Goal: Task Accomplishment & Management: Complete application form

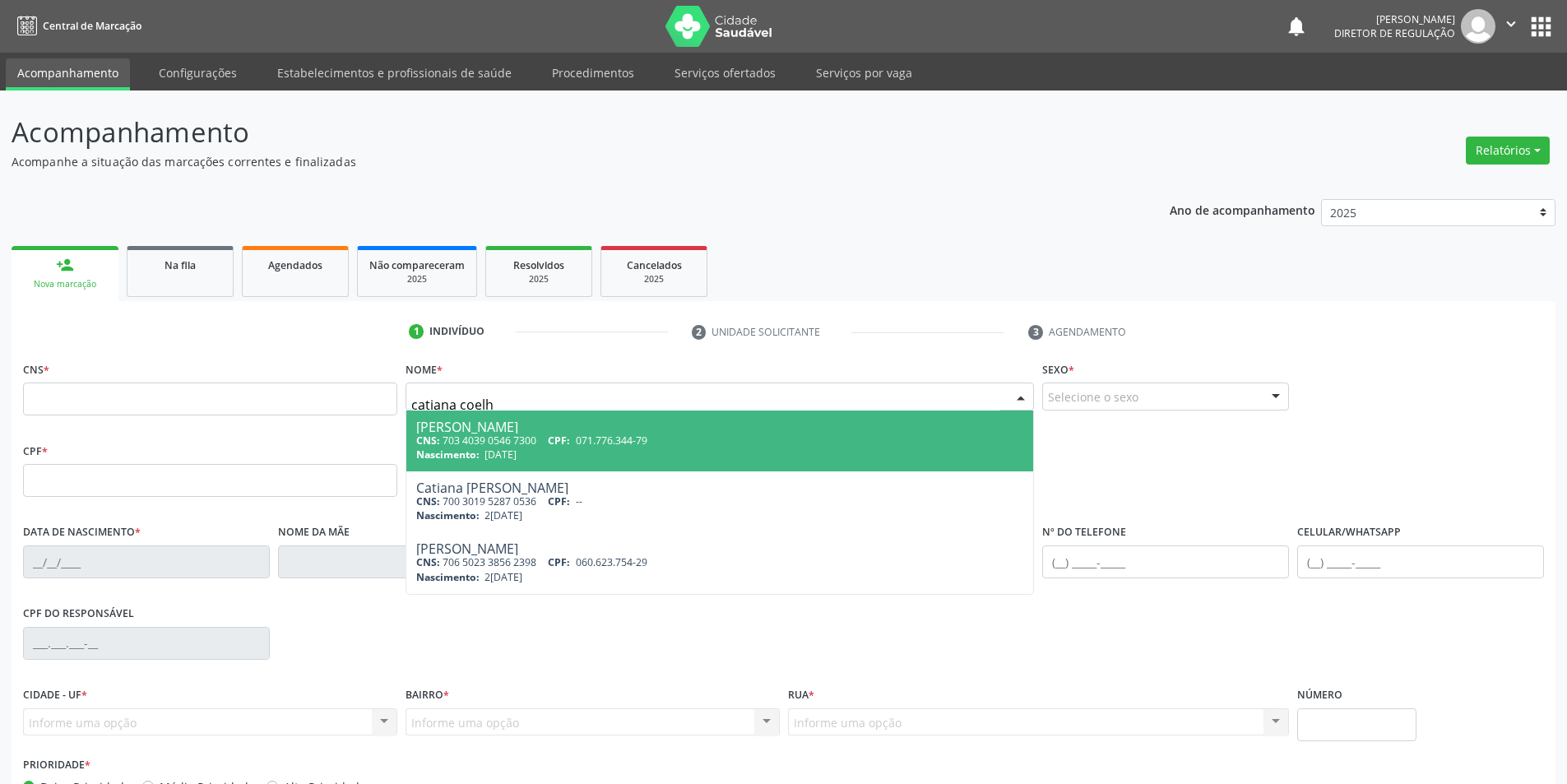
type input "catiana coelho"
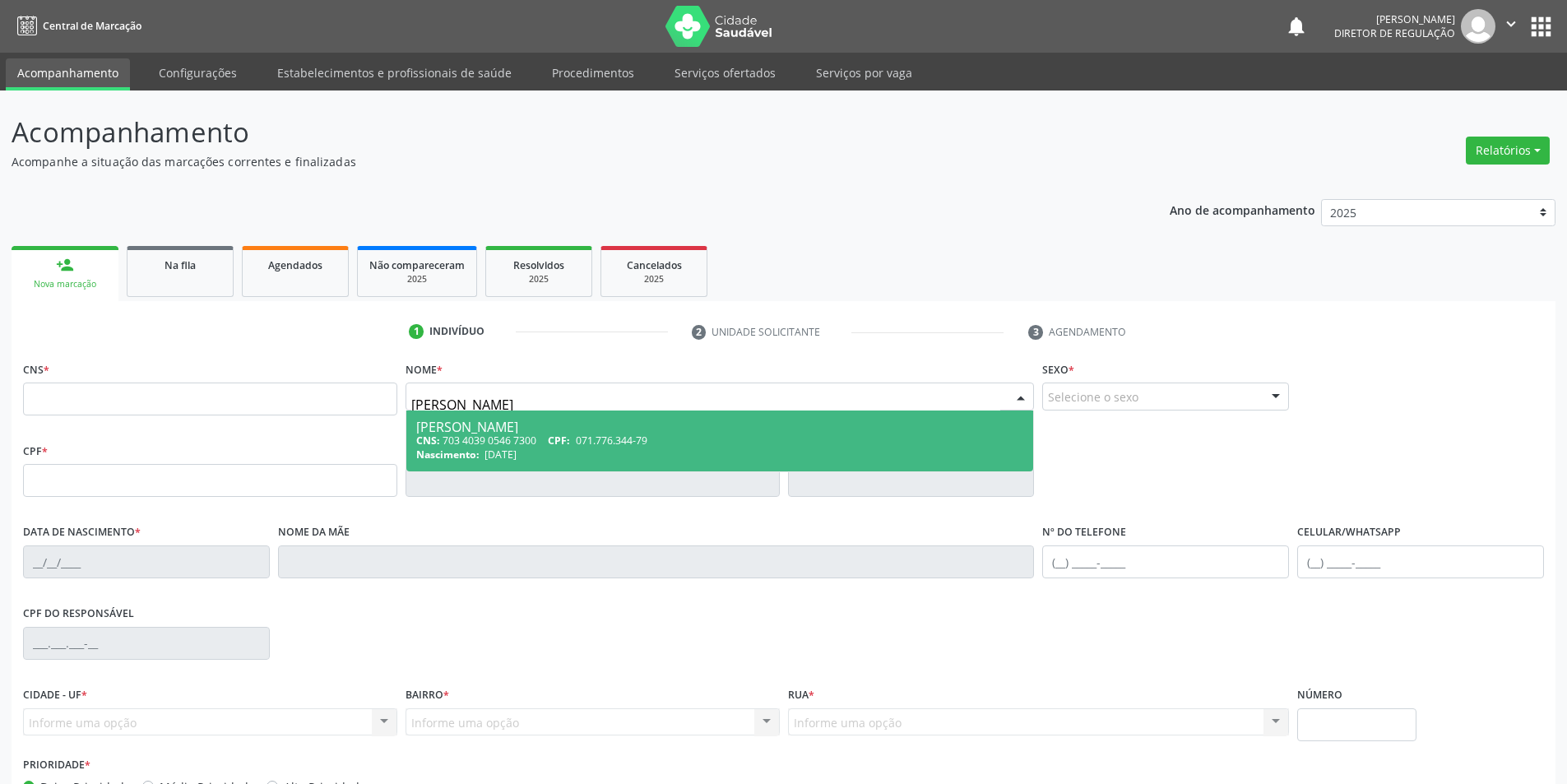
click at [533, 445] on div "CNS: 703 4039 0546 7300 CPF: 071.776.344-79" at bounding box center [720, 440] width 608 height 14
type input "703 4039 0546 7300"
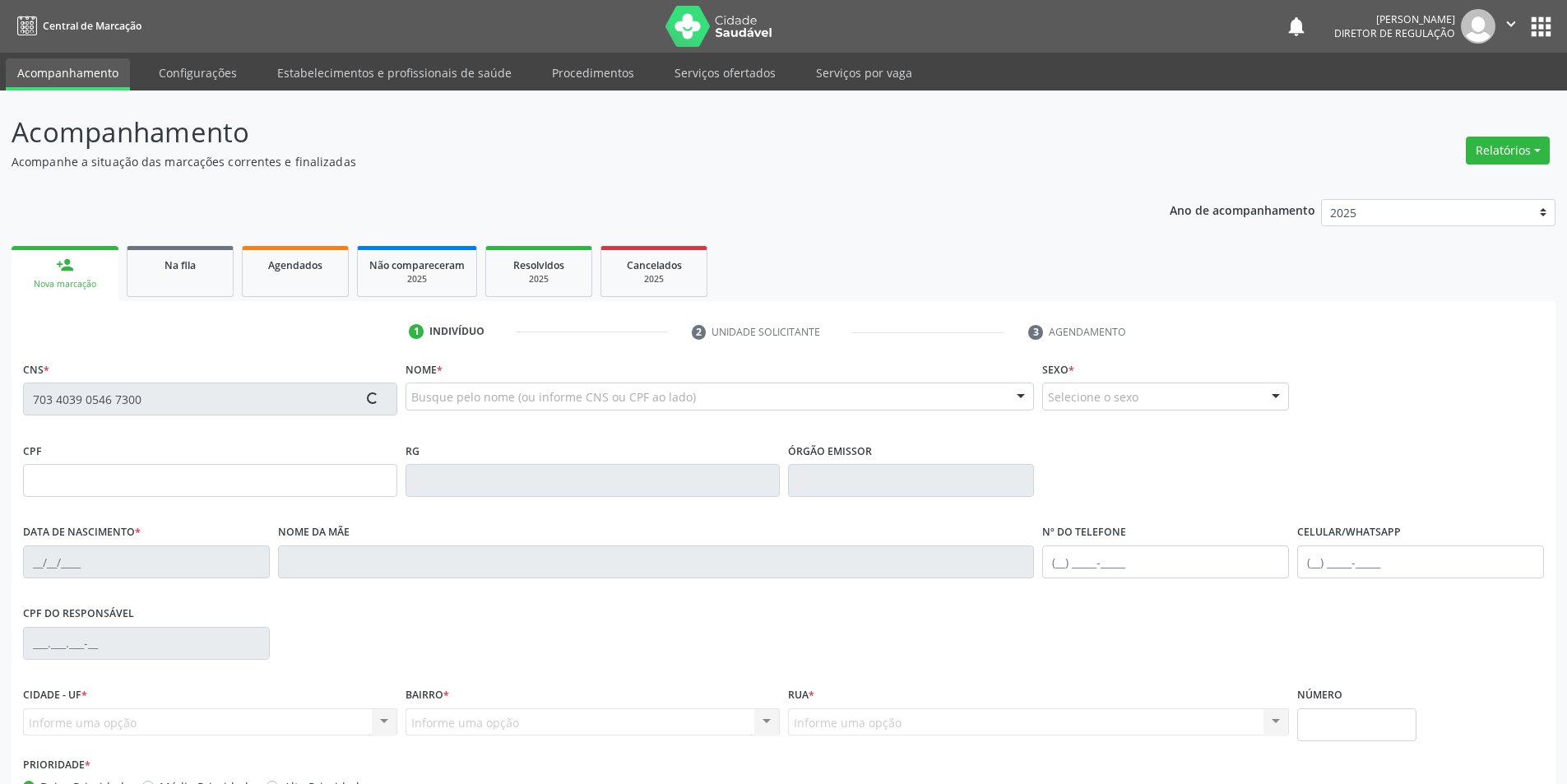
type input "071.776.344-79"
type input "08/07/1988"
type input "Maria Elite Coelho Pereira"
type input "(87) 98839-4812"
type input "S/N"
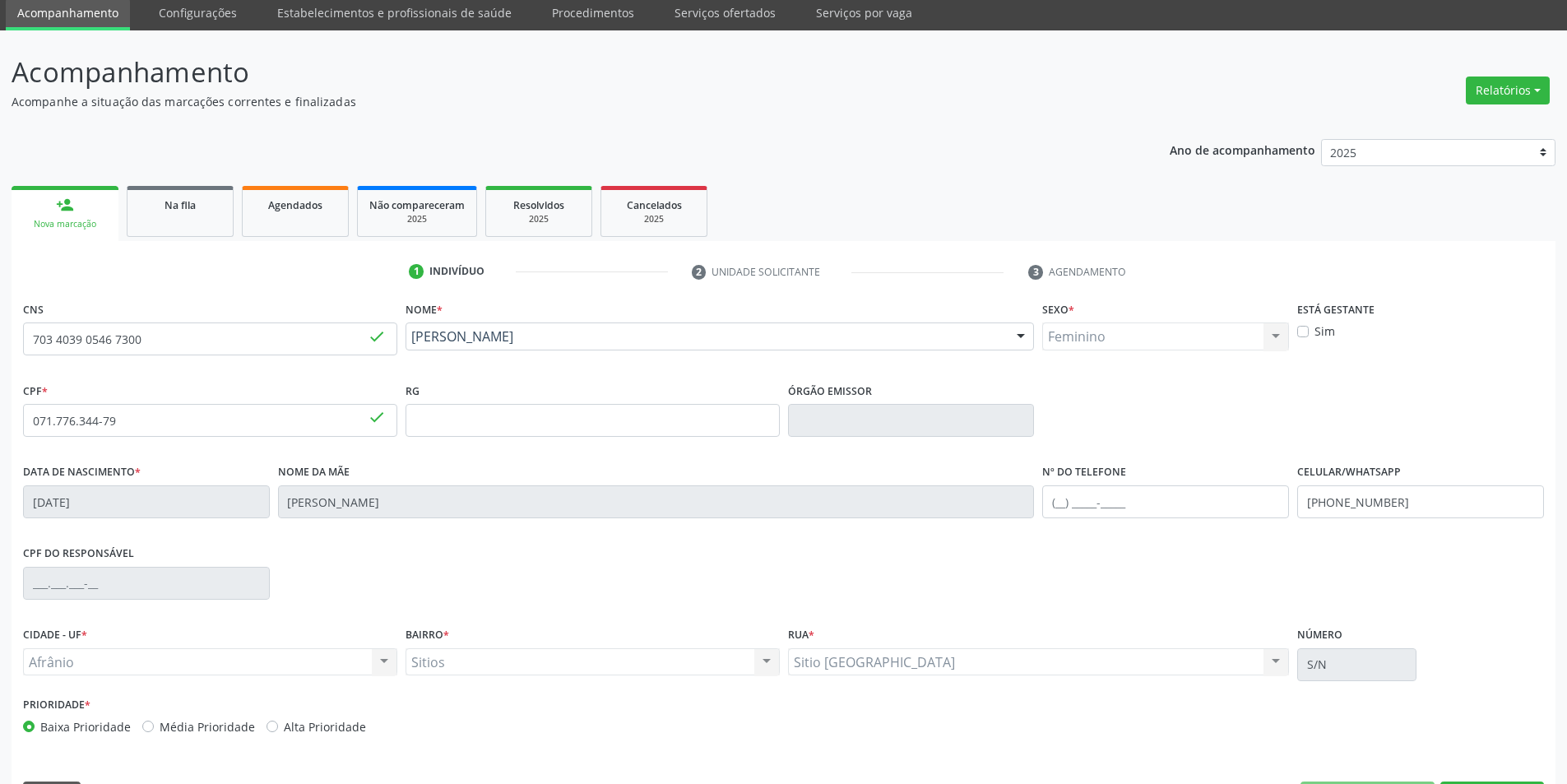
scroll to position [108, 0]
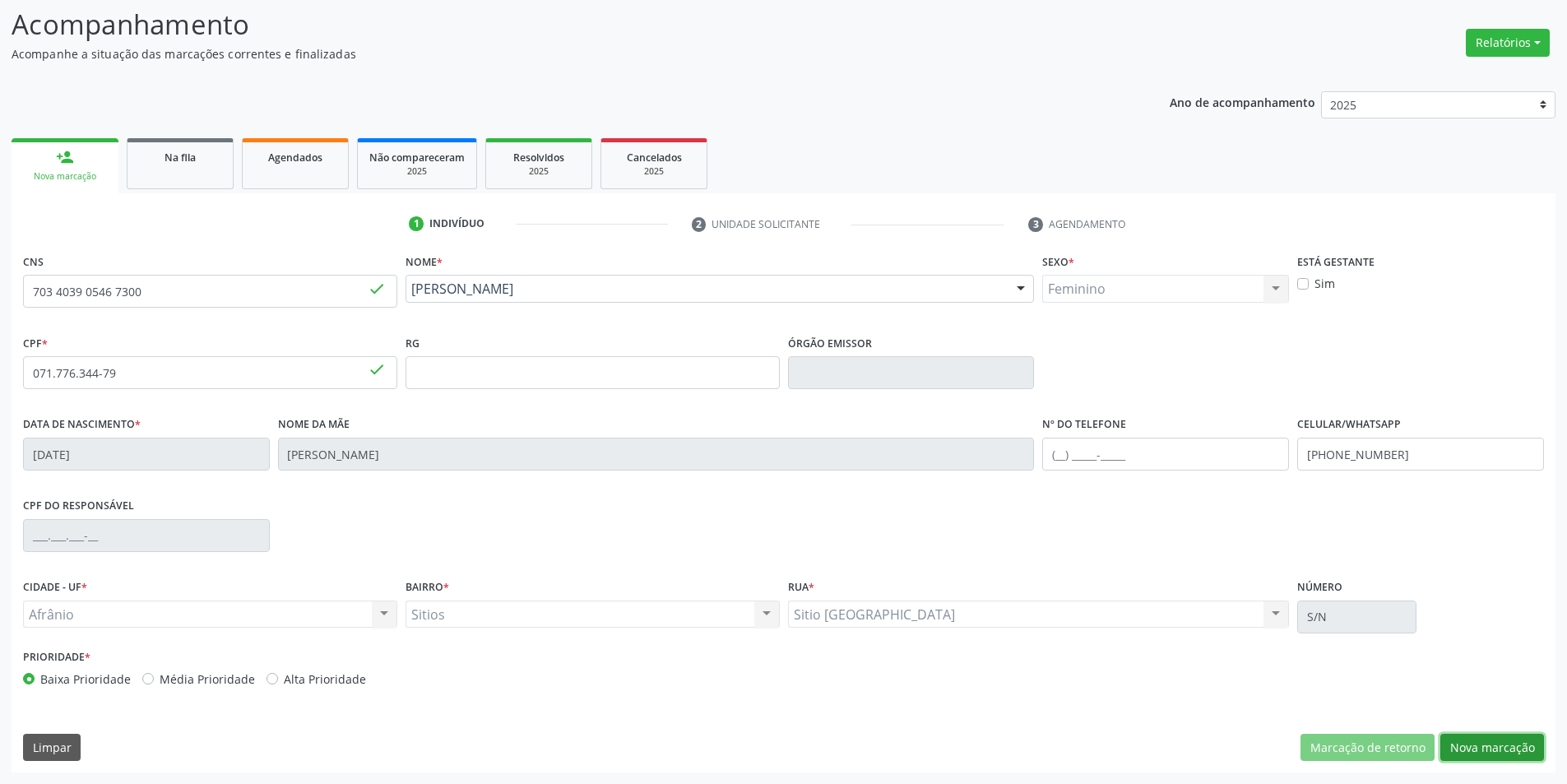
click at [1478, 748] on button "Nova marcação" at bounding box center [1492, 747] width 104 height 28
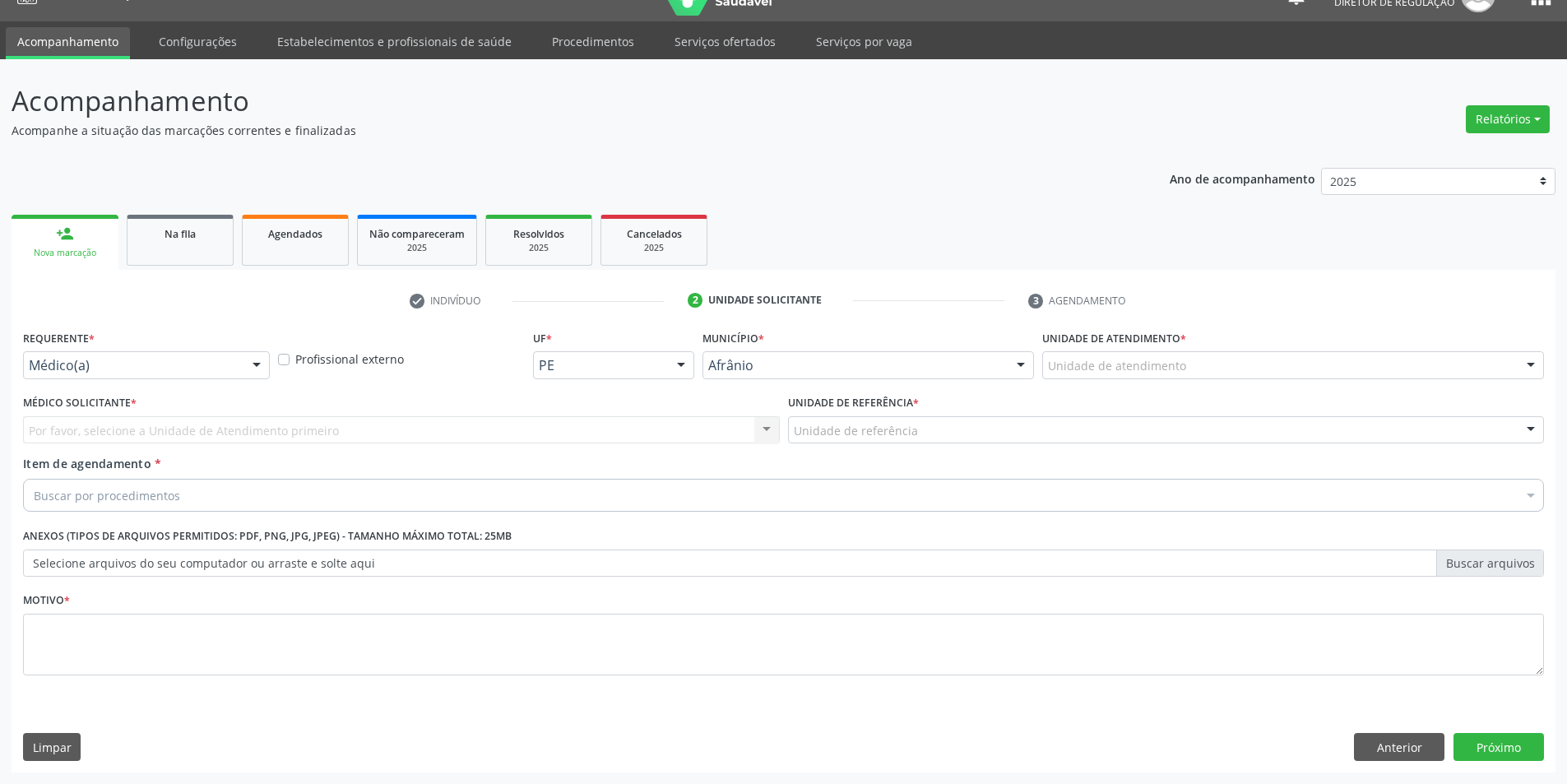
scroll to position [31, 0]
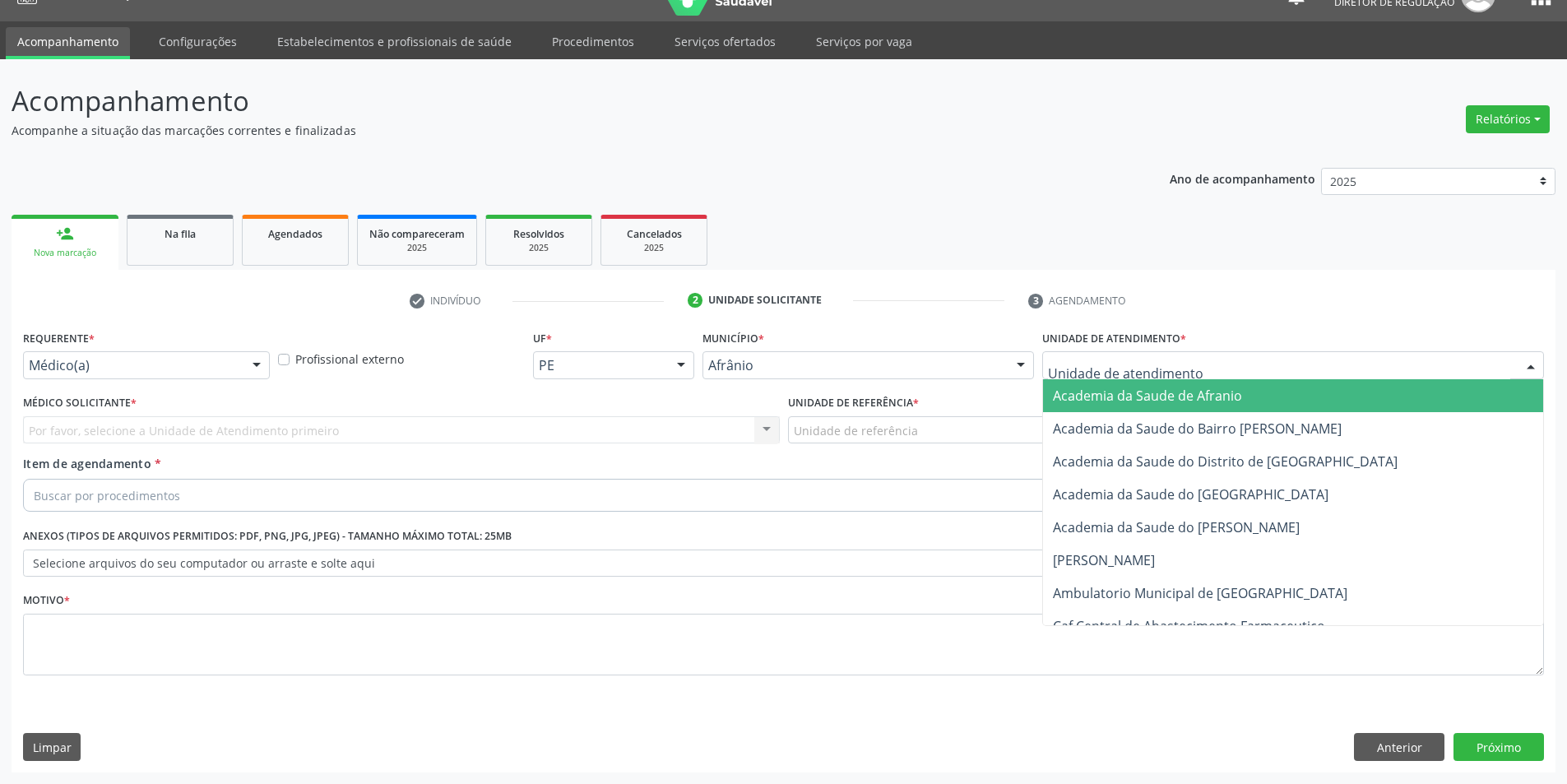
click at [1216, 360] on div at bounding box center [1294, 365] width 502 height 28
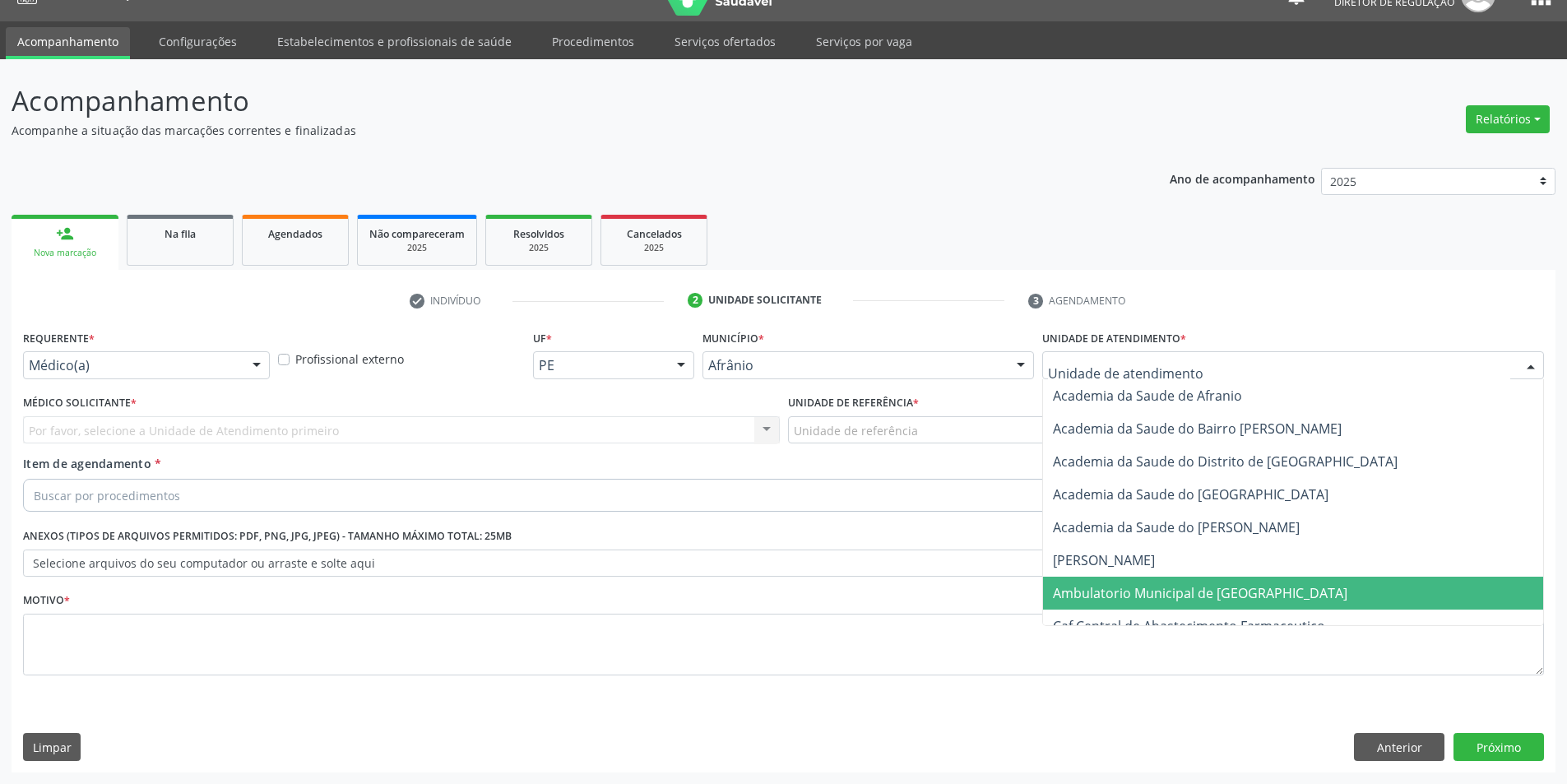
click at [1189, 585] on span "Ambulatorio Municipal de [GEOGRAPHIC_DATA]" at bounding box center [1200, 592] width 295 height 18
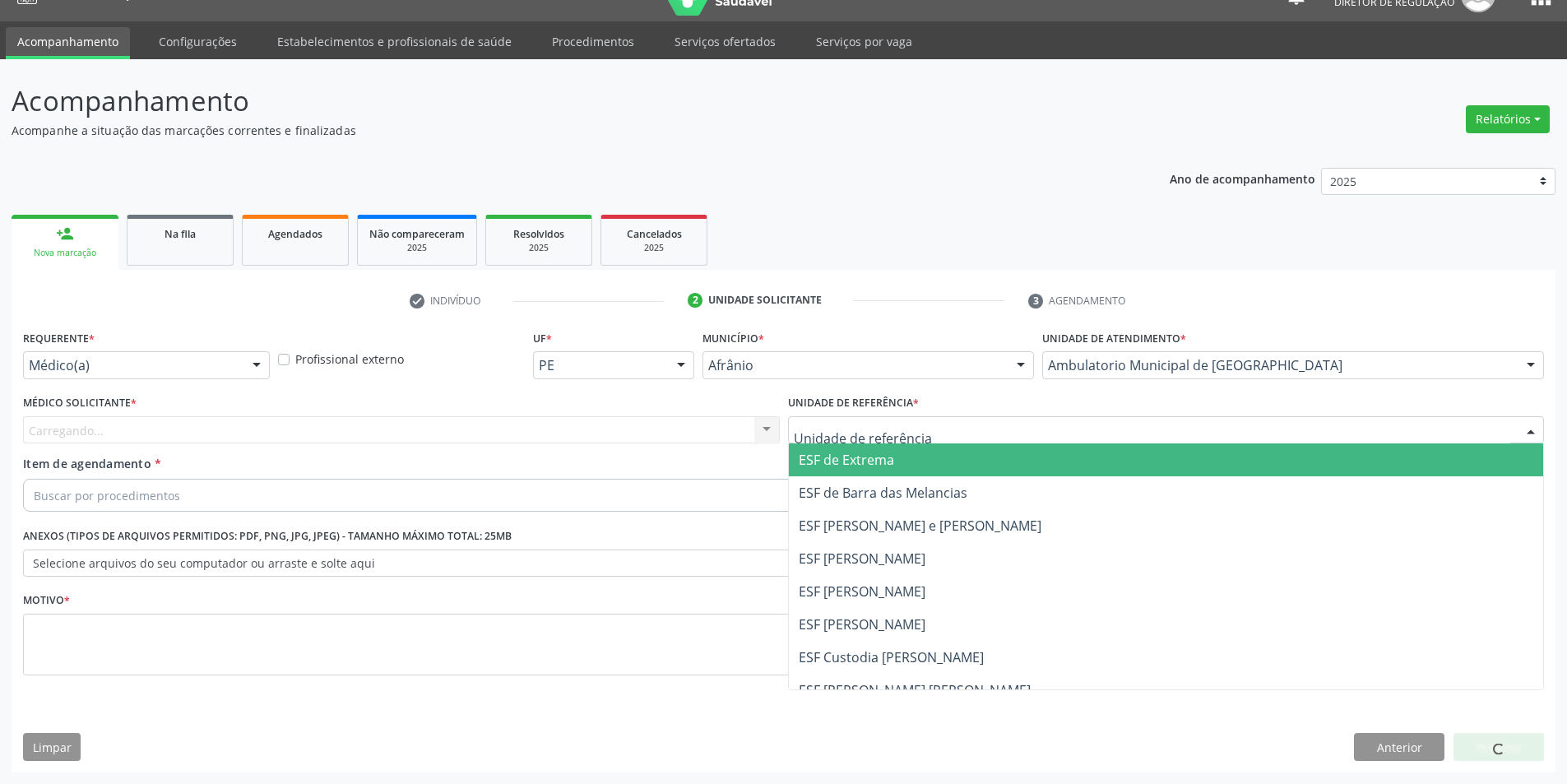
click at [954, 427] on div at bounding box center [1167, 430] width 757 height 28
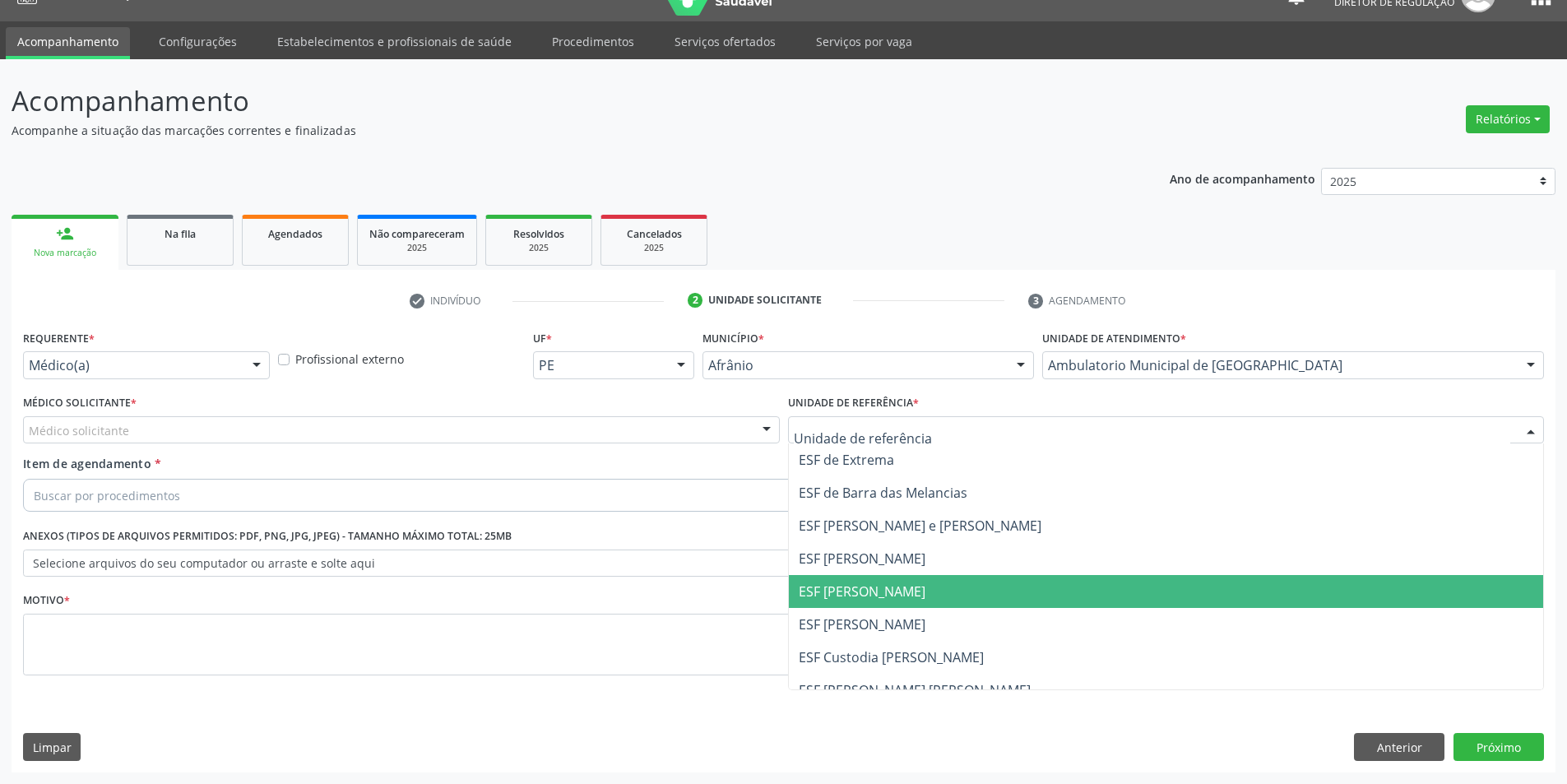
click at [928, 587] on span "ESF [PERSON_NAME]" at bounding box center [1167, 591] width 755 height 33
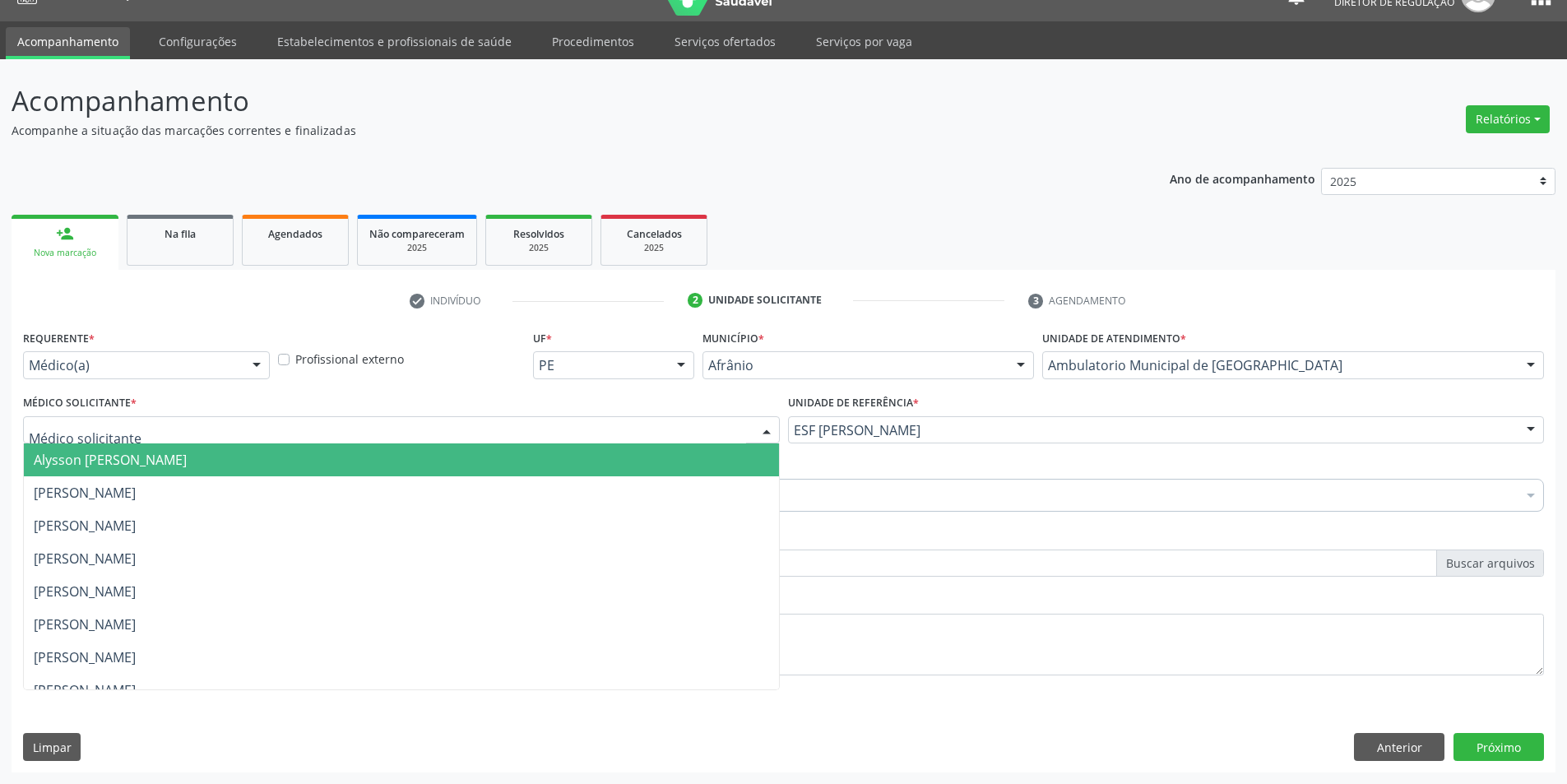
click at [566, 427] on div at bounding box center [402, 430] width 757 height 28
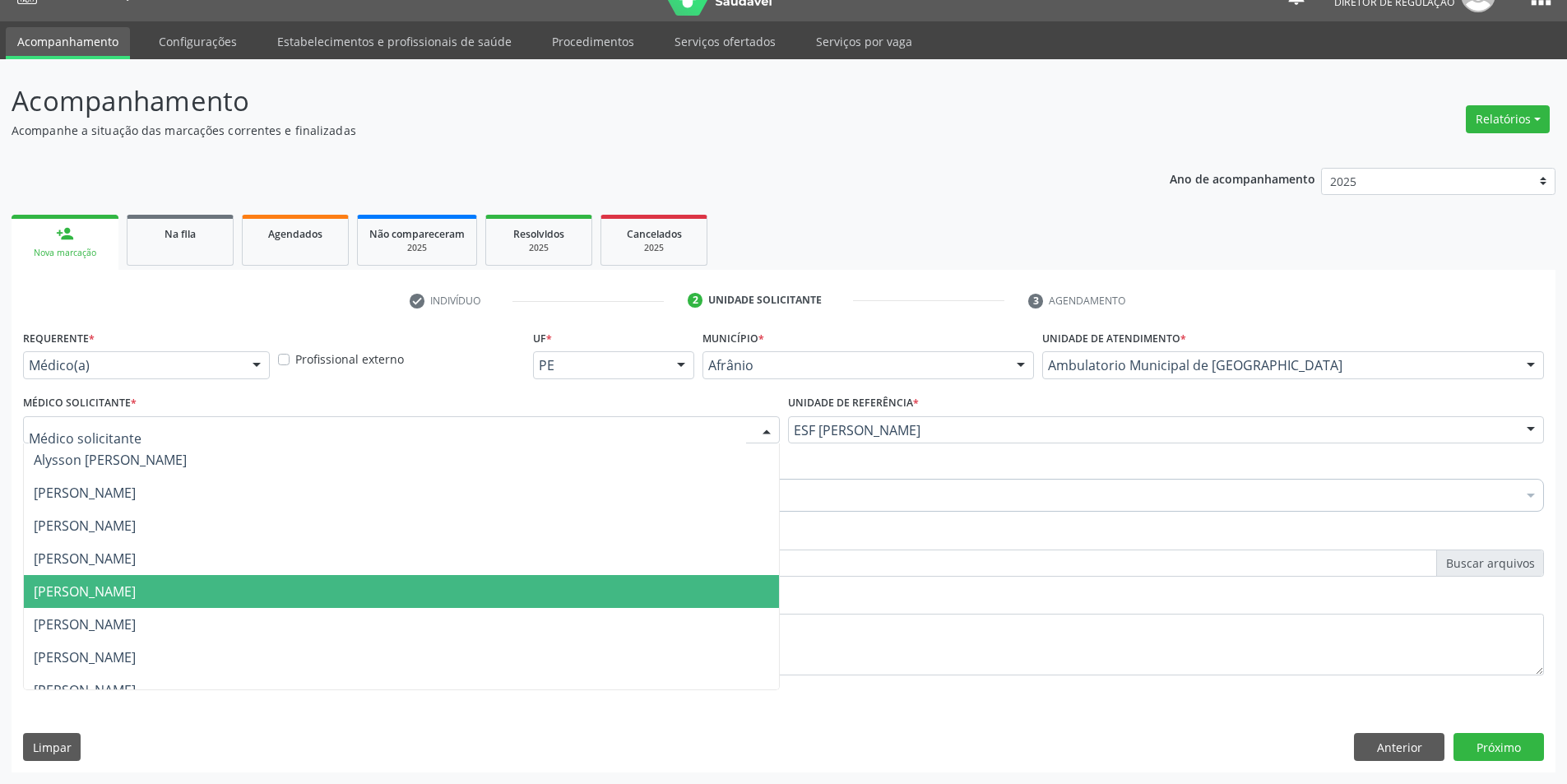
click at [521, 584] on span "[PERSON_NAME]" at bounding box center [402, 591] width 755 height 33
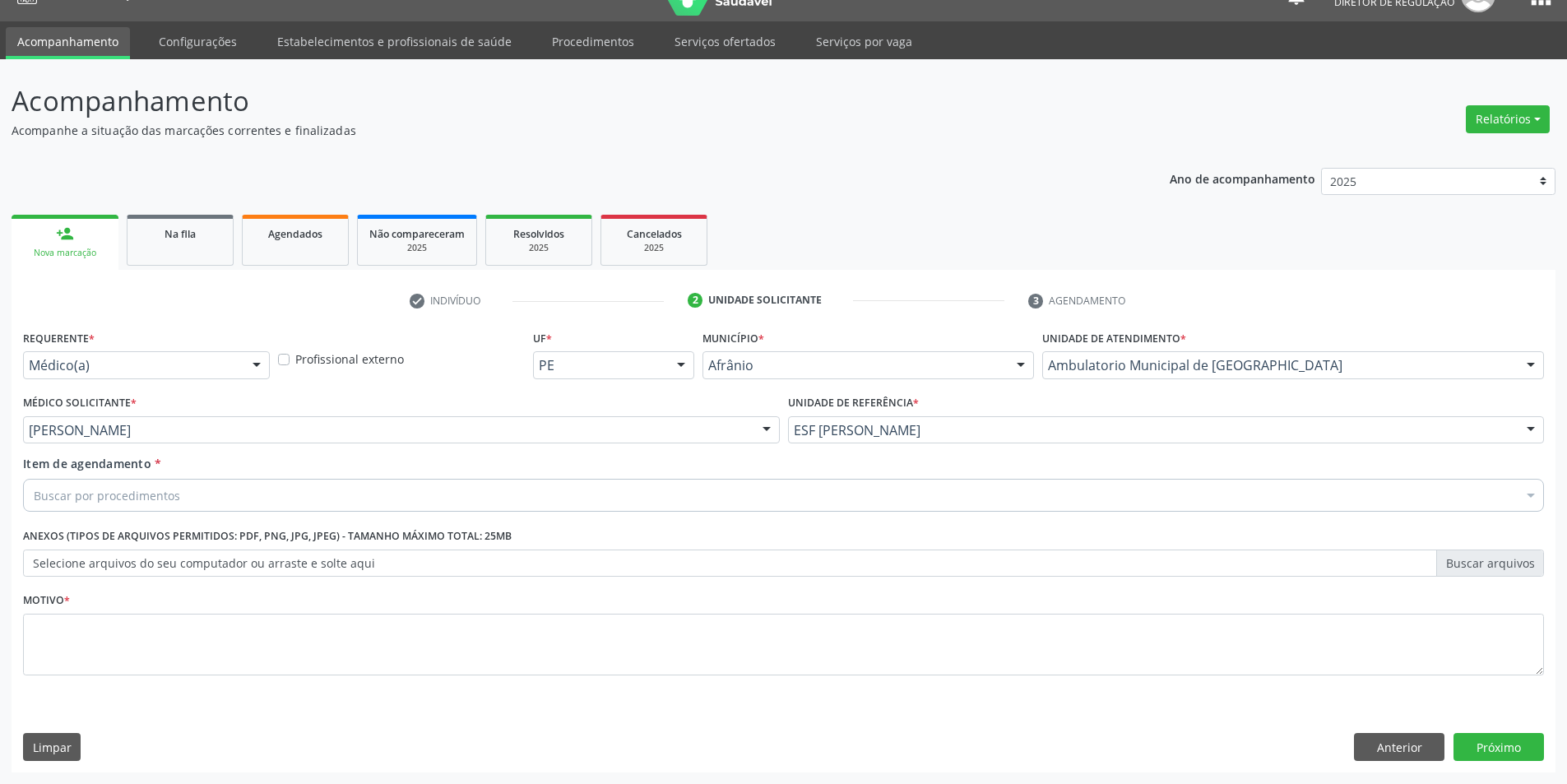
click at [379, 495] on div "Buscar por procedimentos" at bounding box center [784, 495] width 1521 height 33
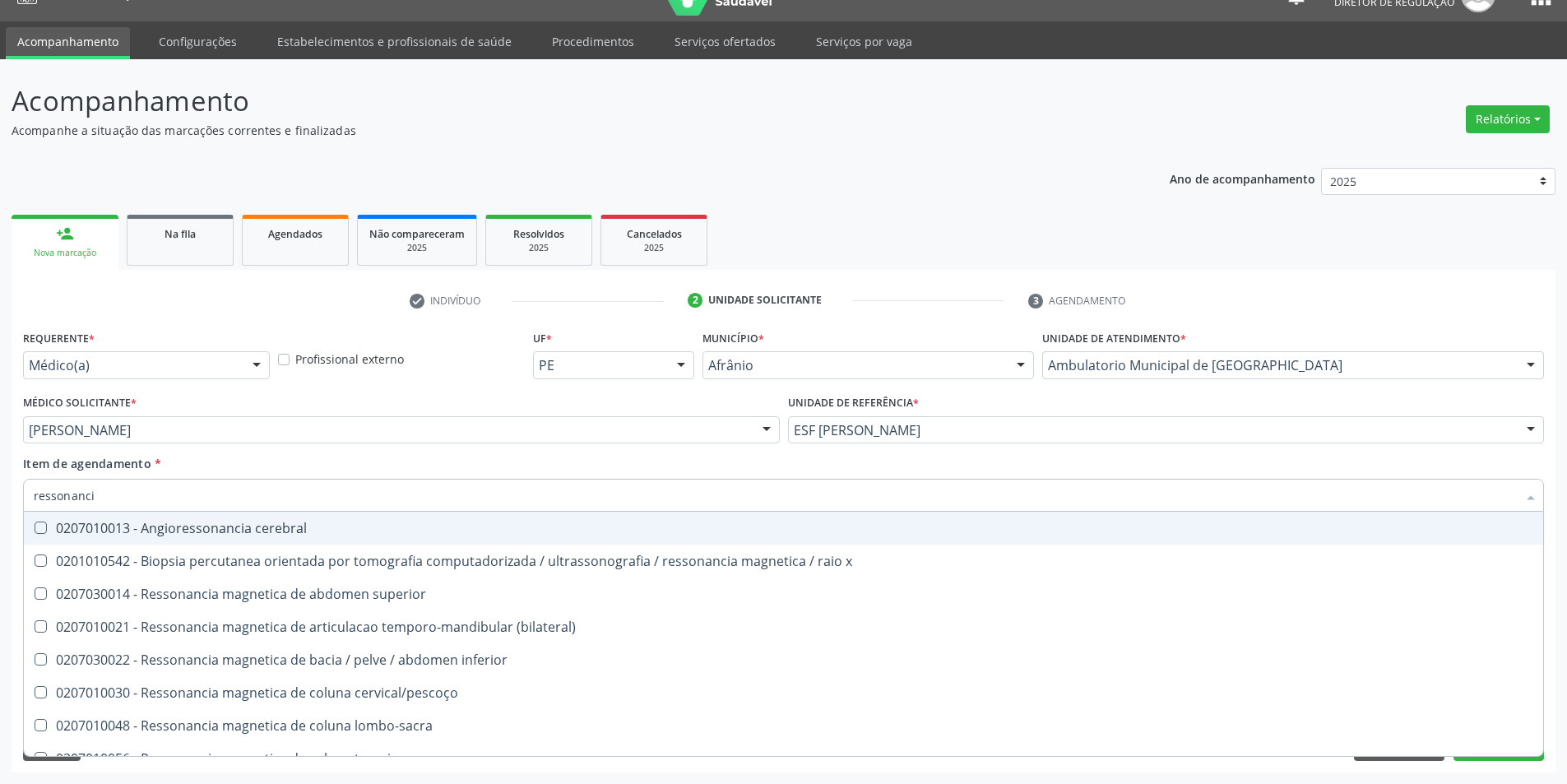
type input "ressonancia"
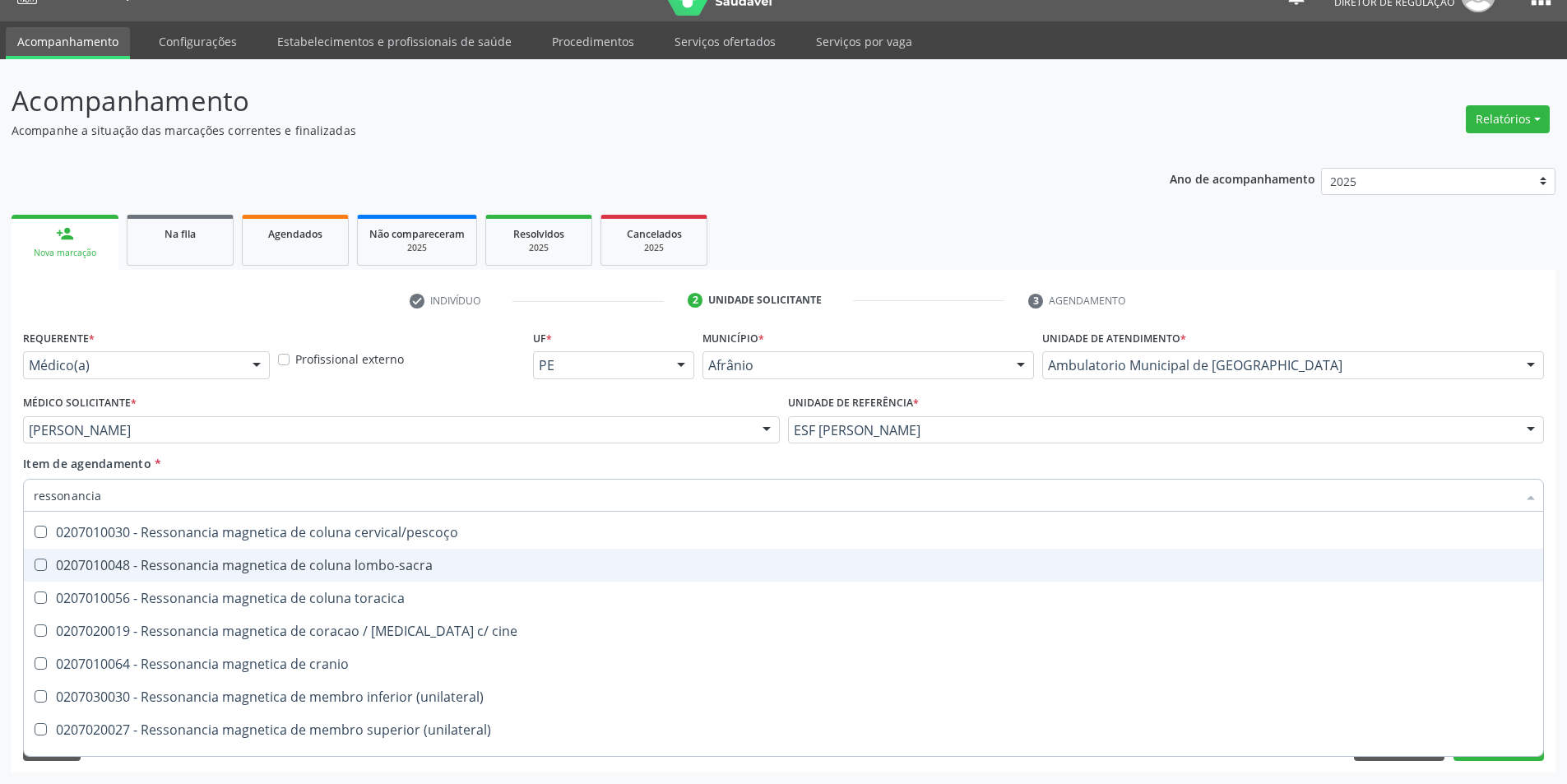
scroll to position [164, 0]
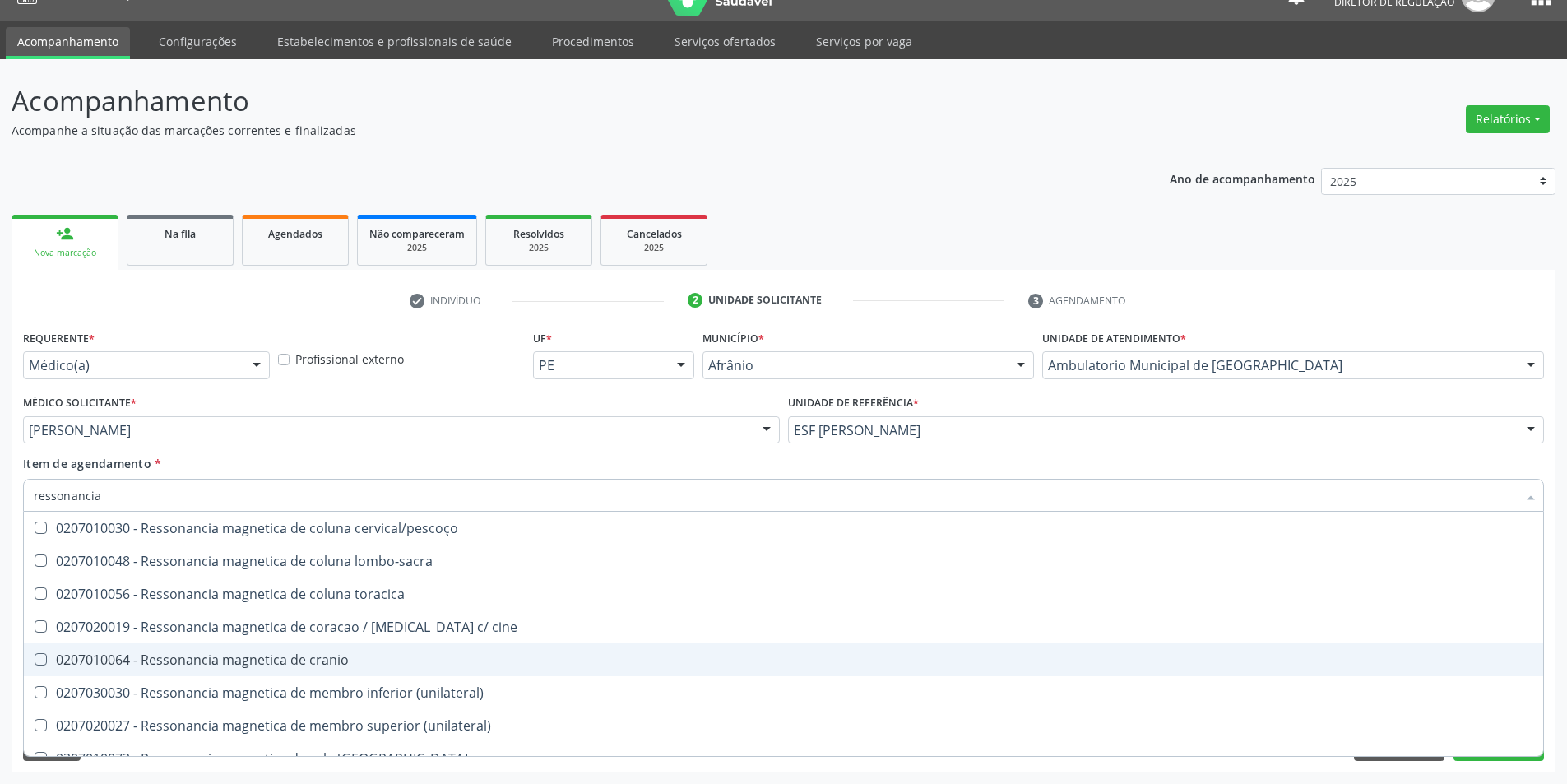
click at [387, 655] on div "0207010064 - Ressonancia magnetica de cranio" at bounding box center [784, 659] width 1500 height 14
checkbox cranio "true"
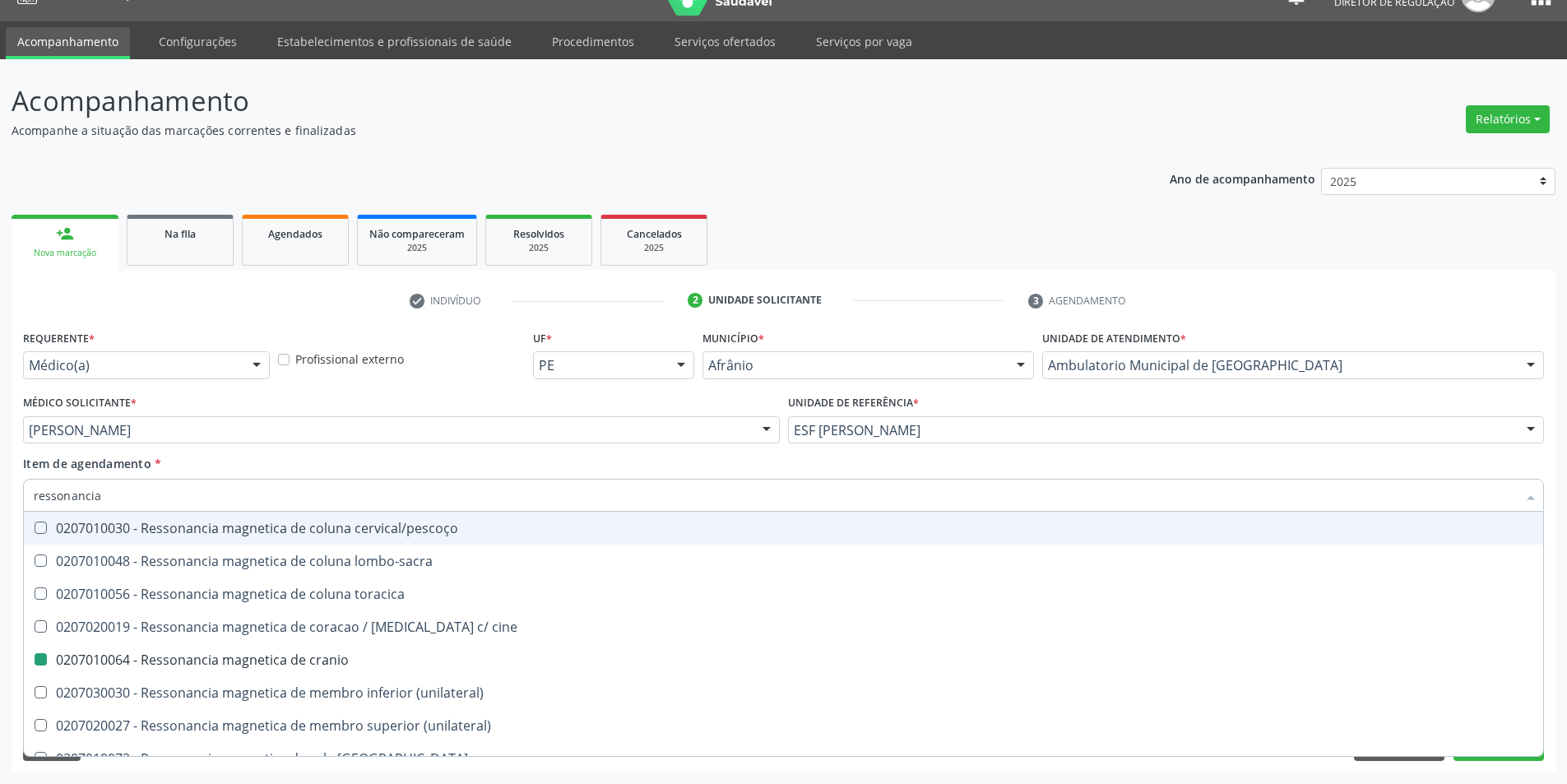
click at [641, 463] on div "Item de agendamento * ressonancia Desfazer seleção 0207010013 - Angioressonanci…" at bounding box center [784, 480] width 1521 height 52
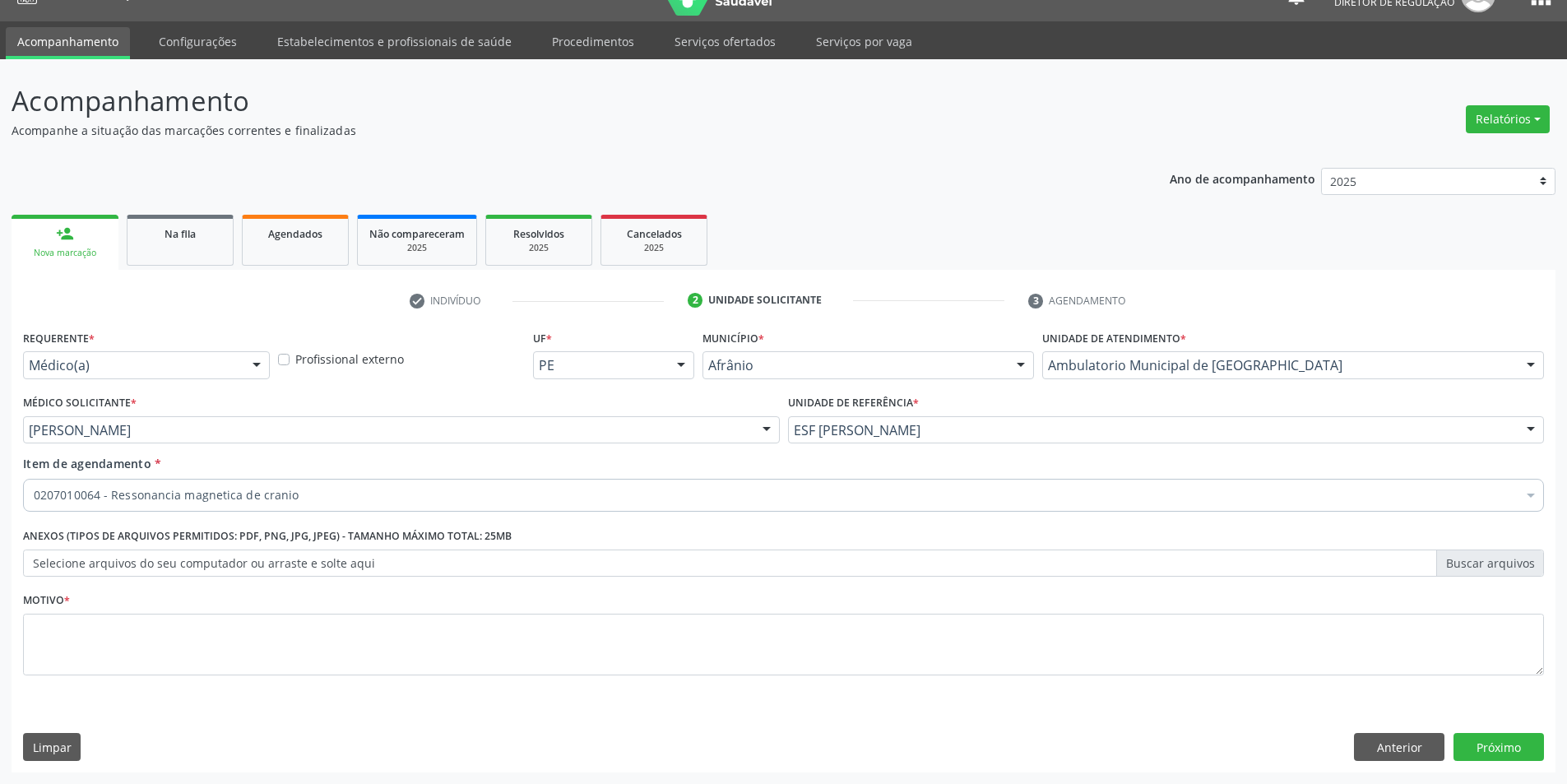
scroll to position [0, 0]
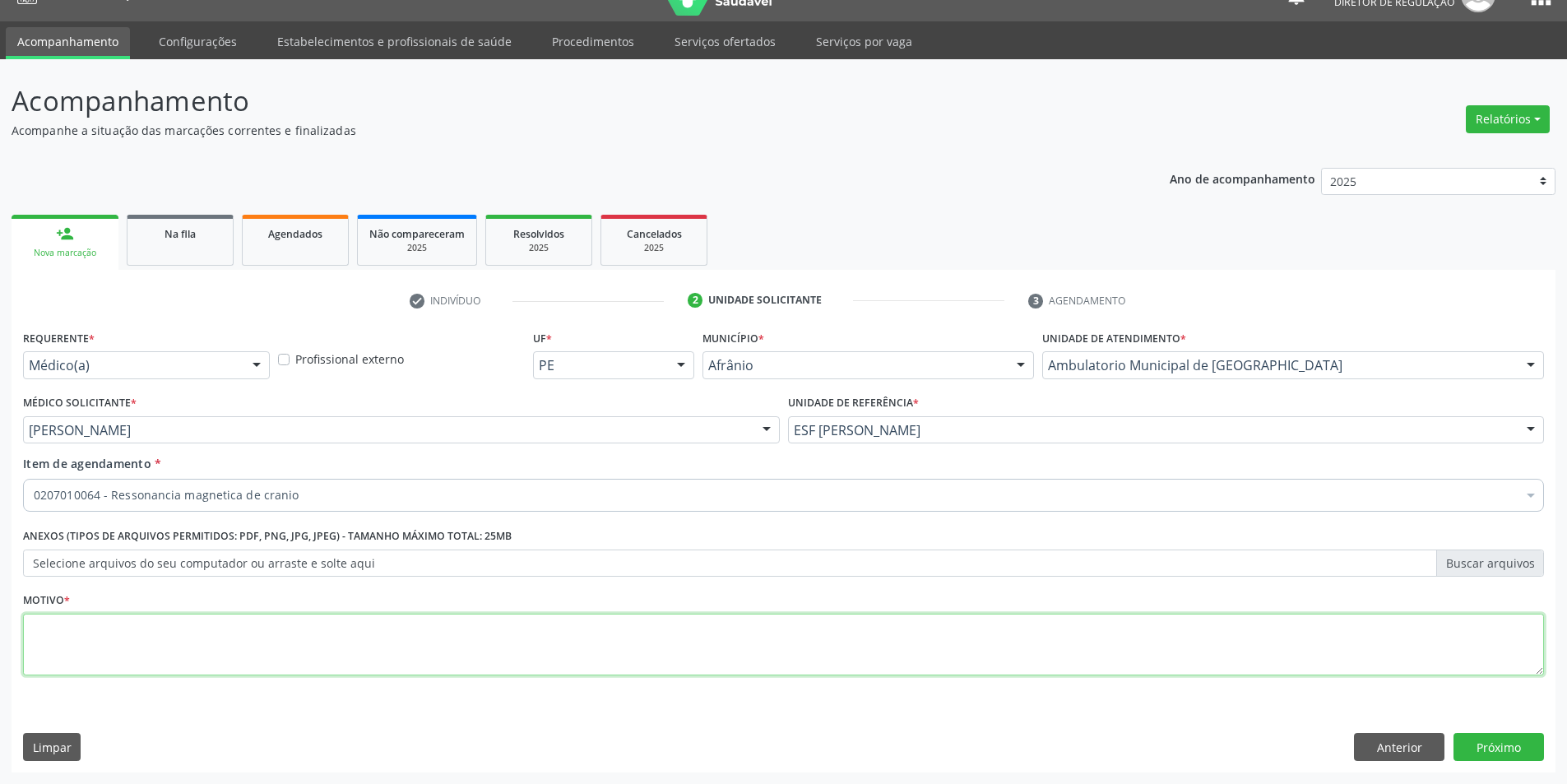
click at [521, 639] on textarea at bounding box center [784, 645] width 1521 height 62
type textarea "v"
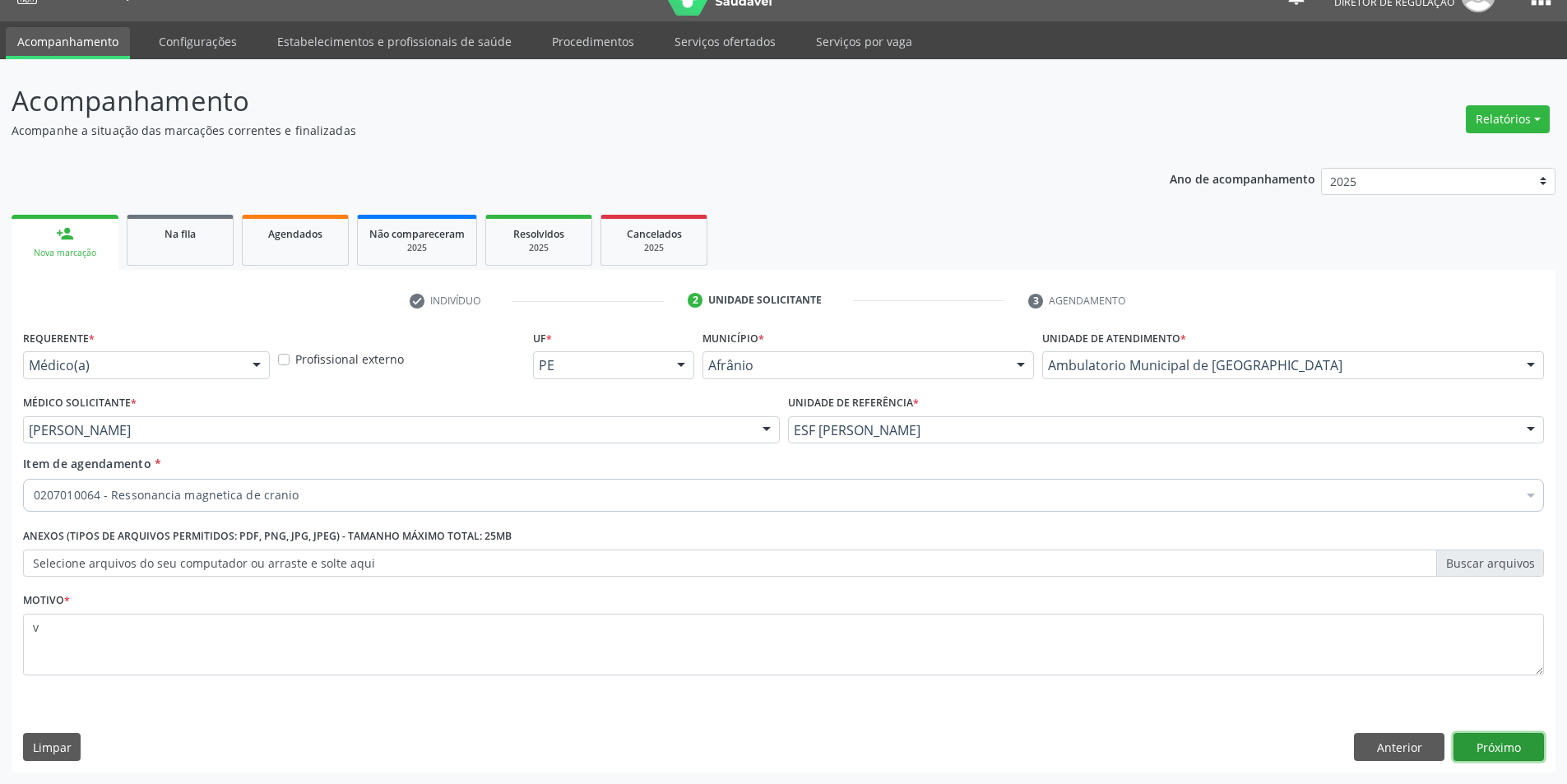
click at [1494, 743] on button "Próximo" at bounding box center [1499, 746] width 91 height 28
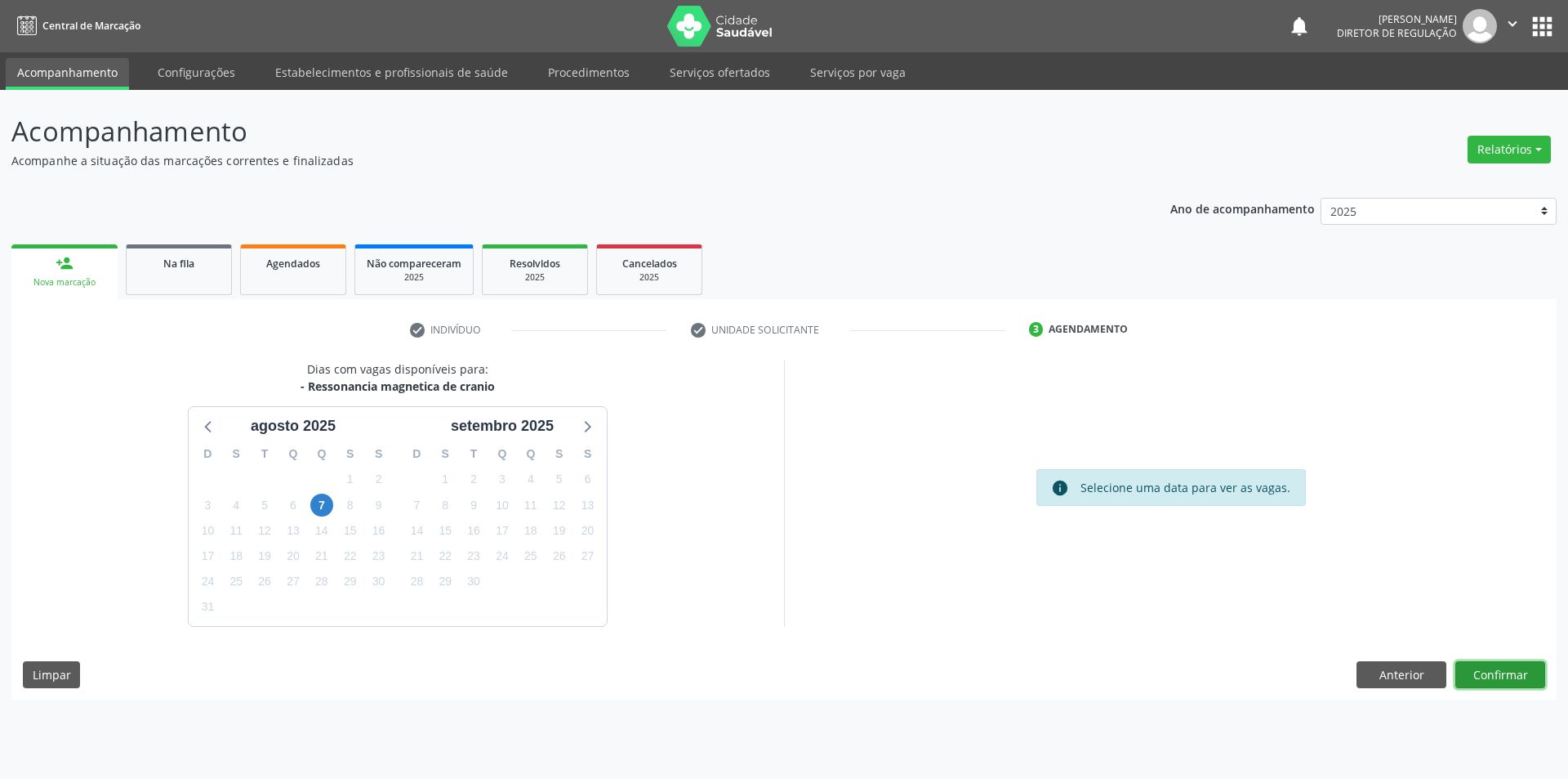
click at [1497, 675] on button "Confirmar" at bounding box center [1499, 675] width 90 height 28
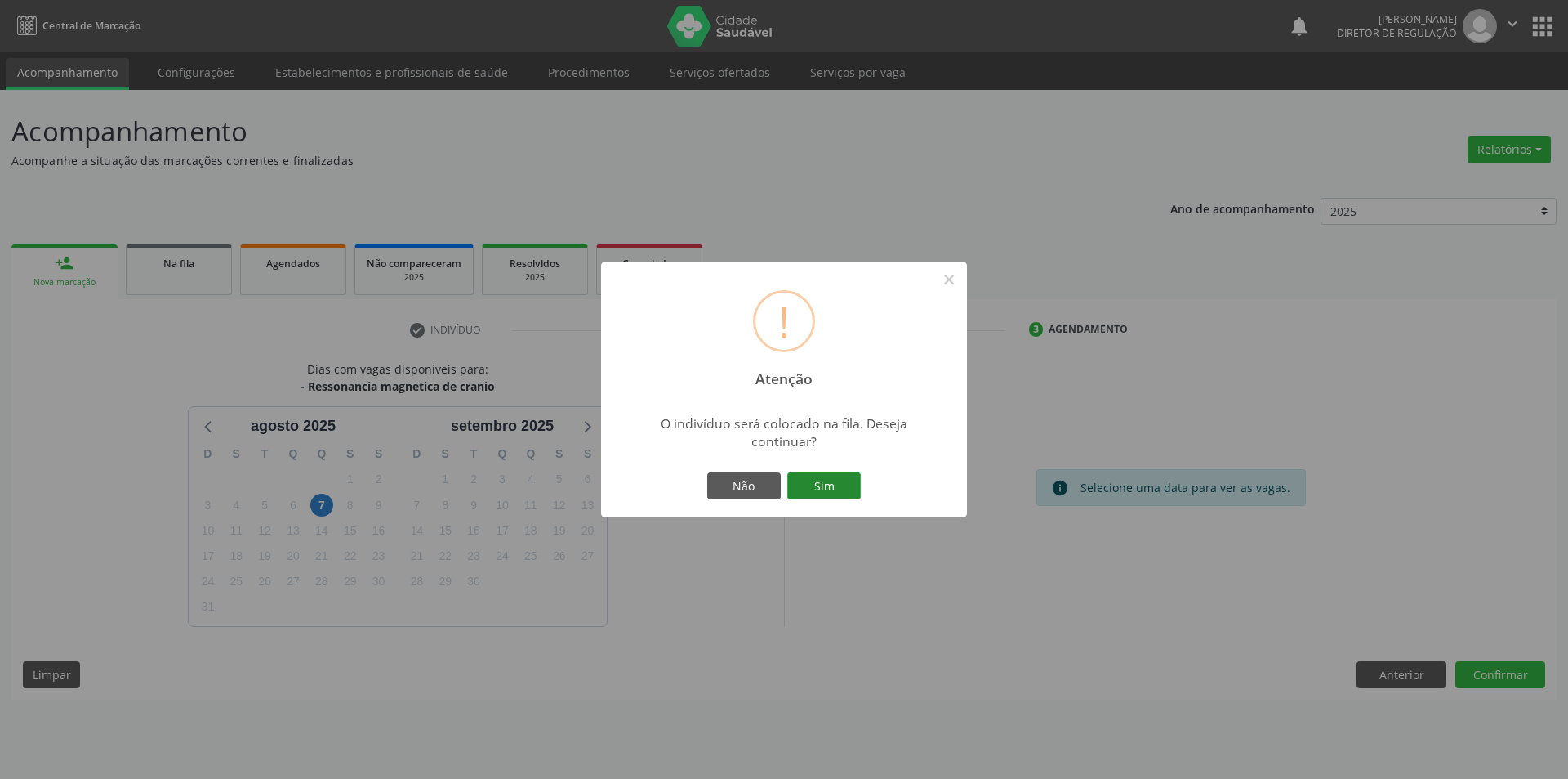
click at [831, 490] on button "Sim" at bounding box center [824, 486] width 73 height 28
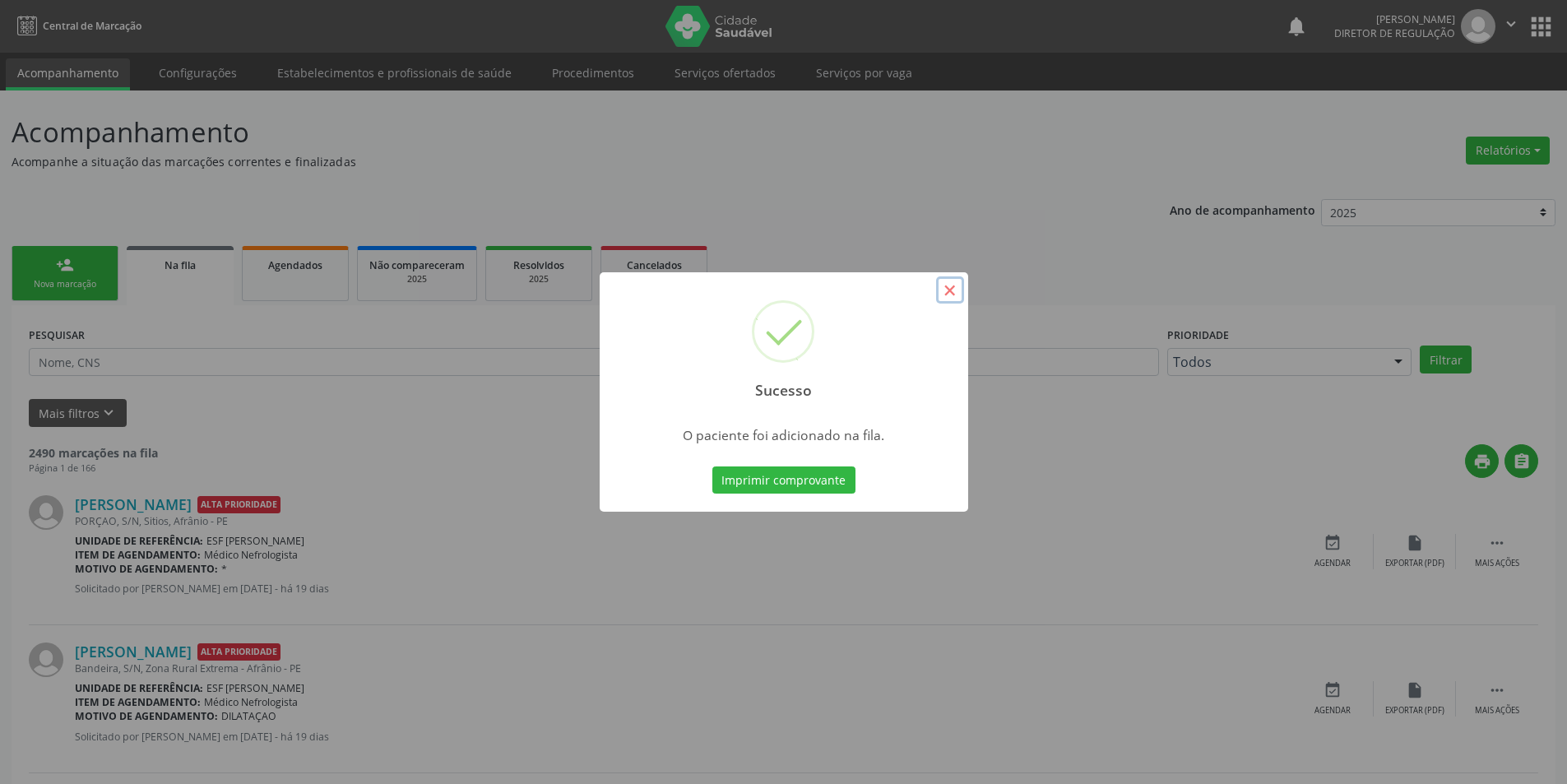
click at [956, 290] on button "×" at bounding box center [950, 290] width 28 height 28
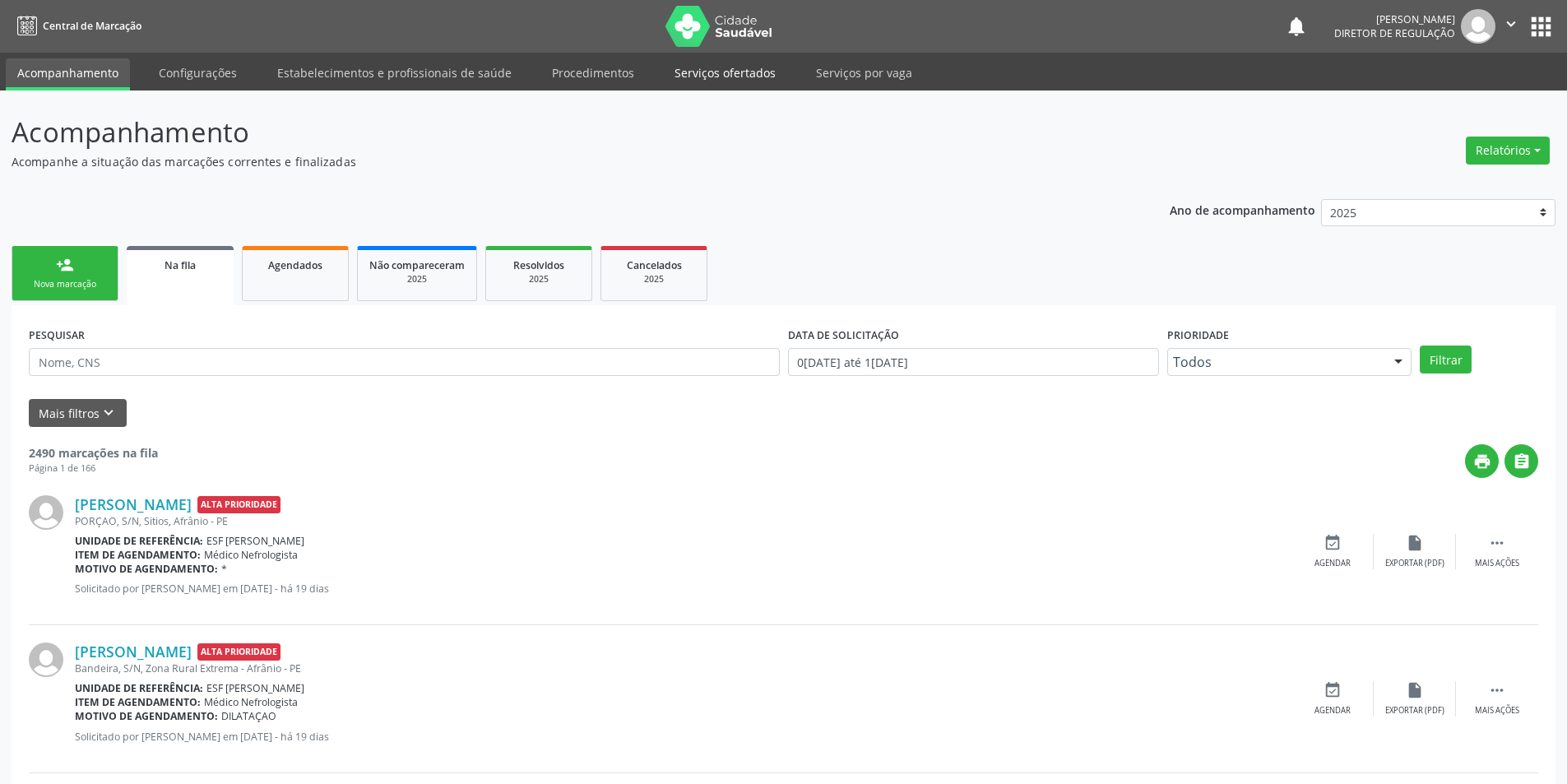
click at [729, 78] on link "Serviços ofertados" at bounding box center [725, 73] width 125 height 29
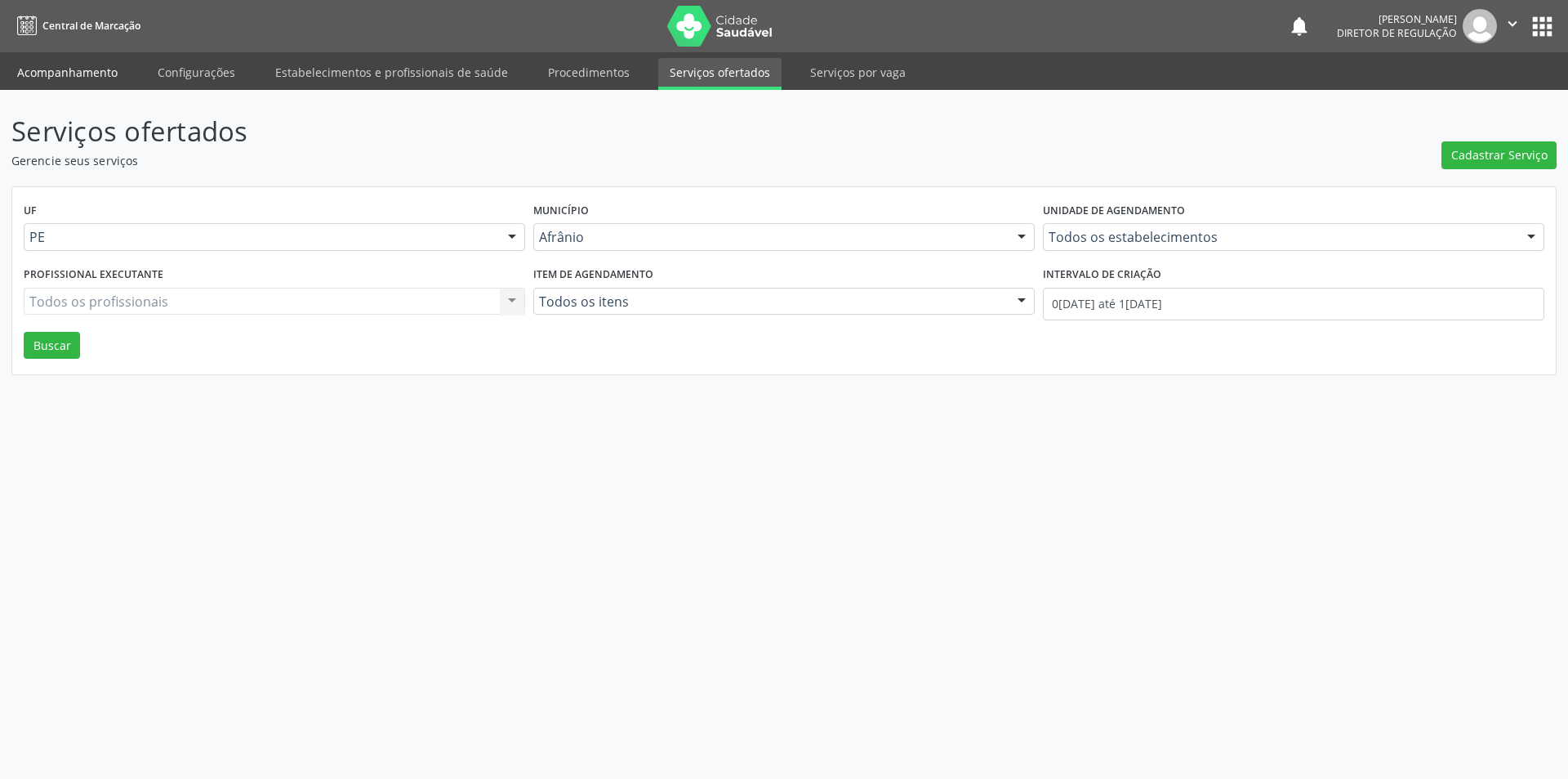
click at [85, 72] on link "Acompanhamento" at bounding box center [68, 72] width 124 height 29
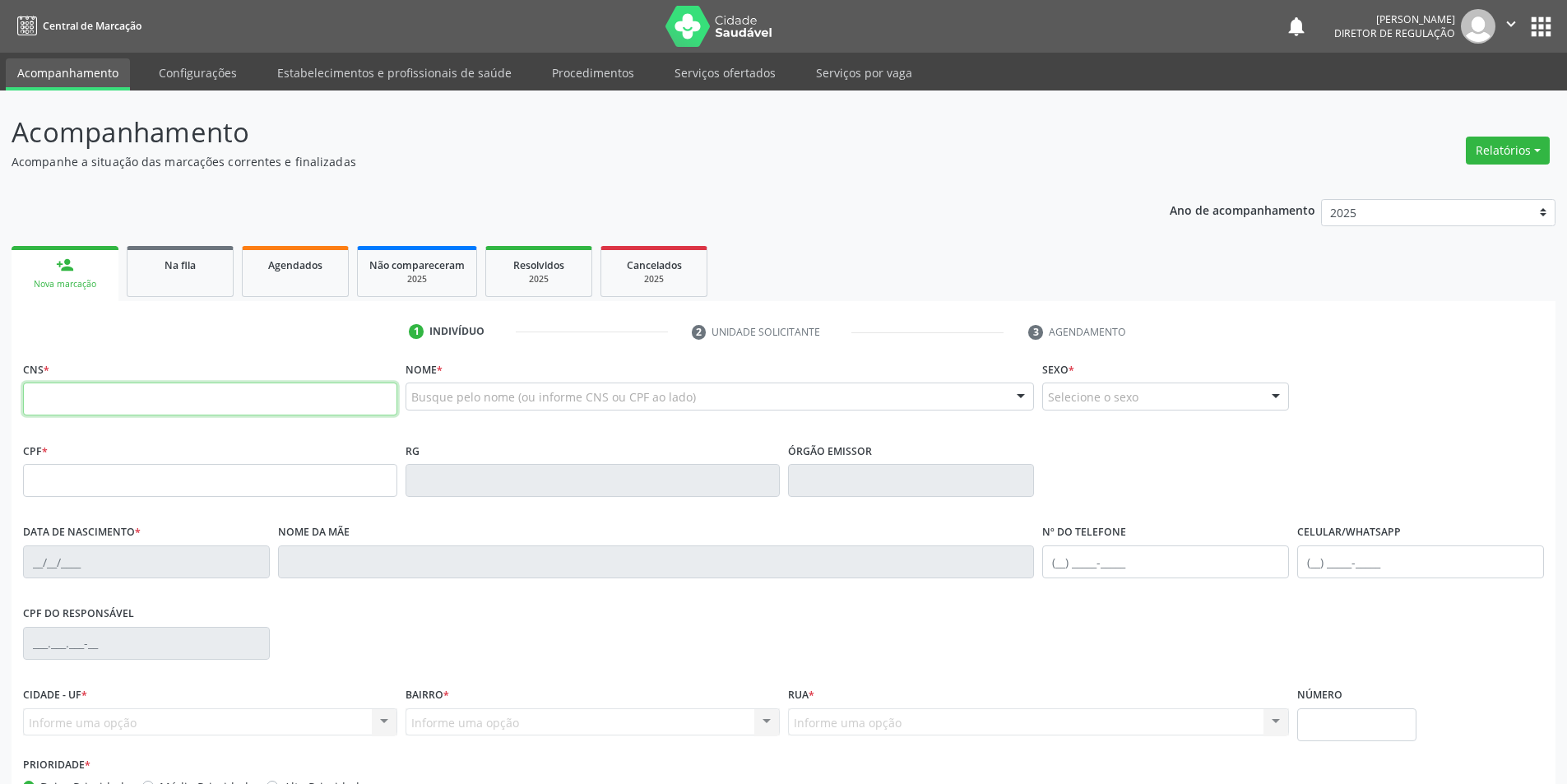
click at [385, 390] on input "text" at bounding box center [210, 399] width 375 height 33
type input "705 0082 5832 8854"
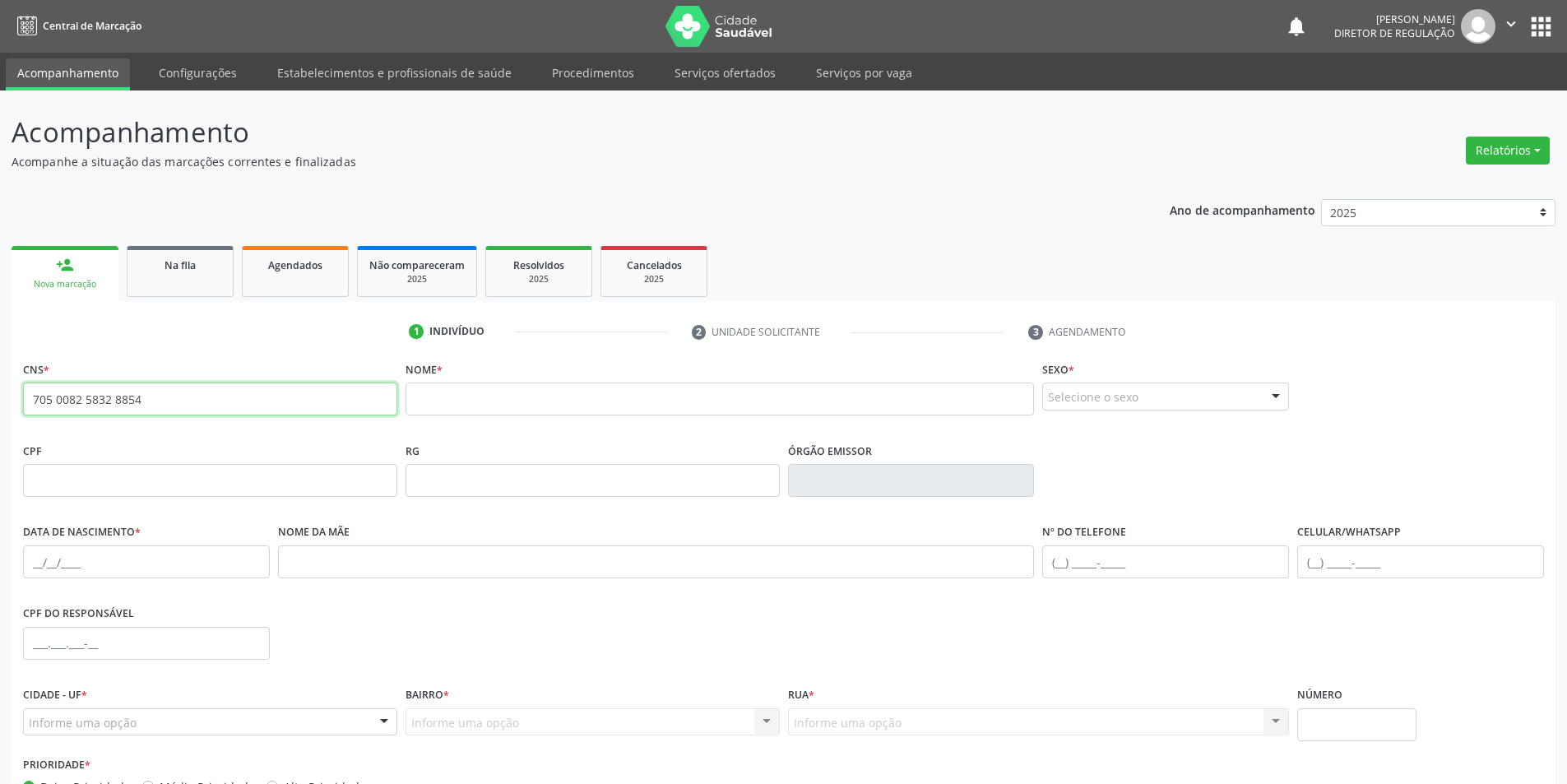
drag, startPoint x: 155, startPoint y: 391, endPoint x: 0, endPoint y: 425, distance: 158.7
click at [0, 425] on div "Acompanhamento Acompanhe a situação das marcações correntes e finalizadas Relat…" at bounding box center [784, 490] width 1567 height 801
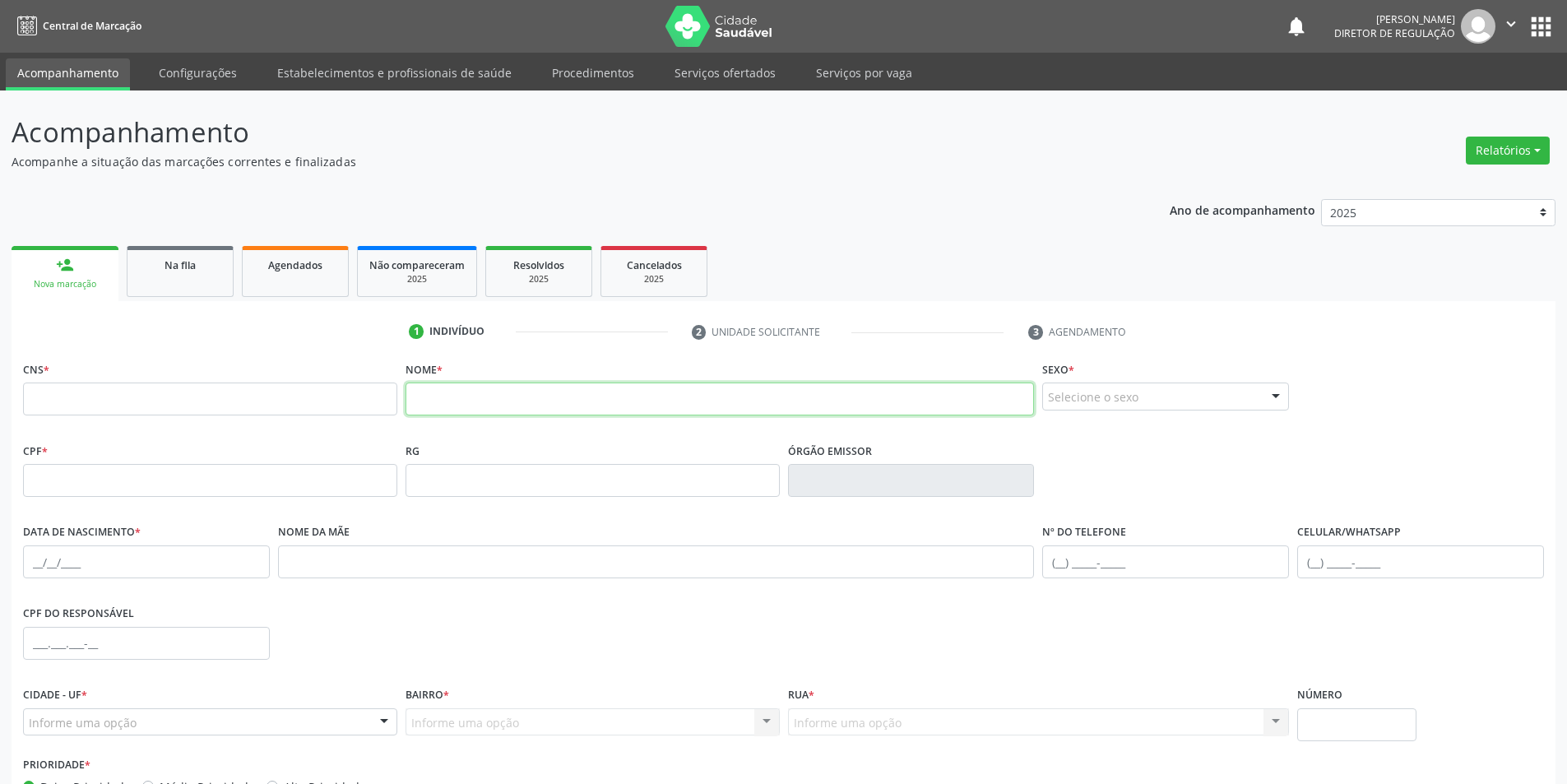
click at [482, 402] on input "text" at bounding box center [720, 399] width 630 height 33
click at [424, 401] on input "jéssica da silva sousa" at bounding box center [720, 399] width 630 height 33
click at [563, 402] on input "jessica da silva sousa" at bounding box center [720, 399] width 630 height 33
type input "j"
type input "marileide"
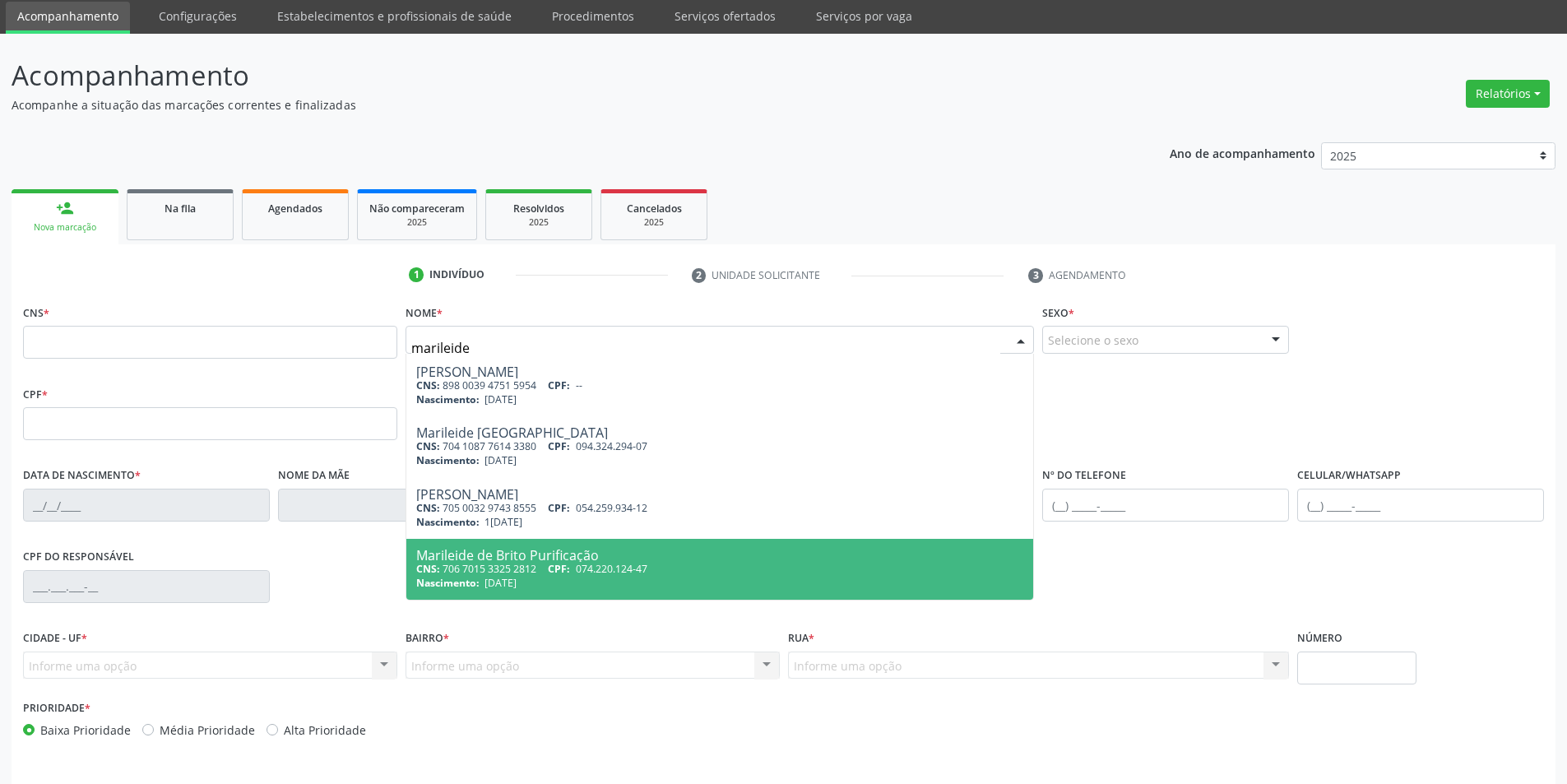
scroll to position [83, 0]
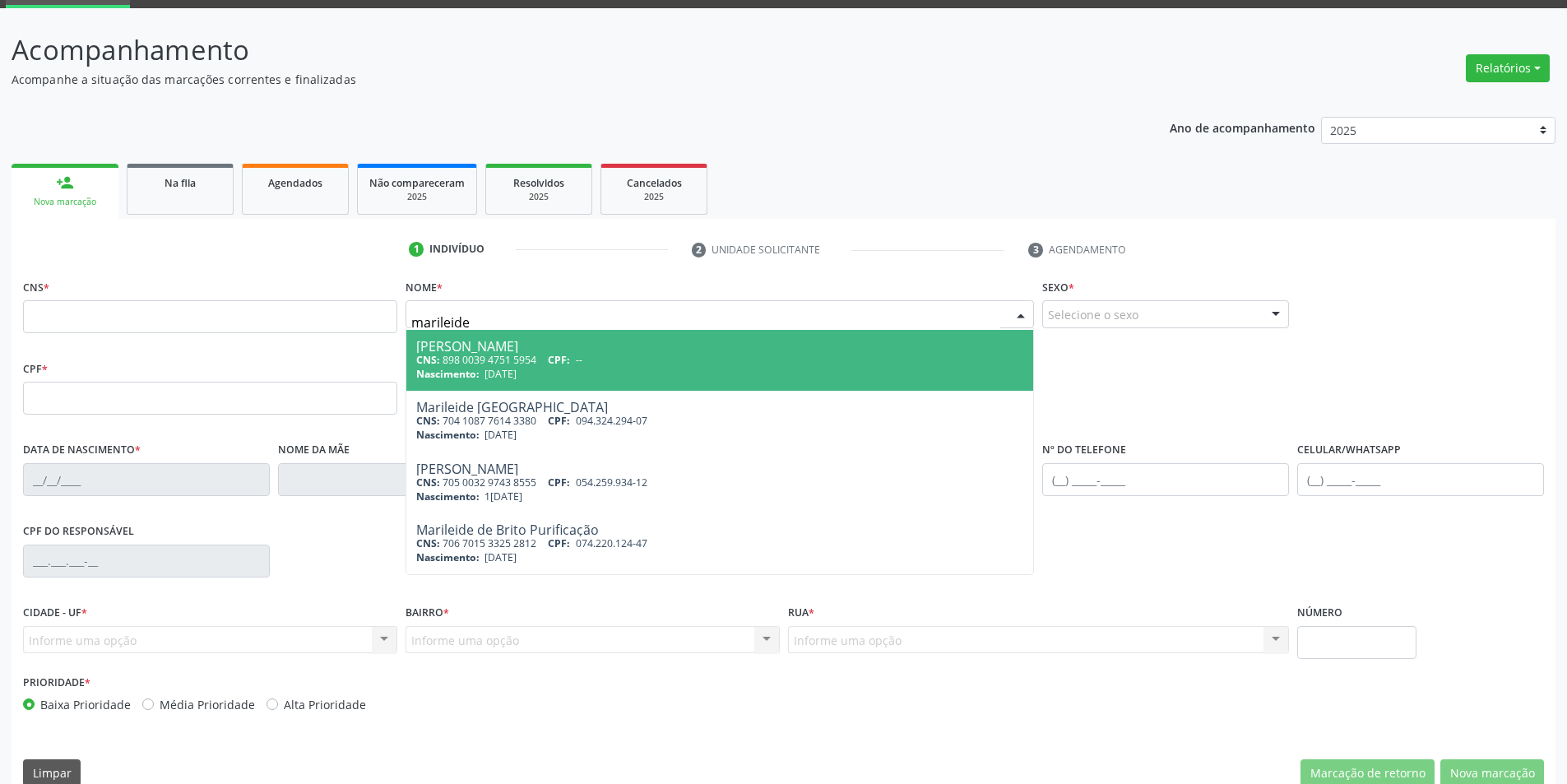
click at [536, 321] on input "marileide" at bounding box center [707, 322] width 590 height 33
type input "marileide eva"
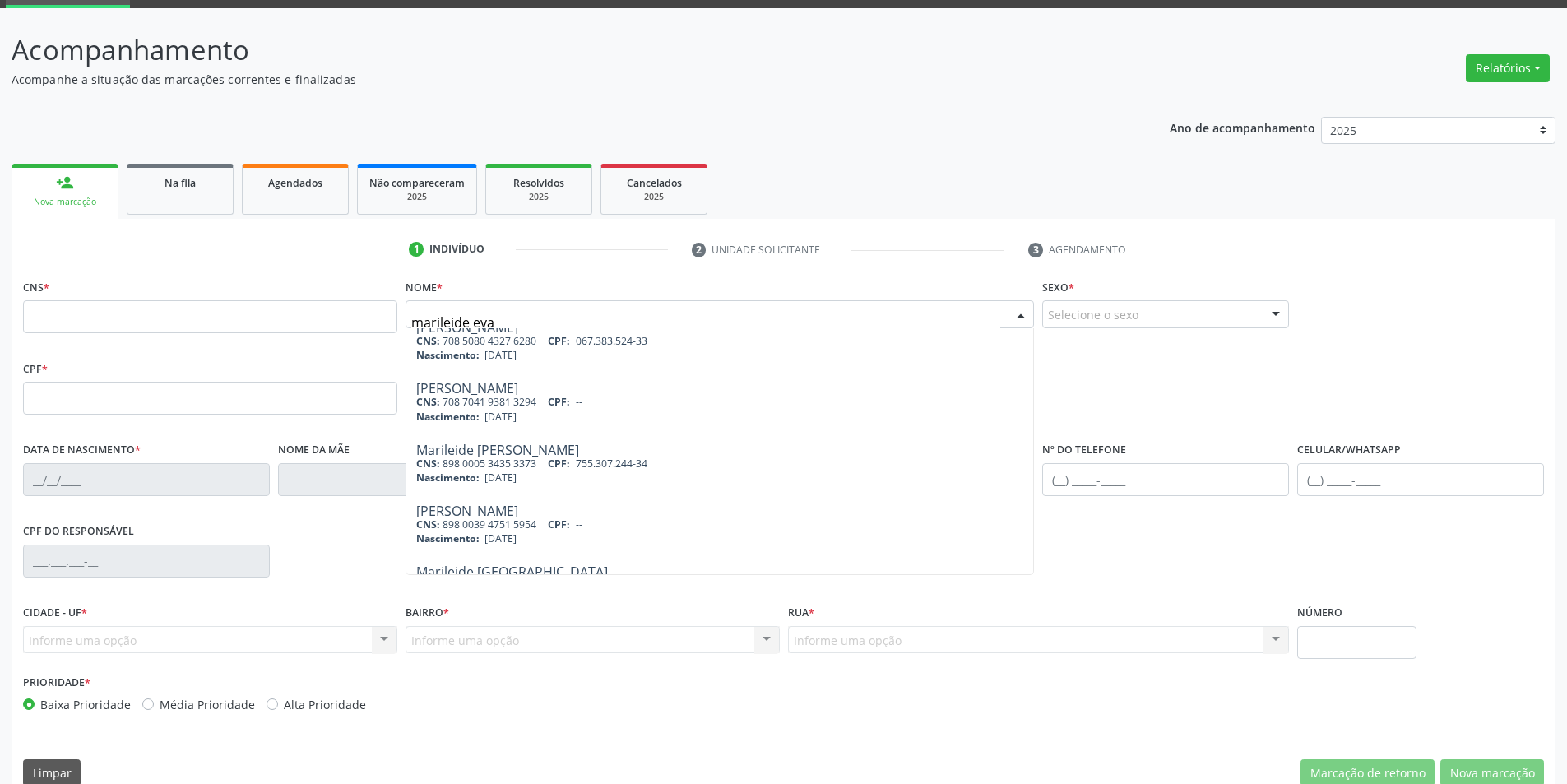
scroll to position [0, 0]
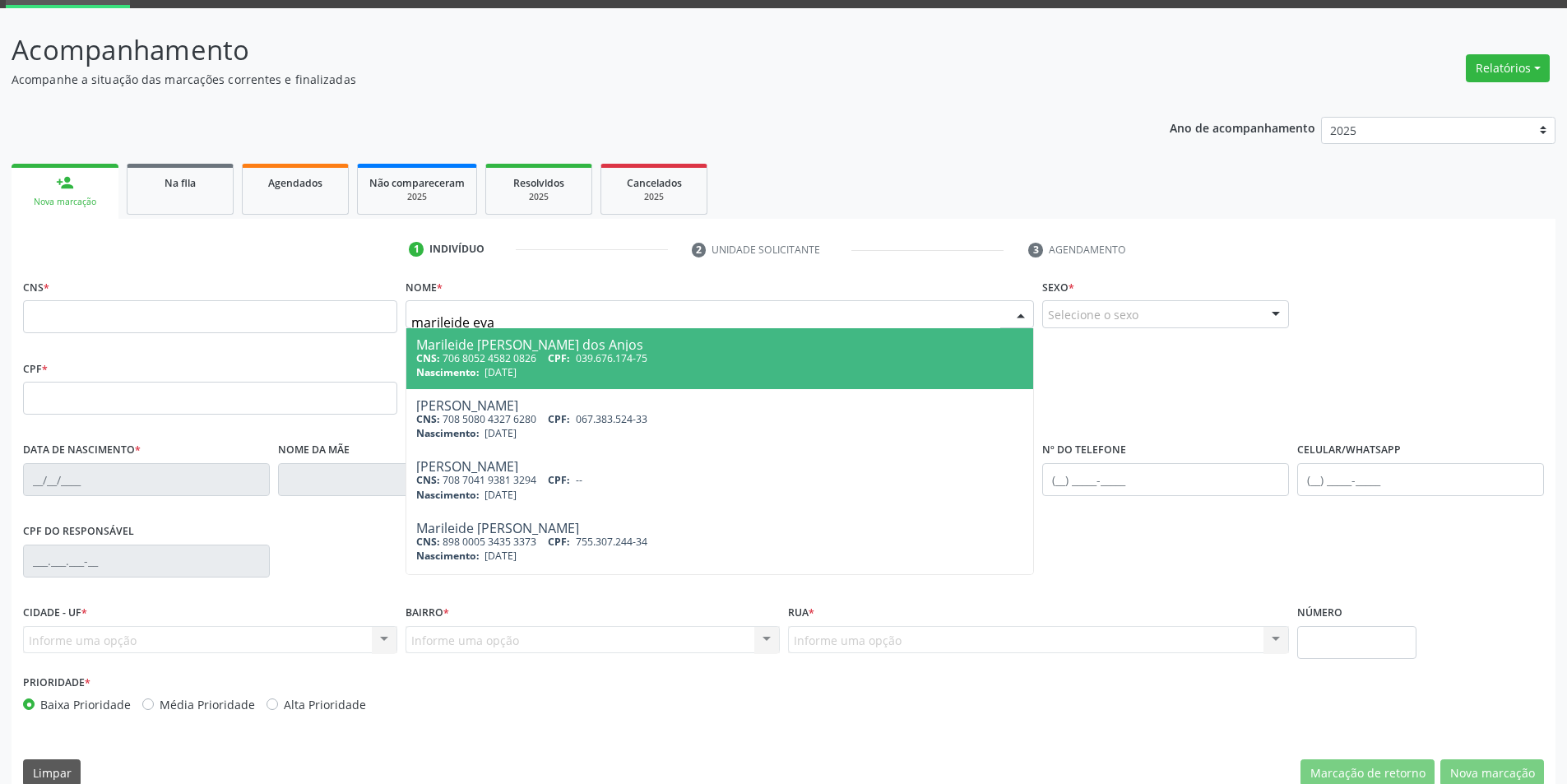
drag, startPoint x: 540, startPoint y: 311, endPoint x: 359, endPoint y: 332, distance: 182.2
click at [359, 332] on div "CNS * Nome * marileide [PERSON_NAME] dos Anjos CNS: 706 8052 4582 0826 CPF: 039…" at bounding box center [784, 315] width 1530 height 82
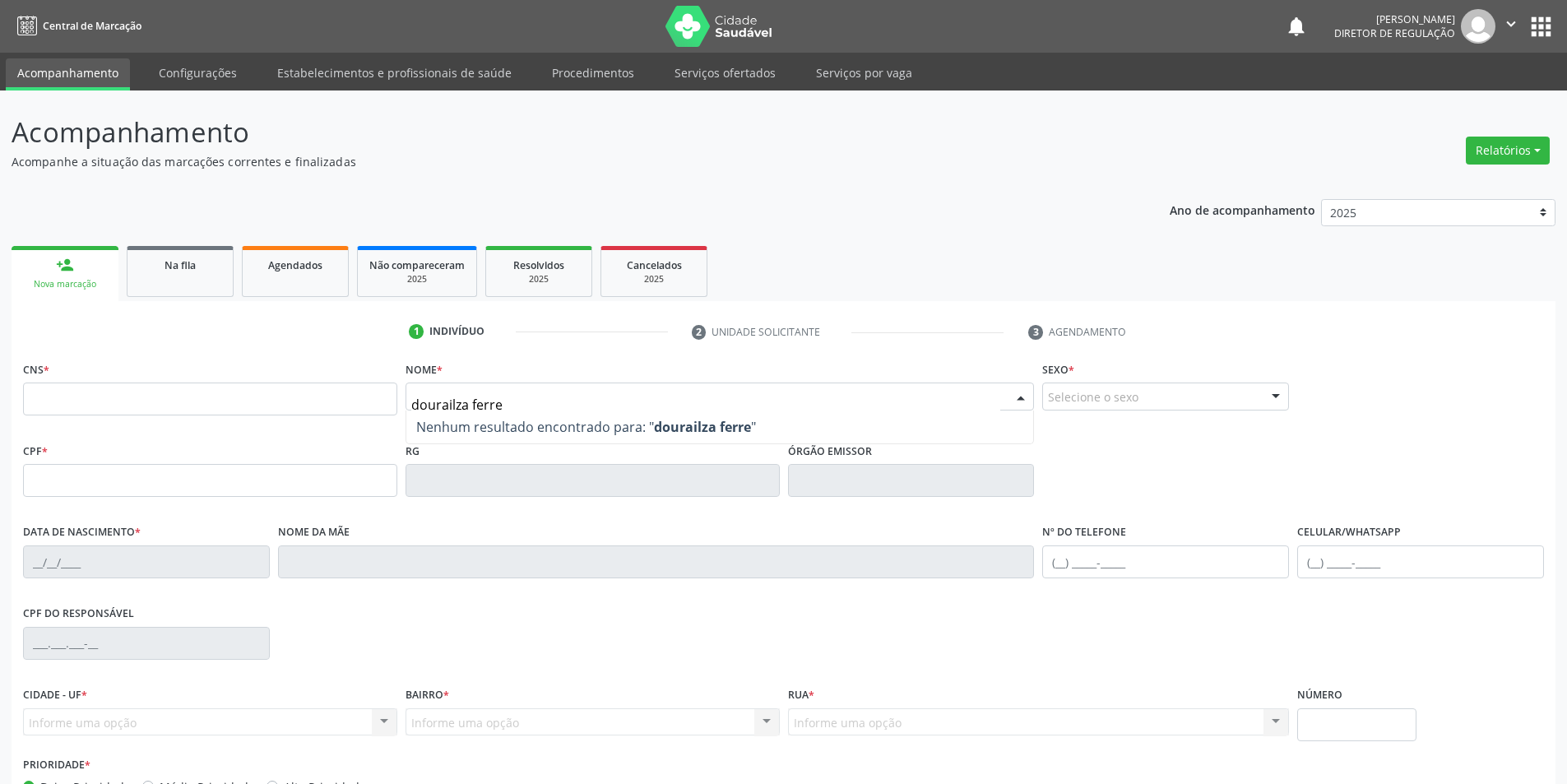
type input "dorailza ferre"
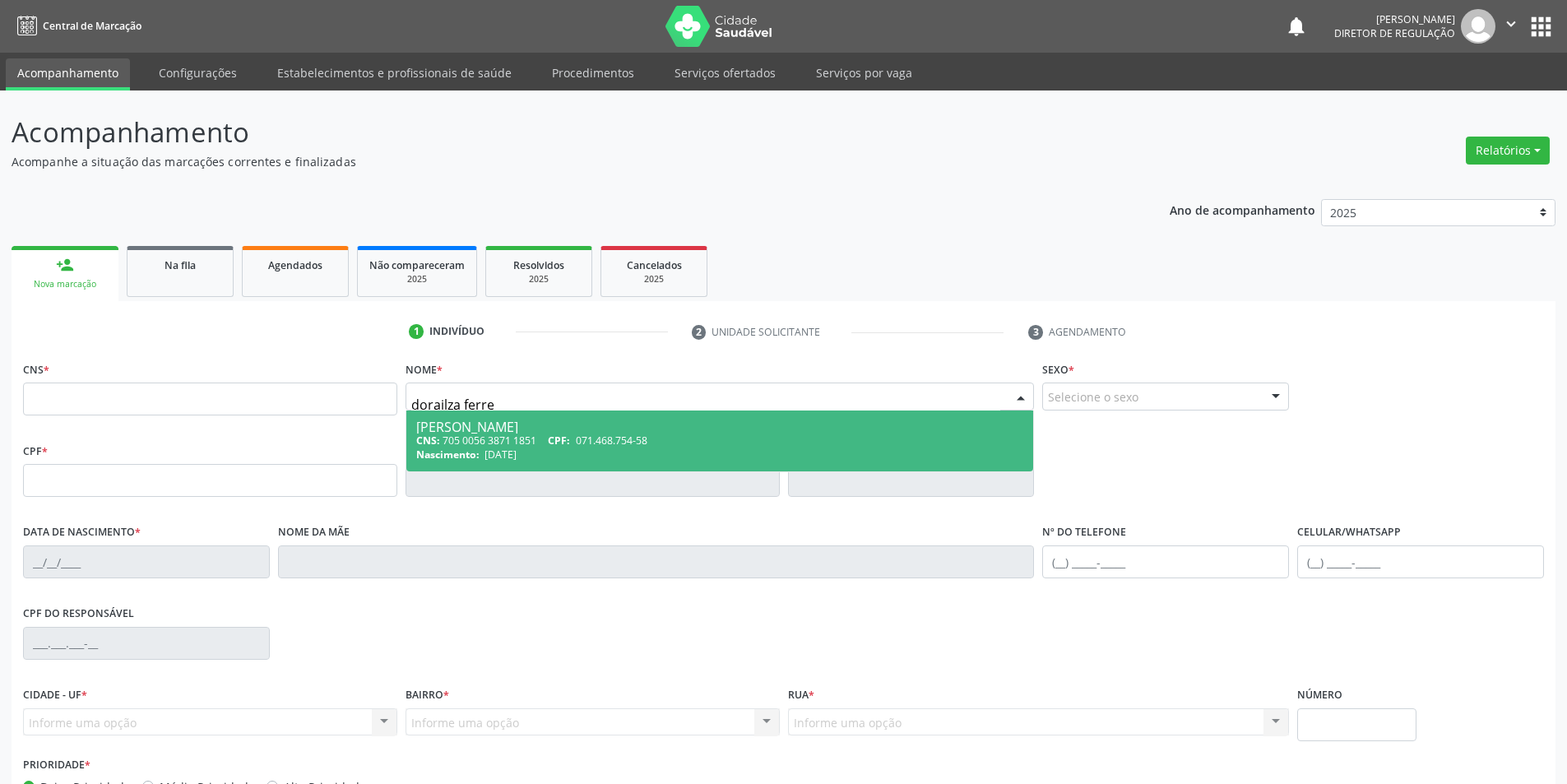
click at [528, 437] on div "CNS: 705 0056 3871 1851 CPF: 071.468.754-58" at bounding box center [720, 440] width 608 height 14
type input "705 0056 3871 1851"
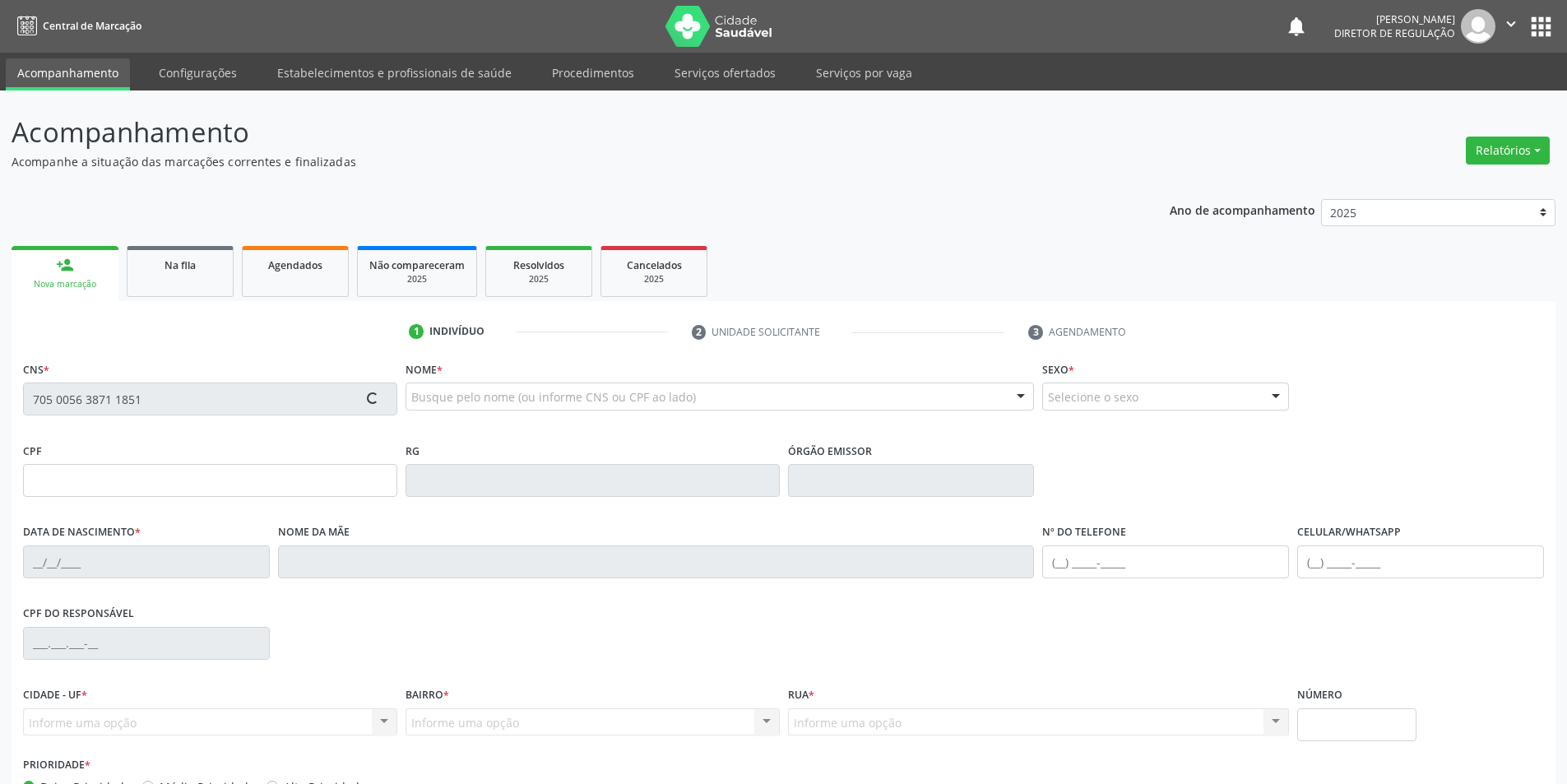
type input "071.468.754-58"
type input "[DATE]"
type input "[PERSON_NAME]"
type input "[PHONE_NUMBER]"
type input "80"
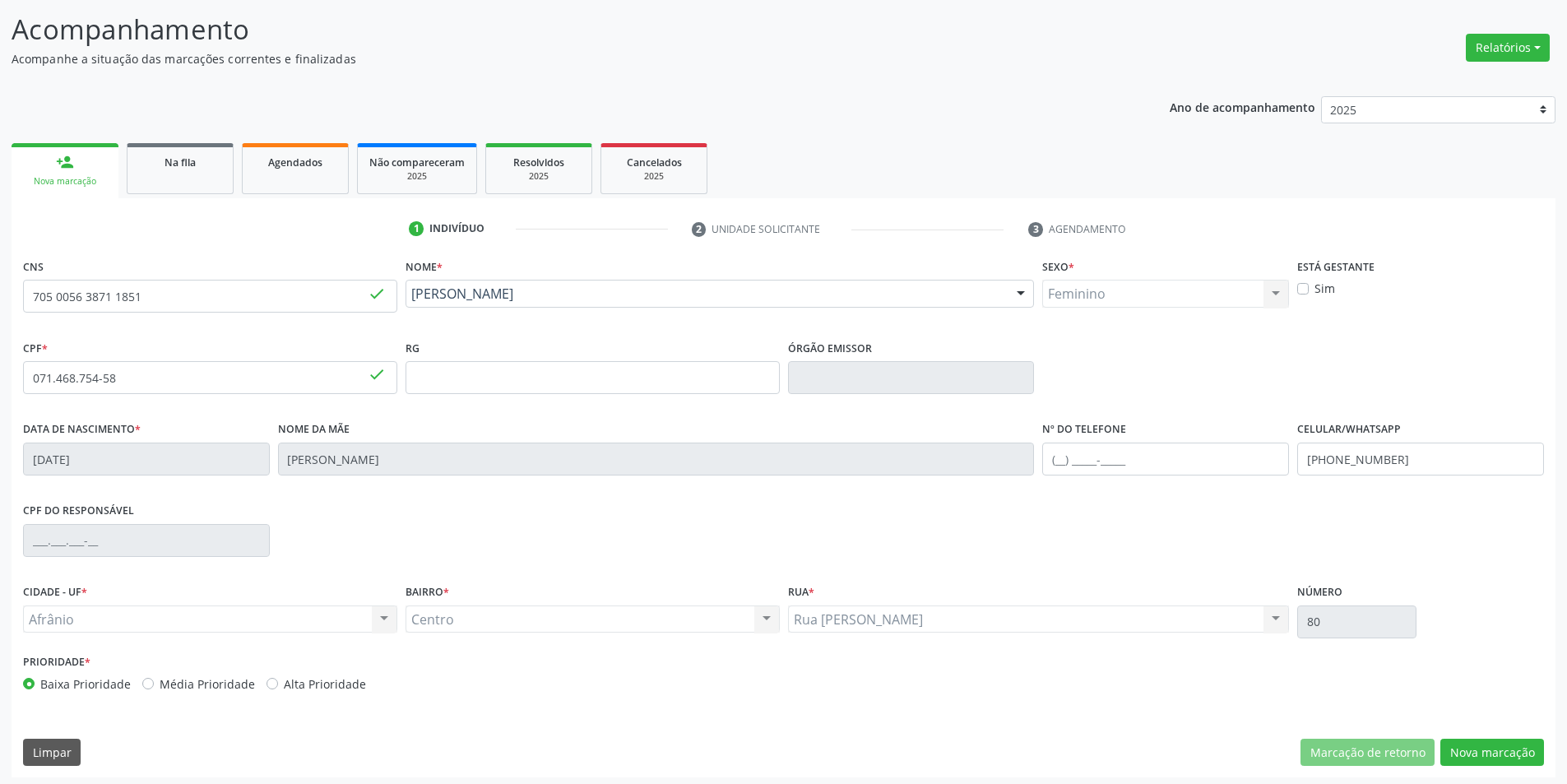
scroll to position [108, 0]
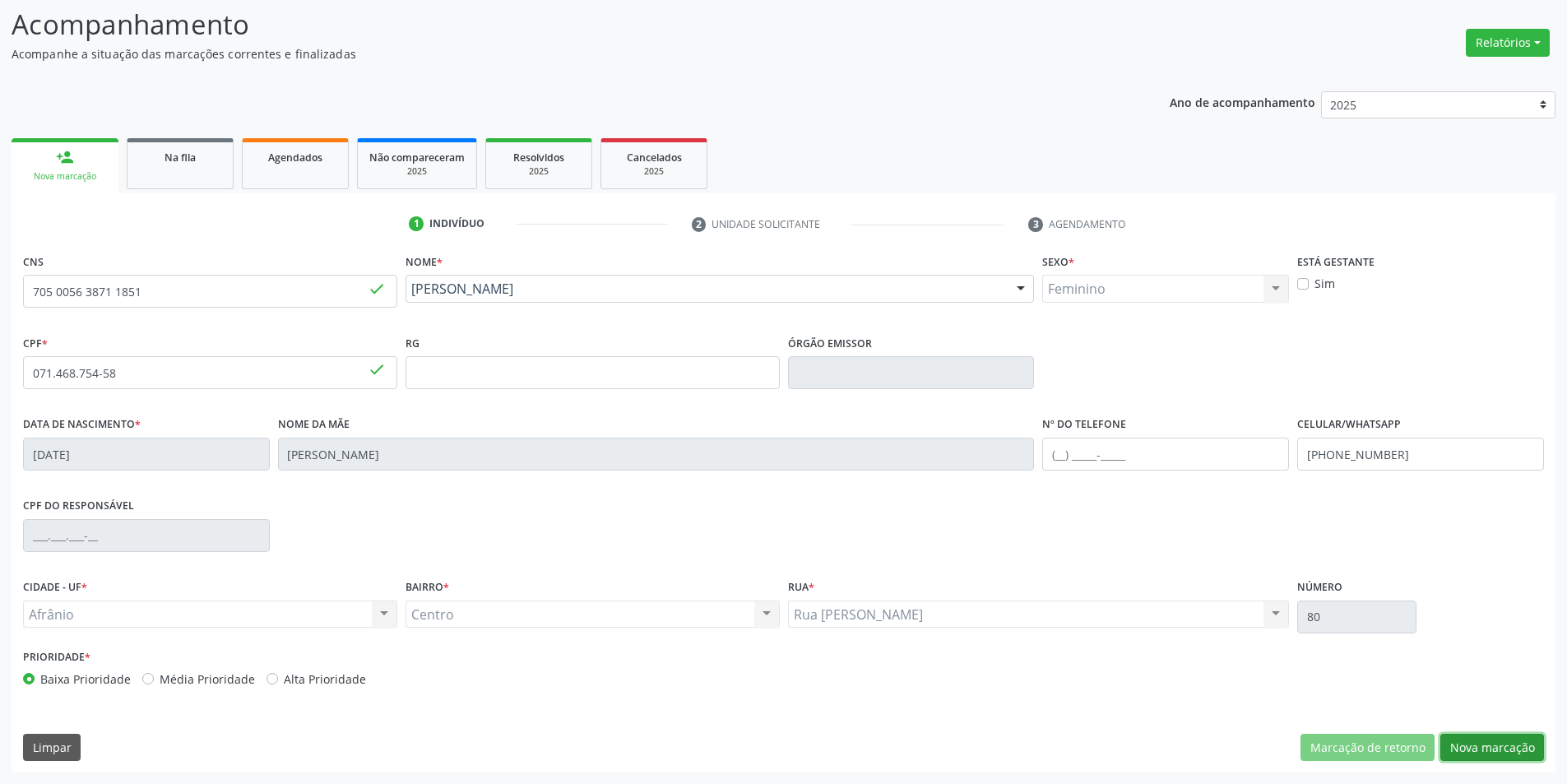
click at [1487, 746] on button "Nova marcação" at bounding box center [1492, 747] width 104 height 28
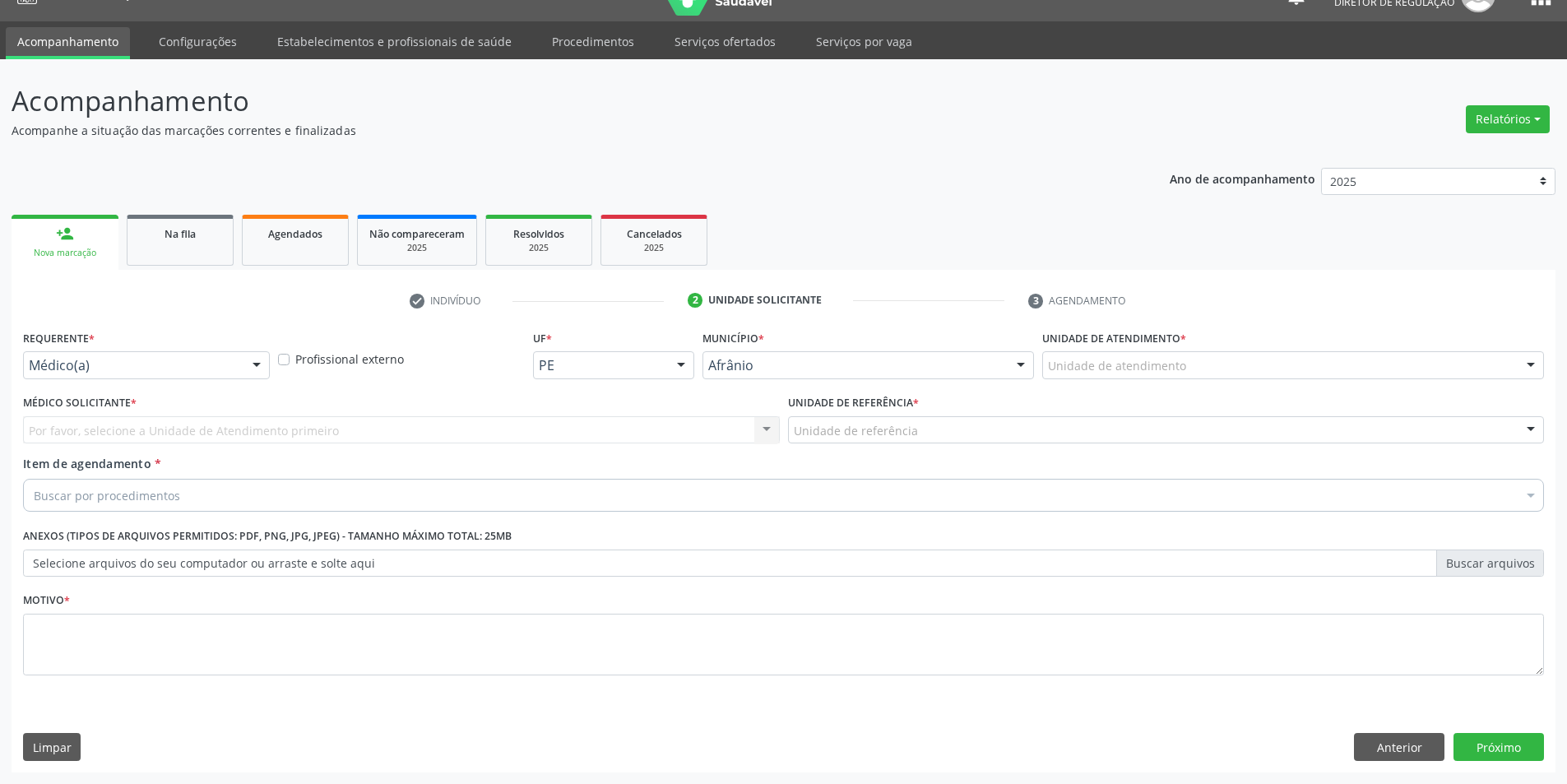
scroll to position [31, 0]
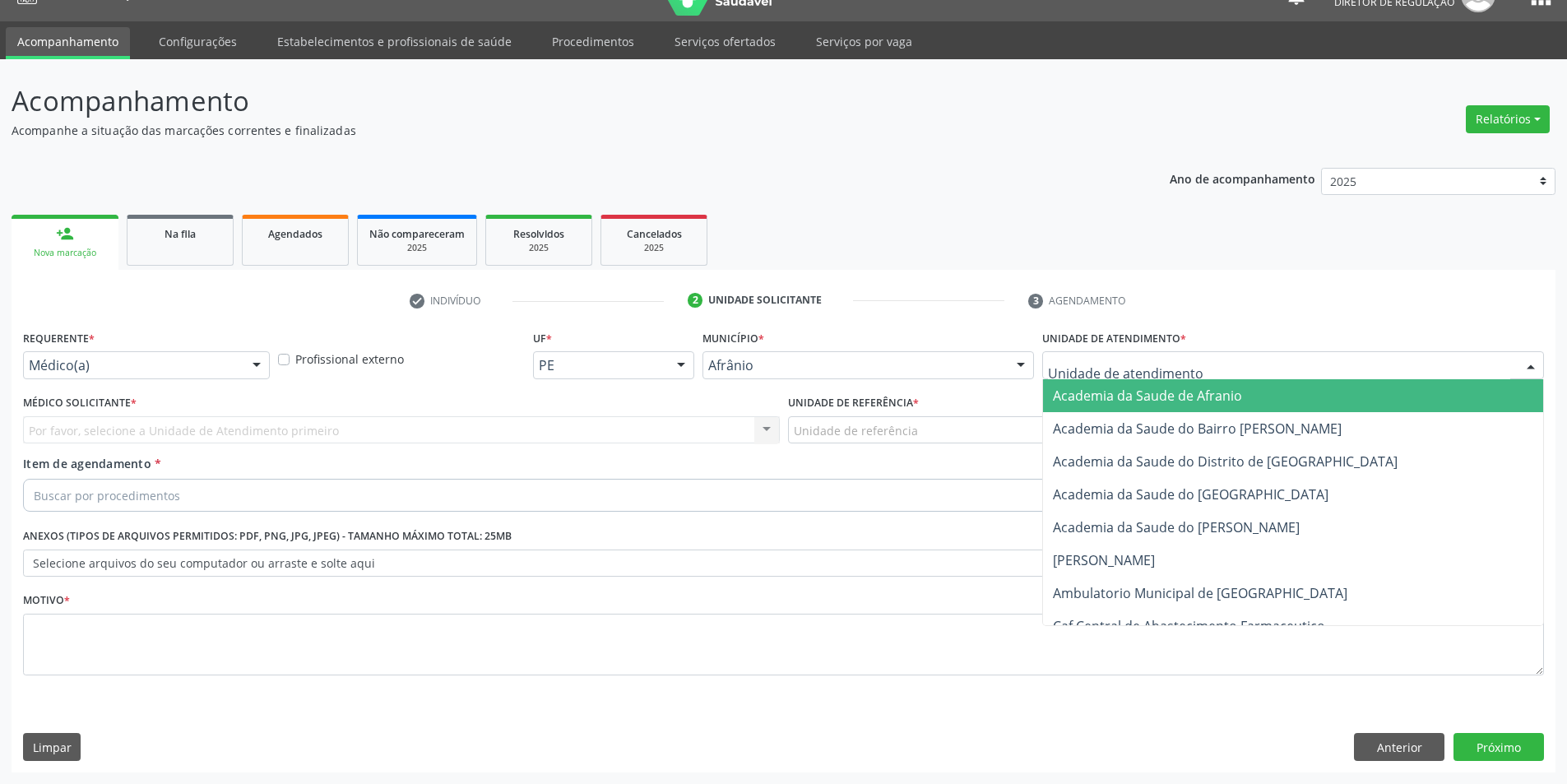
click at [1240, 366] on div at bounding box center [1294, 365] width 502 height 28
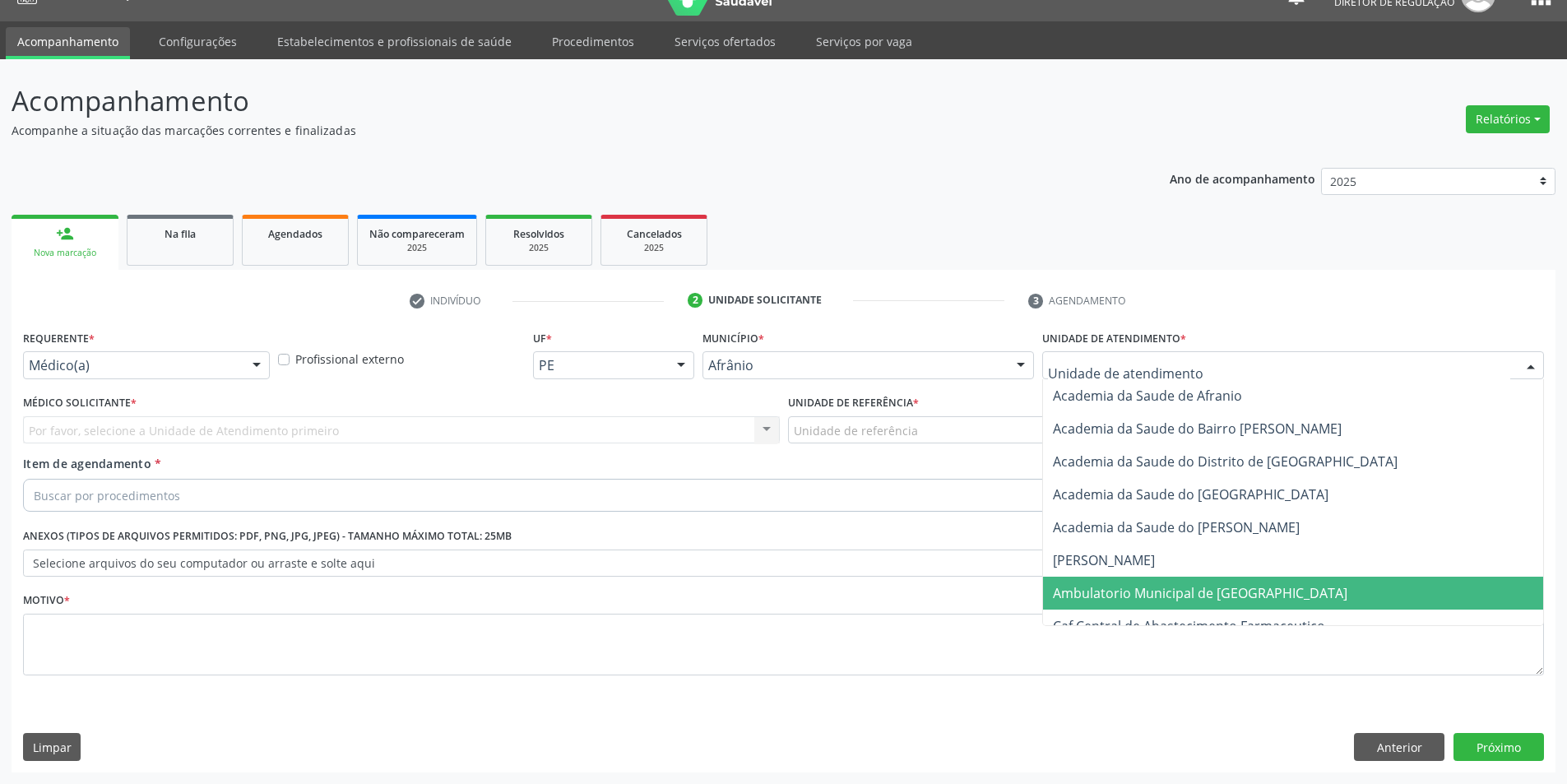
click at [1209, 592] on span "Ambulatorio Municipal de [GEOGRAPHIC_DATA]" at bounding box center [1200, 592] width 295 height 18
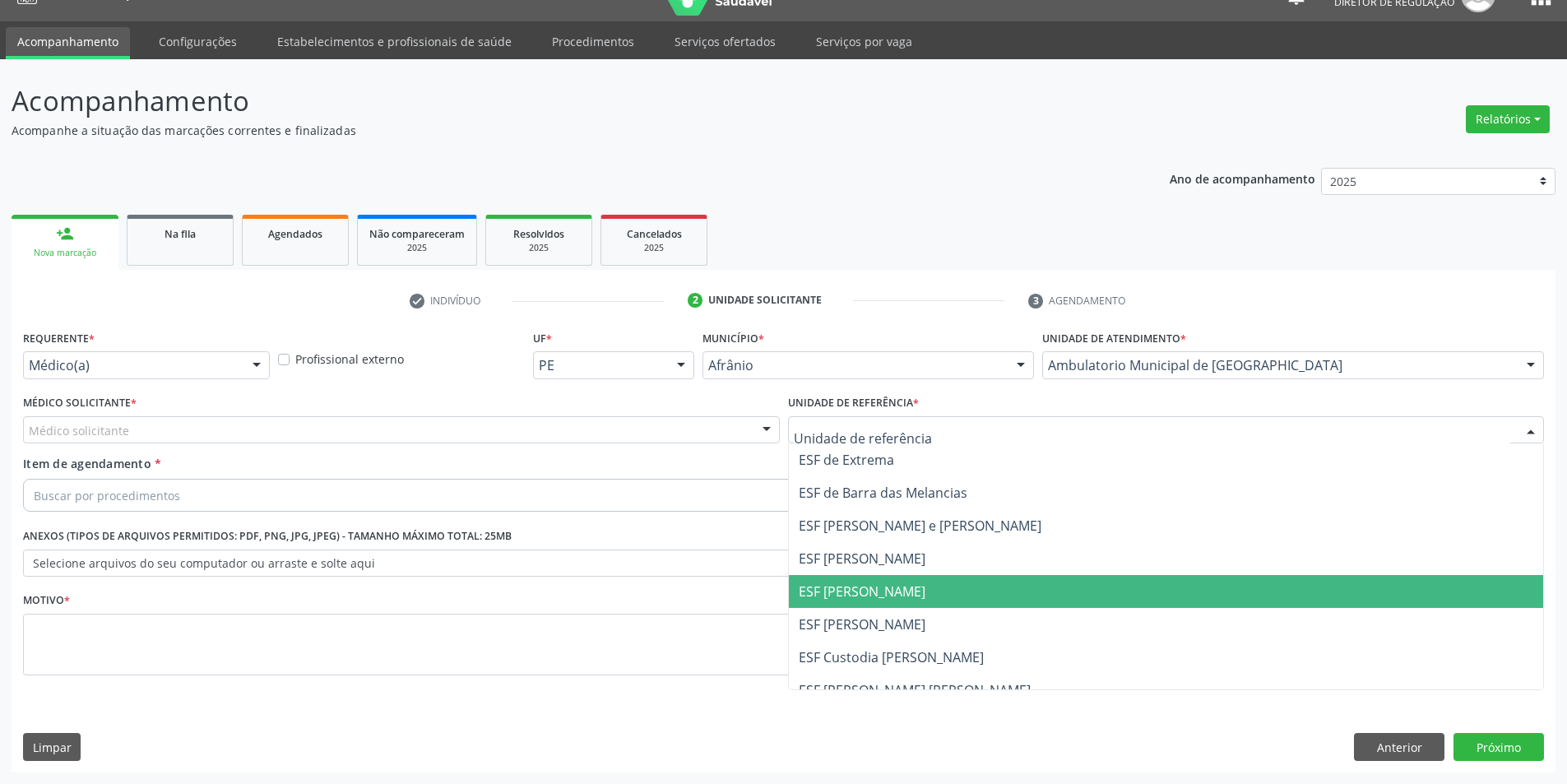
click at [910, 588] on span "ESF [PERSON_NAME]" at bounding box center [1167, 591] width 755 height 33
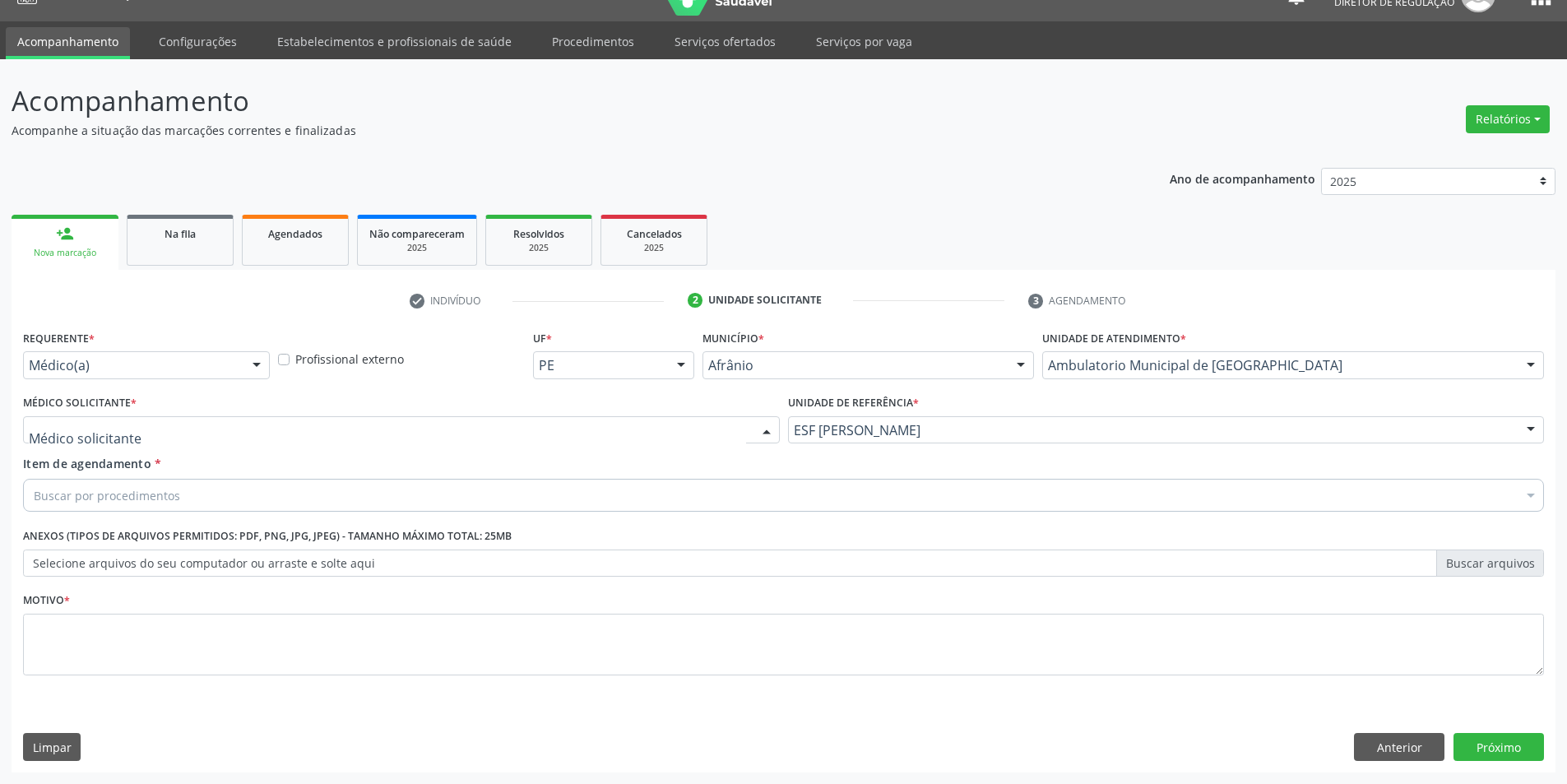
click at [656, 423] on div at bounding box center [402, 430] width 757 height 28
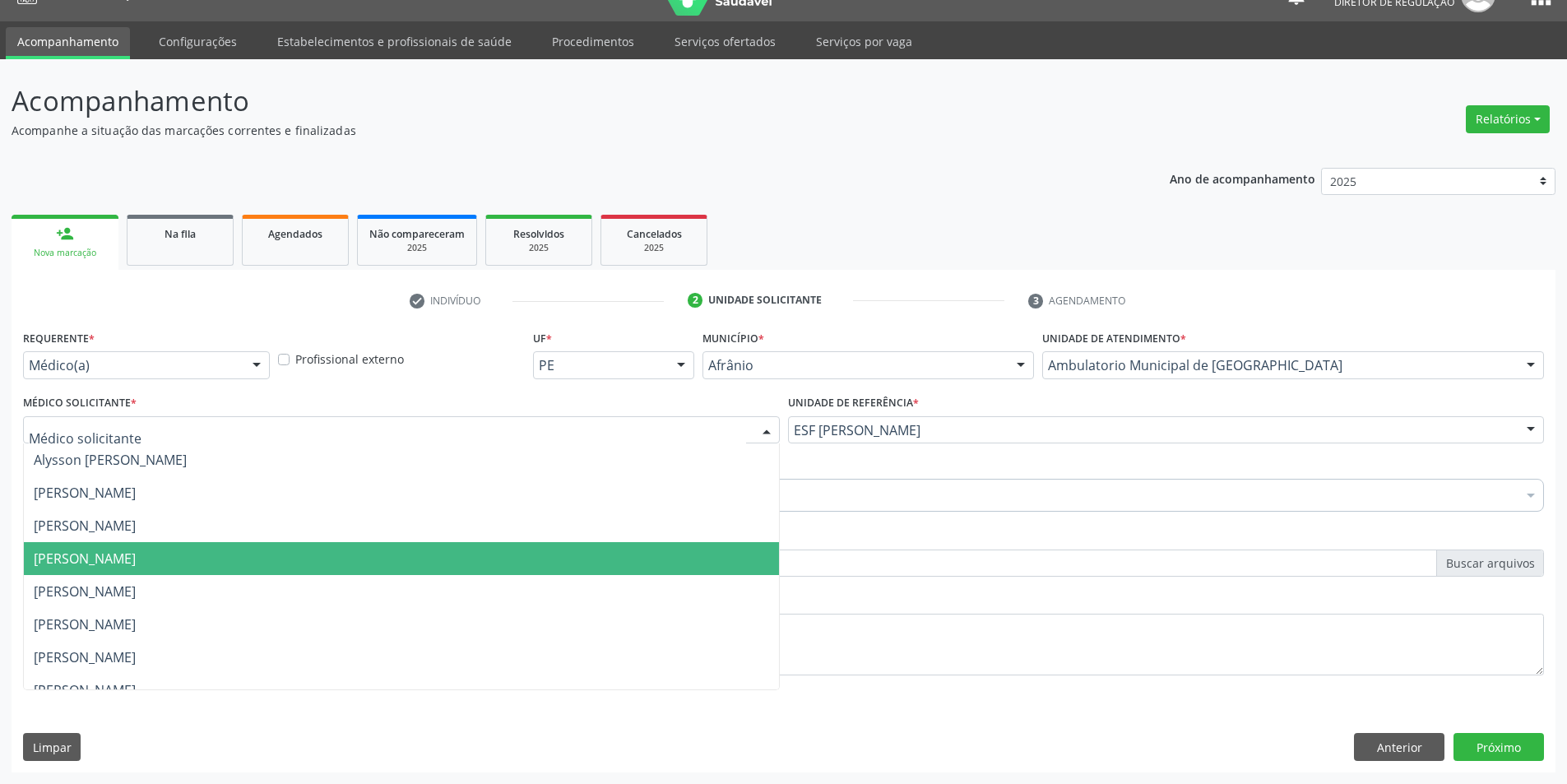
click at [444, 555] on span "[PERSON_NAME]" at bounding box center [402, 558] width 755 height 33
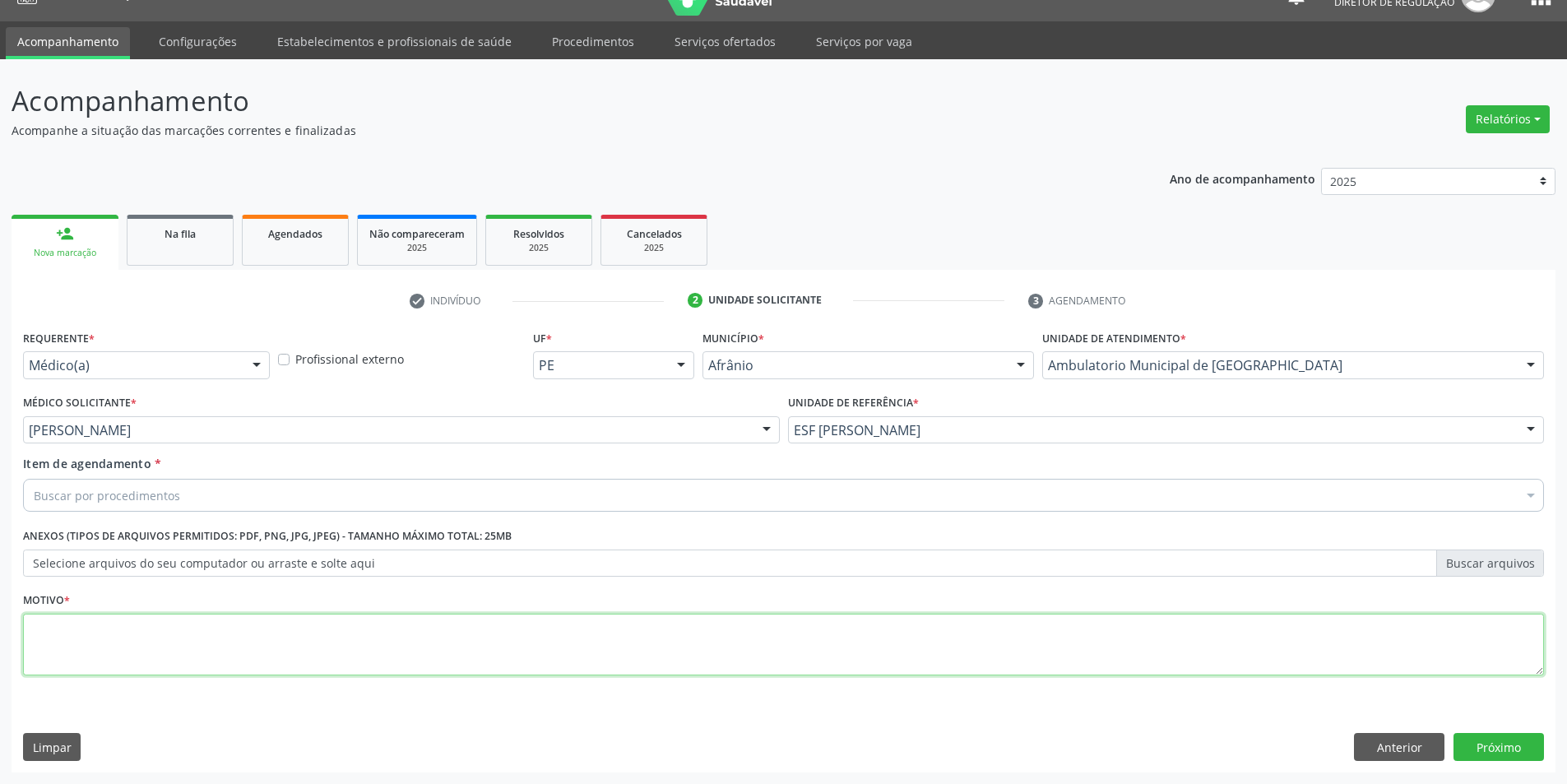
click at [361, 640] on textarea at bounding box center [784, 645] width 1521 height 62
type textarea "*"
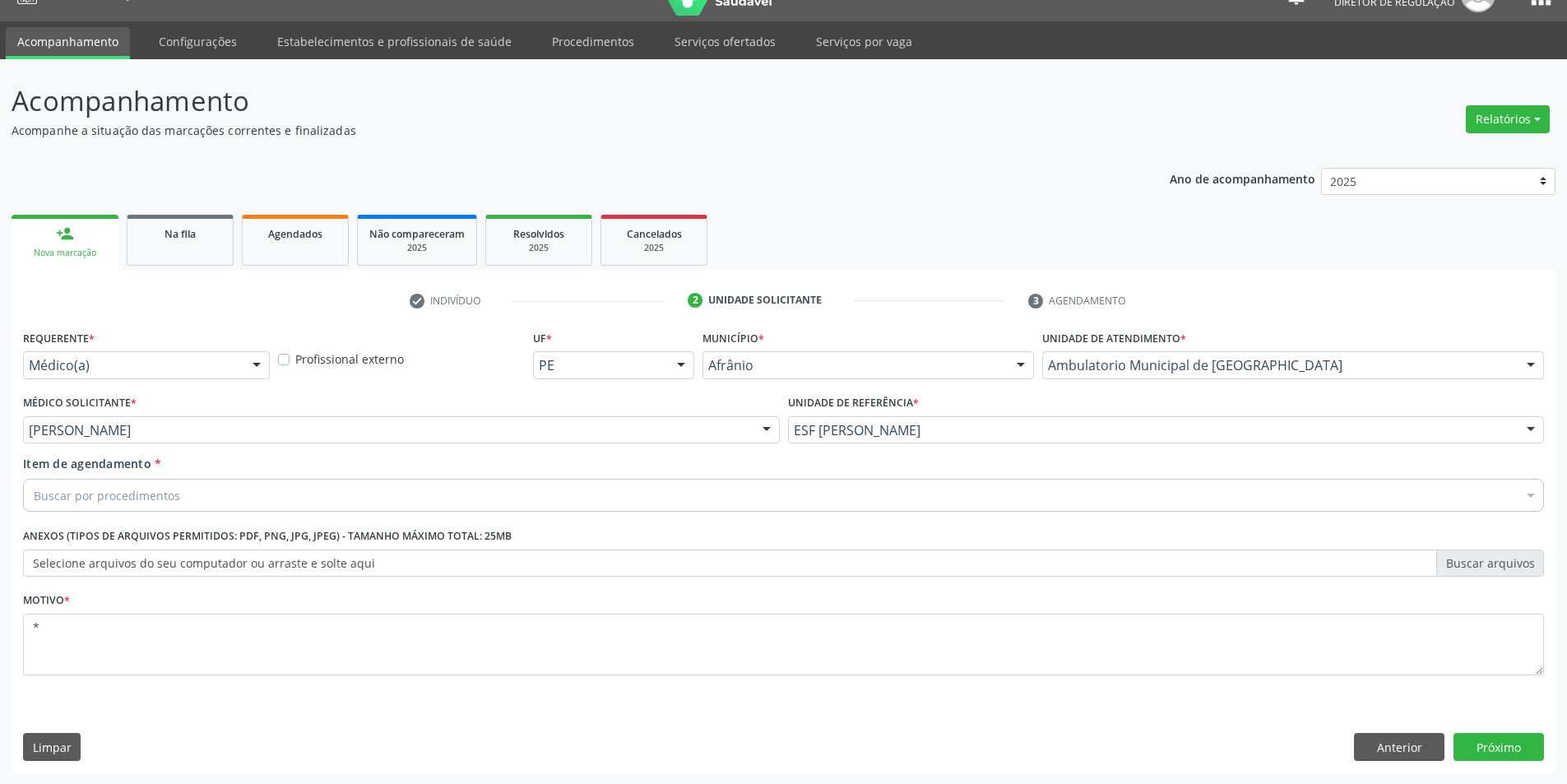
click at [350, 486] on div "Buscar por procedimentos" at bounding box center [784, 495] width 1521 height 33
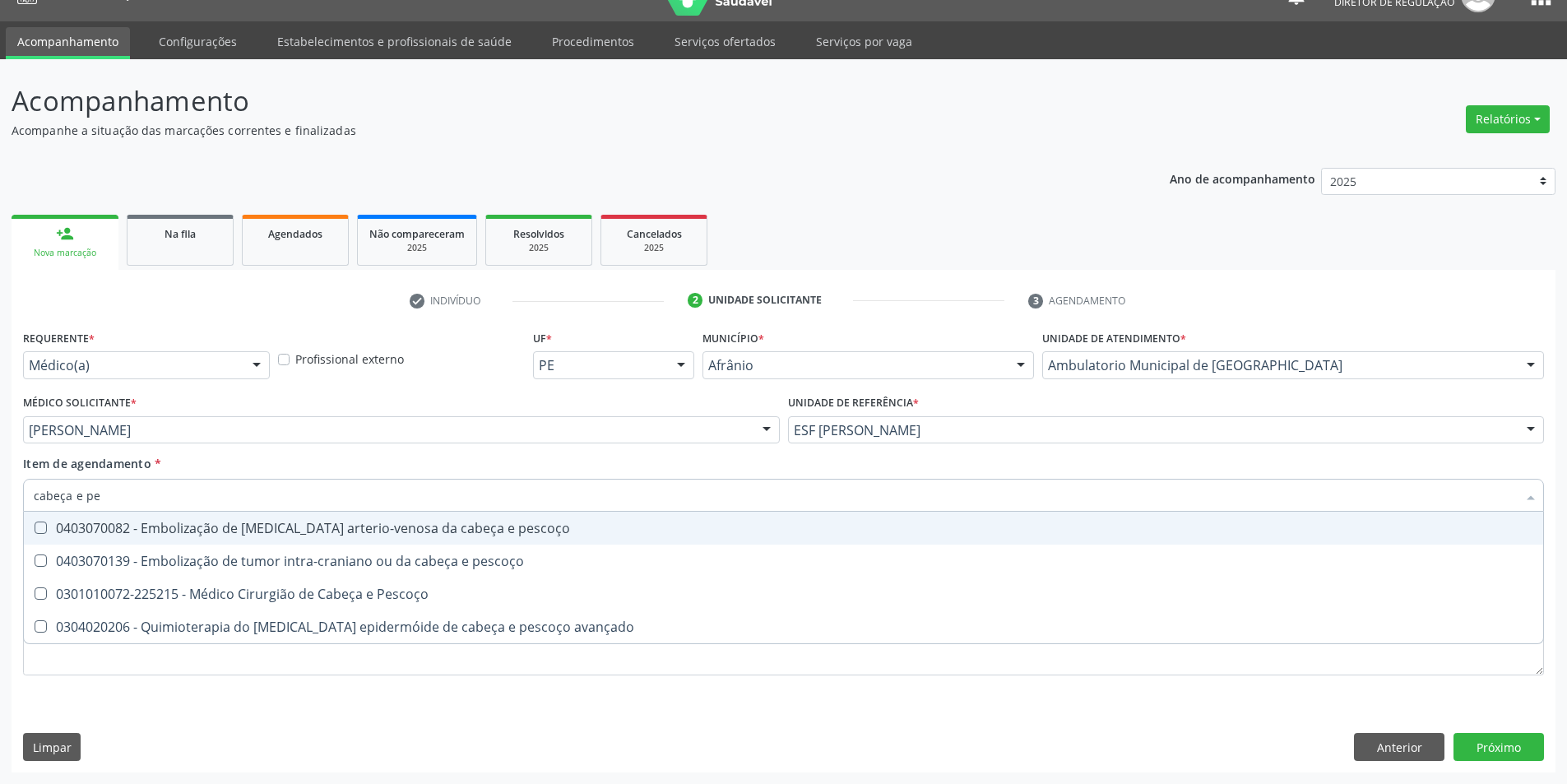
type input "cabeça e pes"
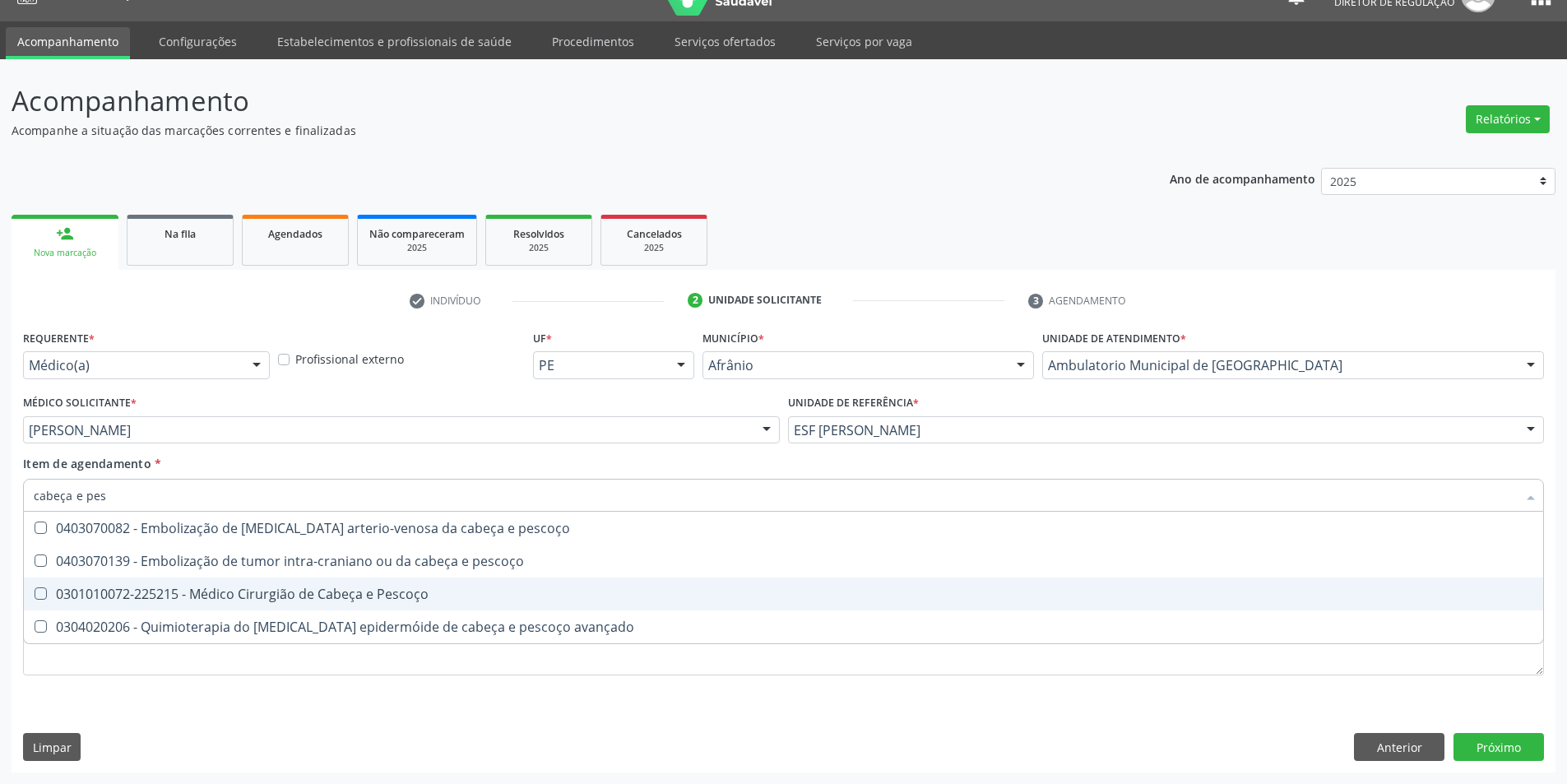
click at [354, 594] on div "0301010072-225215 - Médico Cirurgião de Cabeça e Pescoço" at bounding box center [784, 594] width 1500 height 14
checkbox Pescoço "true"
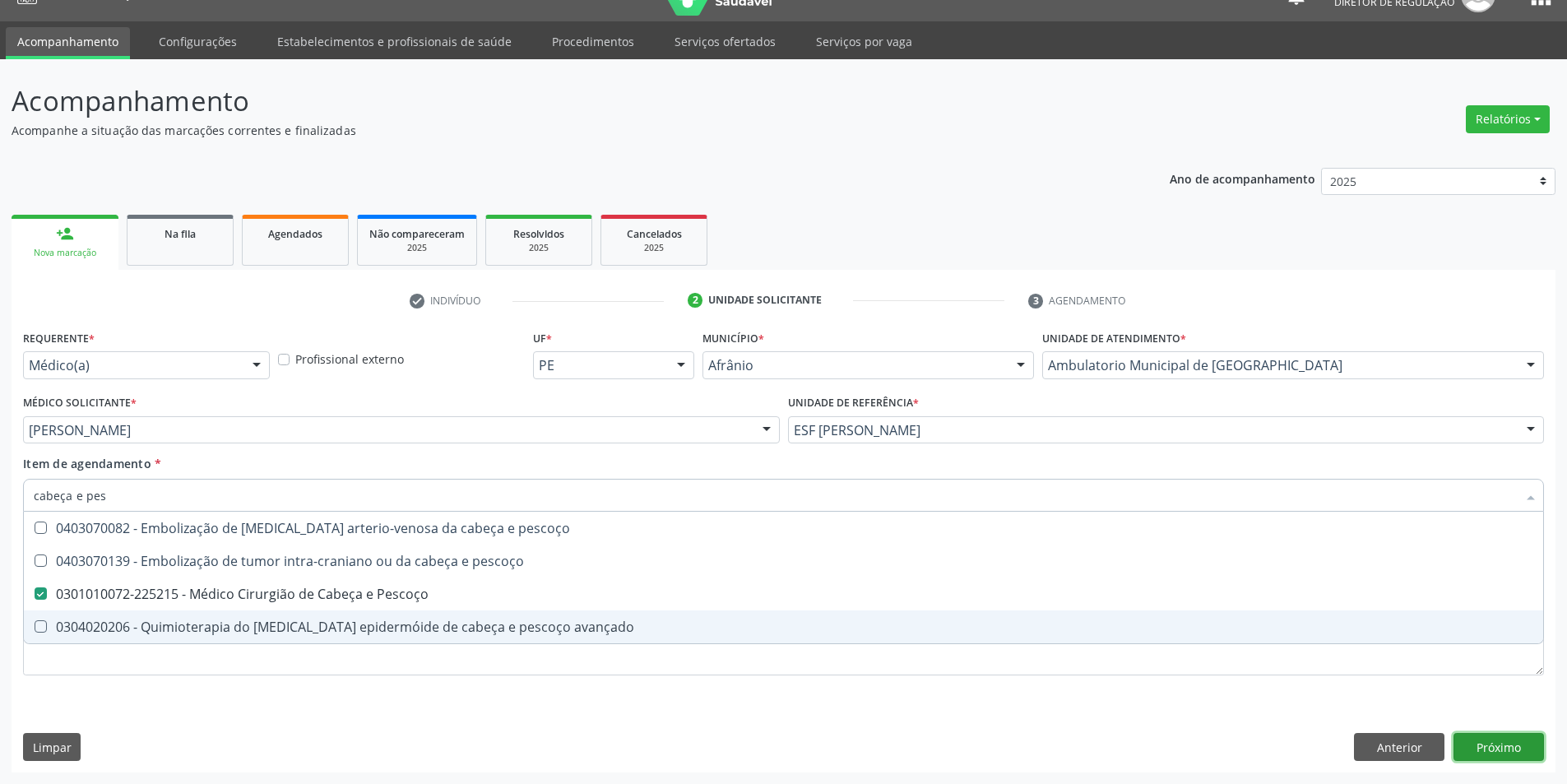
click at [1486, 747] on div "Requerente * Médico(a) Médico(a) Enfermeiro(a) Paciente Nenhum resultado encont…" at bounding box center [784, 549] width 1545 height 446
checkbox pescoço "true"
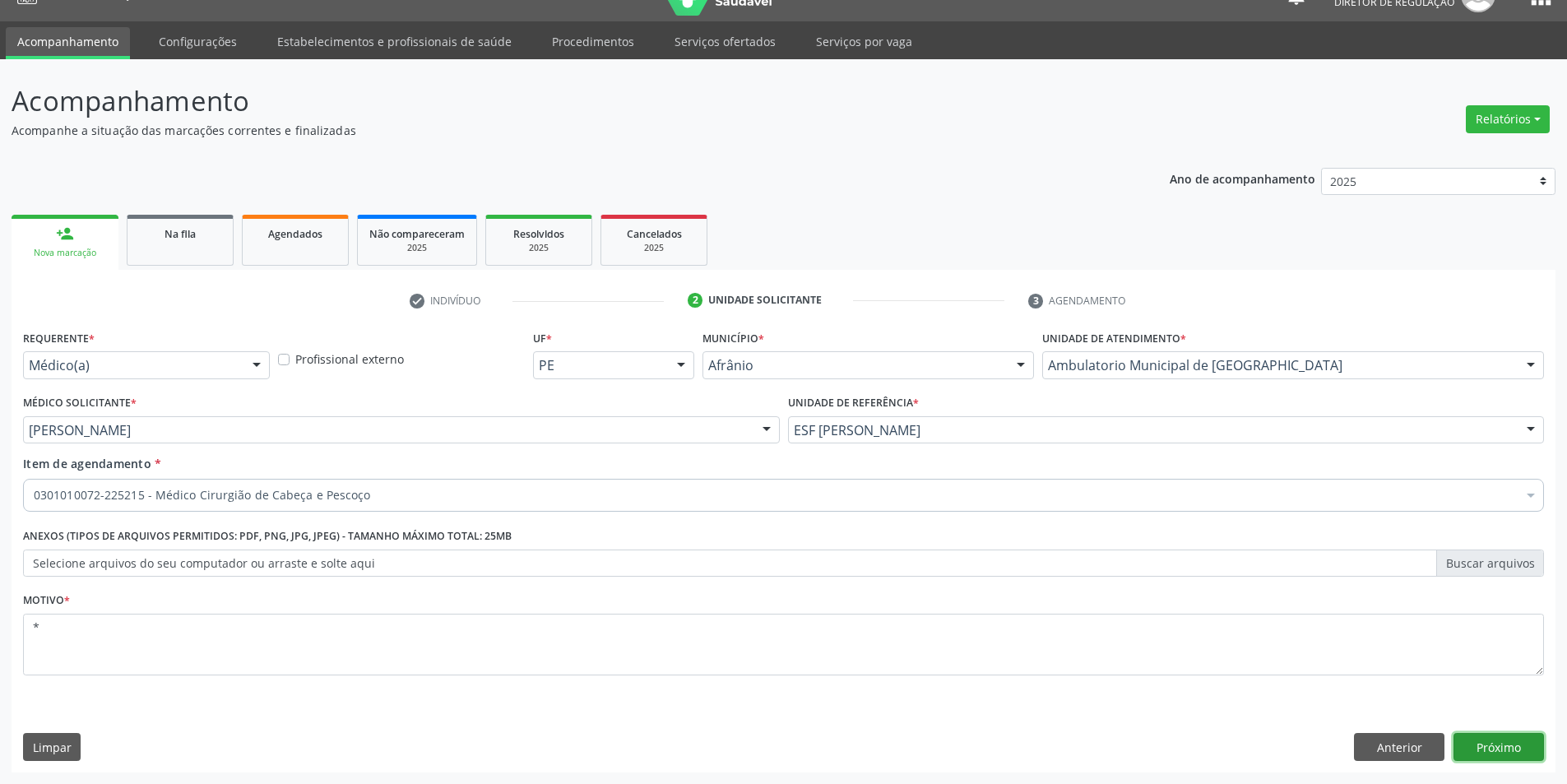
click at [1517, 742] on button "Próximo" at bounding box center [1499, 746] width 91 height 28
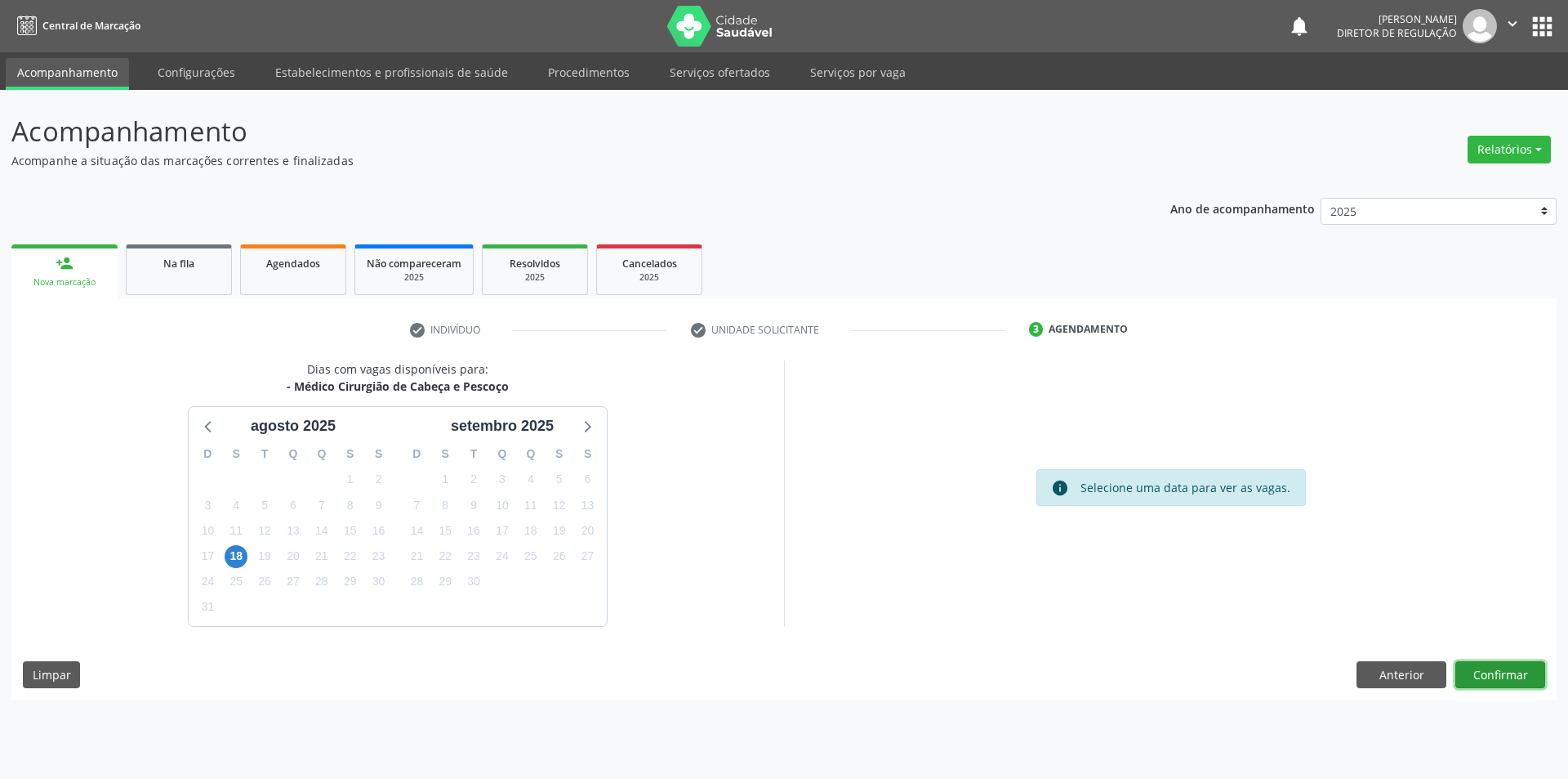
click at [1506, 675] on button "Confirmar" at bounding box center [1499, 675] width 90 height 28
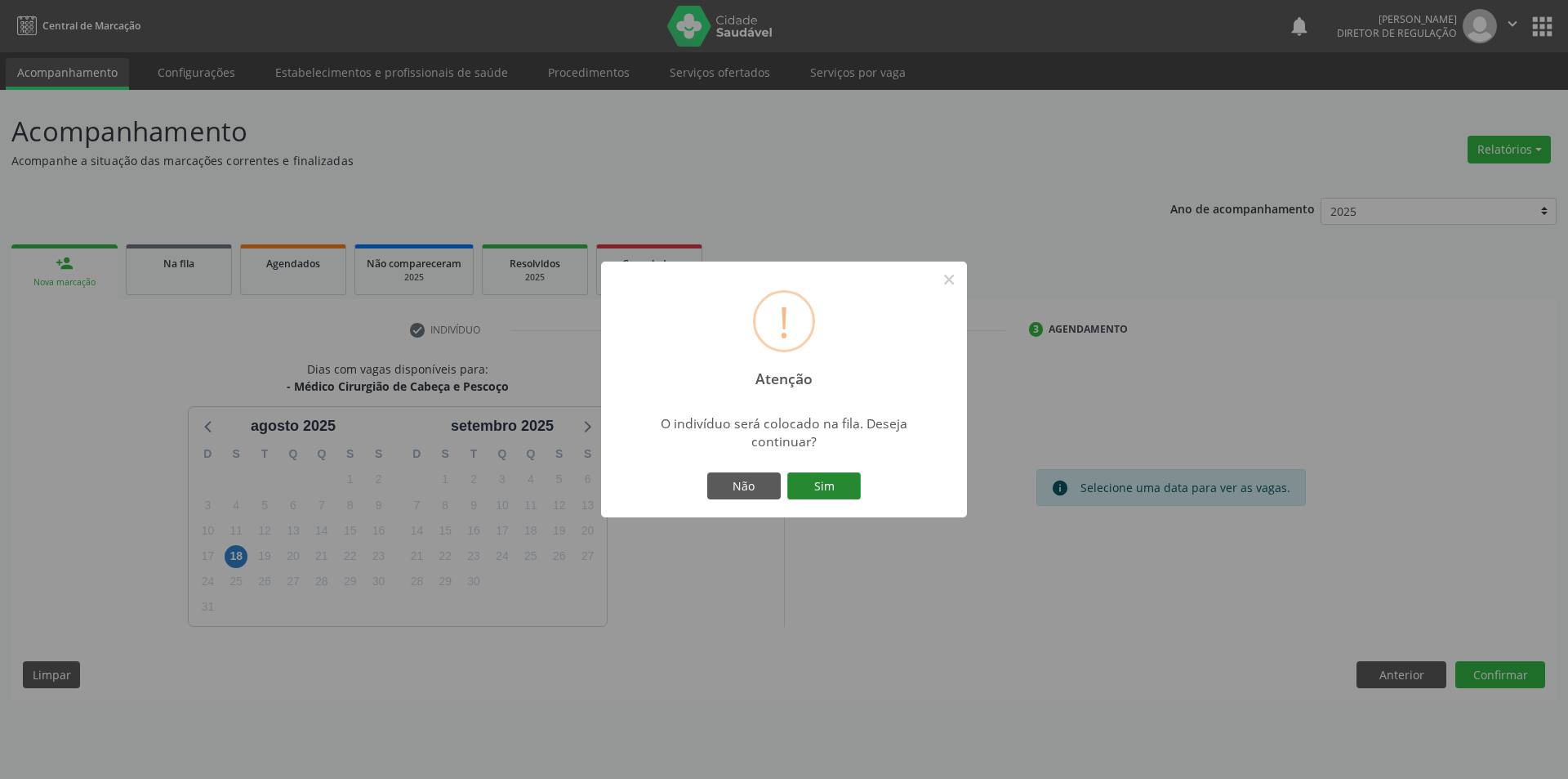
click at [841, 478] on button "Sim" at bounding box center [824, 486] width 73 height 28
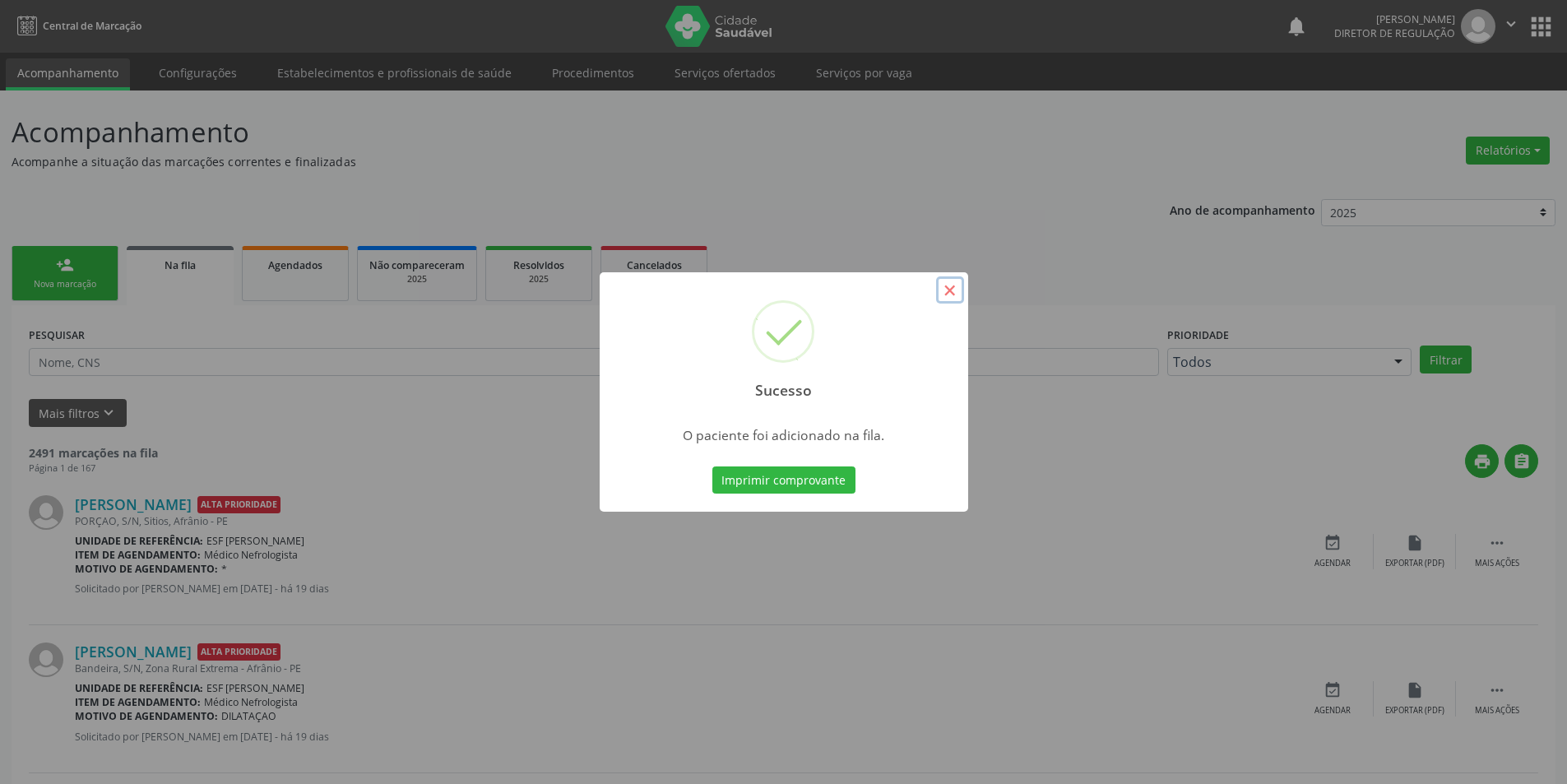
click at [943, 289] on button "×" at bounding box center [950, 290] width 28 height 28
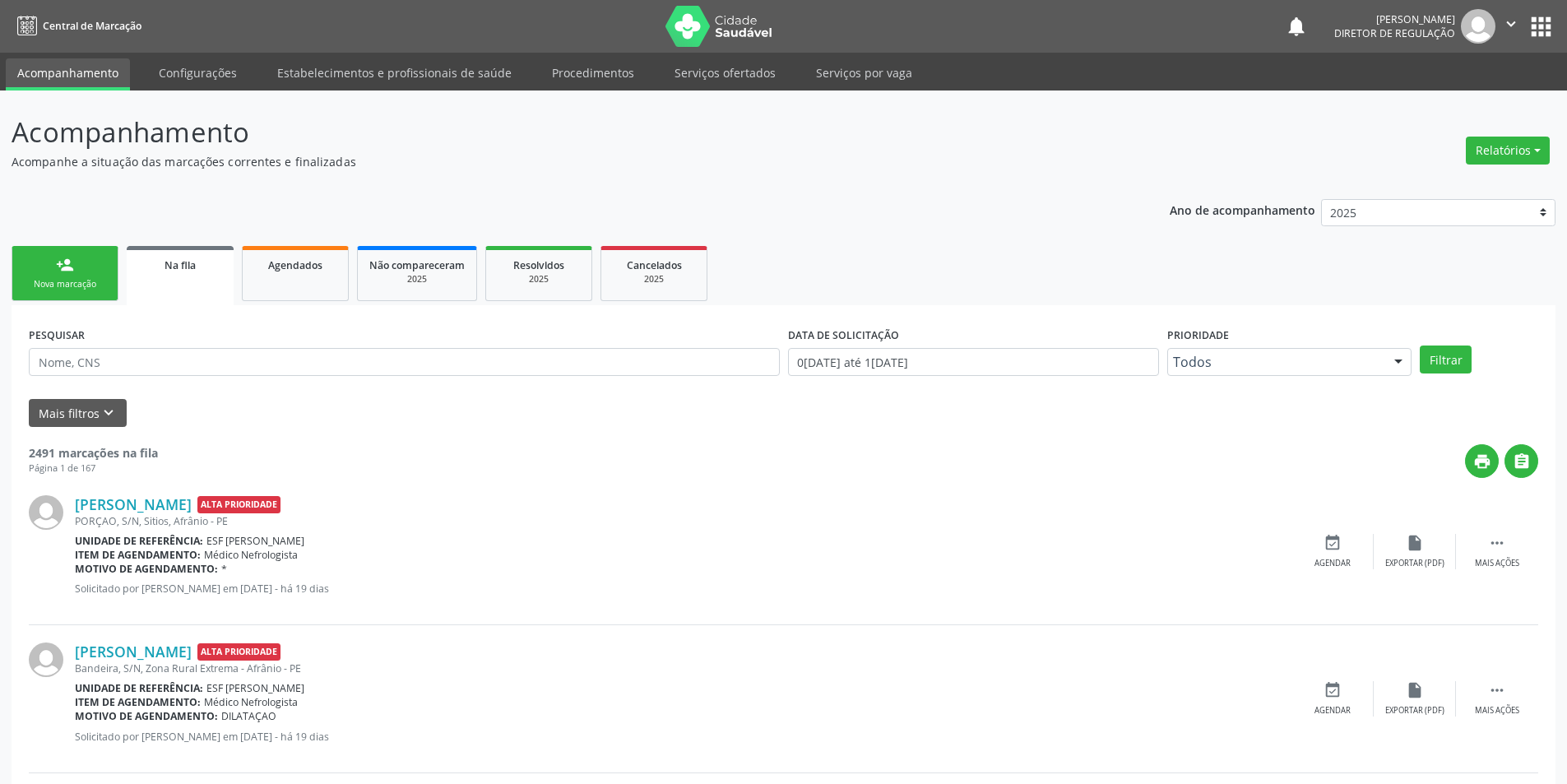
click at [95, 277] on link "person_add Nova marcação" at bounding box center [65, 273] width 107 height 55
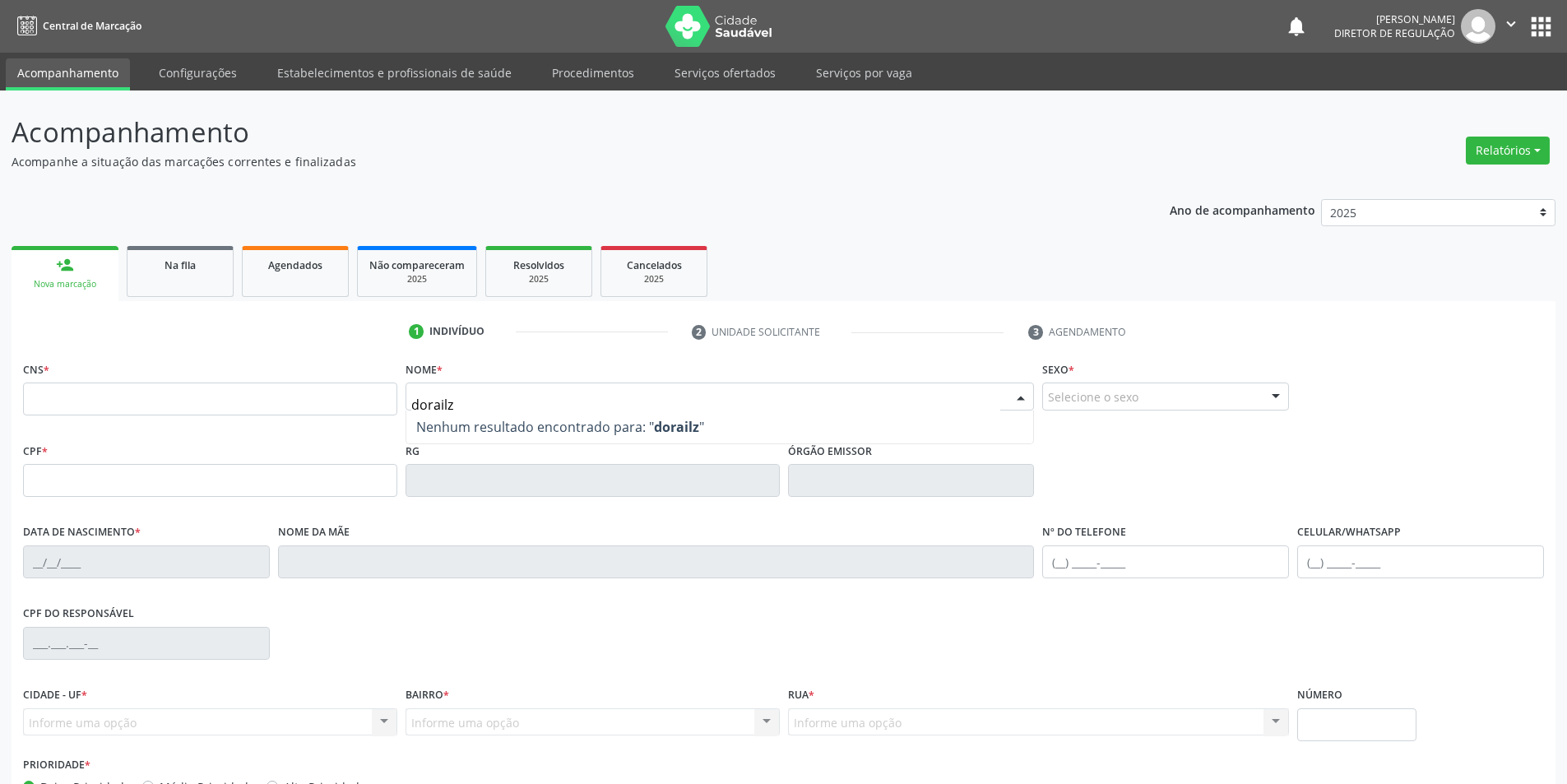
type input "dorailza"
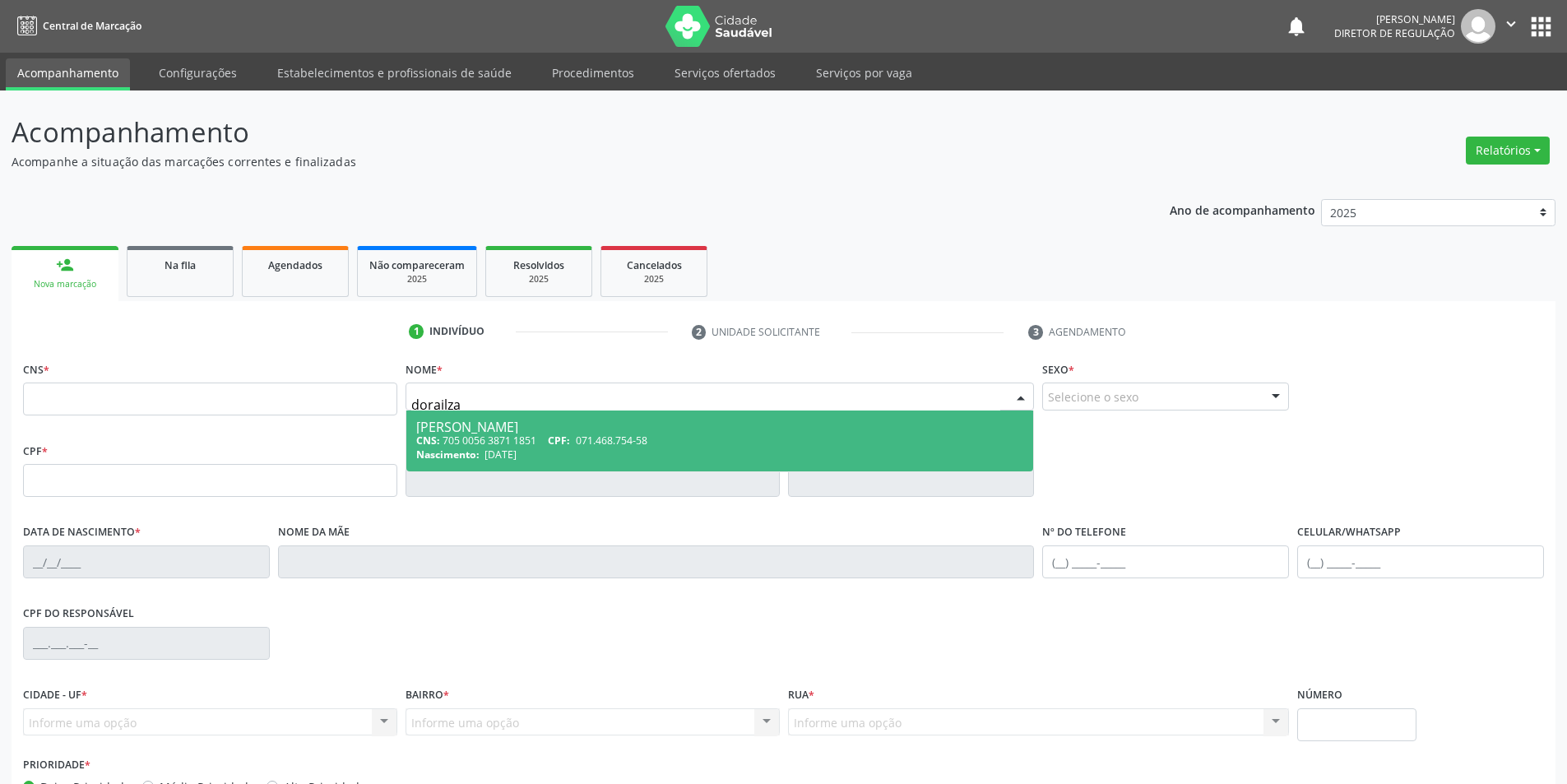
click at [505, 439] on div "CNS: 705 0056 3871 1851 CPF: 071.468.754-58" at bounding box center [720, 440] width 608 height 14
type input "705 0056 3871 1851"
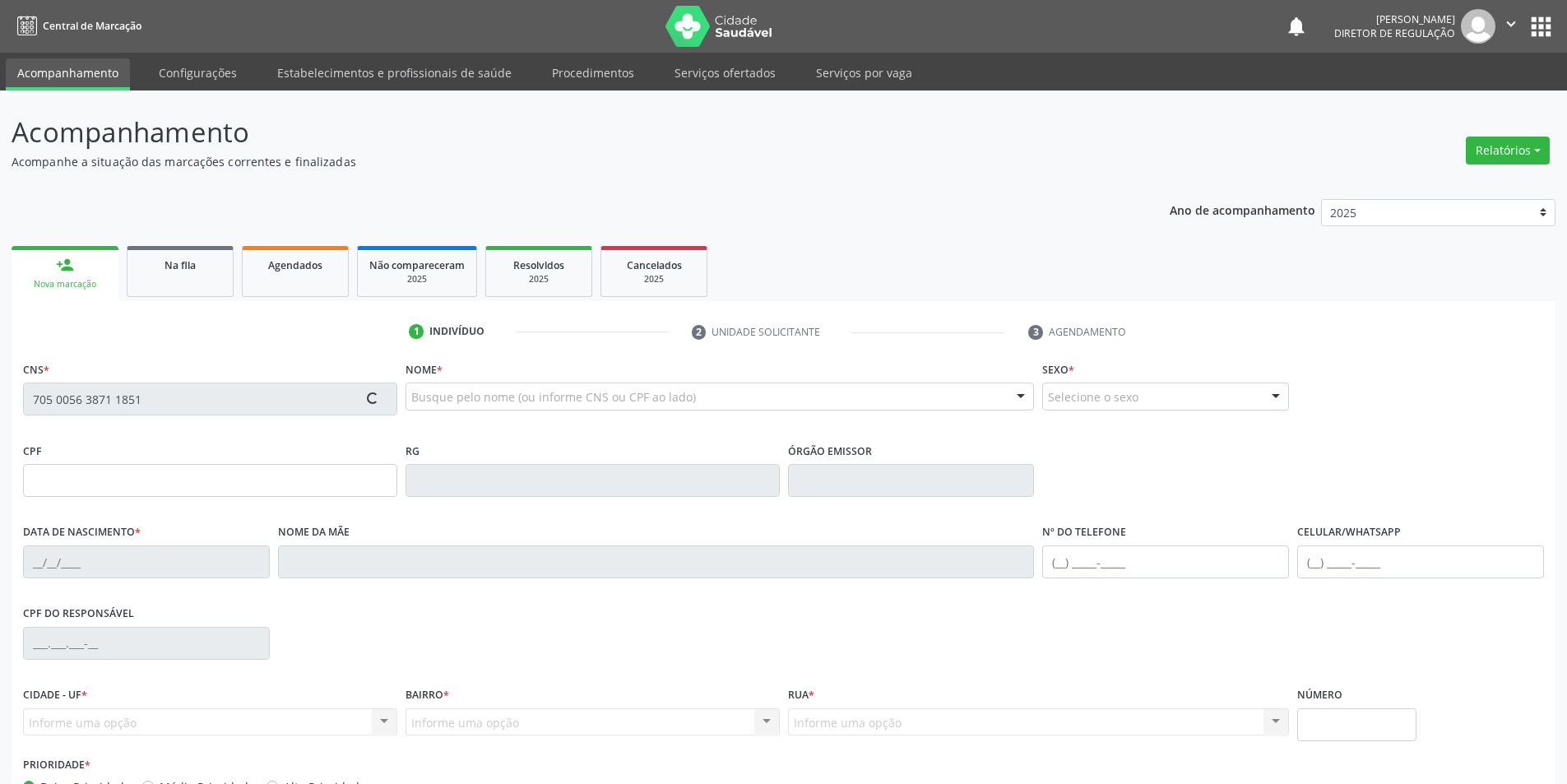
type input "071.468.754-58"
type input "[DATE]"
type input "[PERSON_NAME]"
type input "[PHONE_NUMBER]"
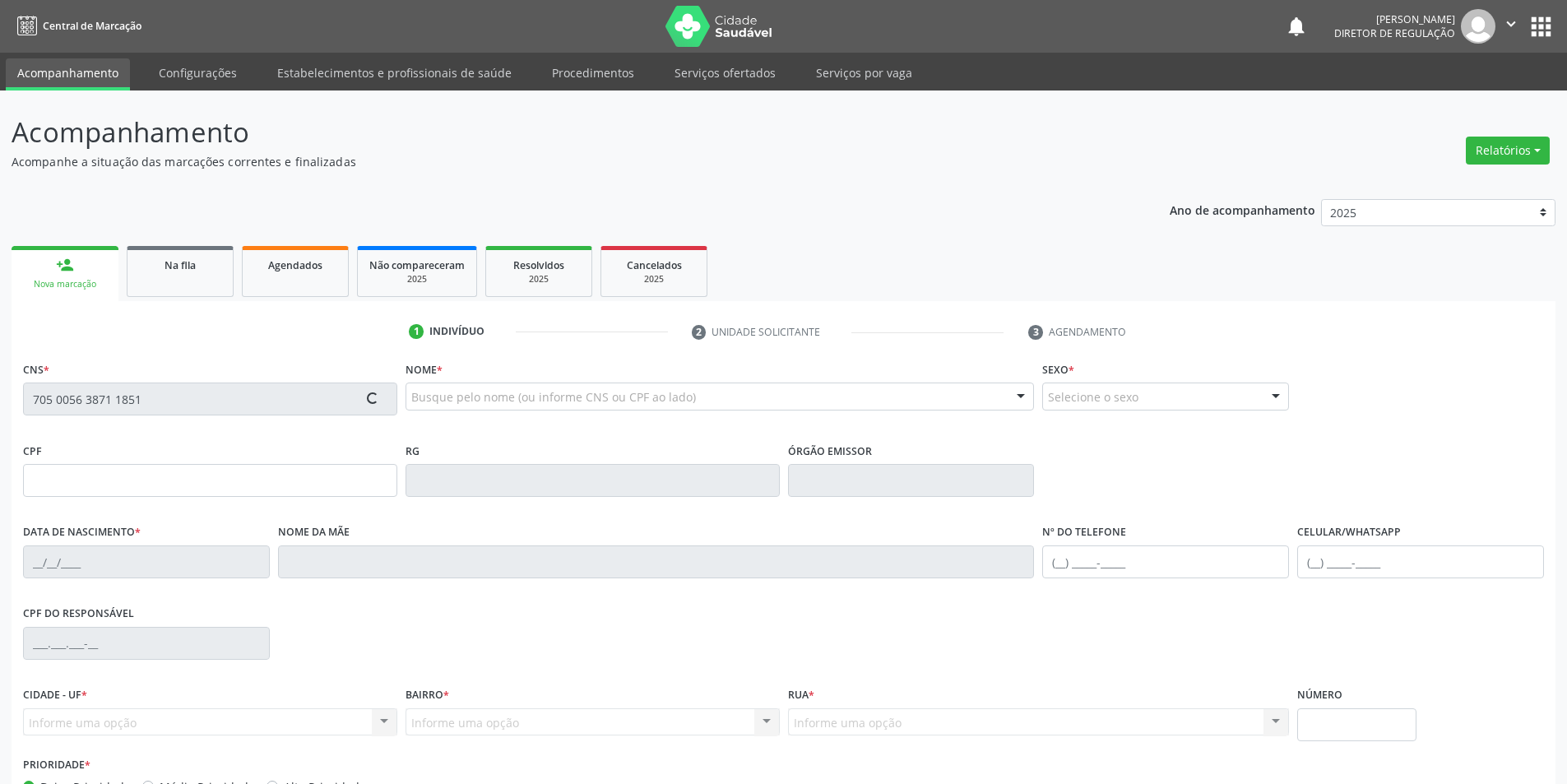
type input "80"
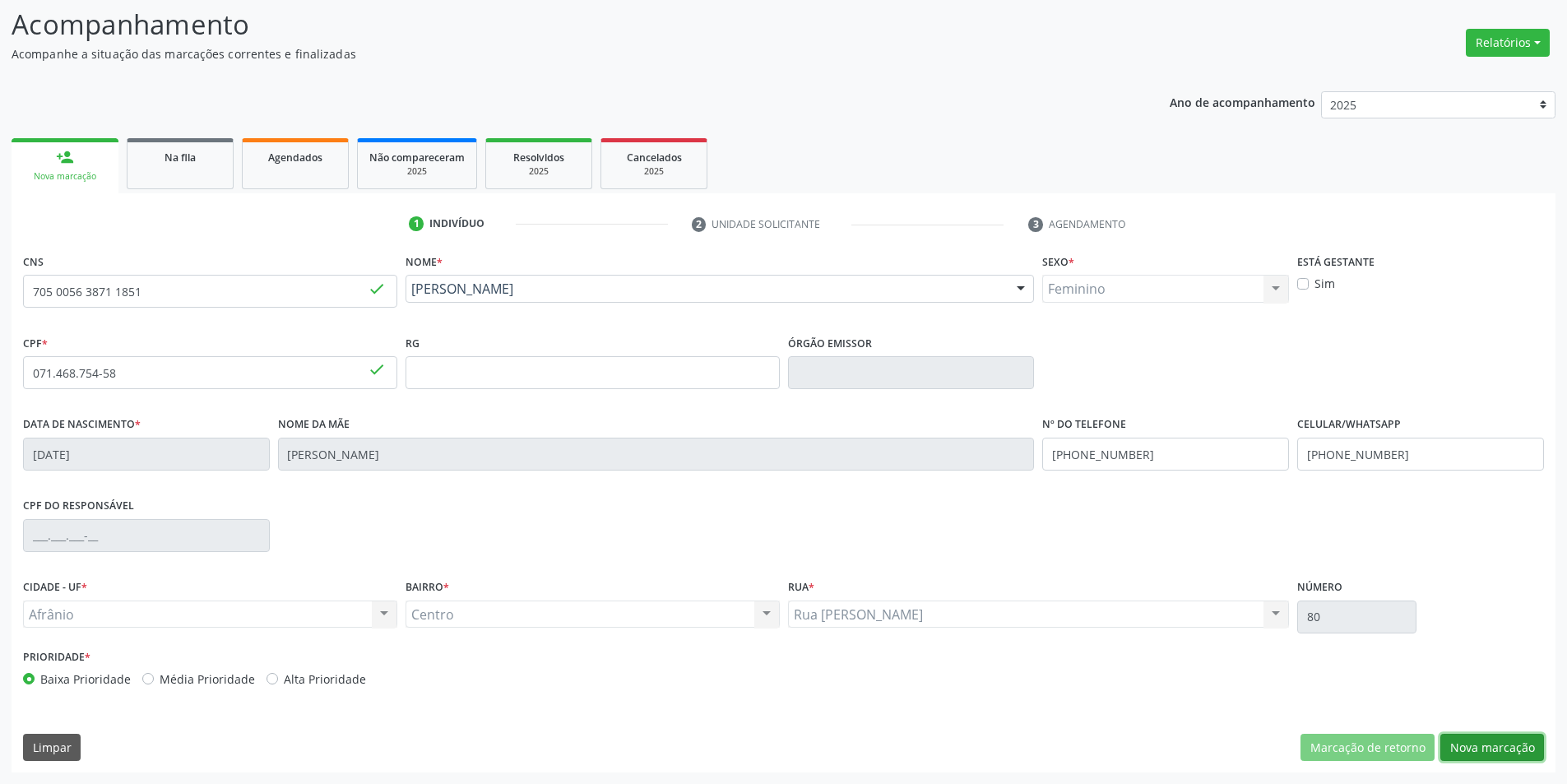
click at [1500, 748] on button "Nova marcação" at bounding box center [1492, 747] width 104 height 28
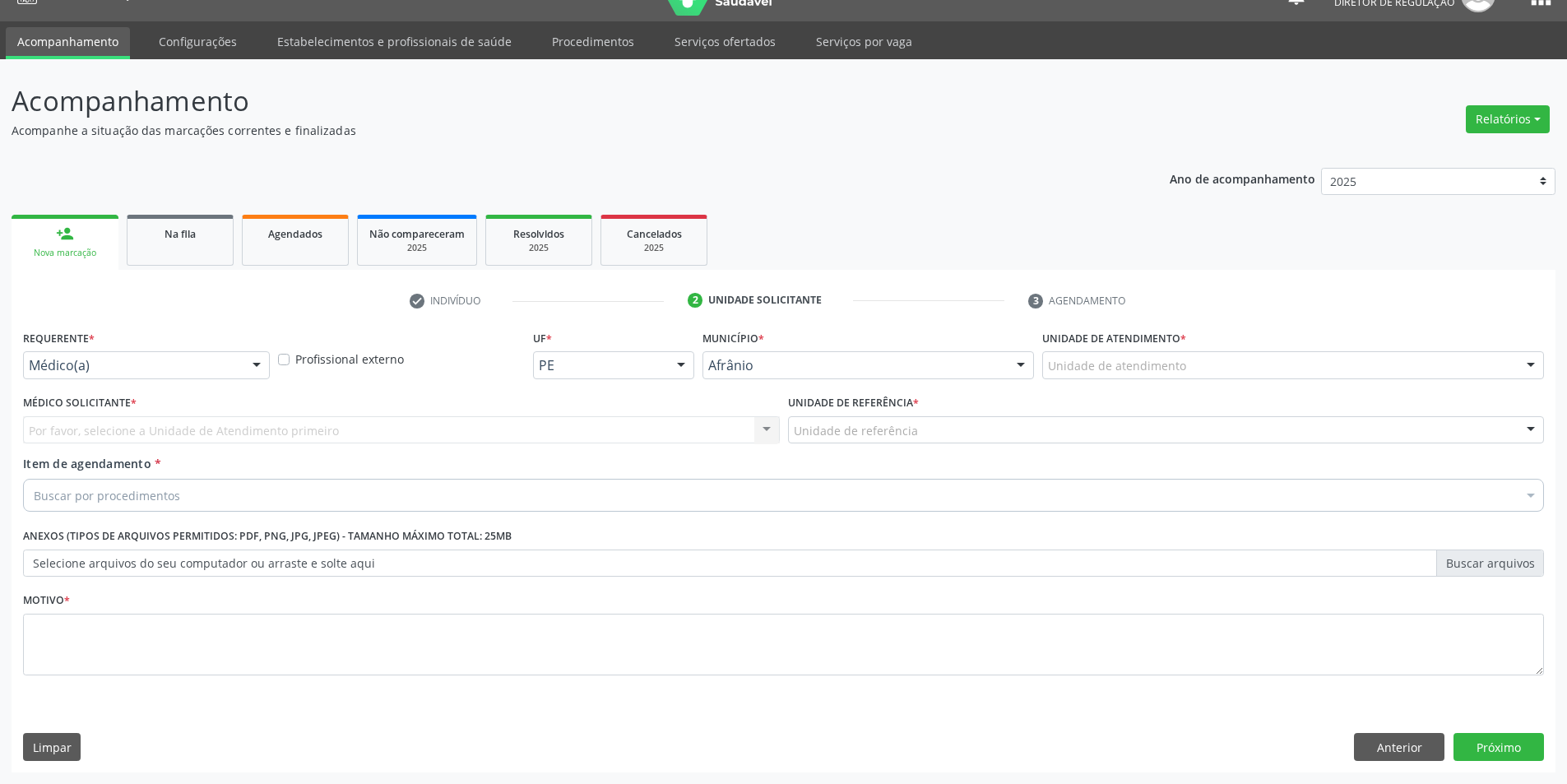
scroll to position [31, 0]
click at [1238, 357] on div "Unidade de atendimento" at bounding box center [1294, 365] width 502 height 28
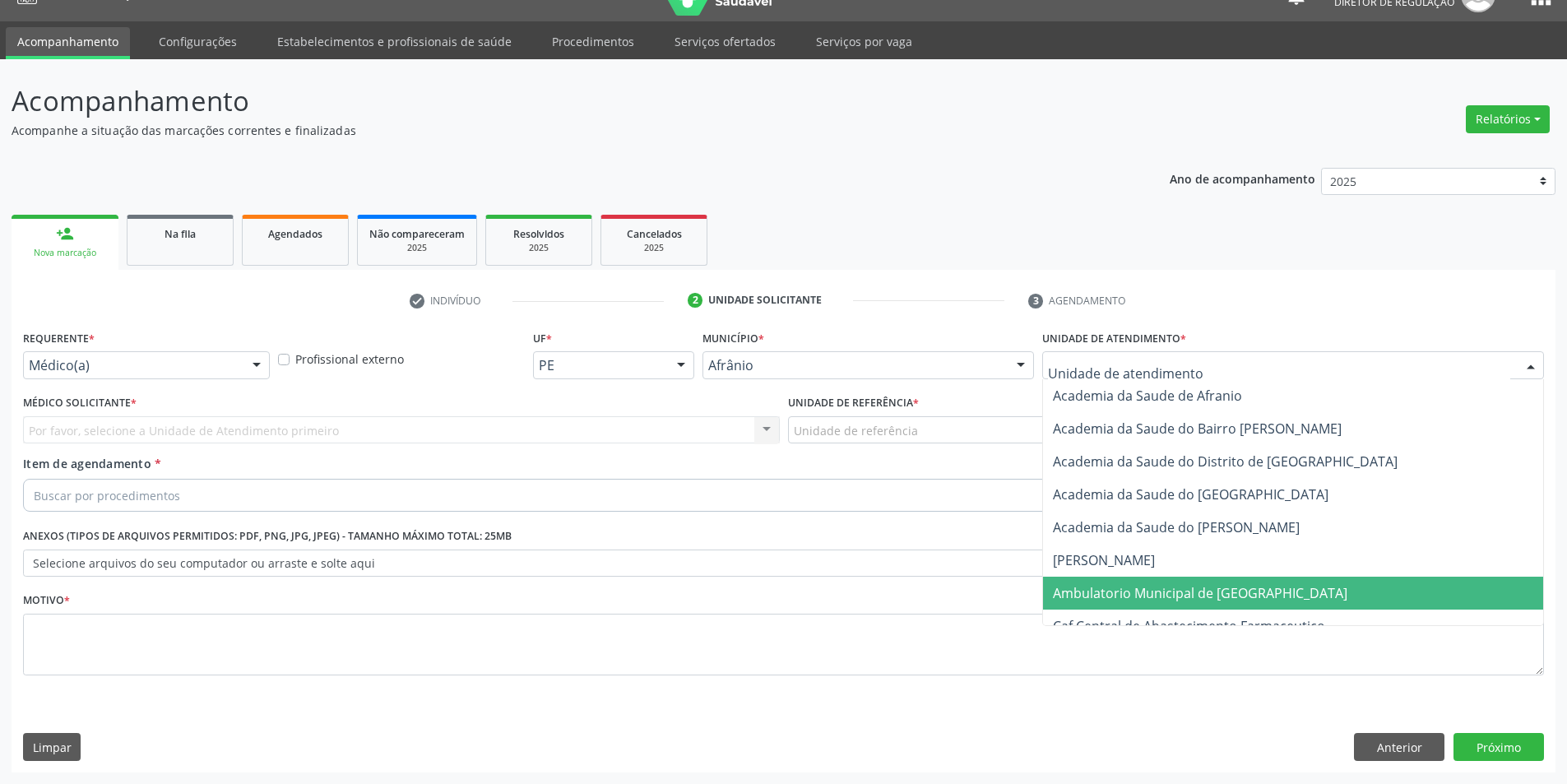
click at [1199, 592] on span "Ambulatorio Municipal de [GEOGRAPHIC_DATA]" at bounding box center [1200, 592] width 295 height 18
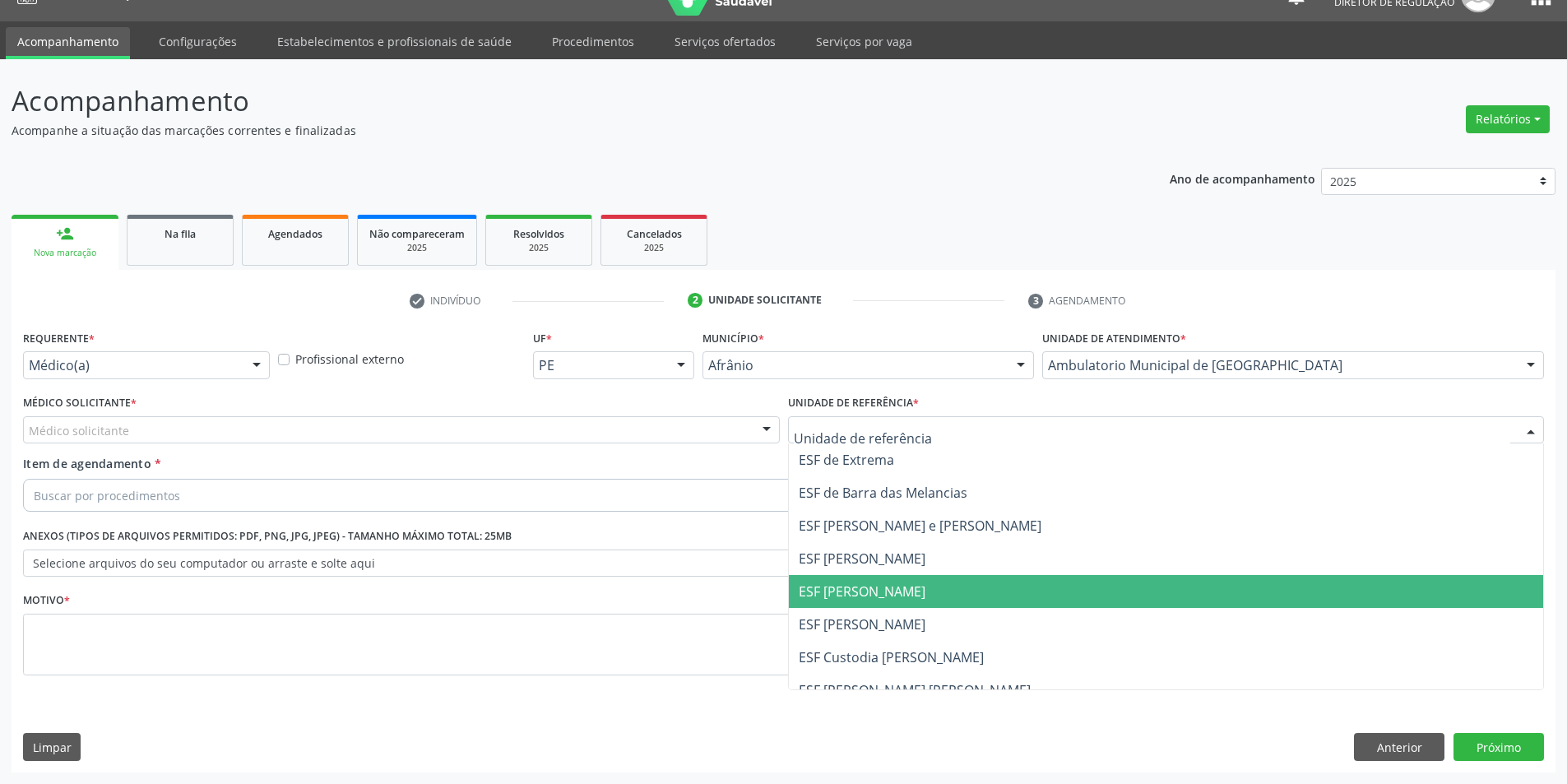
click at [893, 584] on span "ESF [PERSON_NAME]" at bounding box center [862, 591] width 127 height 18
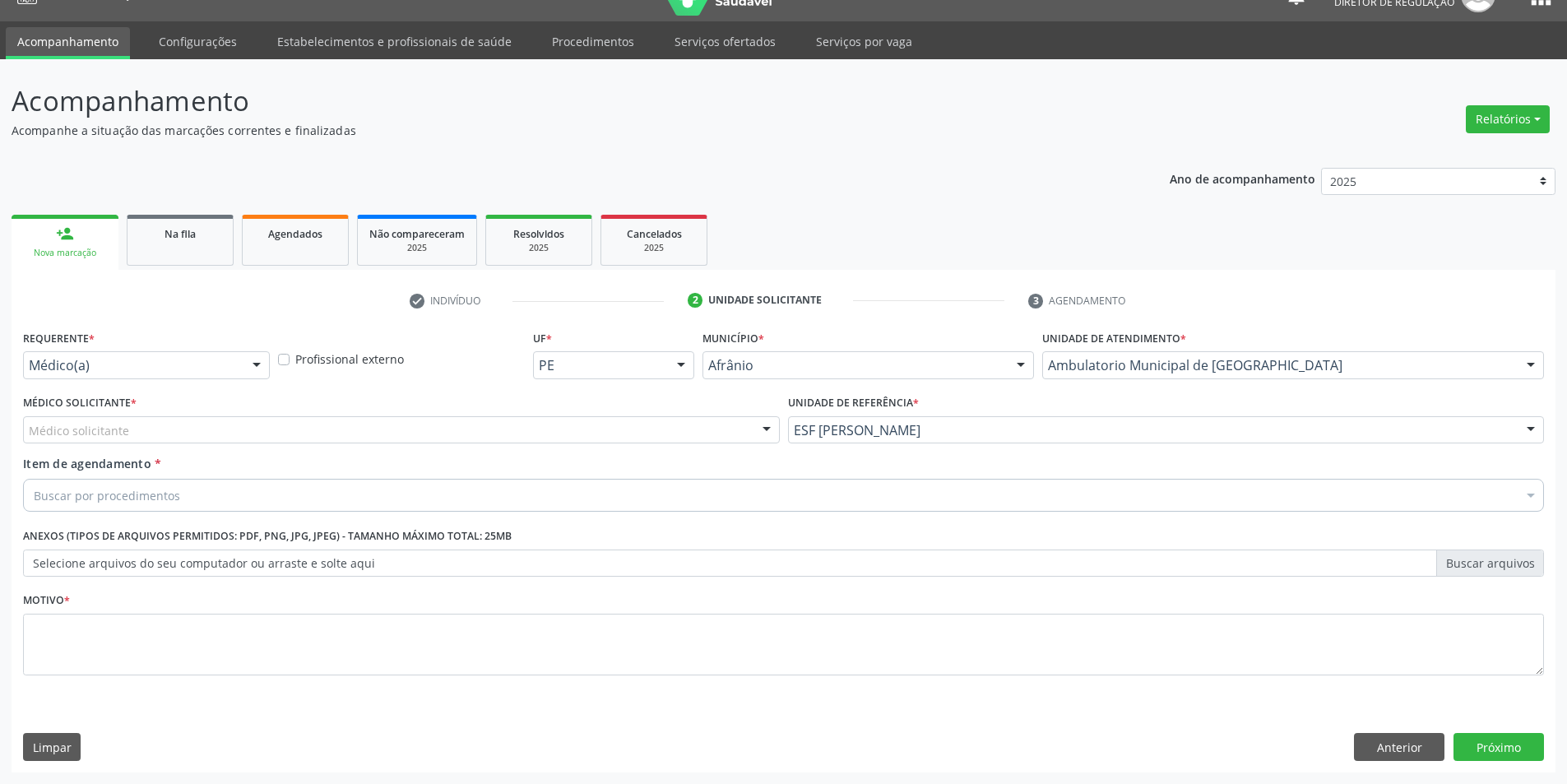
click at [636, 428] on div "Médico solicitante" at bounding box center [402, 430] width 757 height 28
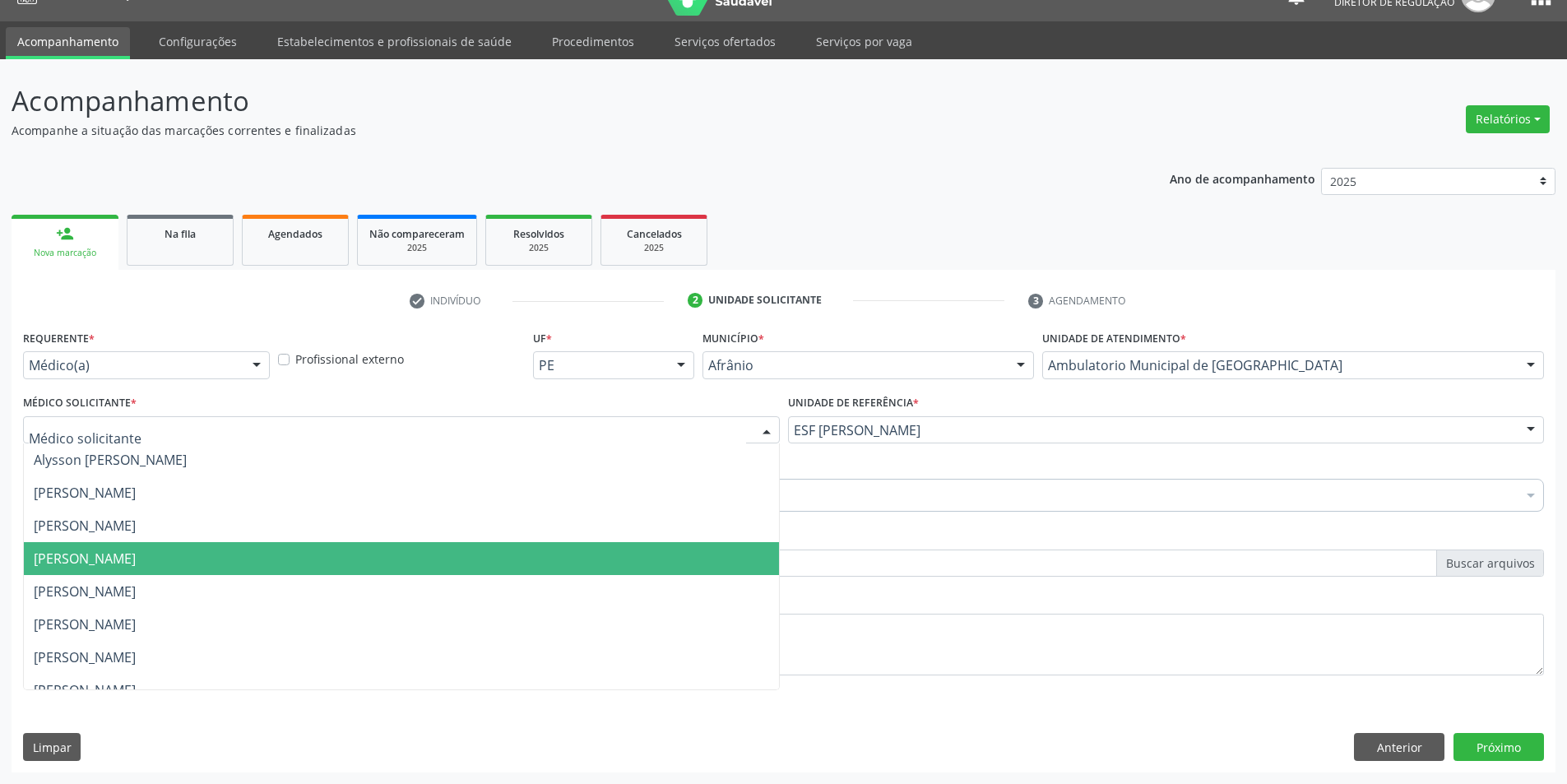
click at [614, 552] on span "[PERSON_NAME]" at bounding box center [402, 558] width 755 height 33
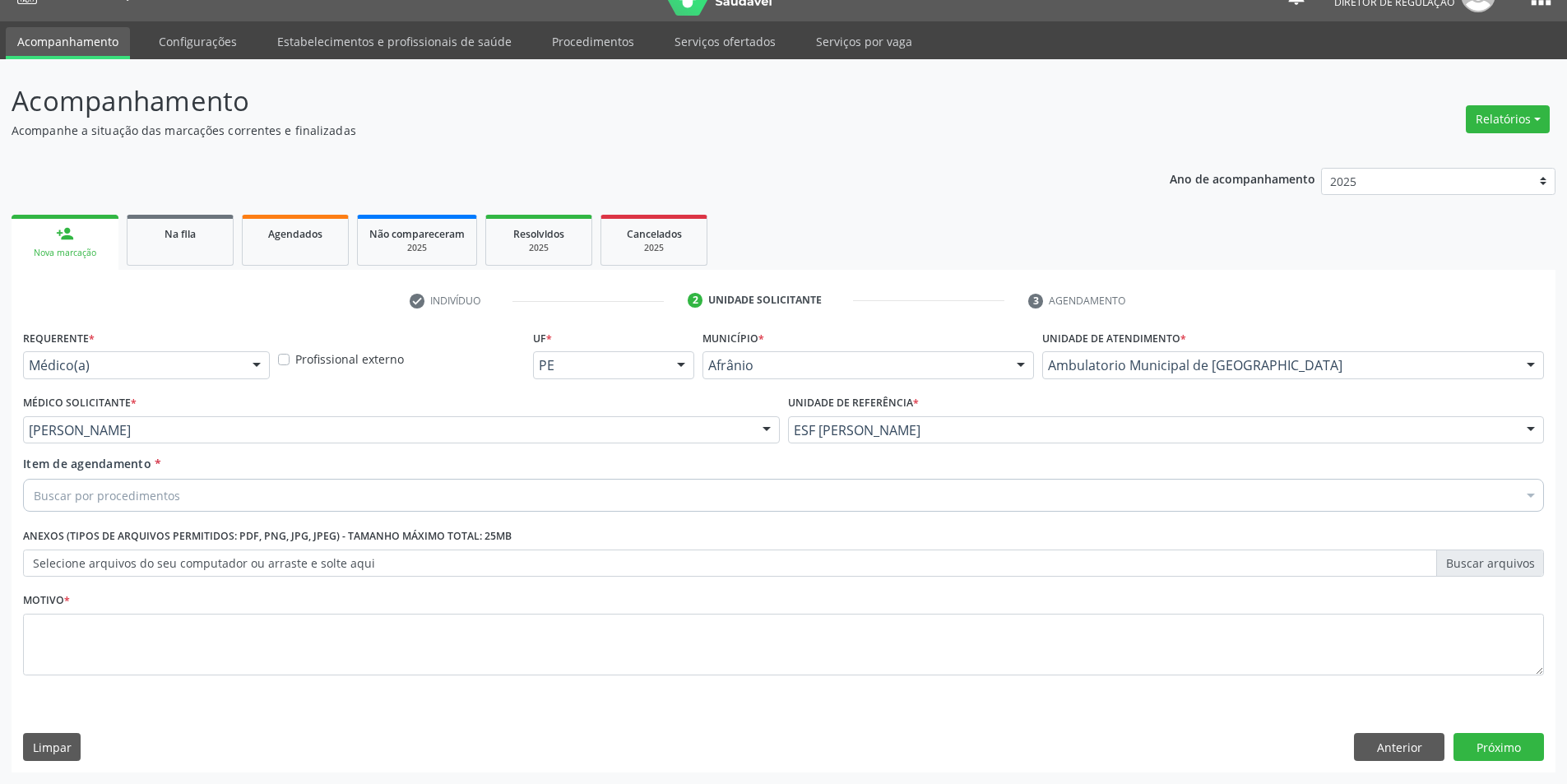
click at [539, 493] on div "Buscar por procedimentos" at bounding box center [784, 495] width 1521 height 33
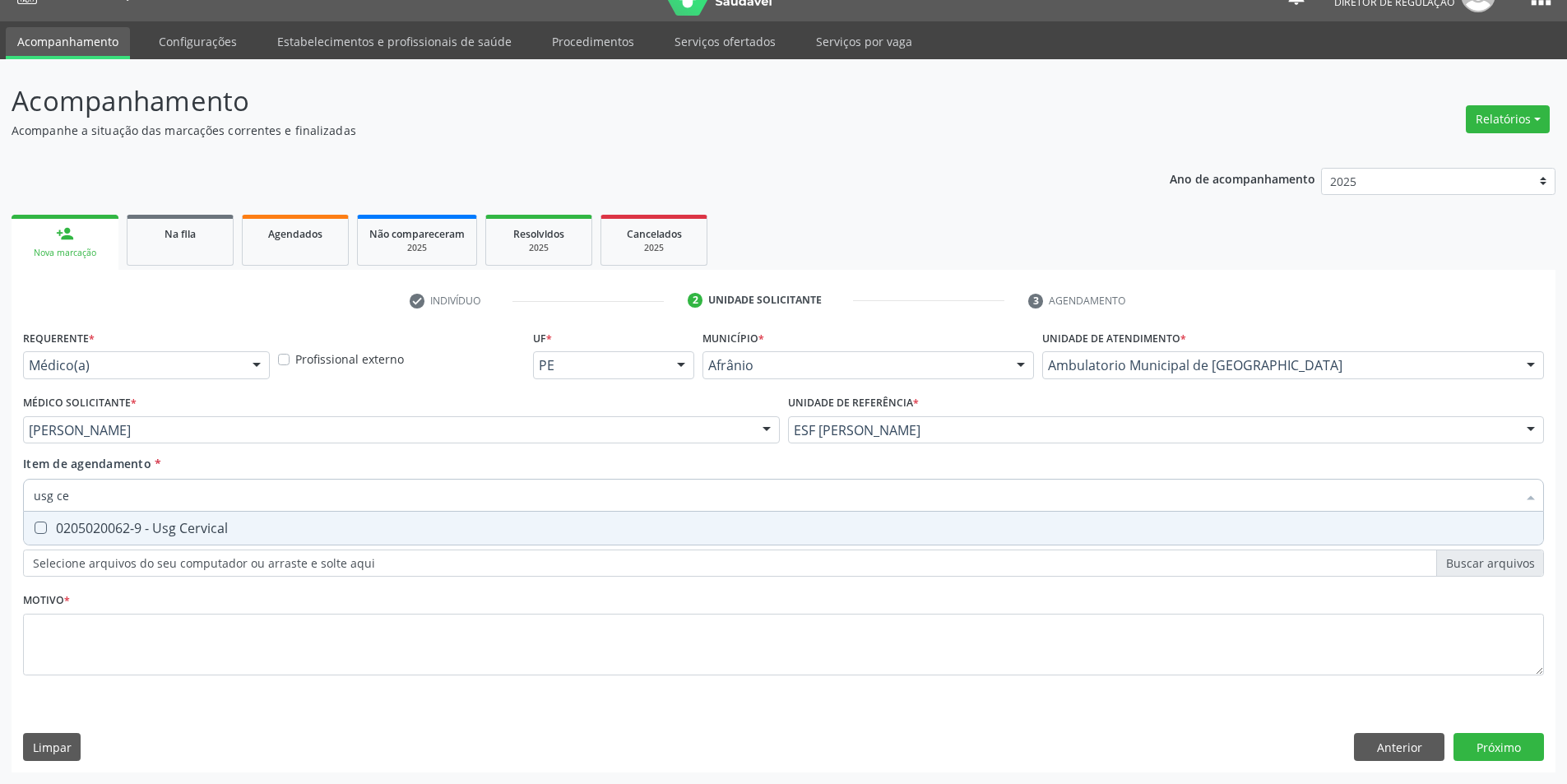
type input "usg cer"
click at [510, 529] on div "0205020062-9 - Usg Cervical" at bounding box center [784, 528] width 1500 height 14
checkbox Cervical "true"
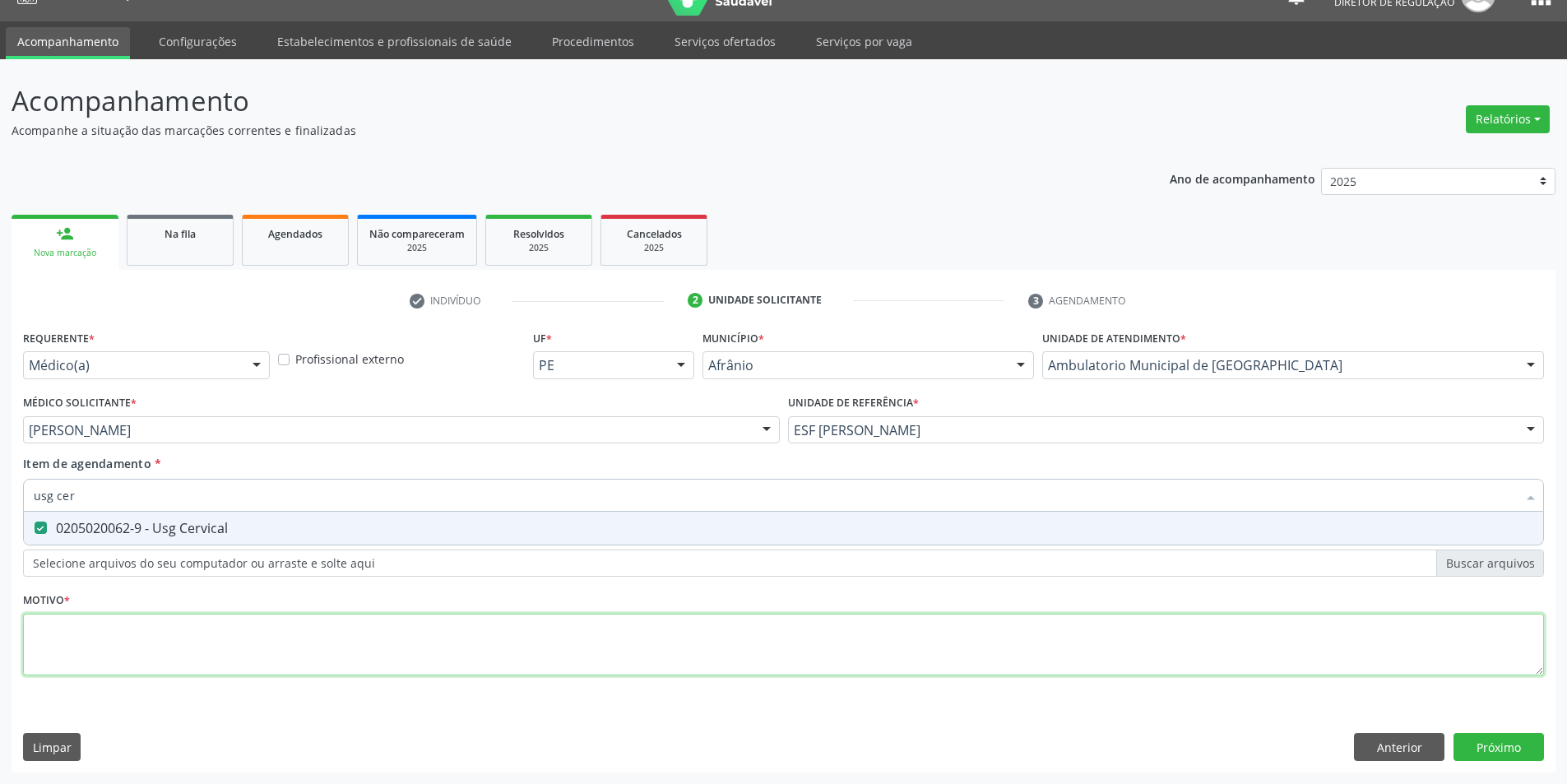
click at [488, 637] on div "Requerente * Médico(a) Médico(a) Enfermeiro(a) Paciente Nenhum resultado encont…" at bounding box center [784, 512] width 1521 height 373
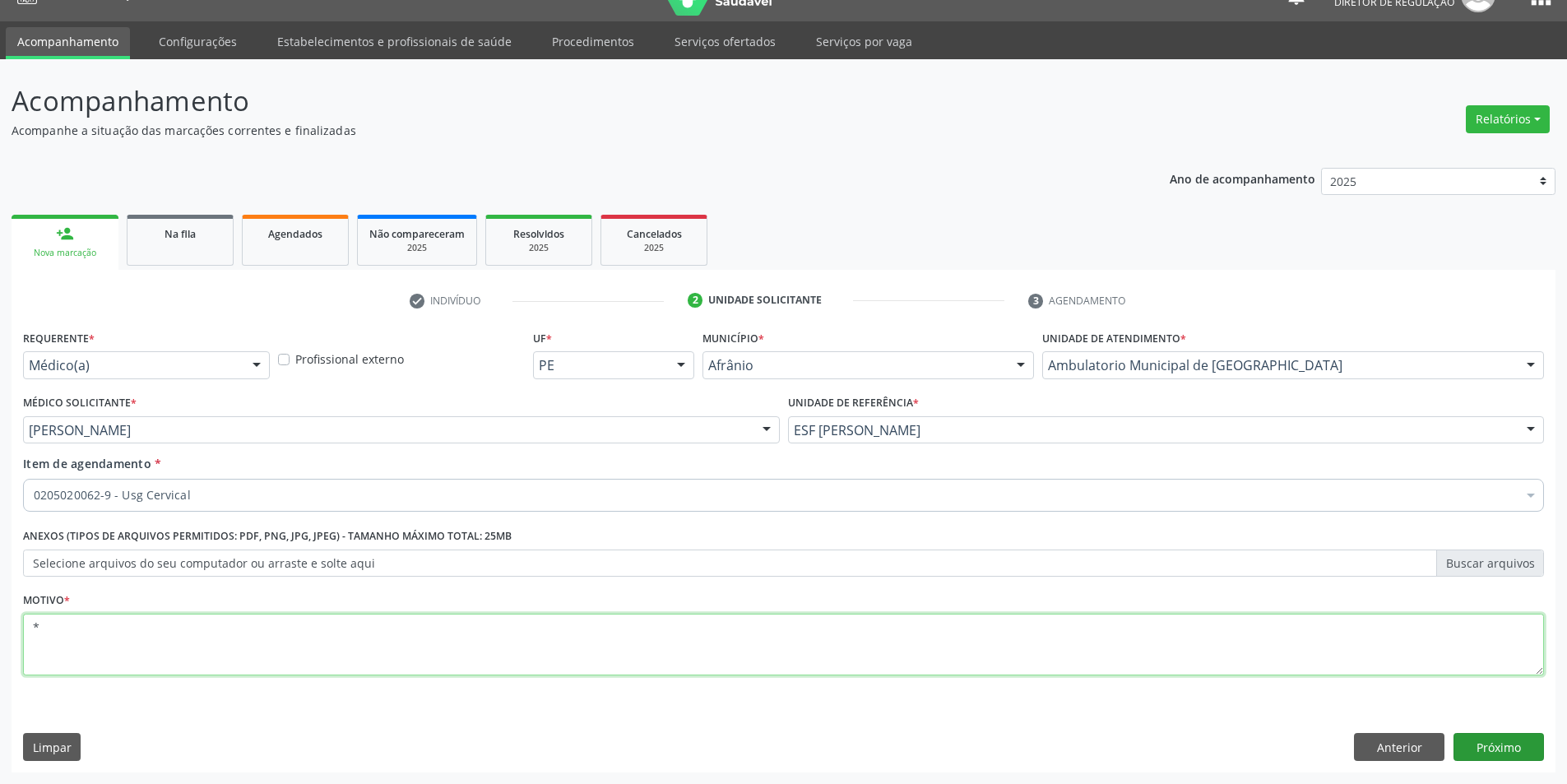
type textarea "*"
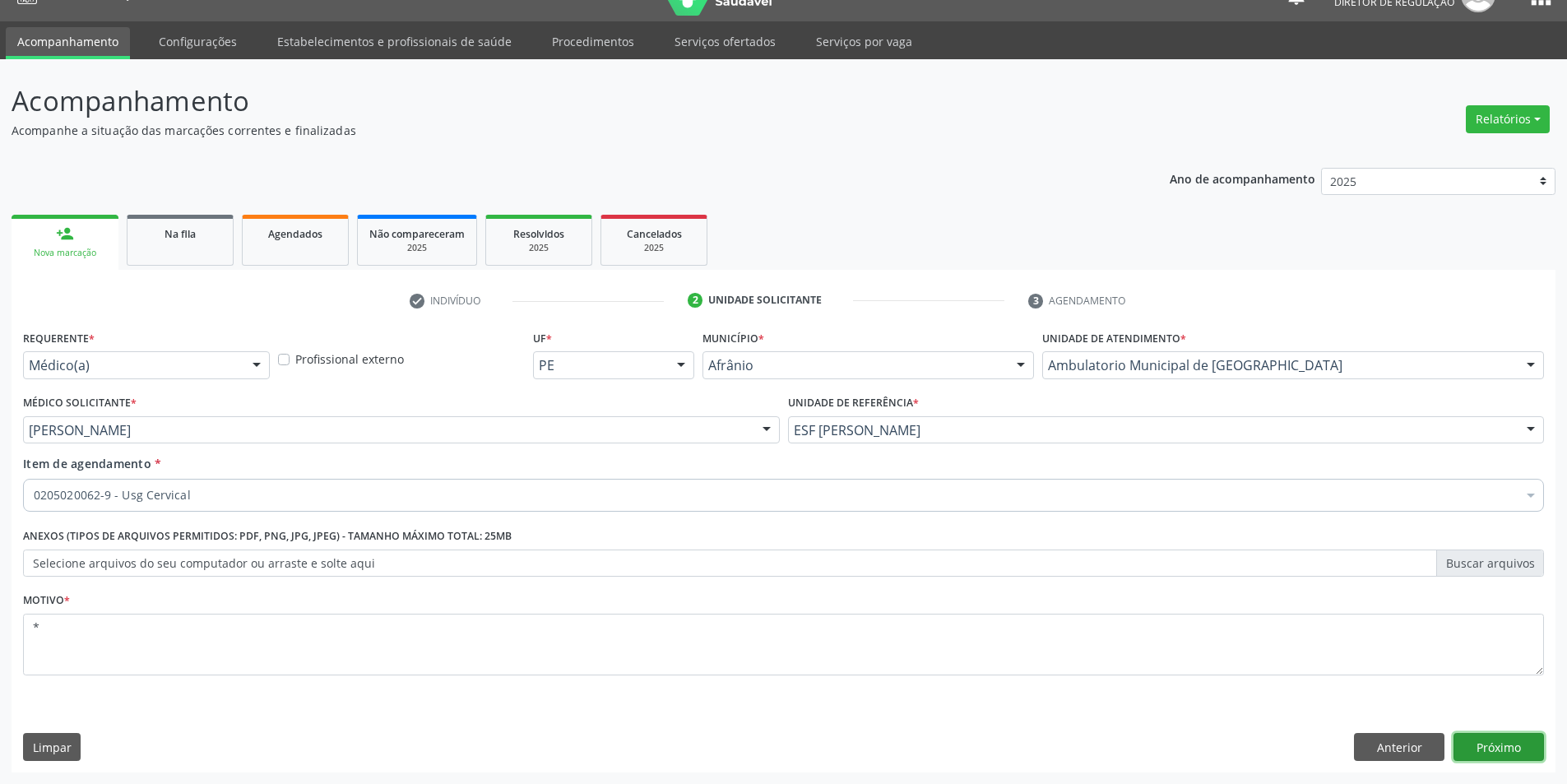
click at [1491, 750] on button "Próximo" at bounding box center [1499, 746] width 91 height 28
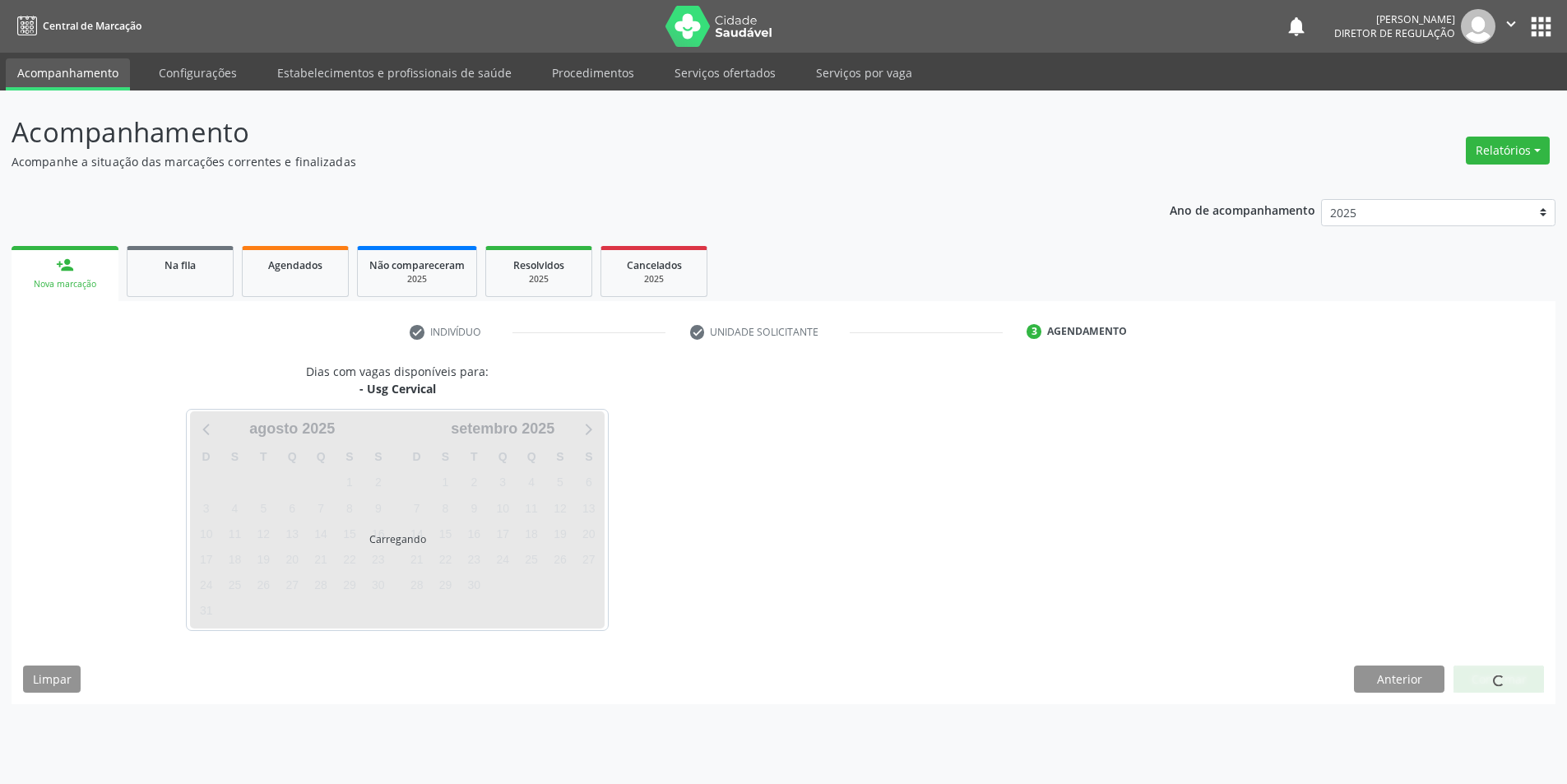
scroll to position [0, 0]
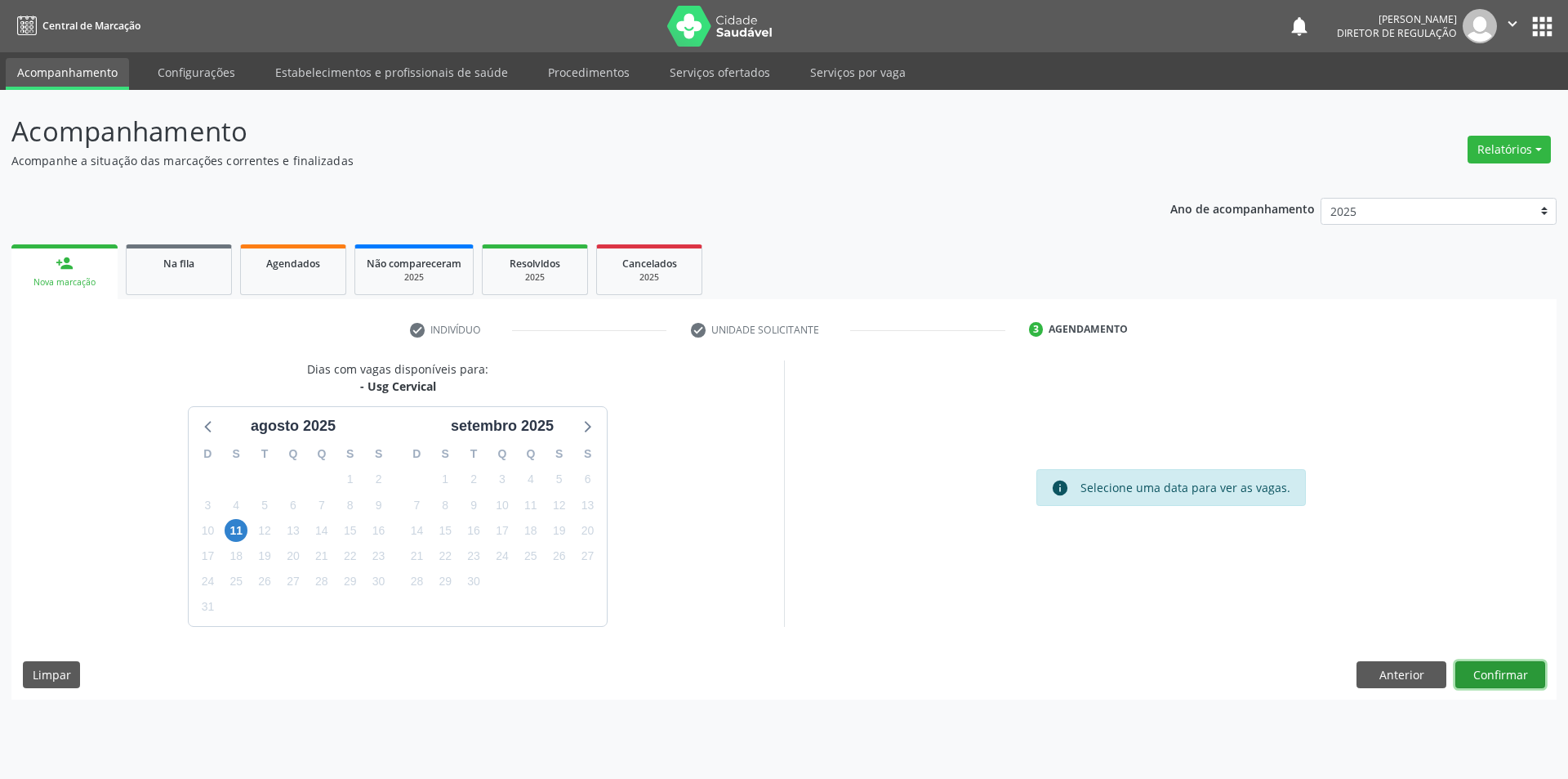
click at [1511, 674] on button "Confirmar" at bounding box center [1499, 675] width 90 height 28
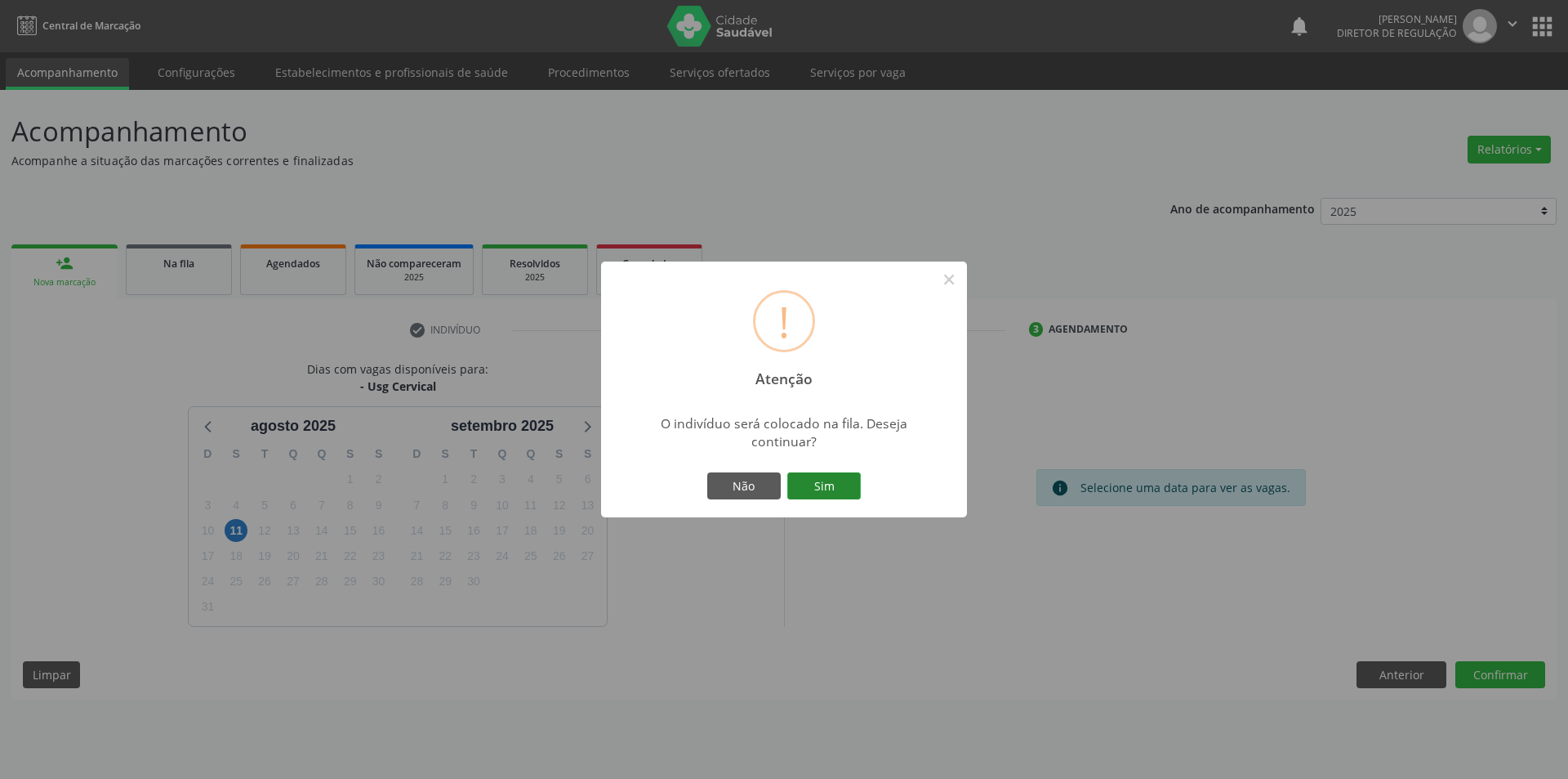
click at [836, 484] on button "Sim" at bounding box center [824, 486] width 73 height 28
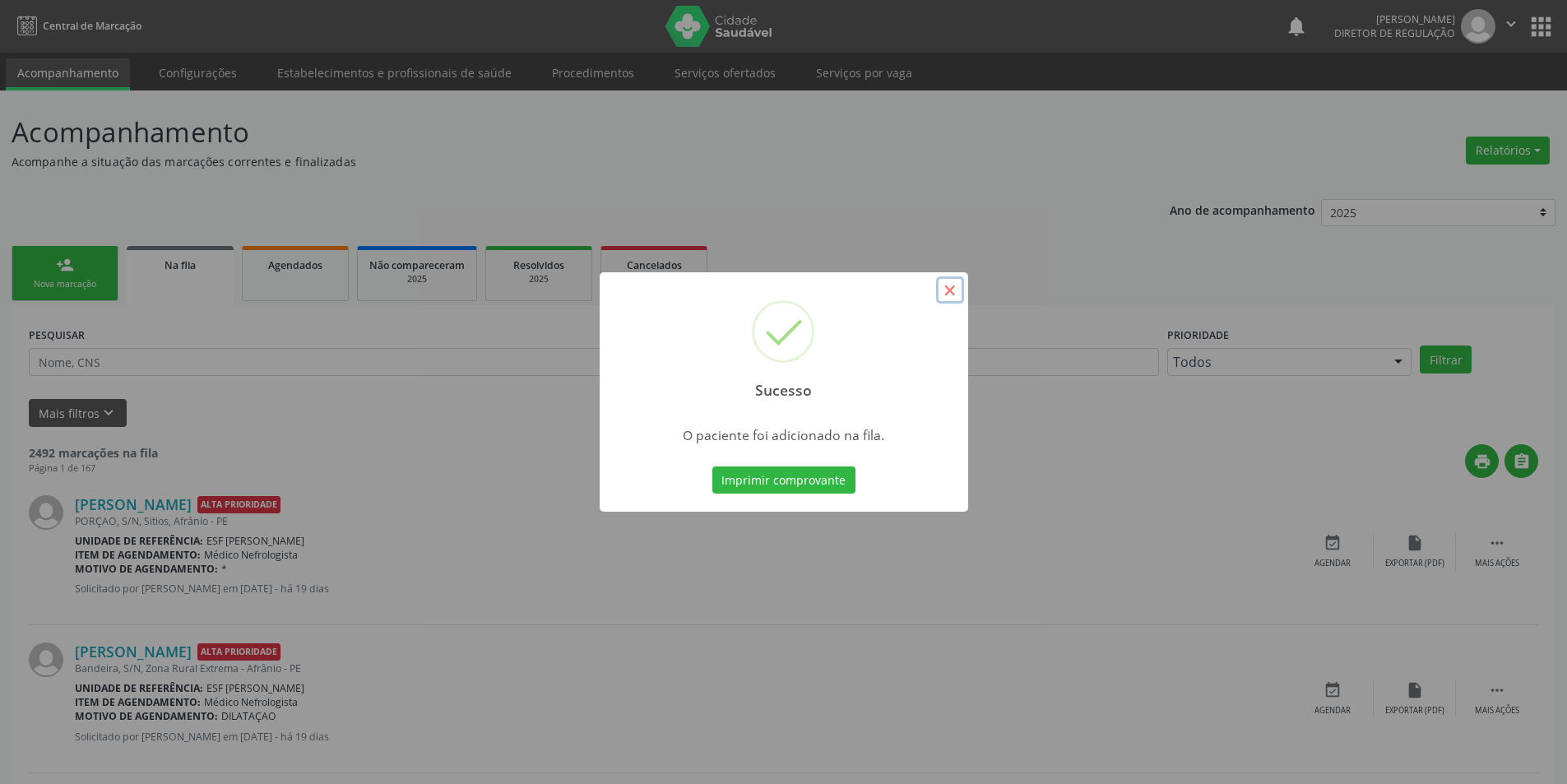
click at [953, 286] on button "×" at bounding box center [950, 290] width 28 height 28
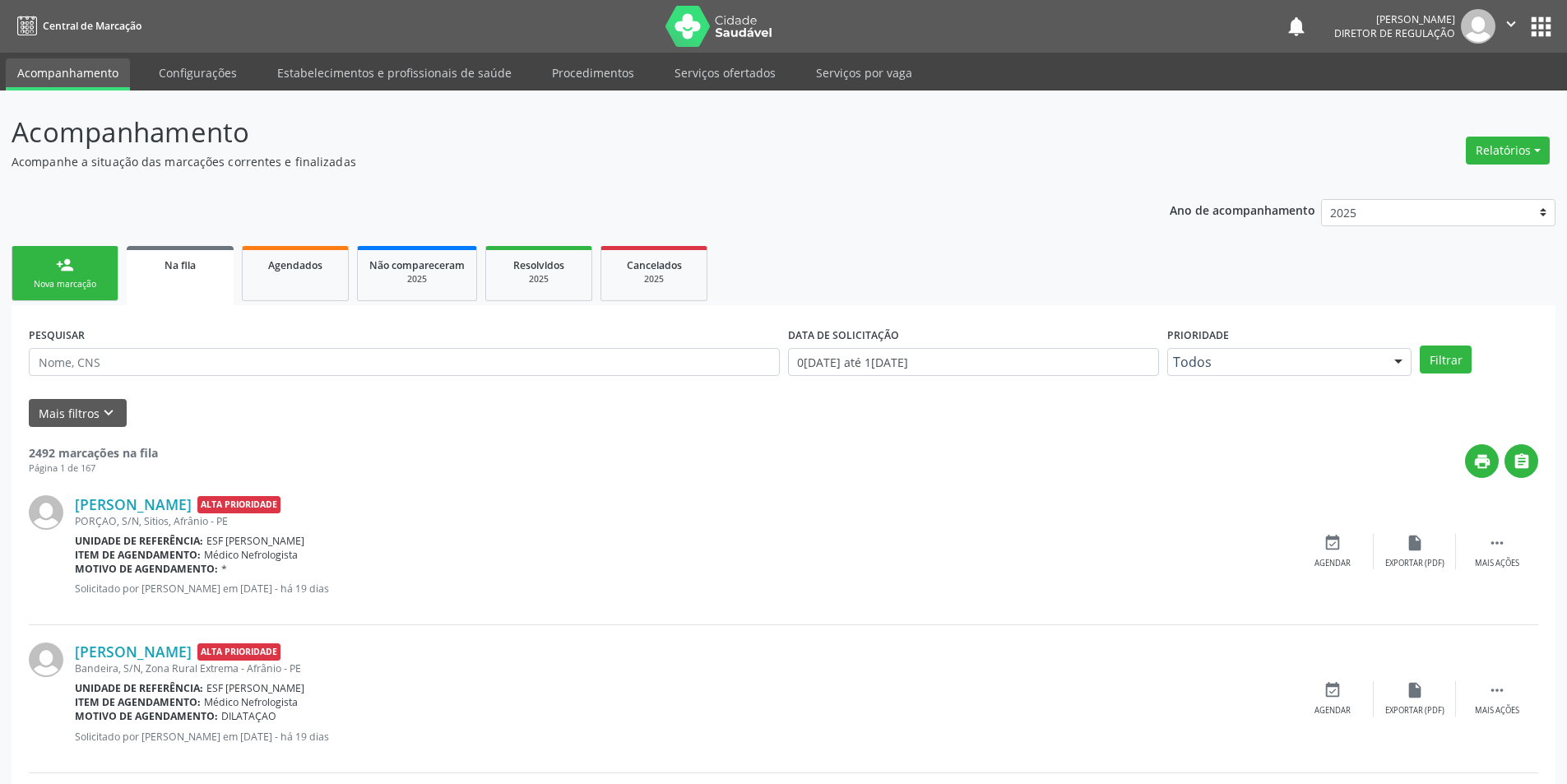
click at [105, 282] on div "Nova marcação" at bounding box center [65, 284] width 83 height 13
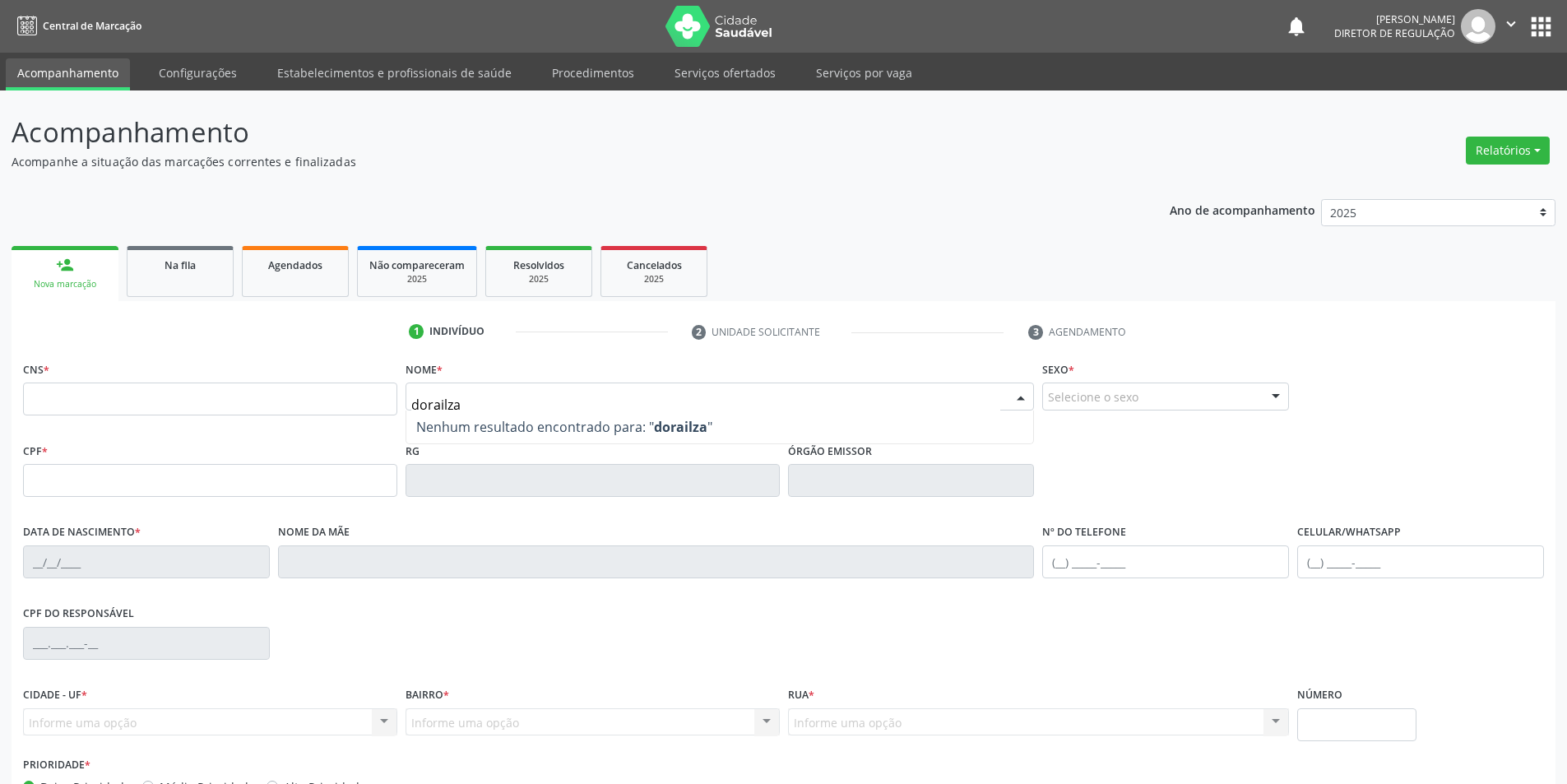
type input "dorailza f"
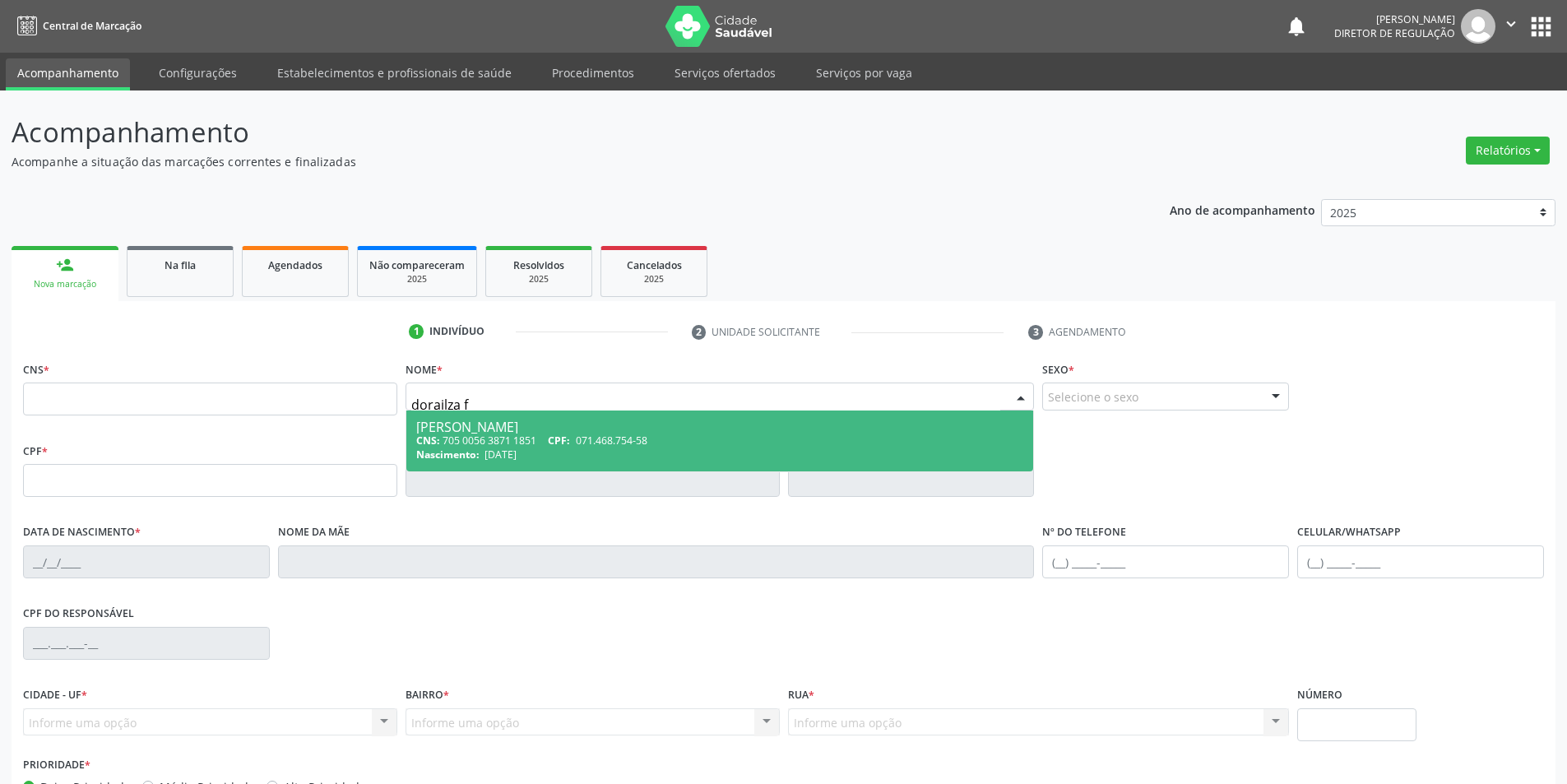
click at [556, 429] on div "[PERSON_NAME]" at bounding box center [720, 427] width 608 height 14
type input "705 0056 3871 1851"
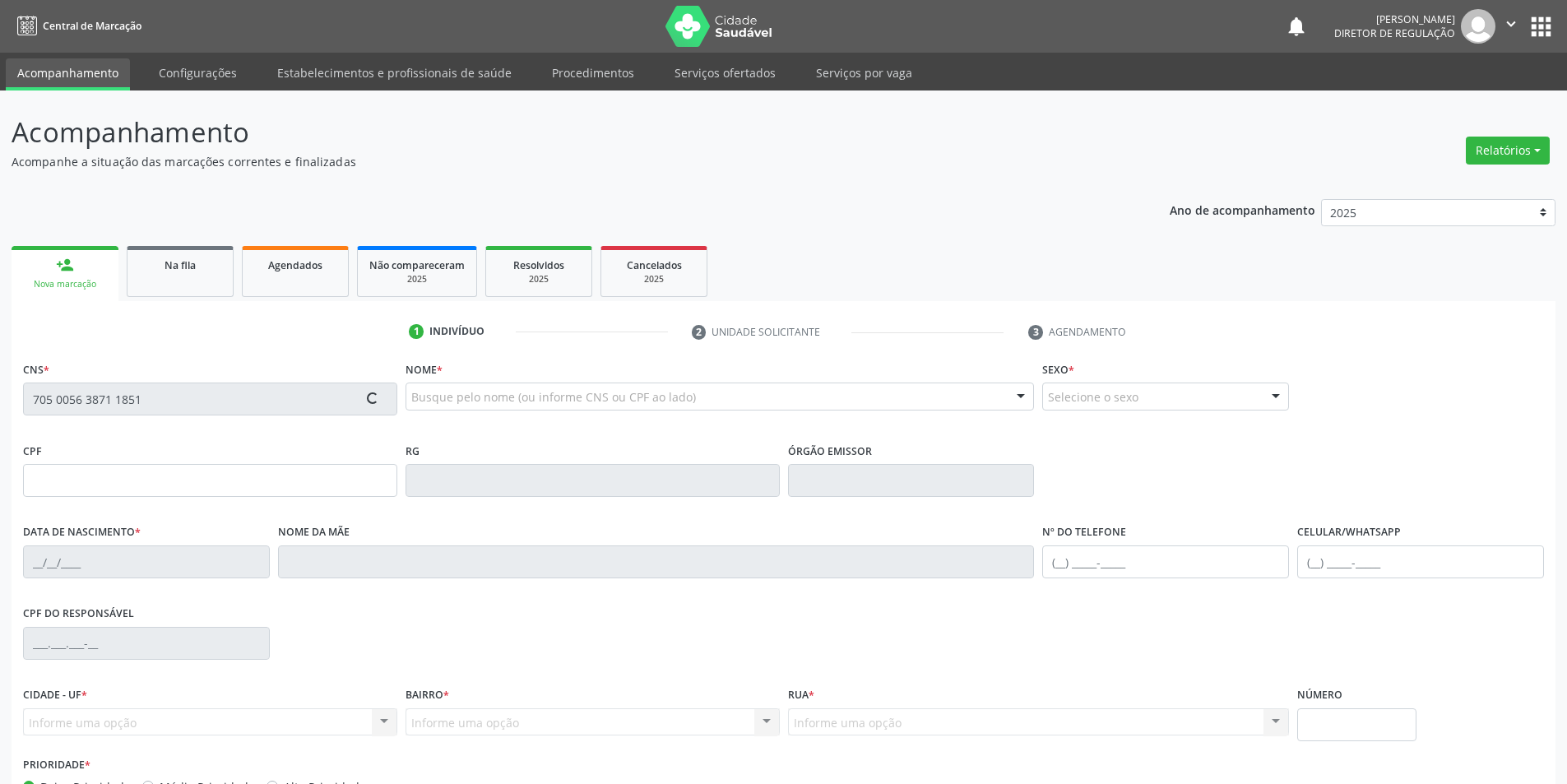
type input "071.468.754-58"
type input "[DATE]"
type input "[PERSON_NAME]"
type input "[PHONE_NUMBER]"
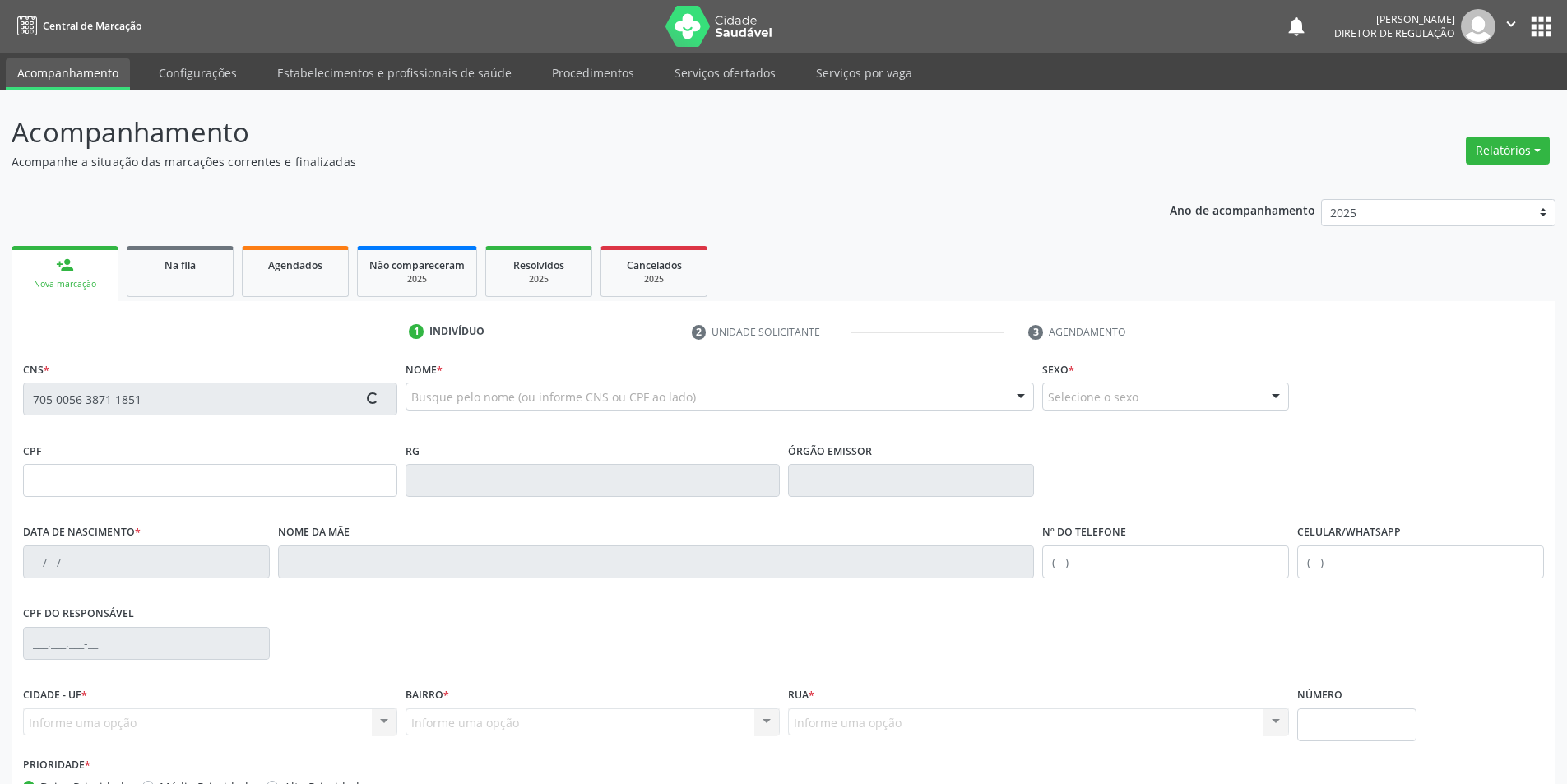
type input "80"
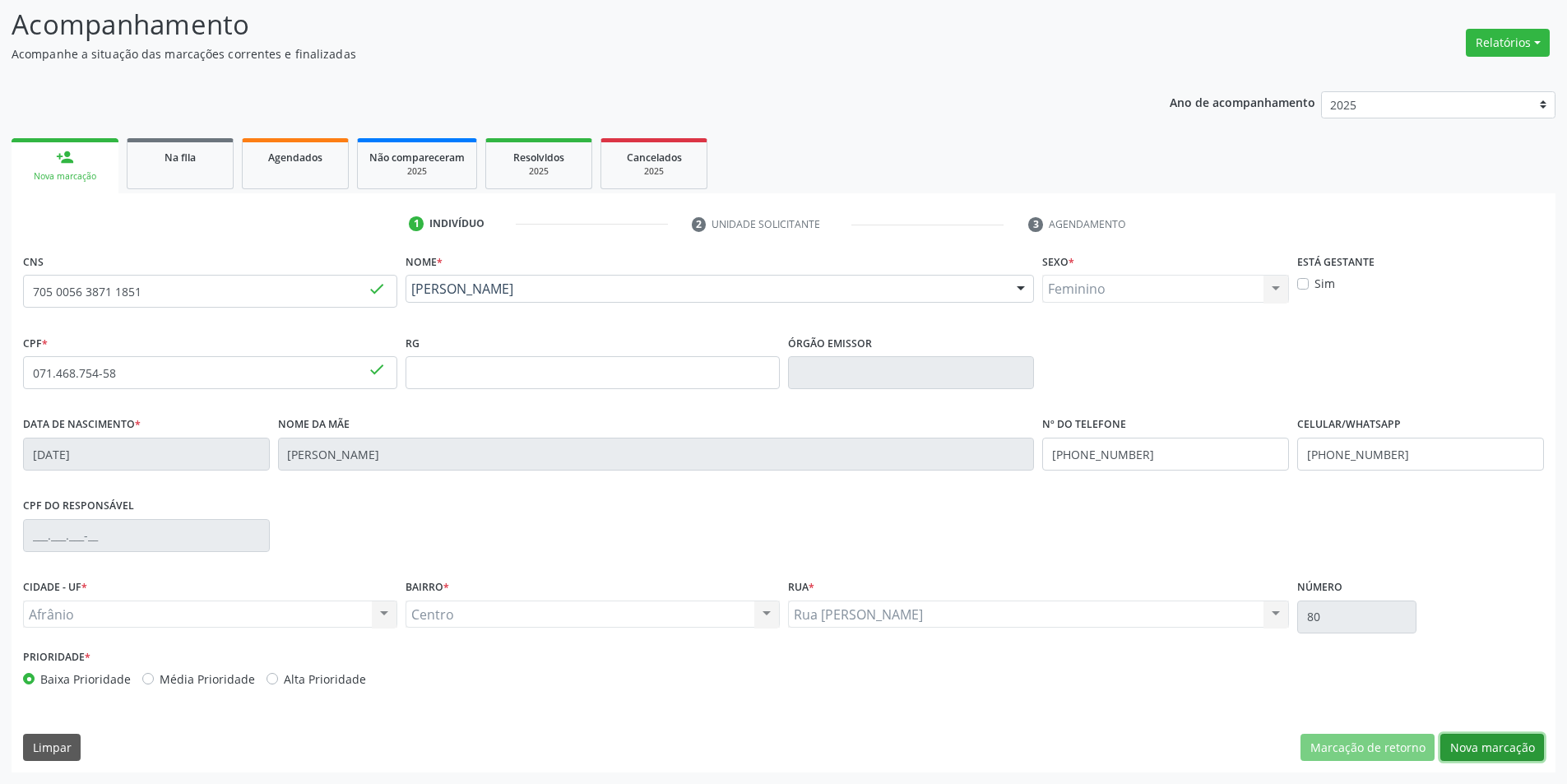
click at [1476, 747] on button "Nova marcação" at bounding box center [1492, 747] width 104 height 28
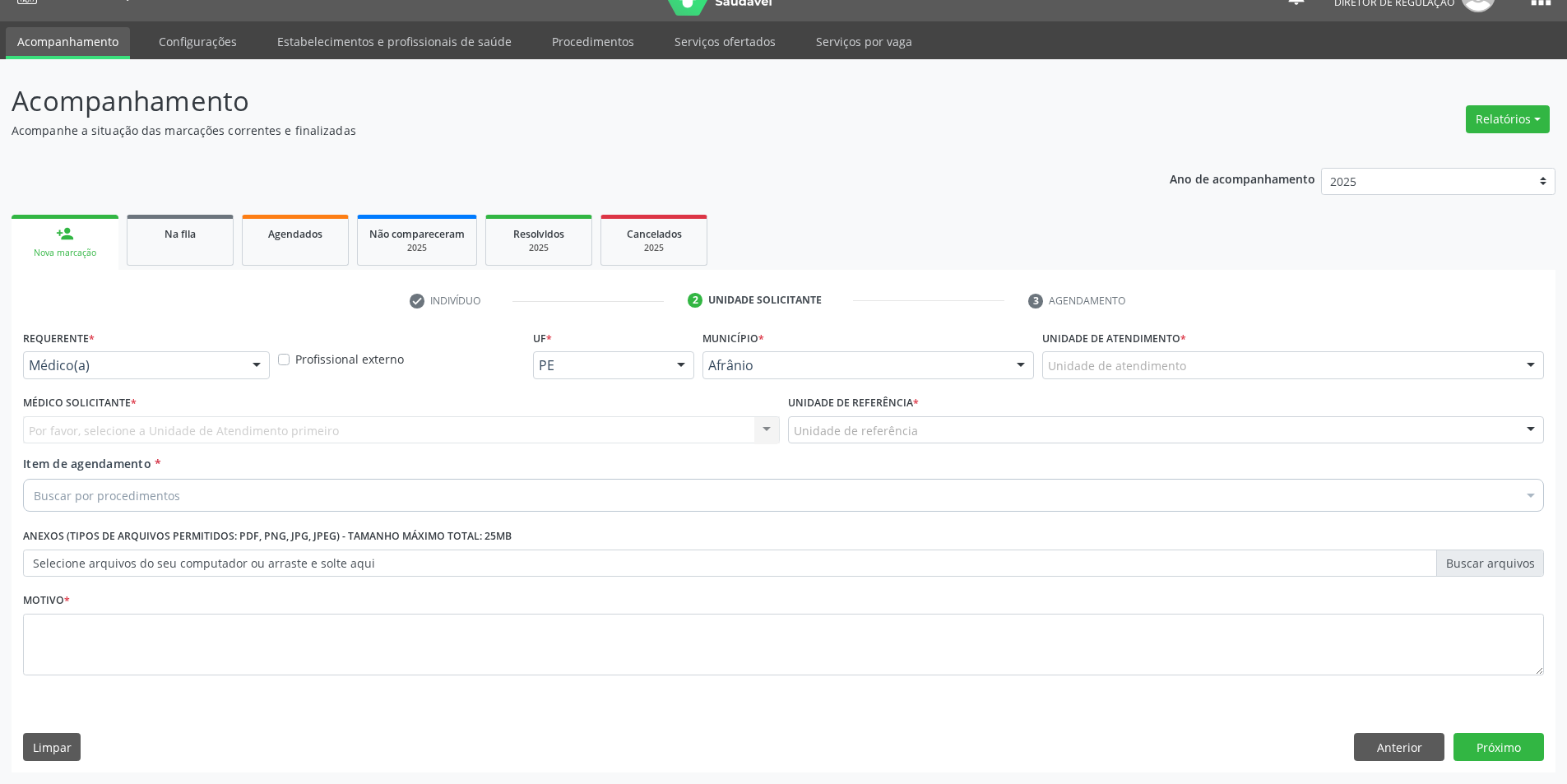
scroll to position [31, 0]
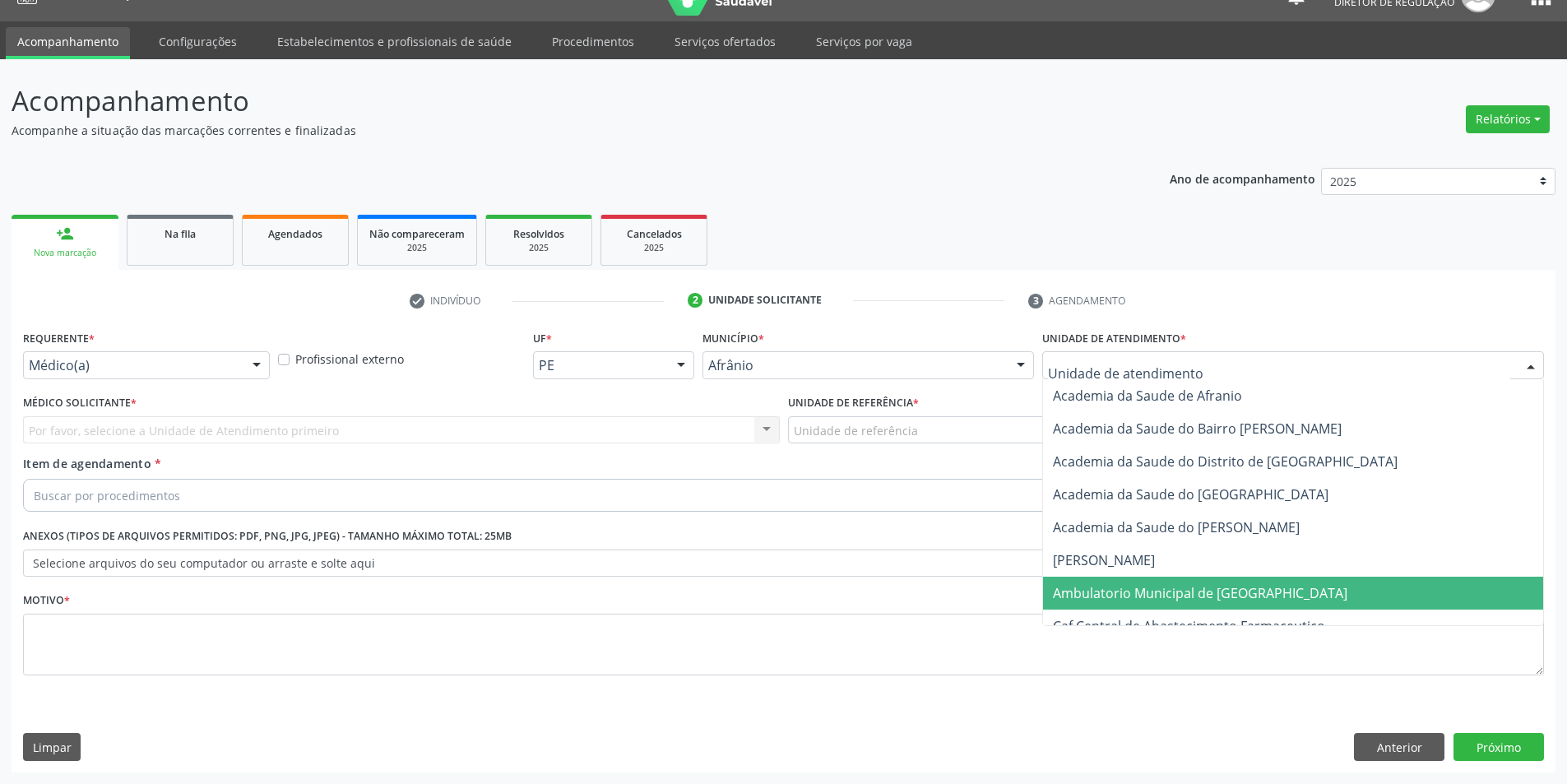
click at [1192, 589] on span "Ambulatorio Municipal de [GEOGRAPHIC_DATA]" at bounding box center [1200, 592] width 295 height 18
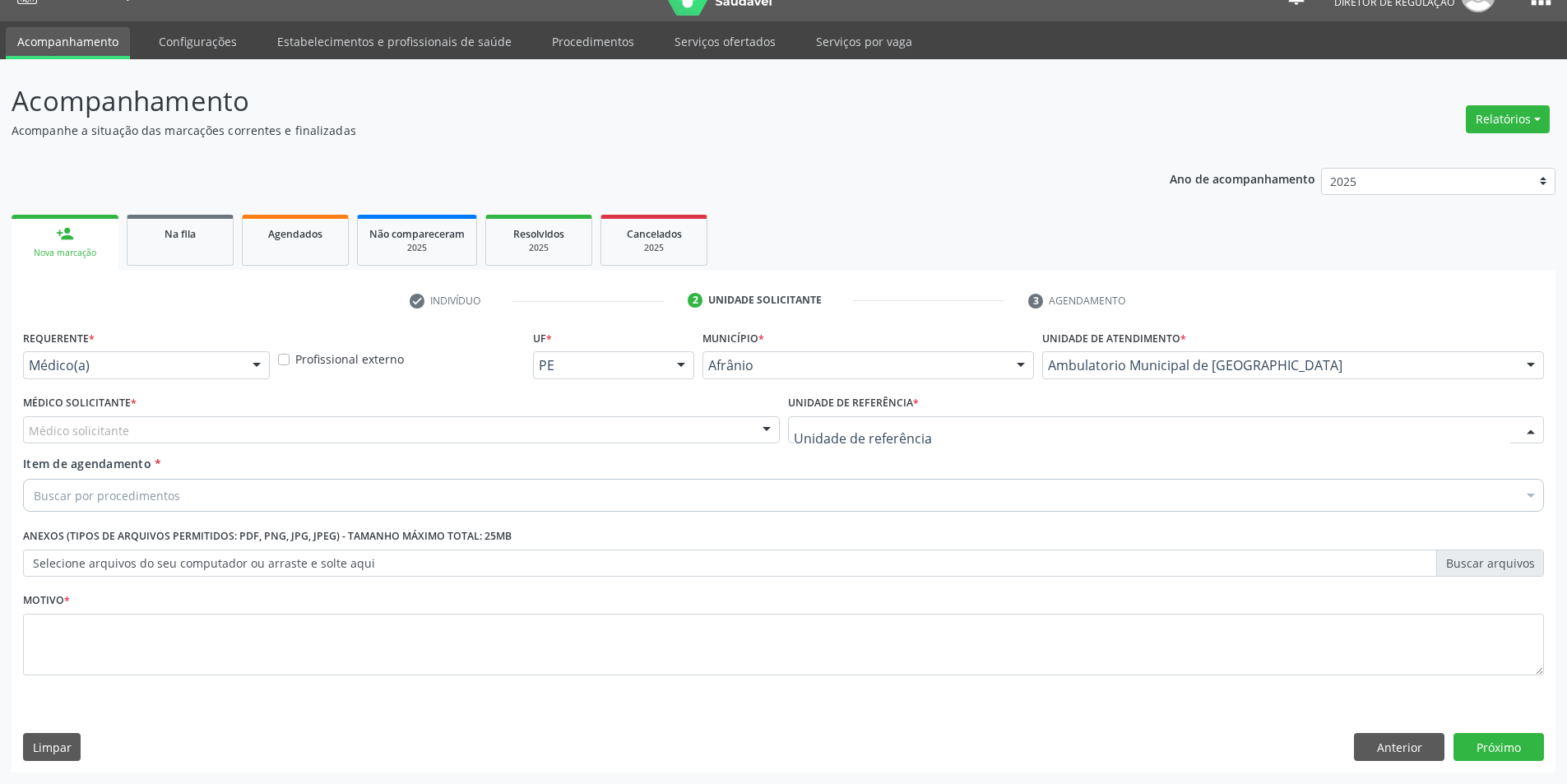
click at [1001, 428] on div at bounding box center [1167, 430] width 757 height 28
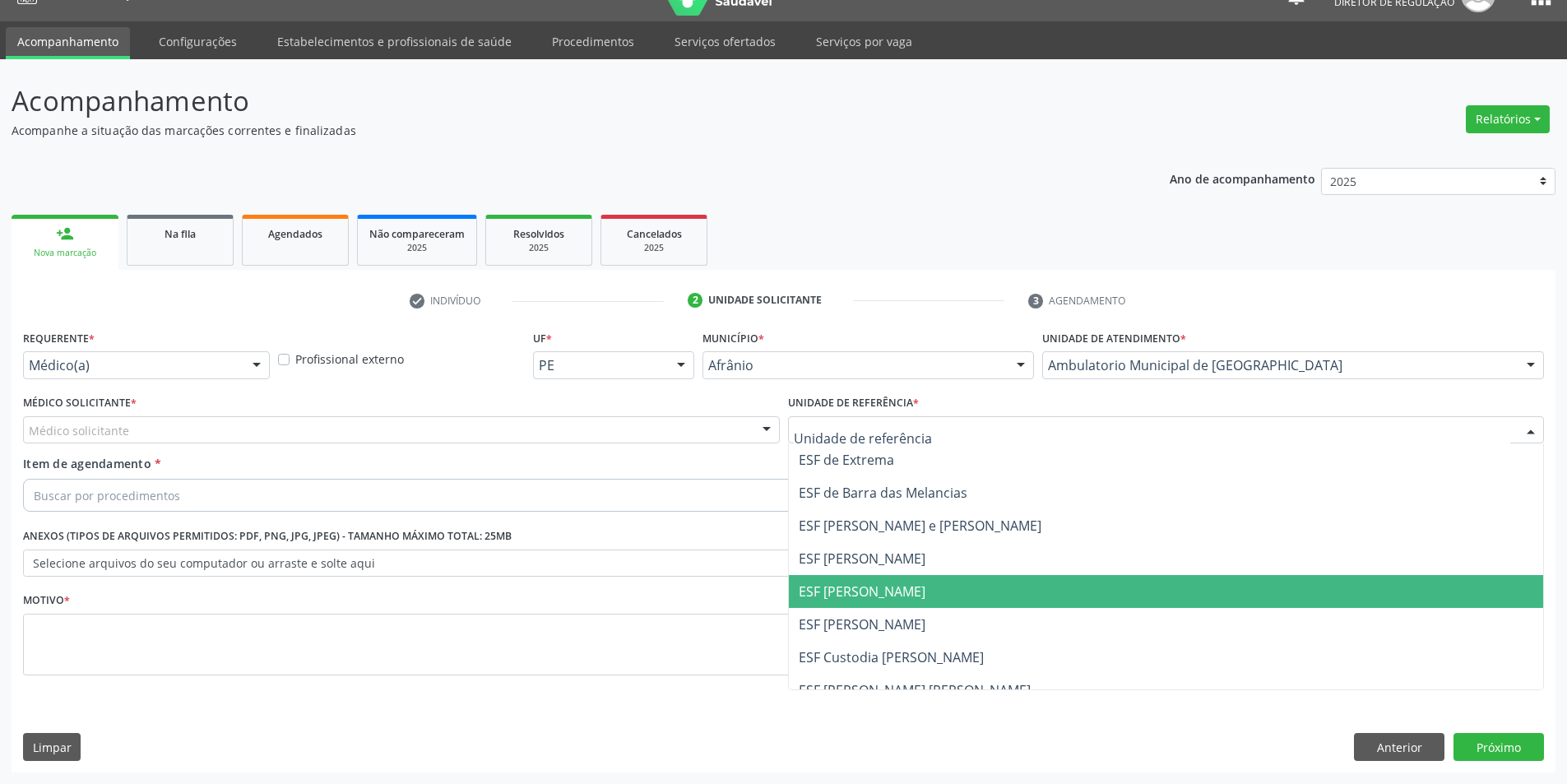
click at [985, 588] on span "ESF [PERSON_NAME]" at bounding box center [1167, 591] width 755 height 33
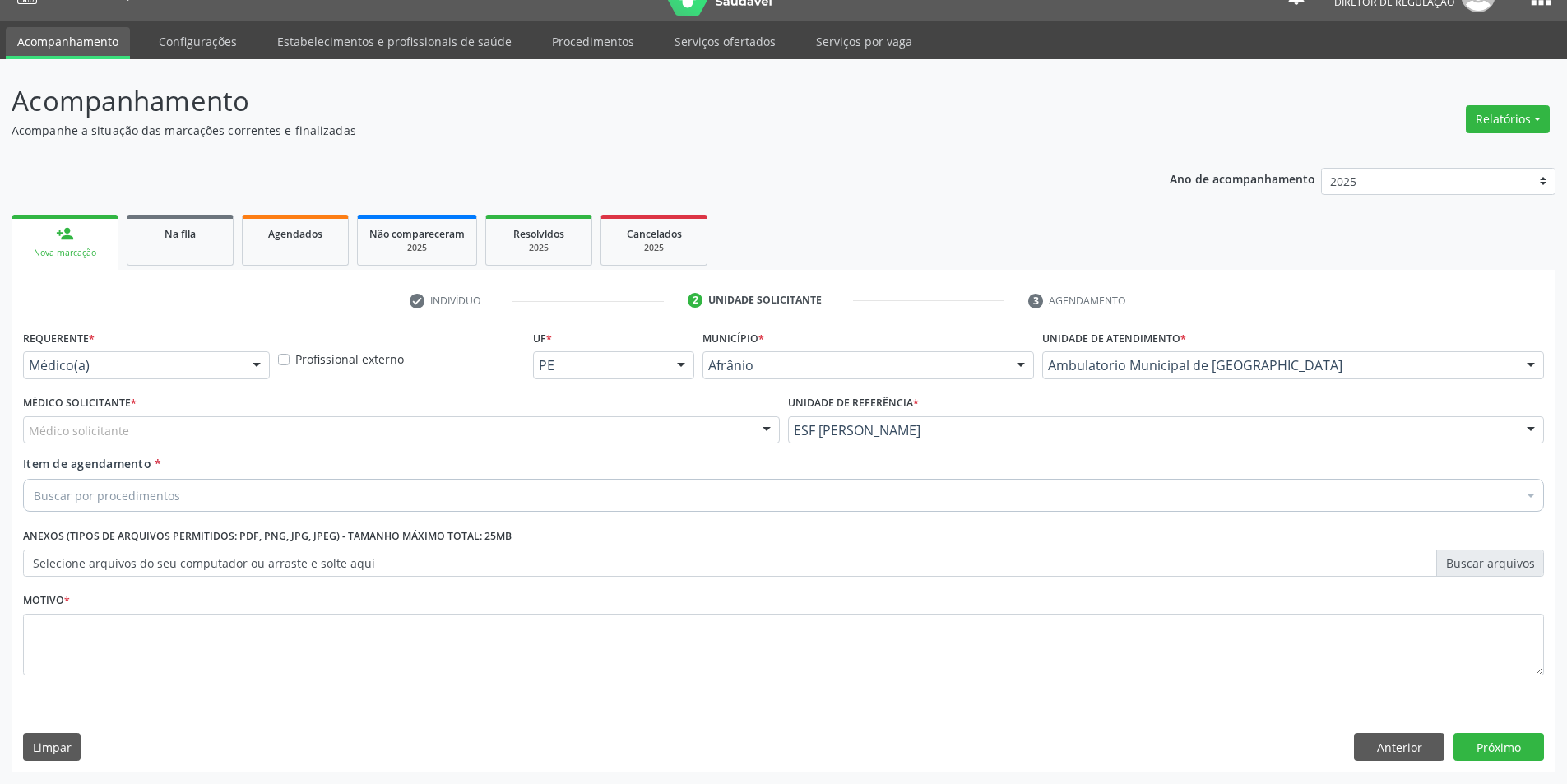
click at [649, 427] on div "Médico solicitante" at bounding box center [402, 430] width 757 height 28
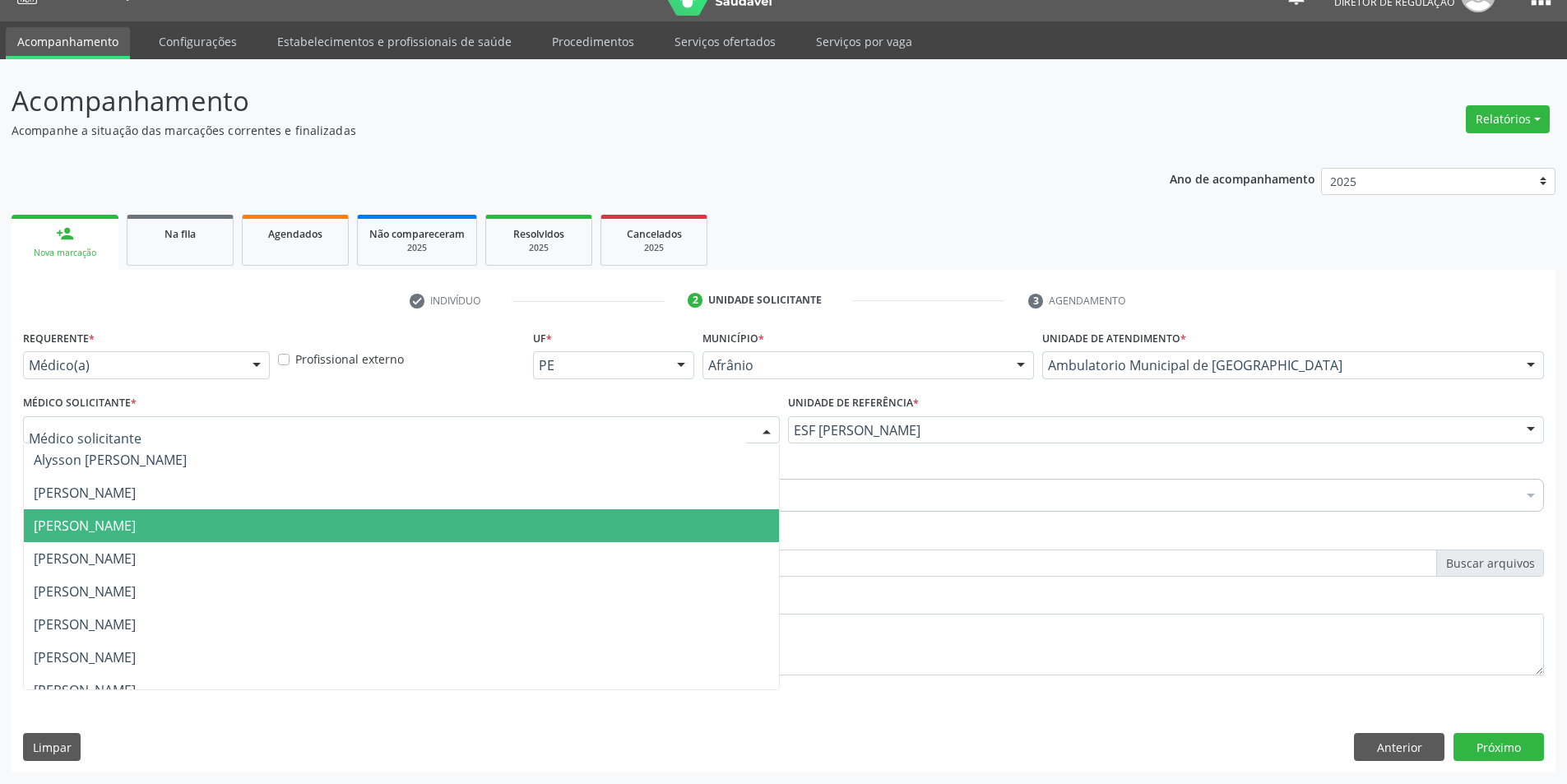
click at [632, 523] on span "[PERSON_NAME]" at bounding box center [402, 525] width 755 height 33
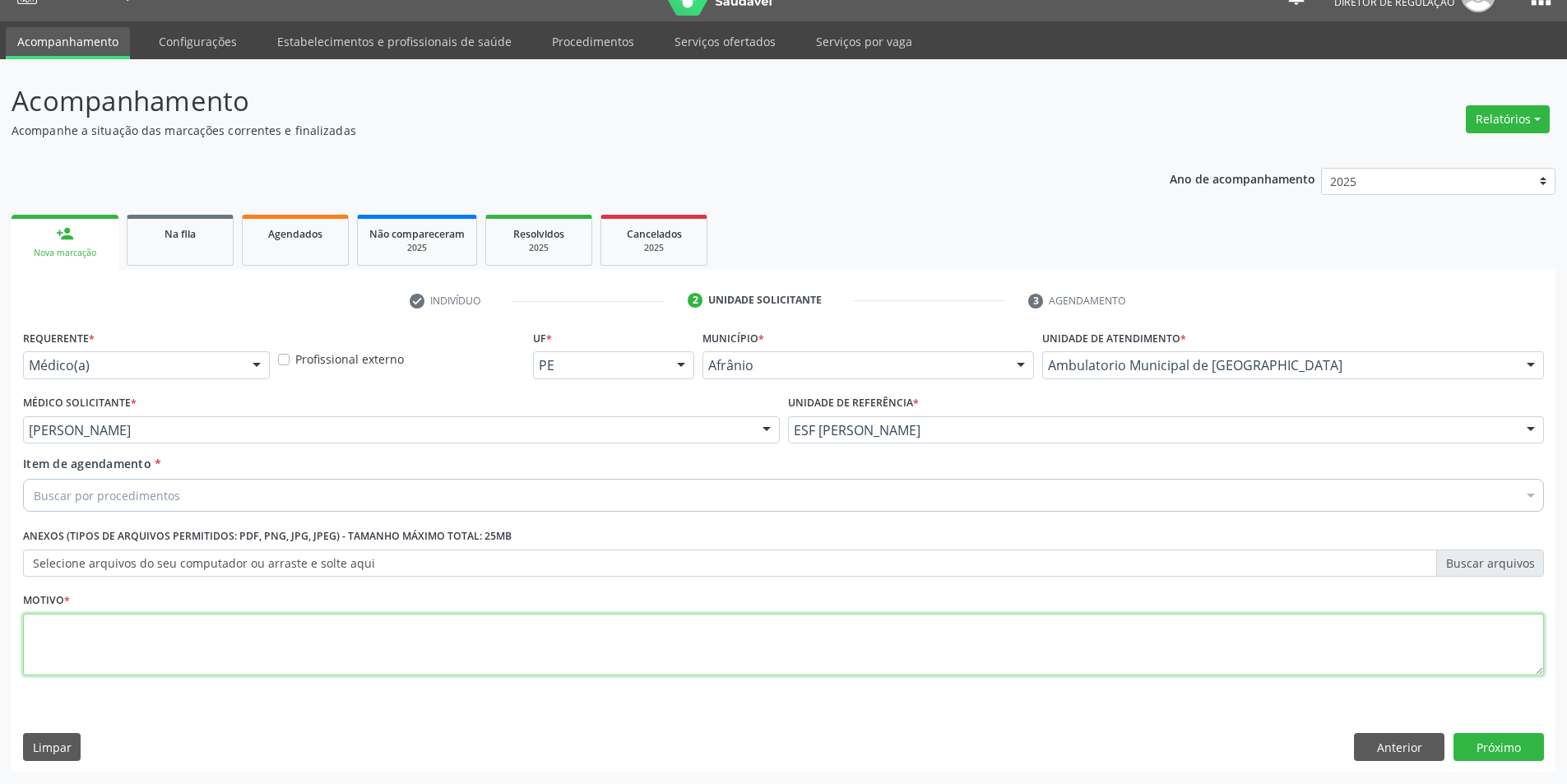
click at [556, 635] on textarea at bounding box center [784, 645] width 1521 height 62
type textarea "*"
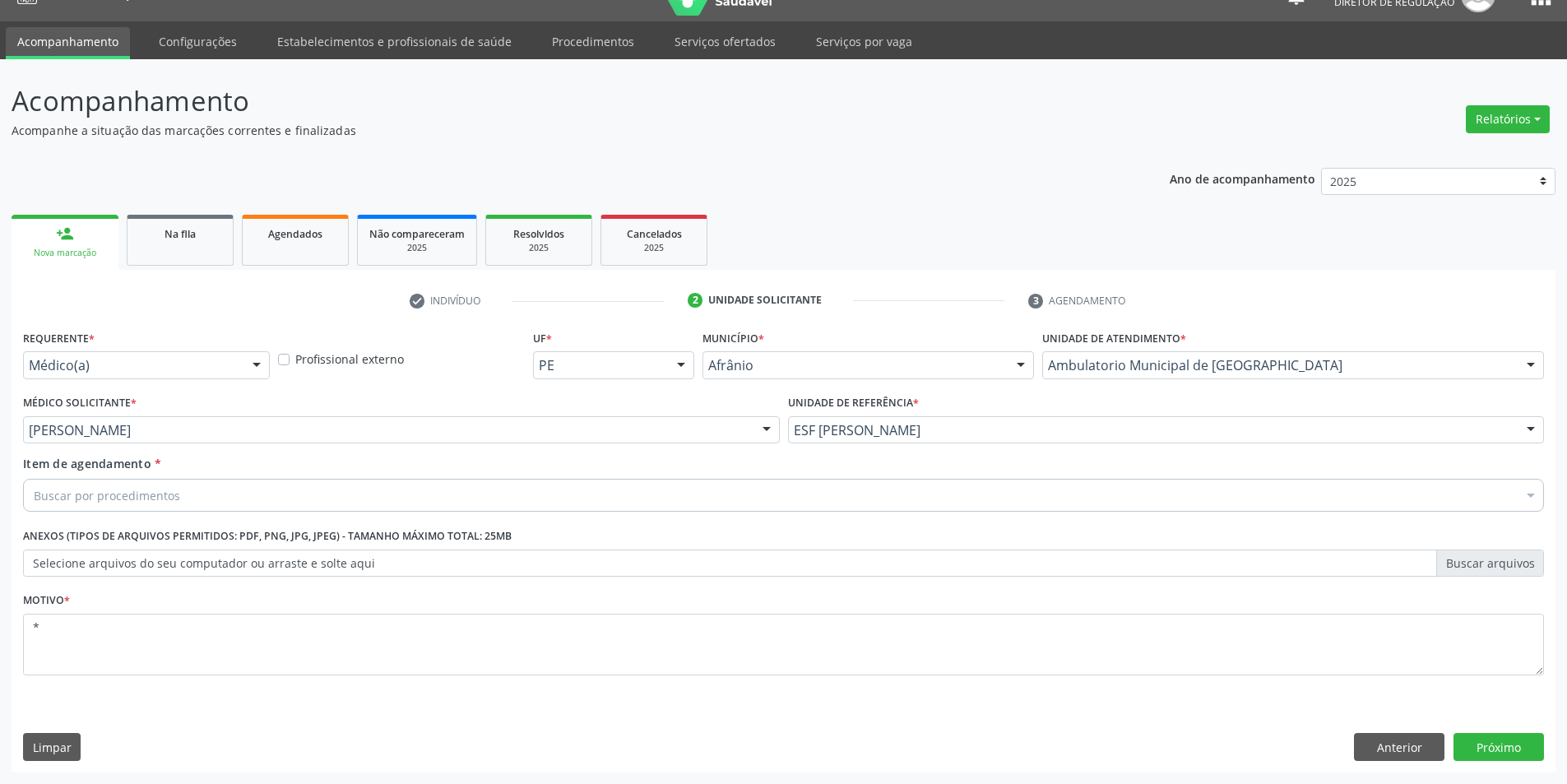
click at [226, 496] on div "Buscar por procedimentos" at bounding box center [784, 495] width 1521 height 33
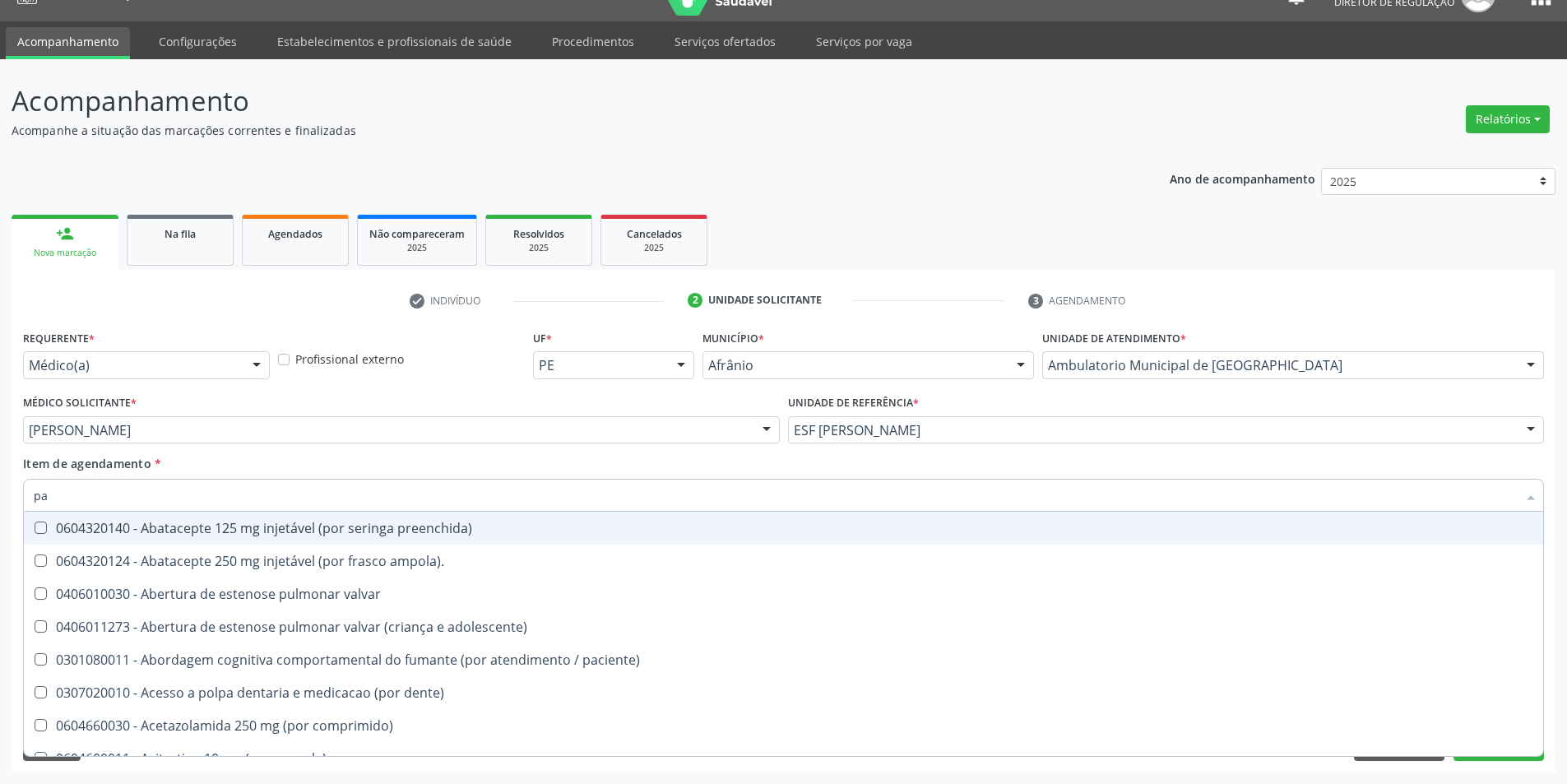
type input "paa"
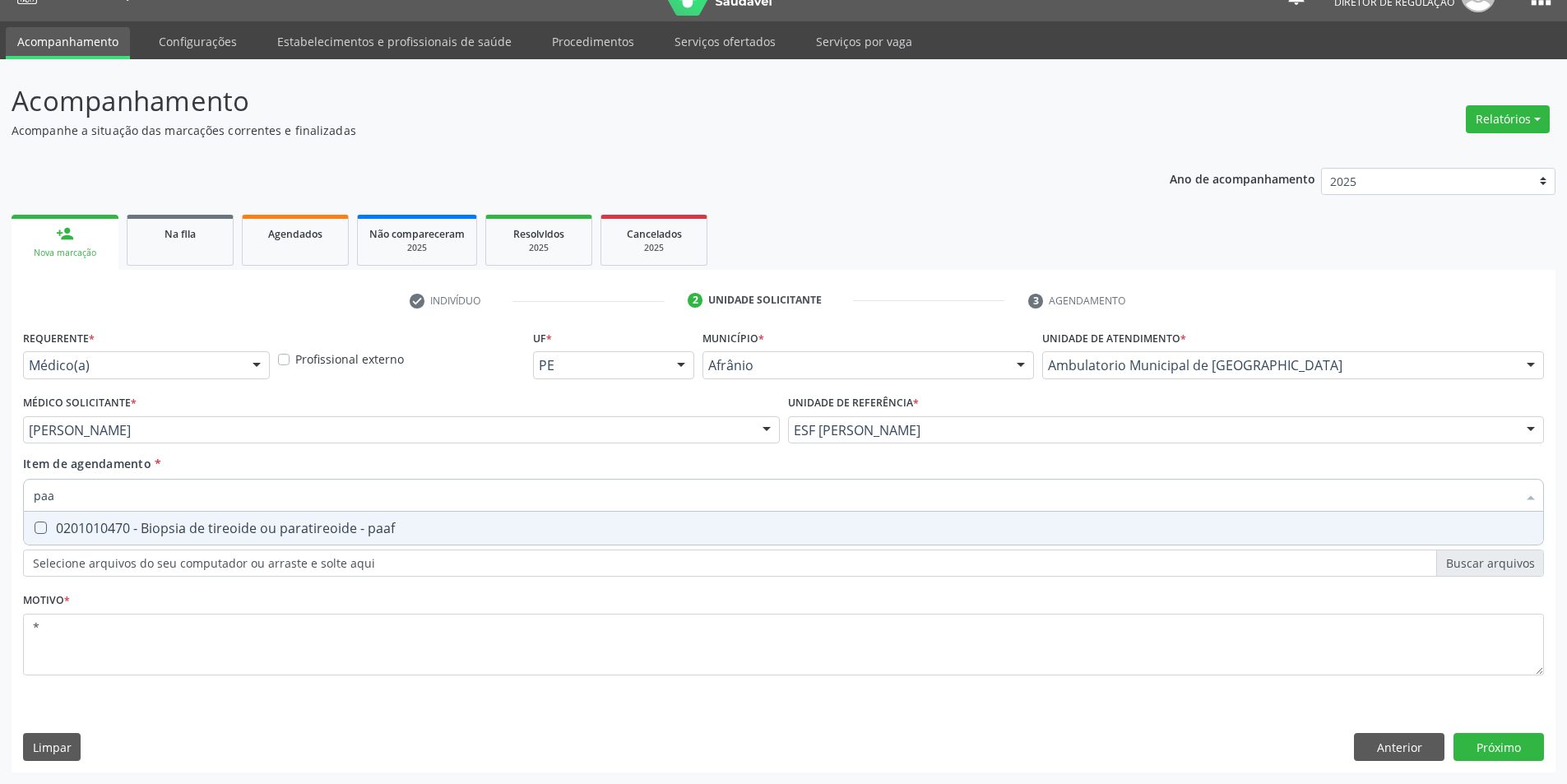
click at [229, 534] on div "0201010470 - Biopsia de tireoide ou paratireoide - paaf" at bounding box center [784, 528] width 1500 height 14
checkbox paaf "true"
click at [1506, 746] on div "Requerente * Médico(a) Médico(a) Enfermeiro(a) Paciente Nenhum resultado encont…" at bounding box center [784, 549] width 1545 height 446
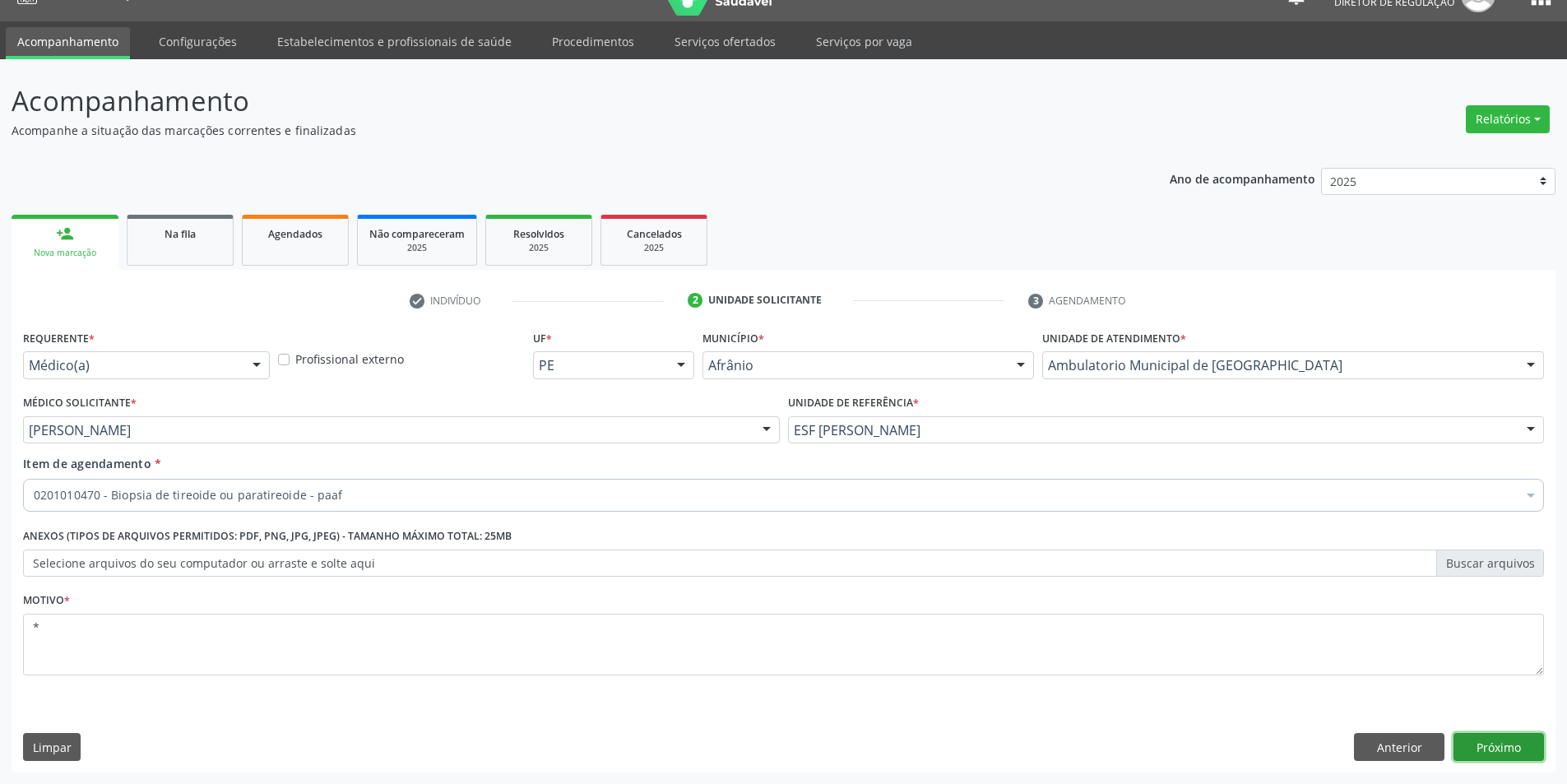
click at [1506, 743] on button "Próximo" at bounding box center [1499, 746] width 91 height 28
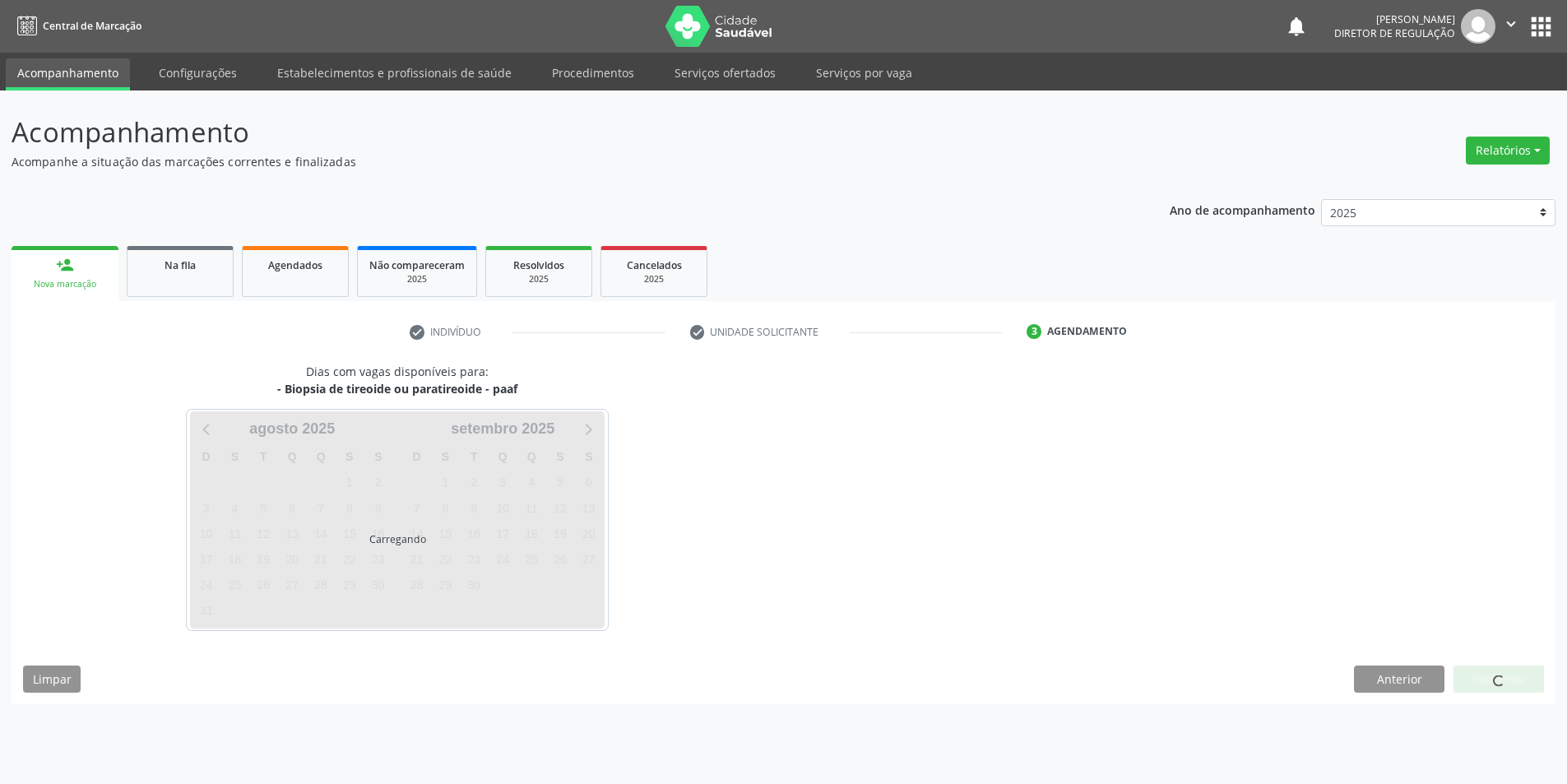
scroll to position [0, 0]
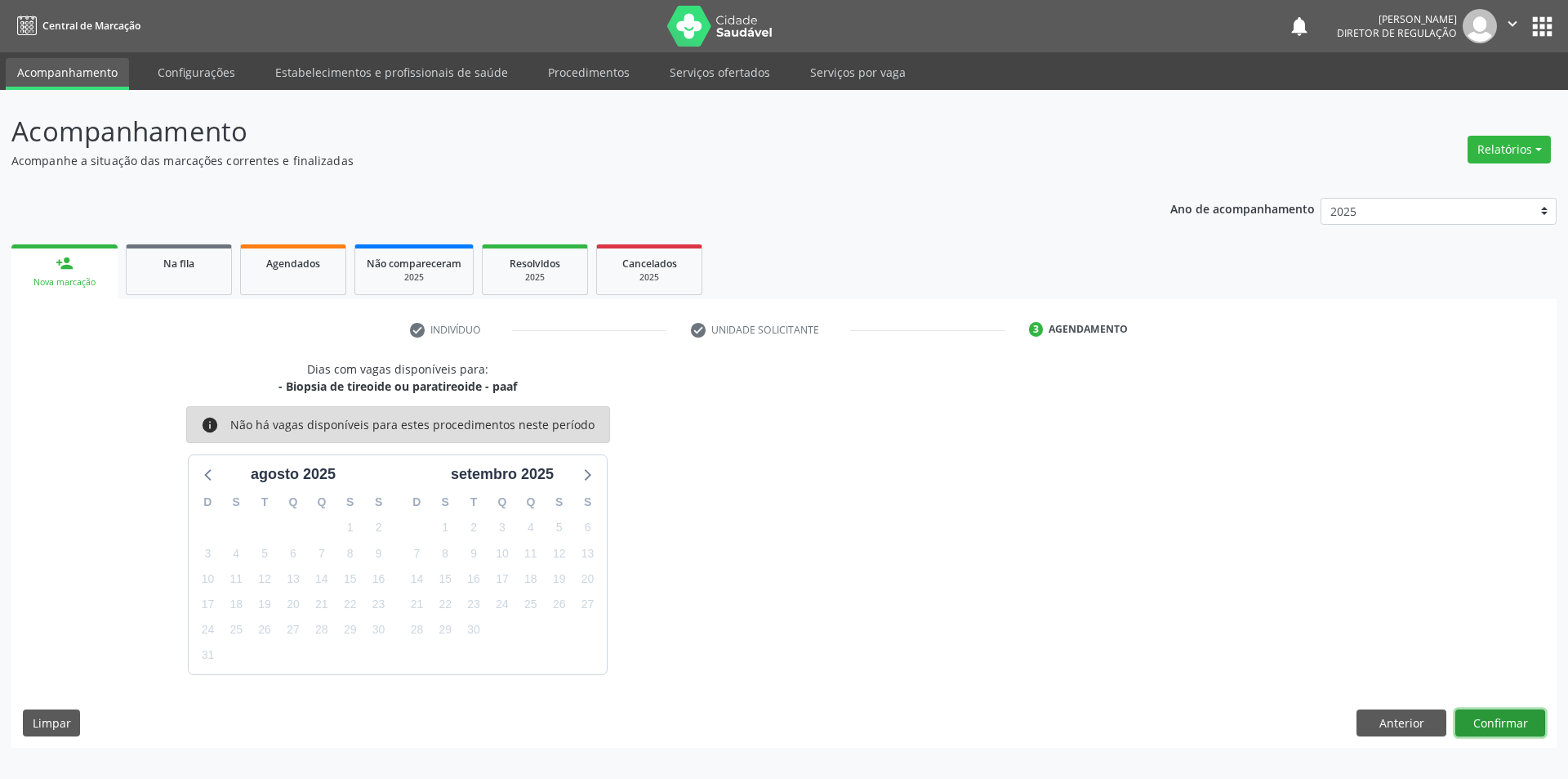
click at [1490, 716] on button "Confirmar" at bounding box center [1499, 723] width 90 height 28
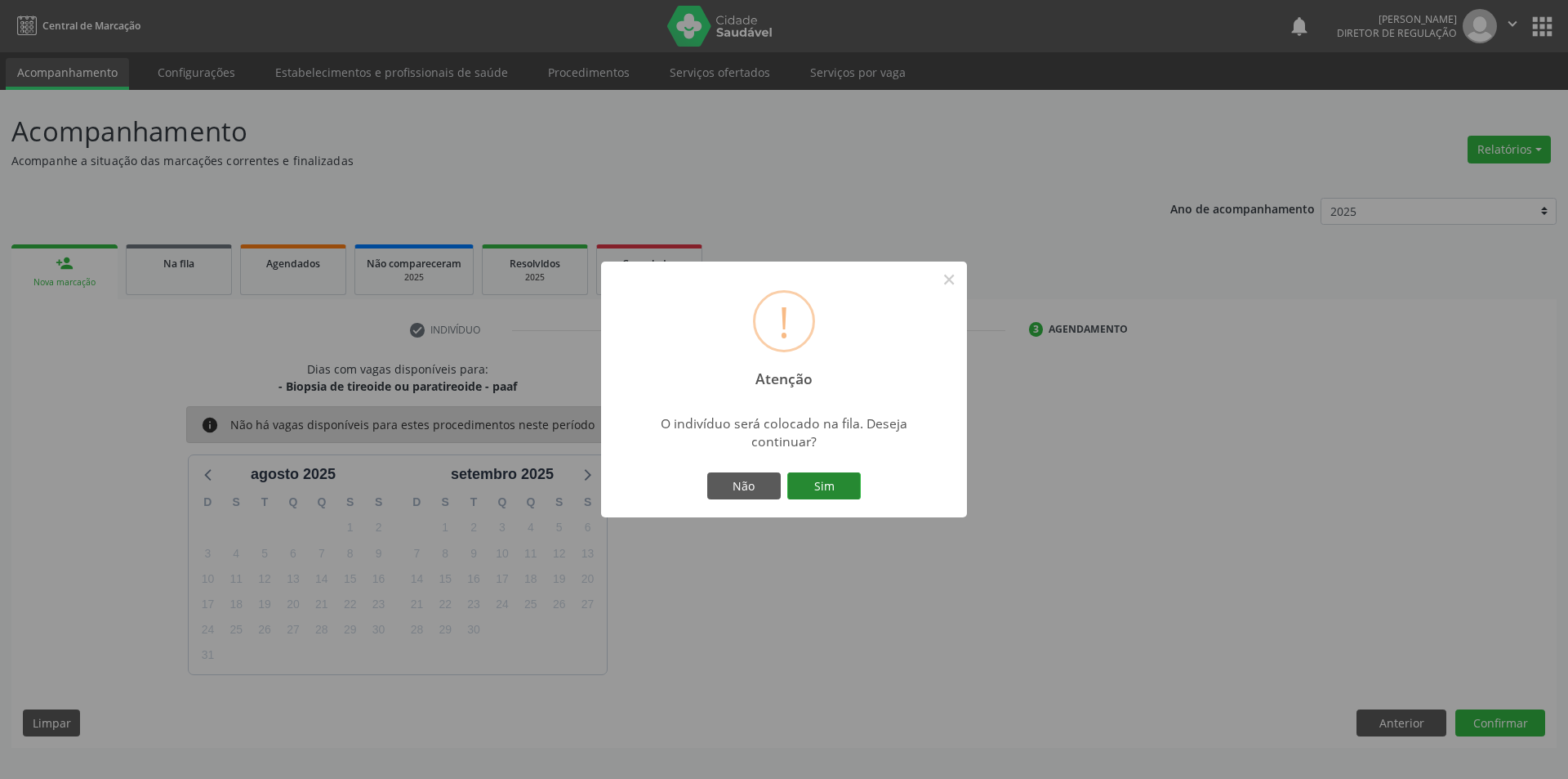
click at [843, 488] on button "Sim" at bounding box center [824, 486] width 73 height 28
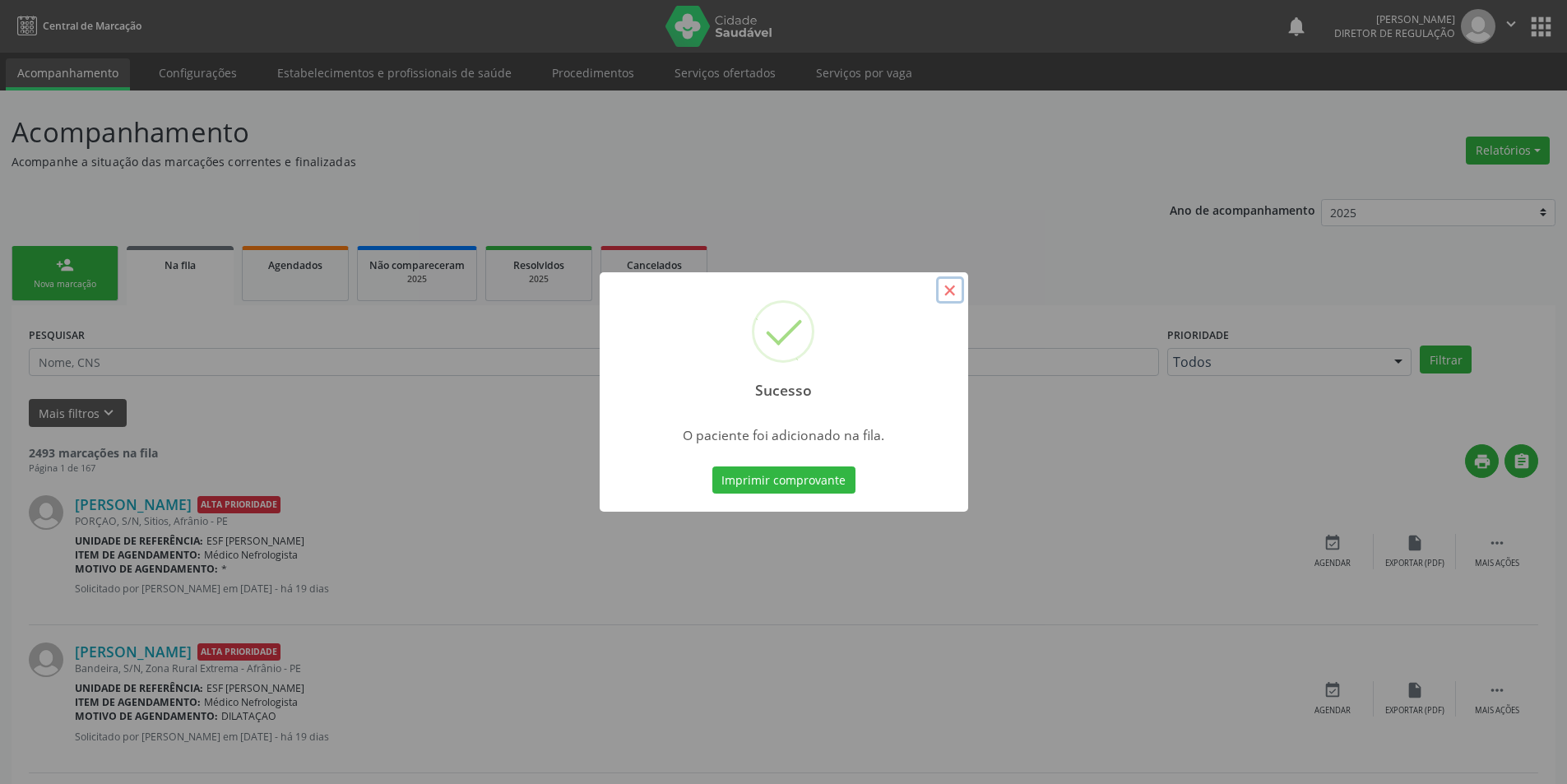
click at [950, 289] on button "×" at bounding box center [950, 290] width 28 height 28
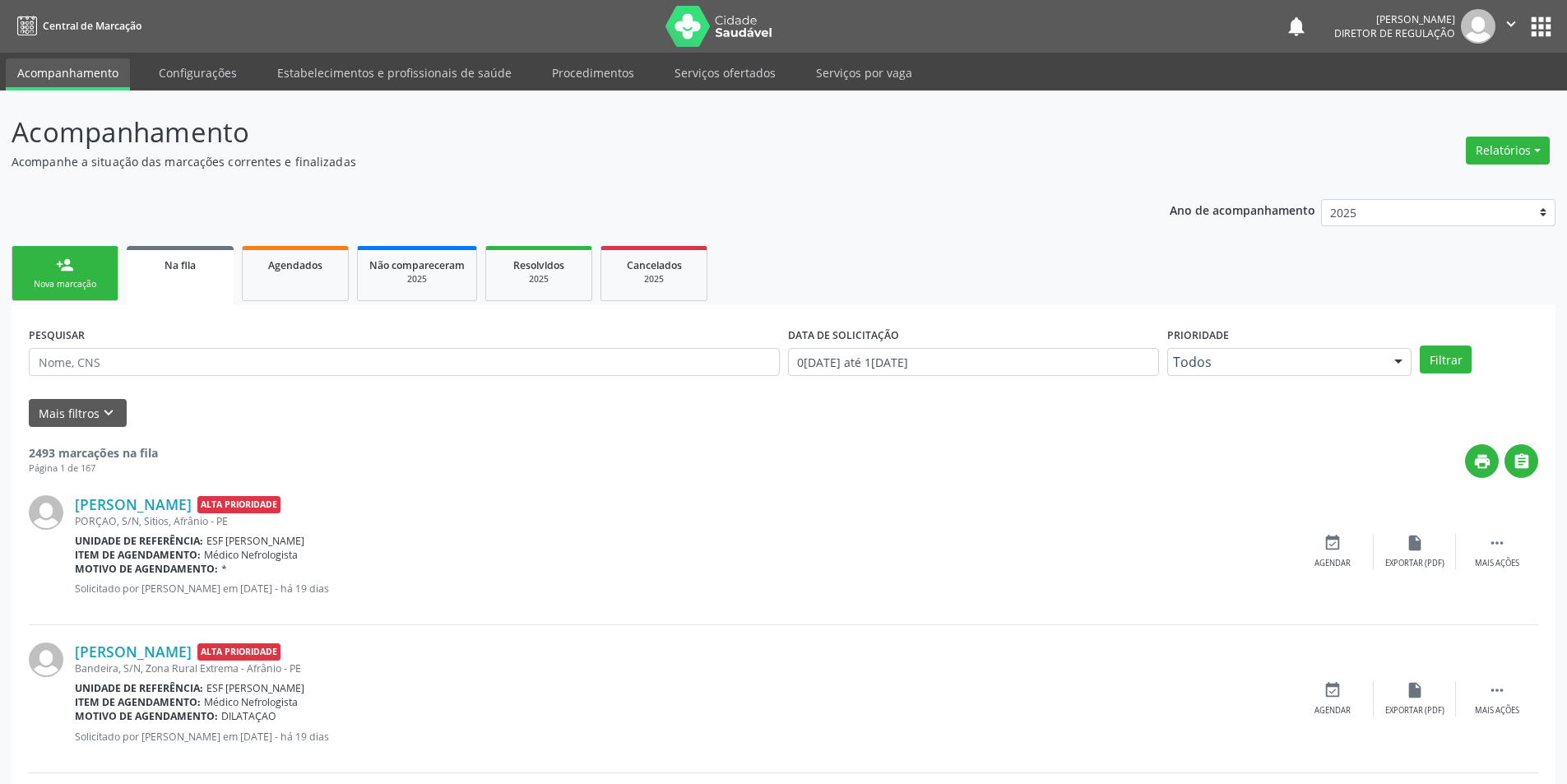
click at [98, 280] on div "Nova marcação" at bounding box center [65, 284] width 83 height 13
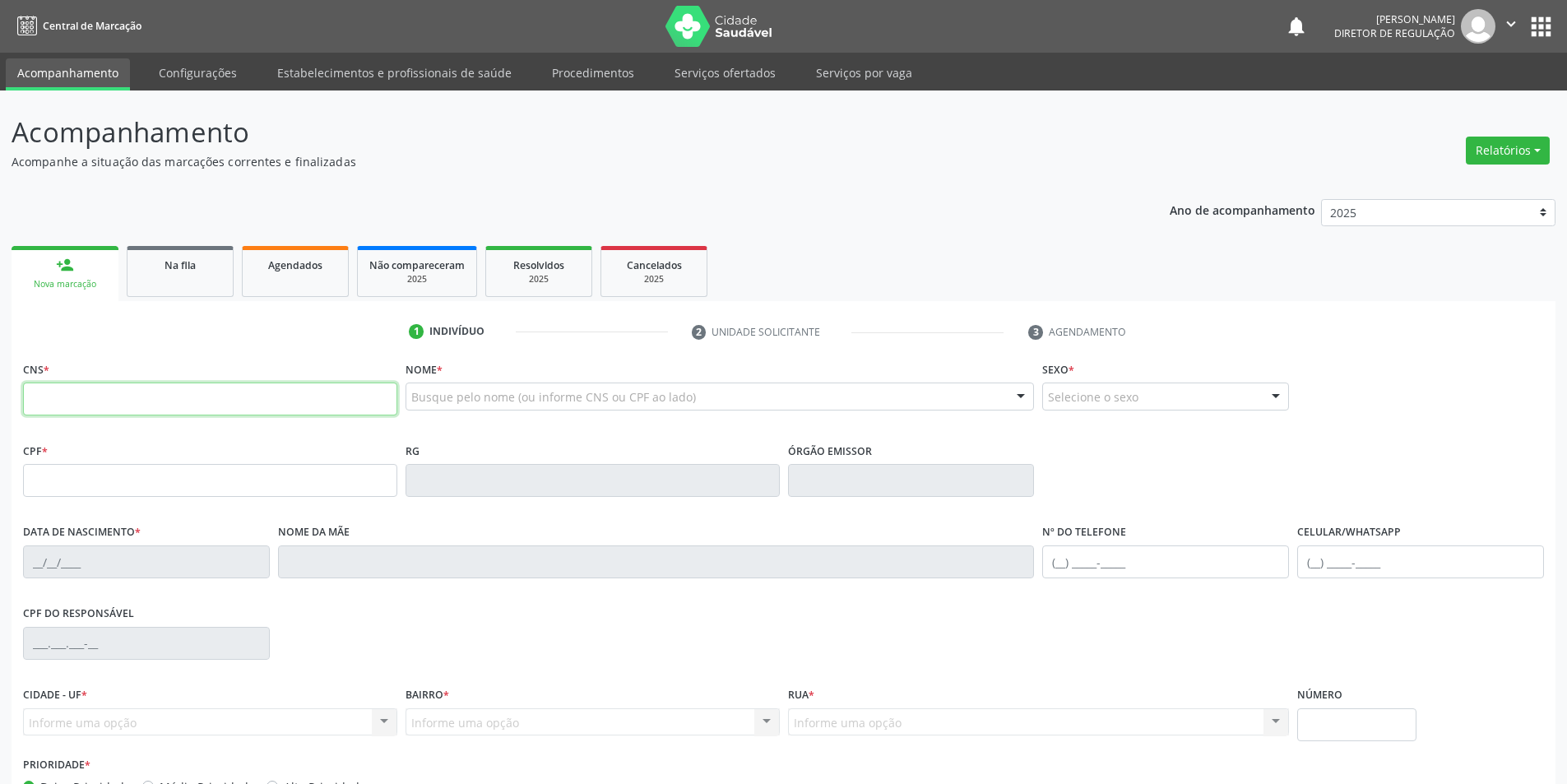
click at [363, 399] on input "text" at bounding box center [210, 399] width 375 height 33
type input "708 2086 9225 5643"
type input "177.204.054-12"
type input "[DATE]"
type input "[PERSON_NAME]"
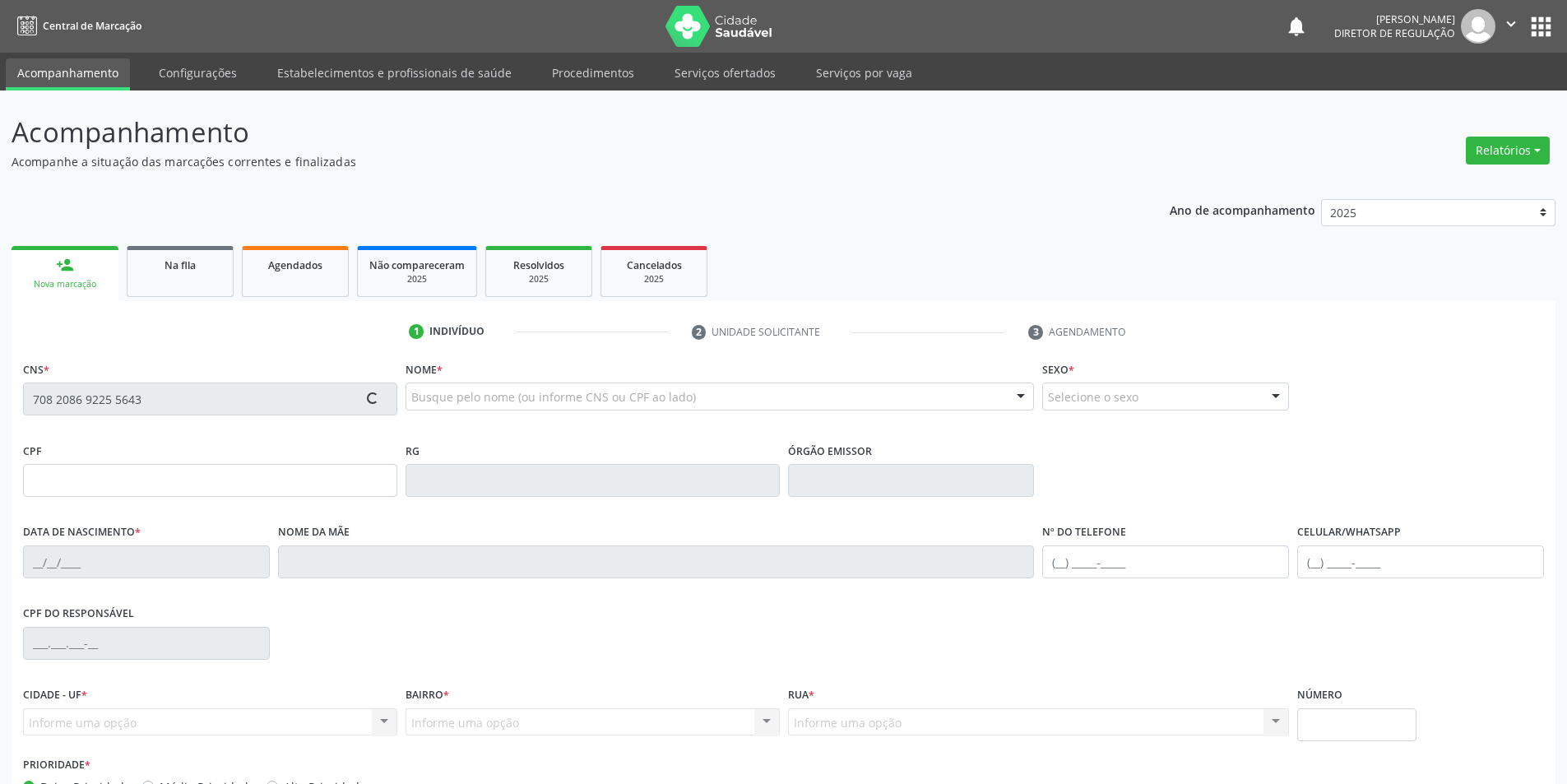
type input "[PHONE_NUMBER]"
type input "310"
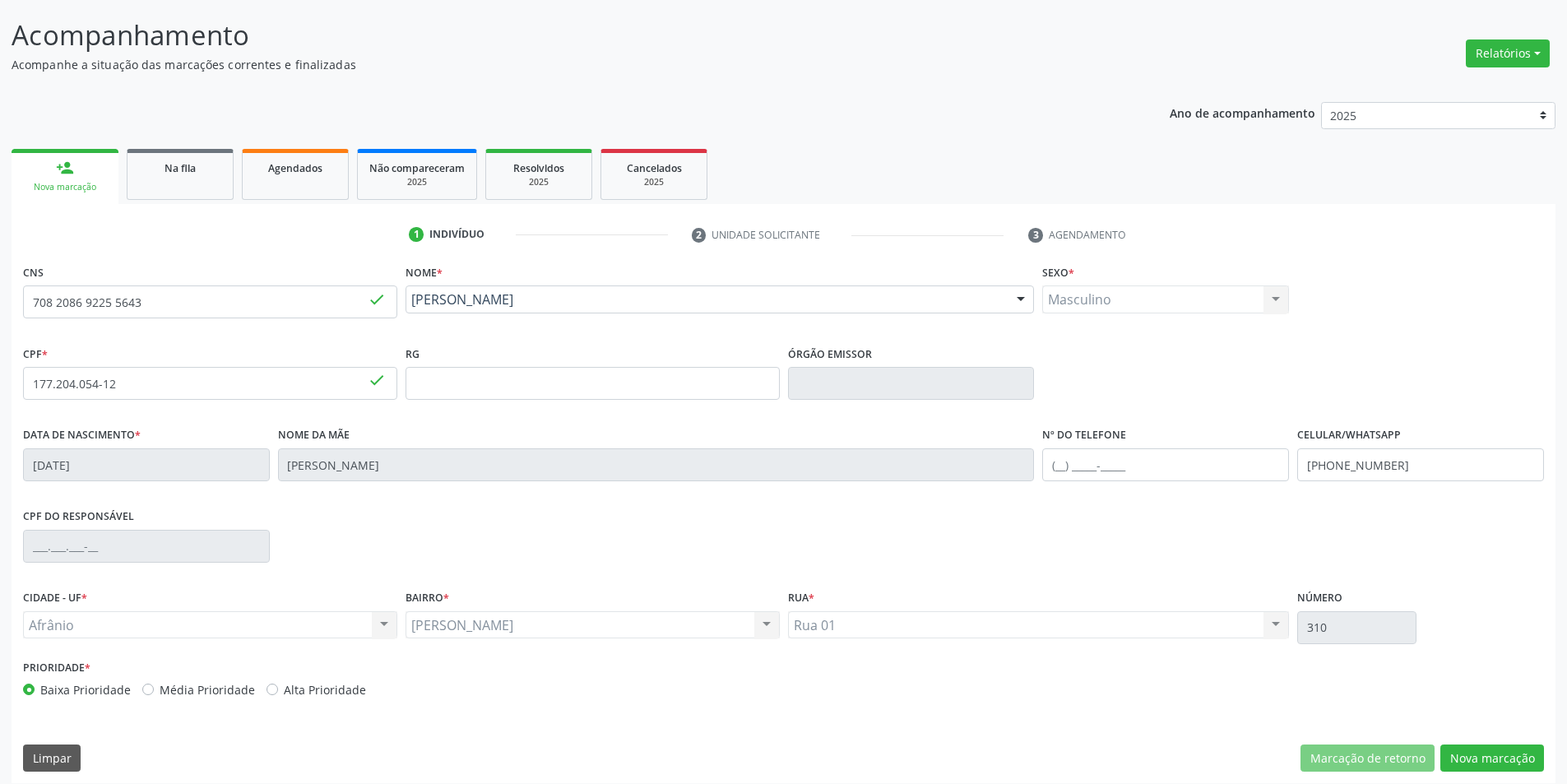
scroll to position [108, 0]
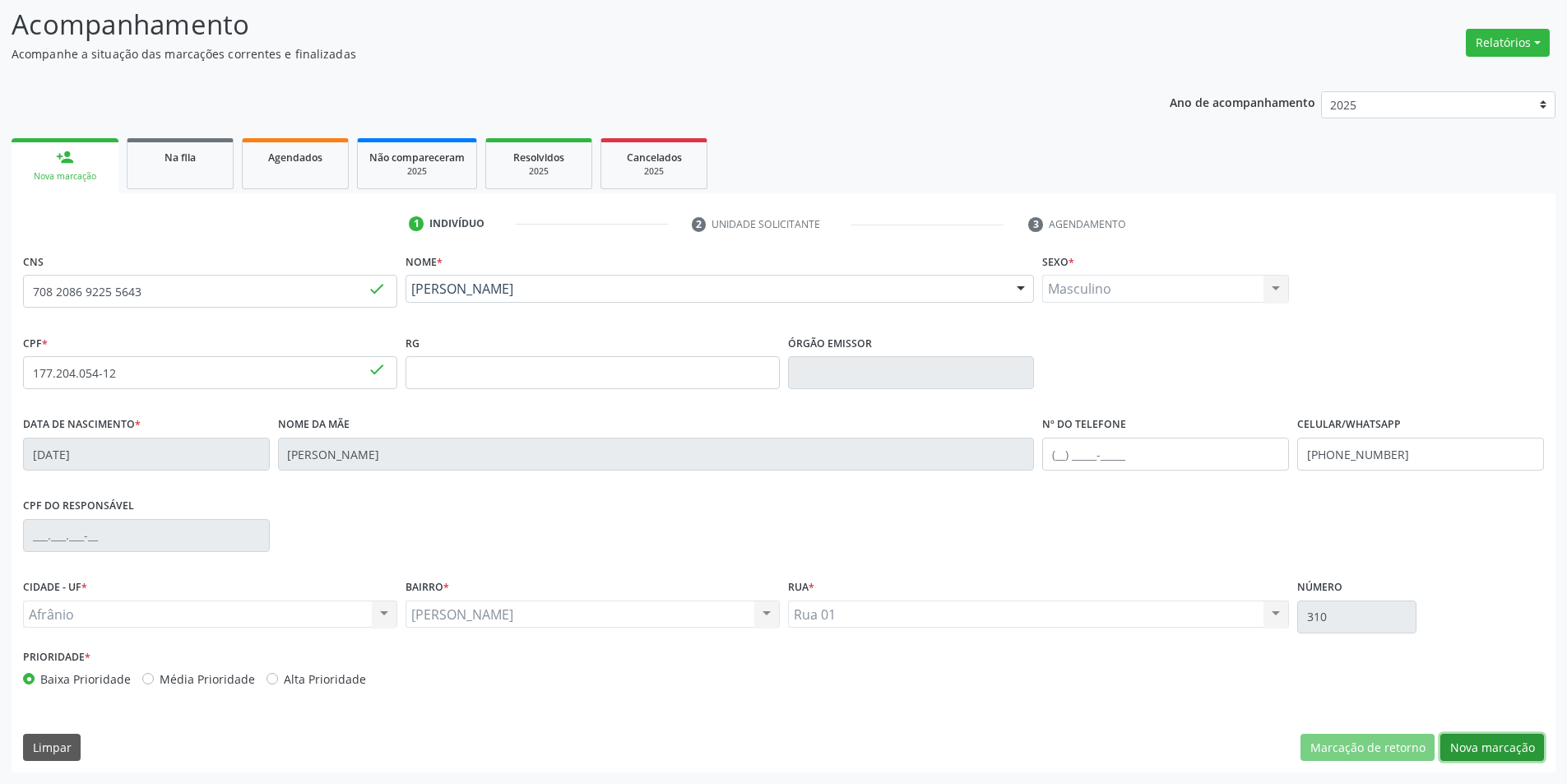
click at [1475, 743] on button "Nova marcação" at bounding box center [1492, 747] width 104 height 28
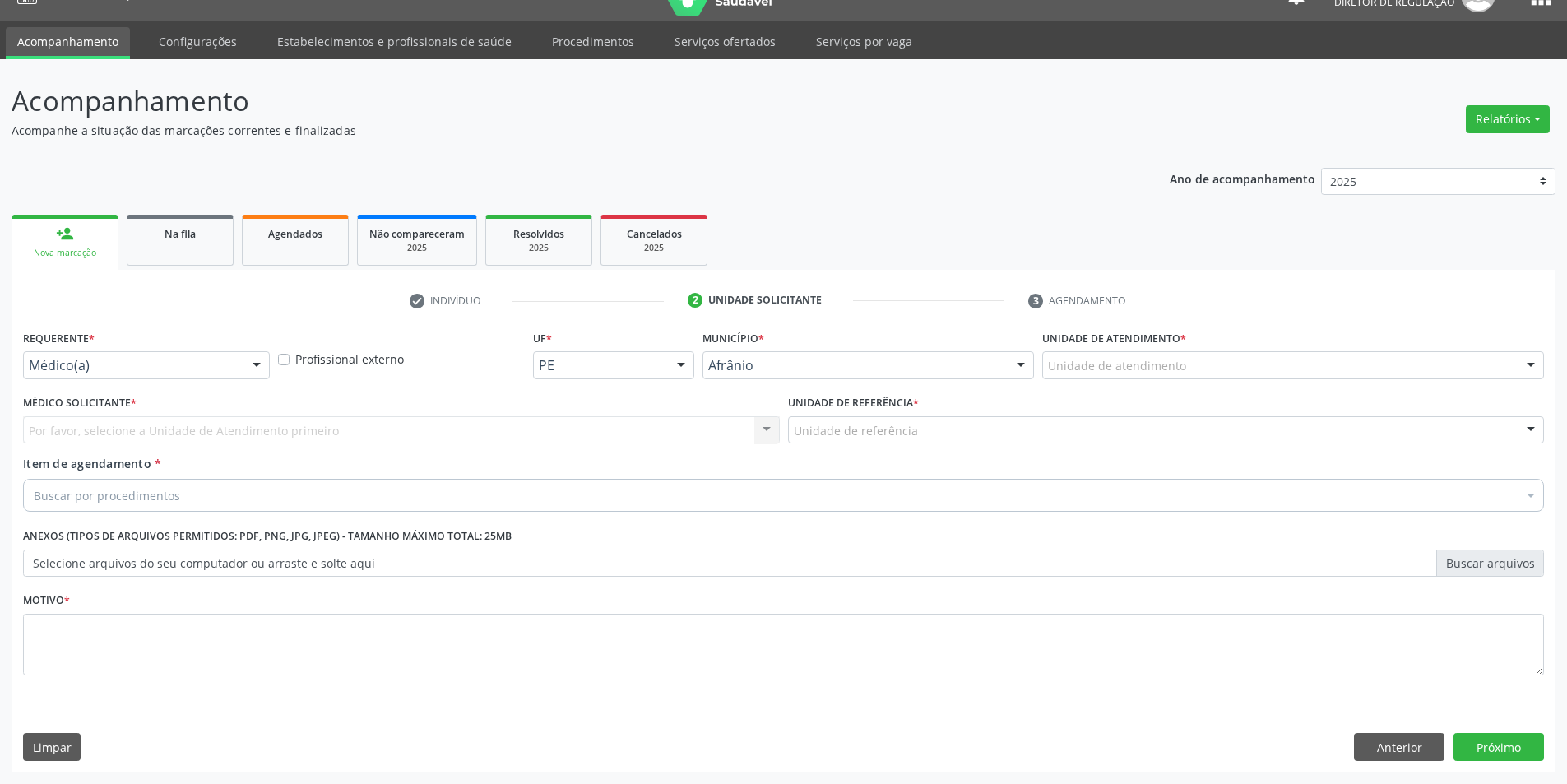
scroll to position [31, 0]
click at [1216, 365] on div "Unidade de atendimento" at bounding box center [1294, 365] width 502 height 28
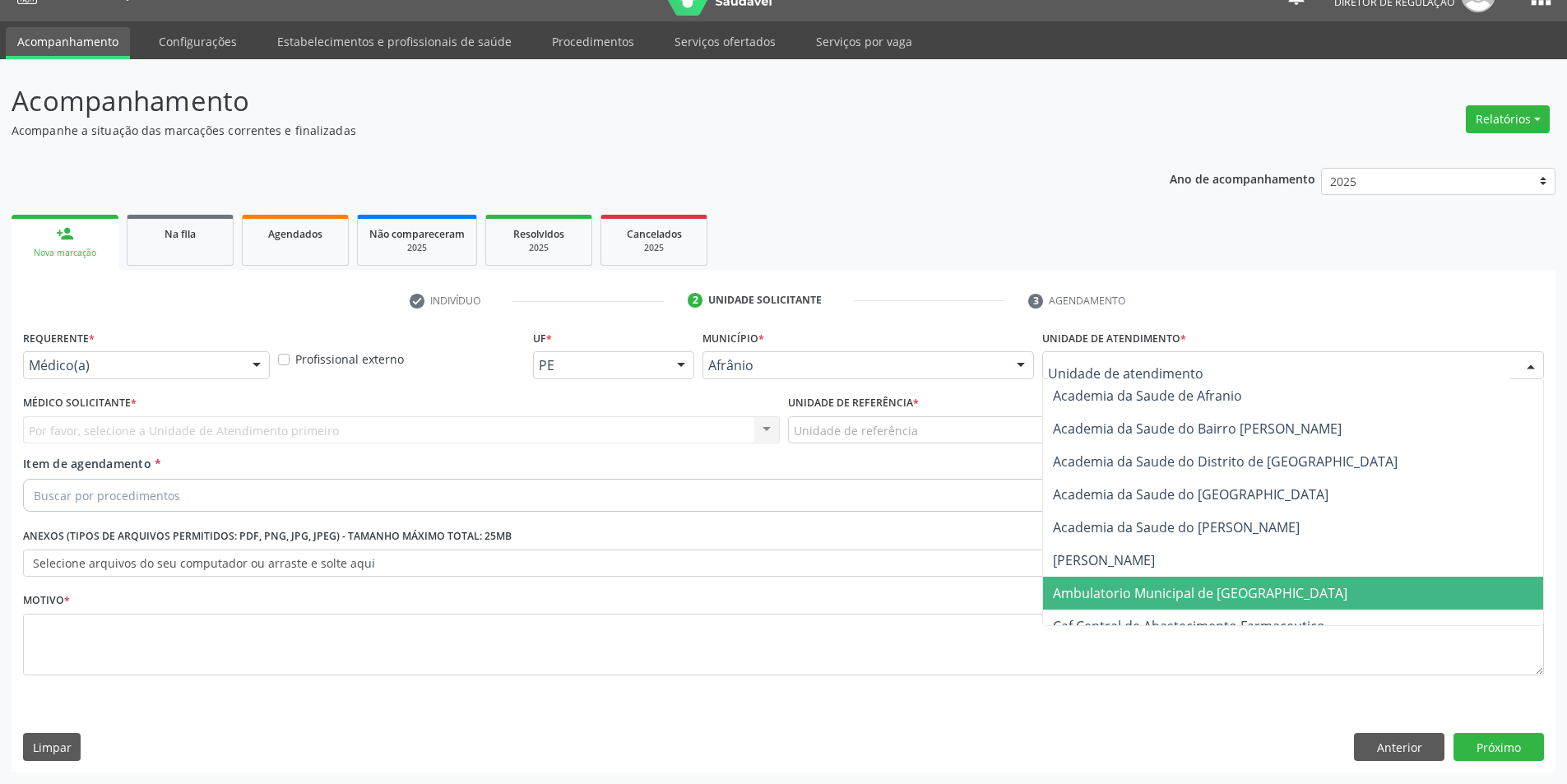
click at [1185, 589] on span "Ambulatorio Municipal de [GEOGRAPHIC_DATA]" at bounding box center [1200, 592] width 295 height 18
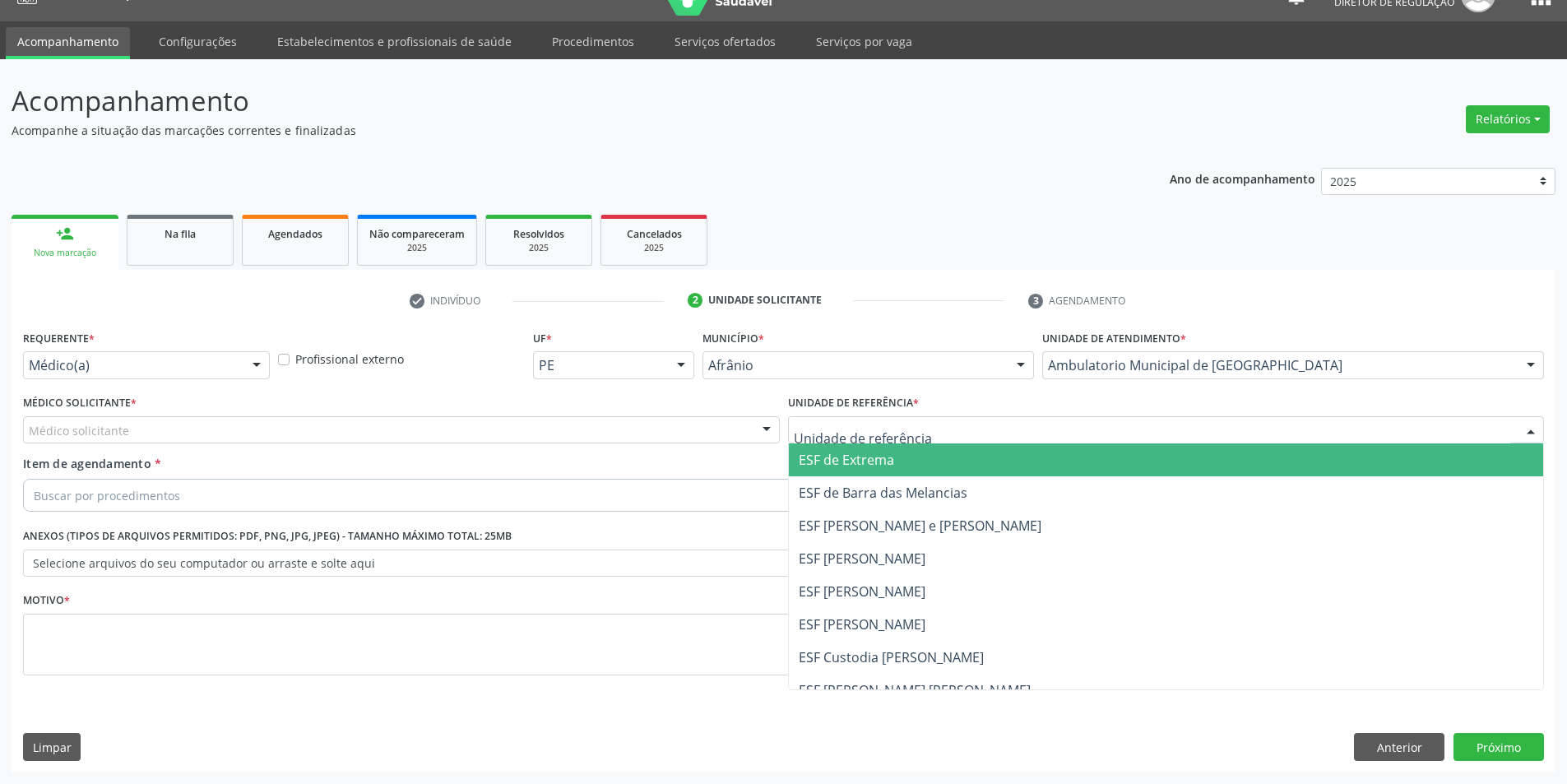
click at [1004, 431] on div at bounding box center [1167, 430] width 757 height 28
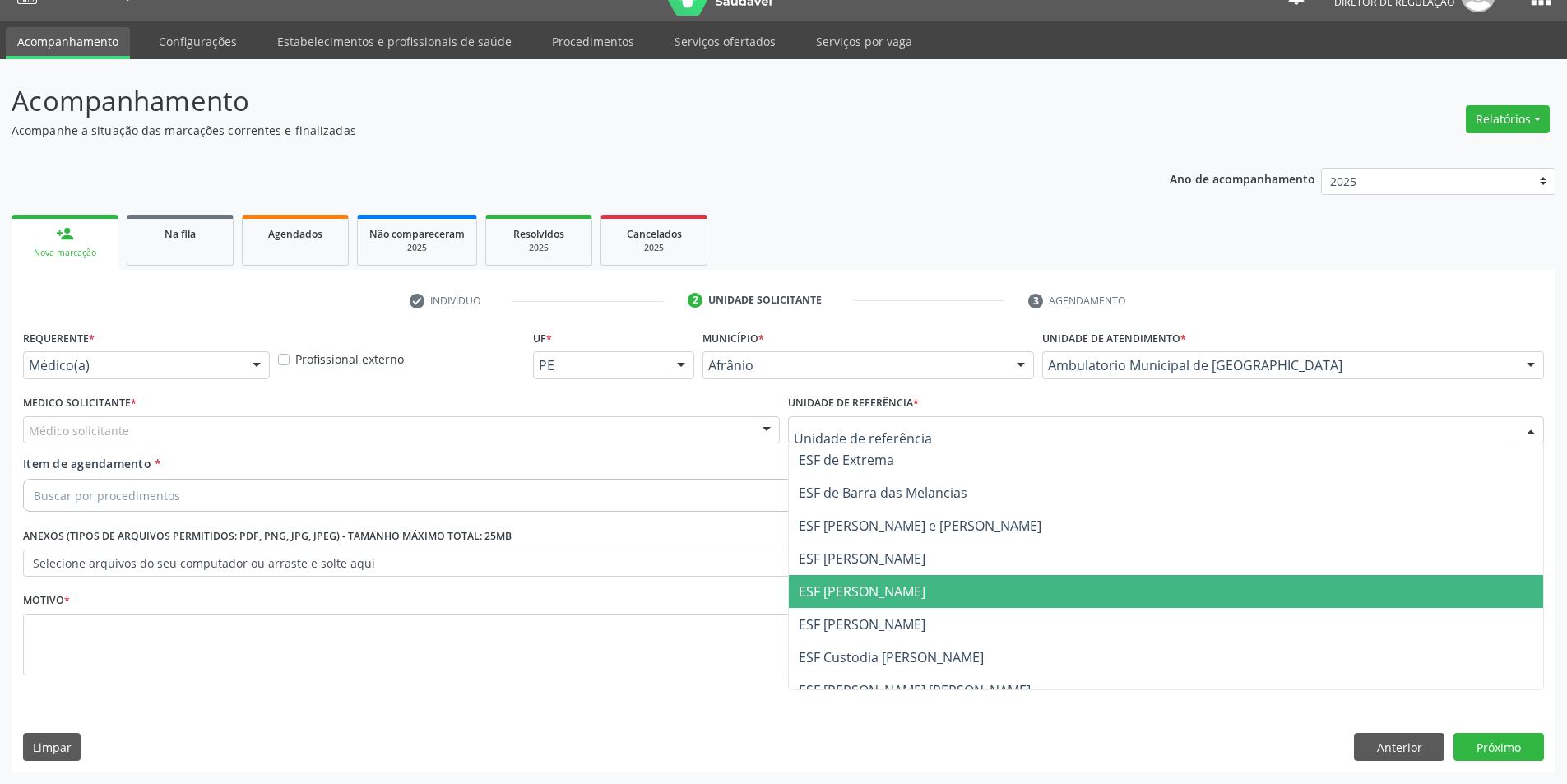
click at [918, 595] on span "ESF [PERSON_NAME]" at bounding box center [1167, 591] width 755 height 33
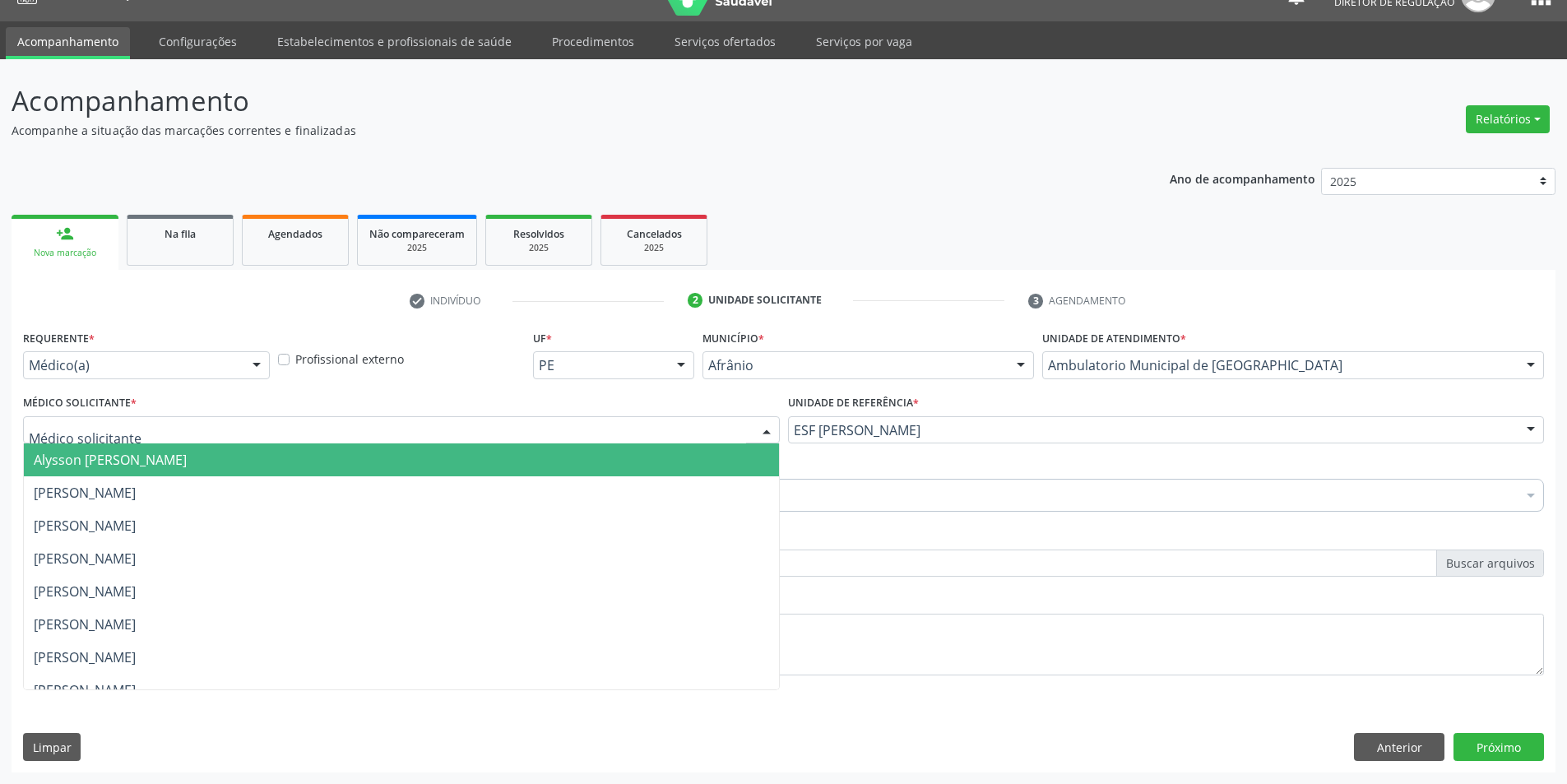
click at [225, 423] on div at bounding box center [402, 430] width 757 height 28
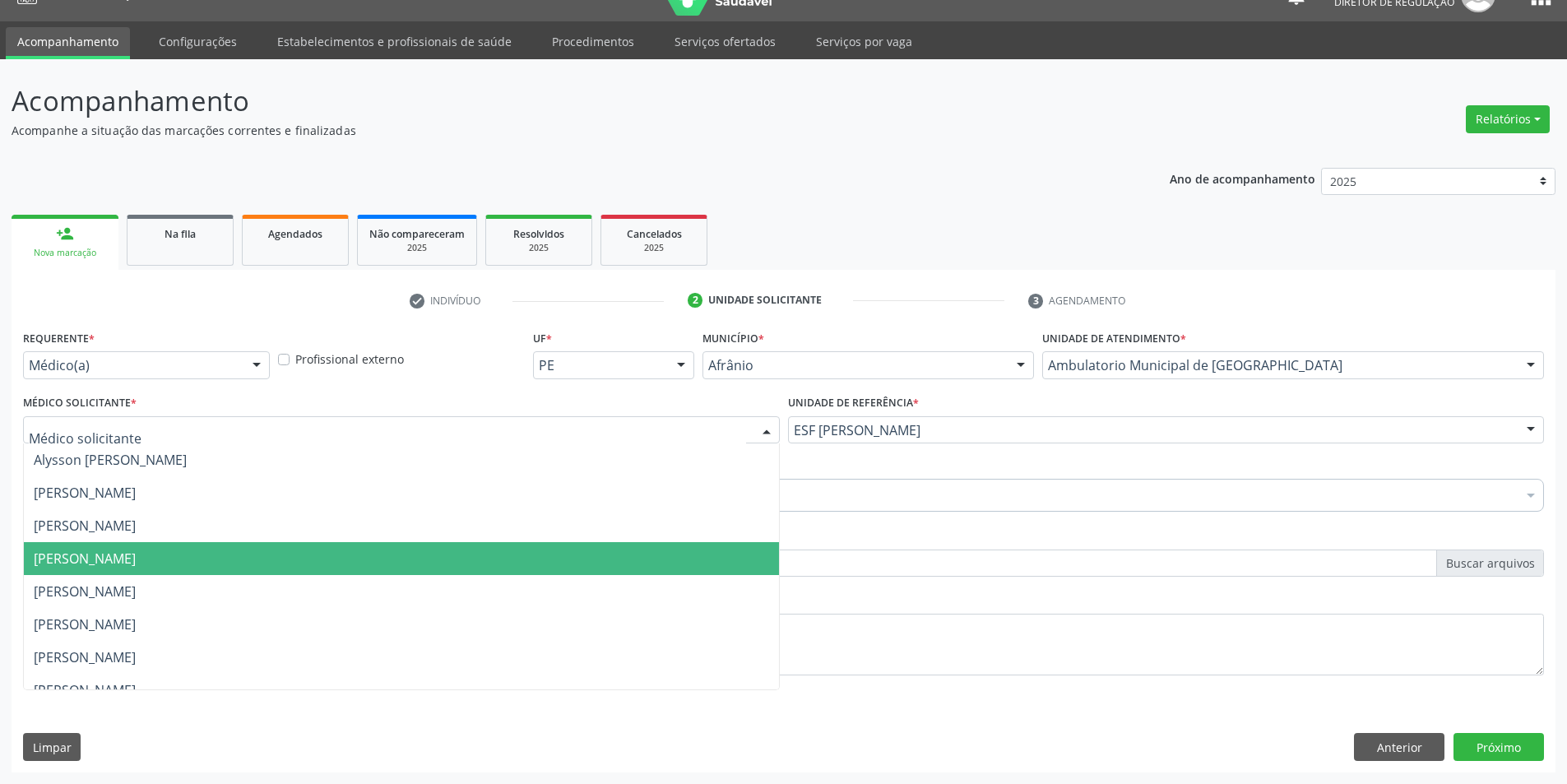
click at [216, 554] on span "[PERSON_NAME]" at bounding box center [402, 558] width 755 height 33
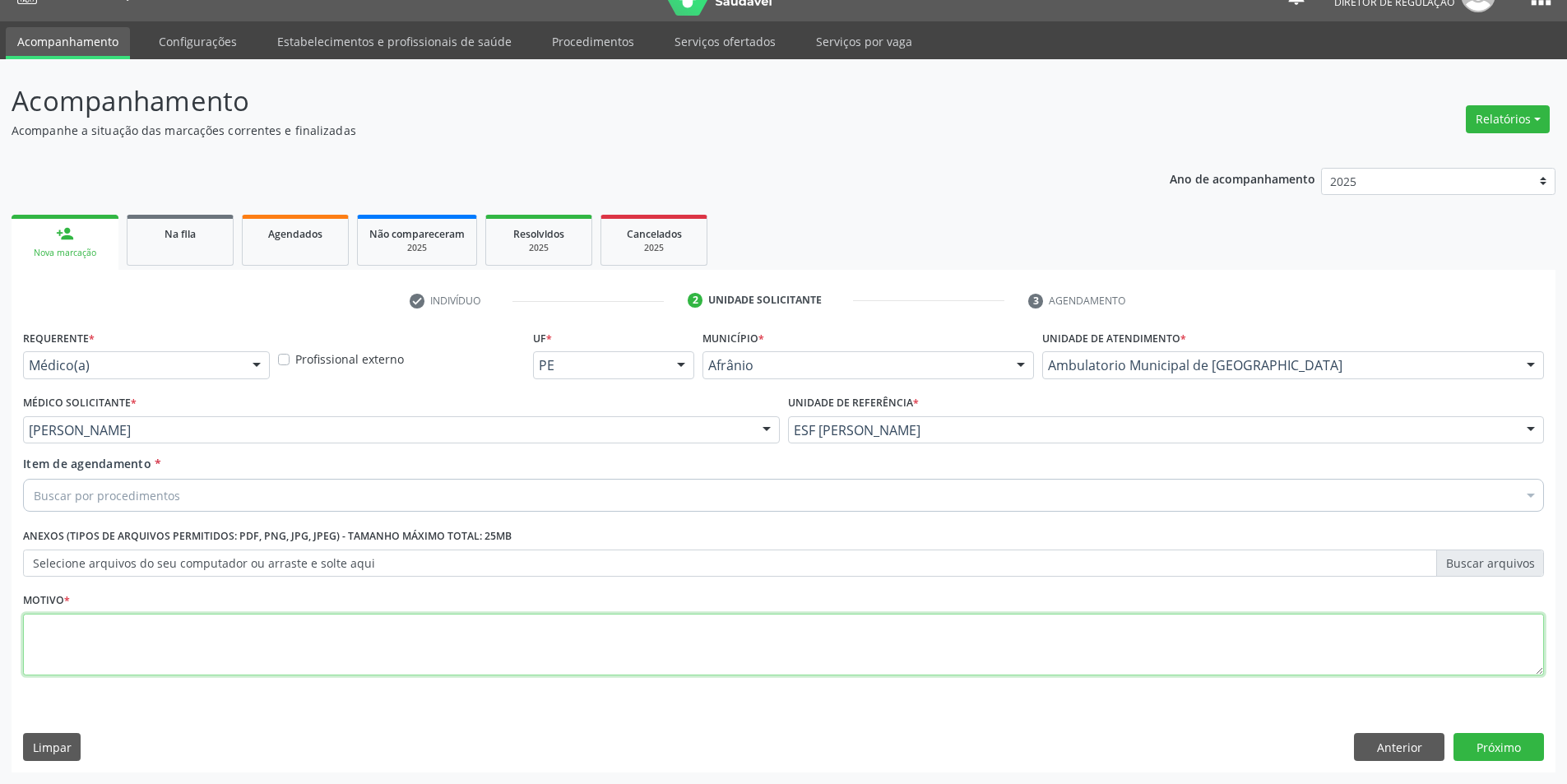
click at [247, 650] on textarea at bounding box center [784, 645] width 1521 height 62
type textarea "*"
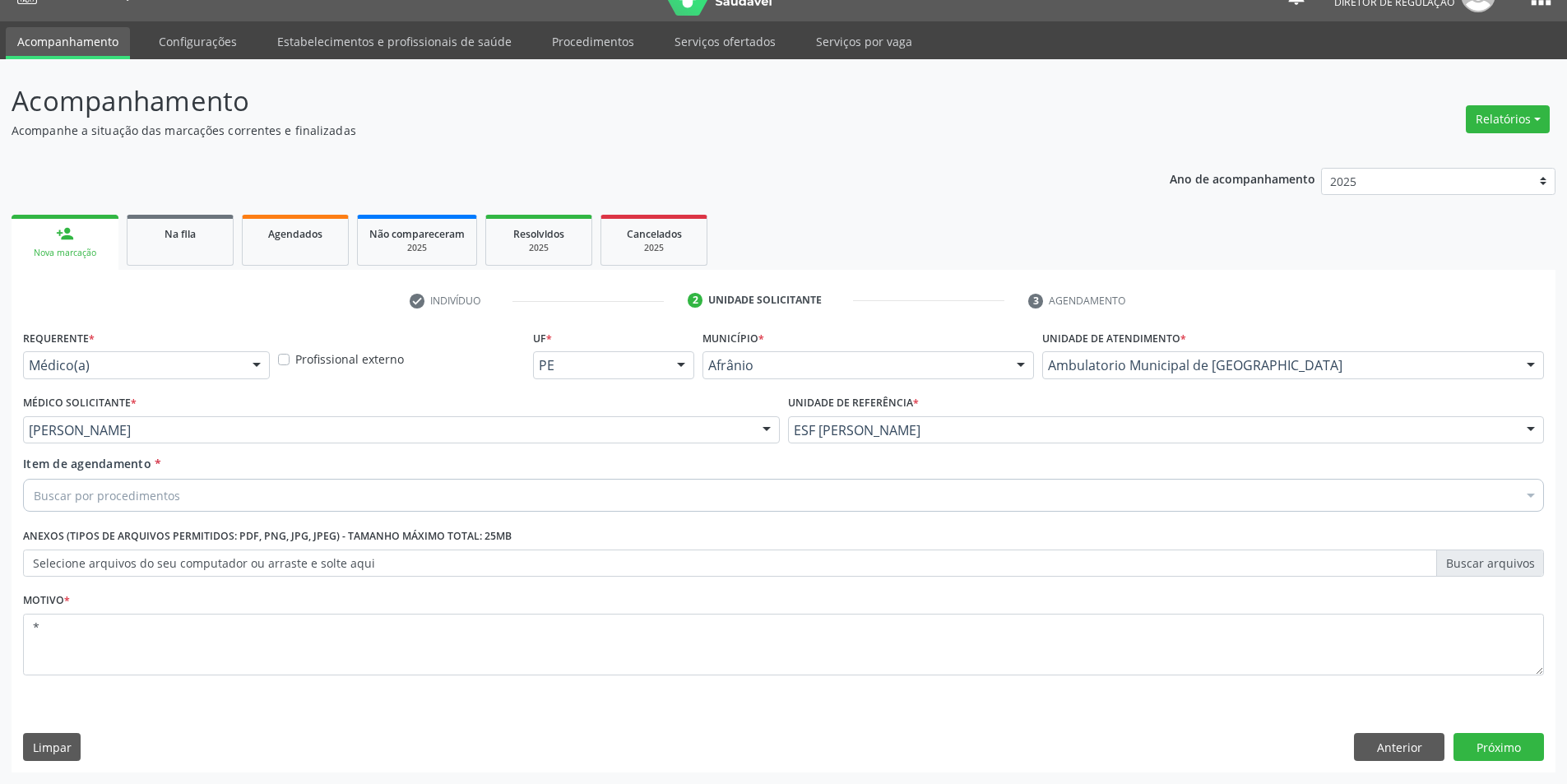
click at [269, 493] on div "Buscar por procedimentos" at bounding box center [784, 495] width 1521 height 33
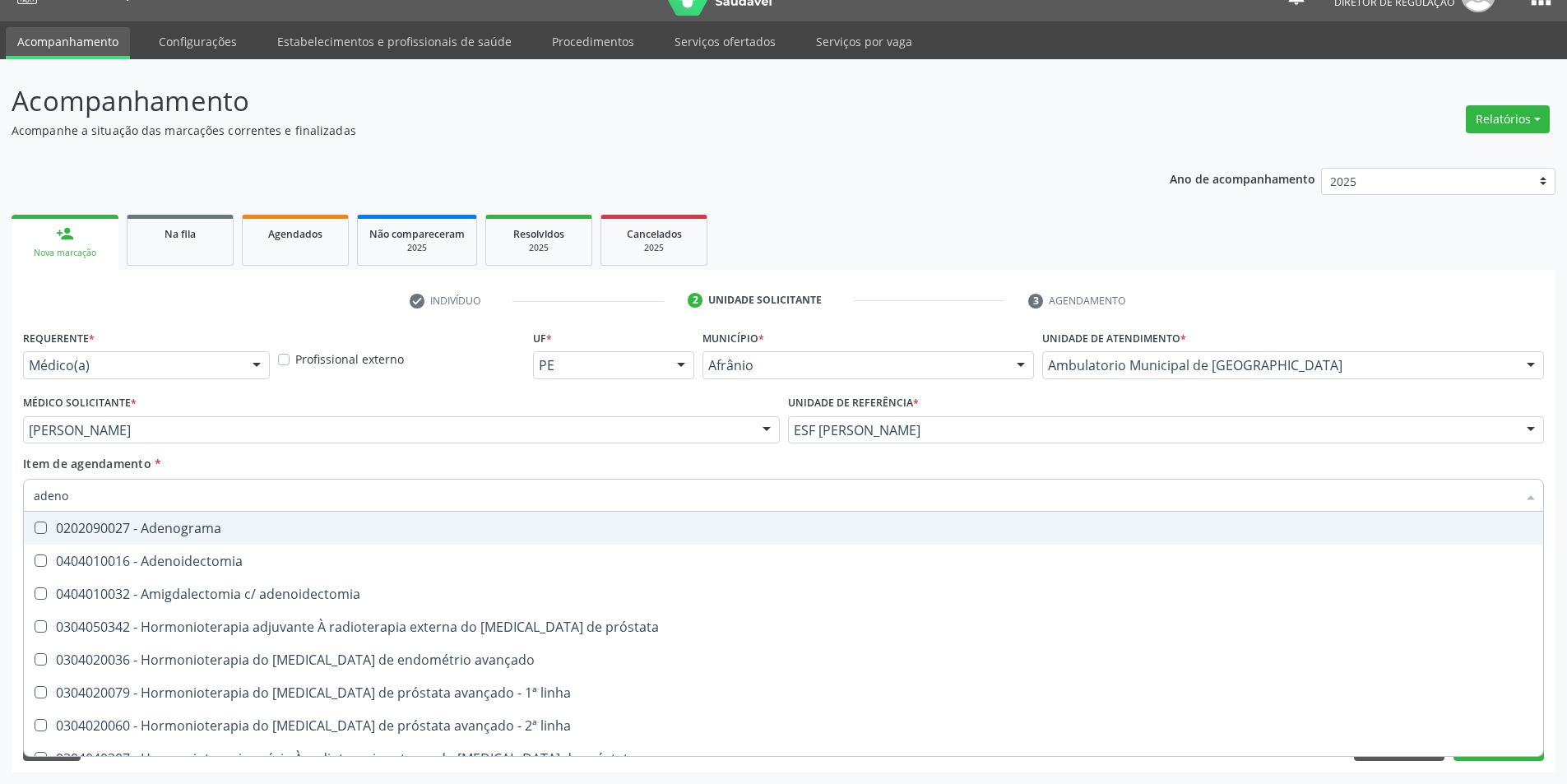
type input "adenoi"
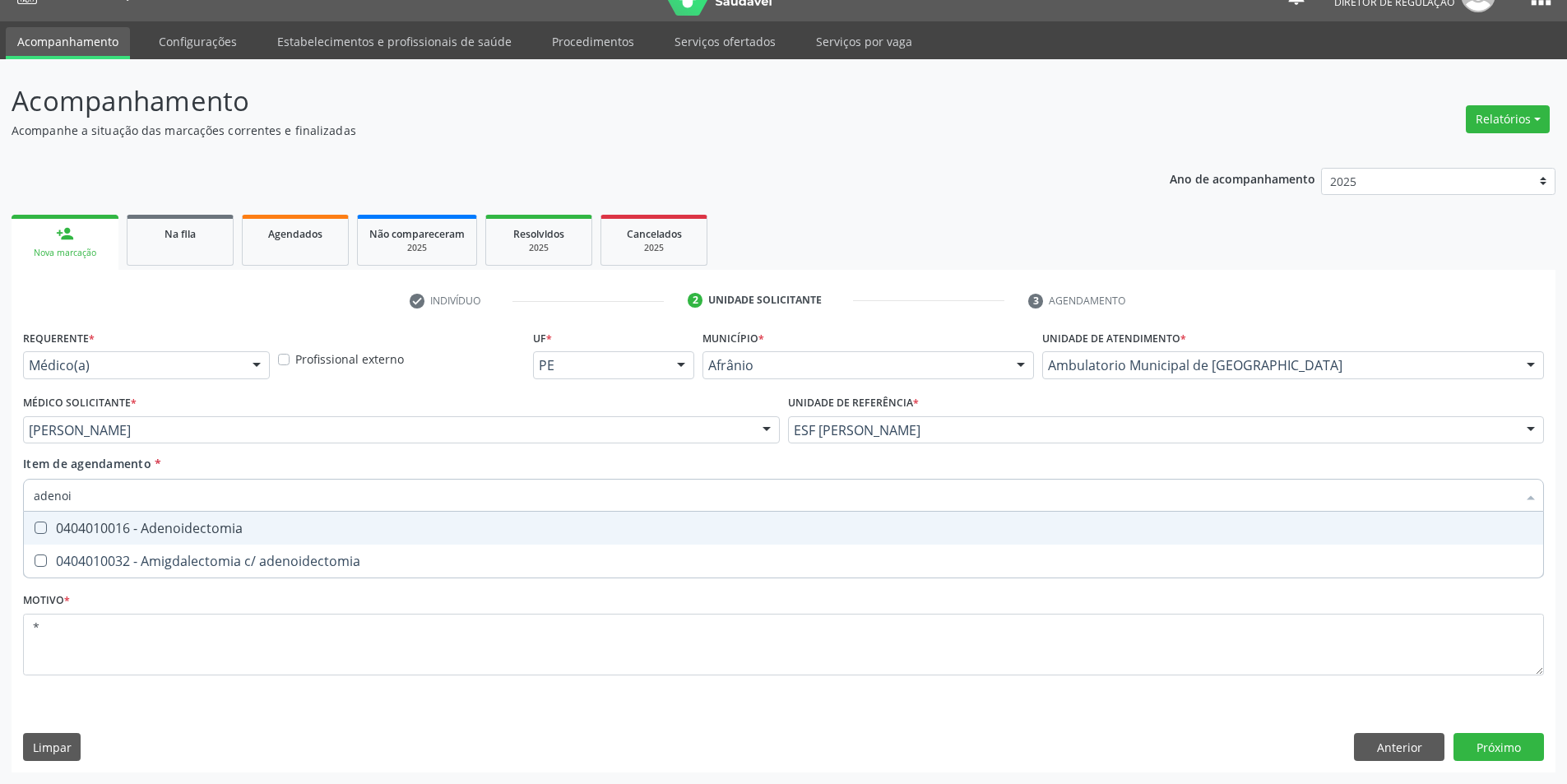
click at [264, 523] on div "0404010016 - Adenoidectomia" at bounding box center [784, 528] width 1500 height 14
checkbox Adenoidectomia "true"
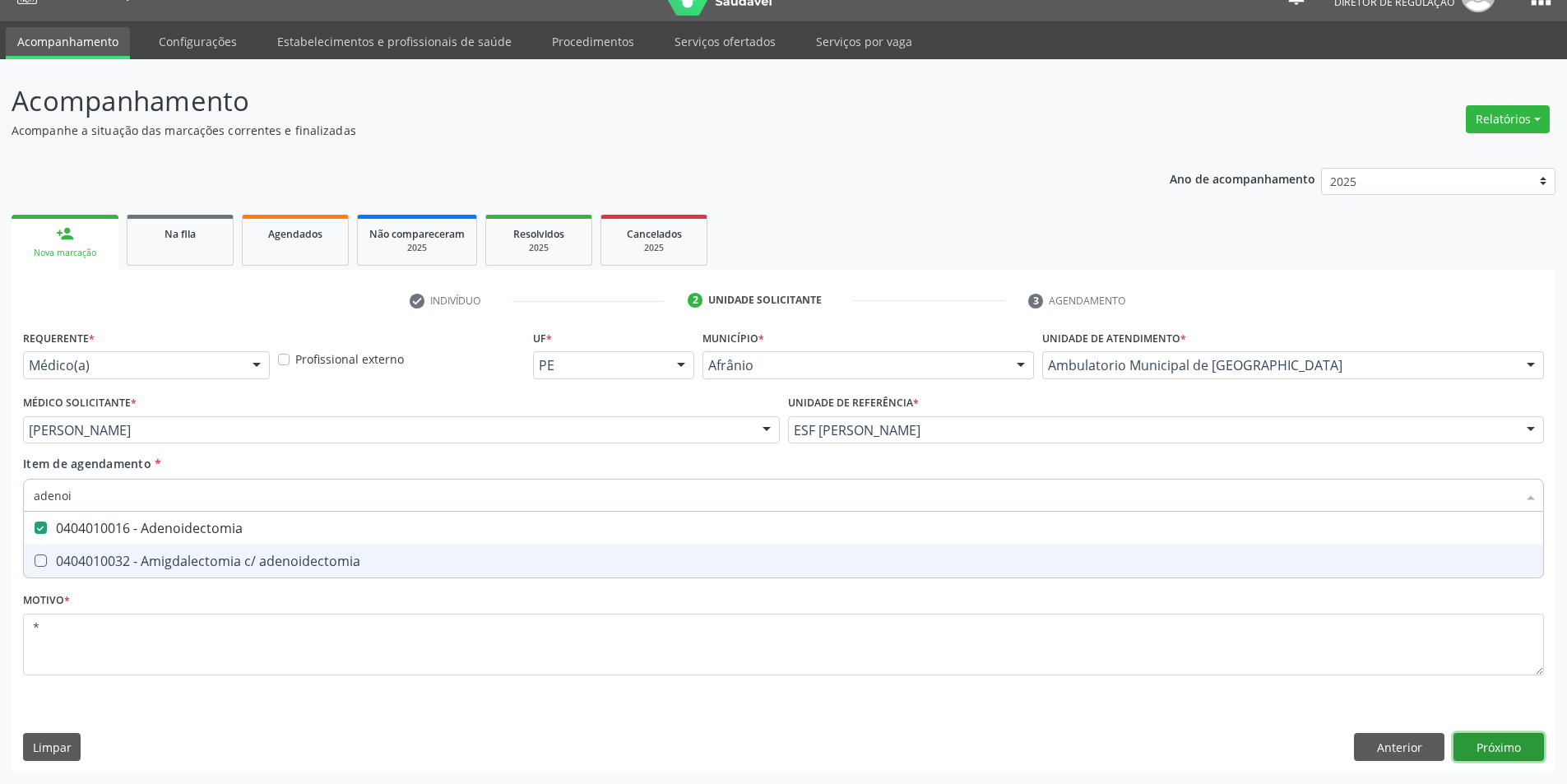
click at [1498, 745] on div "Requerente * Médico(a) Médico(a) Enfermeiro(a) Paciente Nenhum resultado encont…" at bounding box center [784, 549] width 1545 height 446
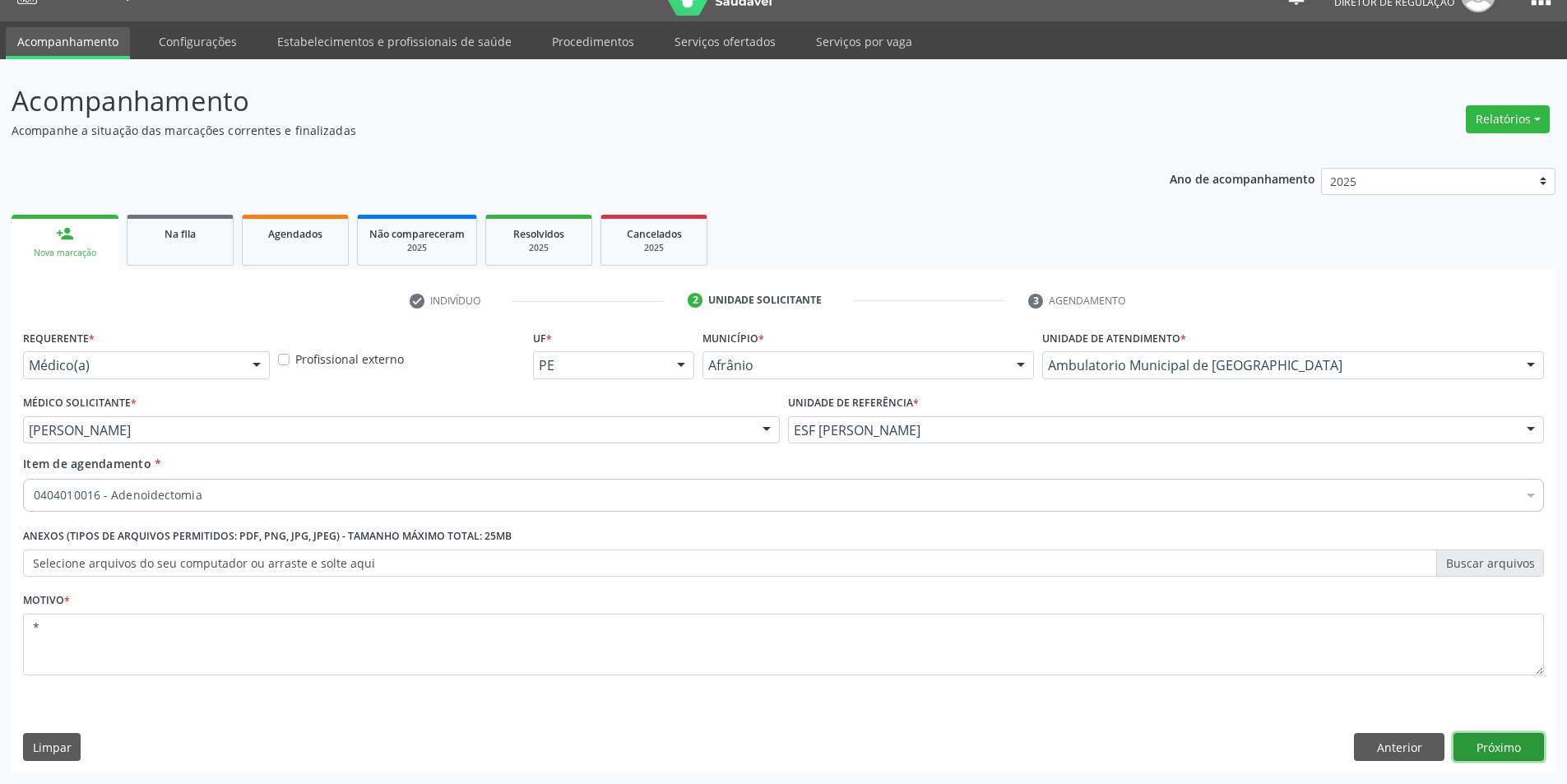
click at [1498, 745] on button "Próximo" at bounding box center [1499, 746] width 91 height 28
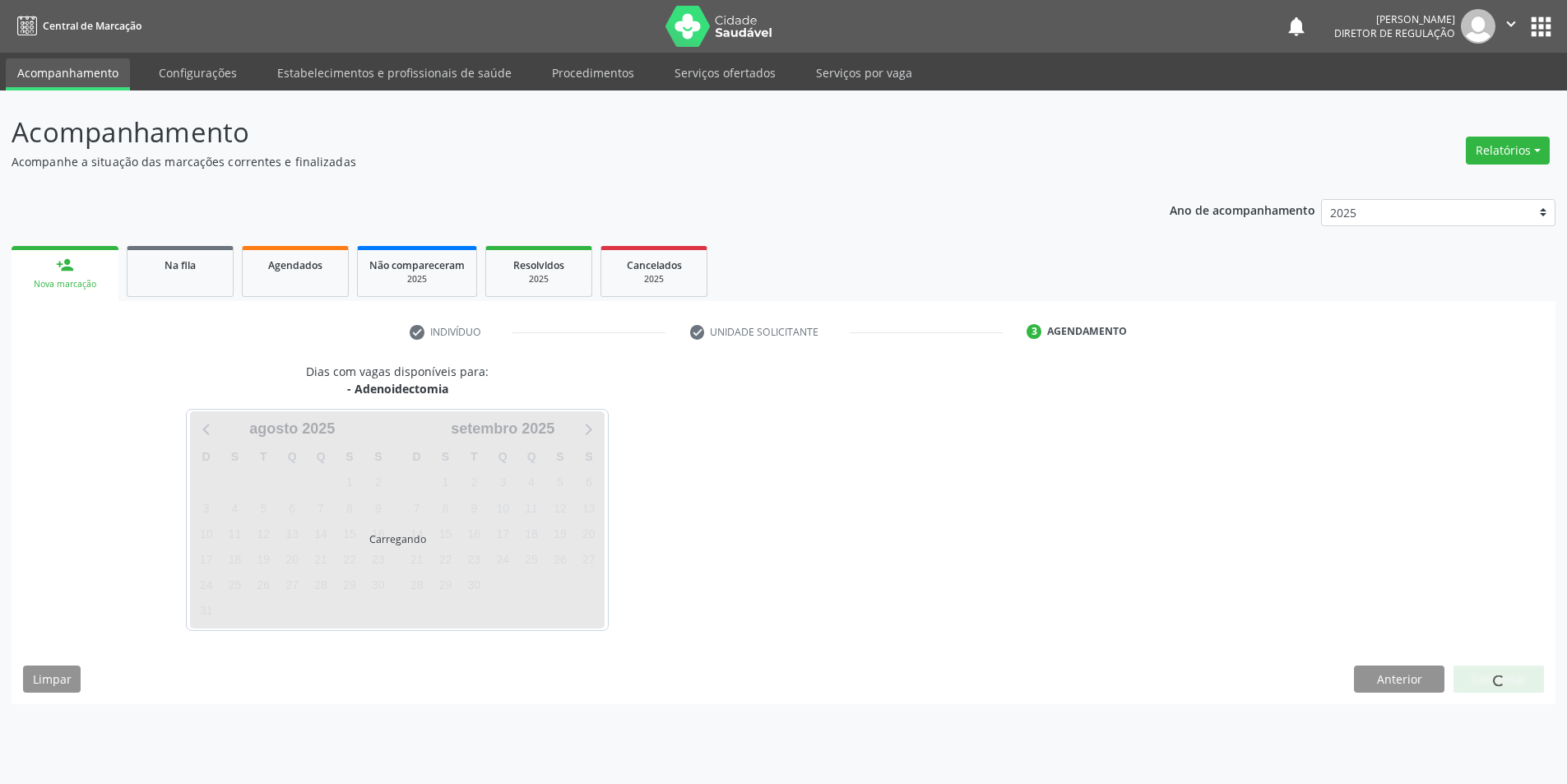
scroll to position [0, 0]
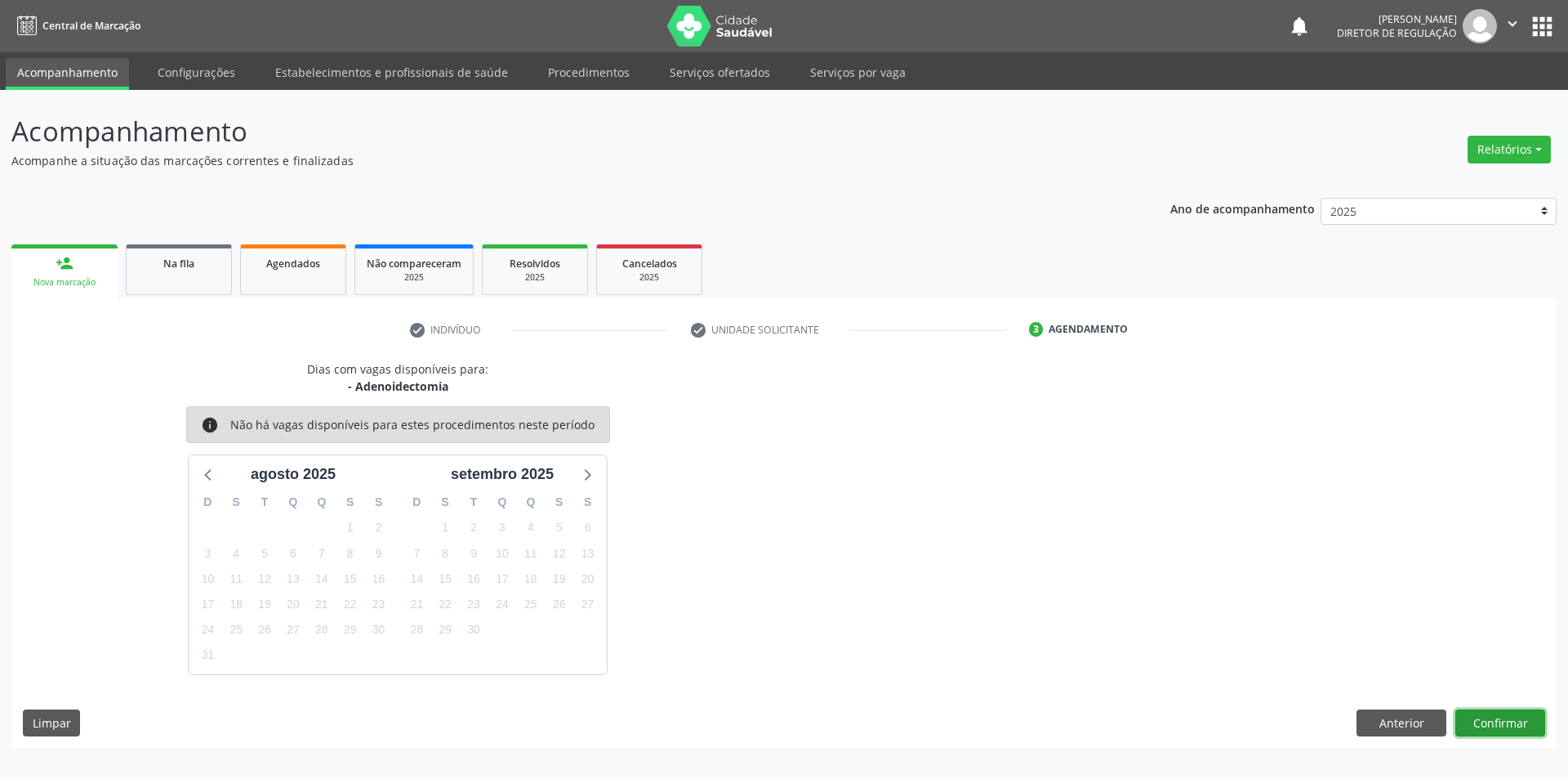
click at [1503, 727] on button "Confirmar" at bounding box center [1499, 723] width 90 height 28
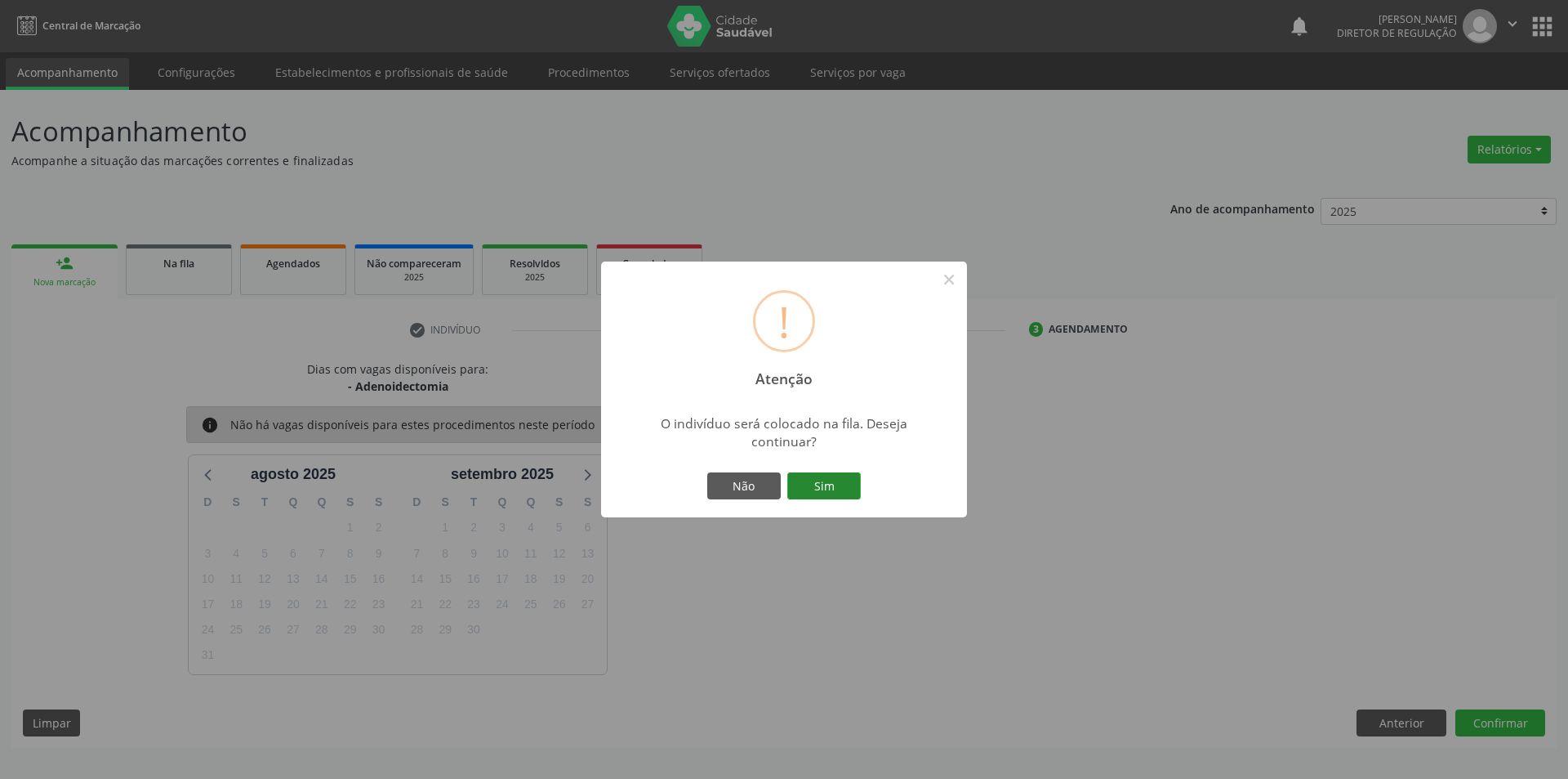
click at [845, 479] on button "Sim" at bounding box center [824, 486] width 73 height 28
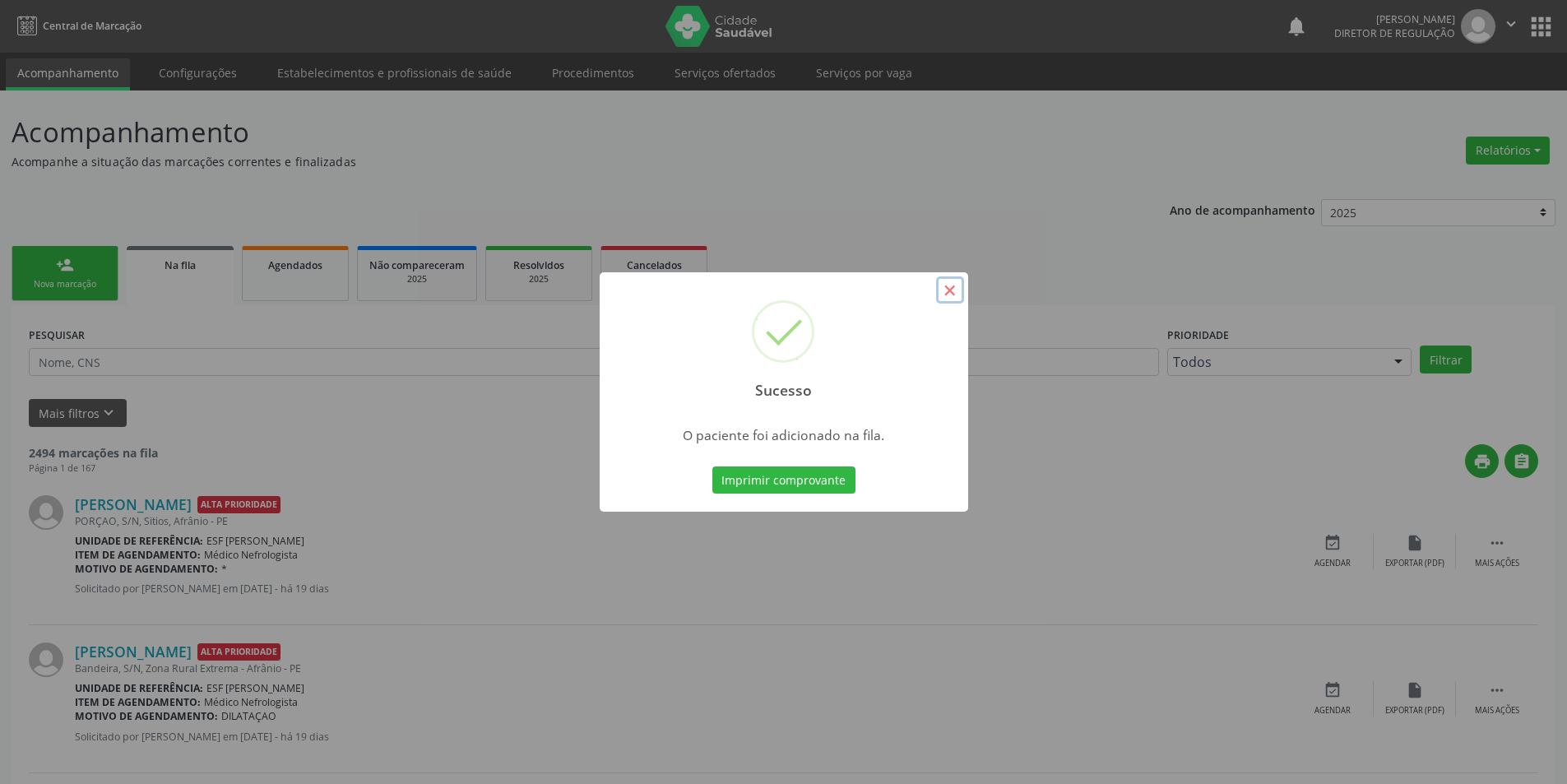
click at [950, 293] on button "×" at bounding box center [950, 290] width 28 height 28
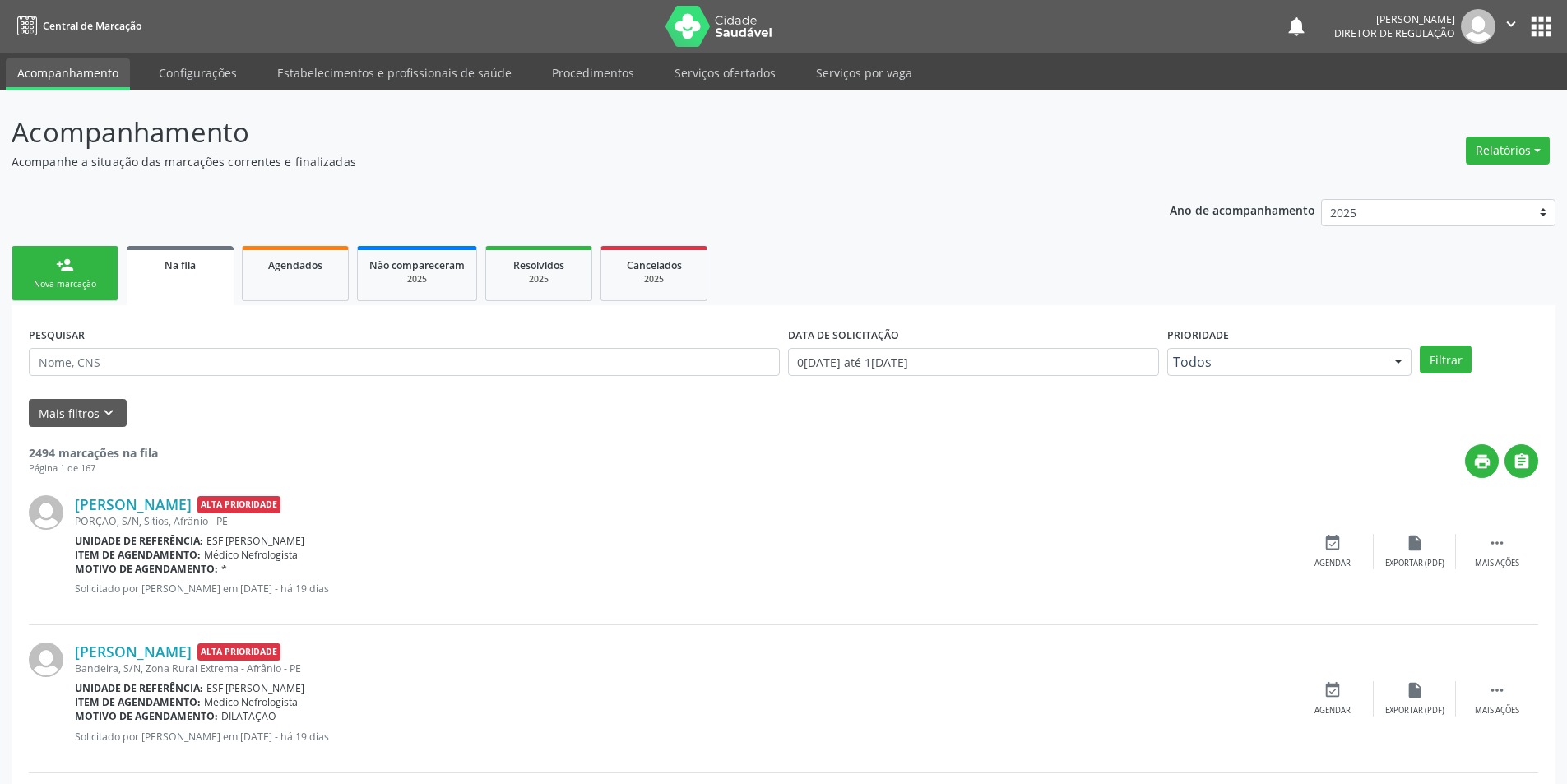
click at [88, 267] on link "person_add Nova marcação" at bounding box center [65, 273] width 107 height 55
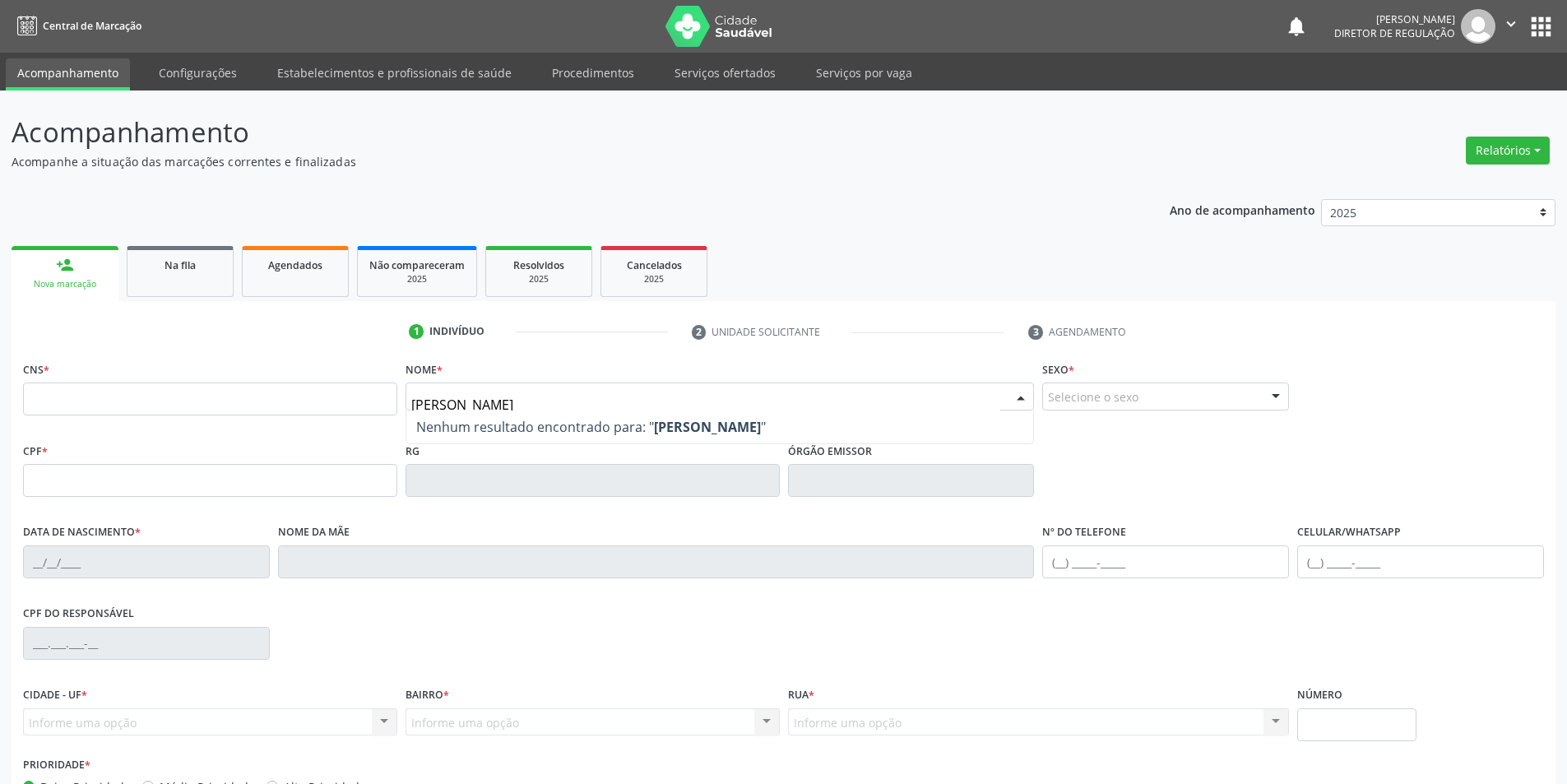
click at [543, 402] on input "[PERSON_NAME]" at bounding box center [707, 405] width 590 height 33
type input "e"
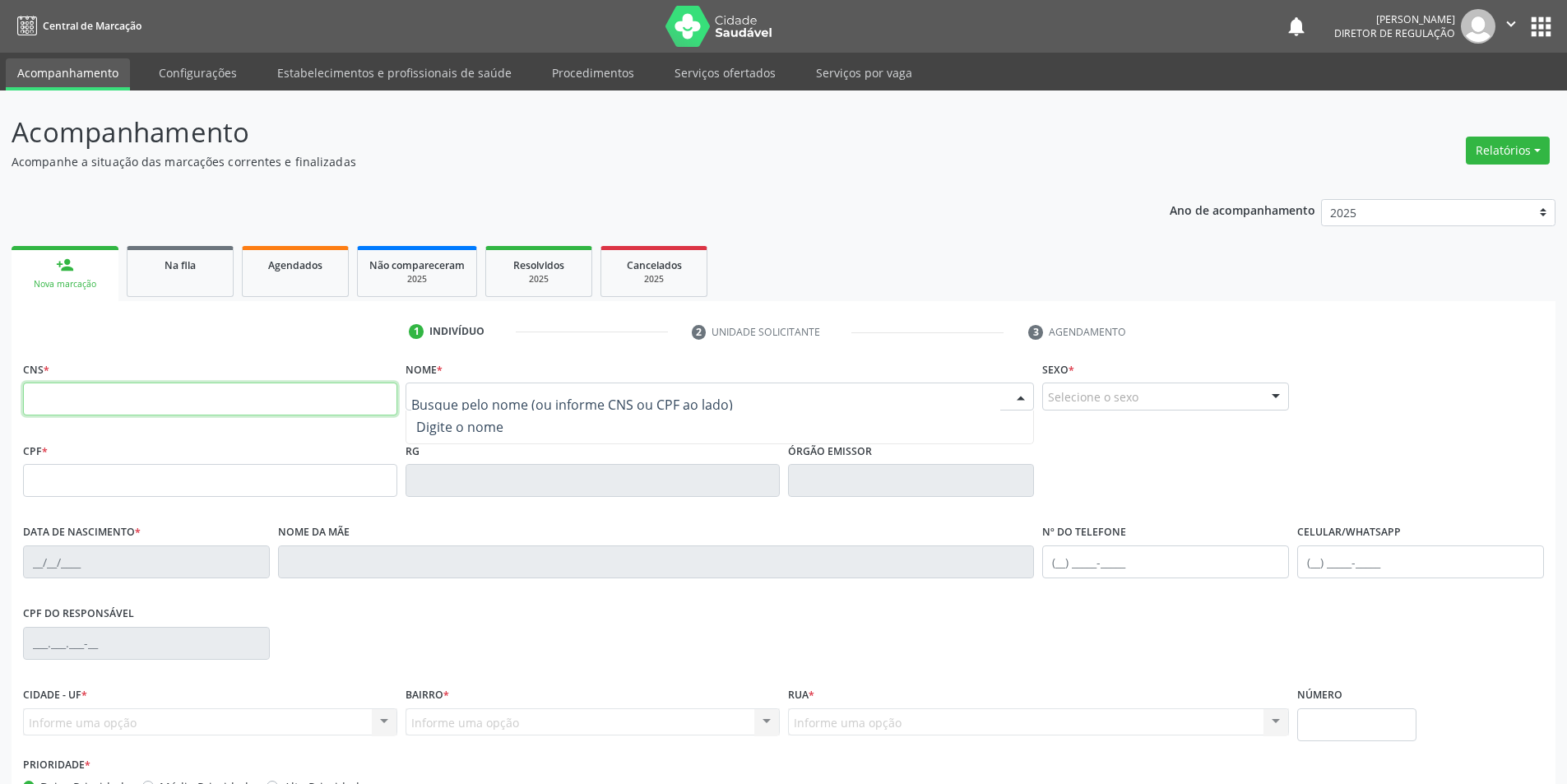
click at [262, 398] on input "text" at bounding box center [210, 399] width 375 height 33
type input "700 0038 7603 0603"
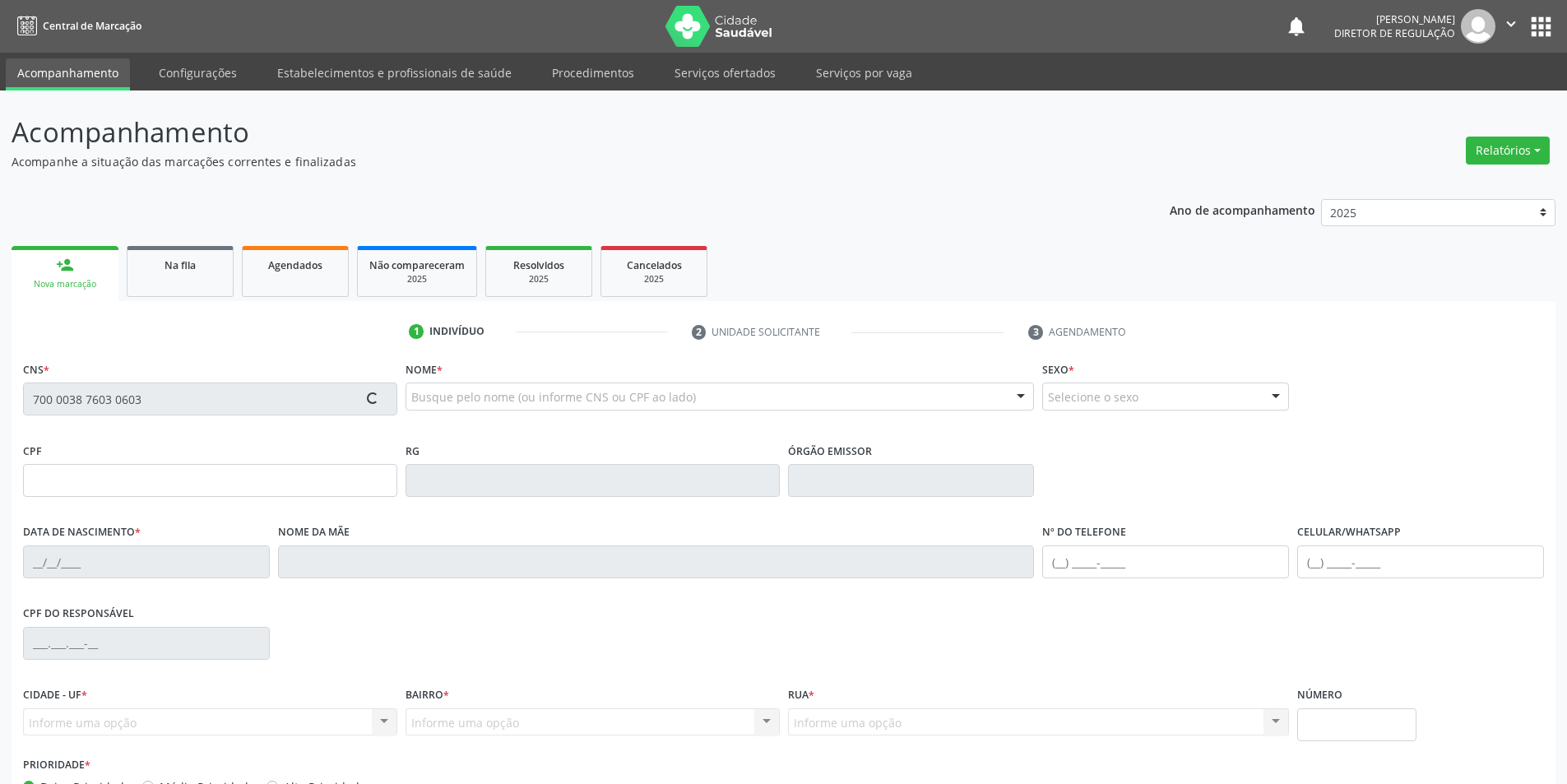
type input "070.669.864-90"
type input "[DATE]"
type input "[PERSON_NAME] da Conceição"
type input "[PHONE_NUMBER]"
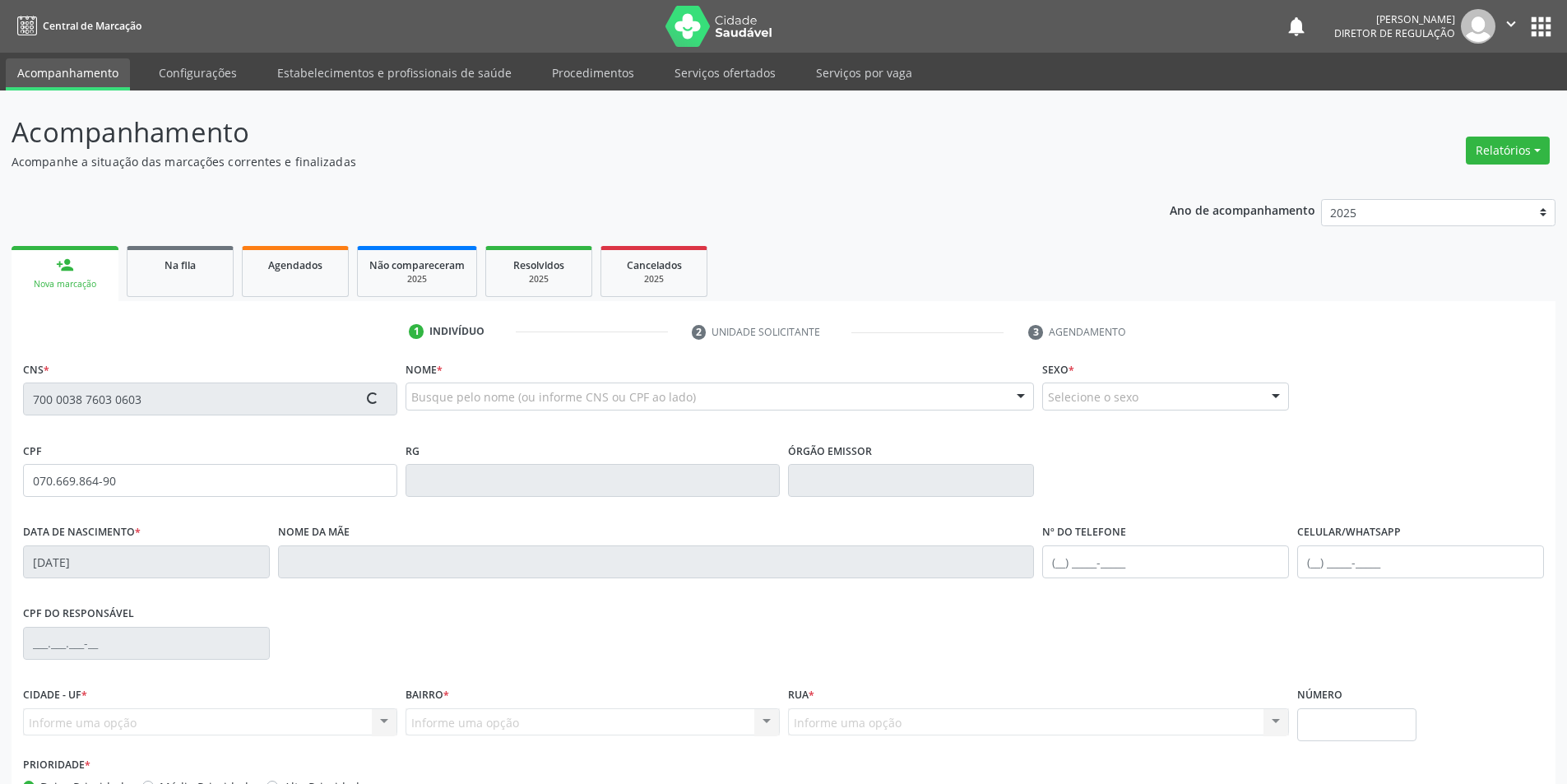
type input "235"
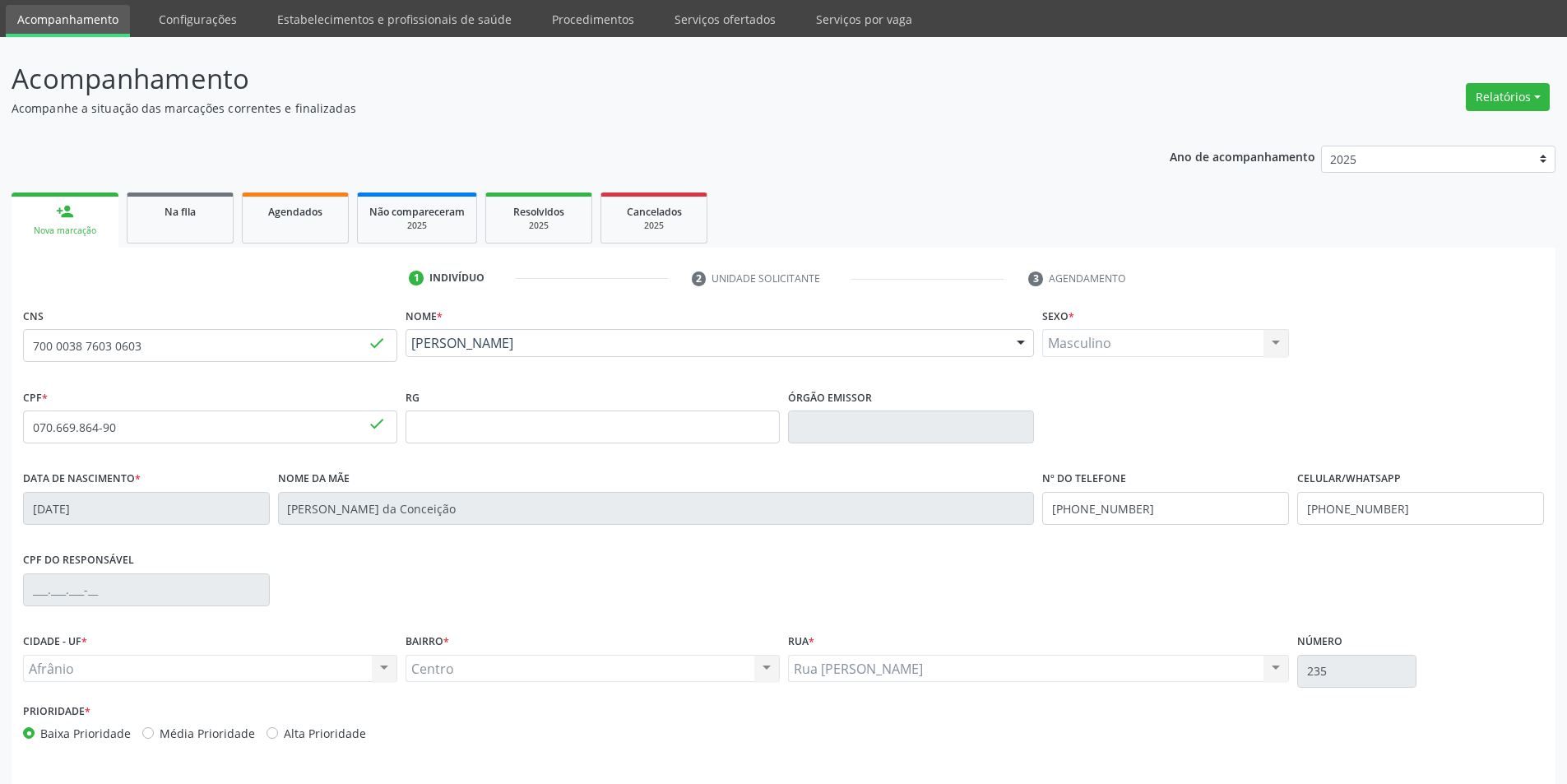
scroll to position [108, 0]
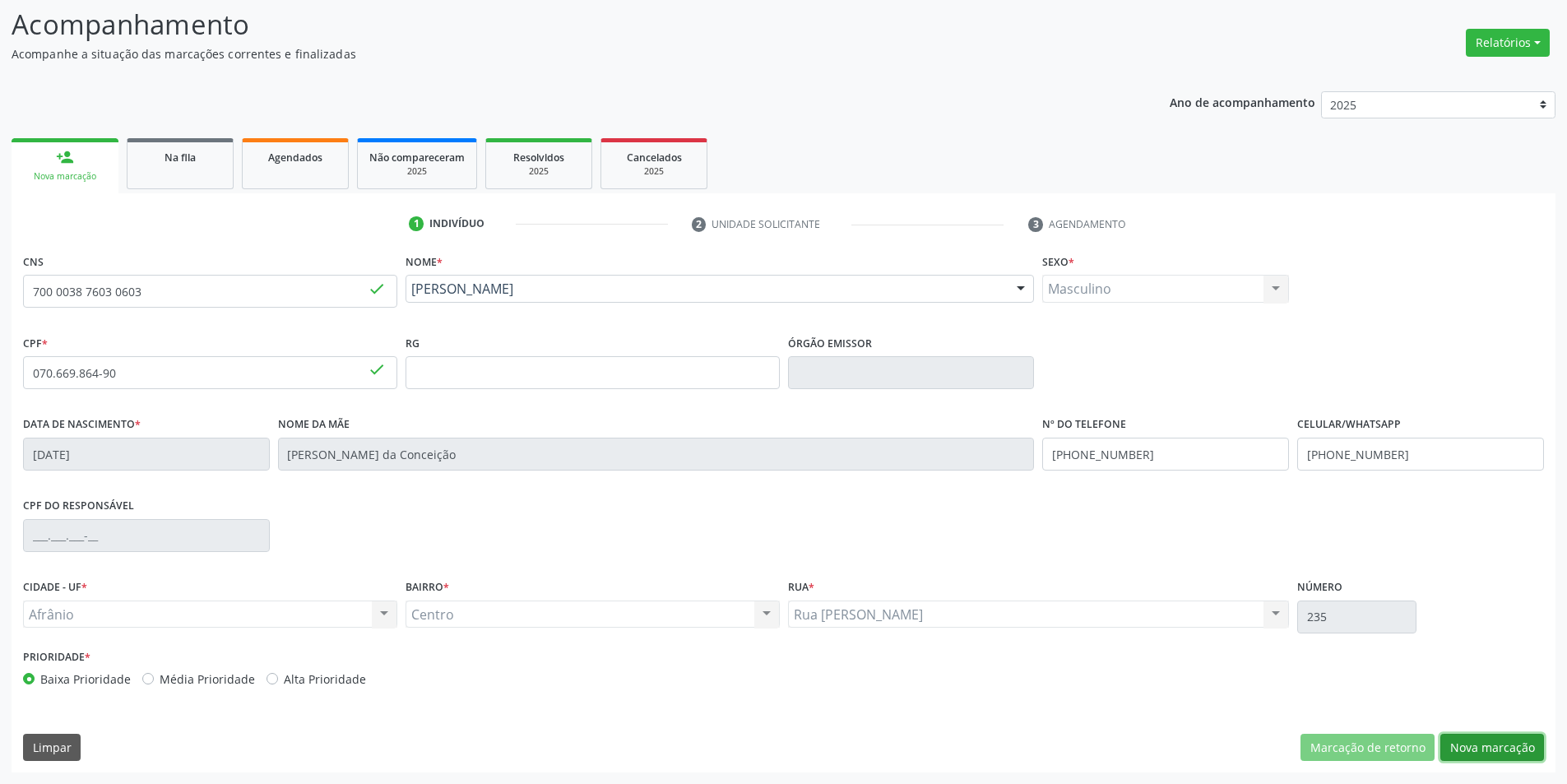
click at [1495, 745] on button "Nova marcação" at bounding box center [1492, 747] width 104 height 28
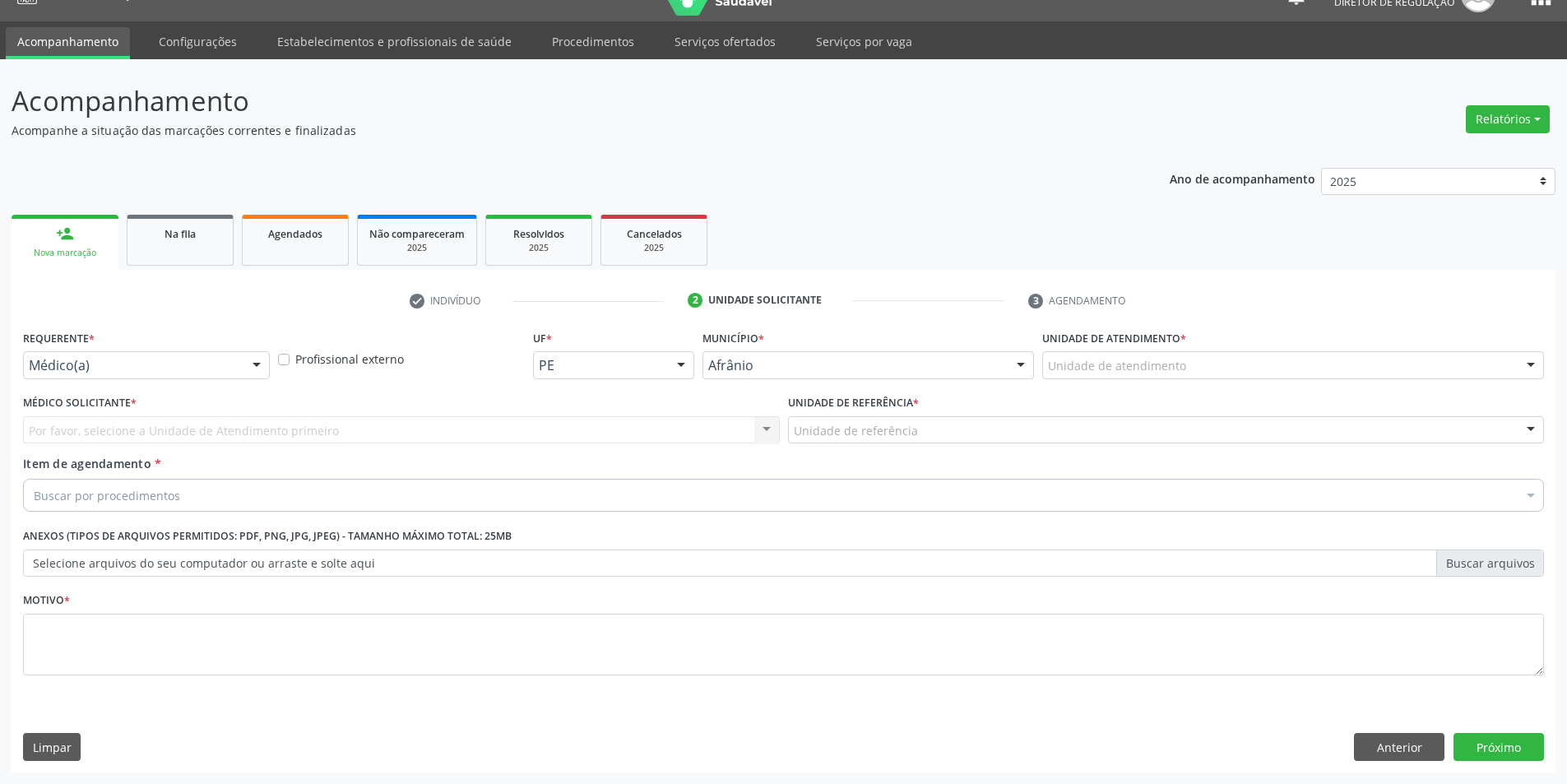
scroll to position [31, 0]
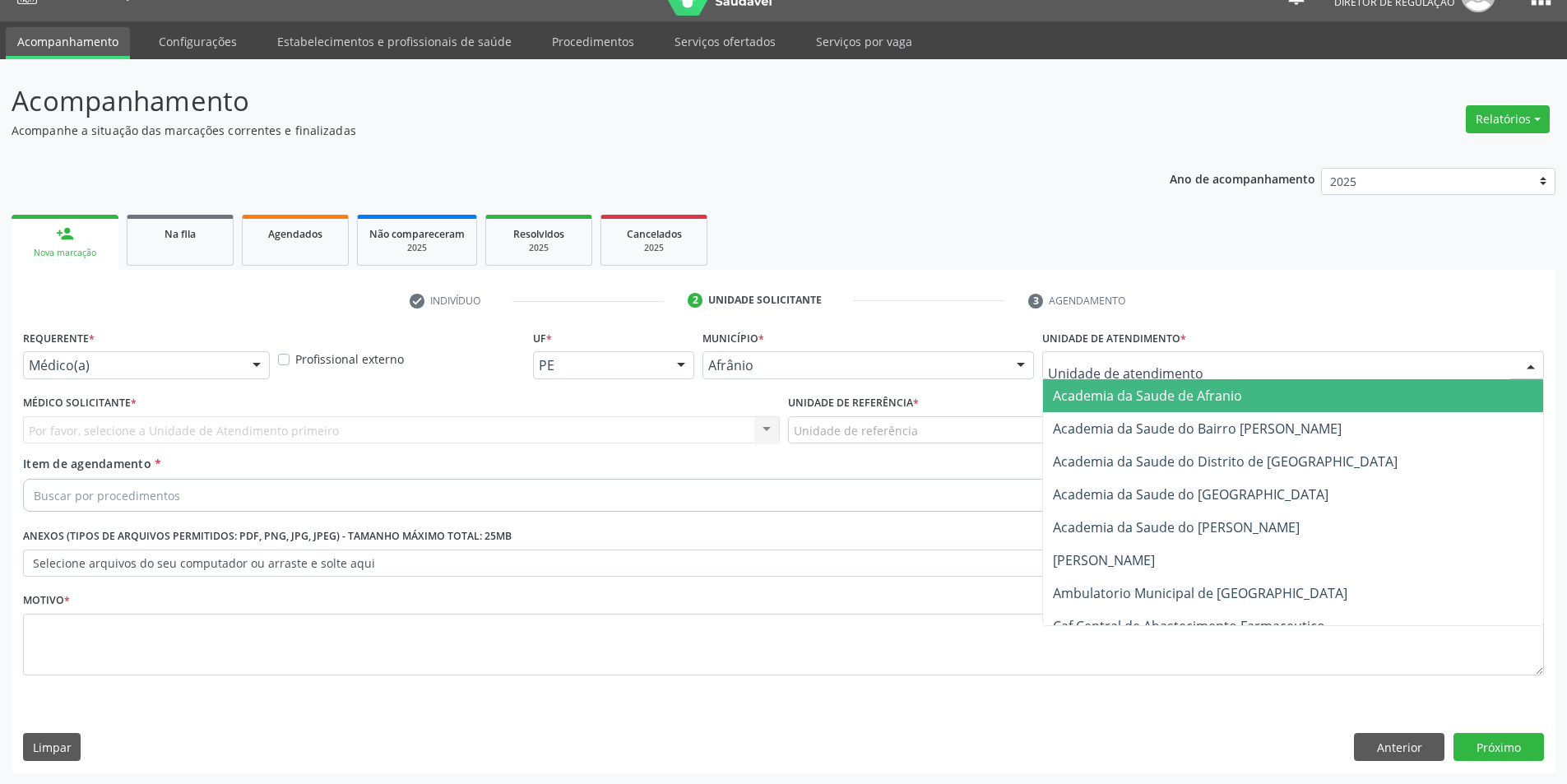
click at [1233, 364] on div at bounding box center [1294, 365] width 502 height 28
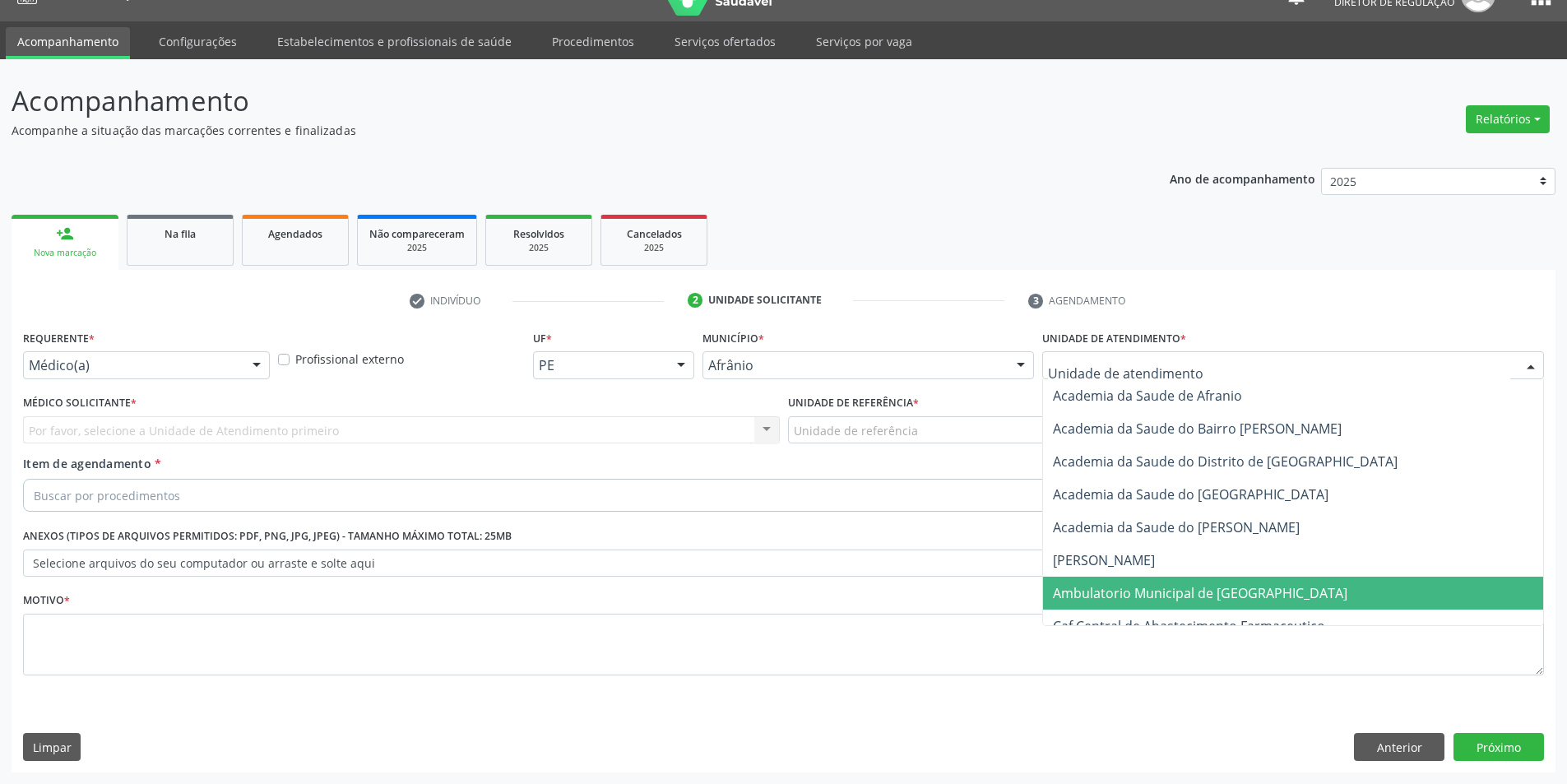
click at [1156, 595] on span "Ambulatorio Municipal de [GEOGRAPHIC_DATA]" at bounding box center [1200, 592] width 295 height 18
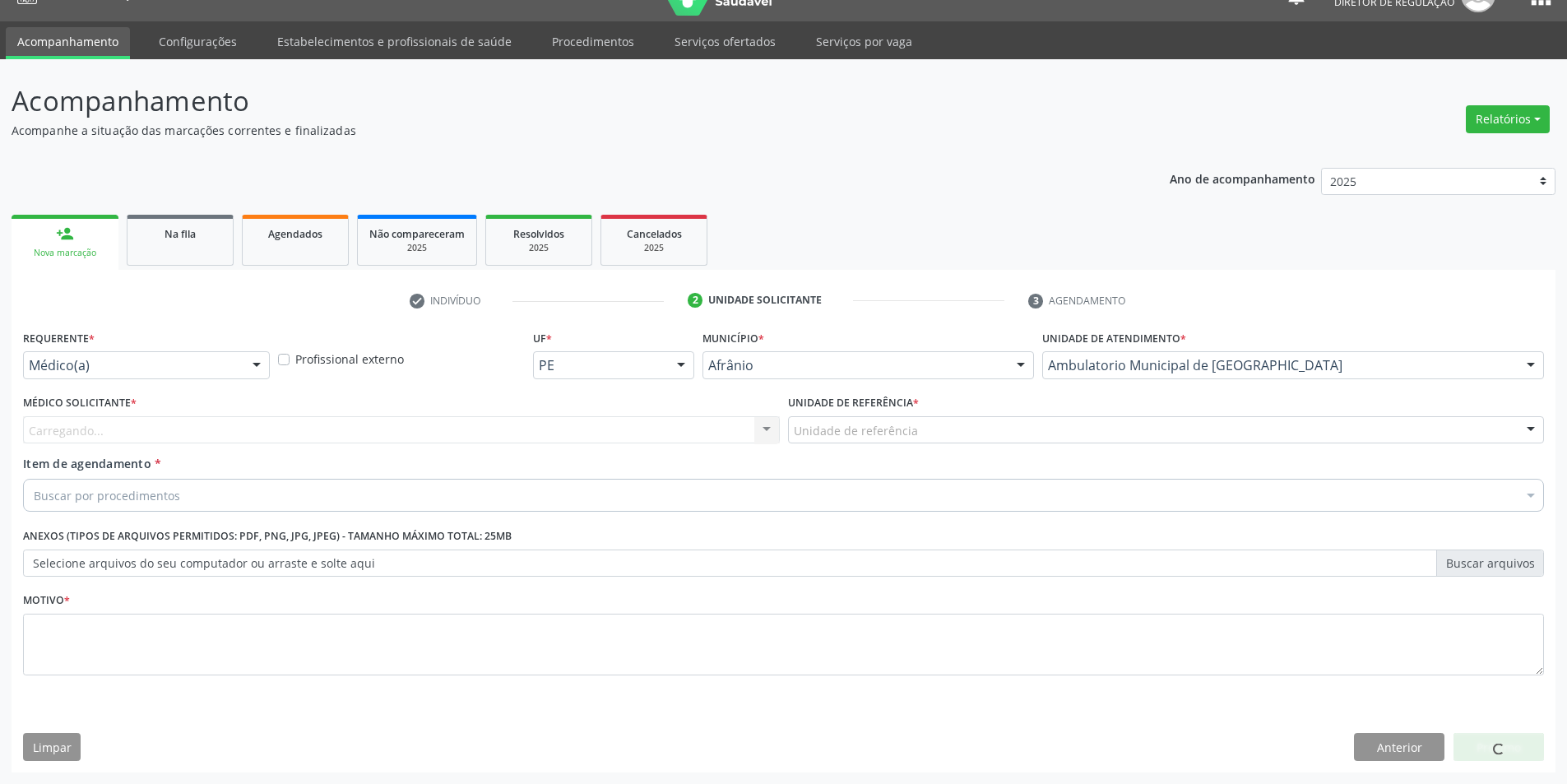
click at [934, 423] on div "Unidade de referência" at bounding box center [1167, 430] width 757 height 28
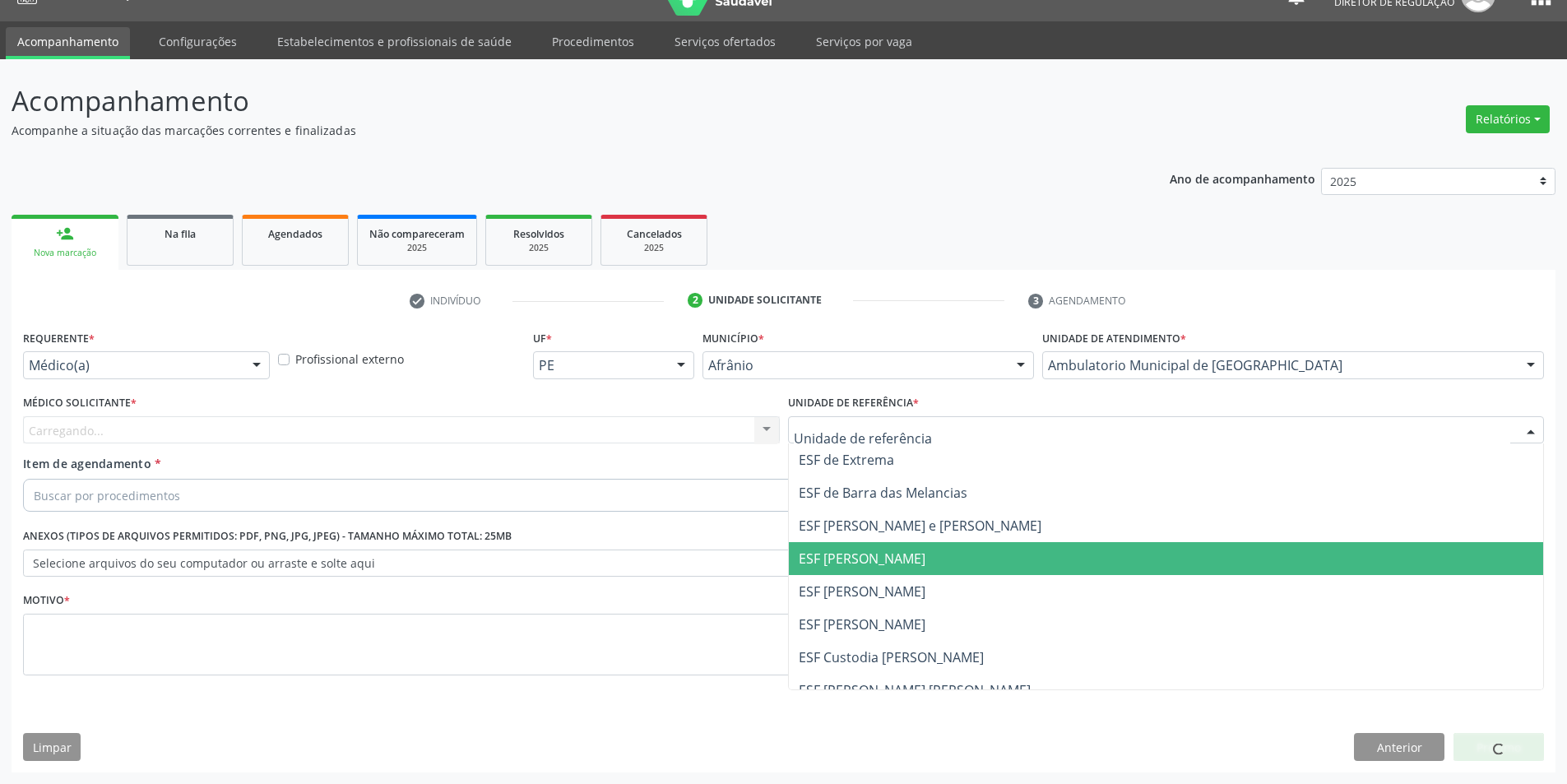
click at [918, 558] on span "ESF [PERSON_NAME]" at bounding box center [862, 558] width 127 height 18
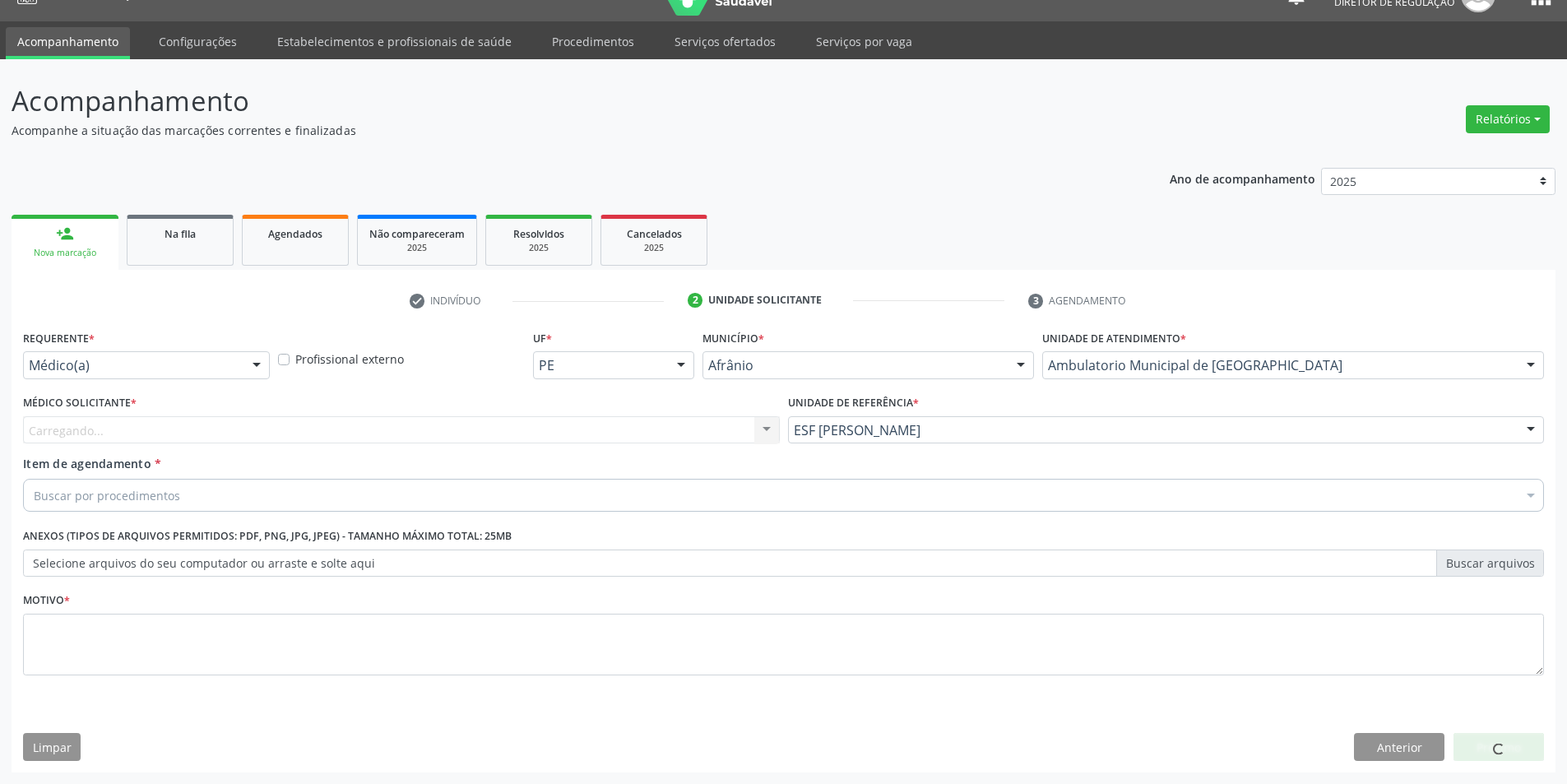
click at [571, 430] on div "Carregando... Nenhum resultado encontrado para: " " Não há nenhuma opção para s…" at bounding box center [402, 430] width 757 height 28
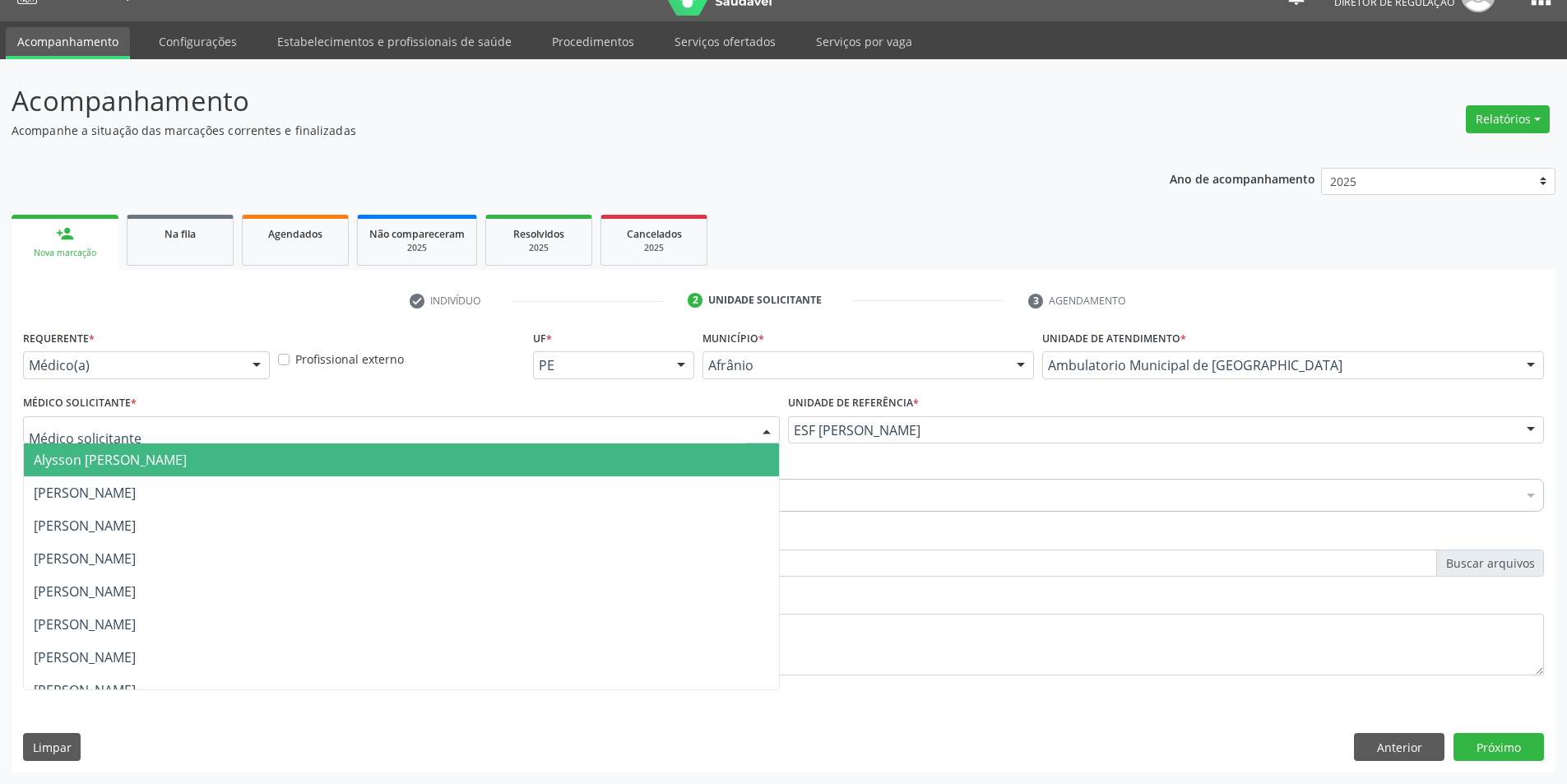
click at [416, 429] on div at bounding box center [402, 430] width 757 height 28
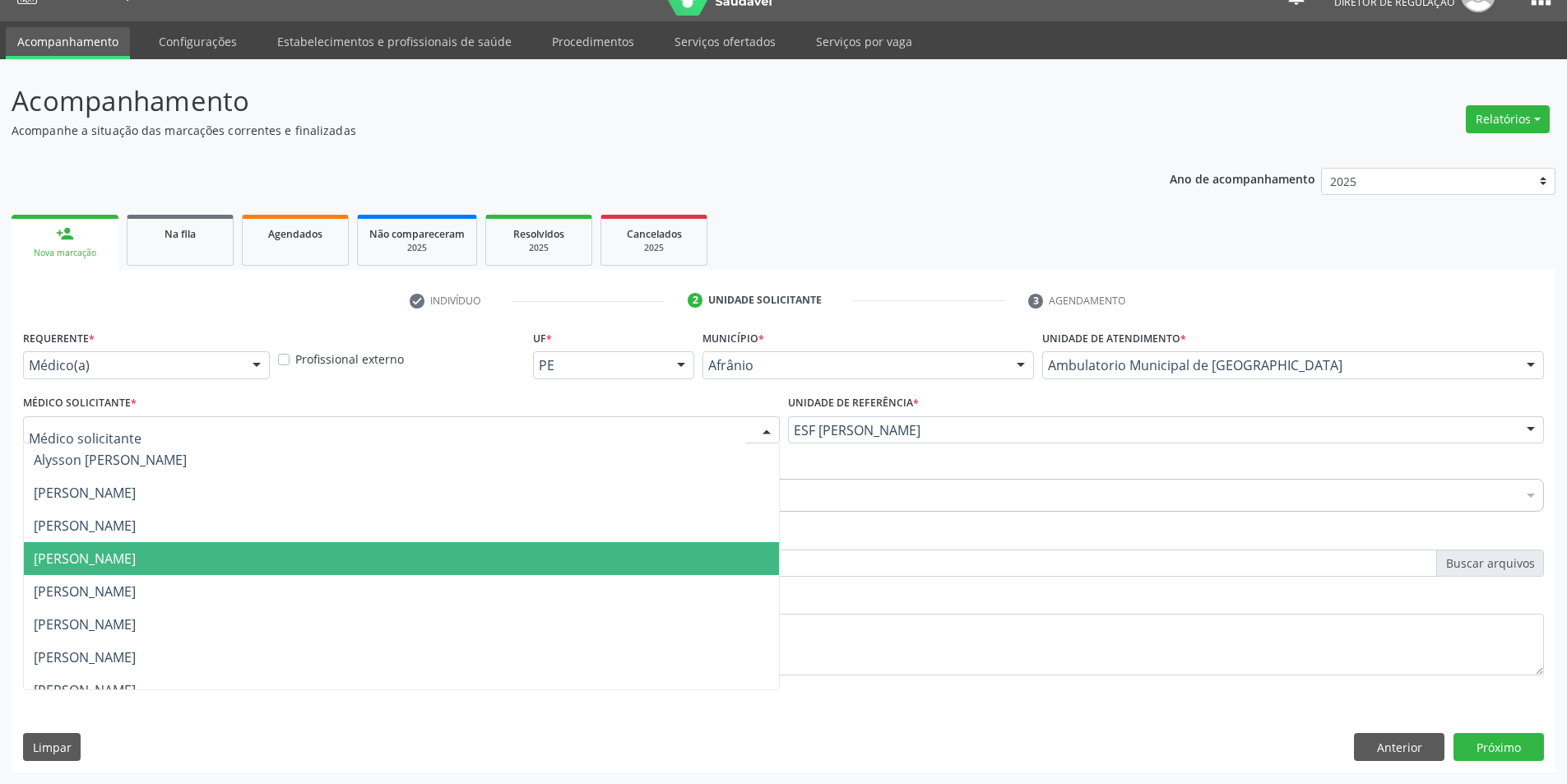
click at [368, 564] on span "[PERSON_NAME]" at bounding box center [402, 558] width 755 height 33
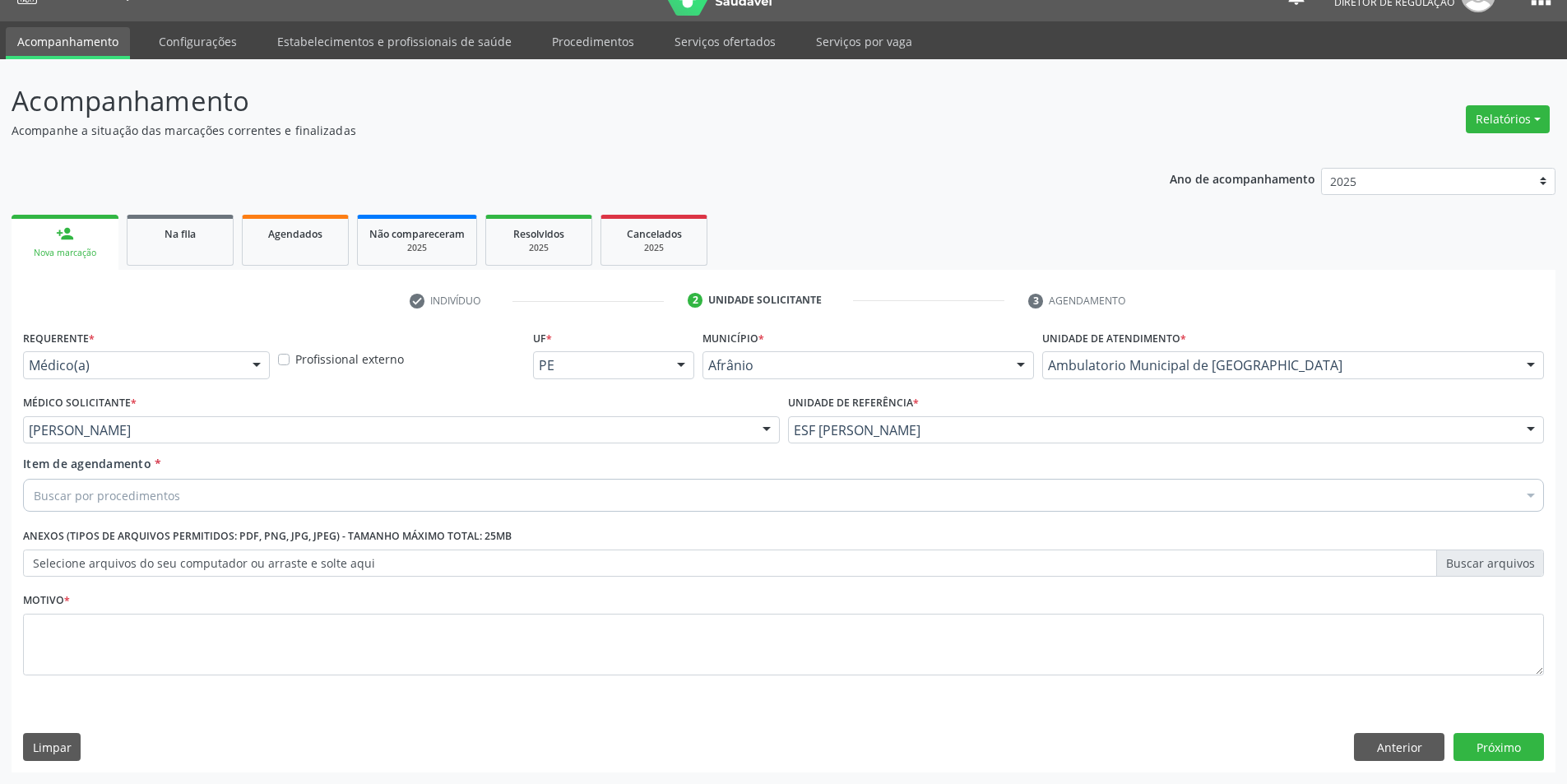
click at [345, 487] on div "Buscar por procedimentos" at bounding box center [784, 495] width 1521 height 33
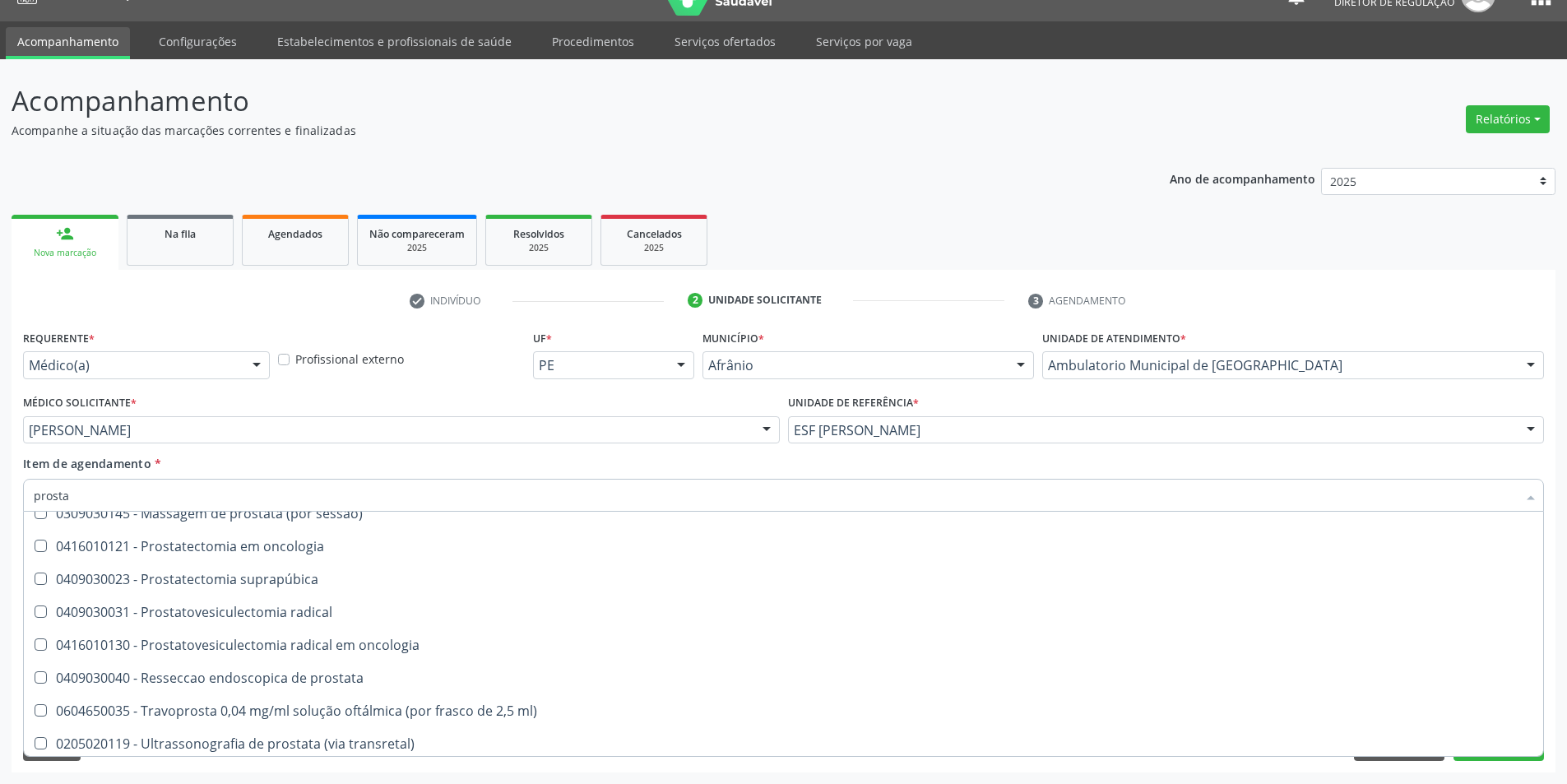
scroll to position [247, 0]
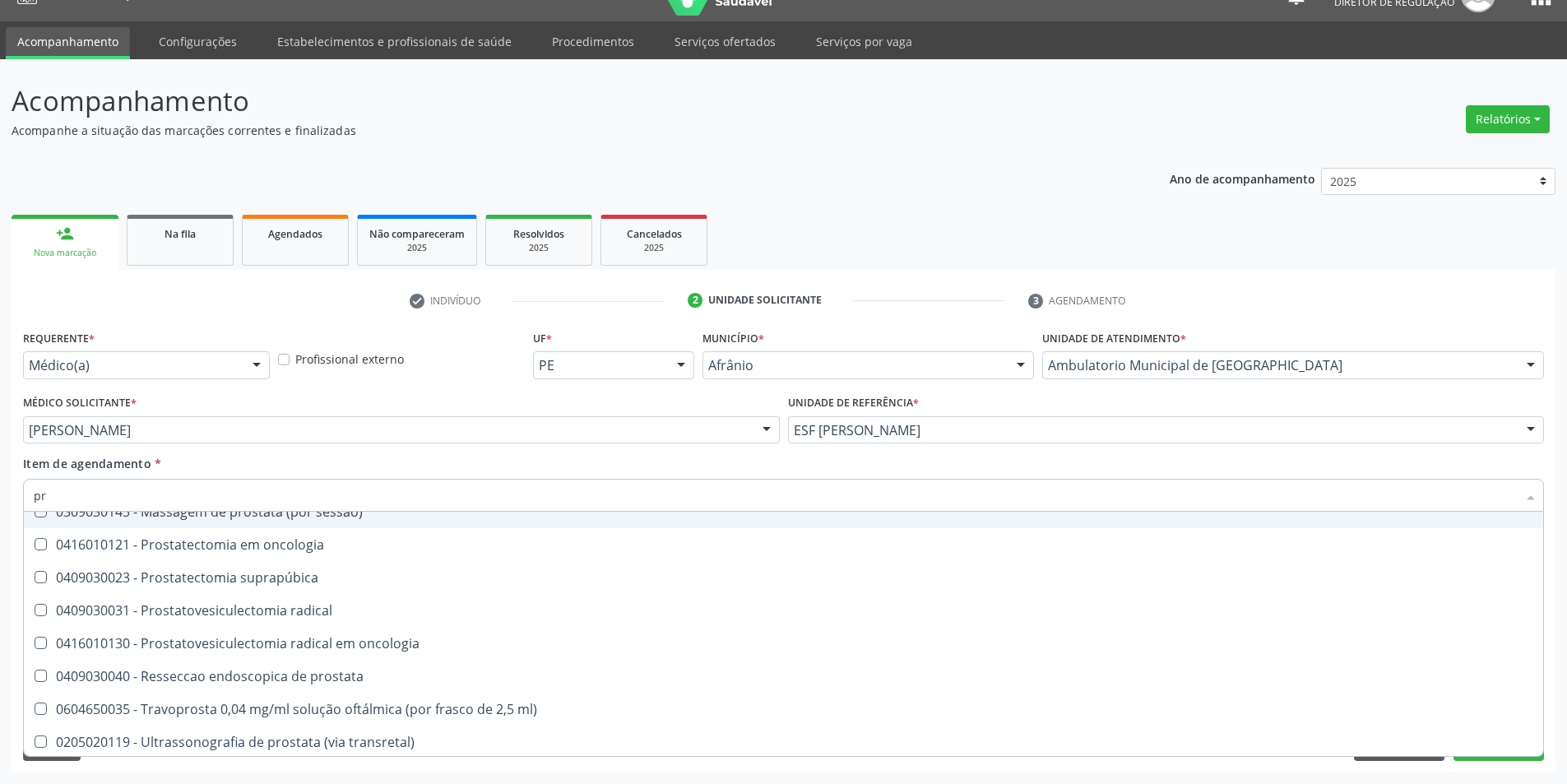
type input "p"
type input "ressonan"
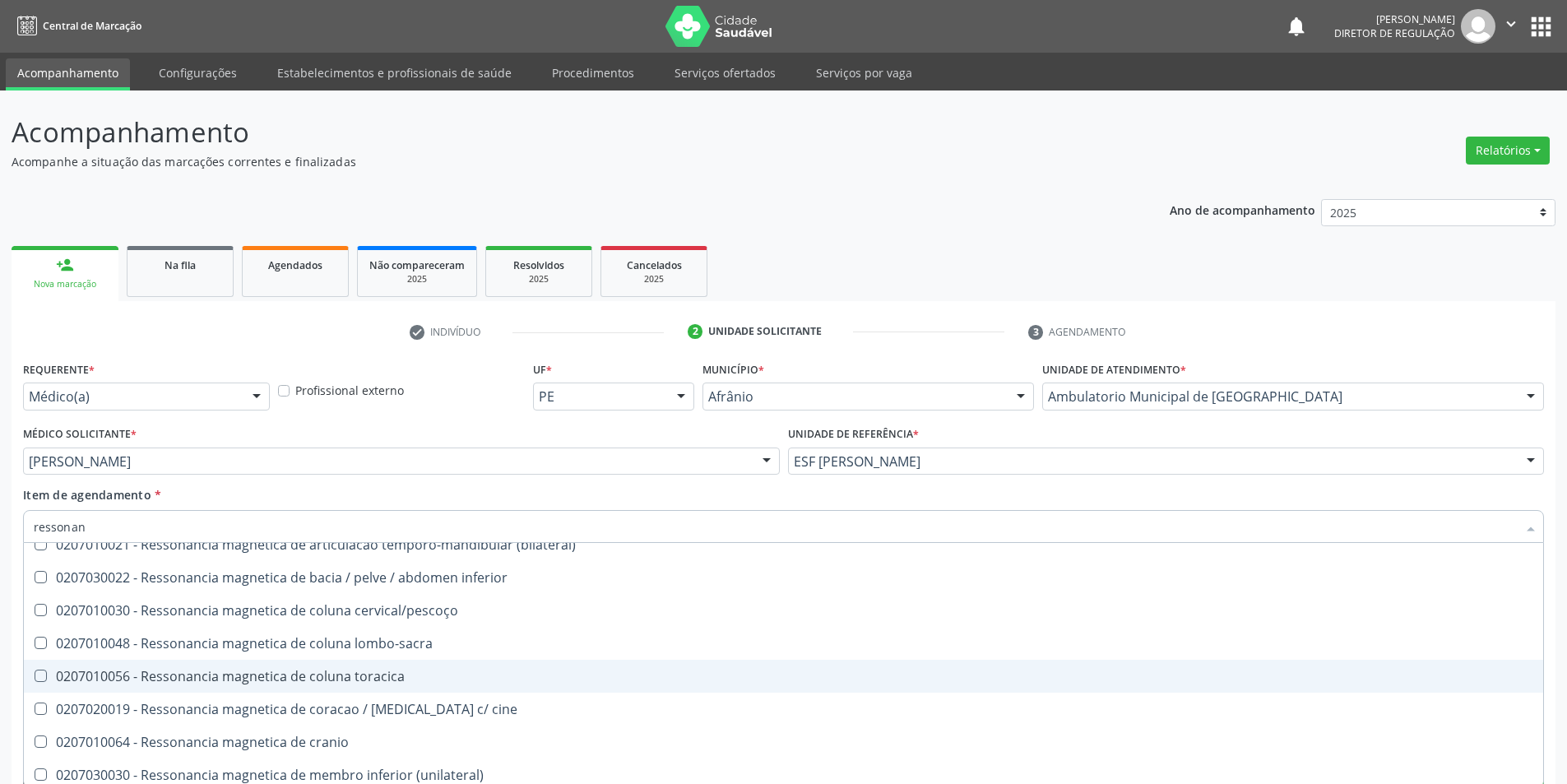
scroll to position [85, 0]
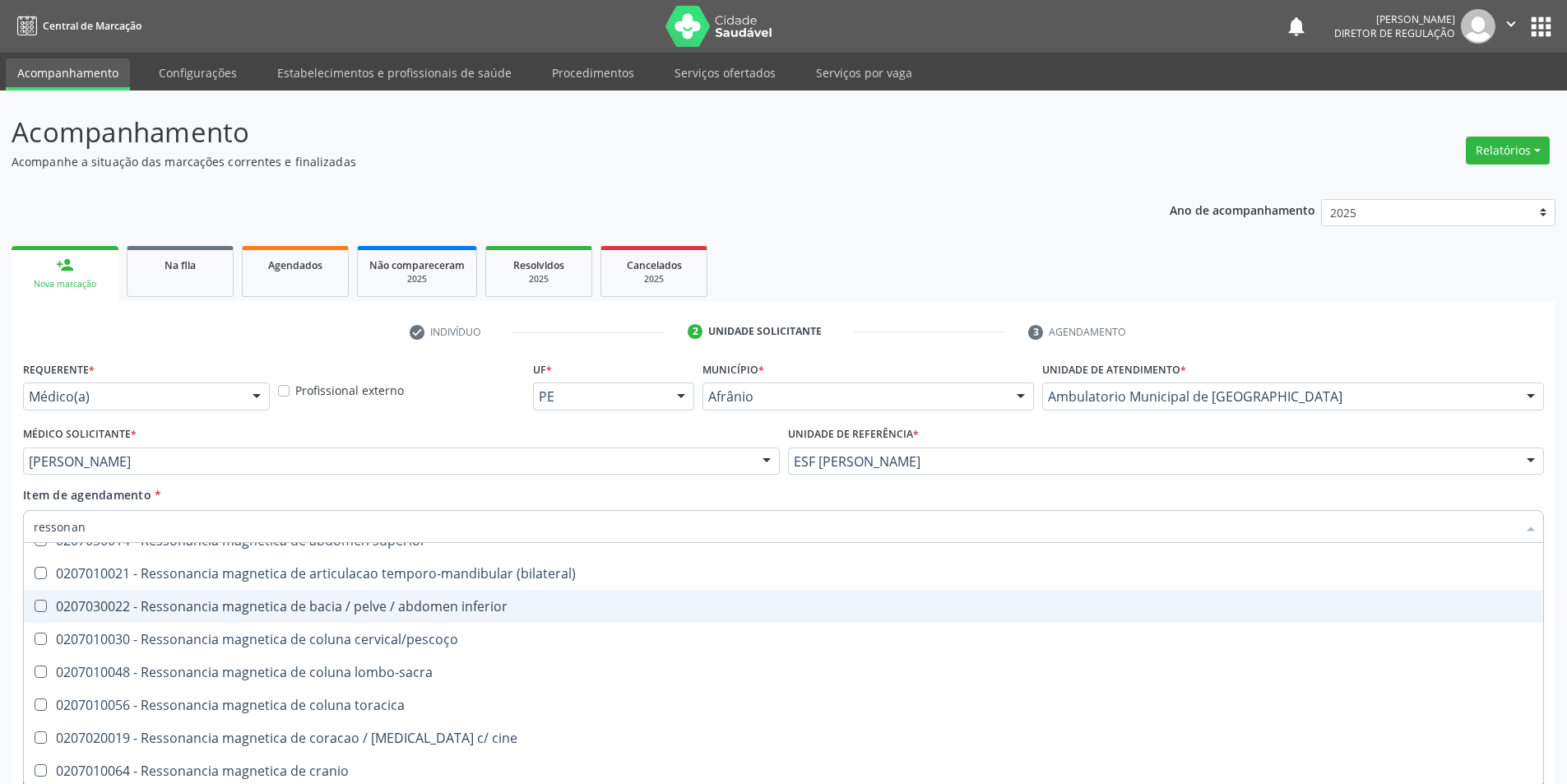
click at [477, 607] on div "0207030022 - Ressonancia magnetica de bacia / pelve / abdomen inferior" at bounding box center [784, 606] width 1500 height 14
checkbox inferior "true"
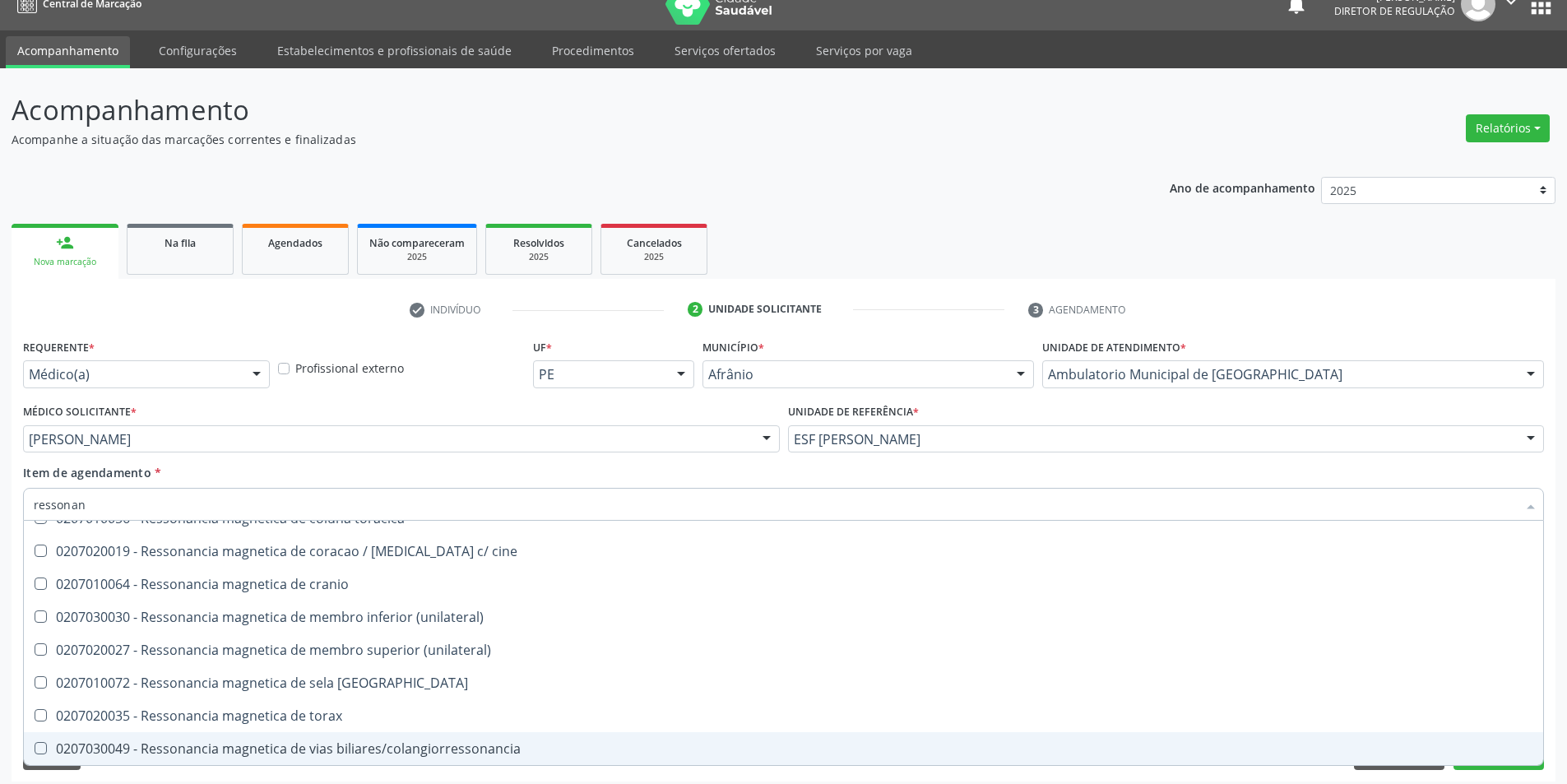
scroll to position [31, 0]
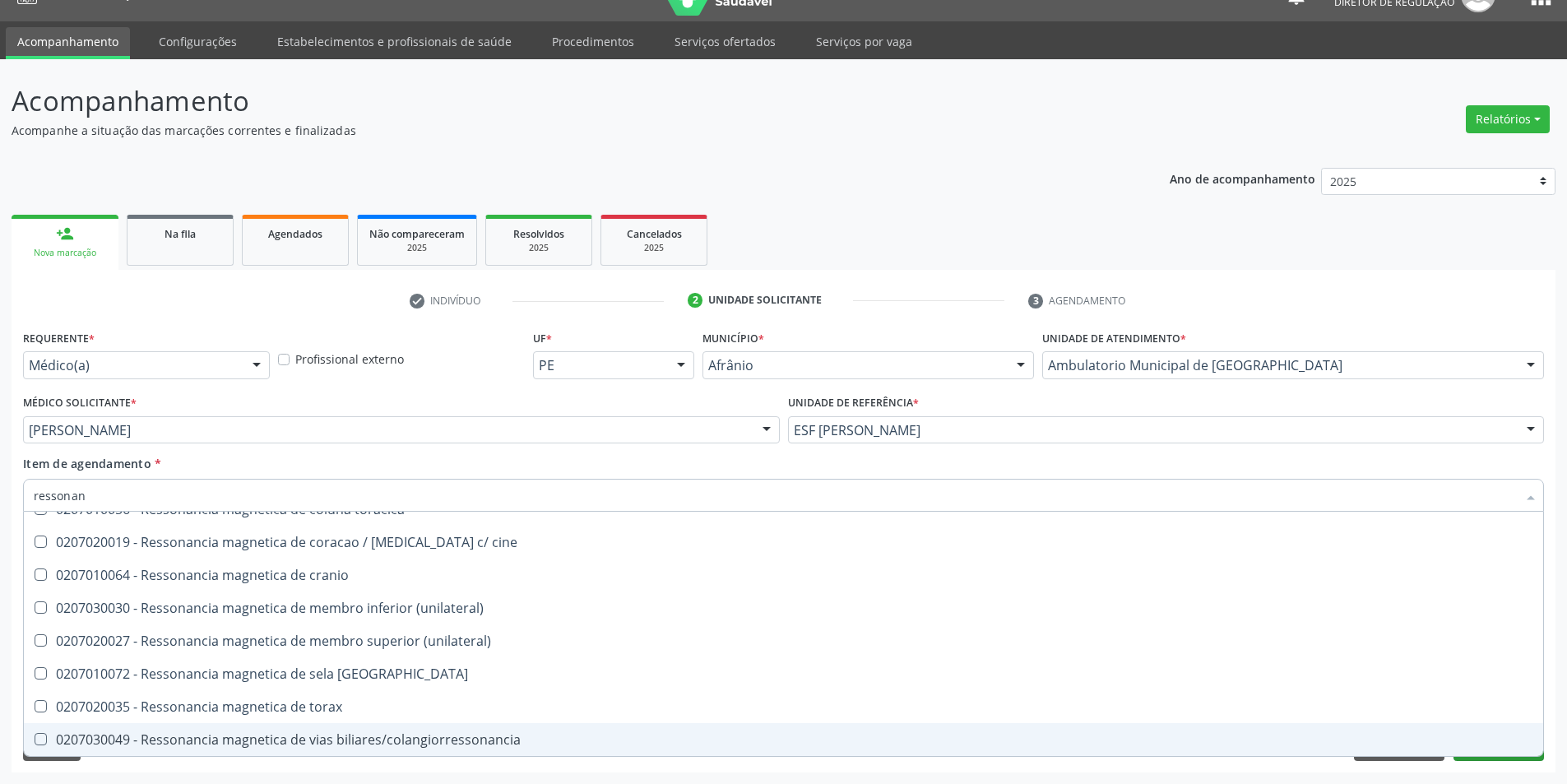
click at [1498, 768] on div "Requerente * Médico(a) Médico(a) Enfermeiro(a) Paciente Nenhum resultado encont…" at bounding box center [784, 549] width 1545 height 446
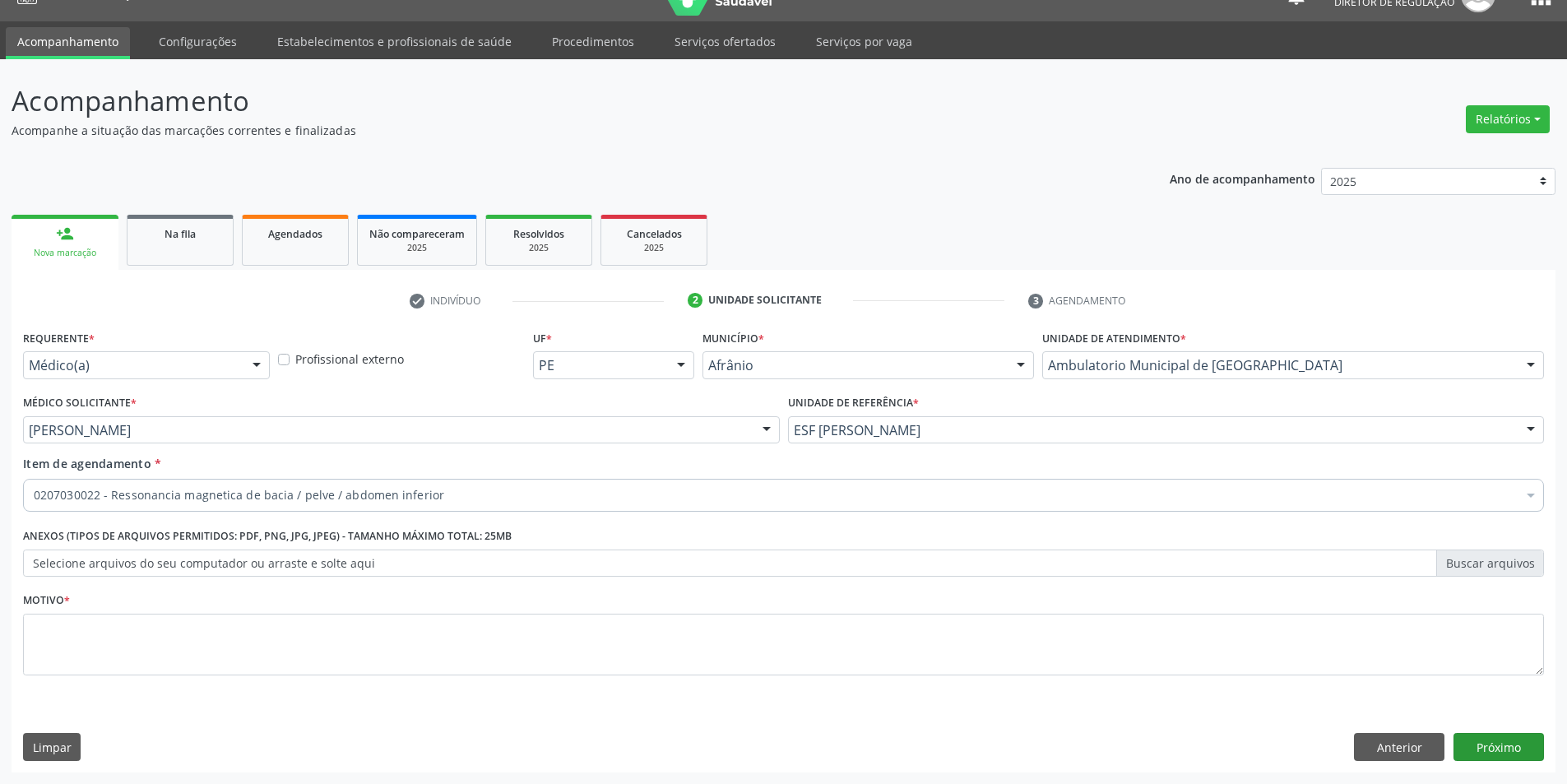
scroll to position [0, 0]
click at [1503, 753] on button "Próximo" at bounding box center [1499, 746] width 91 height 28
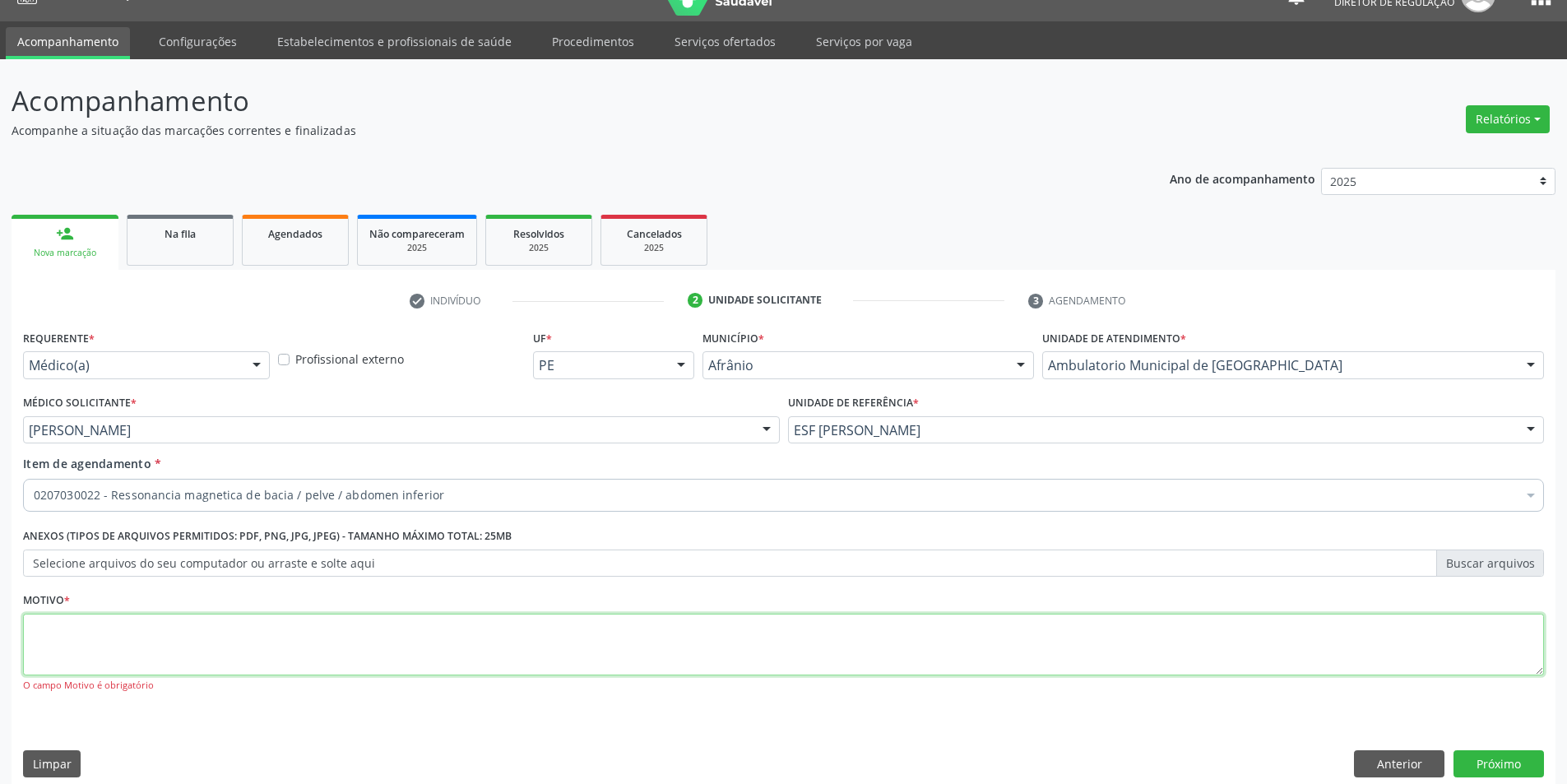
click at [663, 632] on textarea at bounding box center [784, 645] width 1521 height 62
type textarea "*"
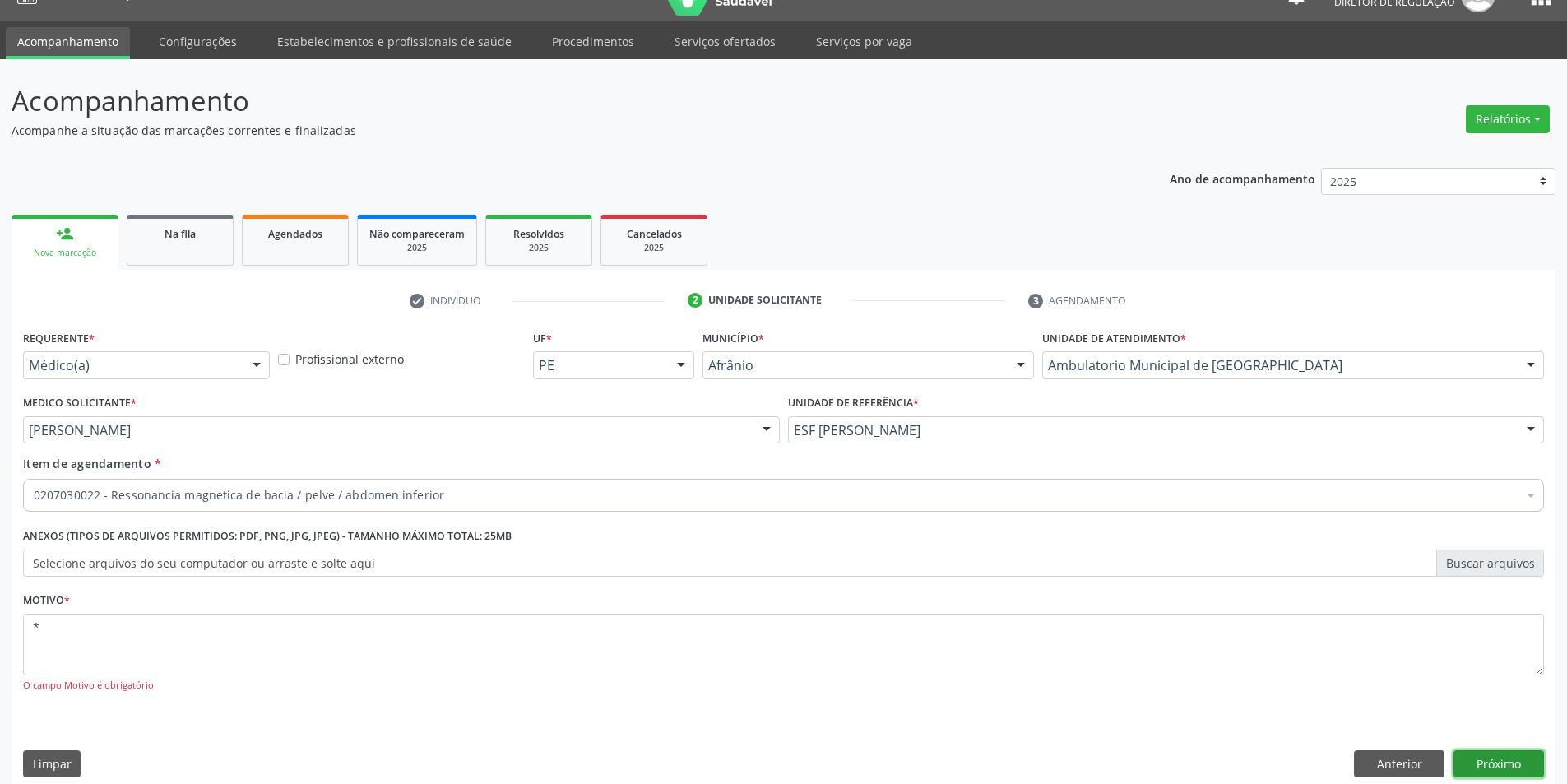
click at [1509, 762] on button "Próximo" at bounding box center [1499, 764] width 91 height 28
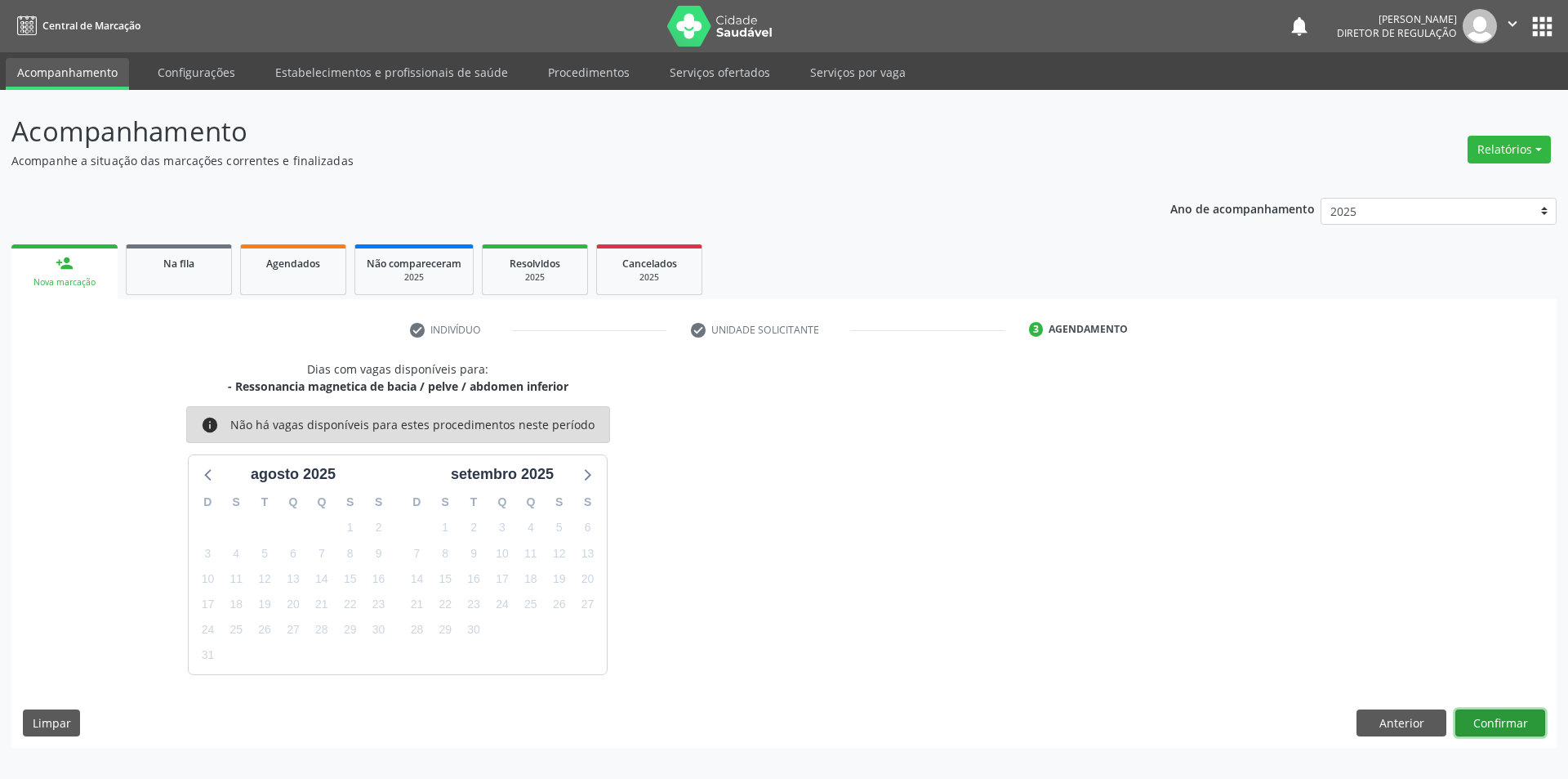
click at [1476, 723] on button "Confirmar" at bounding box center [1499, 723] width 90 height 28
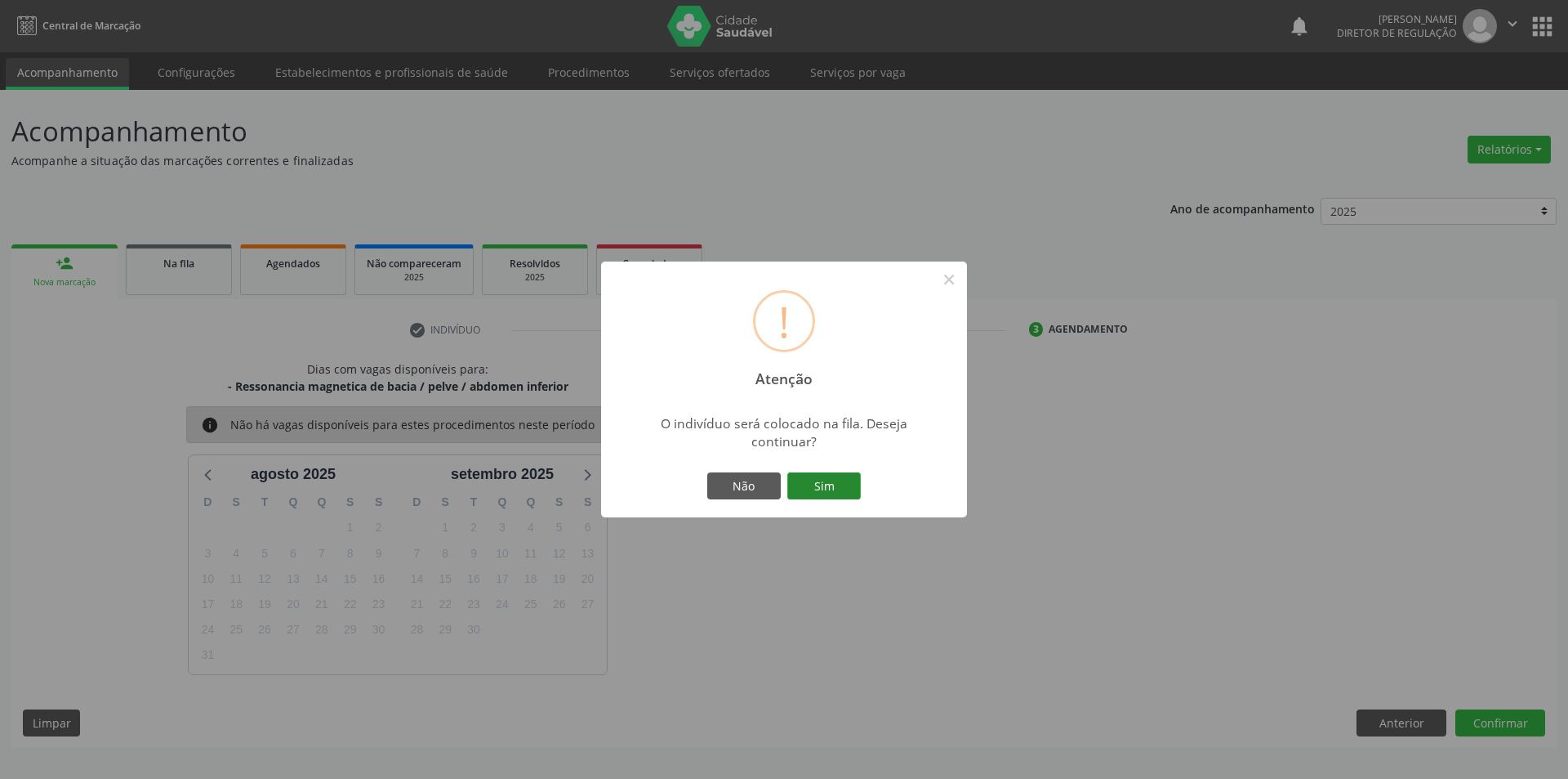
click at [837, 485] on button "Sim" at bounding box center [824, 486] width 73 height 28
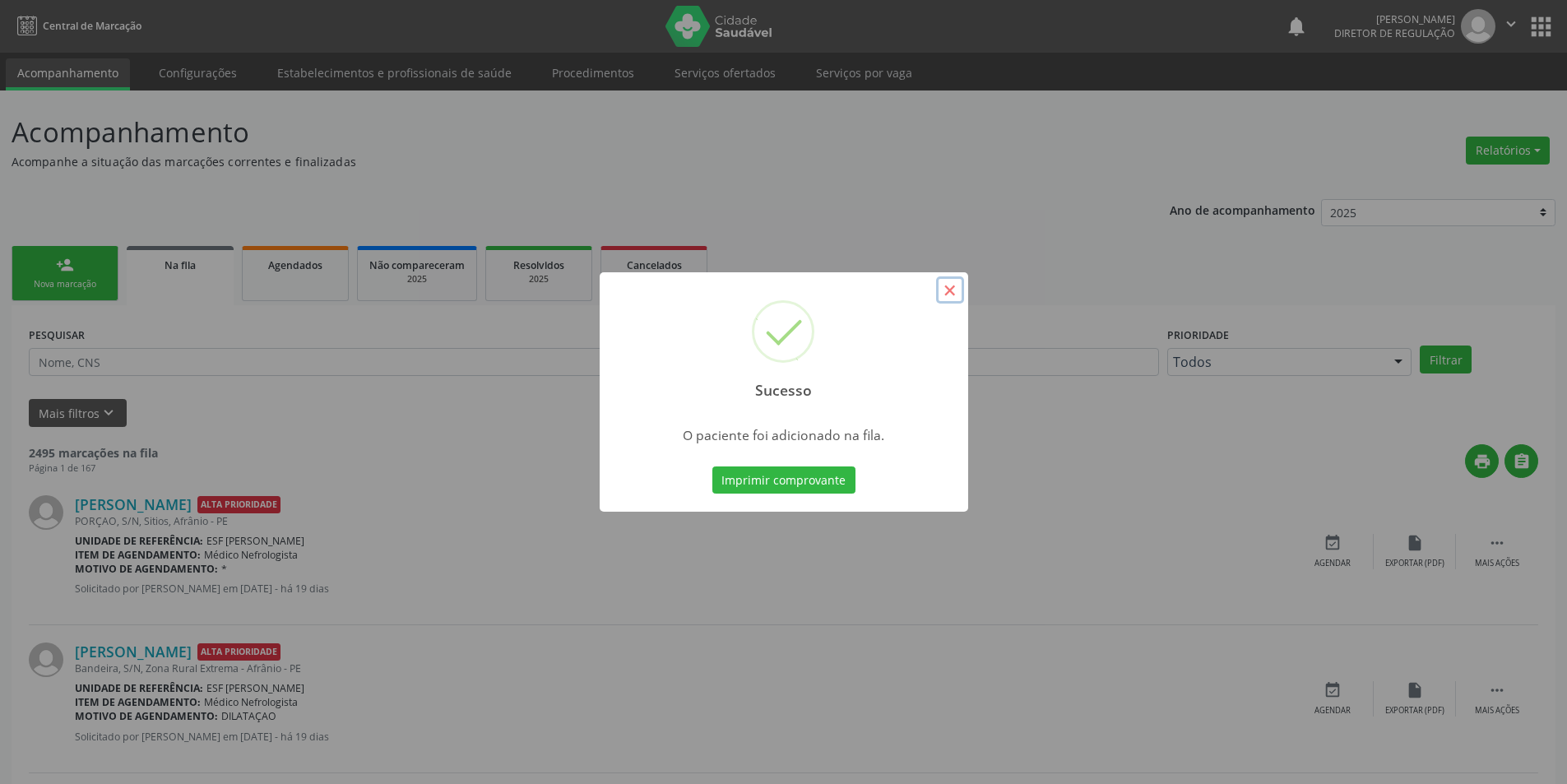
click at [949, 285] on button "×" at bounding box center [950, 290] width 28 height 28
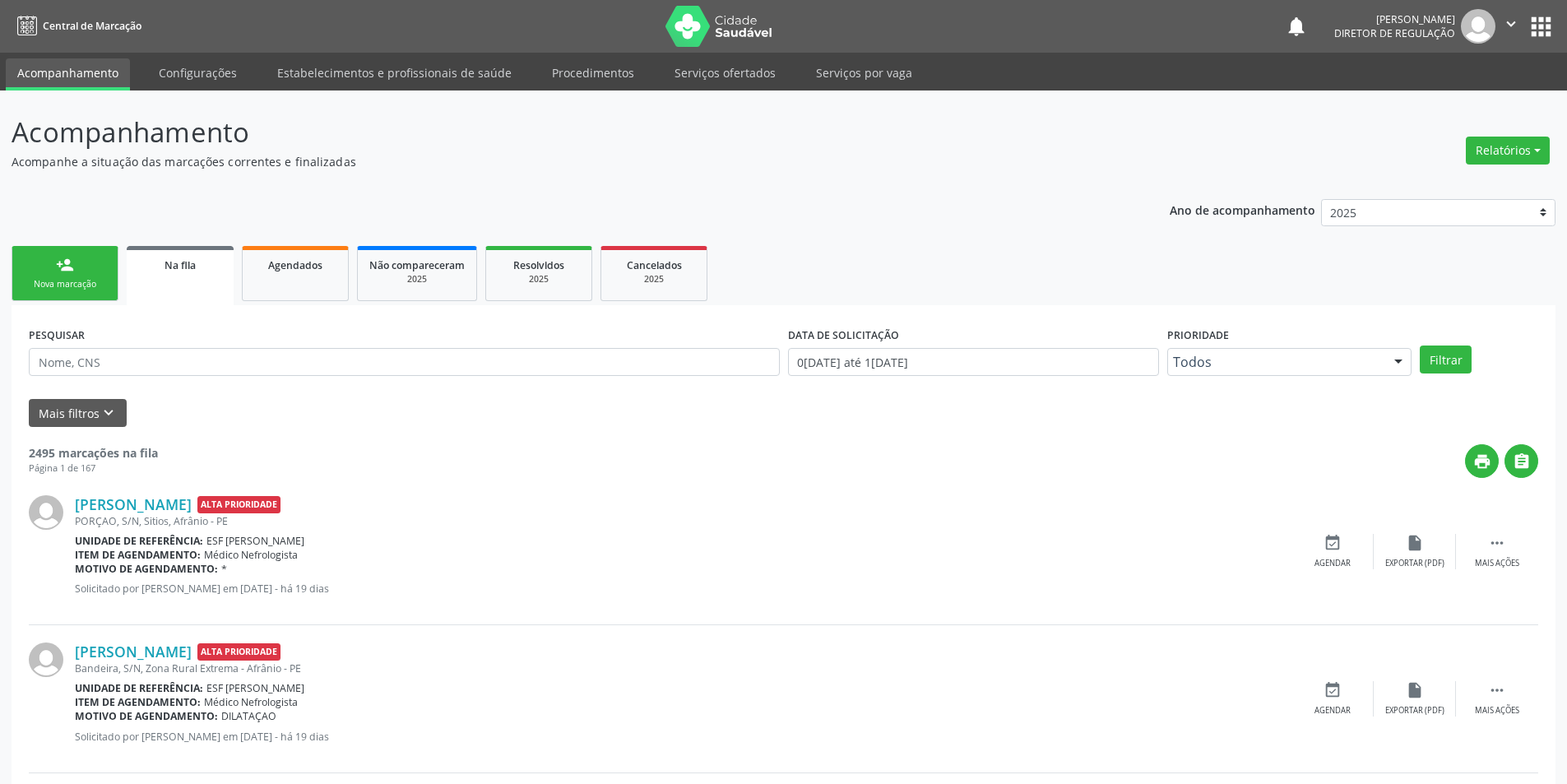
click at [63, 276] on link "person_add Nova marcação" at bounding box center [65, 273] width 107 height 55
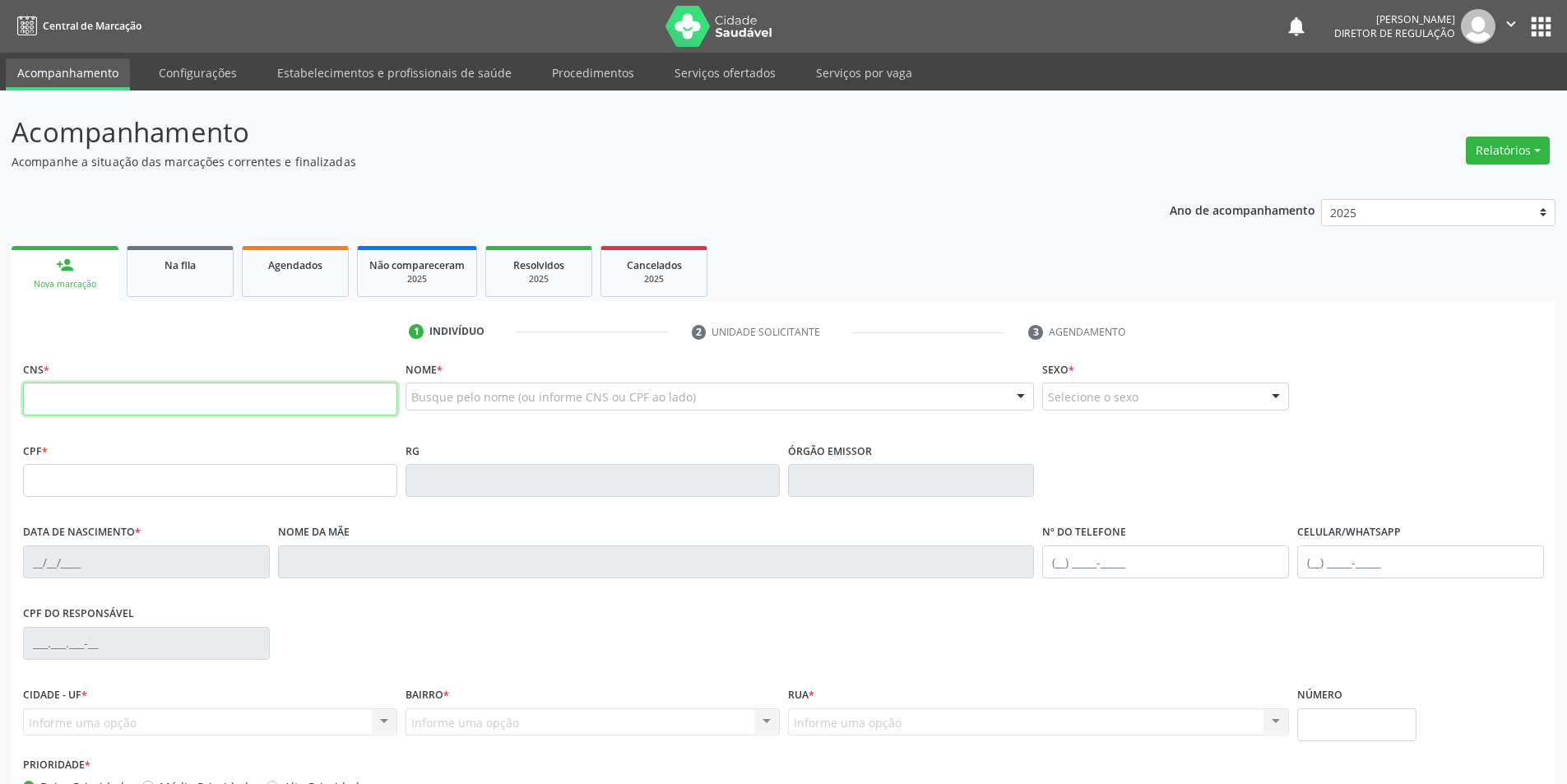
click at [163, 408] on input "text" at bounding box center [210, 399] width 375 height 33
type input "702 1097 1733 0190"
type input "037.309.554-62"
type input "[DATE]"
type input "[PERSON_NAME]"
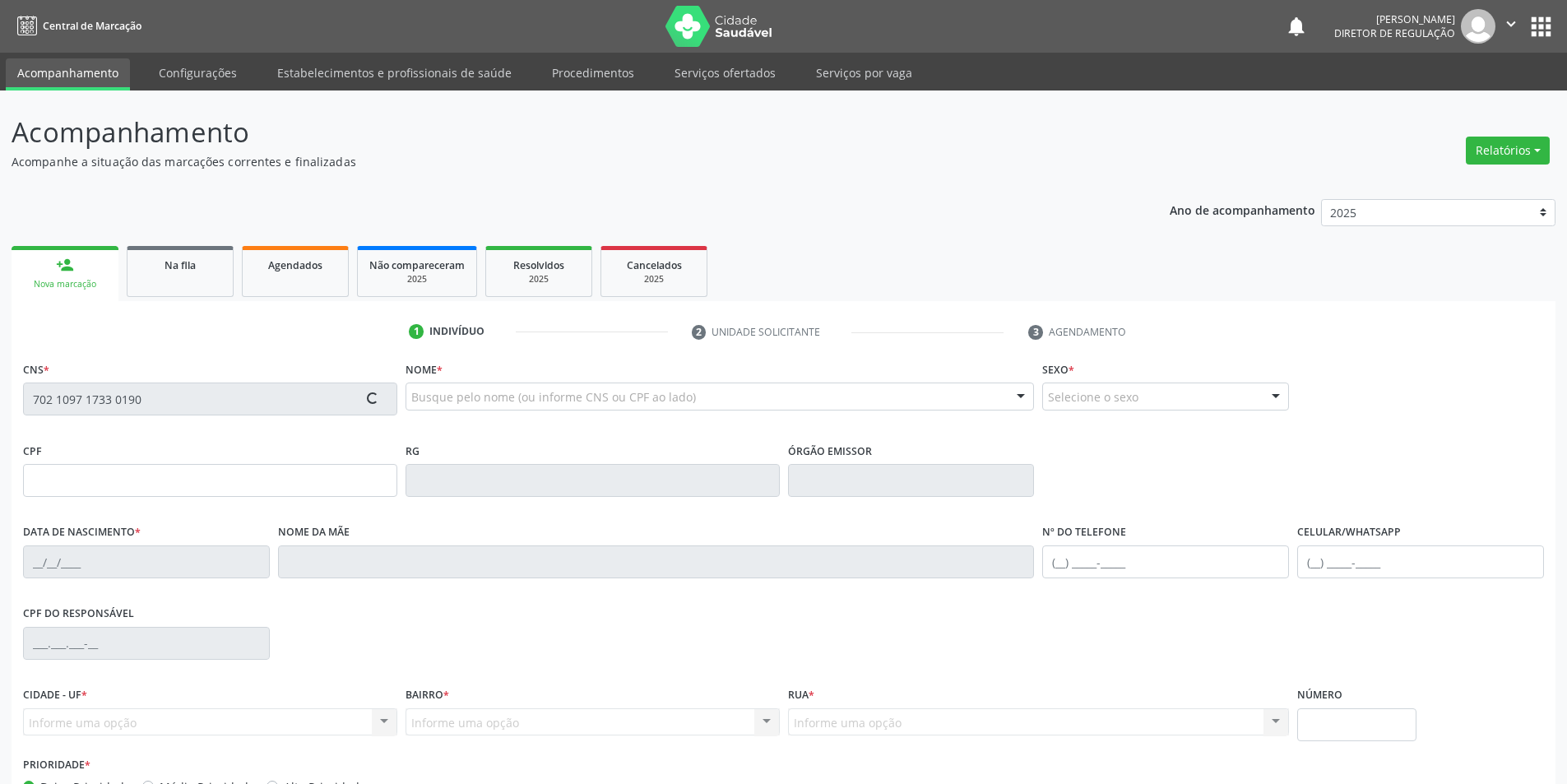
type input "[PHONE_NUMBER]"
type input "132"
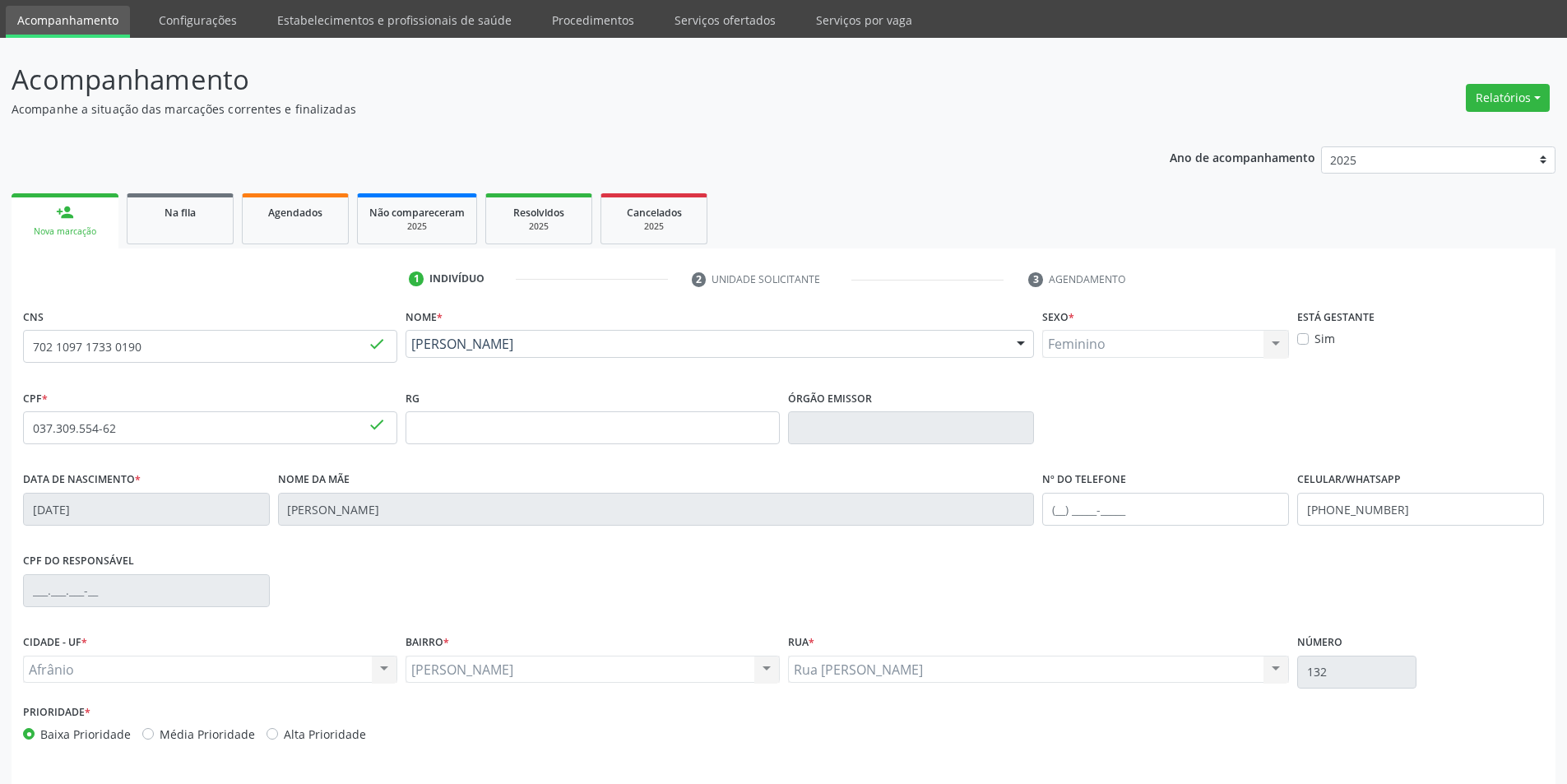
scroll to position [108, 0]
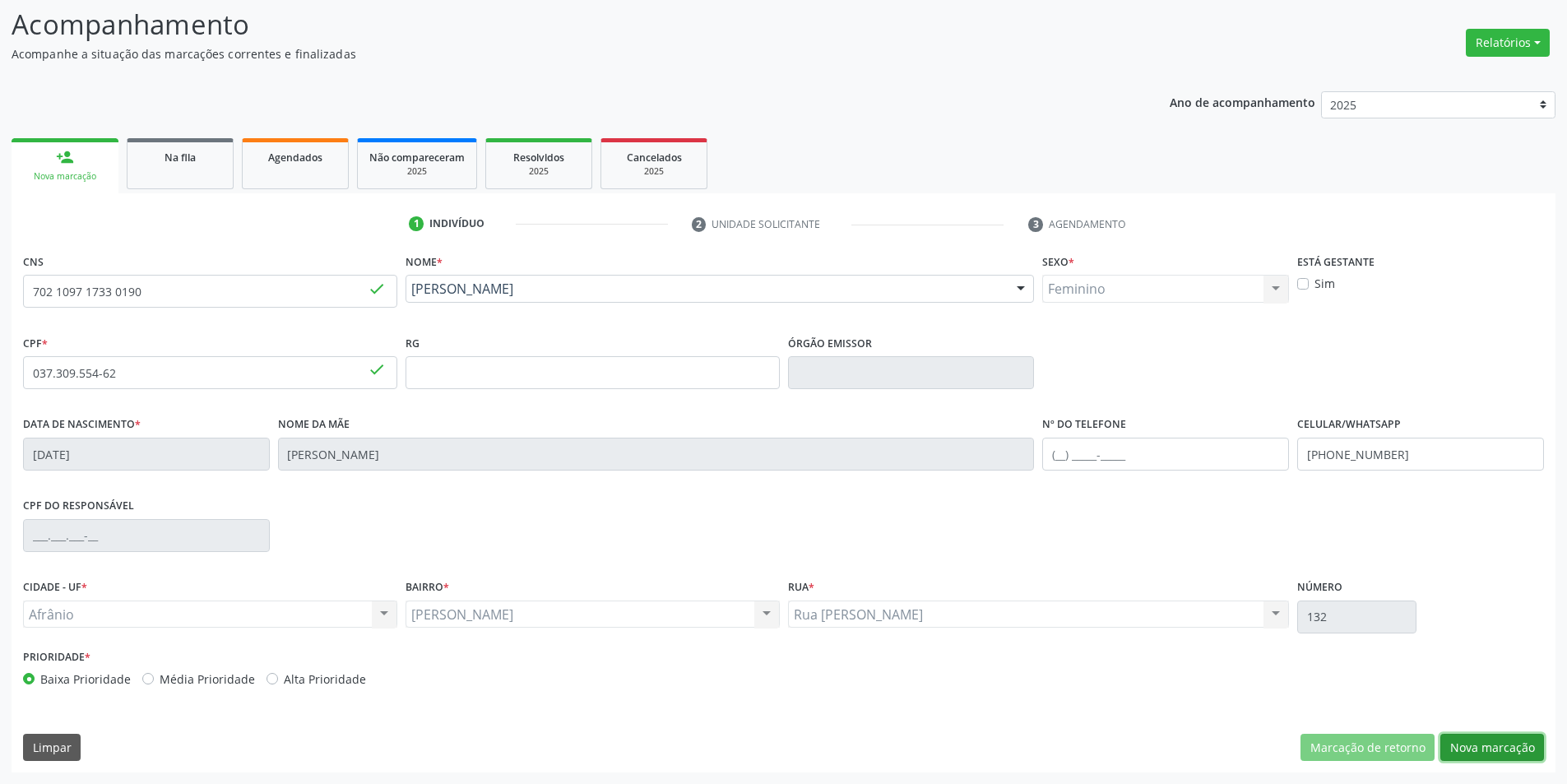
click at [1498, 748] on button "Nova marcação" at bounding box center [1492, 747] width 104 height 28
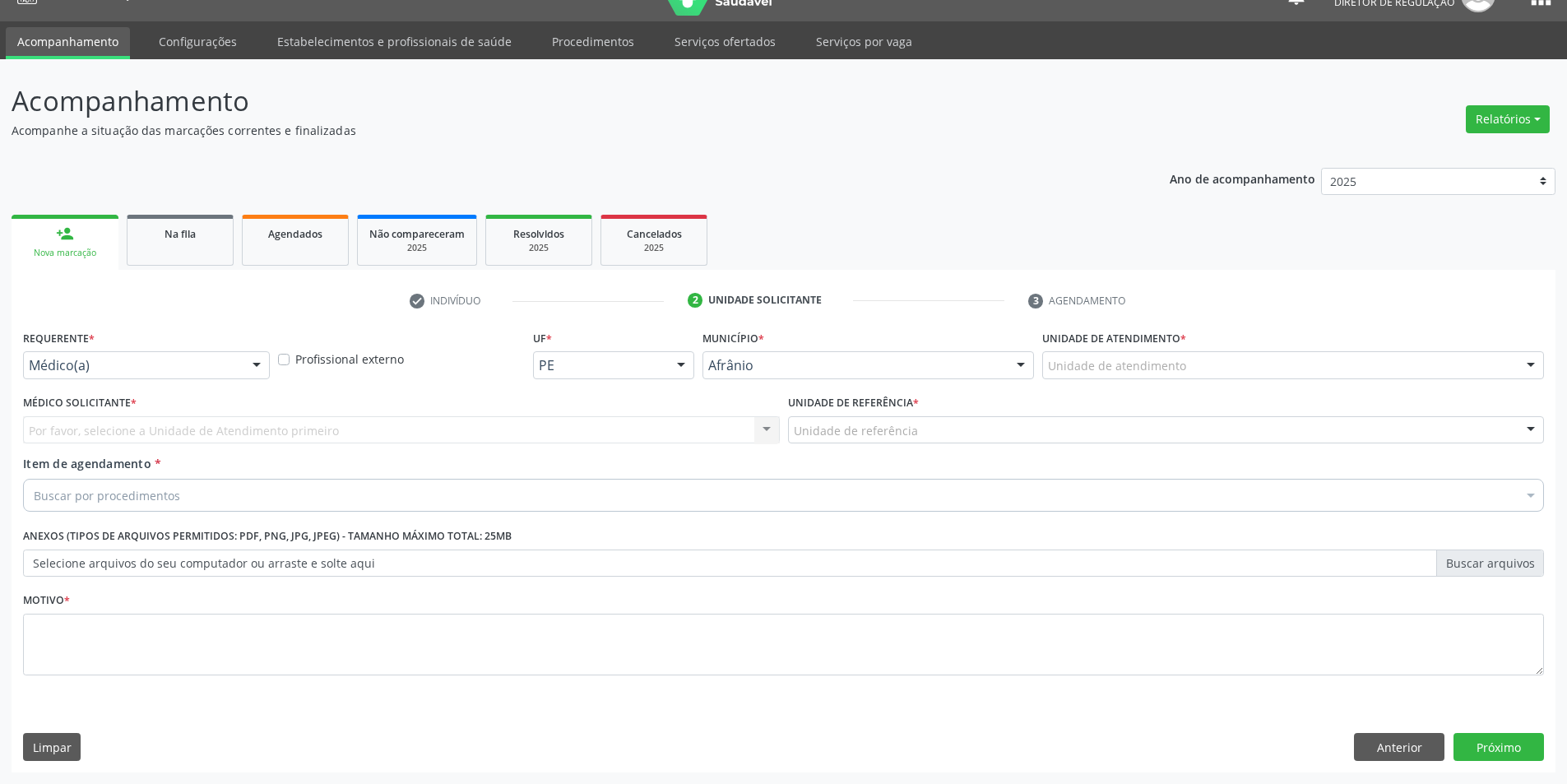
scroll to position [31, 0]
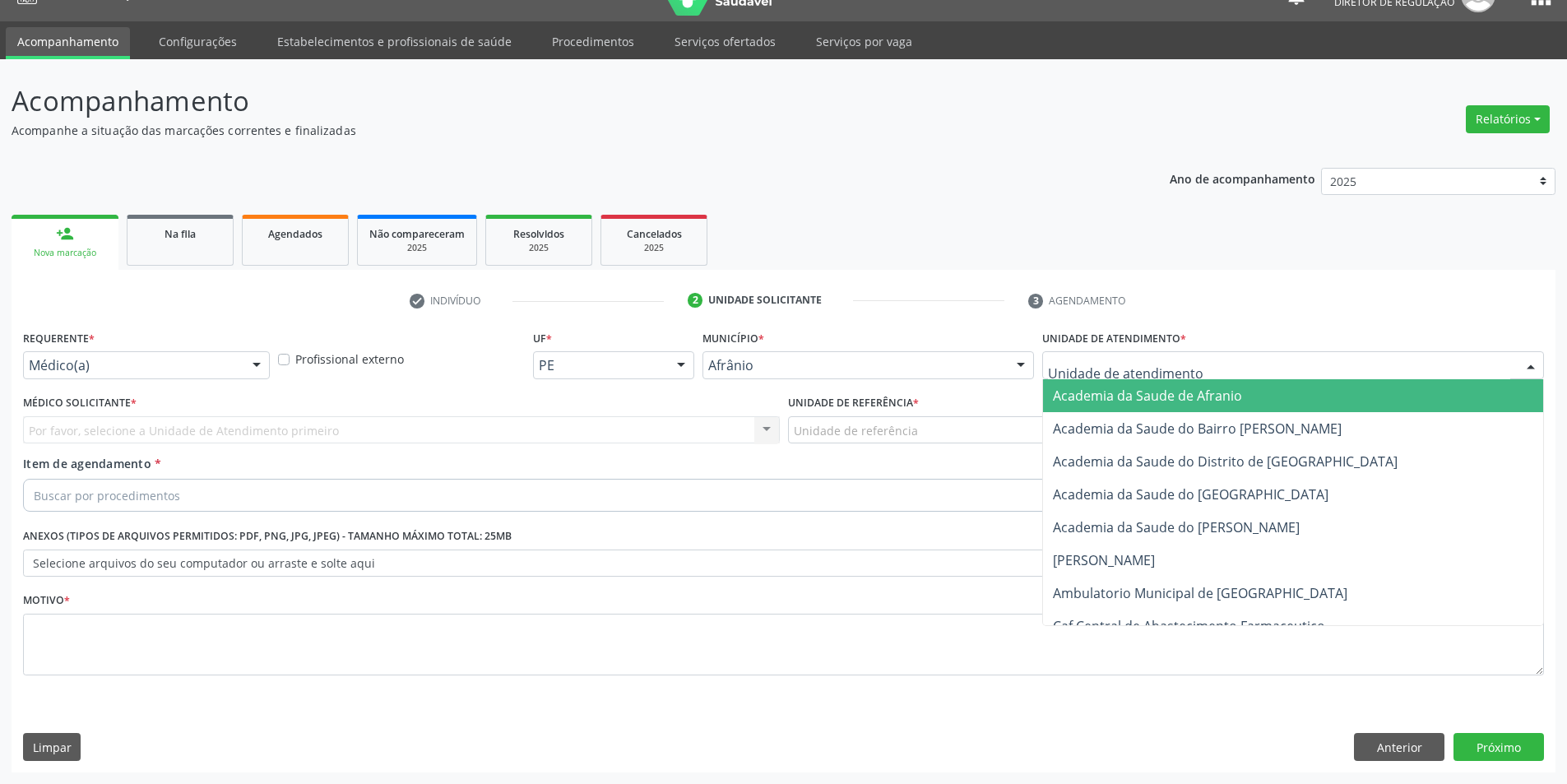
click at [1228, 364] on div at bounding box center [1294, 365] width 502 height 28
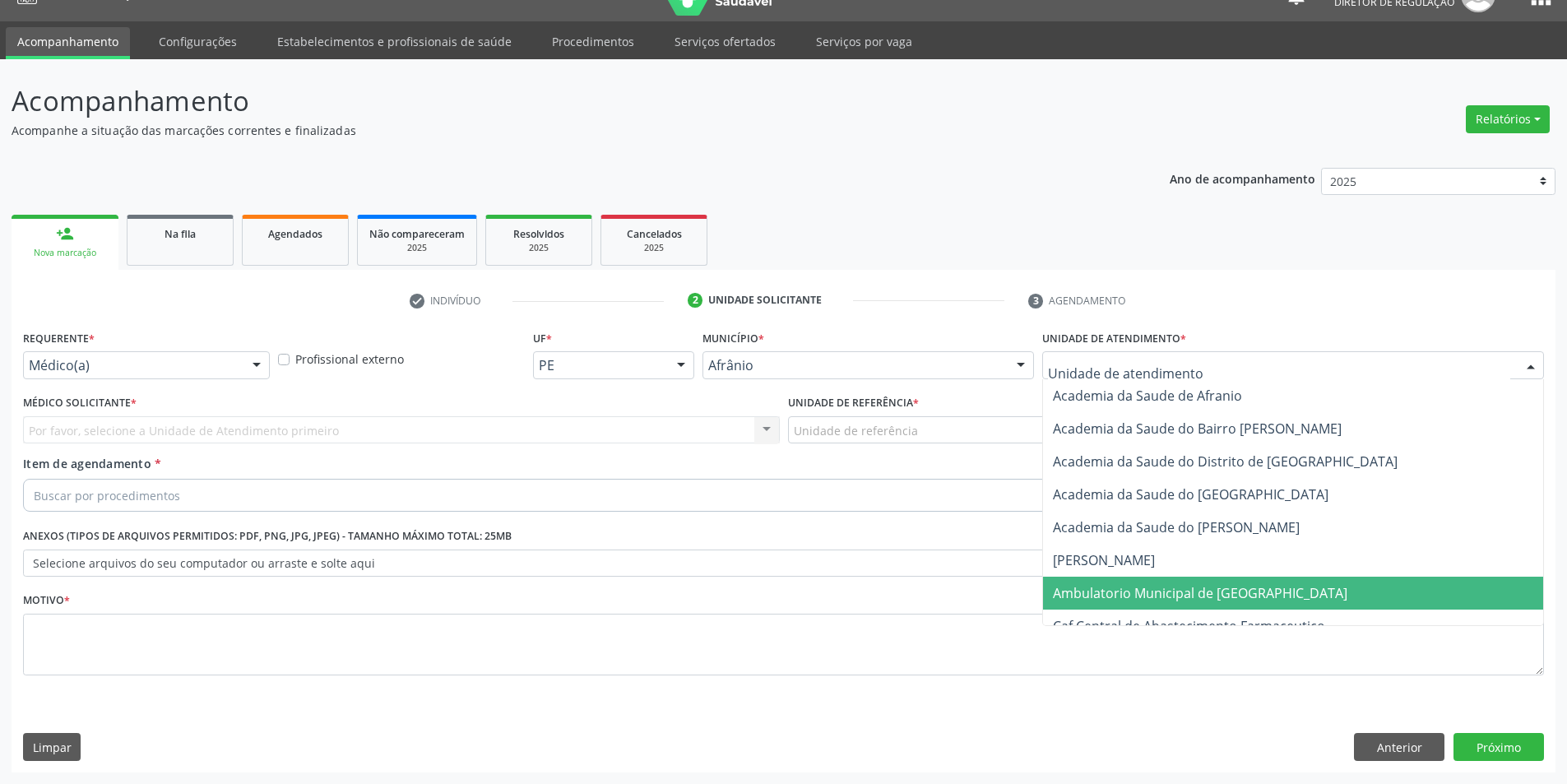
click at [1188, 592] on span "Ambulatorio Municipal de [GEOGRAPHIC_DATA]" at bounding box center [1200, 592] width 295 height 18
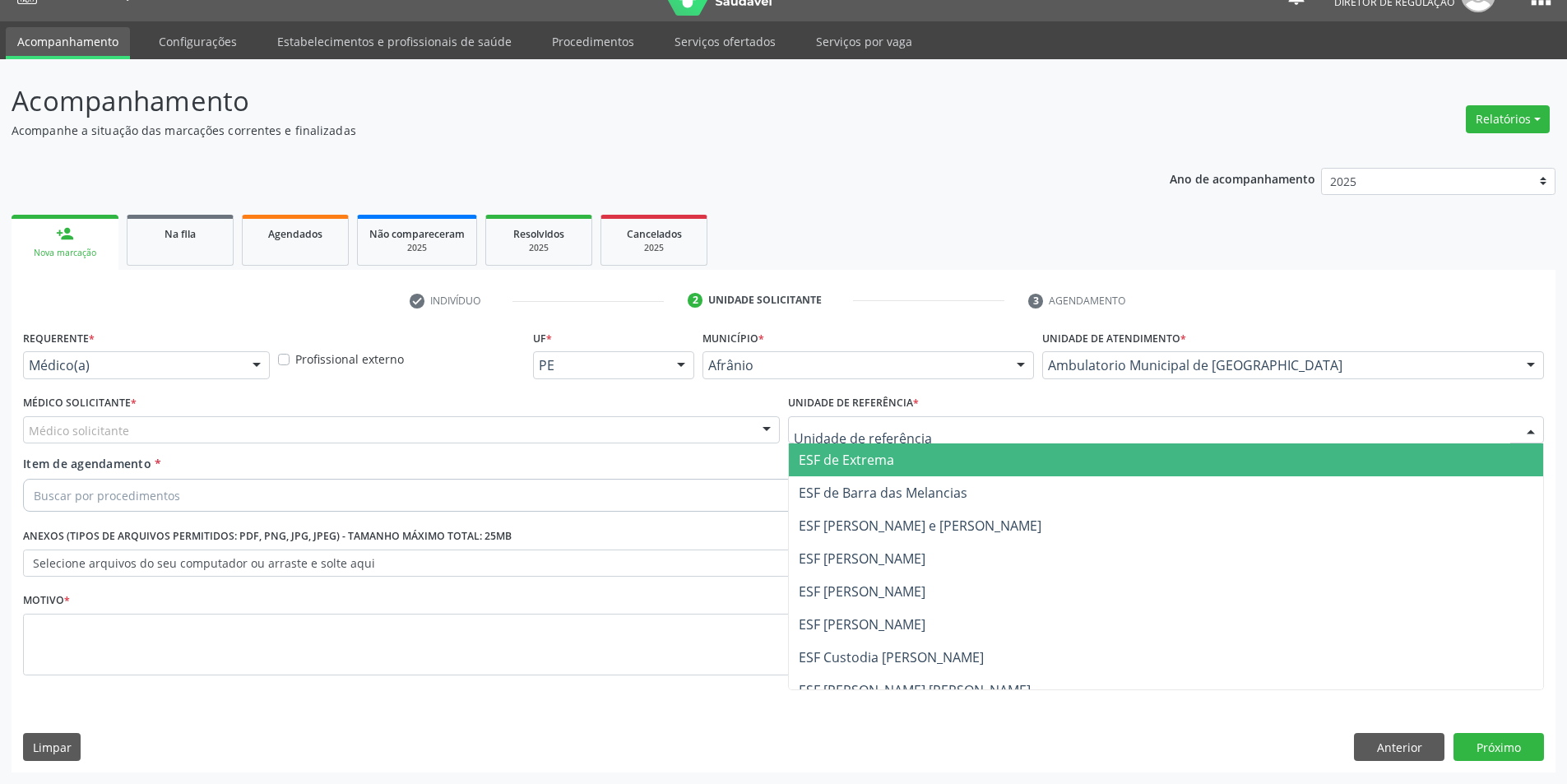
click at [942, 431] on div at bounding box center [1167, 430] width 757 height 28
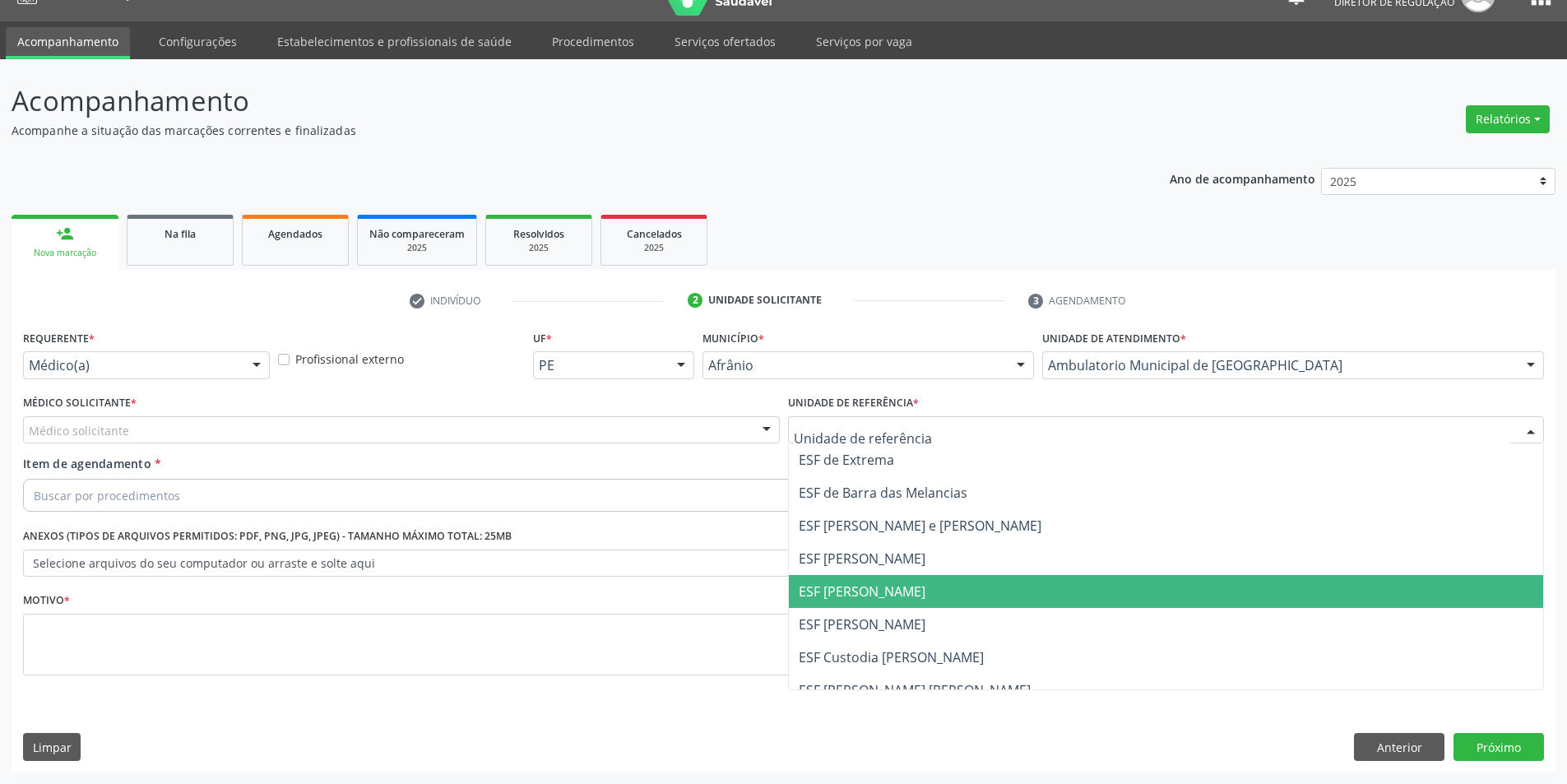
click at [942, 587] on span "ESF [PERSON_NAME]" at bounding box center [1167, 591] width 755 height 33
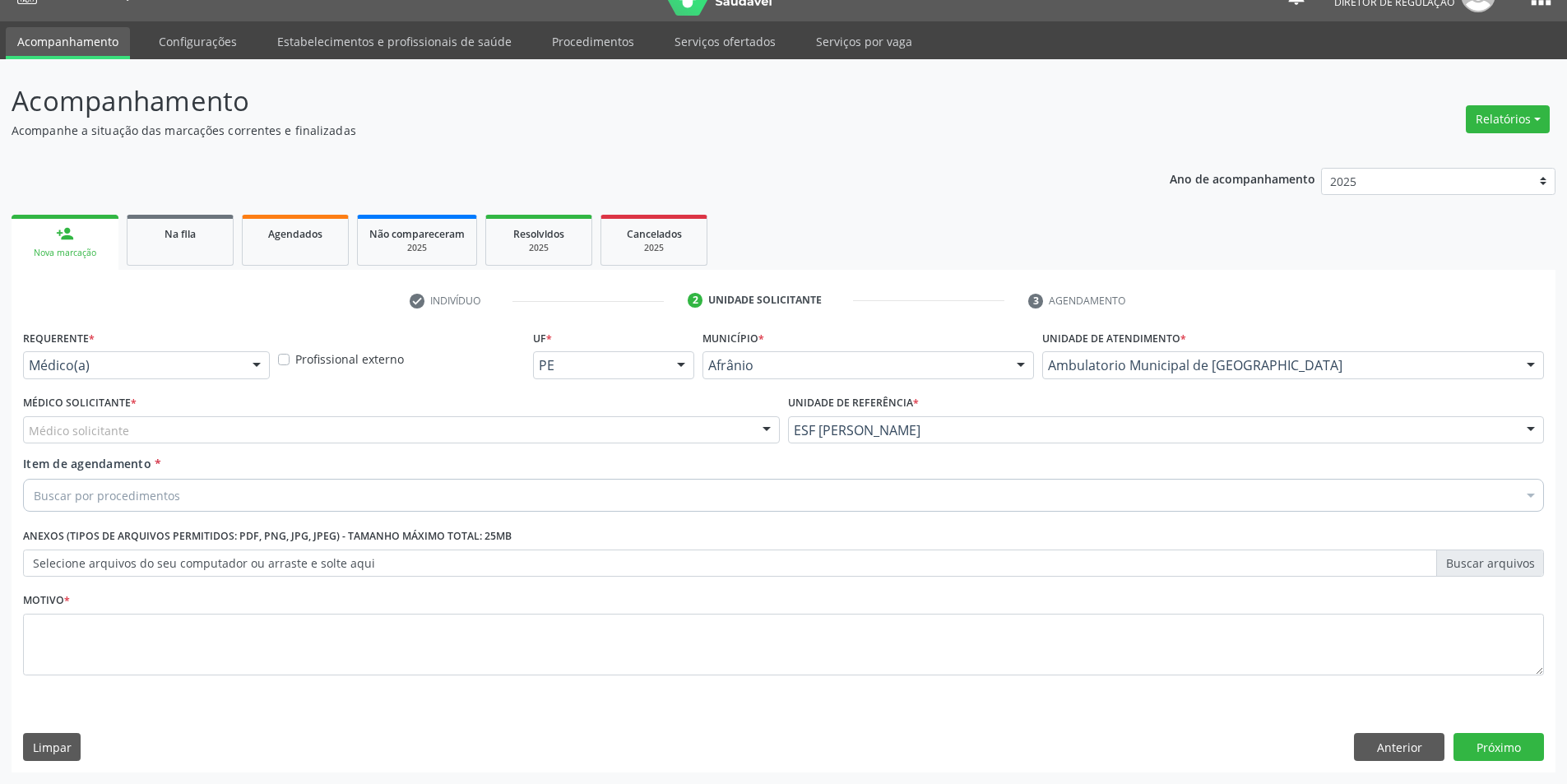
click at [481, 424] on div "Médico solicitante" at bounding box center [402, 430] width 757 height 28
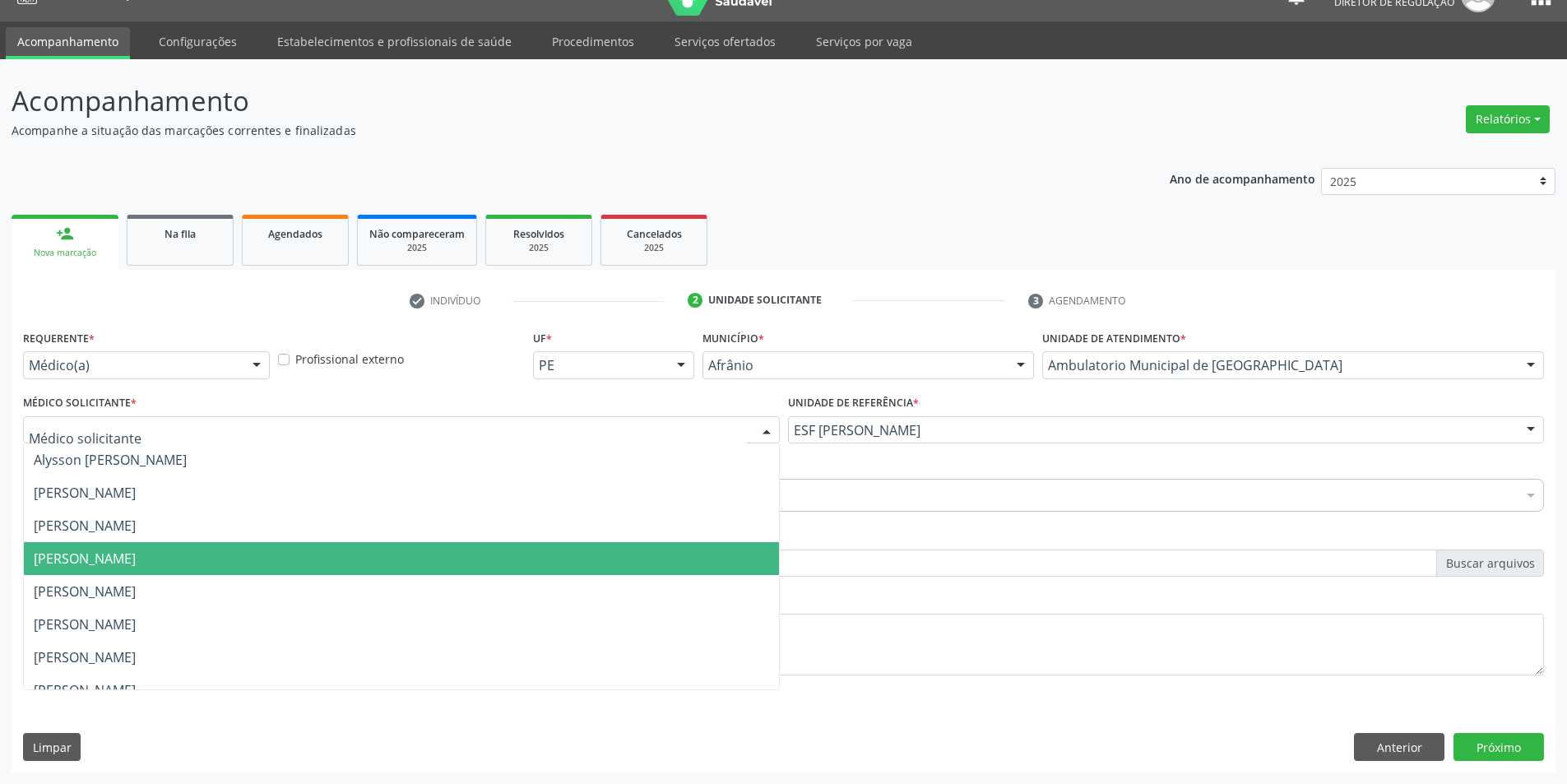
click at [458, 555] on span "[PERSON_NAME]" at bounding box center [402, 558] width 755 height 33
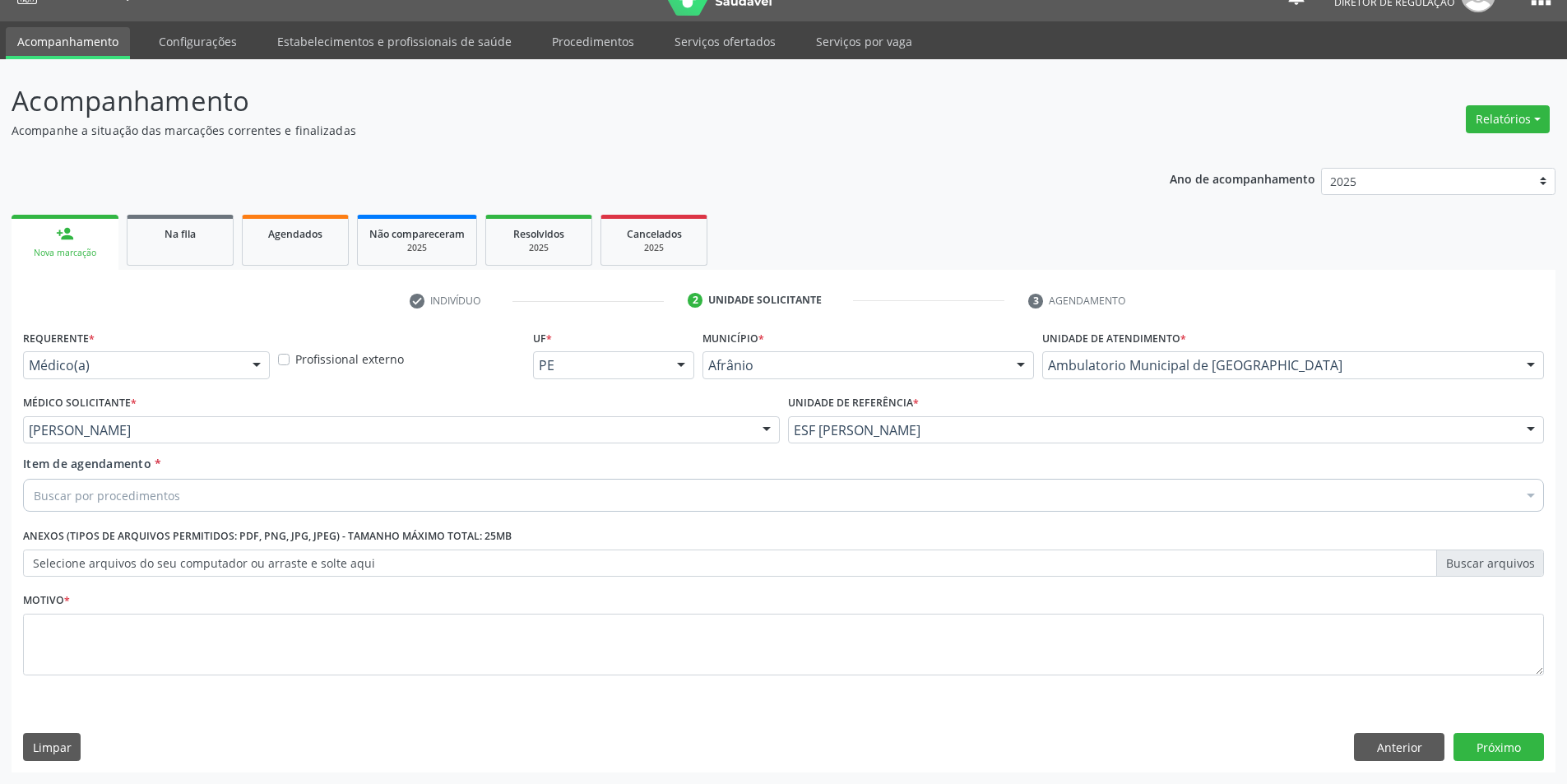
click at [322, 485] on div "Buscar por procedimentos" at bounding box center [784, 495] width 1521 height 33
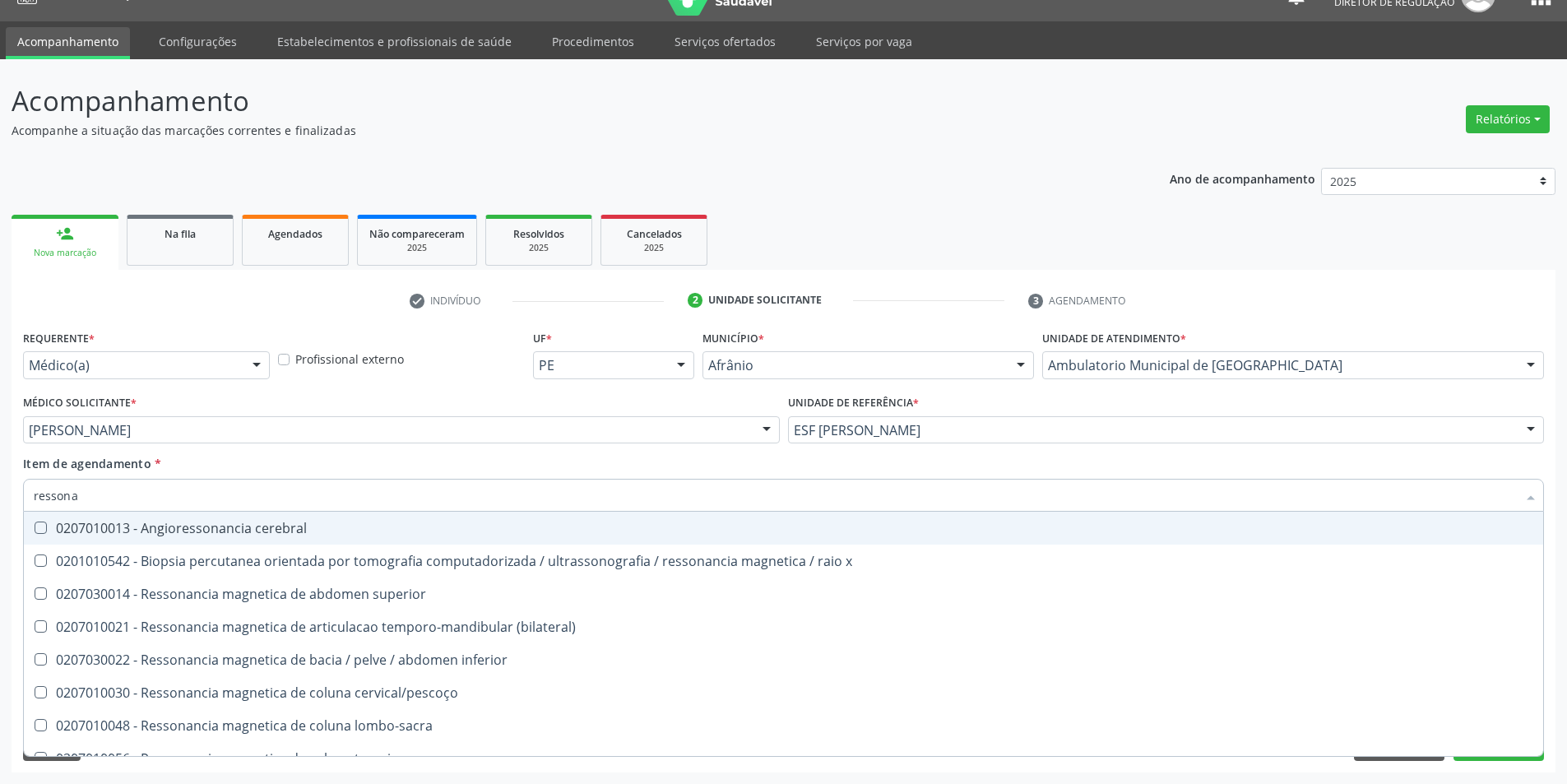
type input "ressonan"
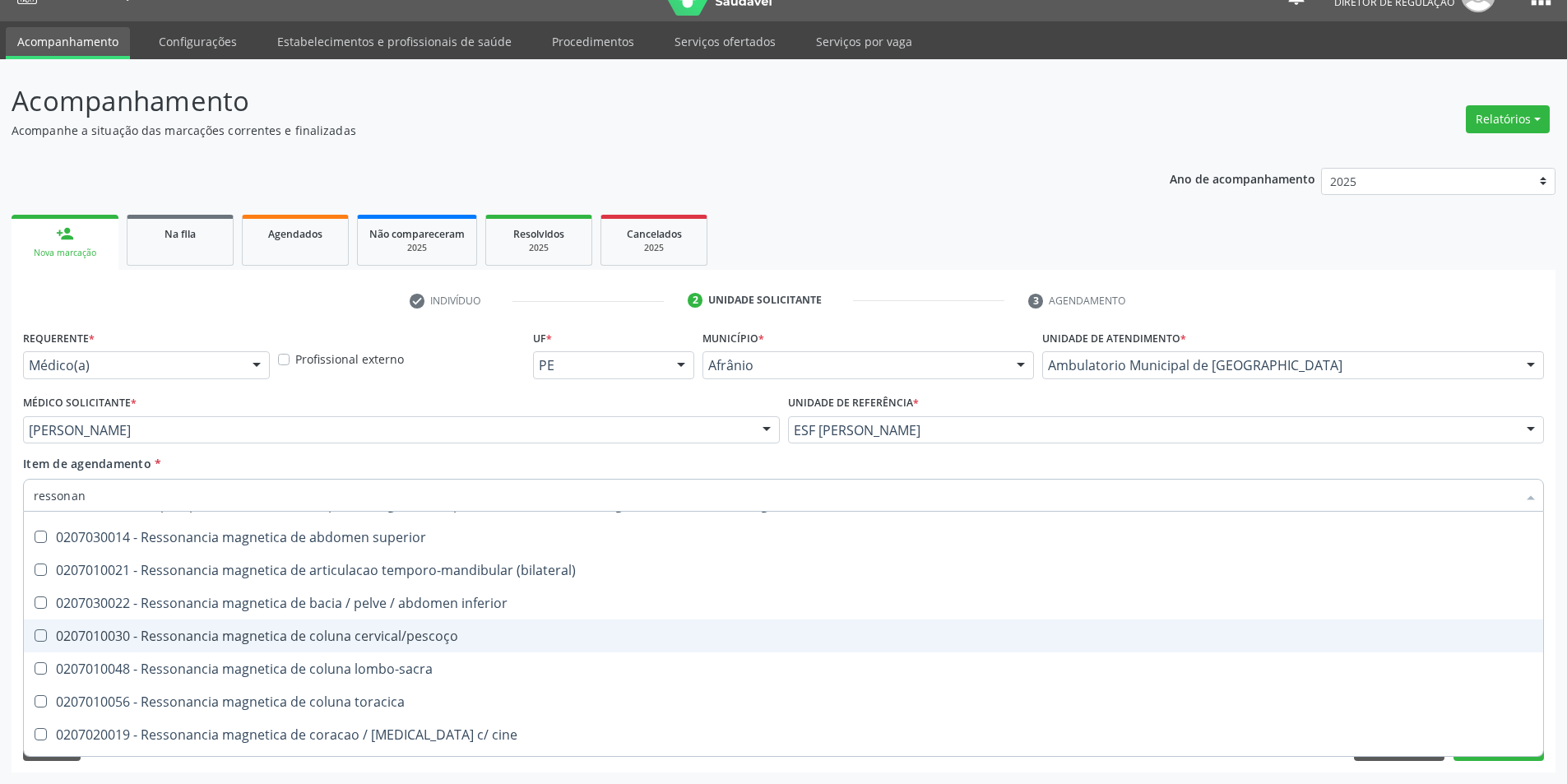
scroll to position [83, 0]
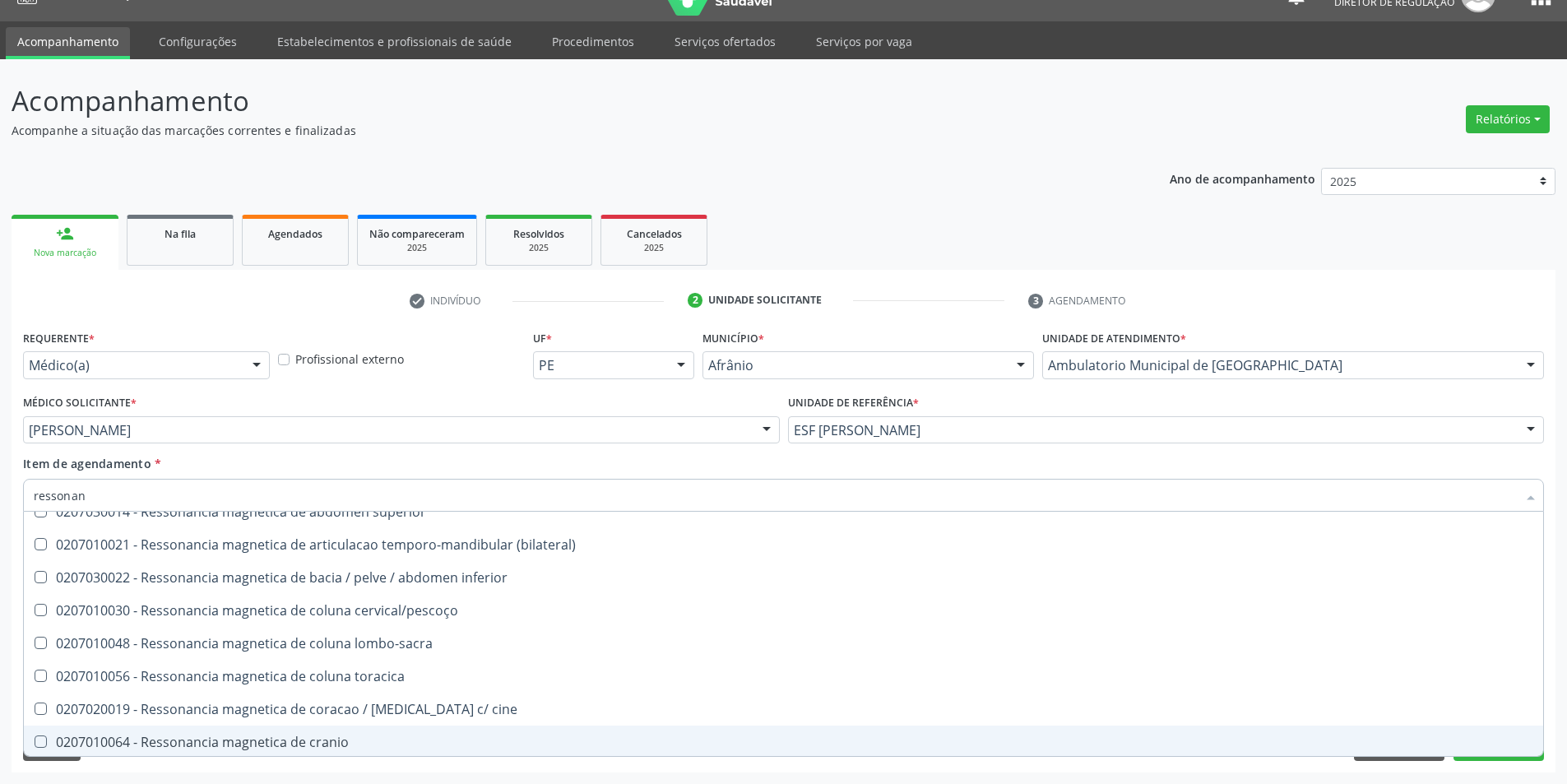
click at [391, 743] on div "0207010064 - Ressonancia magnetica de cranio" at bounding box center [784, 742] width 1500 height 14
checkbox cranio "true"
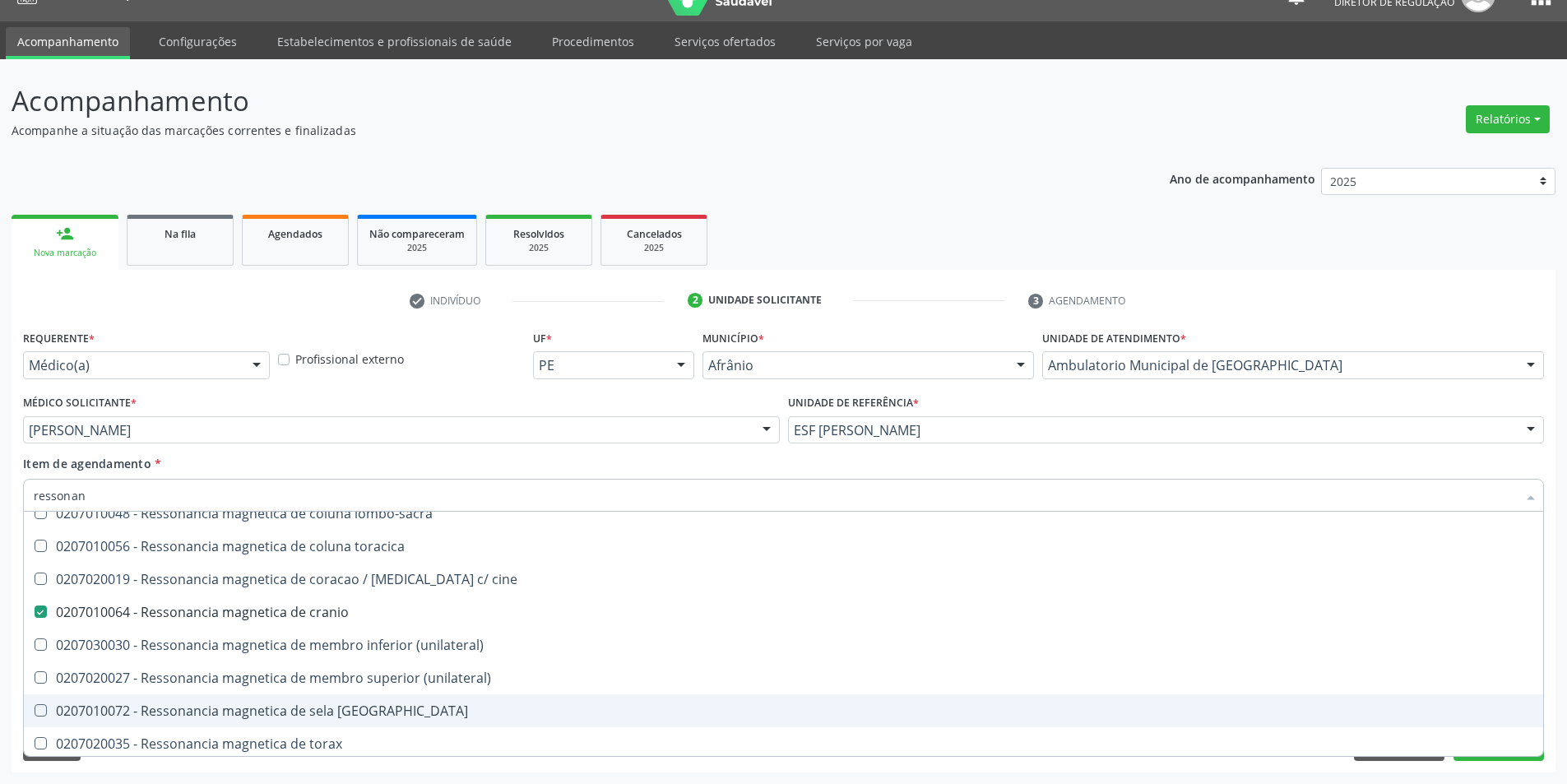
scroll to position [249, 0]
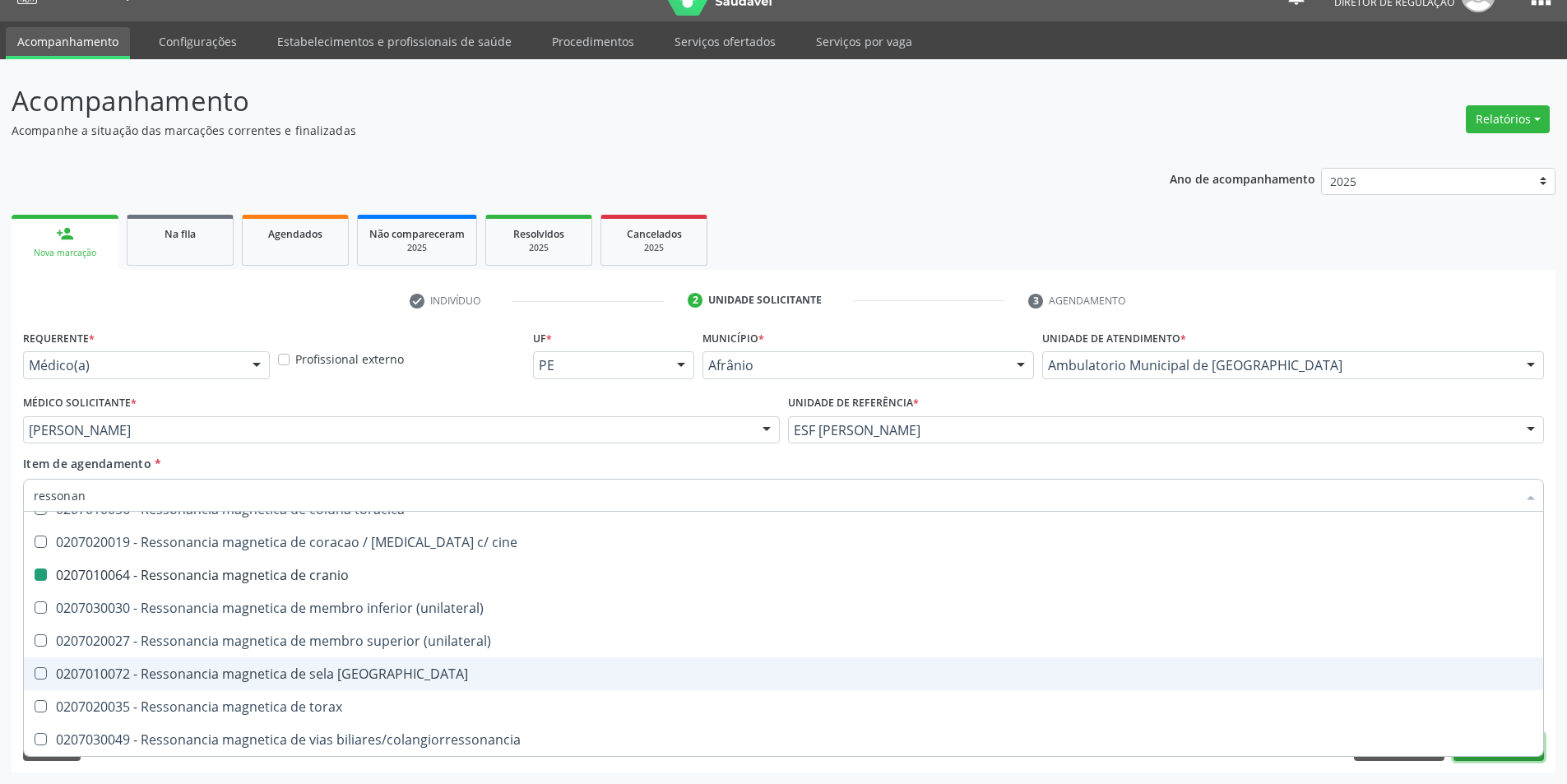
click at [1471, 758] on button "Próximo" at bounding box center [1499, 746] width 91 height 28
checkbox x "true"
checkbox cranio "false"
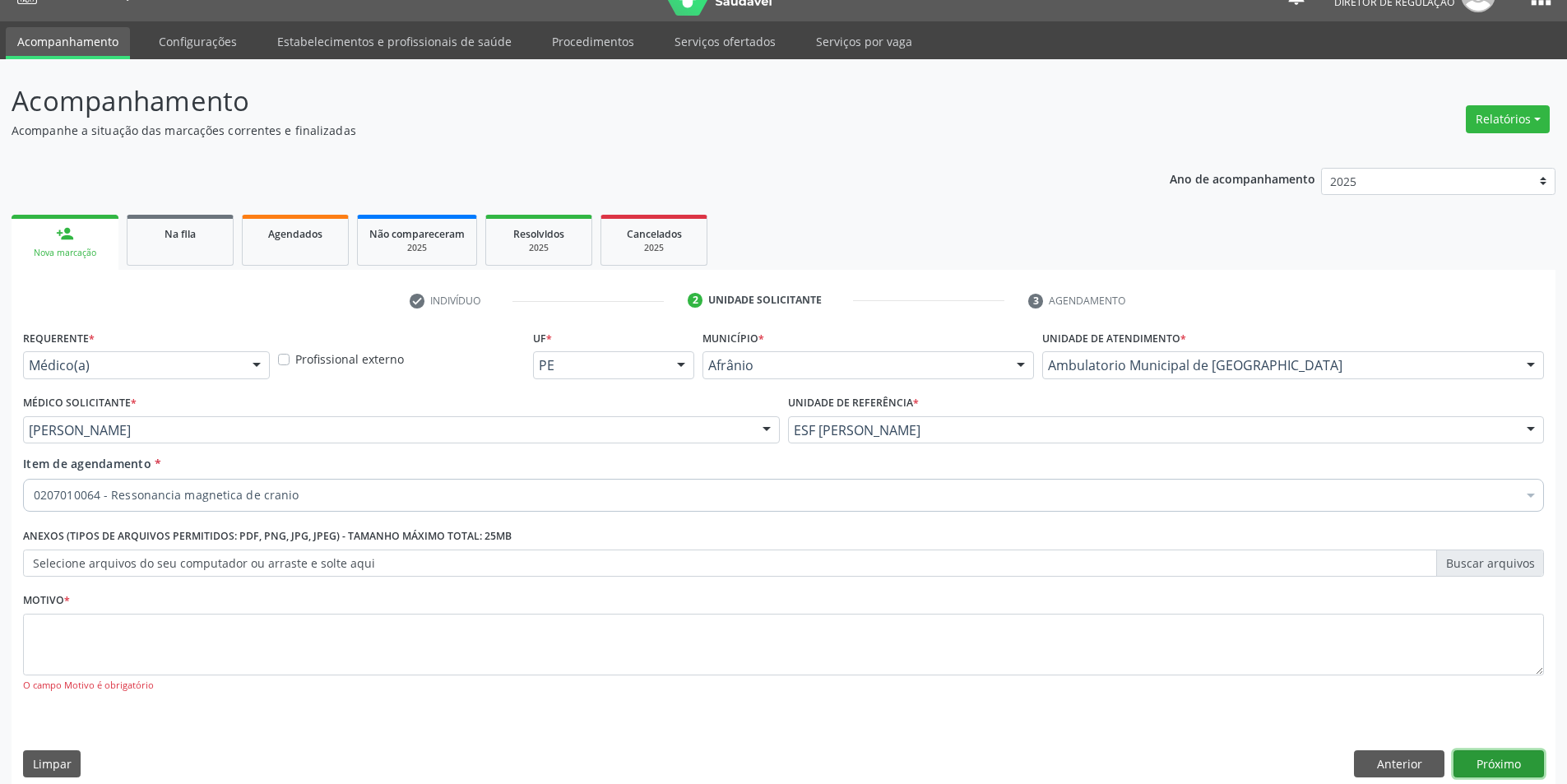
scroll to position [0, 0]
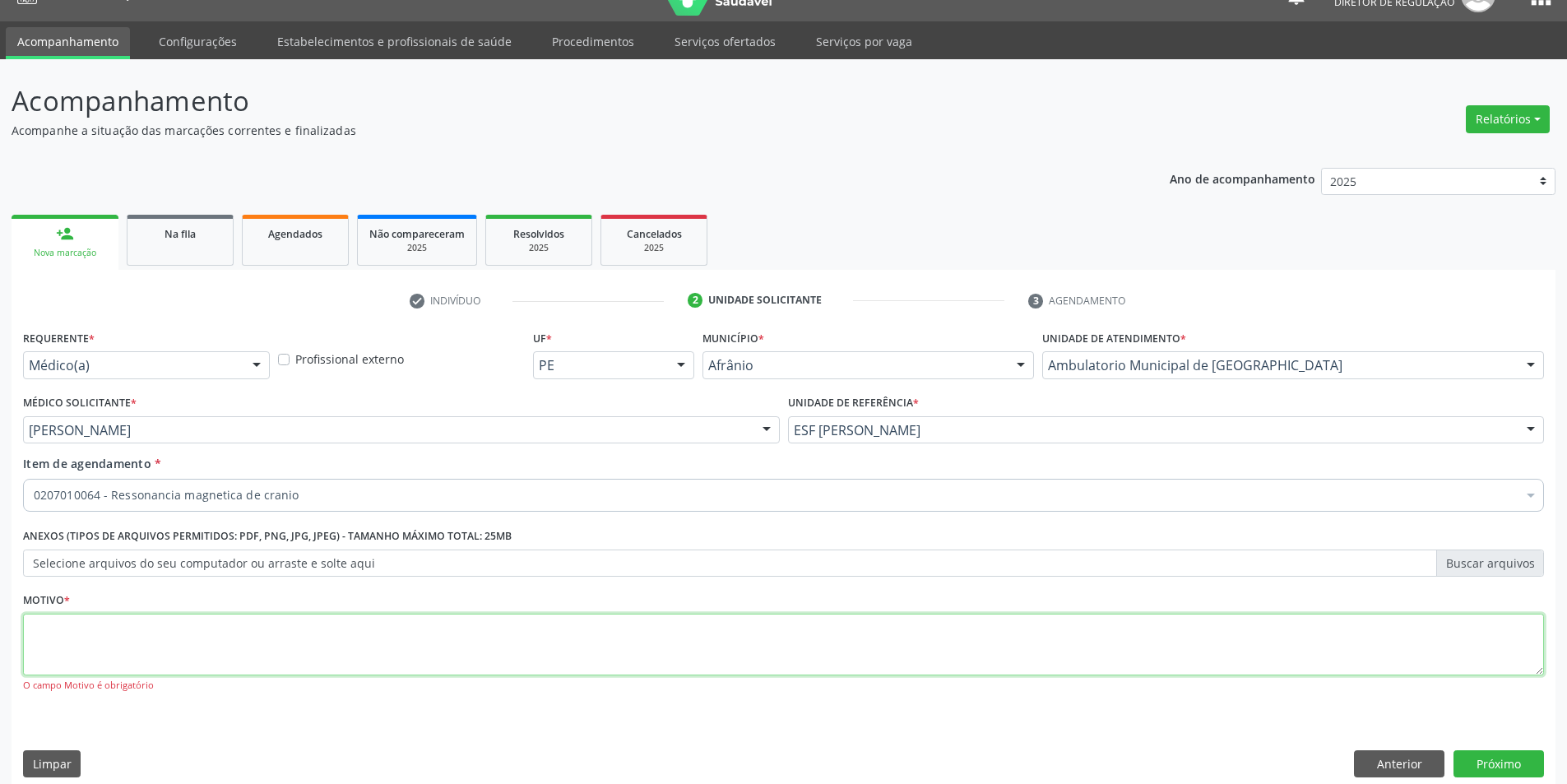
click at [445, 614] on textarea at bounding box center [784, 645] width 1521 height 62
type textarea "*"
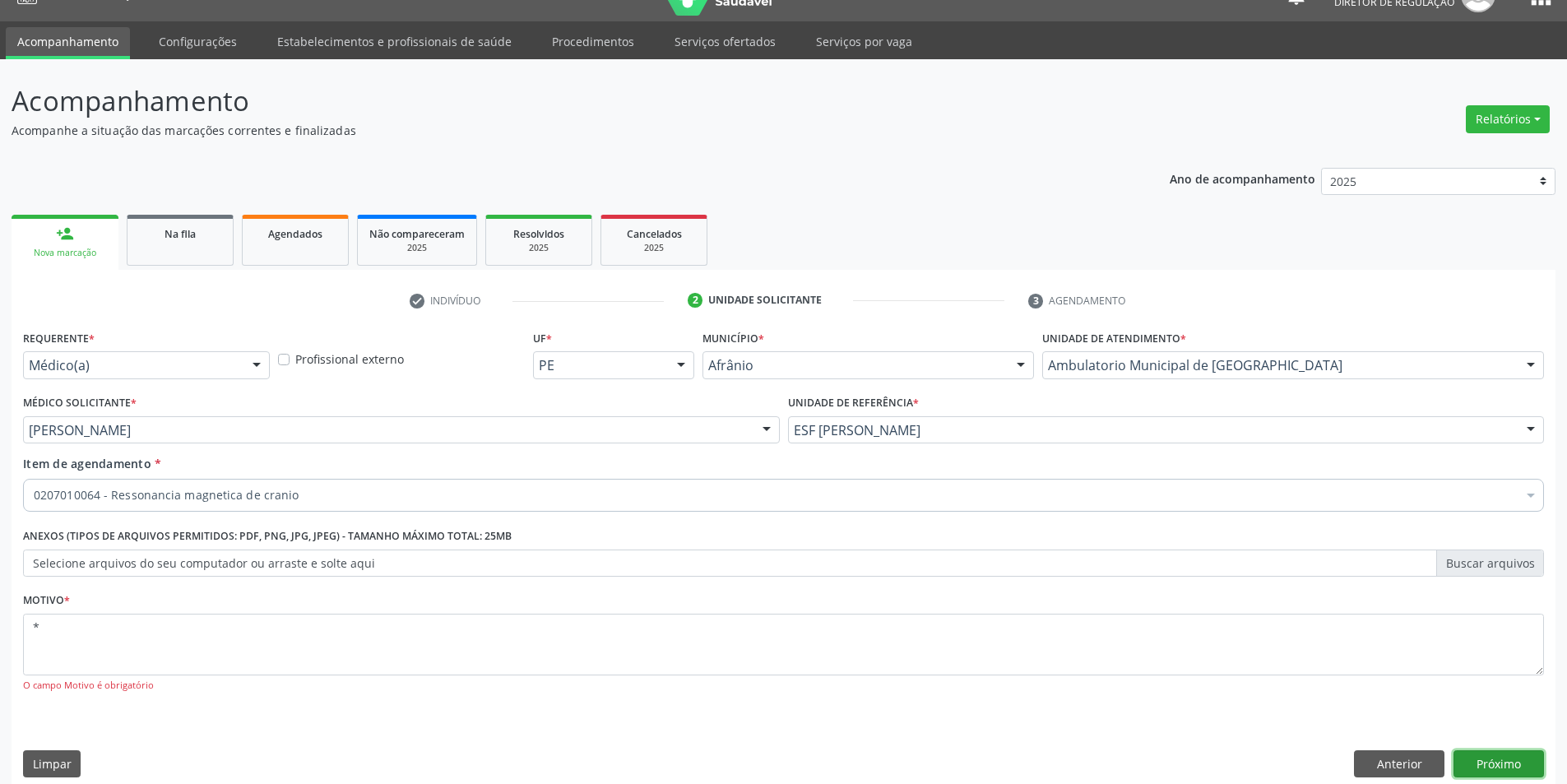
click at [1513, 761] on button "Próximo" at bounding box center [1499, 764] width 91 height 28
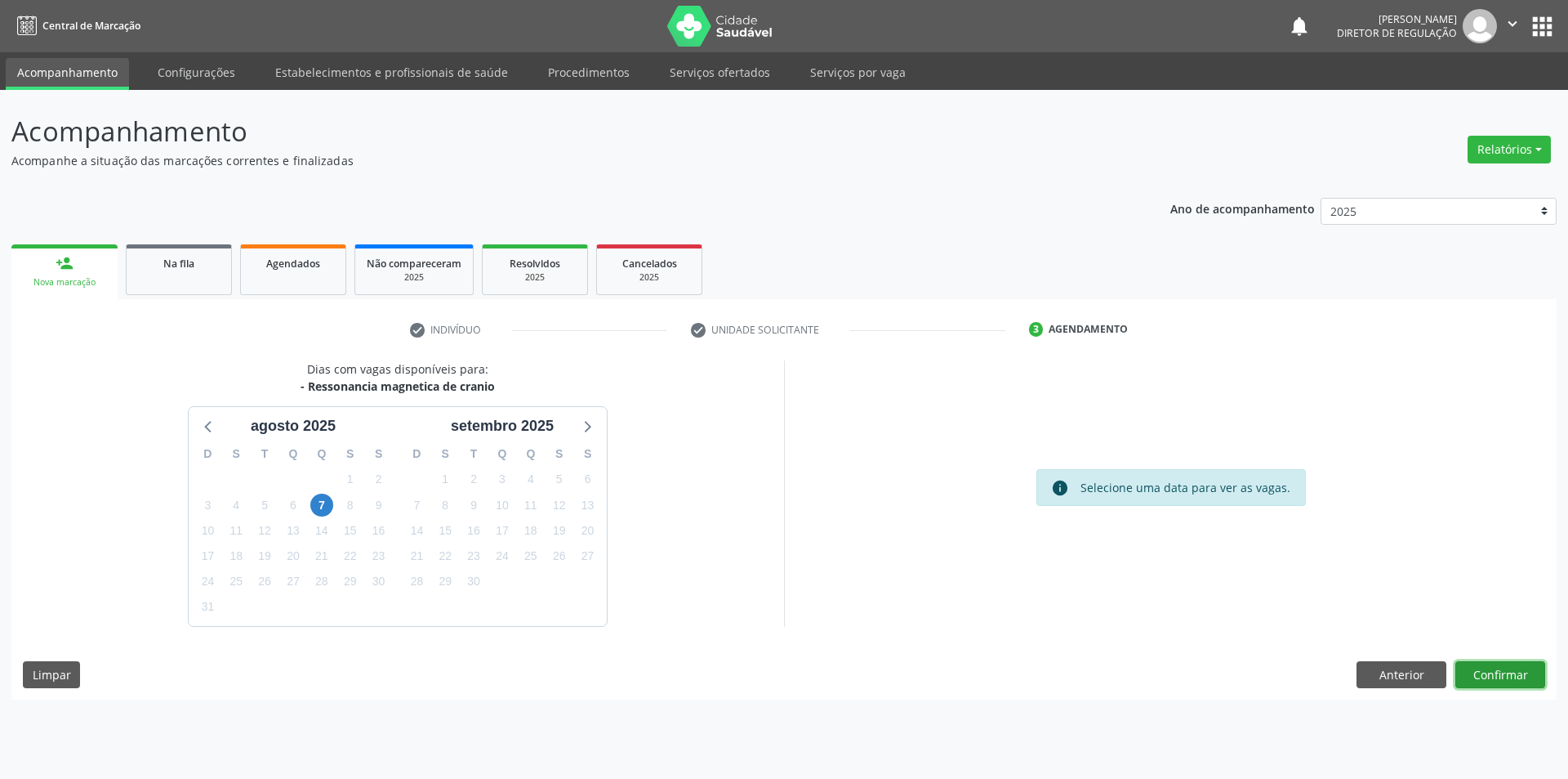
click at [1516, 675] on button "Confirmar" at bounding box center [1499, 675] width 90 height 28
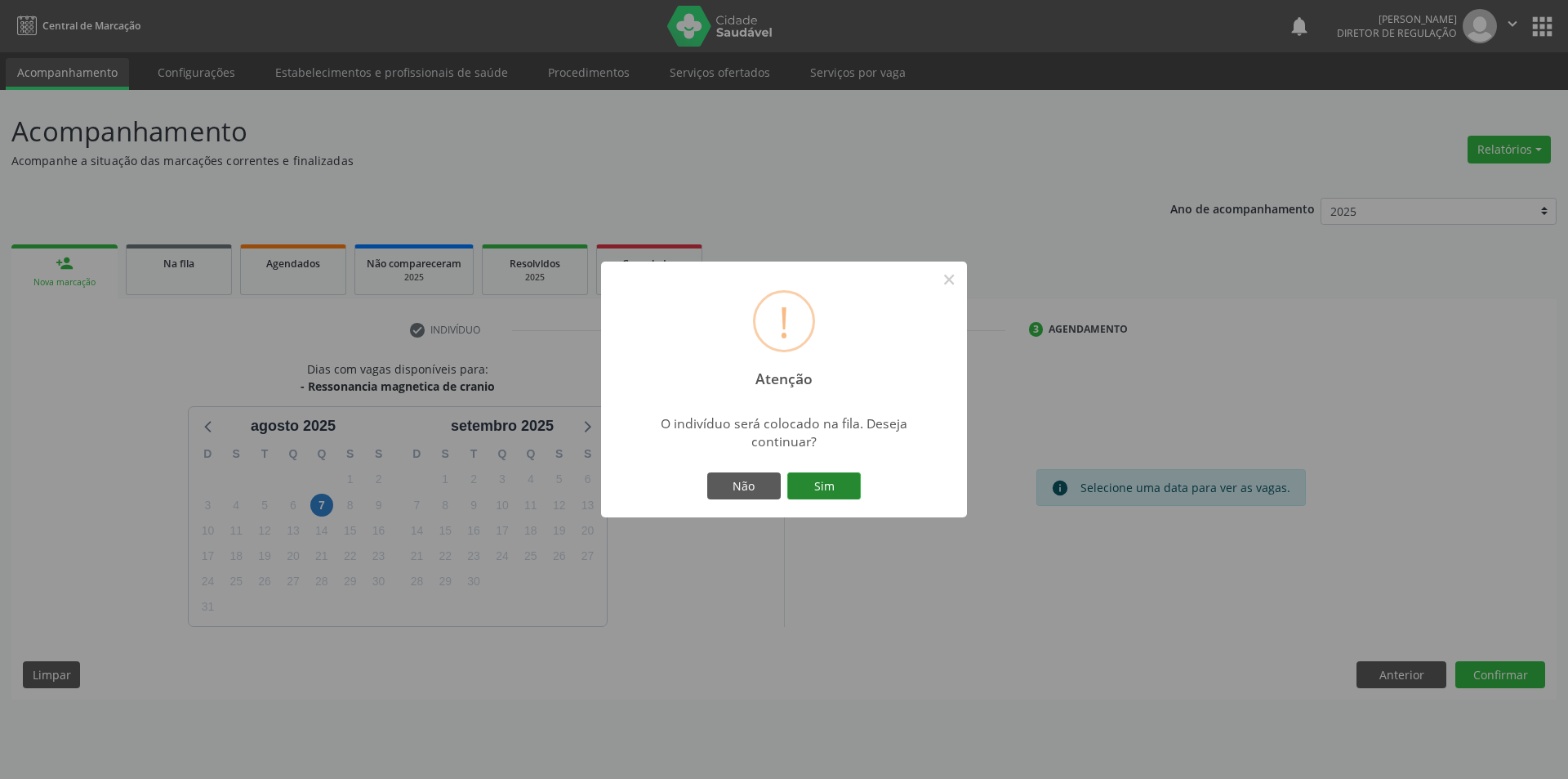
click at [841, 479] on button "Sim" at bounding box center [824, 486] width 73 height 28
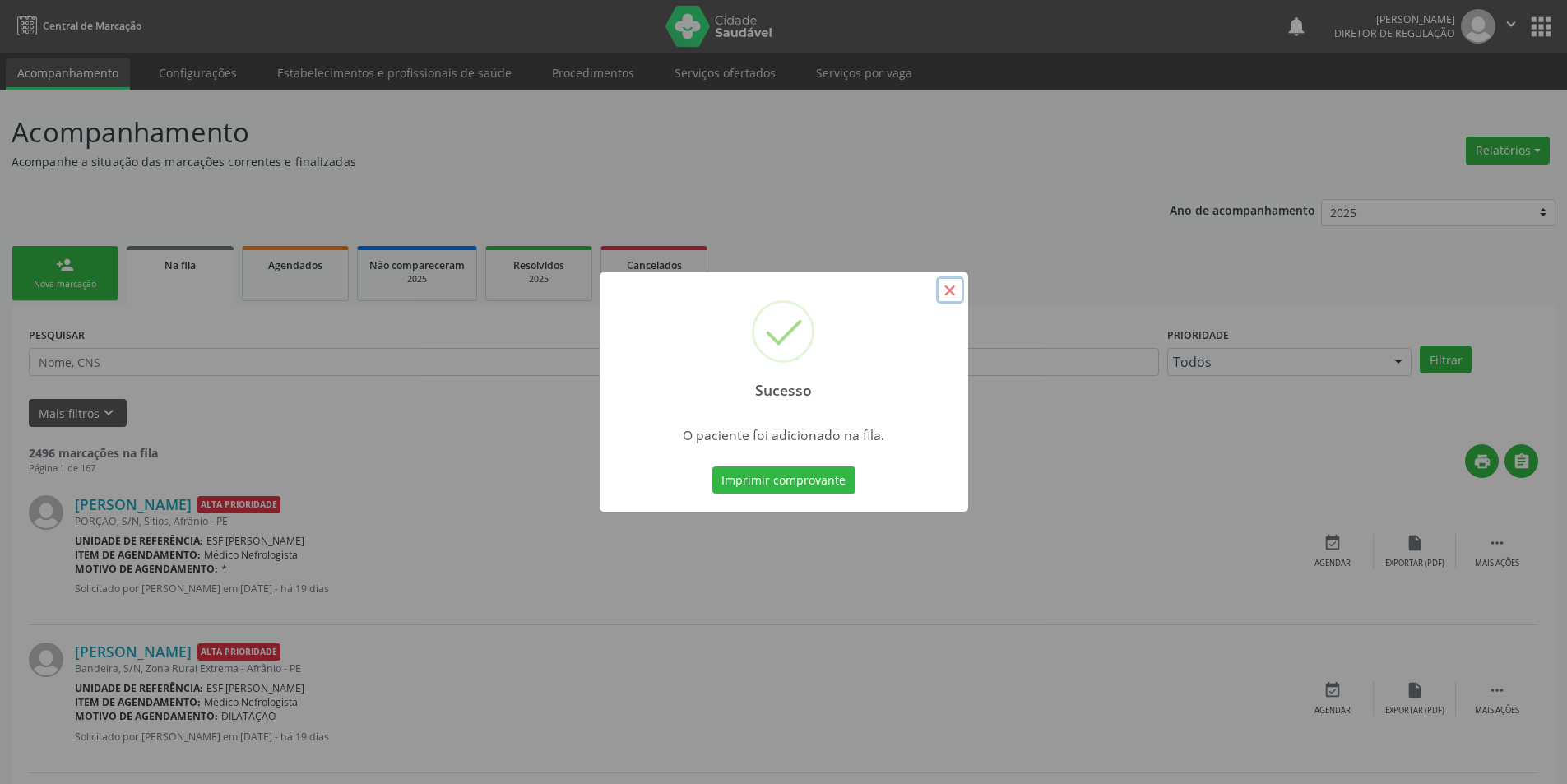
click at [955, 293] on button "×" at bounding box center [950, 290] width 28 height 28
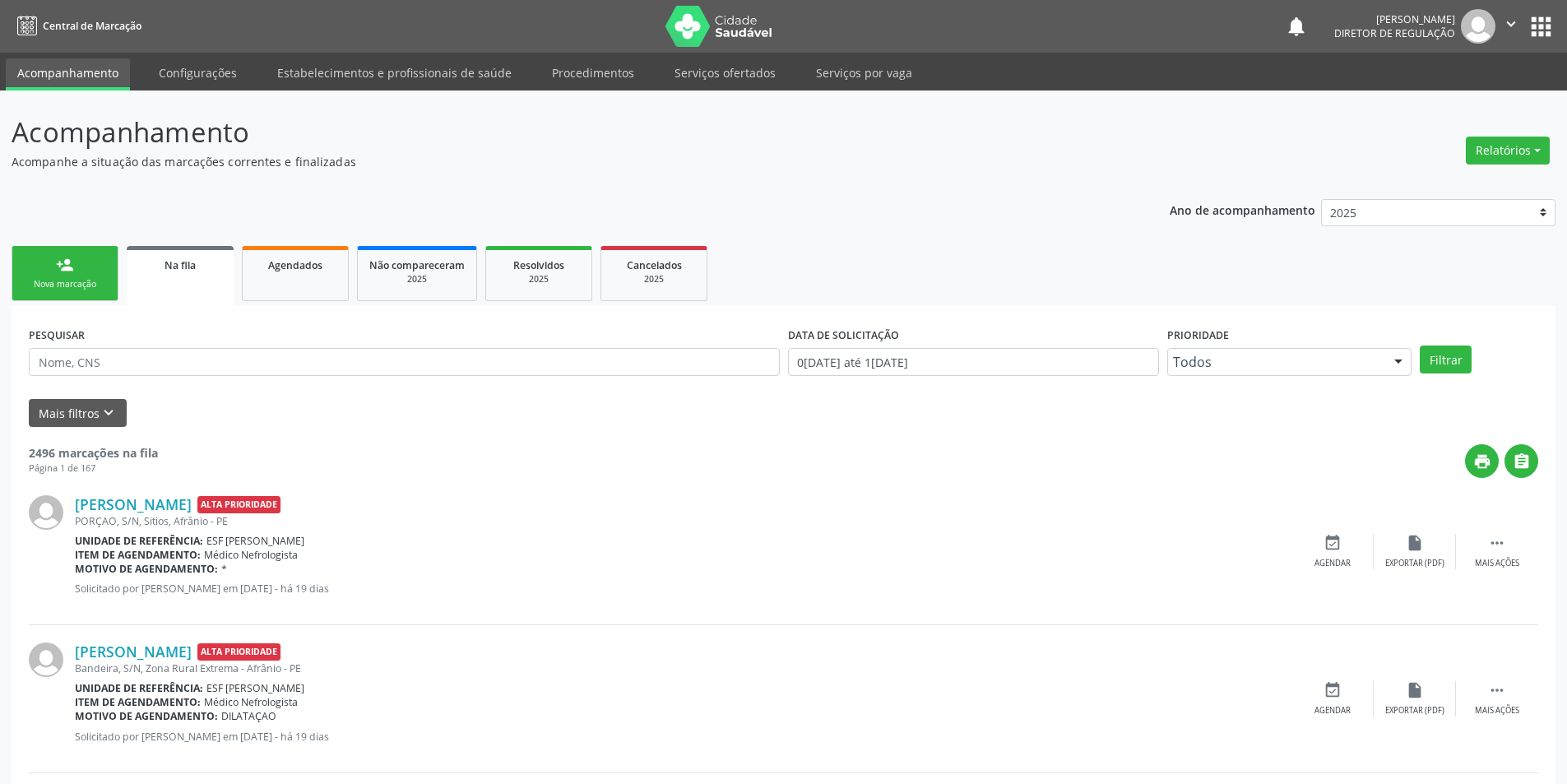
click at [105, 287] on div "Nova marcação" at bounding box center [65, 284] width 83 height 13
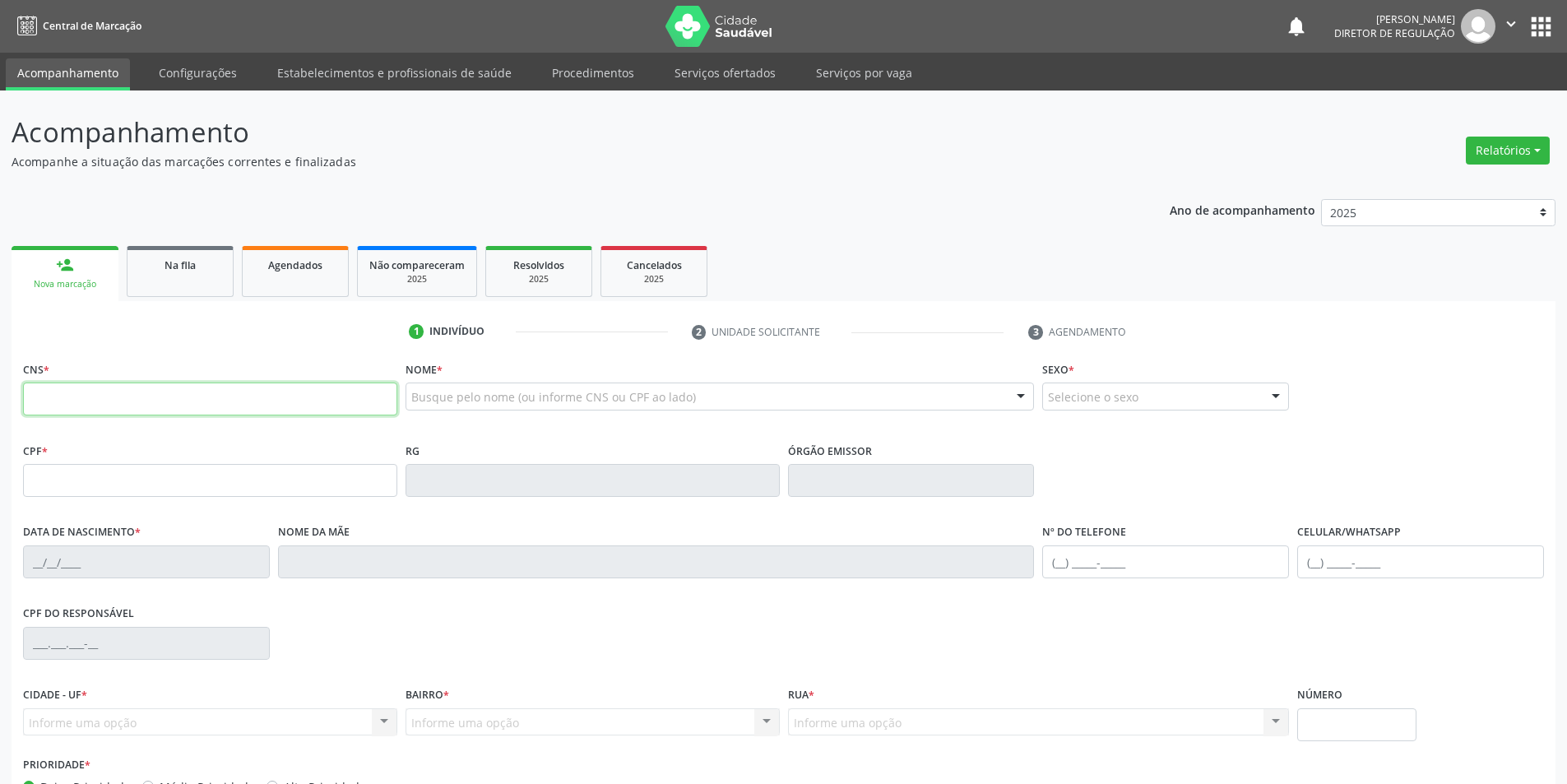
click at [173, 399] on input "text" at bounding box center [210, 399] width 375 height 33
type input "704 8055 1240 1548"
type input "043.239.094-46"
type input "0[DATE]"
type input "[PERSON_NAME]"
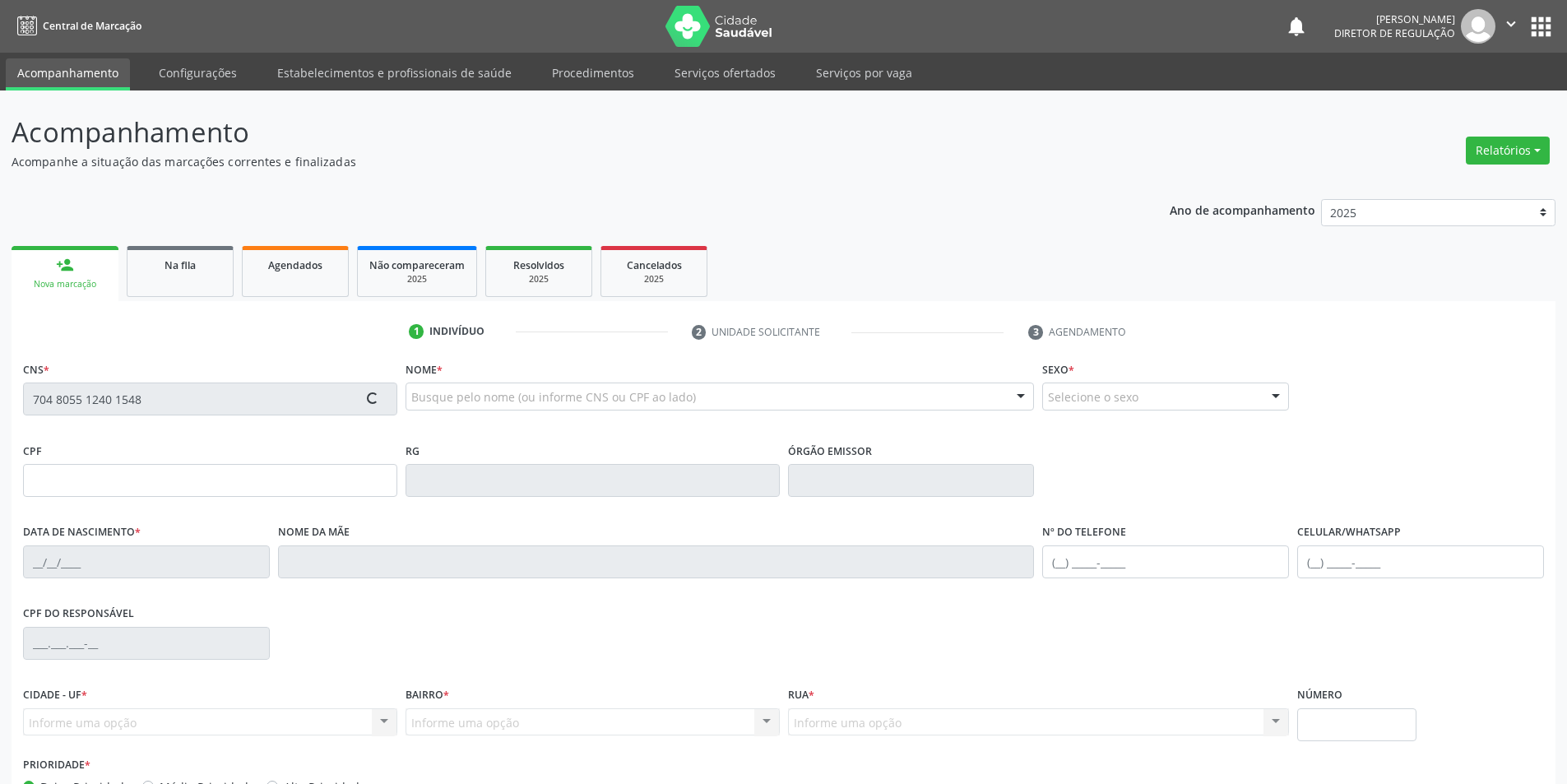
type input "[PHONE_NUMBER]"
type input "4"
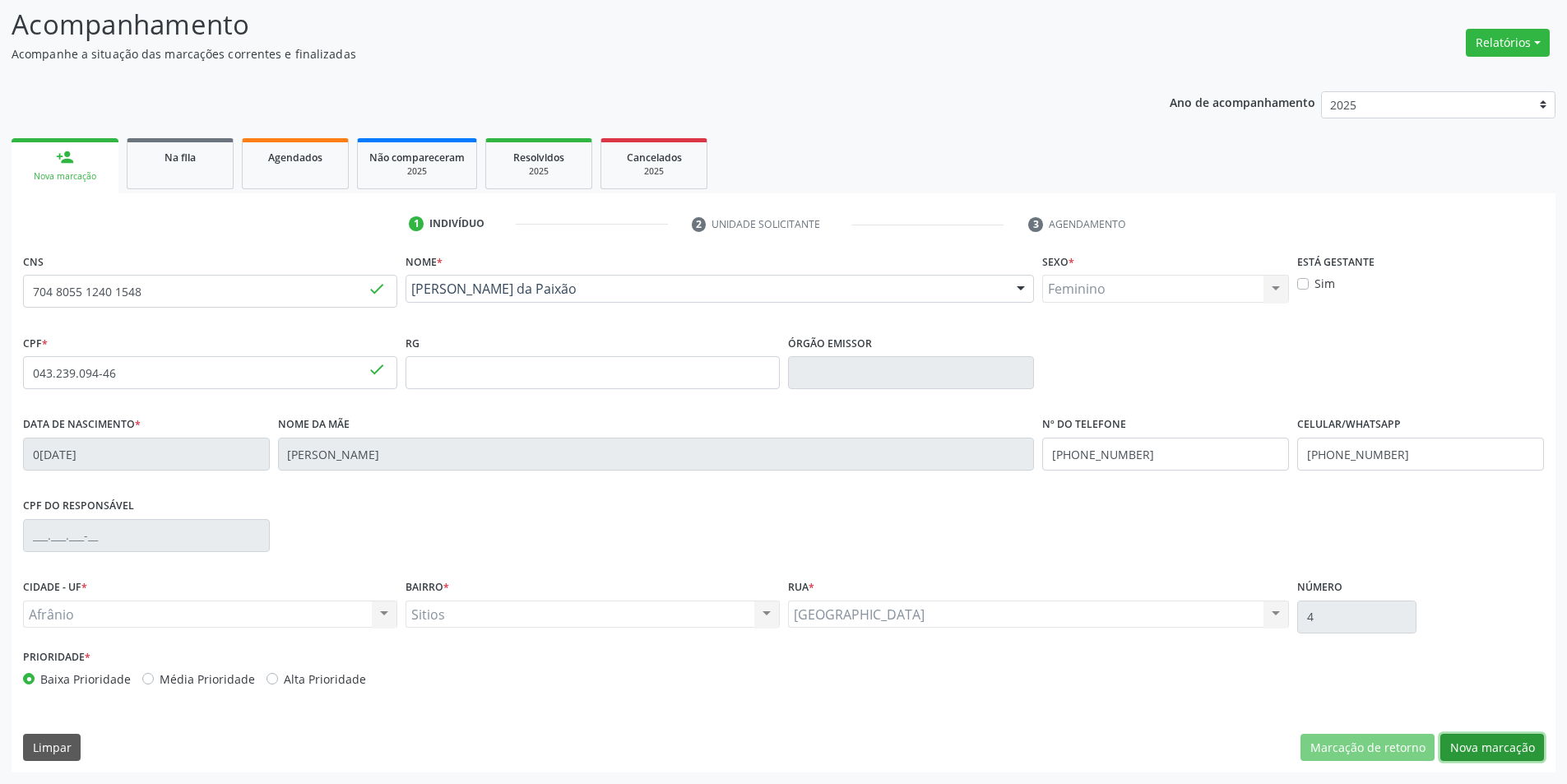
click at [1492, 745] on button "Nova marcação" at bounding box center [1492, 747] width 104 height 28
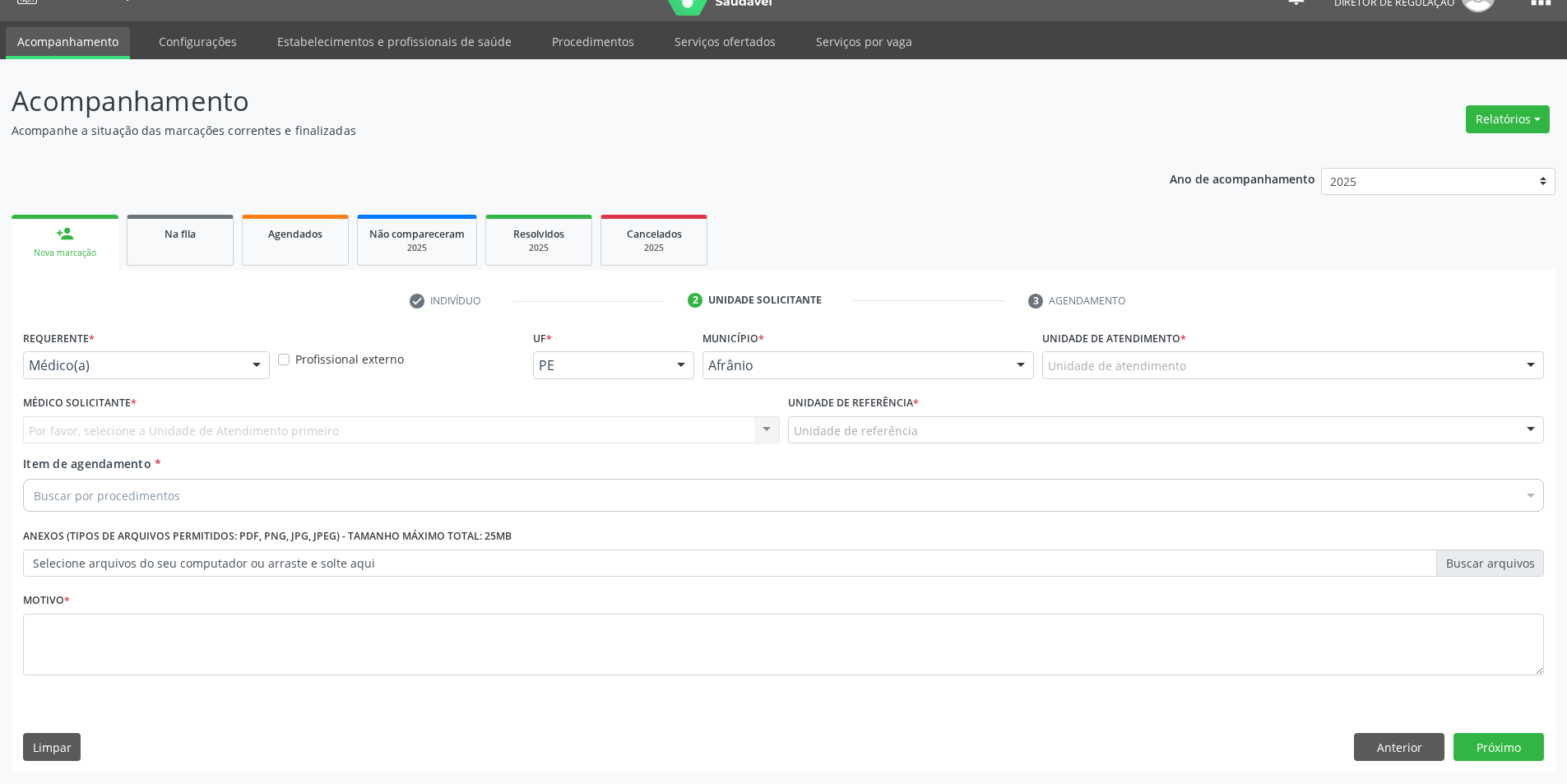
scroll to position [31, 0]
click at [1275, 362] on div "Unidade de atendimento" at bounding box center [1294, 365] width 502 height 28
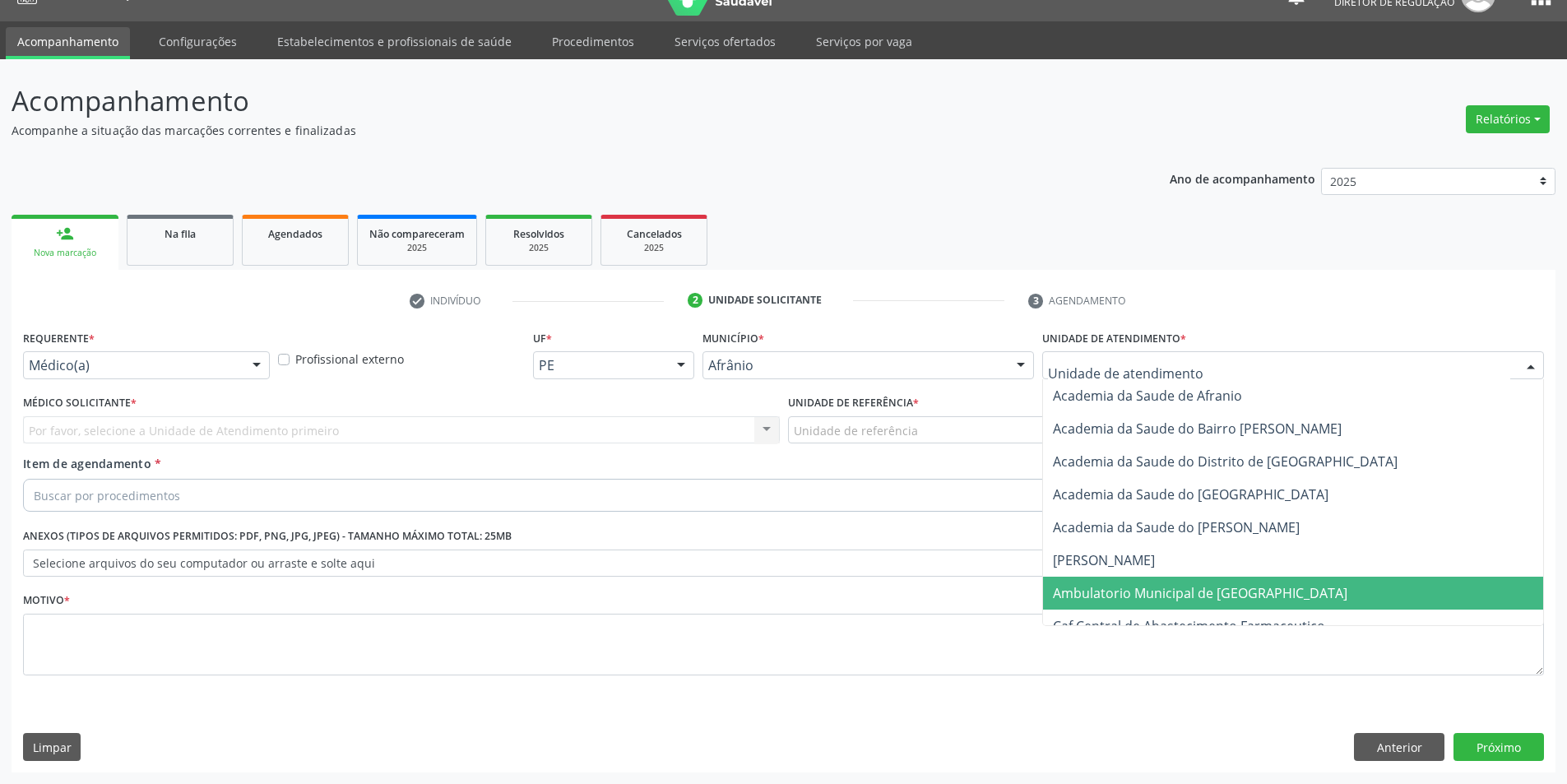
click at [1216, 588] on span "Ambulatorio Municipal de [GEOGRAPHIC_DATA]" at bounding box center [1200, 592] width 295 height 18
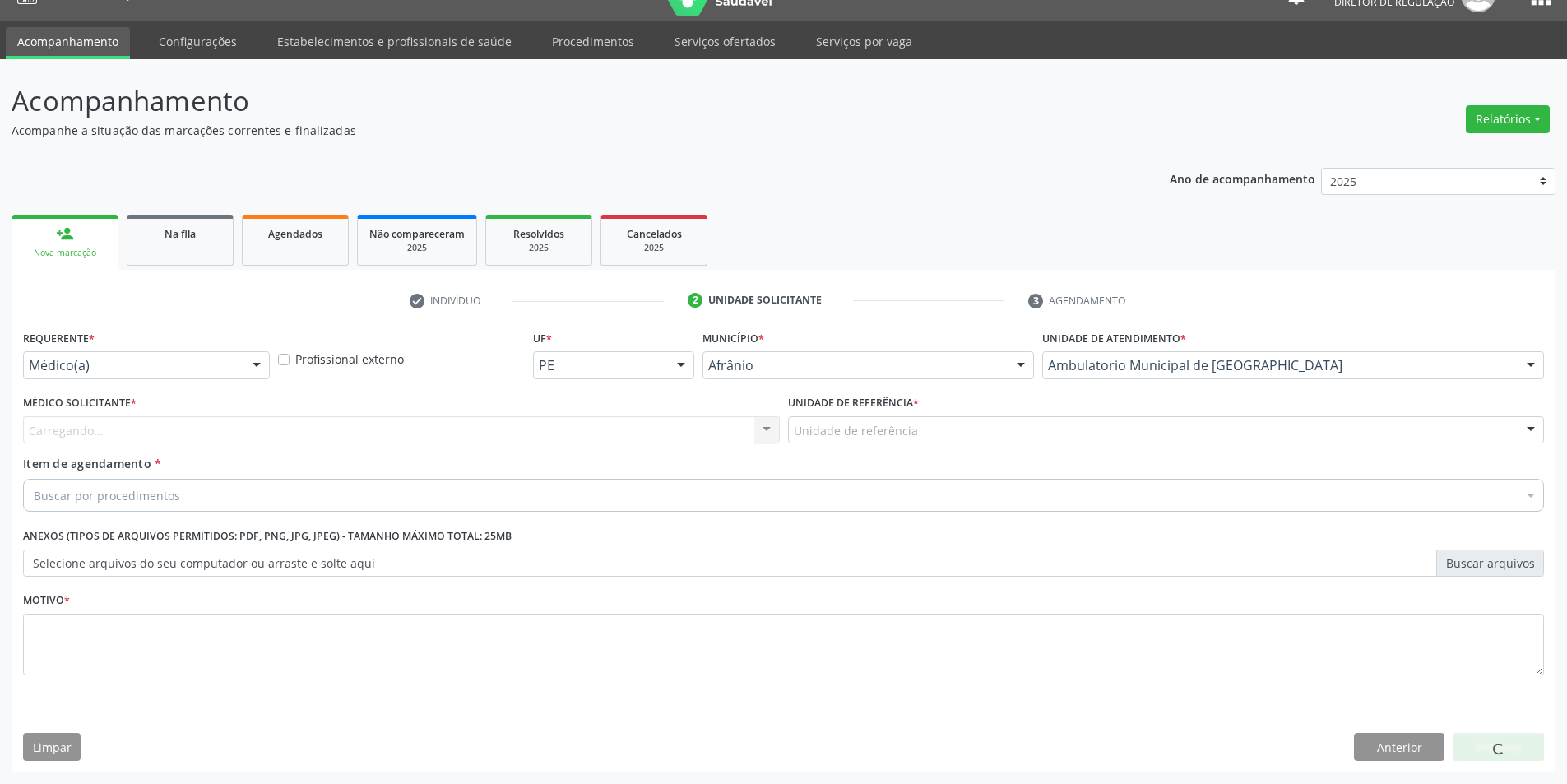
click at [925, 435] on div "Unidade de referência" at bounding box center [1167, 430] width 757 height 28
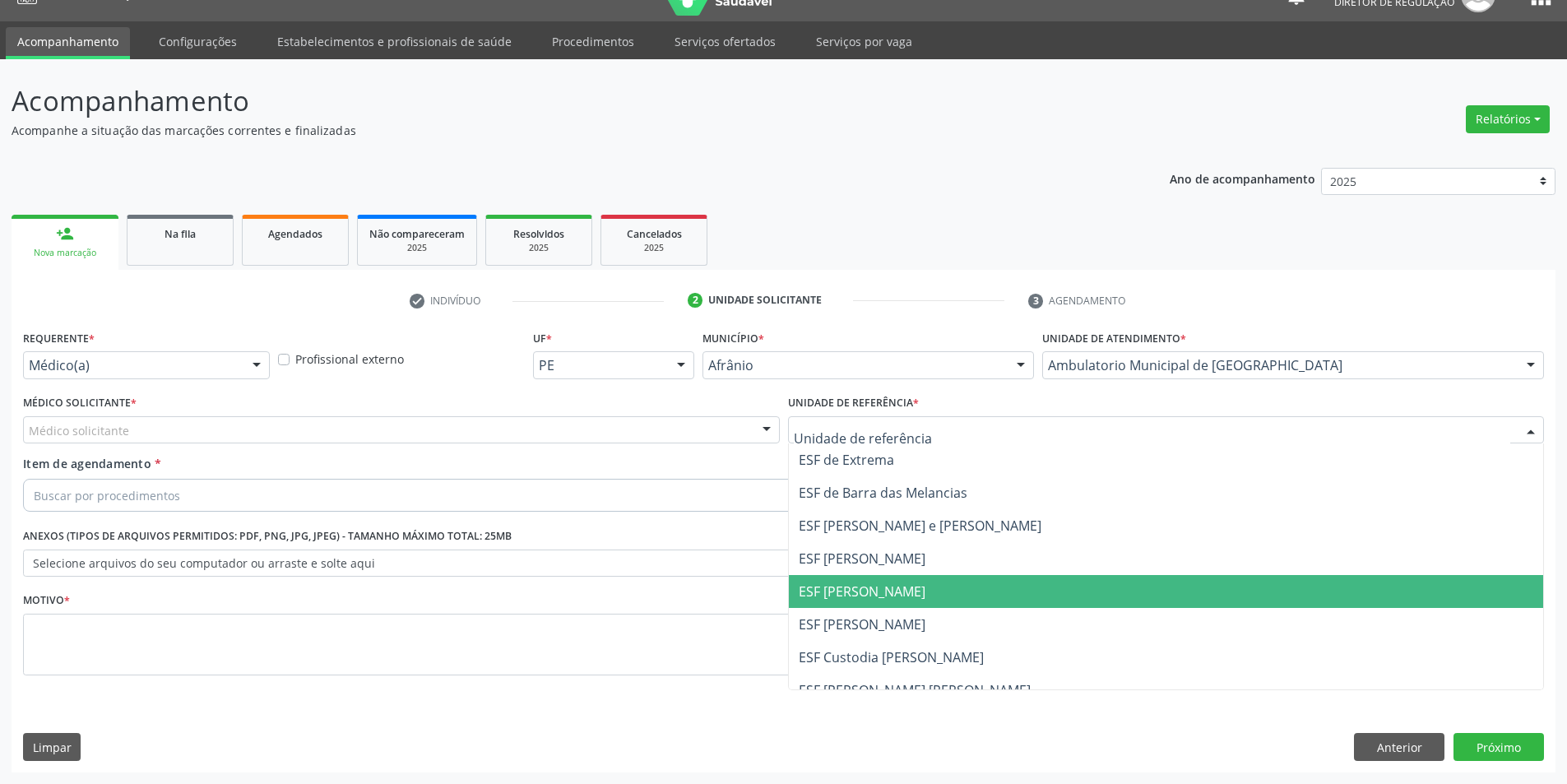
click at [917, 587] on span "ESF [PERSON_NAME]" at bounding box center [1167, 591] width 755 height 33
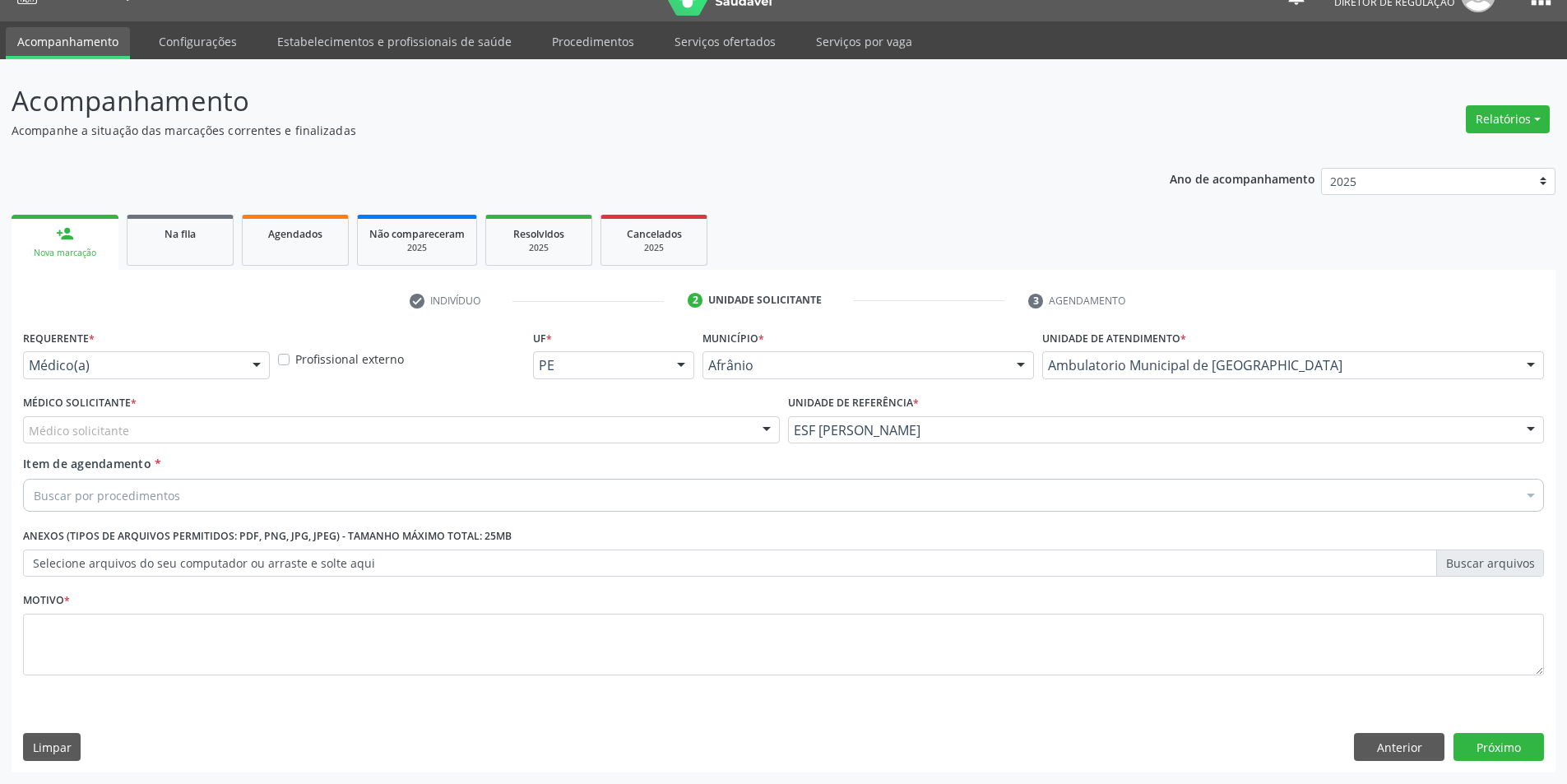
click at [692, 423] on div "Médico solicitante" at bounding box center [402, 430] width 757 height 28
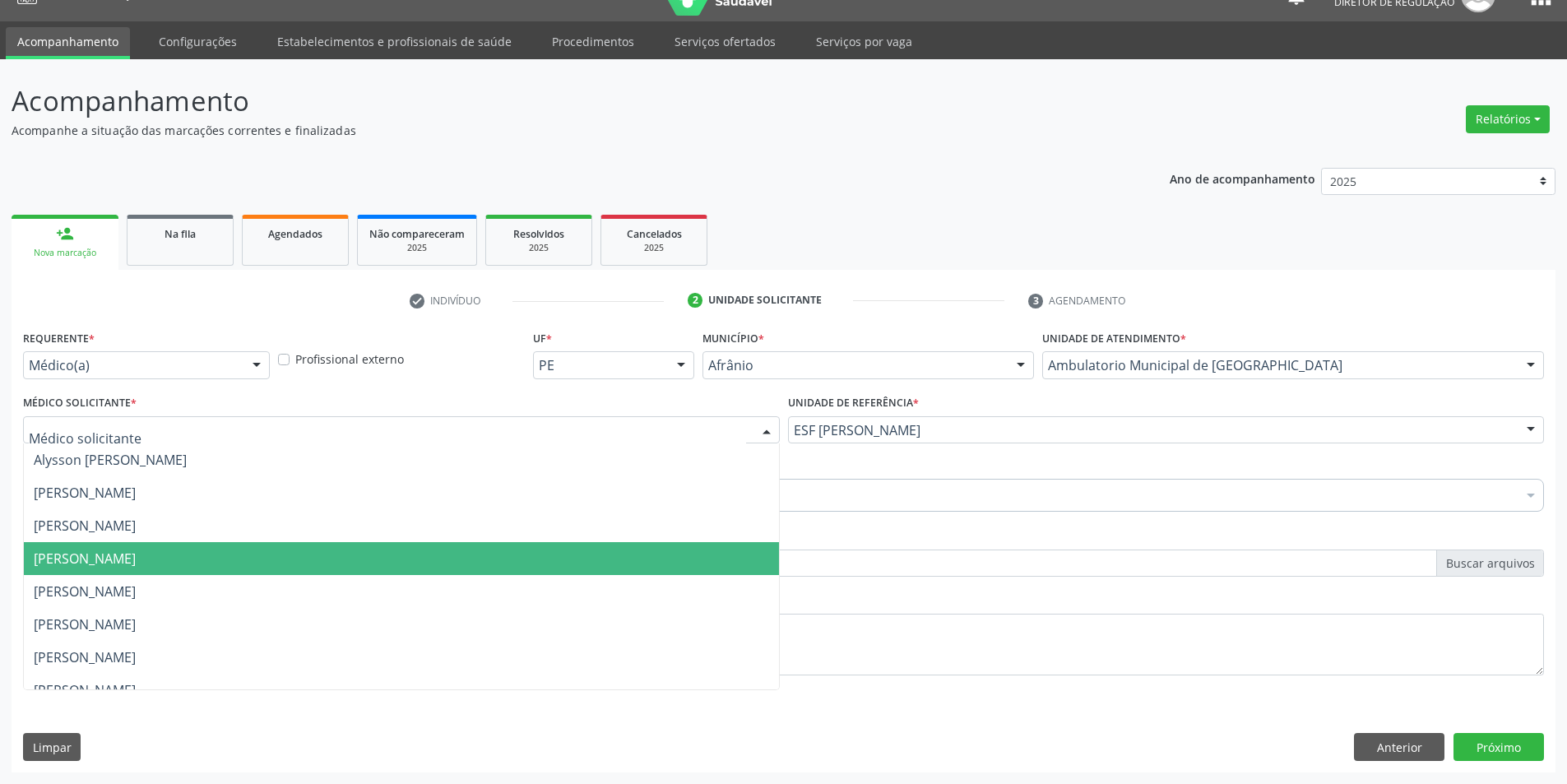
click at [648, 552] on span "[PERSON_NAME]" at bounding box center [402, 558] width 755 height 33
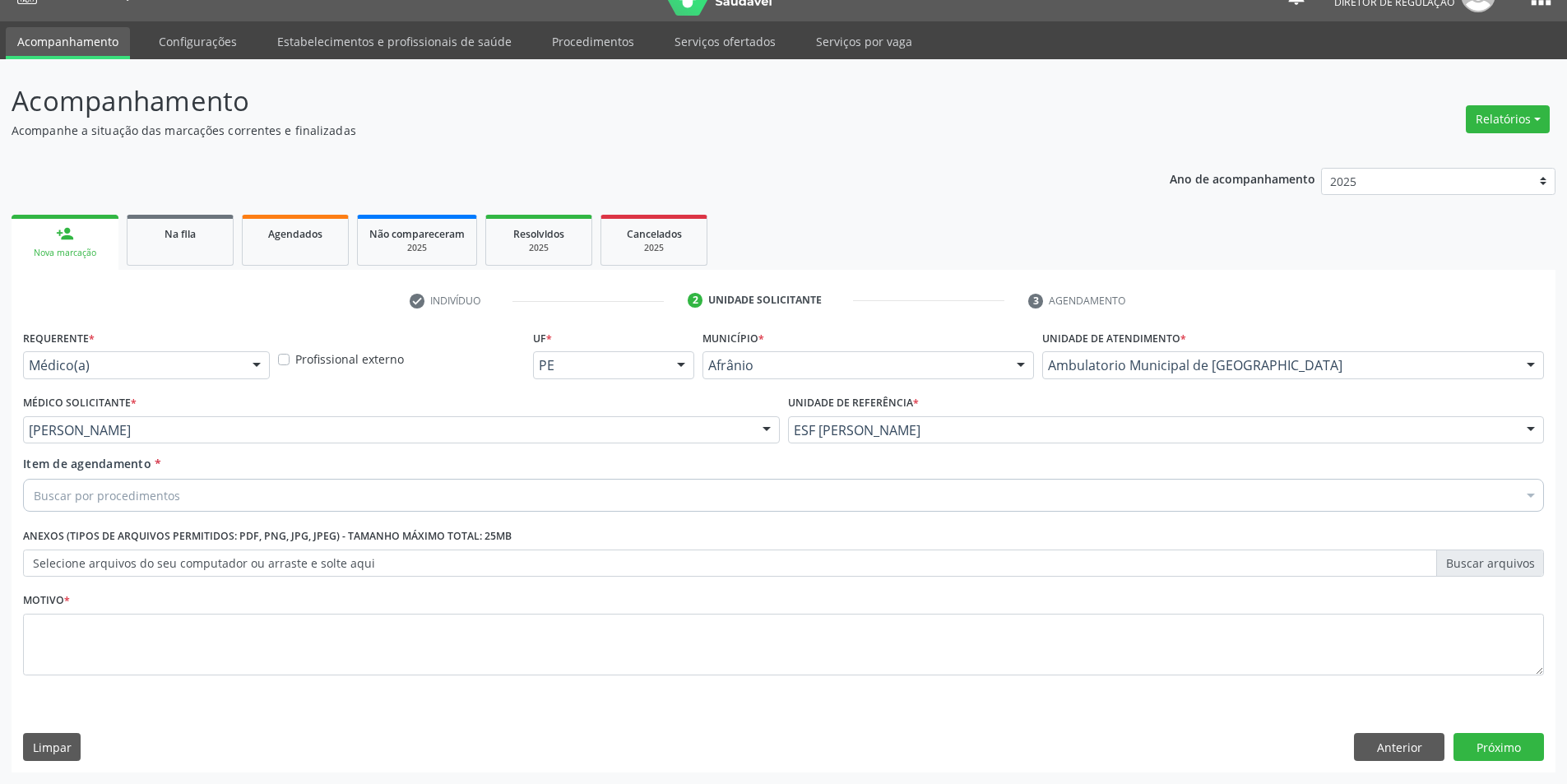
click at [513, 492] on div "Buscar por procedimentos" at bounding box center [784, 495] width 1521 height 33
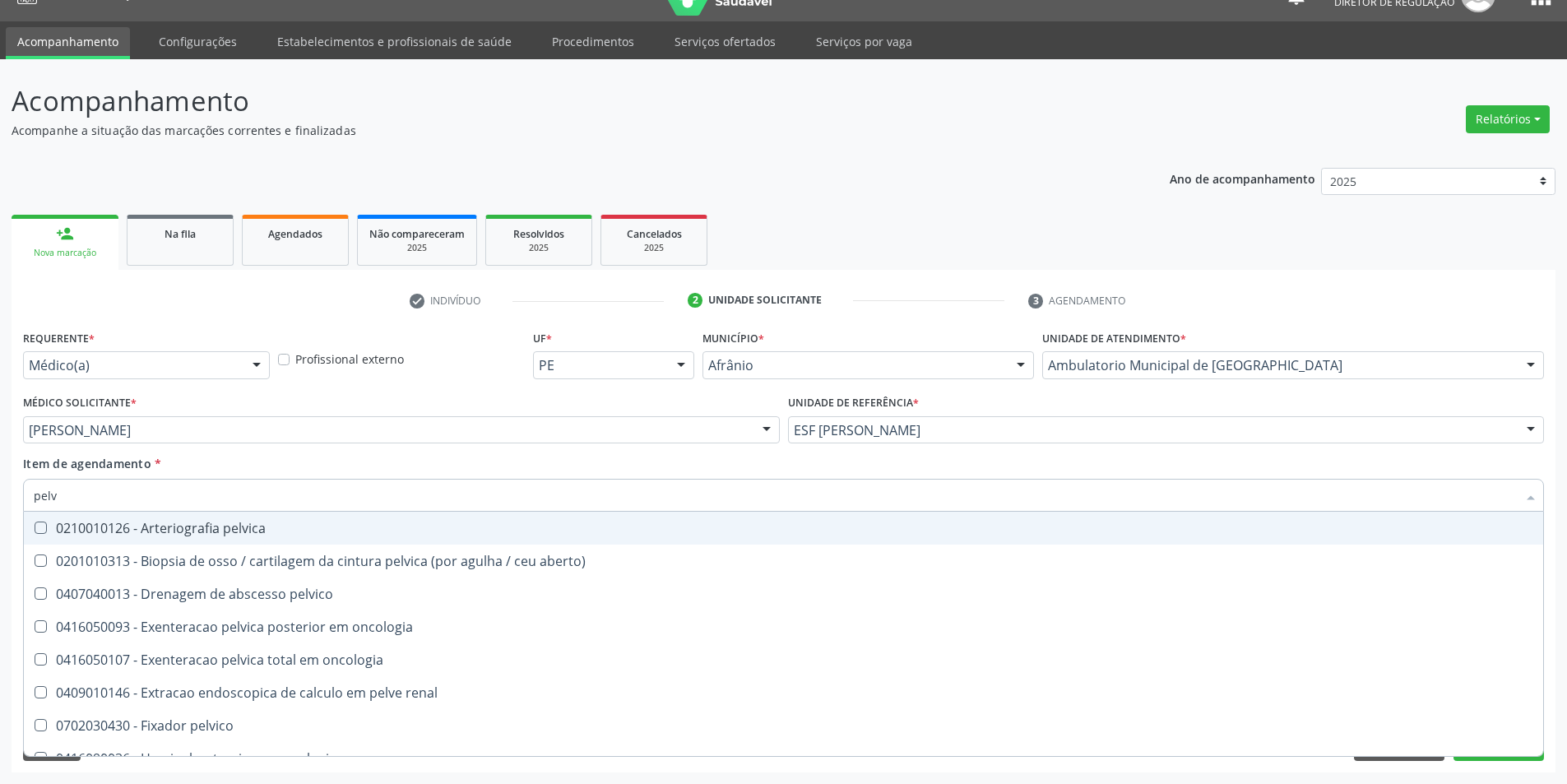
type input "pelve"
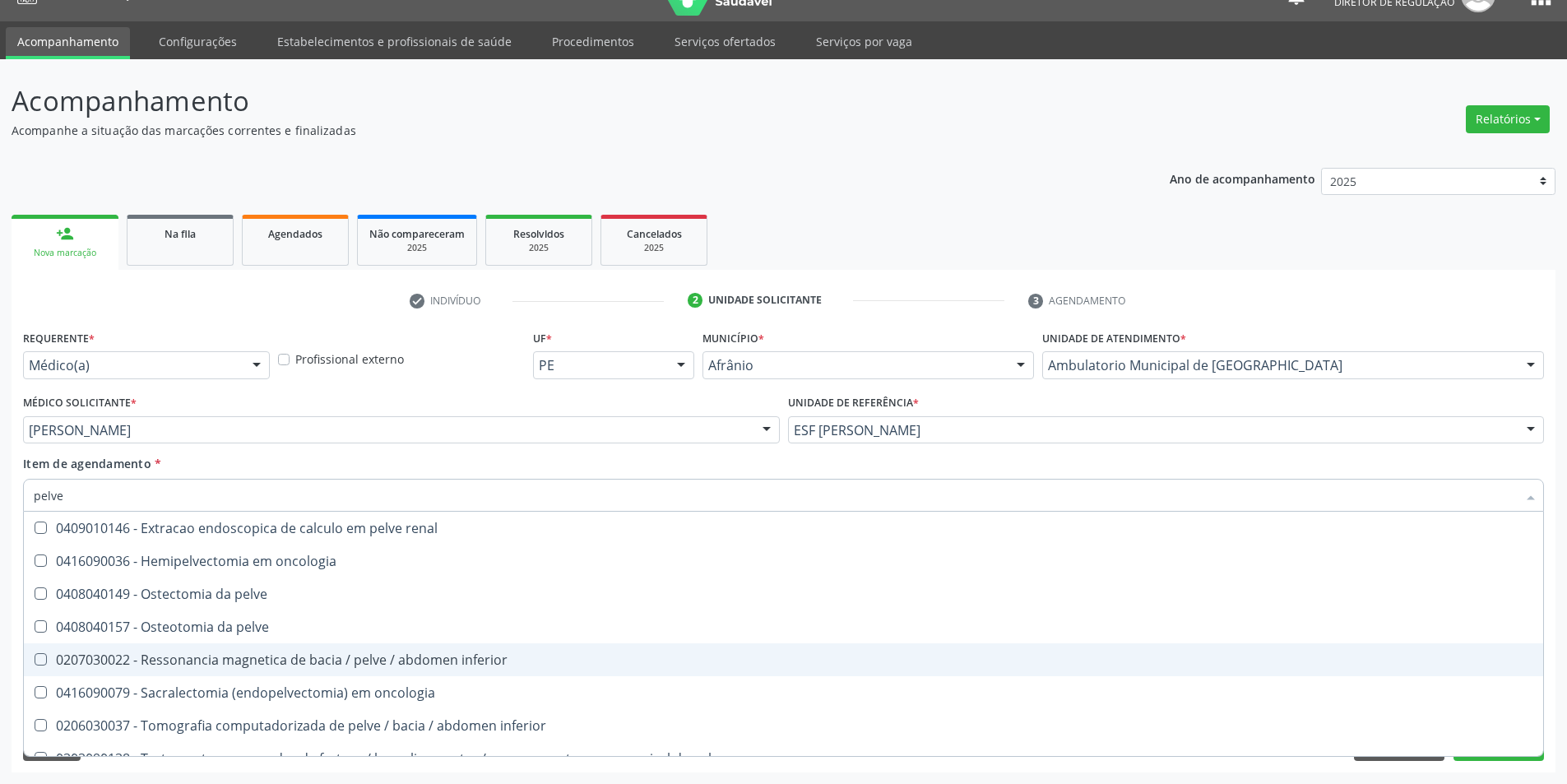
click at [430, 658] on div "0207030022 - Ressonancia magnetica de bacia / pelve / abdomen inferior" at bounding box center [784, 659] width 1500 height 14
checkbox inferior "true"
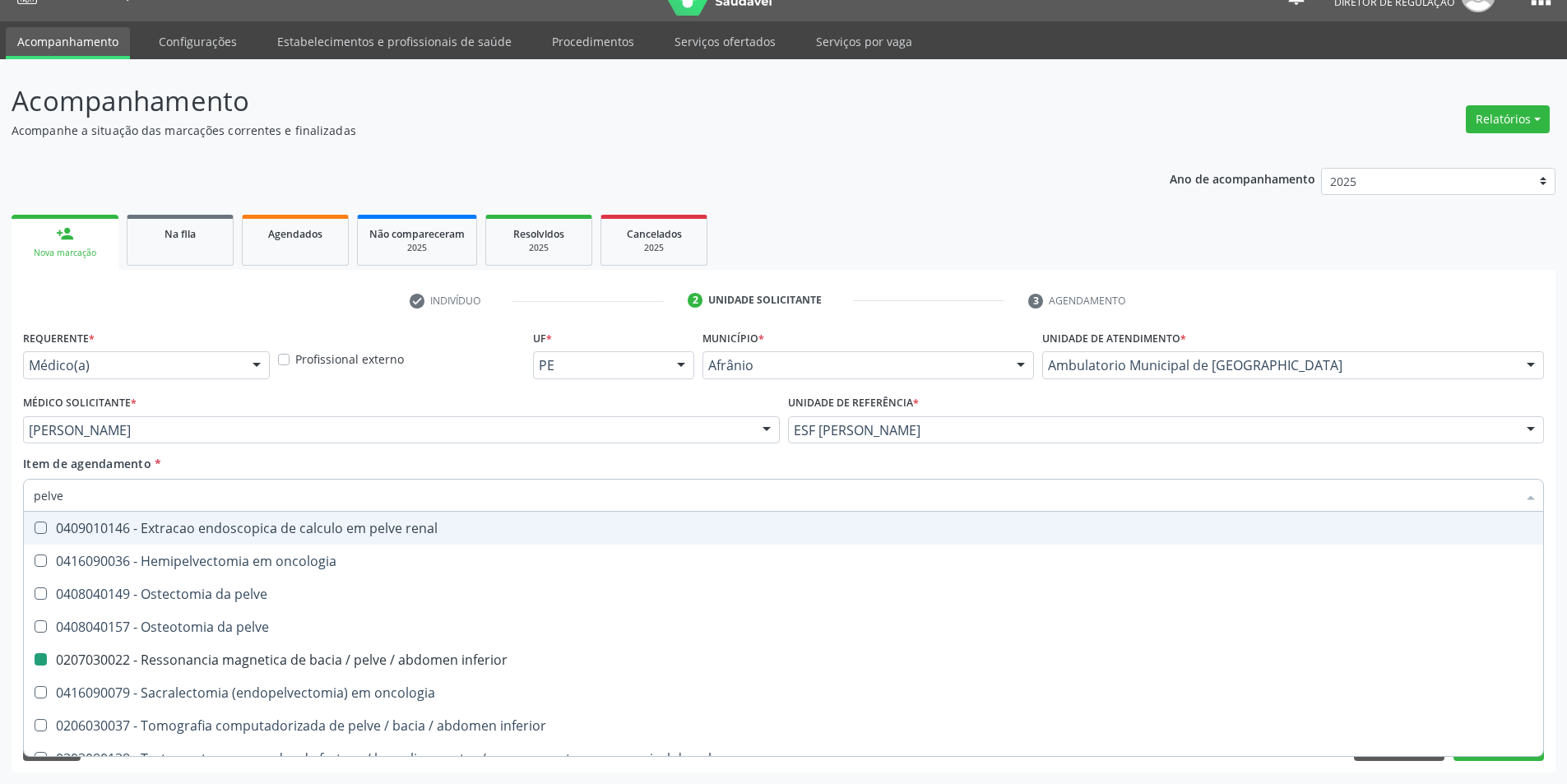
click at [462, 453] on div "Médico Solicitante * [PERSON_NAME] [PERSON_NAME] [PERSON_NAME] [PERSON_NAME] Re…" at bounding box center [401, 423] width 765 height 64
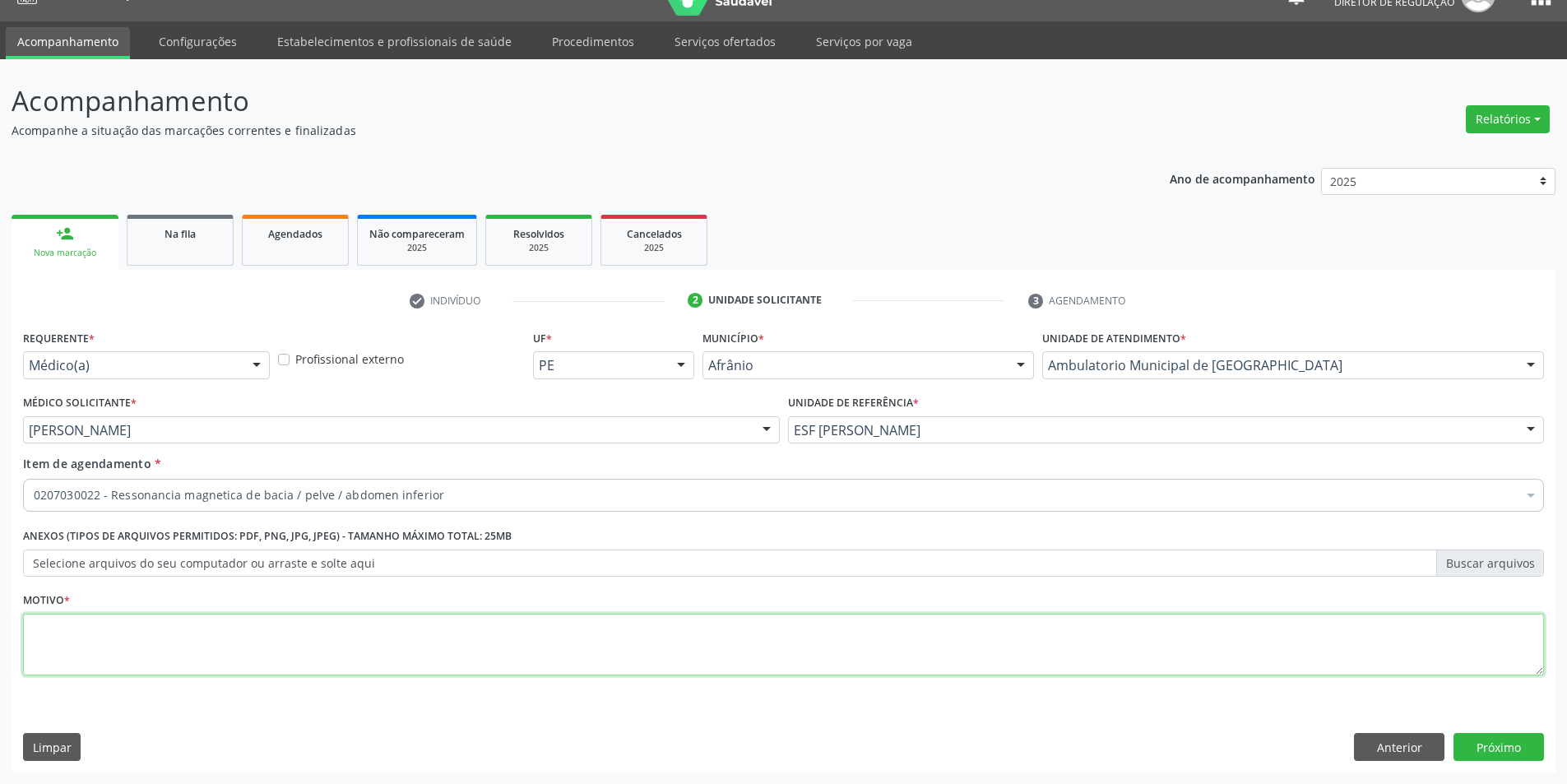
click at [413, 639] on textarea at bounding box center [784, 645] width 1521 height 62
type textarea "*"
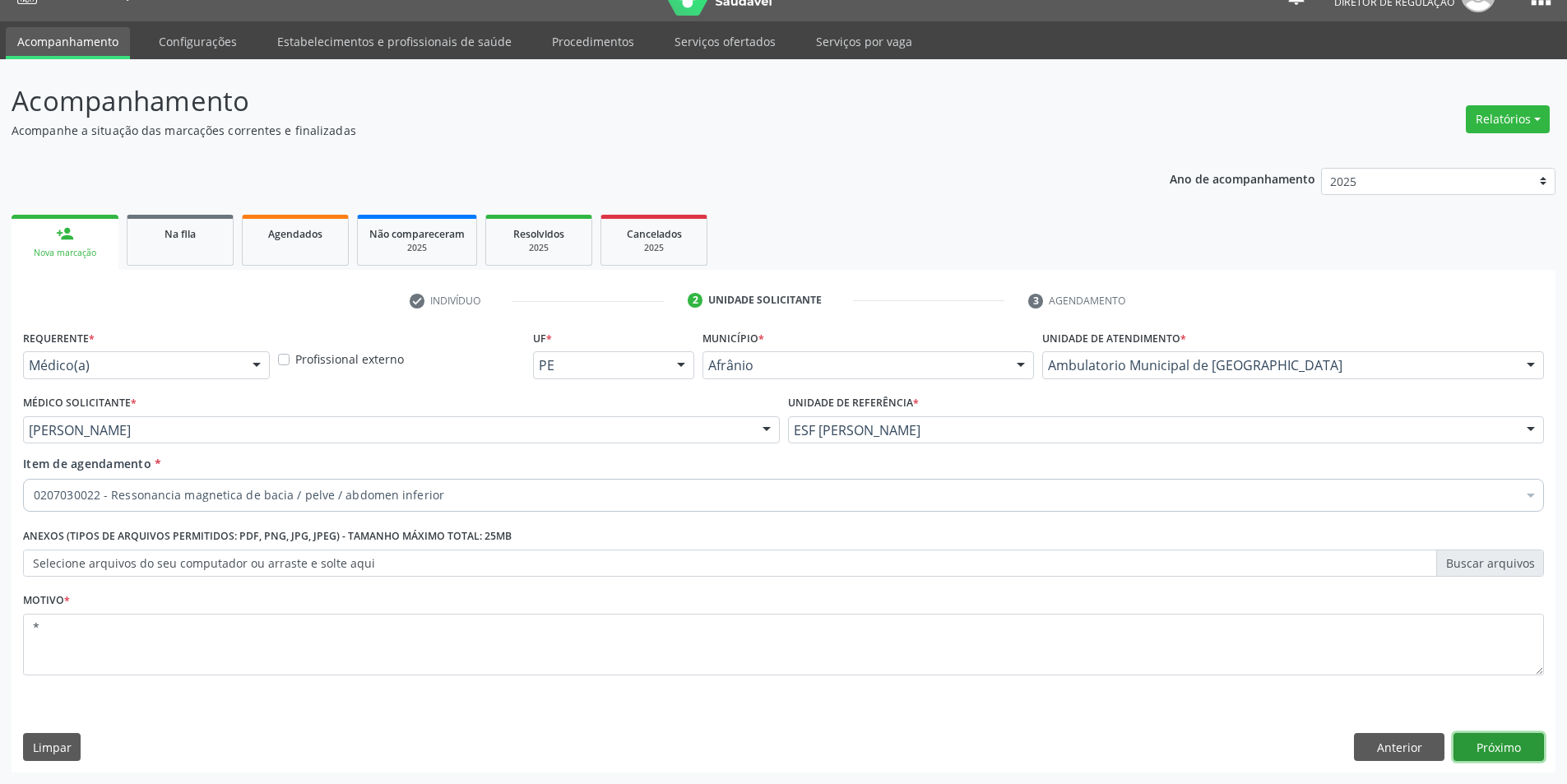
click at [1505, 748] on button "Próximo" at bounding box center [1499, 746] width 91 height 28
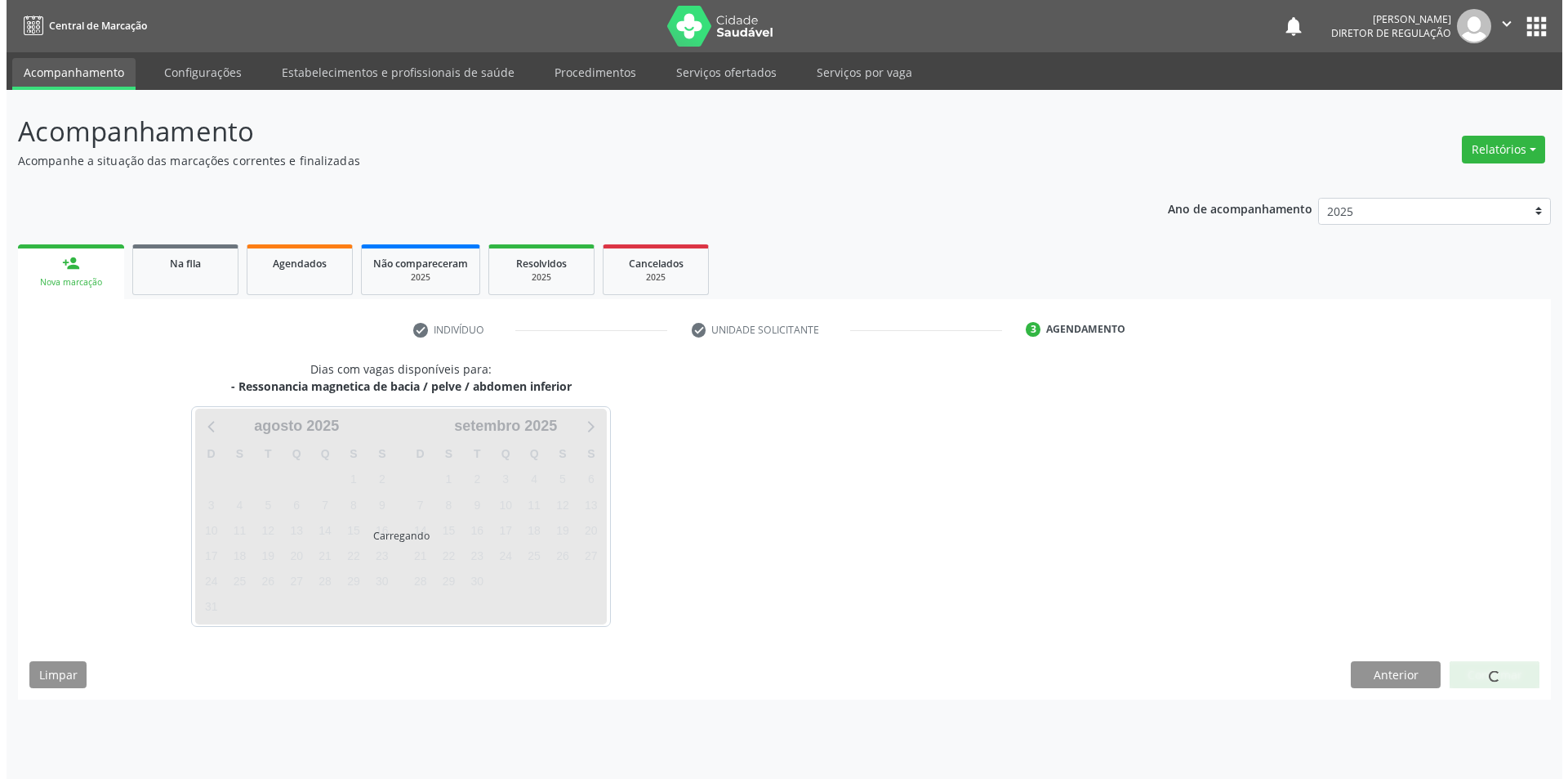
scroll to position [0, 0]
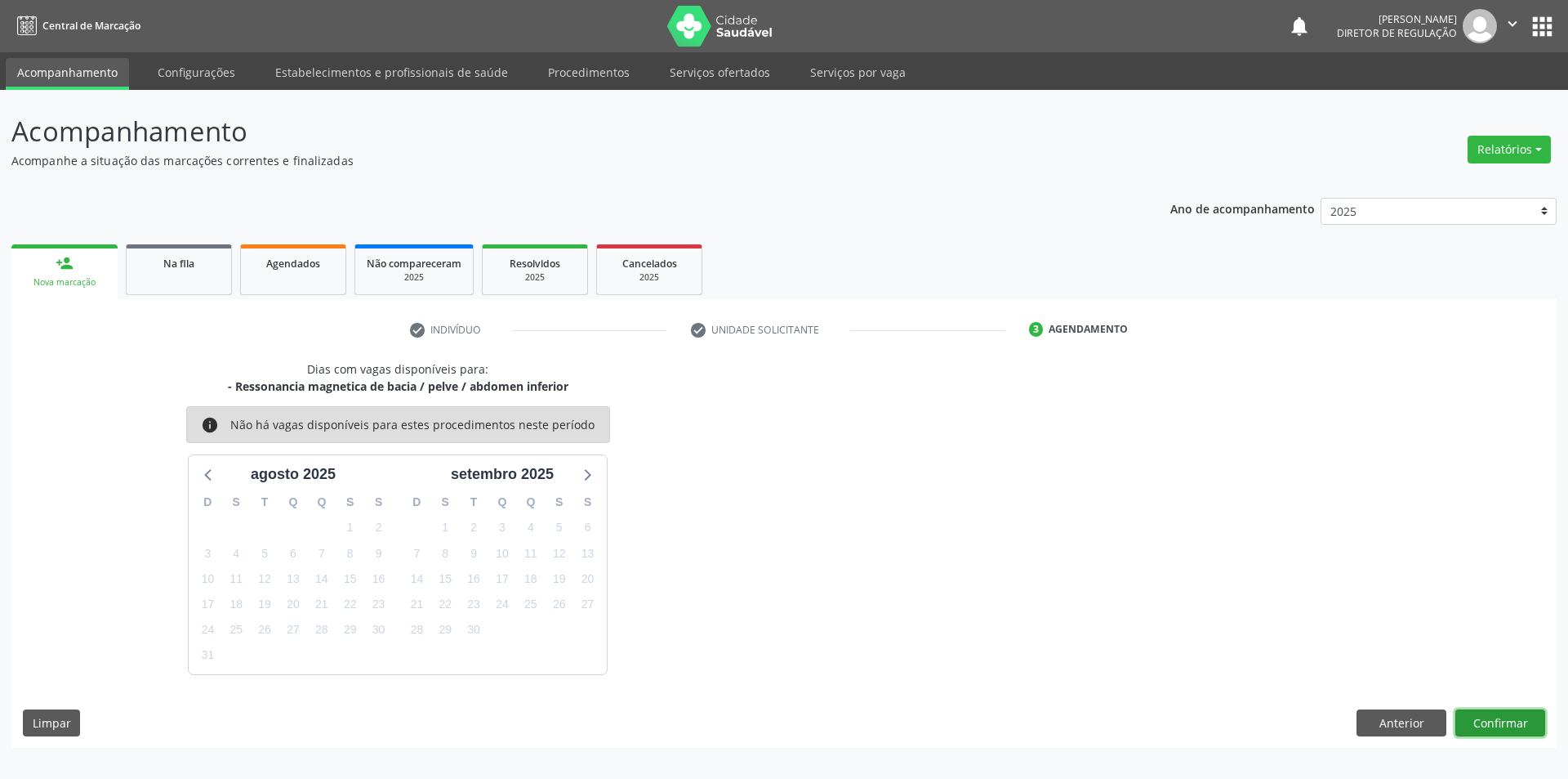
click at [1501, 727] on button "Confirmar" at bounding box center [1499, 723] width 90 height 28
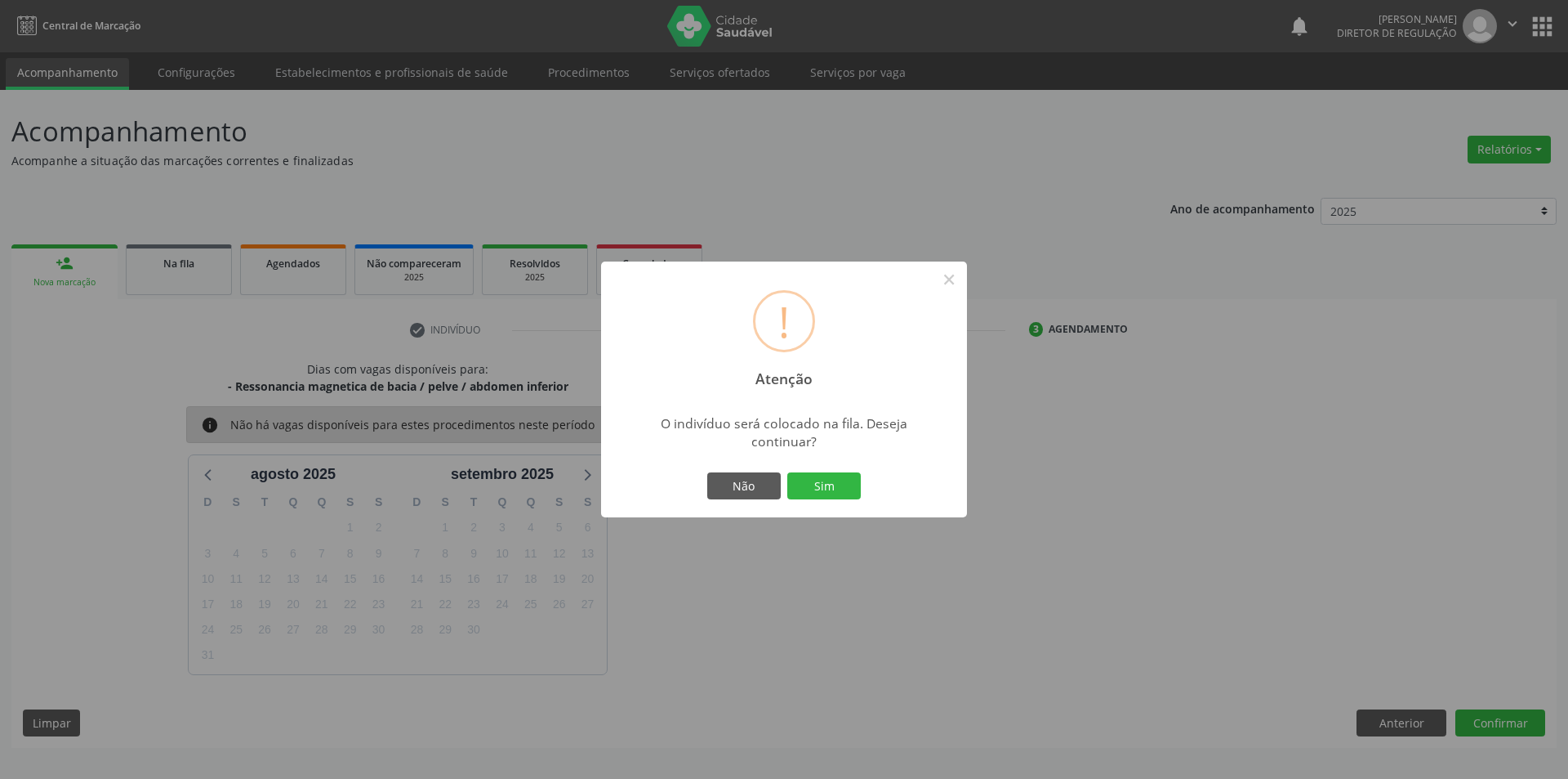
click at [836, 487] on button "Sim" at bounding box center [824, 486] width 73 height 28
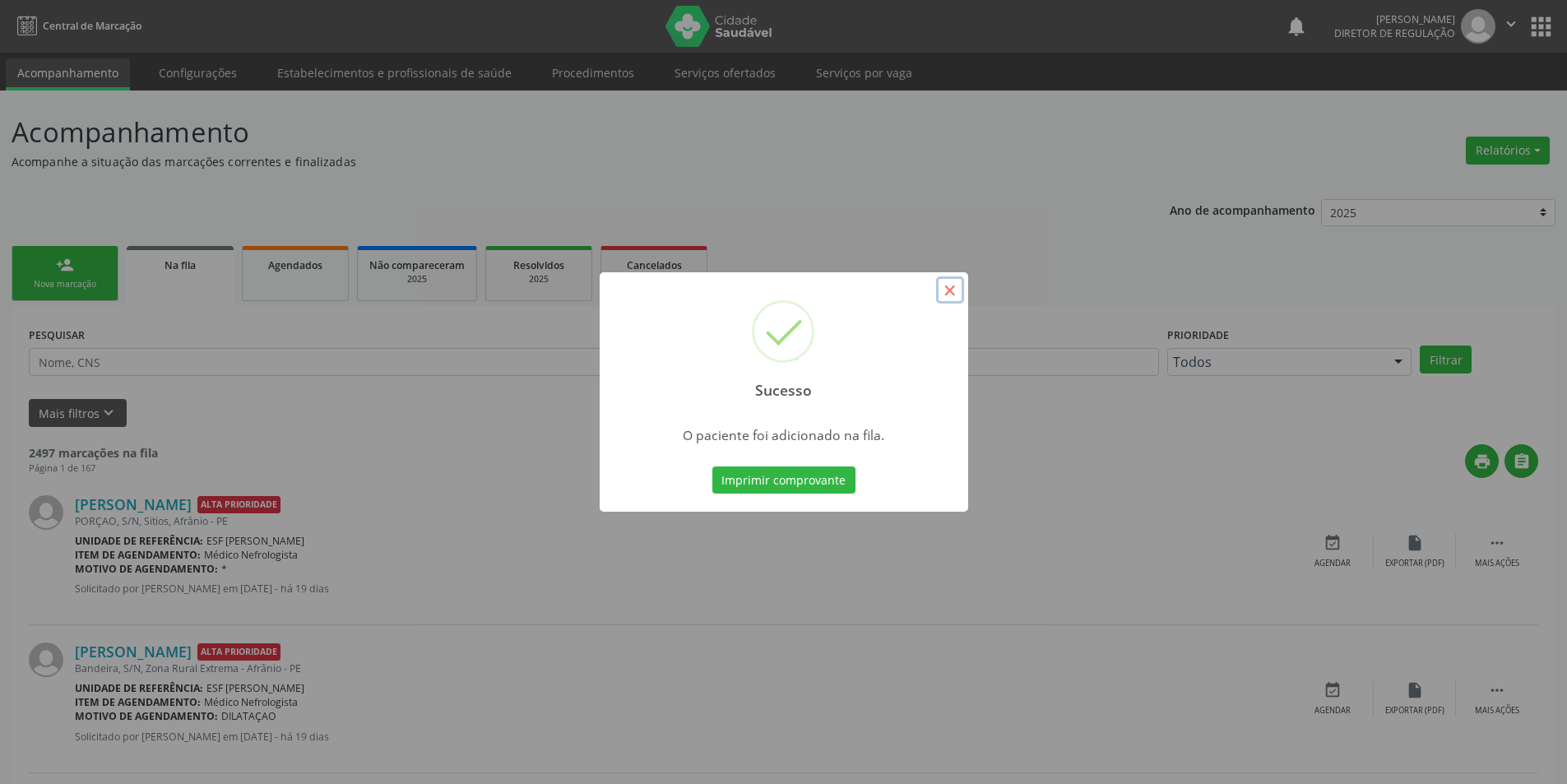
click at [949, 290] on button "×" at bounding box center [950, 290] width 28 height 28
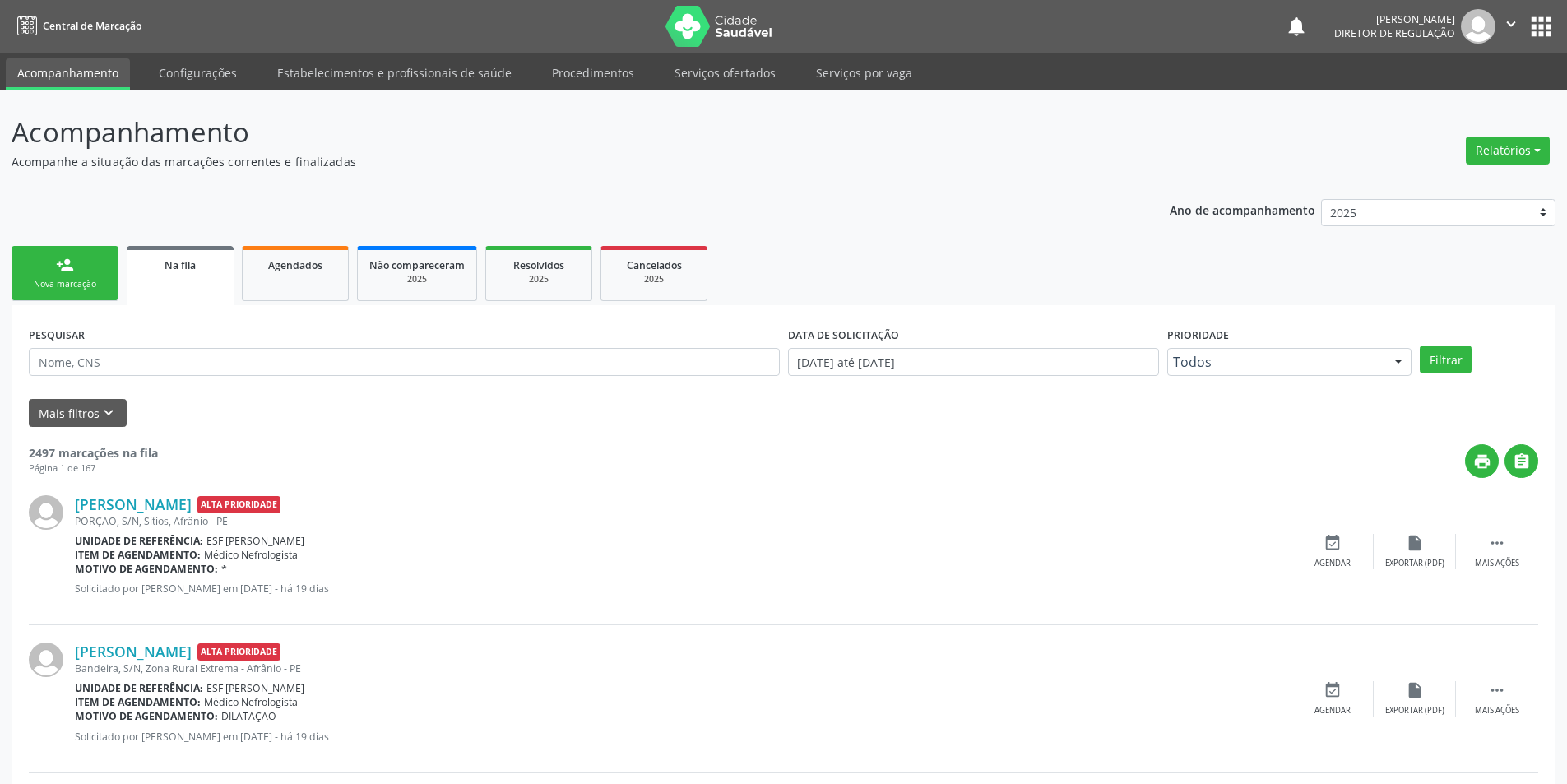
click at [94, 270] on link "person_add Nova marcação" at bounding box center [65, 273] width 107 height 55
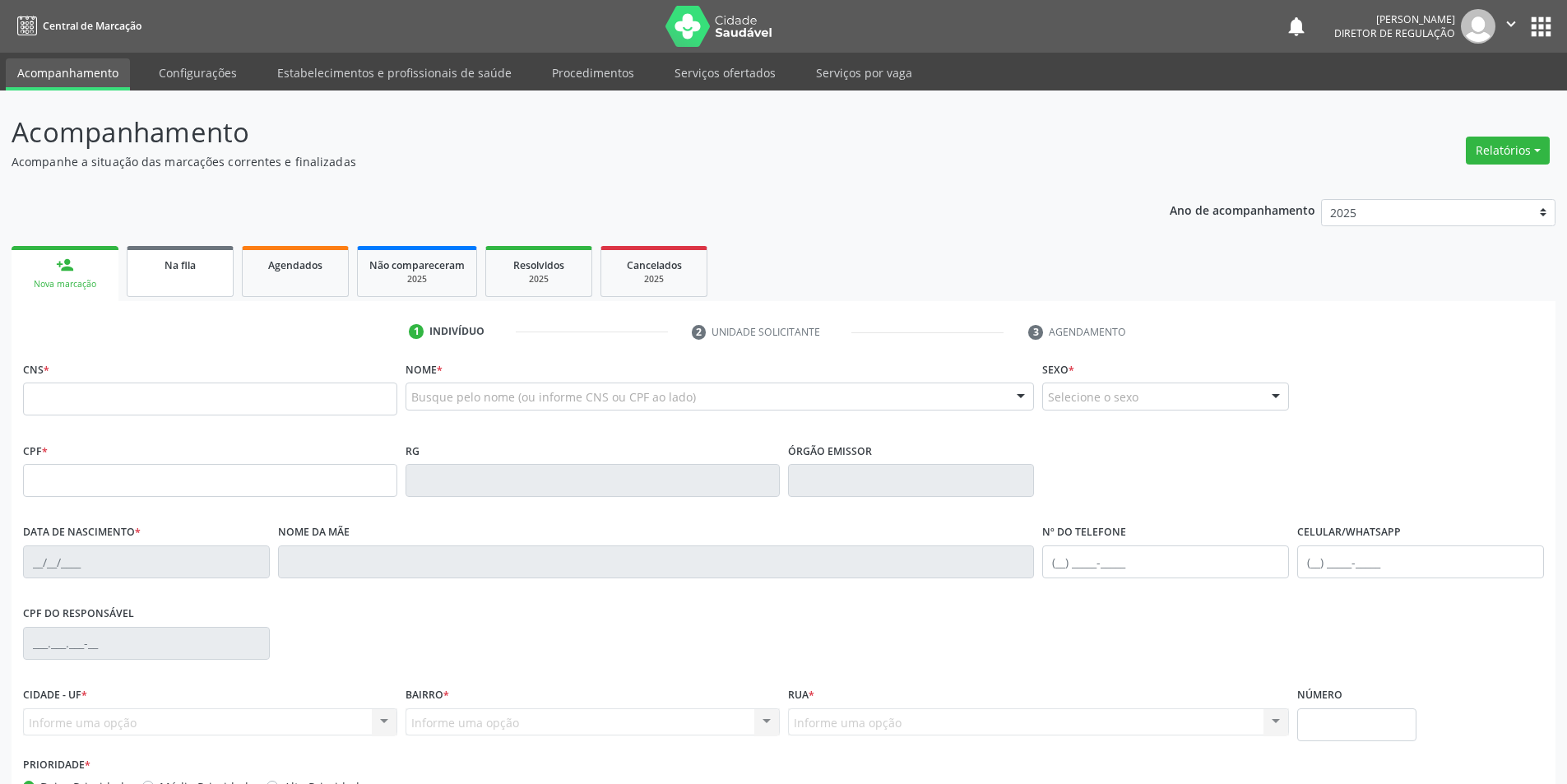
click at [195, 269] on span "Na fila" at bounding box center [180, 265] width 31 height 14
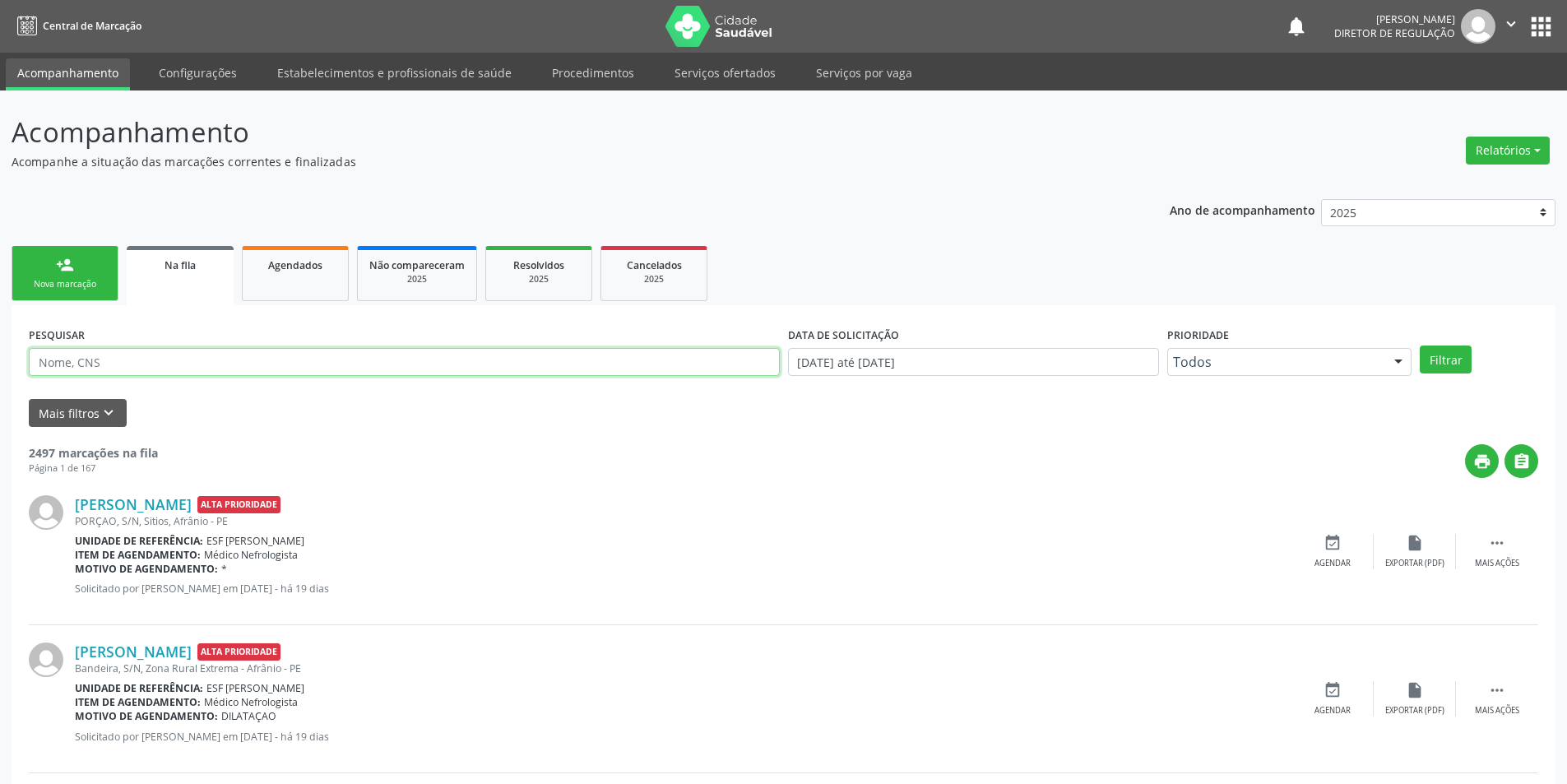
click at [215, 360] on input "text" at bounding box center [405, 362] width 751 height 28
type input "vitalina"
click at [1449, 362] on button "Filtrar" at bounding box center [1445, 359] width 52 height 28
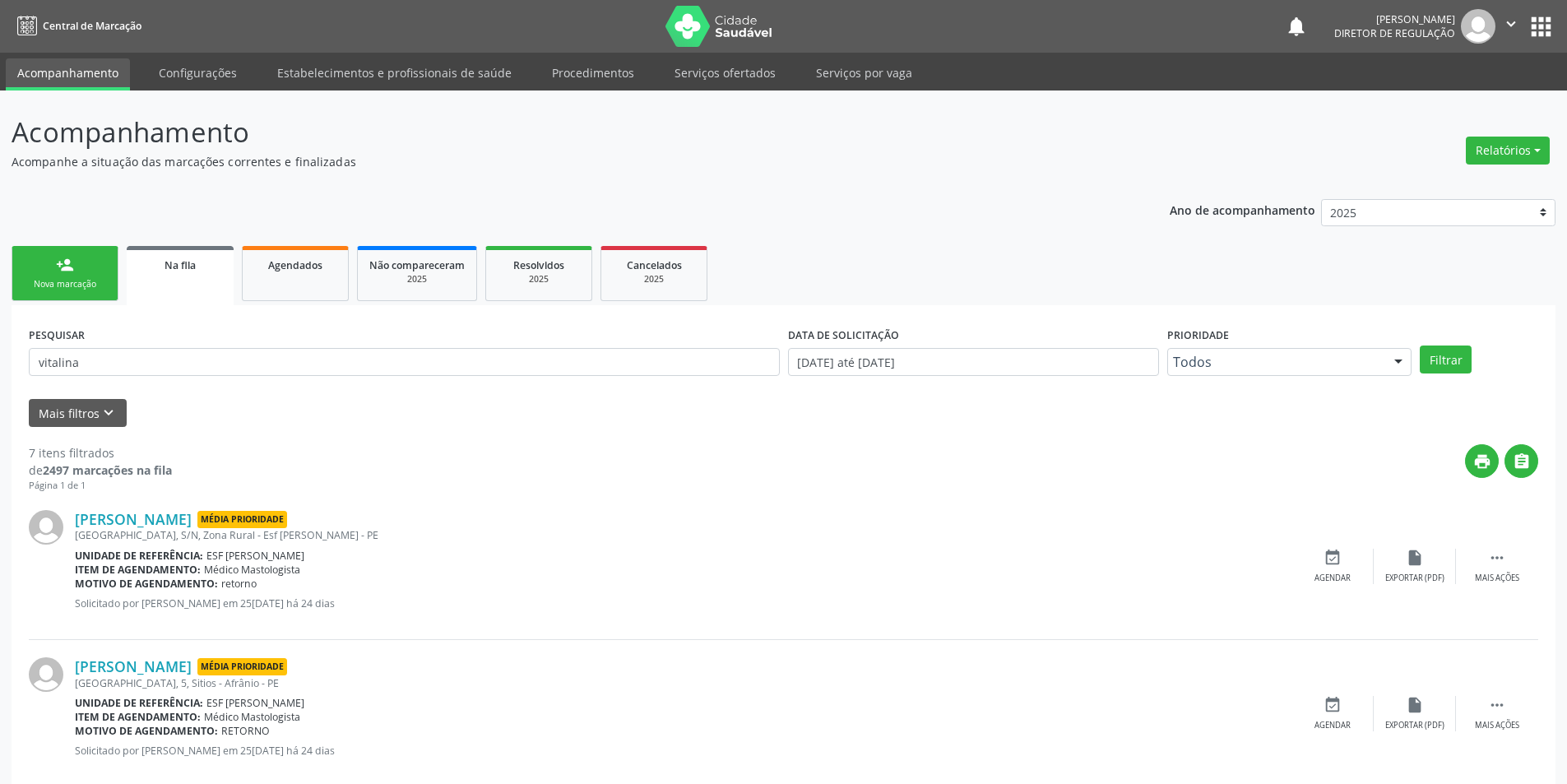
click at [81, 269] on link "person_add Nova marcação" at bounding box center [65, 273] width 107 height 55
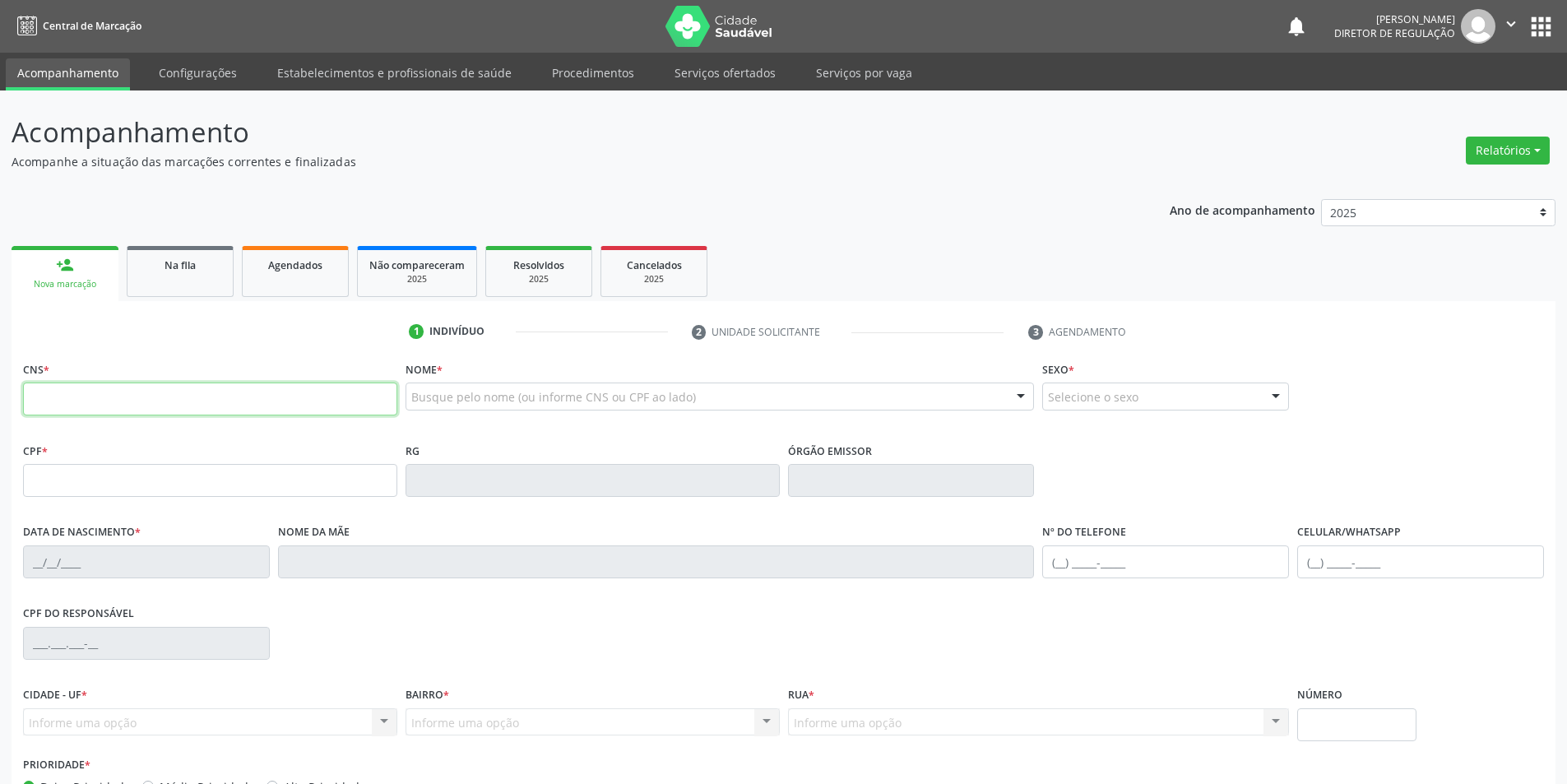
click at [326, 400] on input "text" at bounding box center [210, 399] width 375 height 33
type input "707 6042 4304 2396"
type input "15/03/2006"
type input "Joelma Maria de Sousa"
type input "(87) 98839-5131"
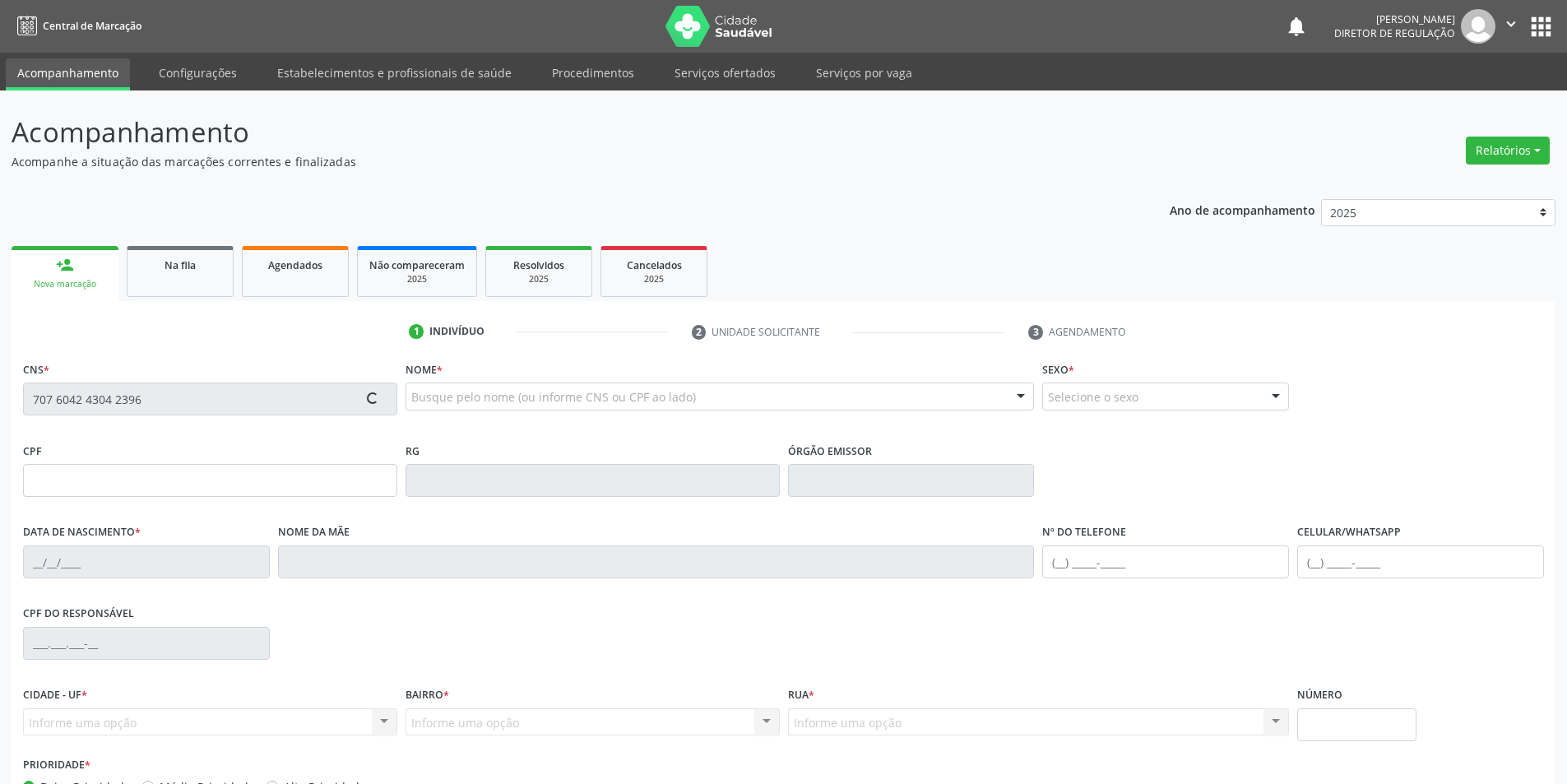
type input "749.087.074-72"
type input "264"
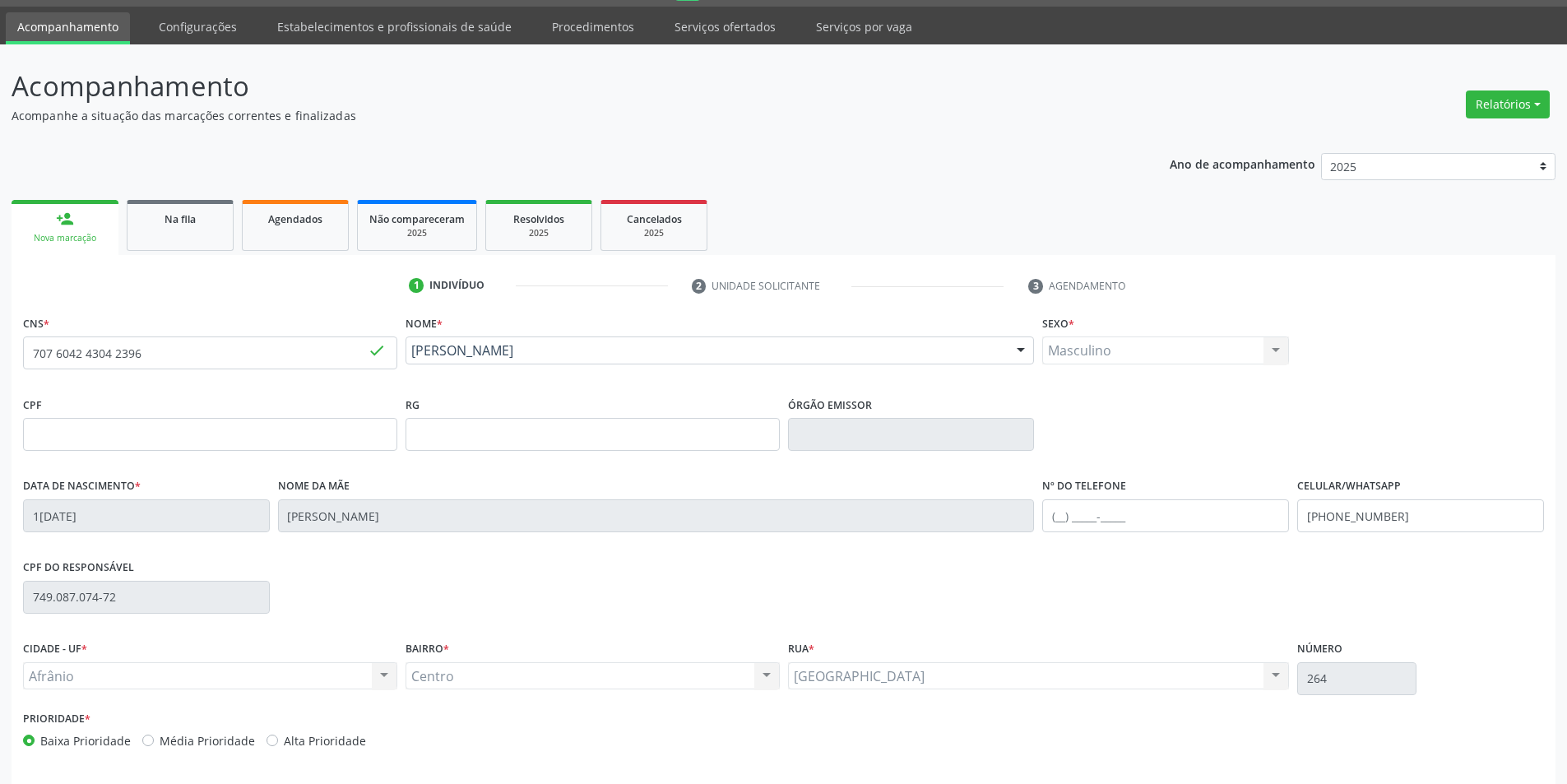
scroll to position [108, 0]
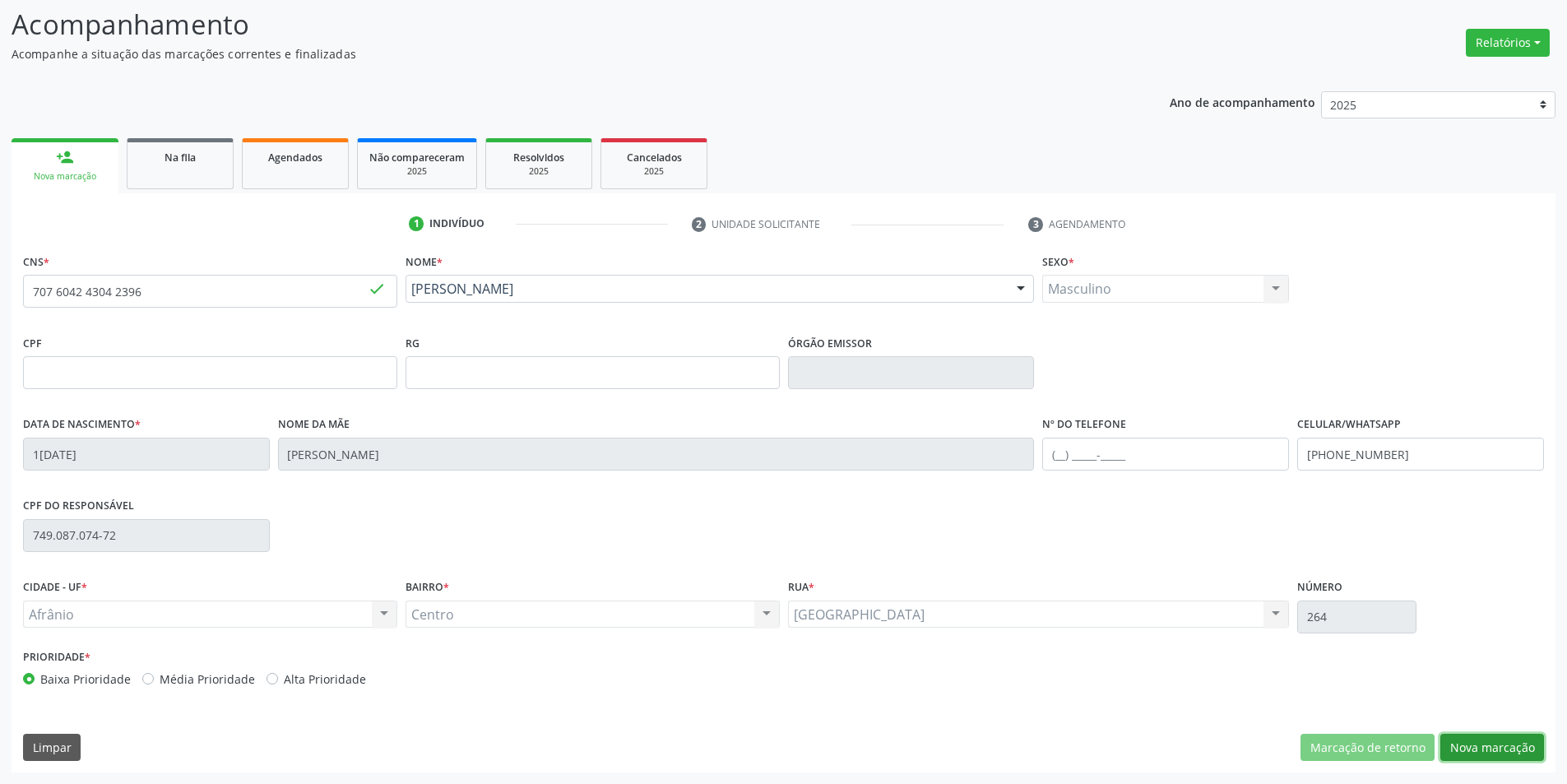
click at [1517, 750] on button "Nova marcação" at bounding box center [1492, 747] width 104 height 28
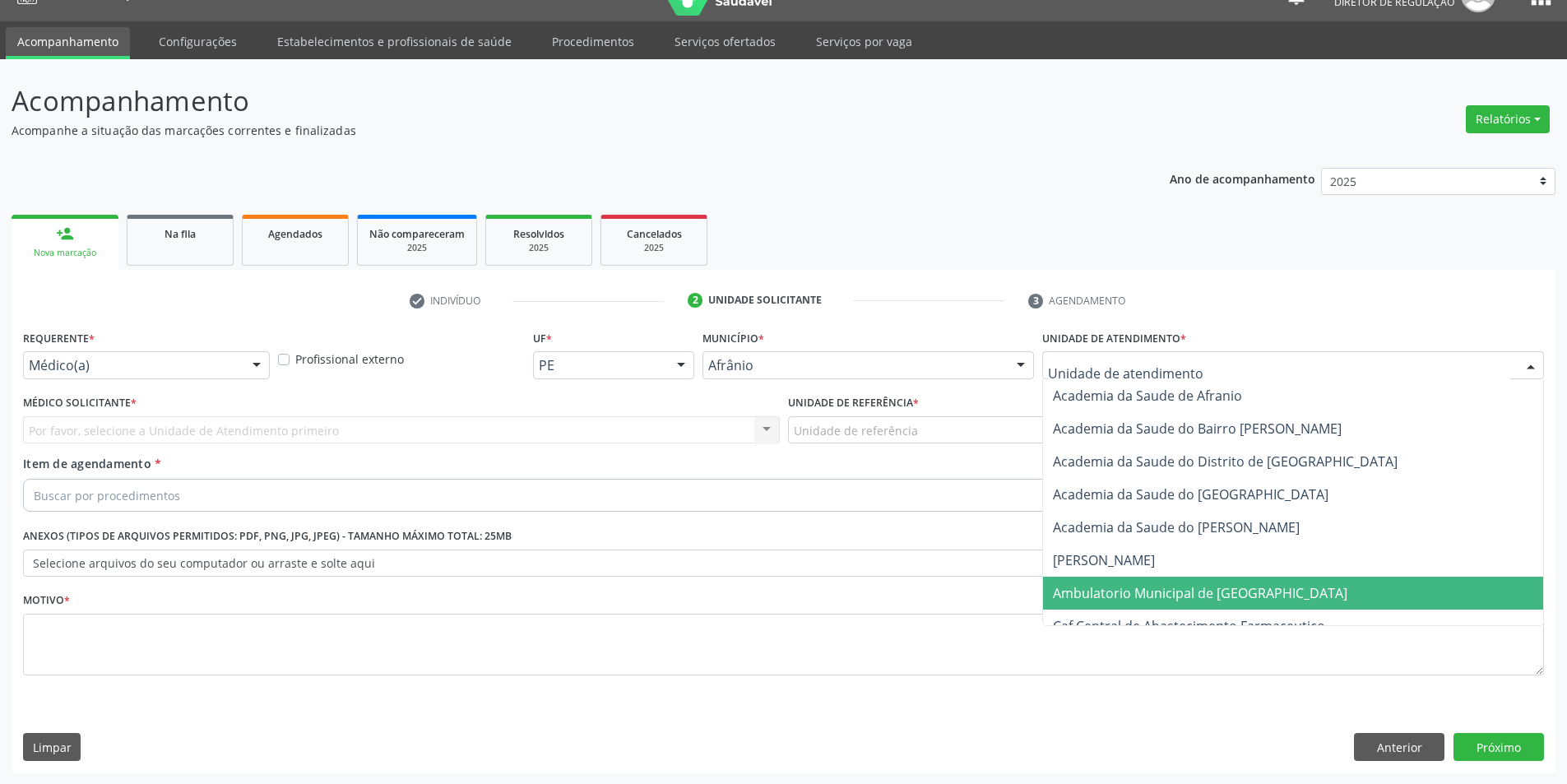
click at [1158, 592] on span "Ambulatorio Municipal de [GEOGRAPHIC_DATA]" at bounding box center [1200, 592] width 295 height 18
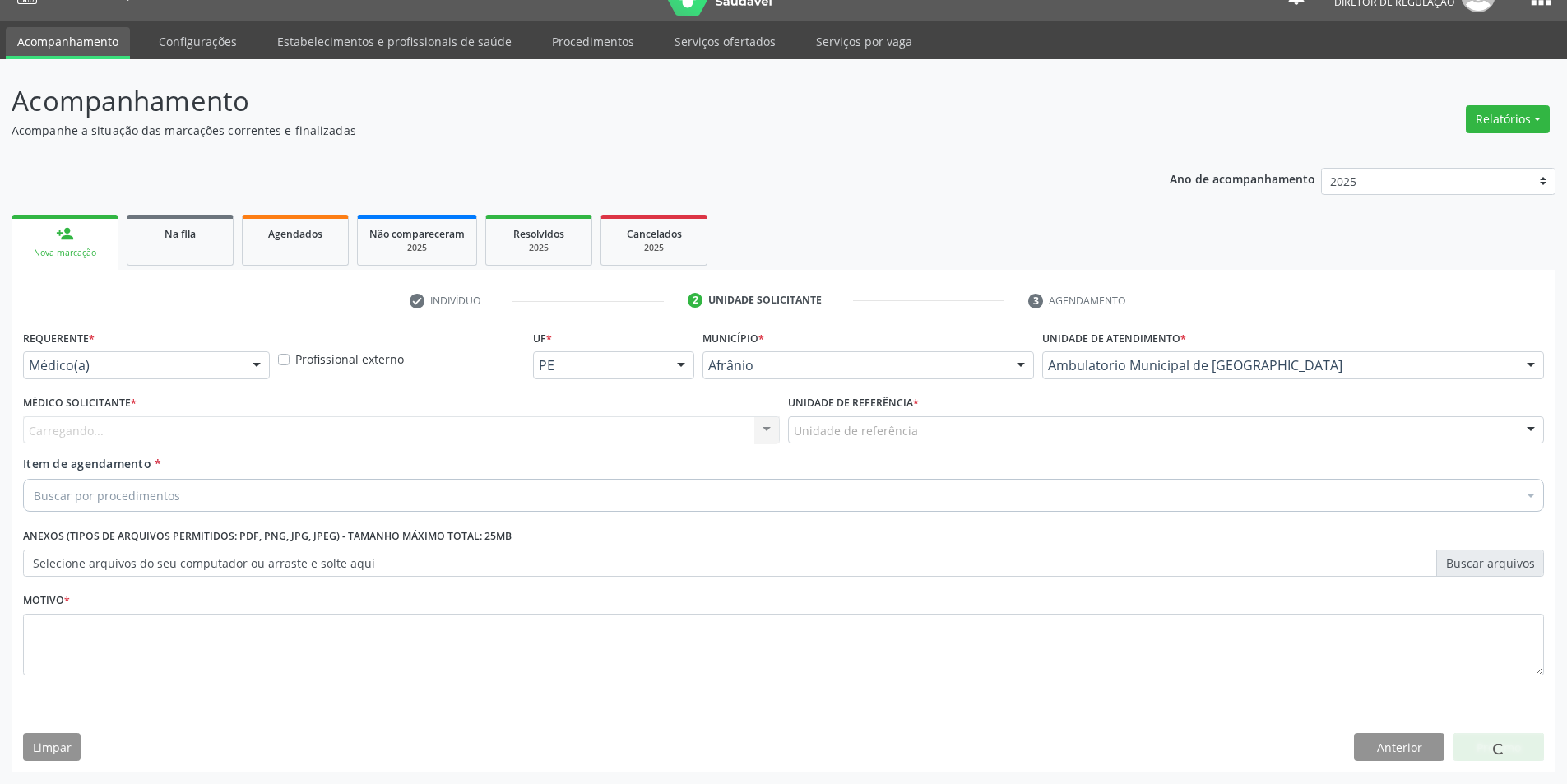
click at [939, 434] on div "Unidade de referência" at bounding box center [1167, 430] width 757 height 28
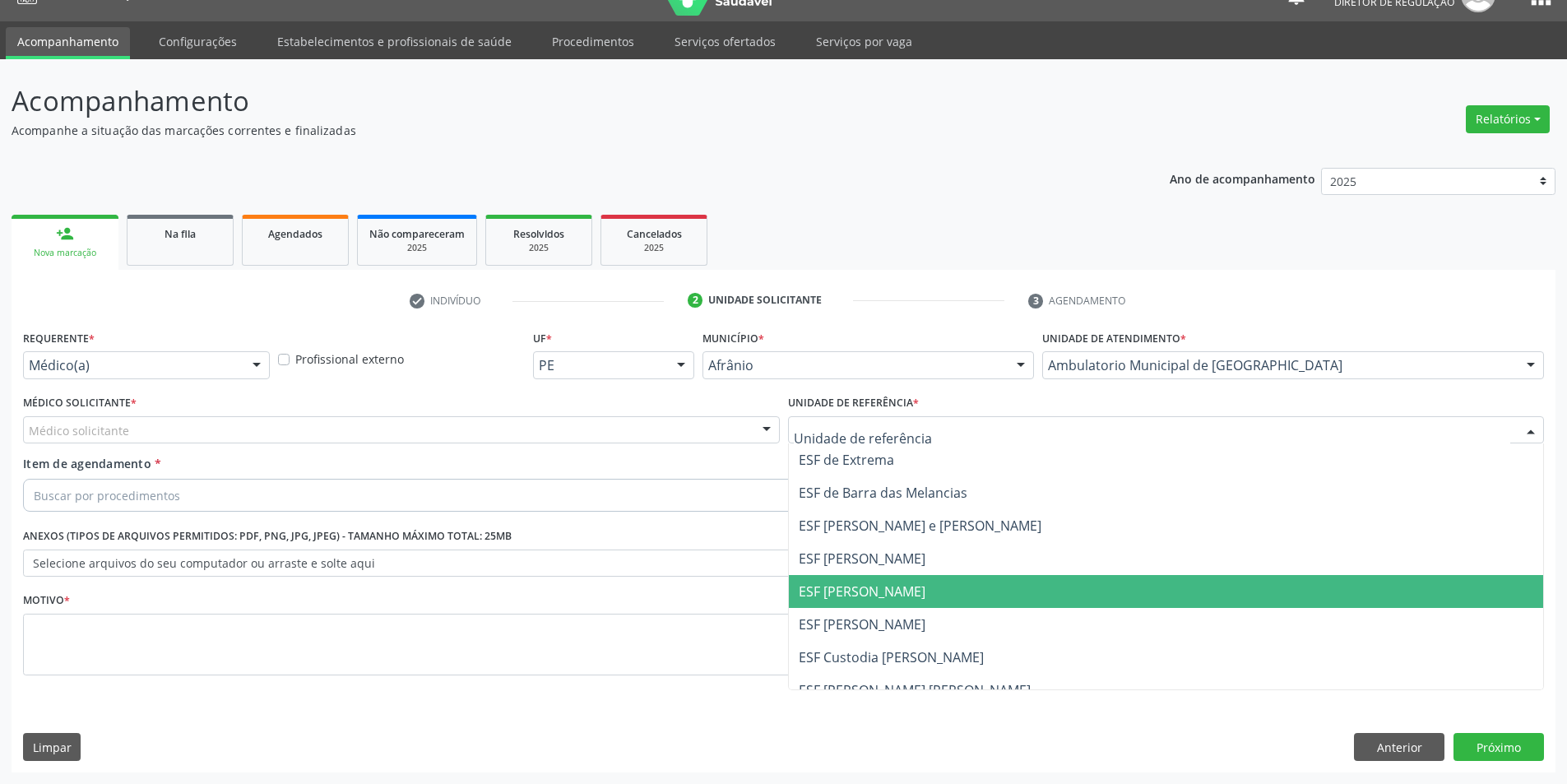
click at [946, 592] on span "ESF [PERSON_NAME]" at bounding box center [1167, 591] width 755 height 33
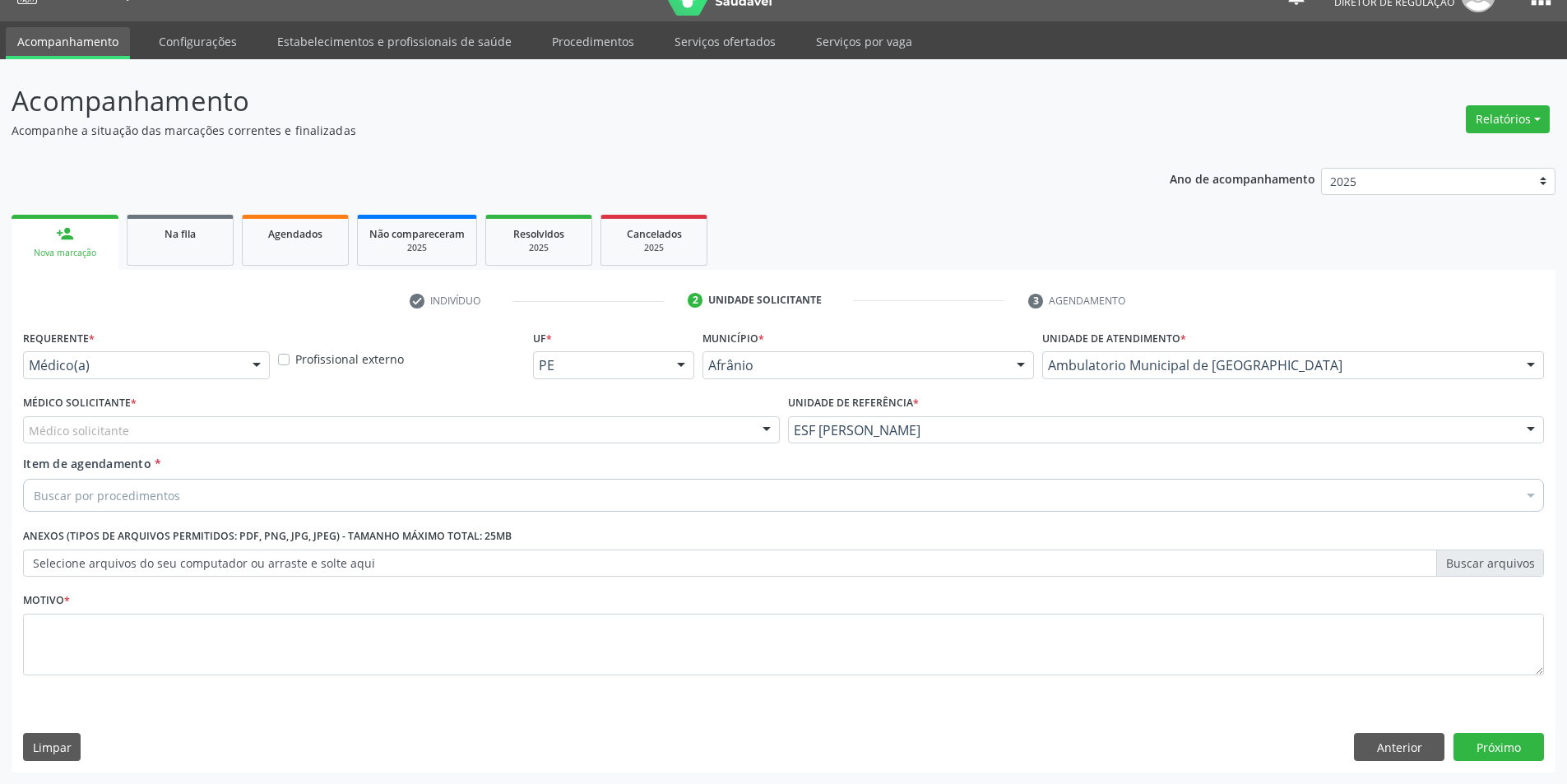
click at [424, 435] on div "Médico solicitante" at bounding box center [402, 430] width 757 height 28
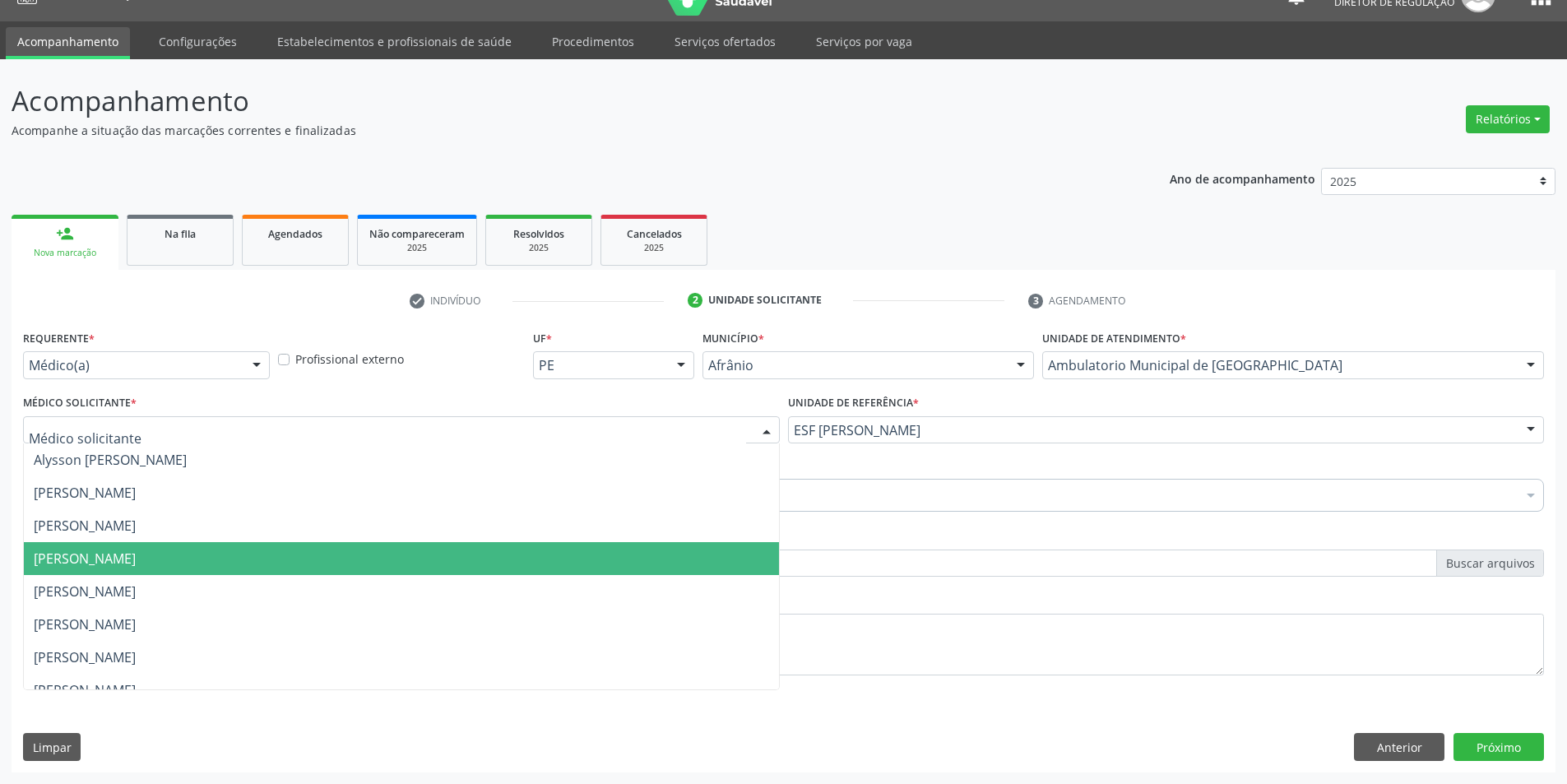
click at [400, 556] on span "[PERSON_NAME]" at bounding box center [402, 558] width 755 height 33
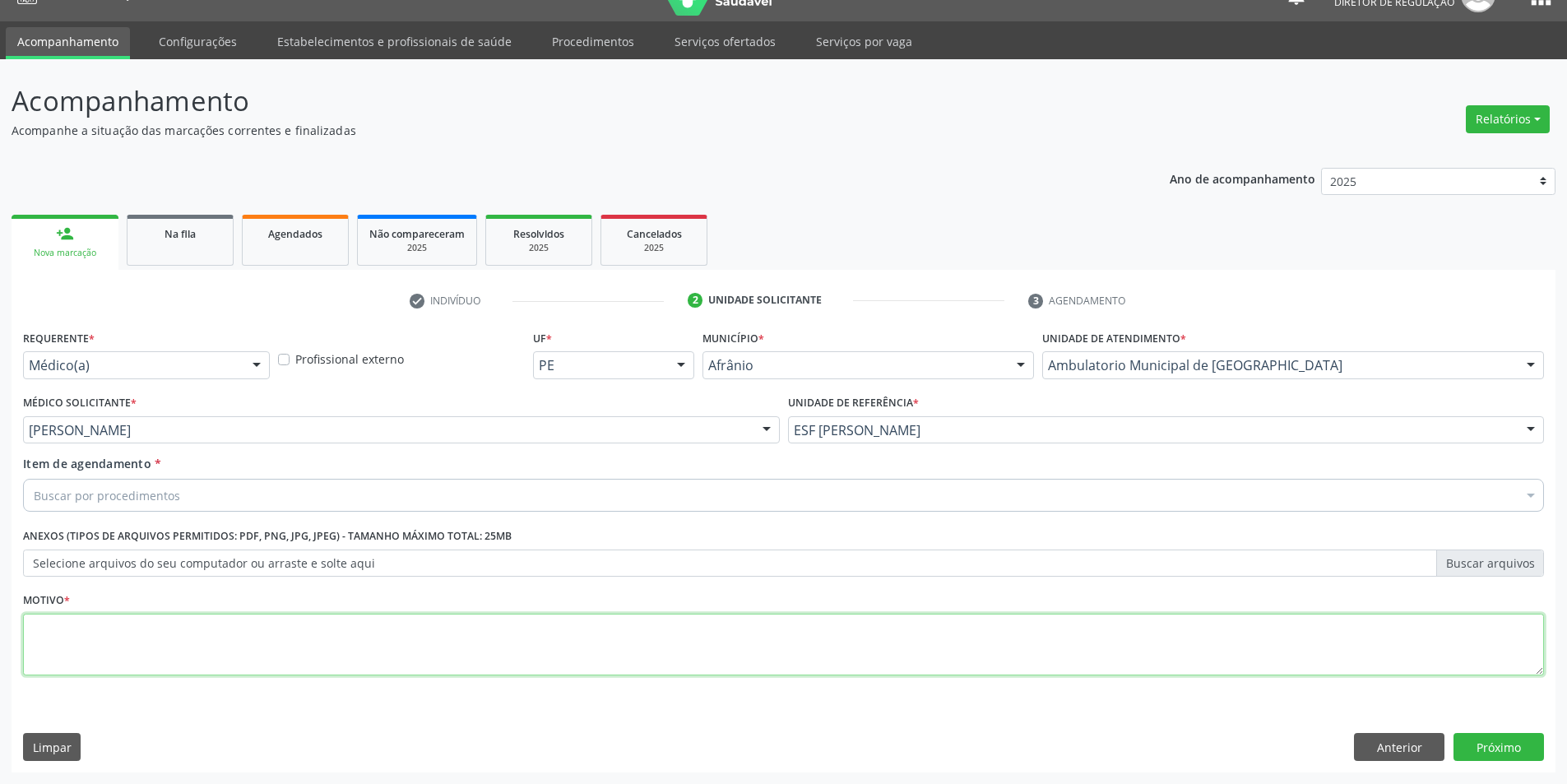
click at [350, 645] on textarea at bounding box center [784, 645] width 1521 height 62
type textarea "*"
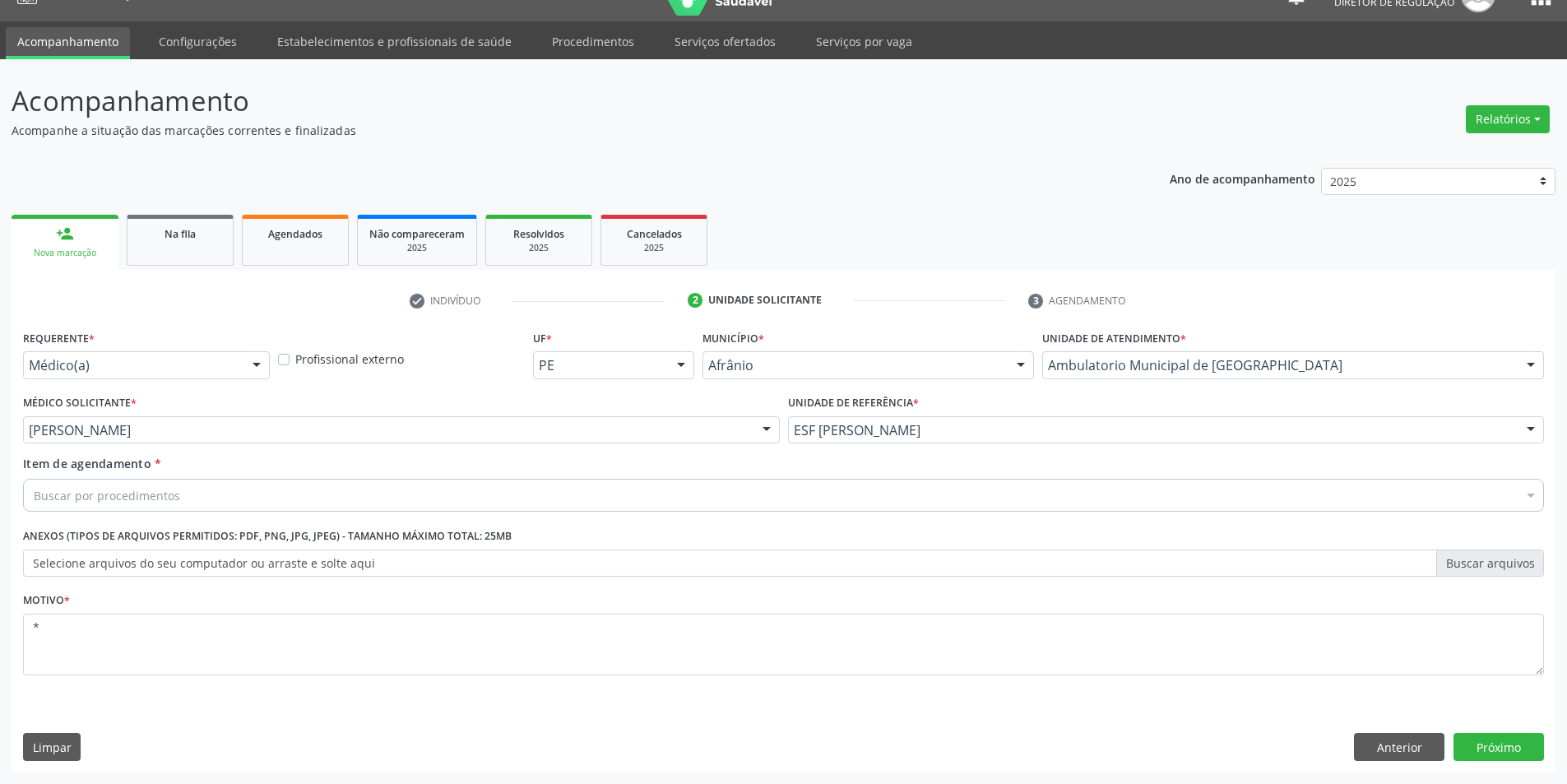
click at [231, 495] on div "Buscar por procedimentos" at bounding box center [784, 495] width 1521 height 33
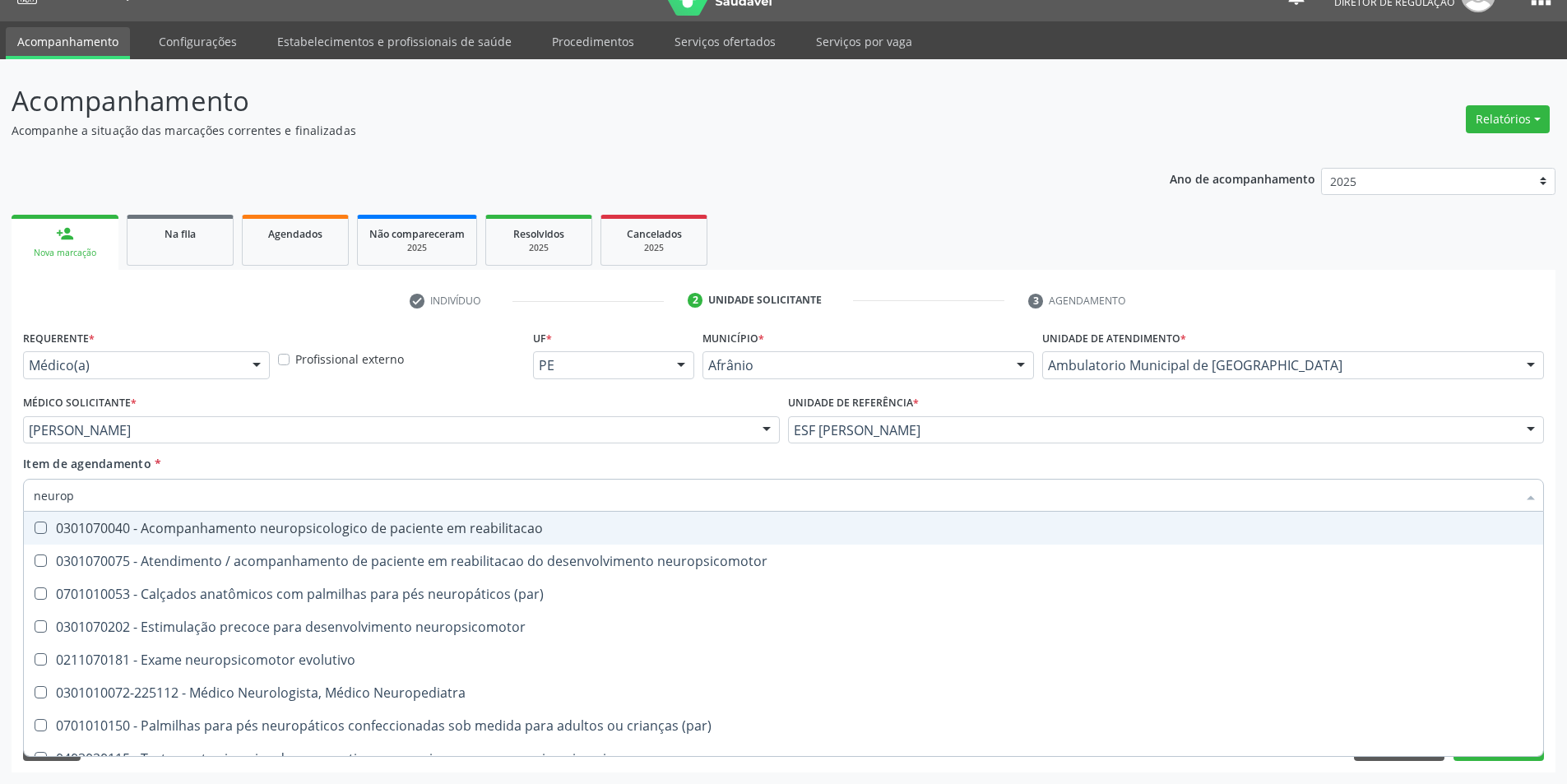
type input "neurops"
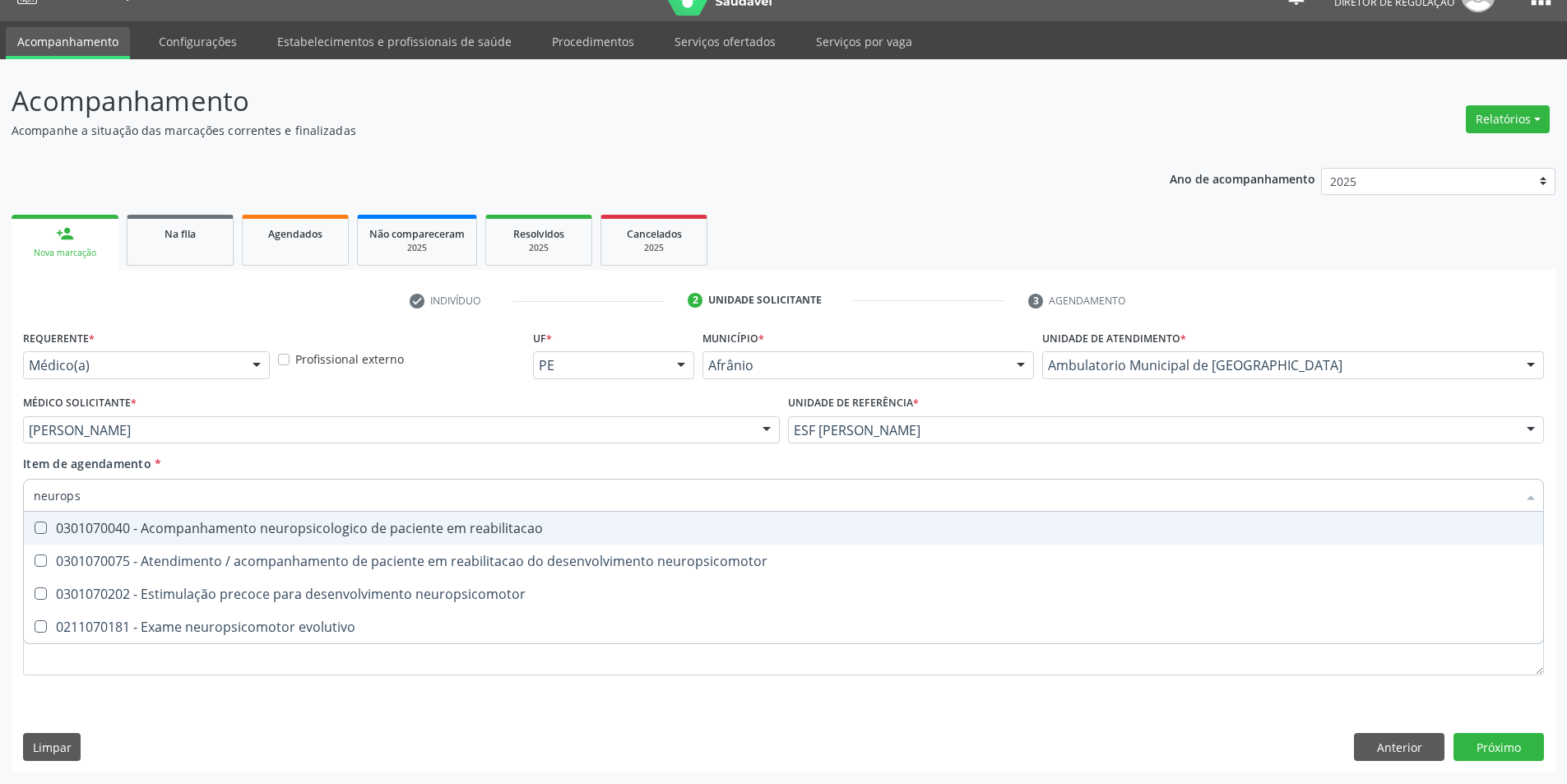
click at [247, 532] on div "0301070040 - Acompanhamento neuropsicologico de paciente em reabilitacao" at bounding box center [784, 528] width 1500 height 14
checkbox reabilitacao "true"
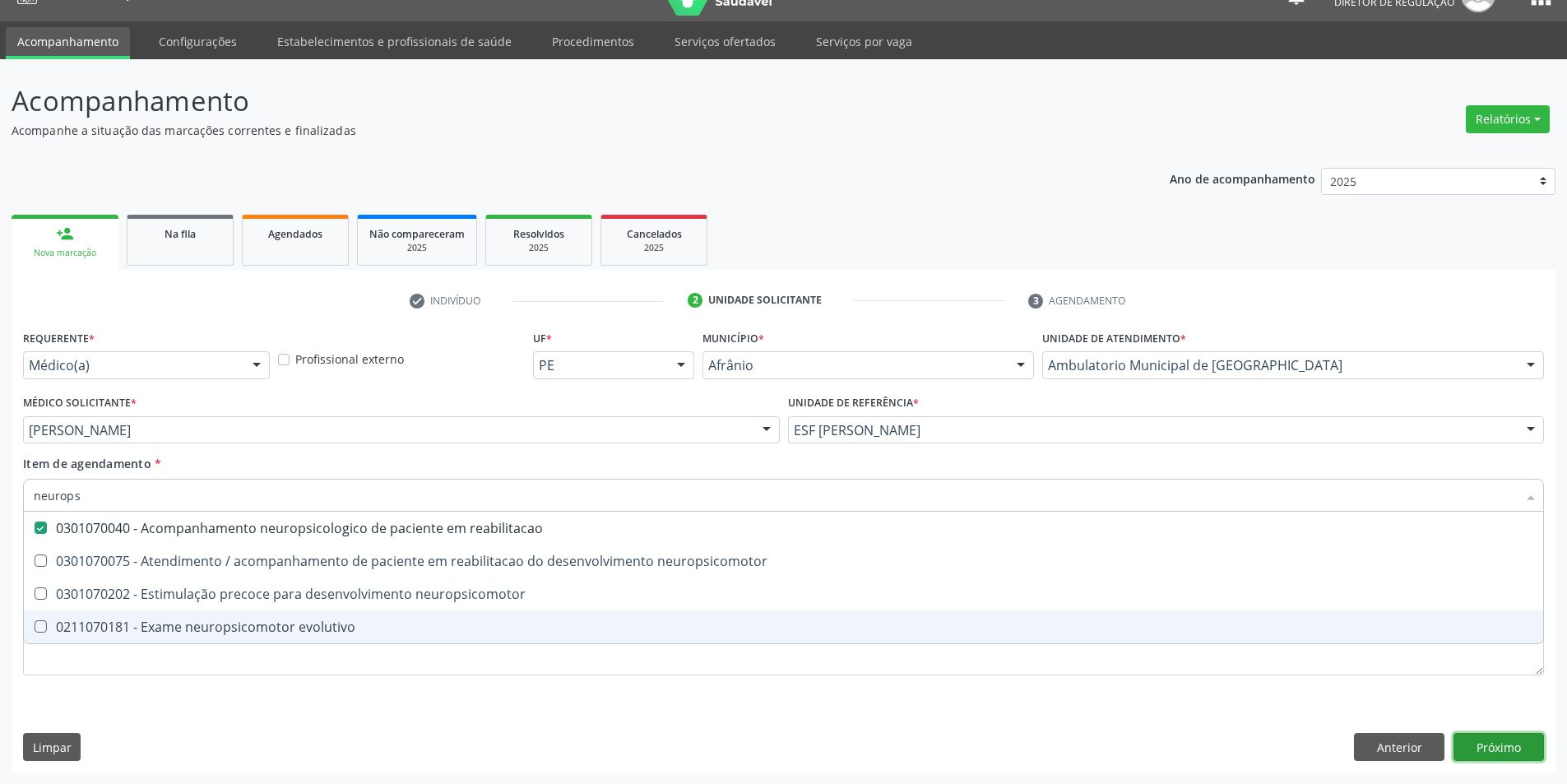
click at [1508, 742] on div "Requerente * Médico(a) Médico(a) Enfermeiro(a) Paciente Nenhum resultado encont…" at bounding box center [784, 549] width 1545 height 446
checkbox neuropsicomotor "true"
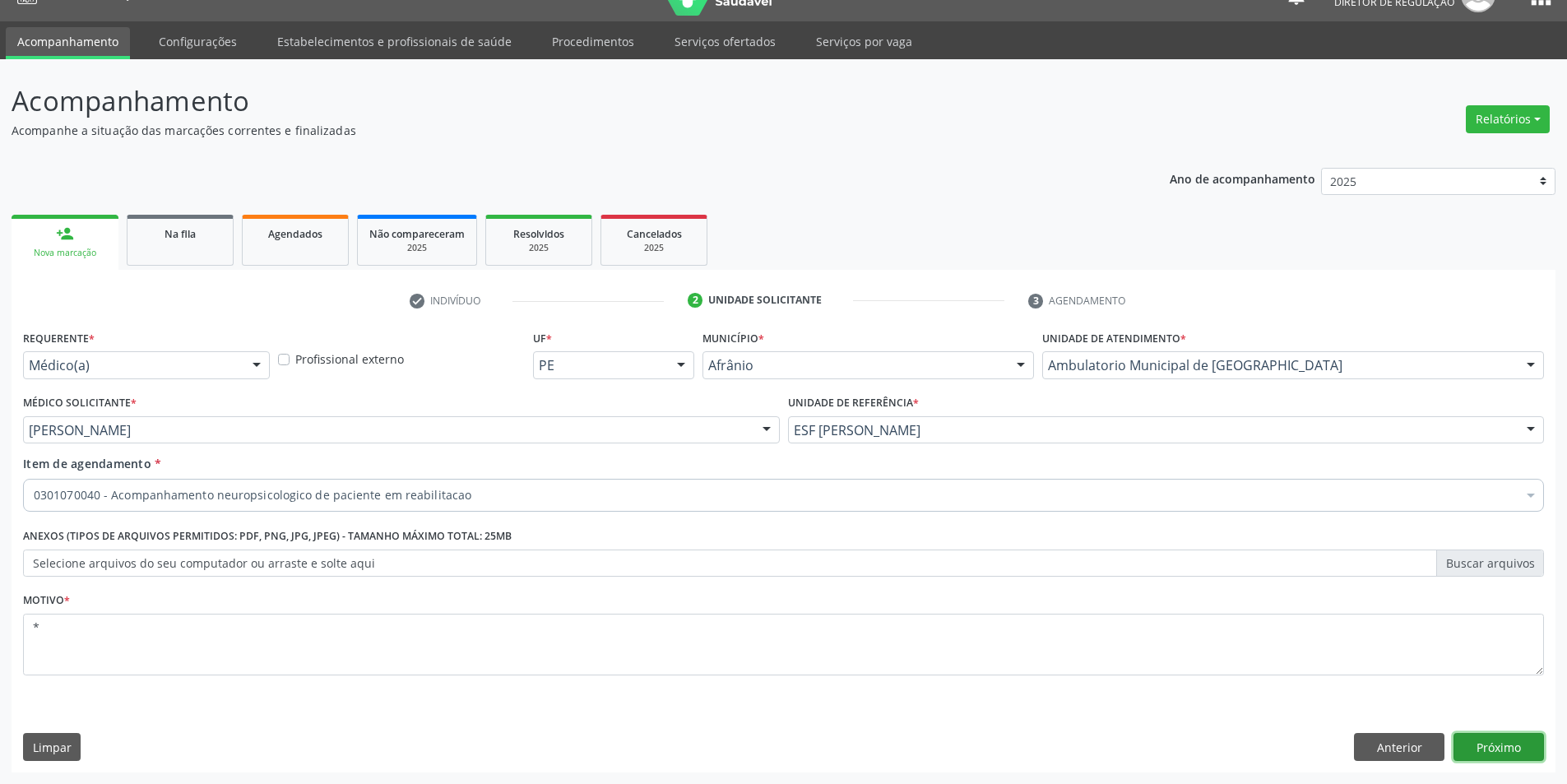
click at [1513, 747] on button "Próximo" at bounding box center [1499, 746] width 91 height 28
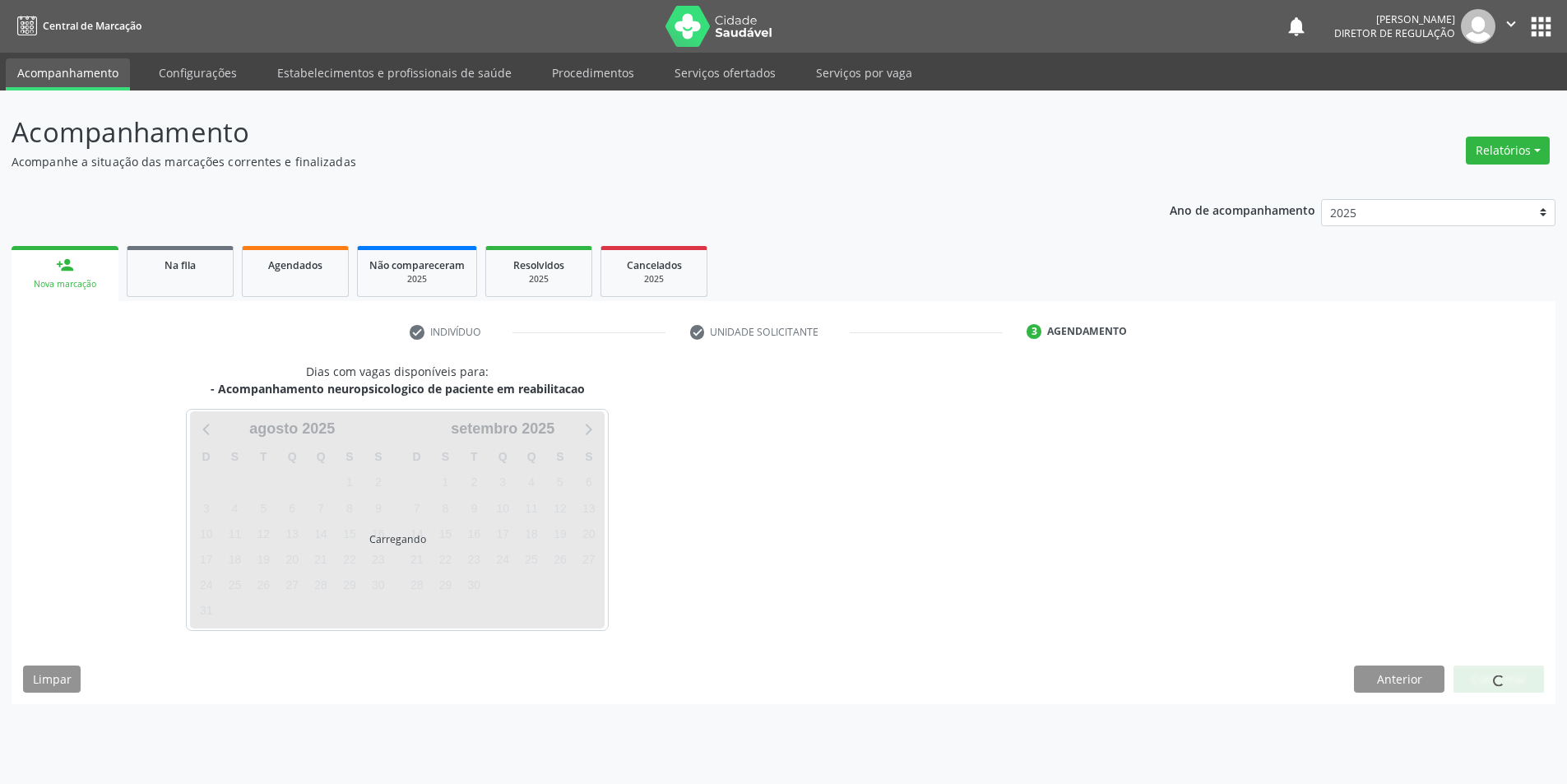
scroll to position [0, 0]
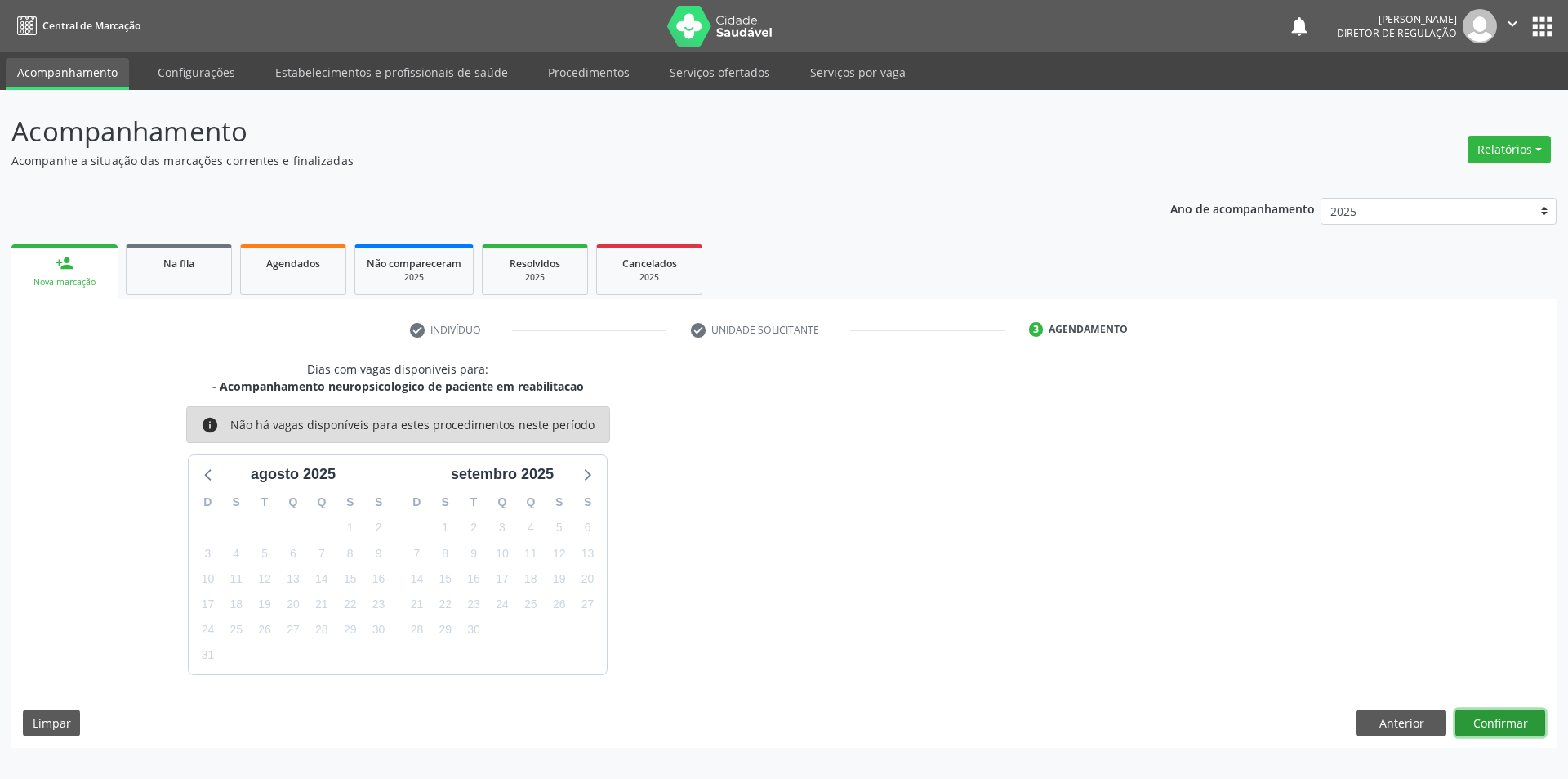
click at [1499, 720] on button "Confirmar" at bounding box center [1499, 723] width 90 height 28
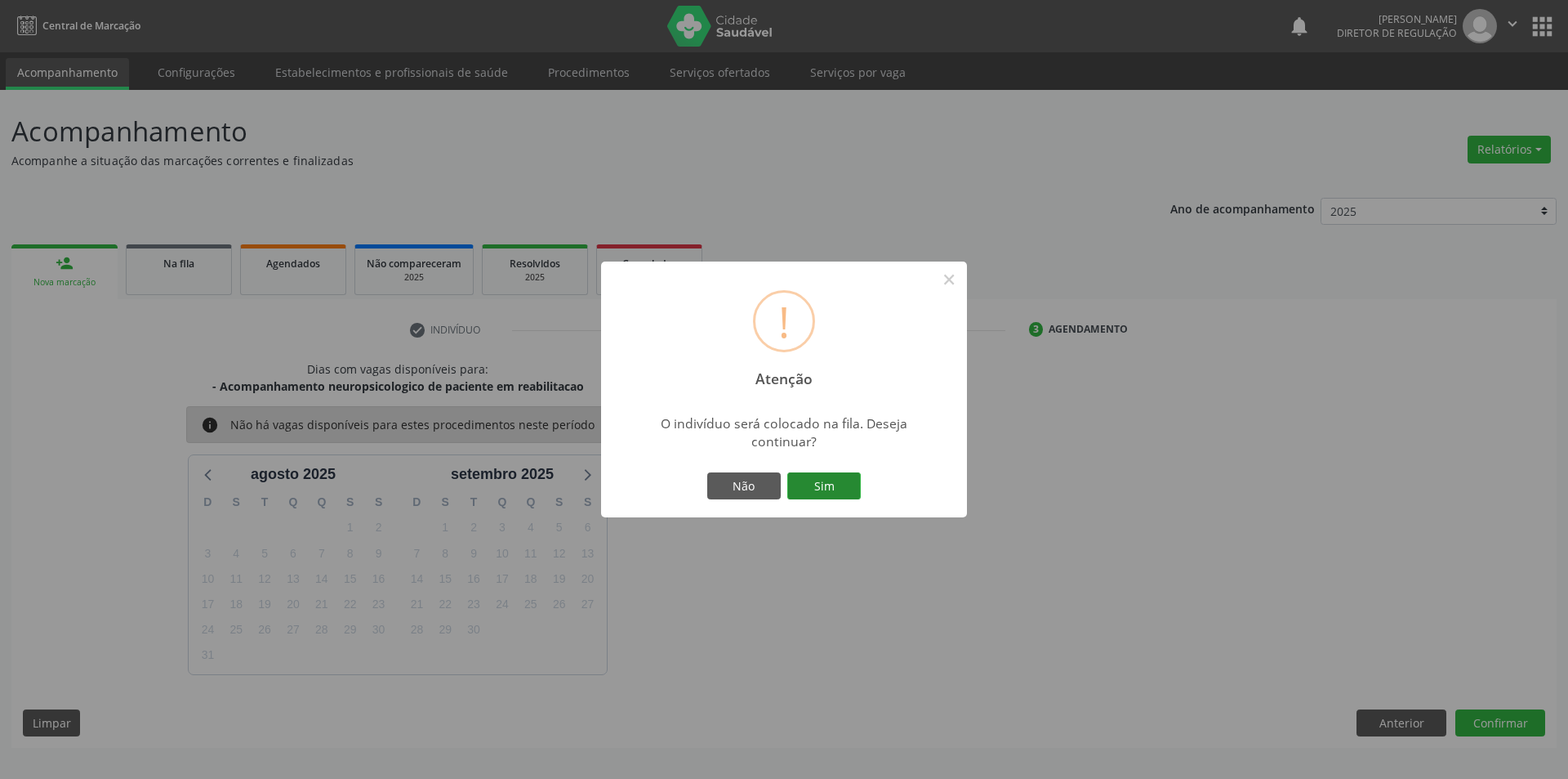
click at [834, 482] on button "Sim" at bounding box center [824, 486] width 73 height 28
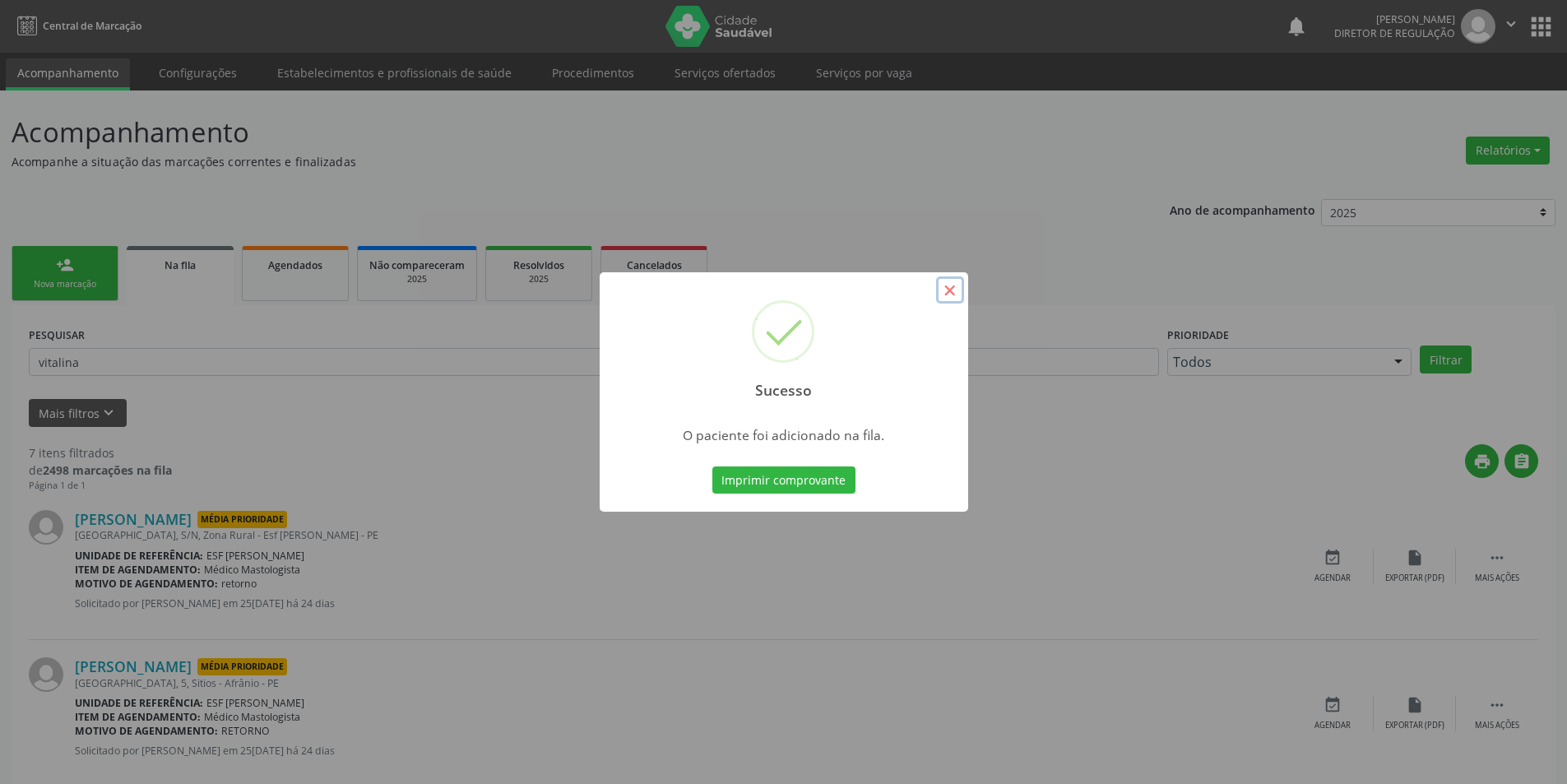
click at [950, 285] on button "×" at bounding box center [950, 290] width 28 height 28
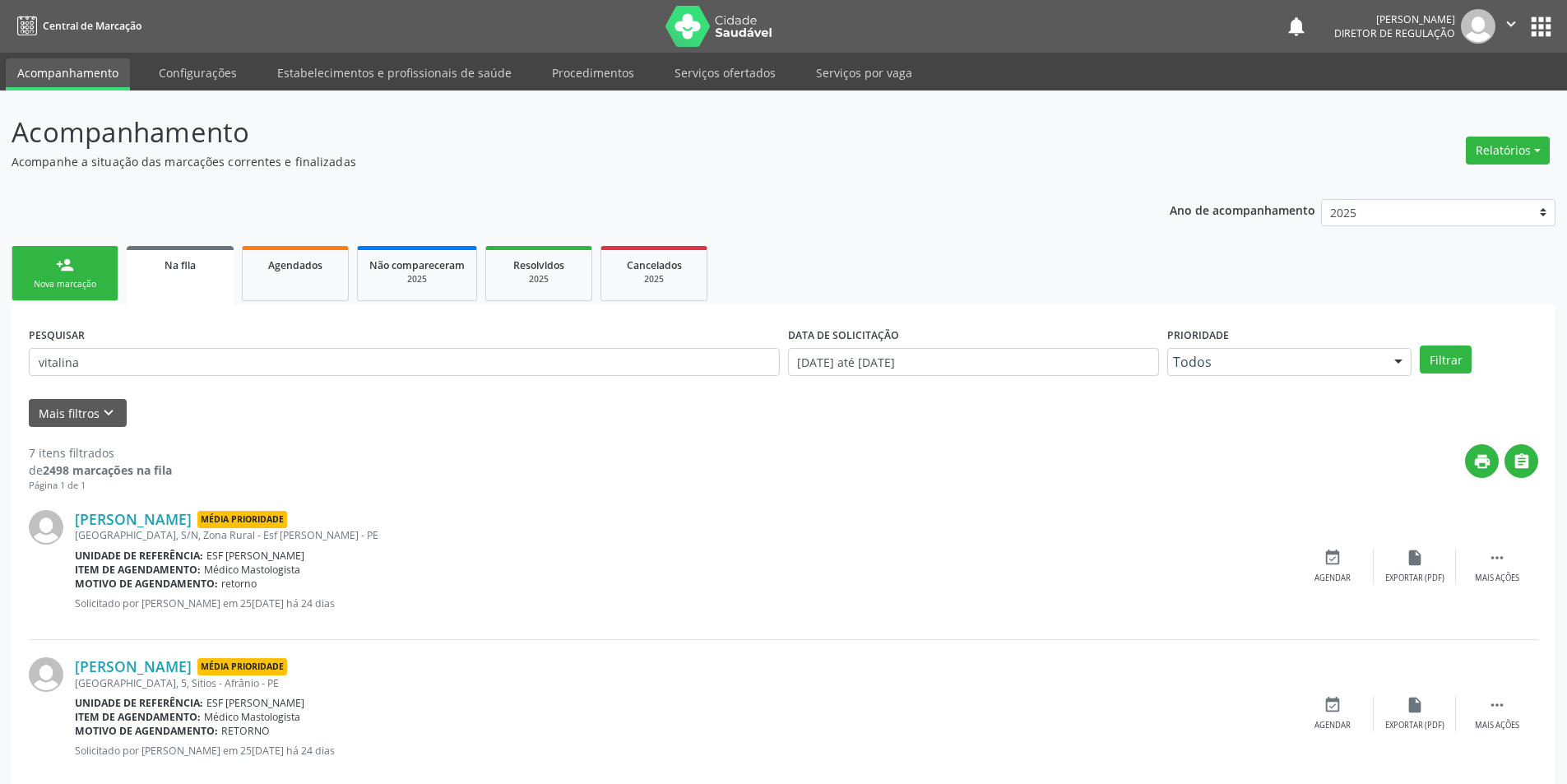
click at [60, 274] on link "person_add Nova marcação" at bounding box center [65, 273] width 107 height 55
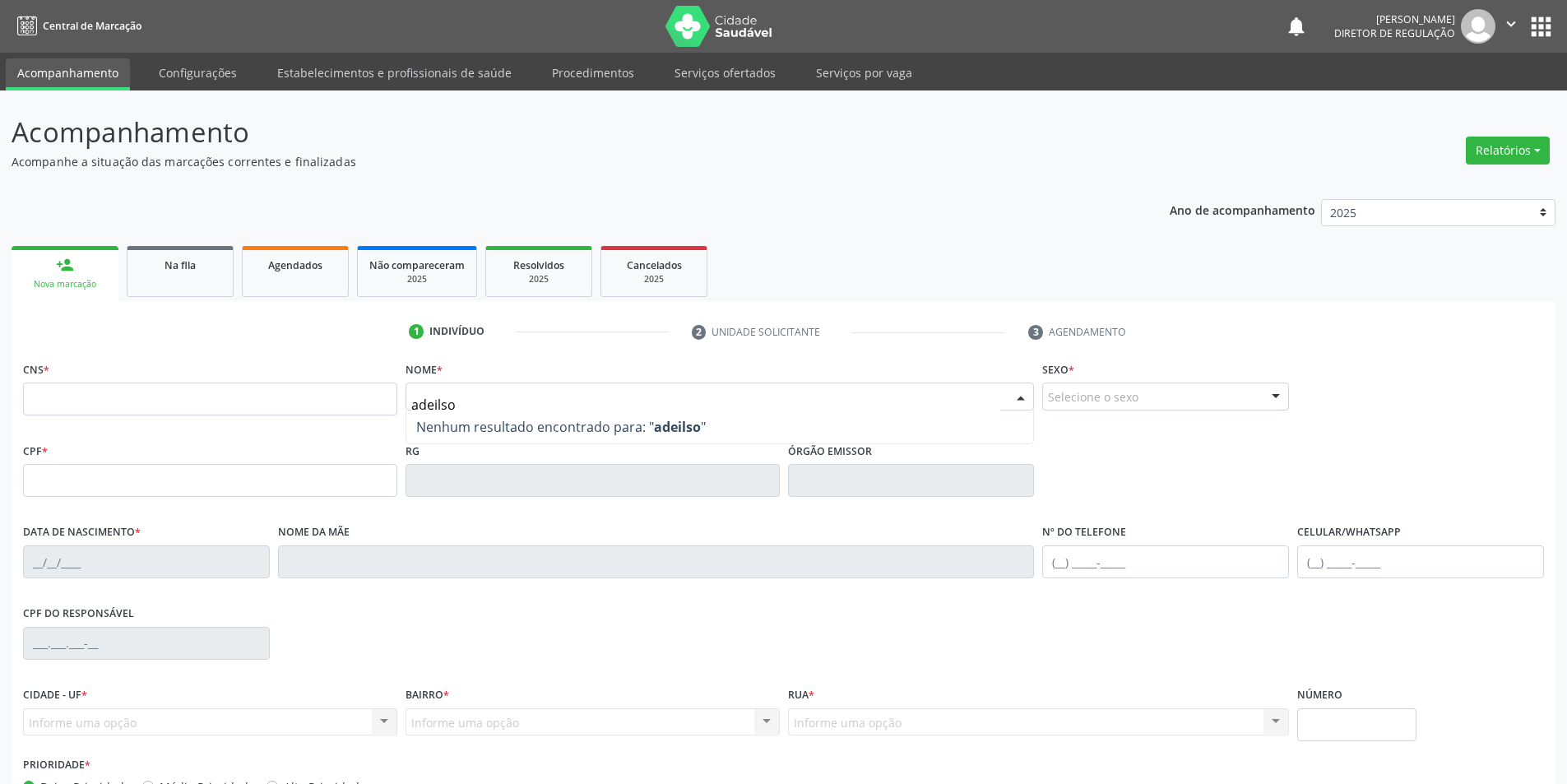
type input "adeilson"
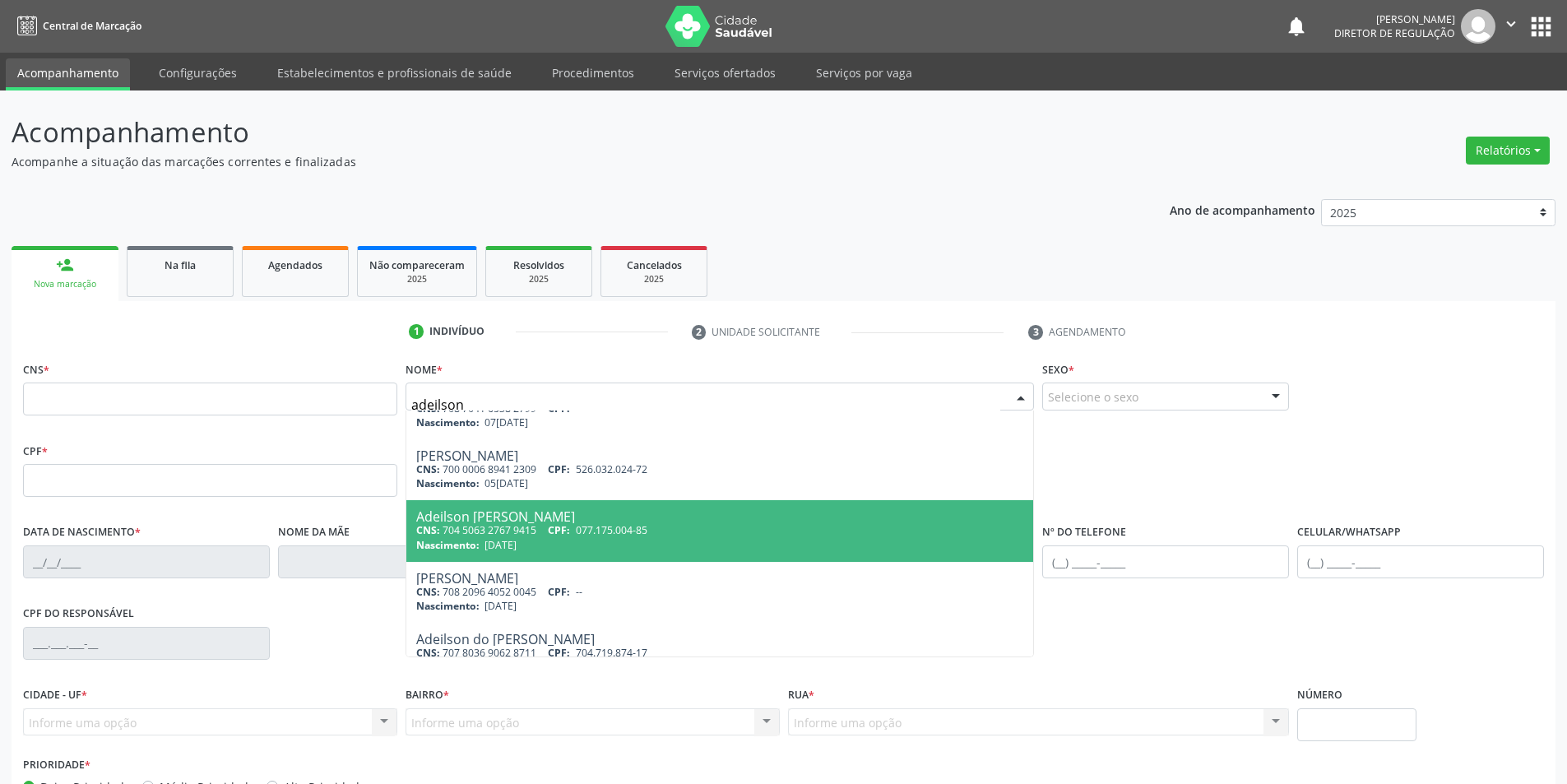
scroll to position [59, 0]
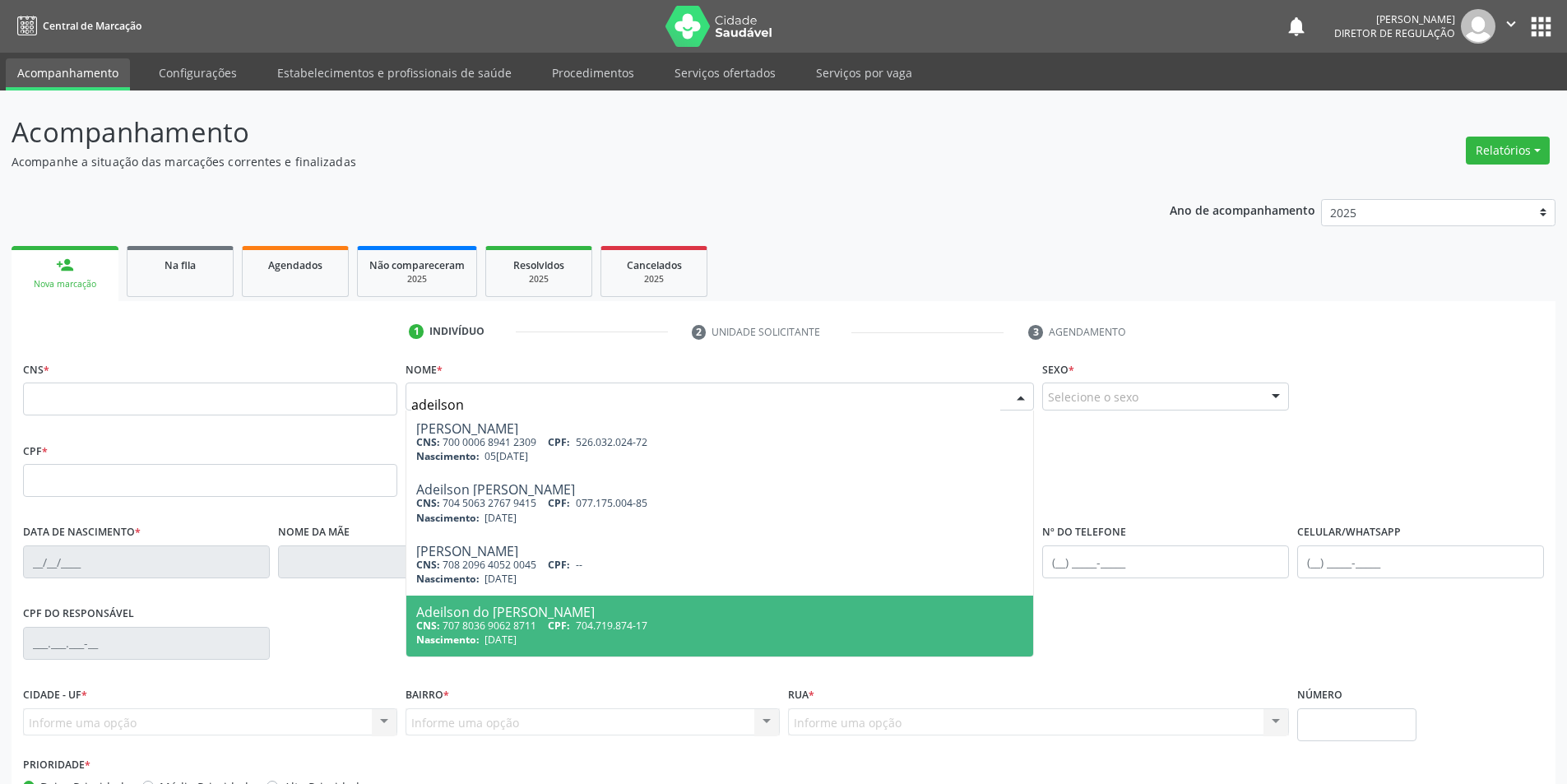
click at [751, 608] on div "Adeilson do Nascimento Rodrigues" at bounding box center [720, 612] width 608 height 14
type input "707 8036 9062 8711"
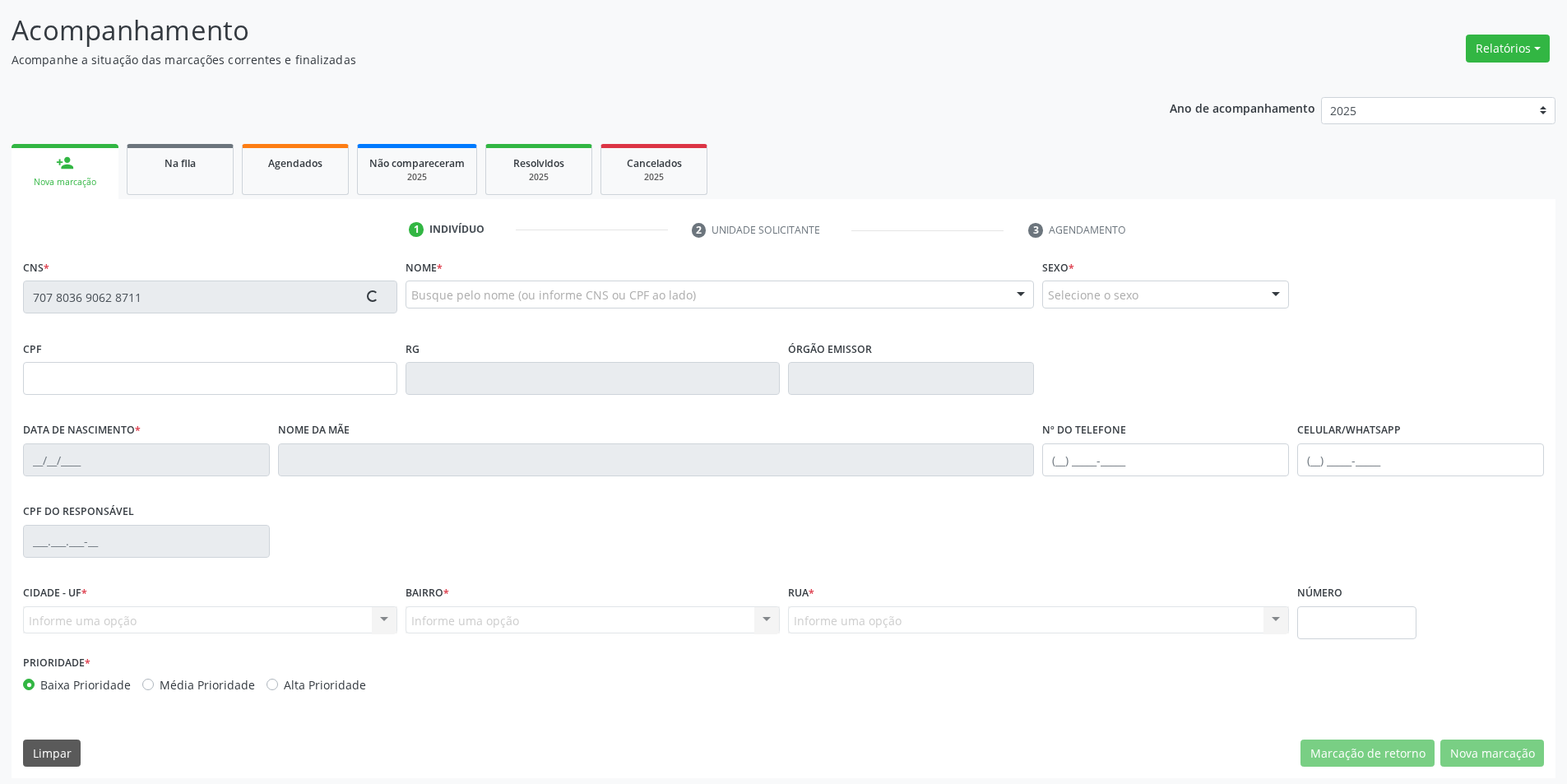
scroll to position [108, 0]
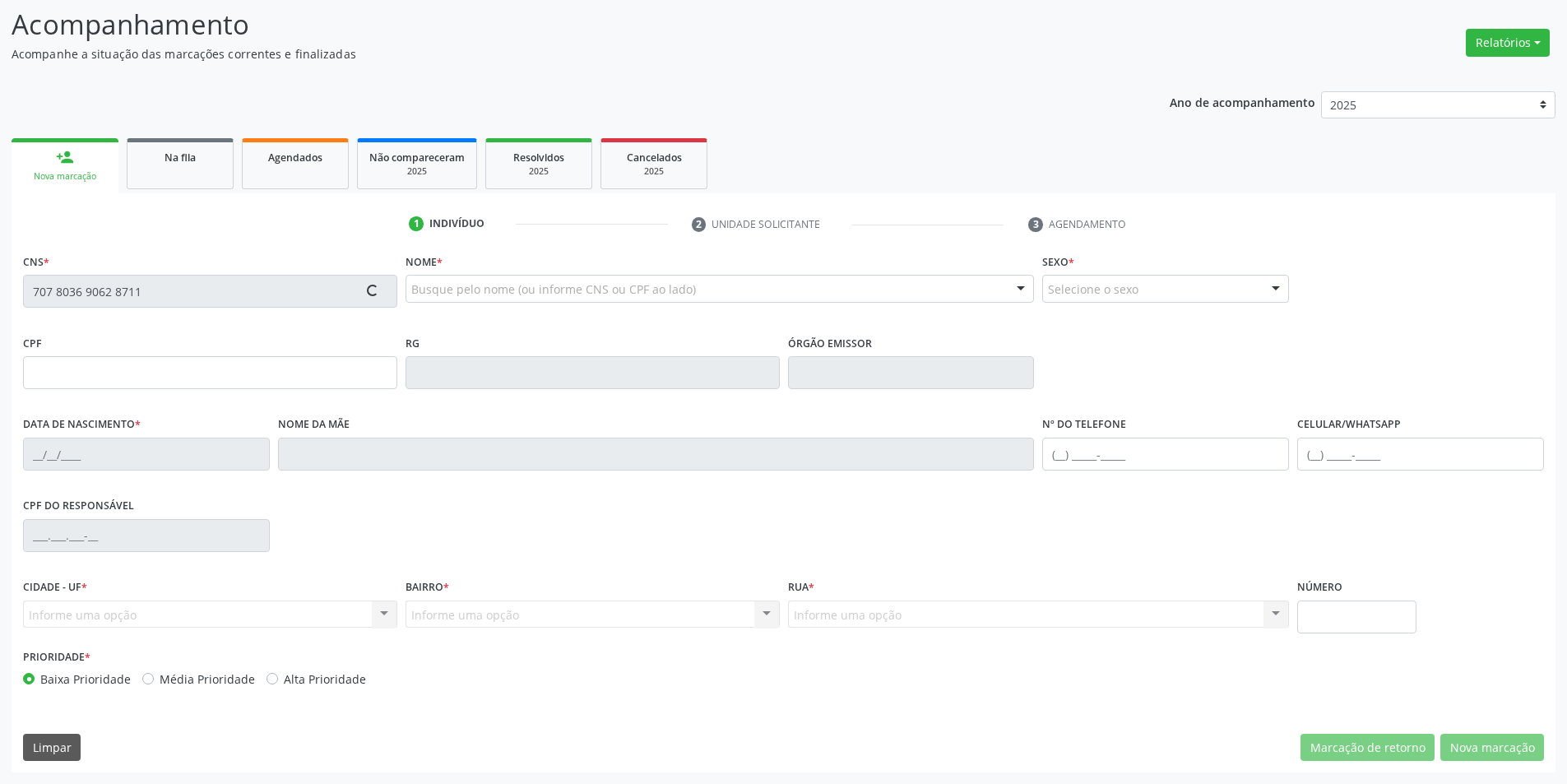
type input "704.719.874-17"
type input "25/02/2007"
type input "Eliane do Nascimento Morais Rodrigues"
type input "(87) 98832-1940"
type input "S/N"
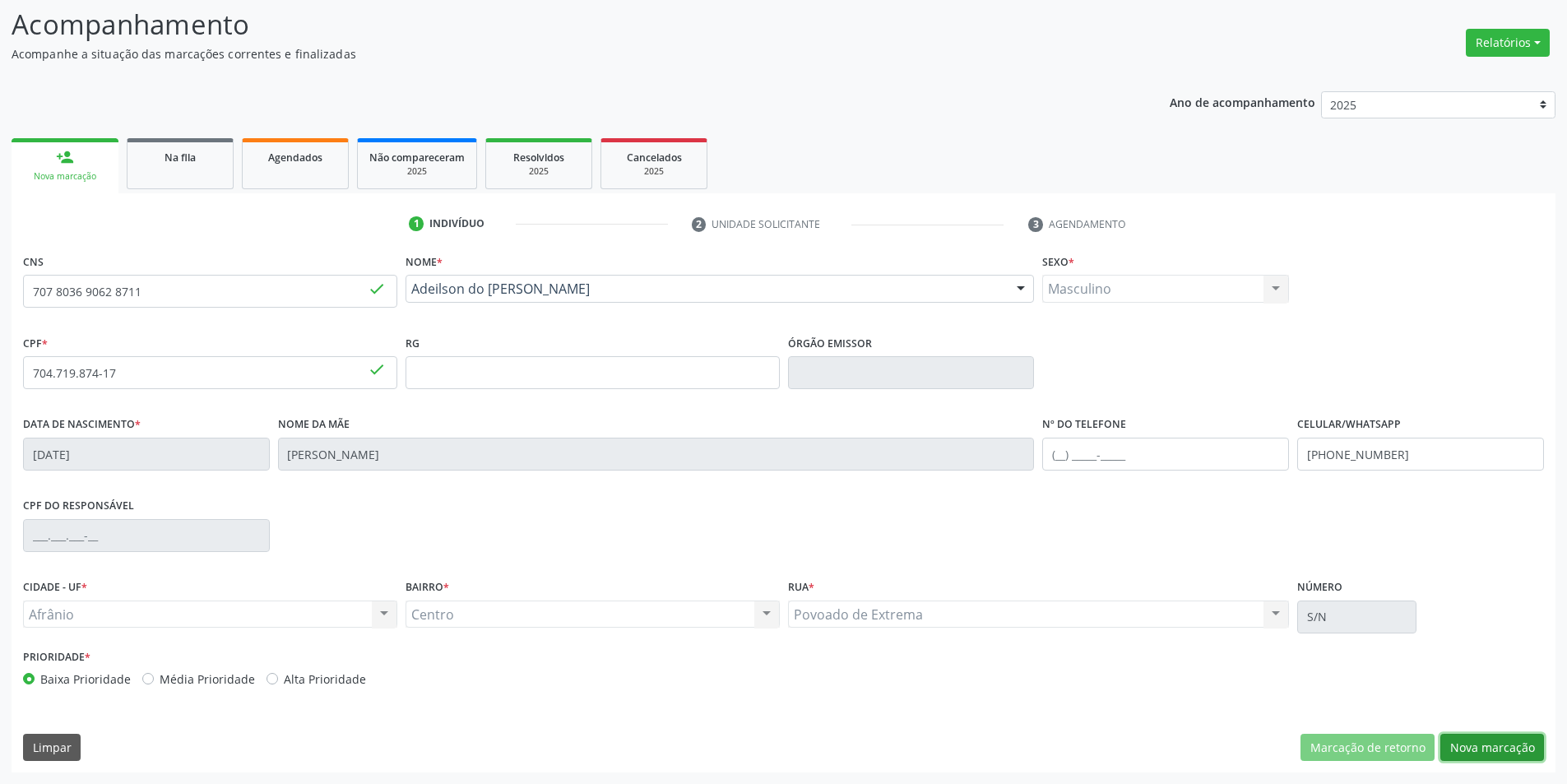
click at [1484, 747] on button "Nova marcação" at bounding box center [1492, 747] width 104 height 28
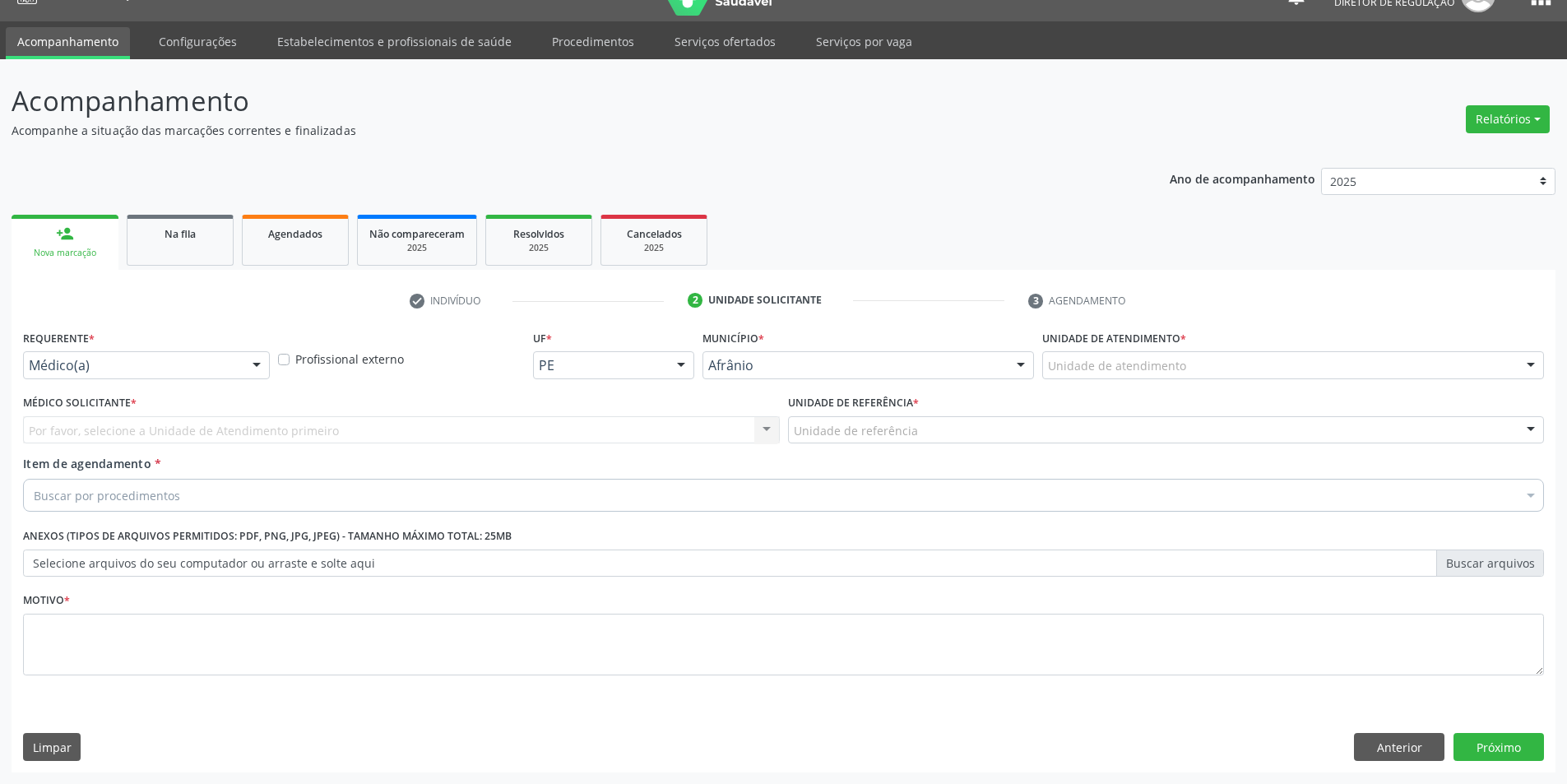
click at [1197, 356] on div "Unidade de atendimento" at bounding box center [1294, 365] width 502 height 28
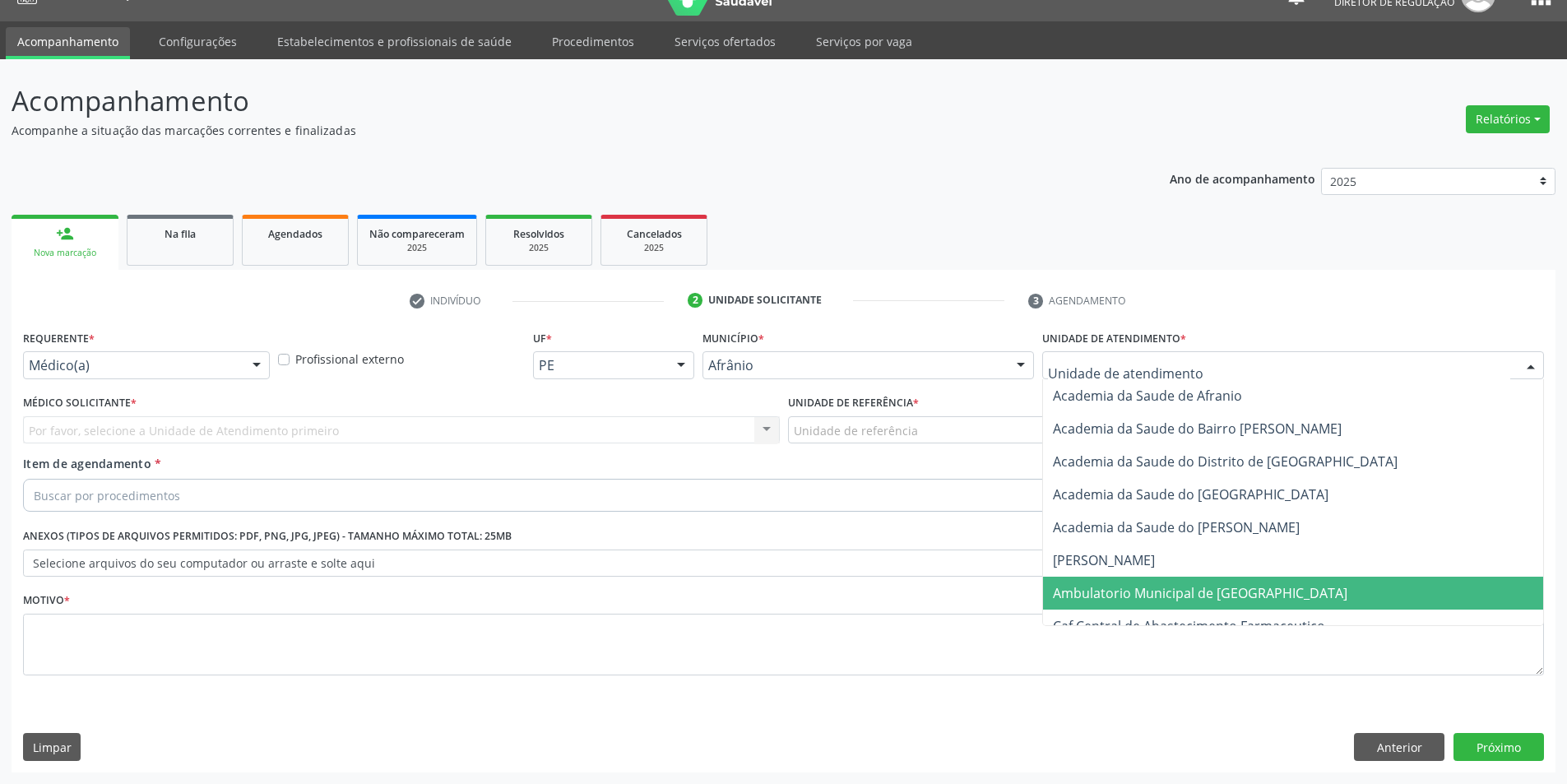
click at [1187, 594] on span "Ambulatorio Municipal de [GEOGRAPHIC_DATA]" at bounding box center [1200, 592] width 295 height 18
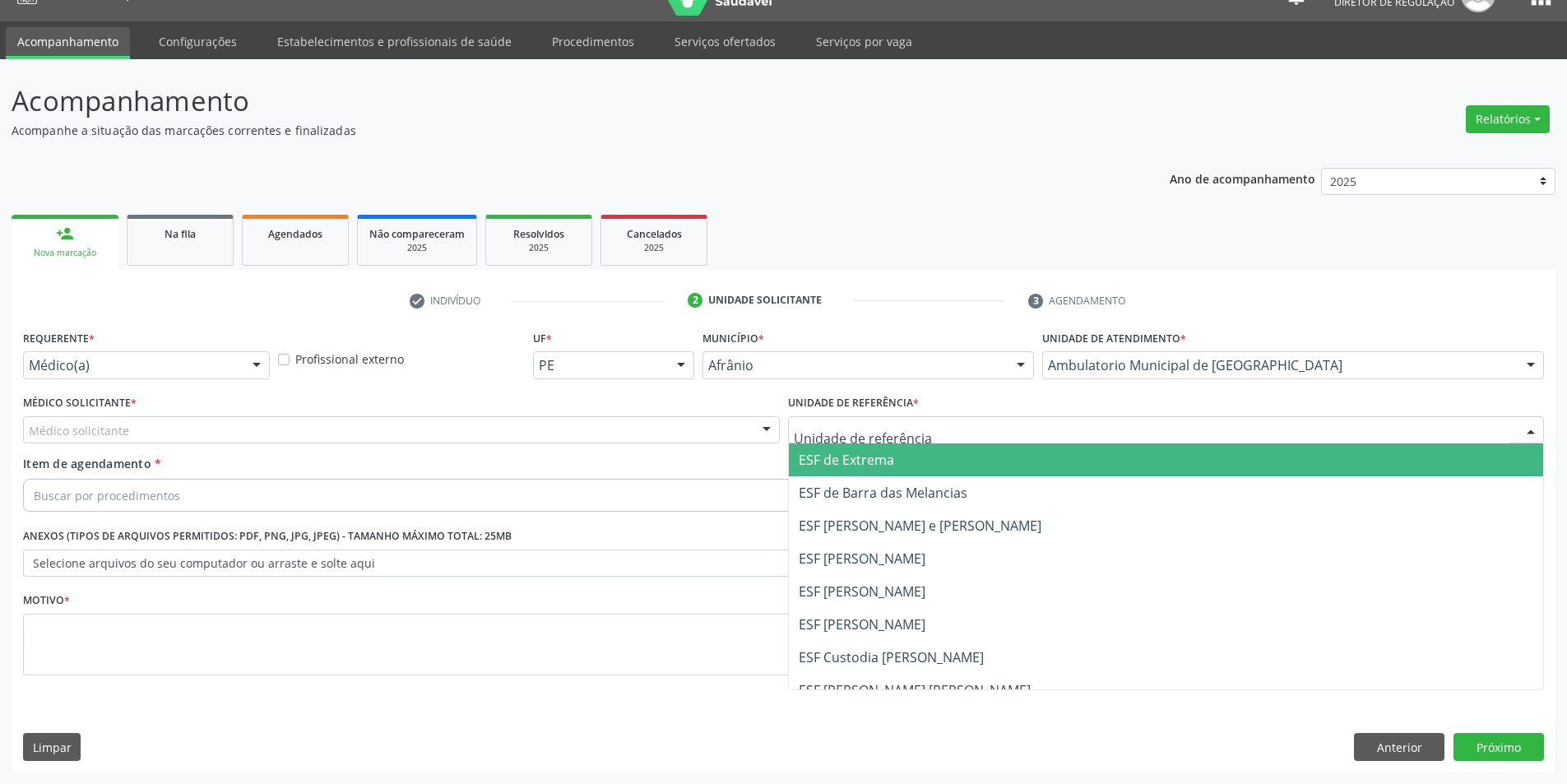
click at [937, 417] on div at bounding box center [1167, 430] width 757 height 28
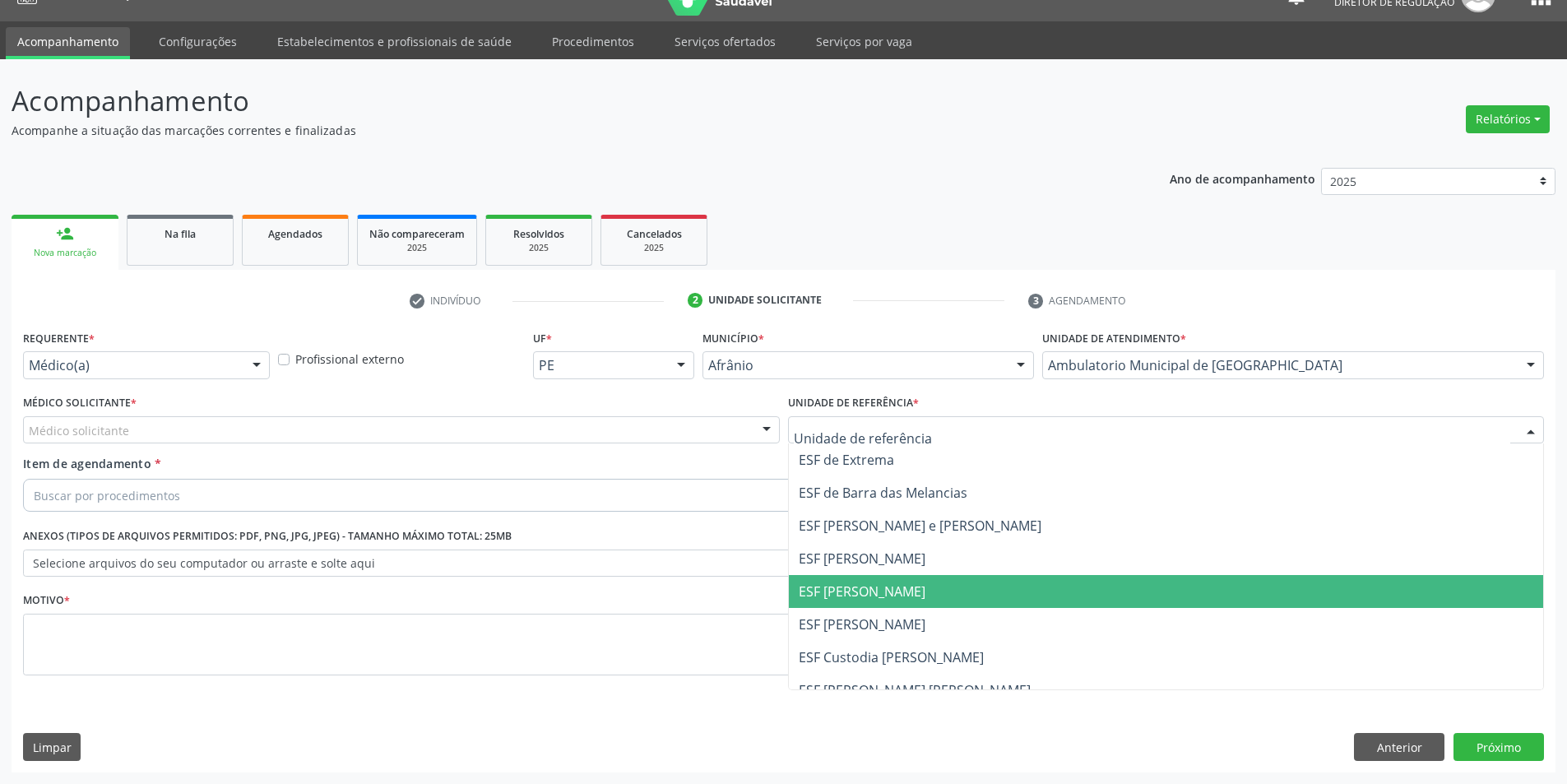
click at [928, 598] on span "ESF [PERSON_NAME]" at bounding box center [1167, 591] width 755 height 33
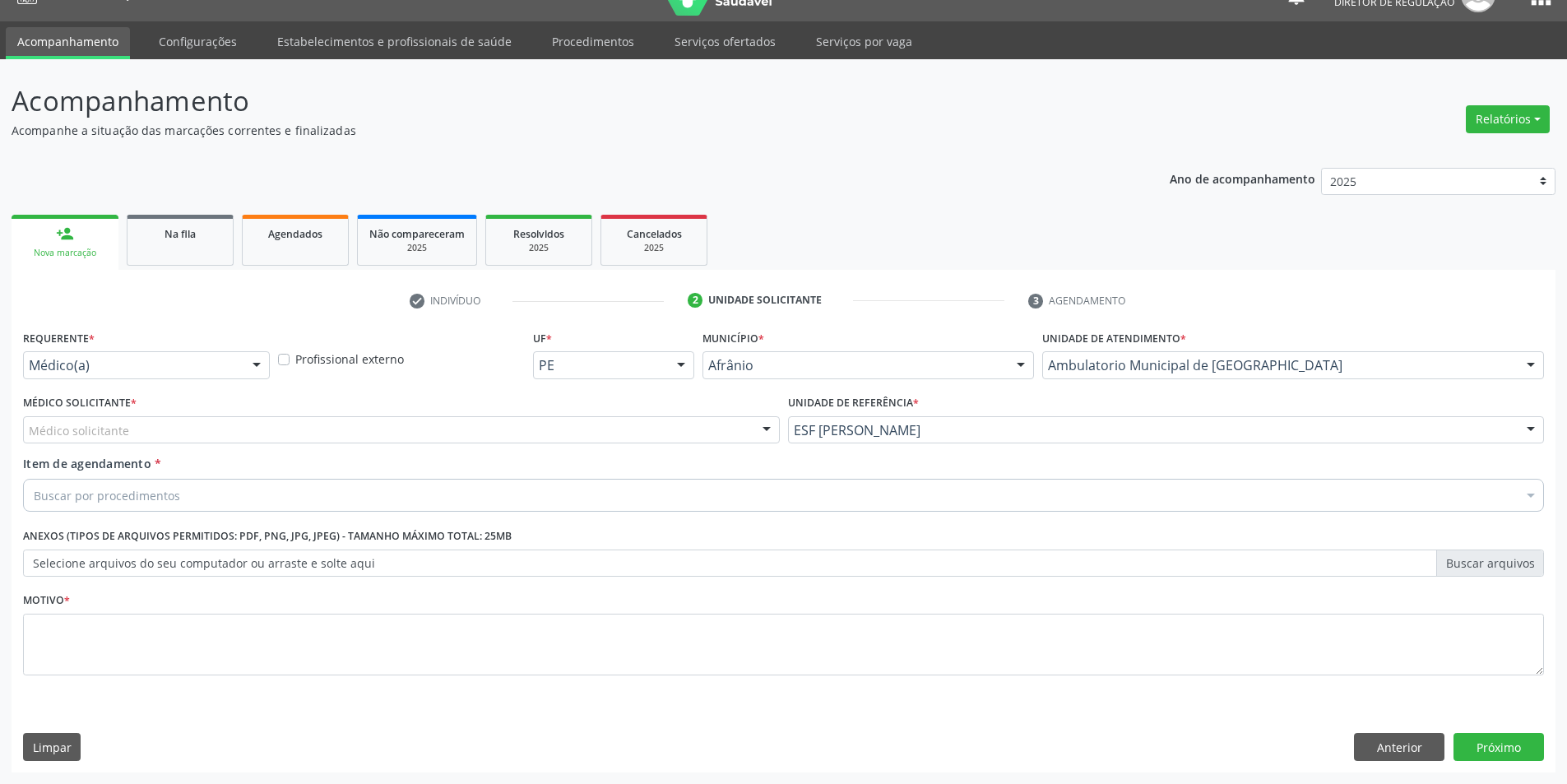
click at [612, 432] on div "Médico solicitante" at bounding box center [402, 430] width 757 height 28
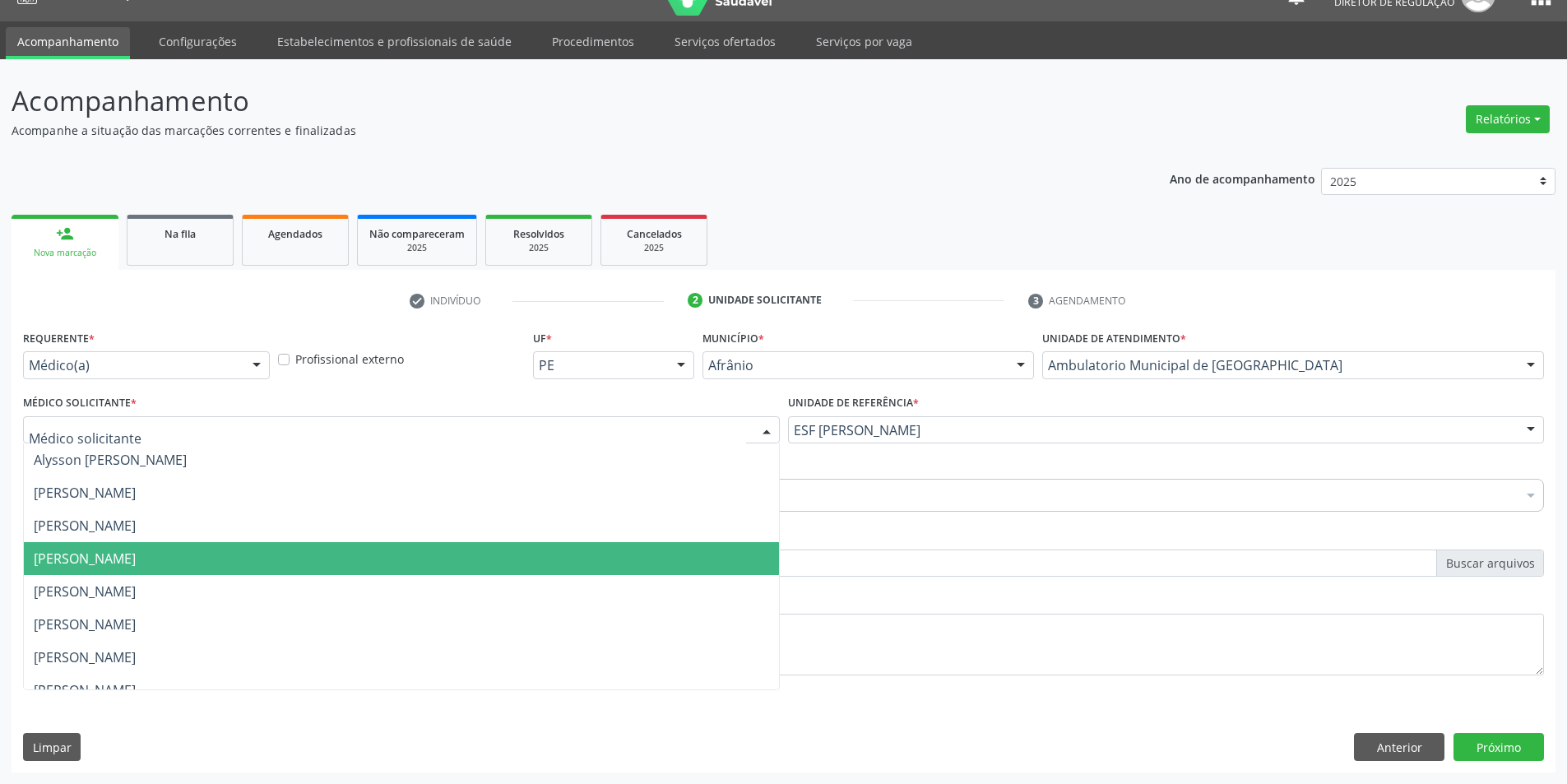
click at [567, 566] on span "[PERSON_NAME]" at bounding box center [402, 558] width 755 height 33
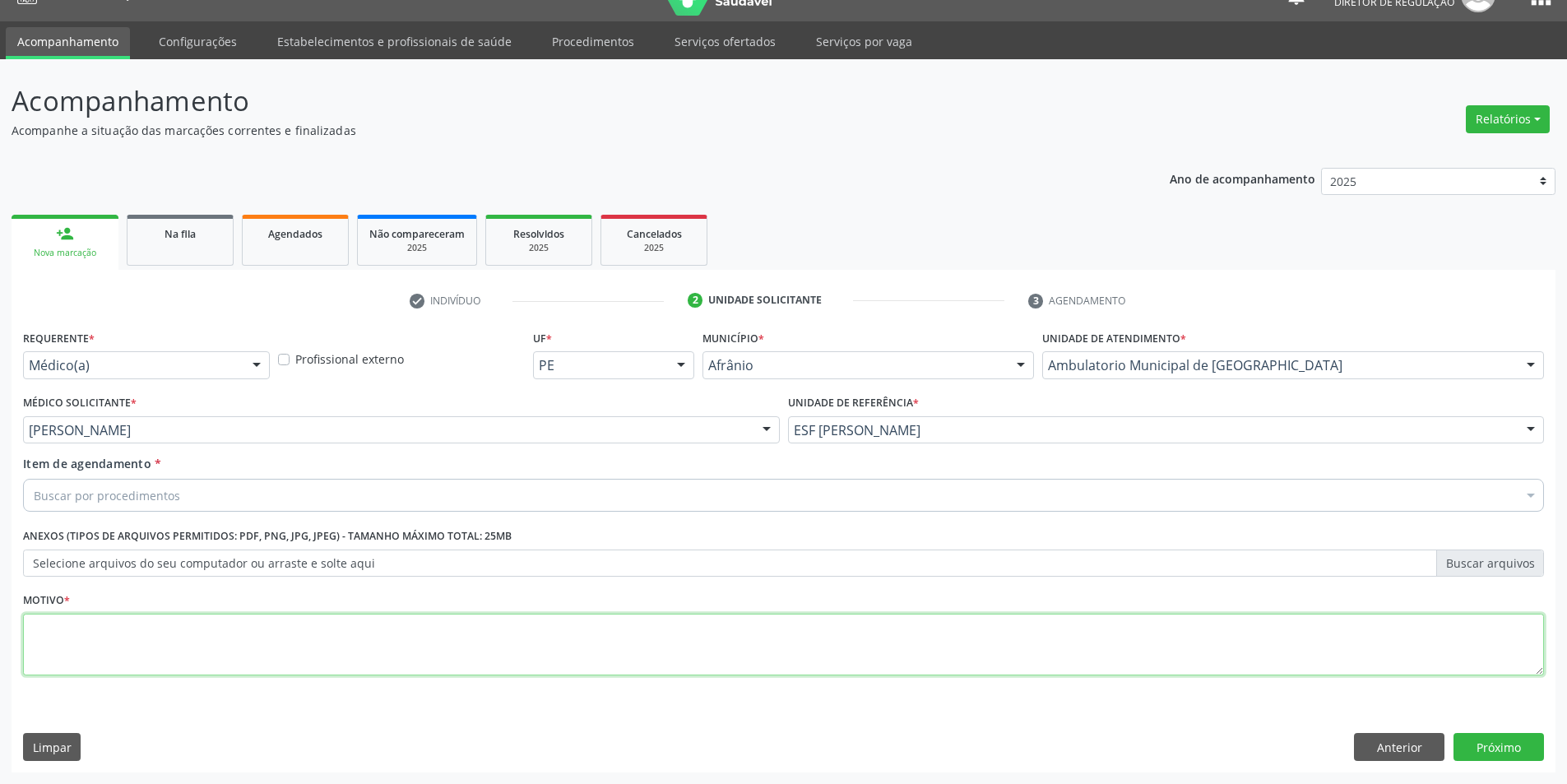
click at [588, 660] on textarea at bounding box center [784, 645] width 1521 height 62
type textarea "*"
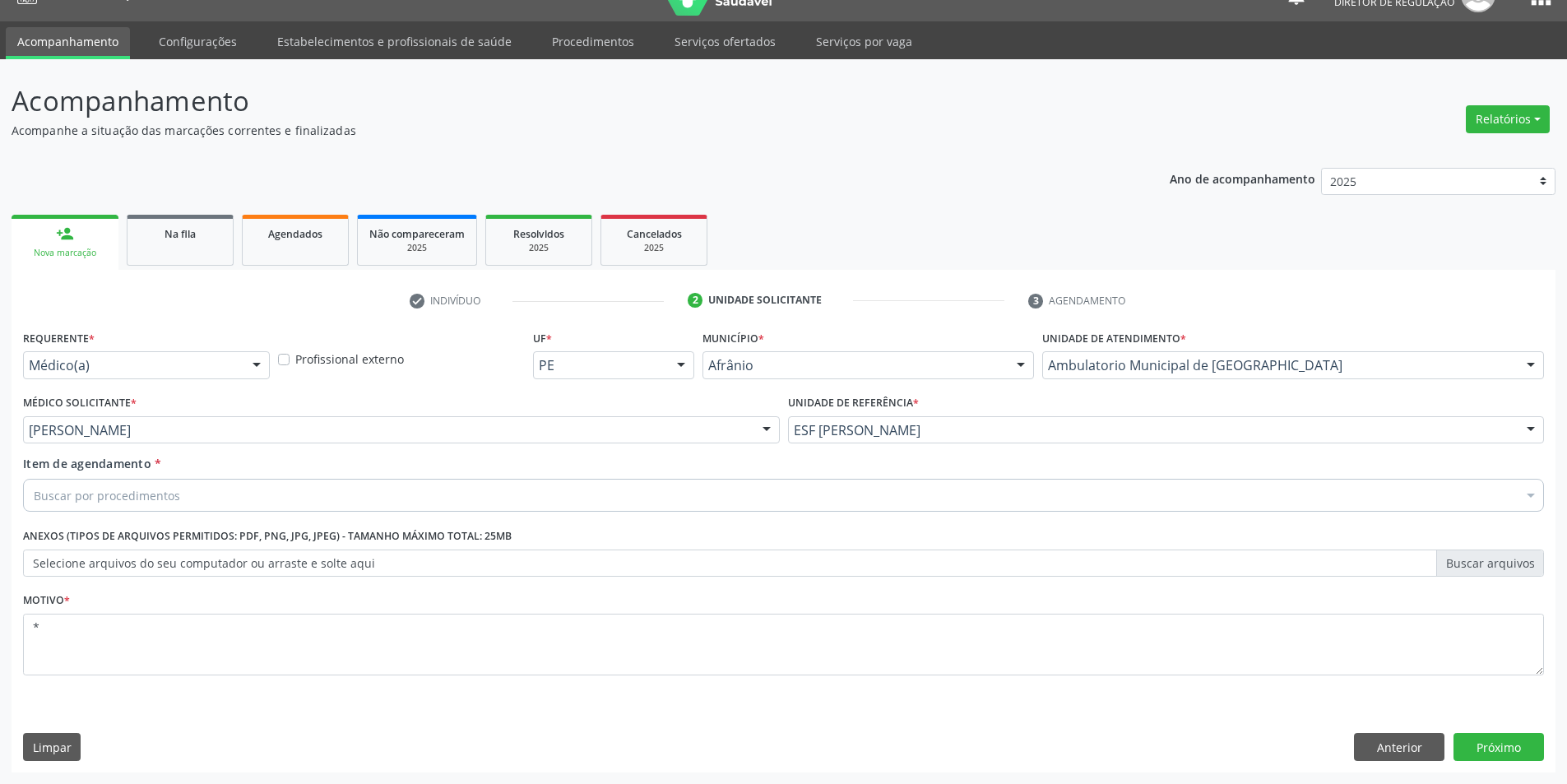
click at [519, 559] on label "Selecione arquivos do seu computador ou arraste e solte aqui" at bounding box center [784, 563] width 1521 height 28
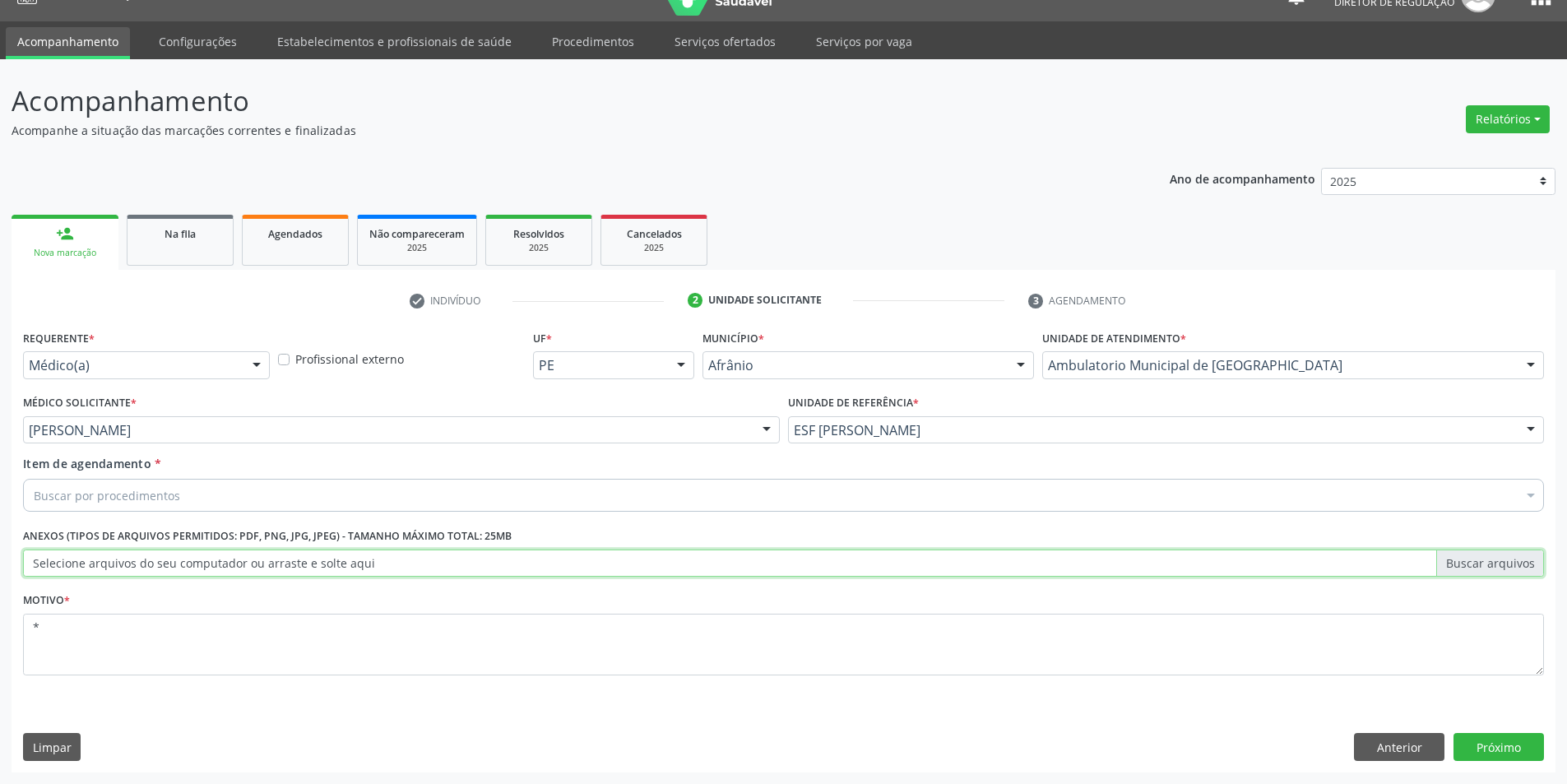
click at [519, 559] on input "Selecione arquivos do seu computador ou arraste e solte aqui" at bounding box center [784, 563] width 1521 height 28
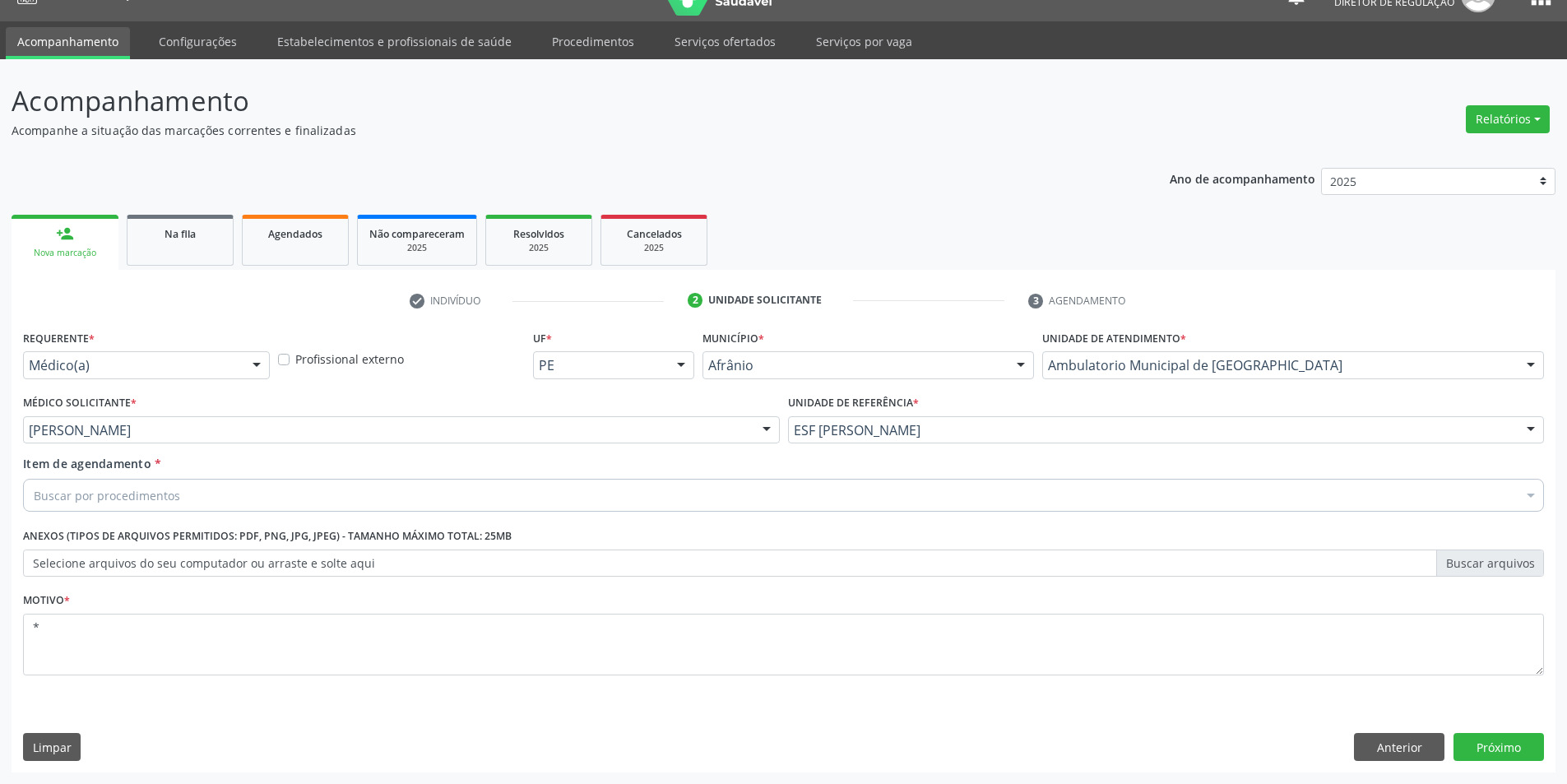
click at [255, 488] on div "Buscar por procedimentos" at bounding box center [784, 495] width 1521 height 33
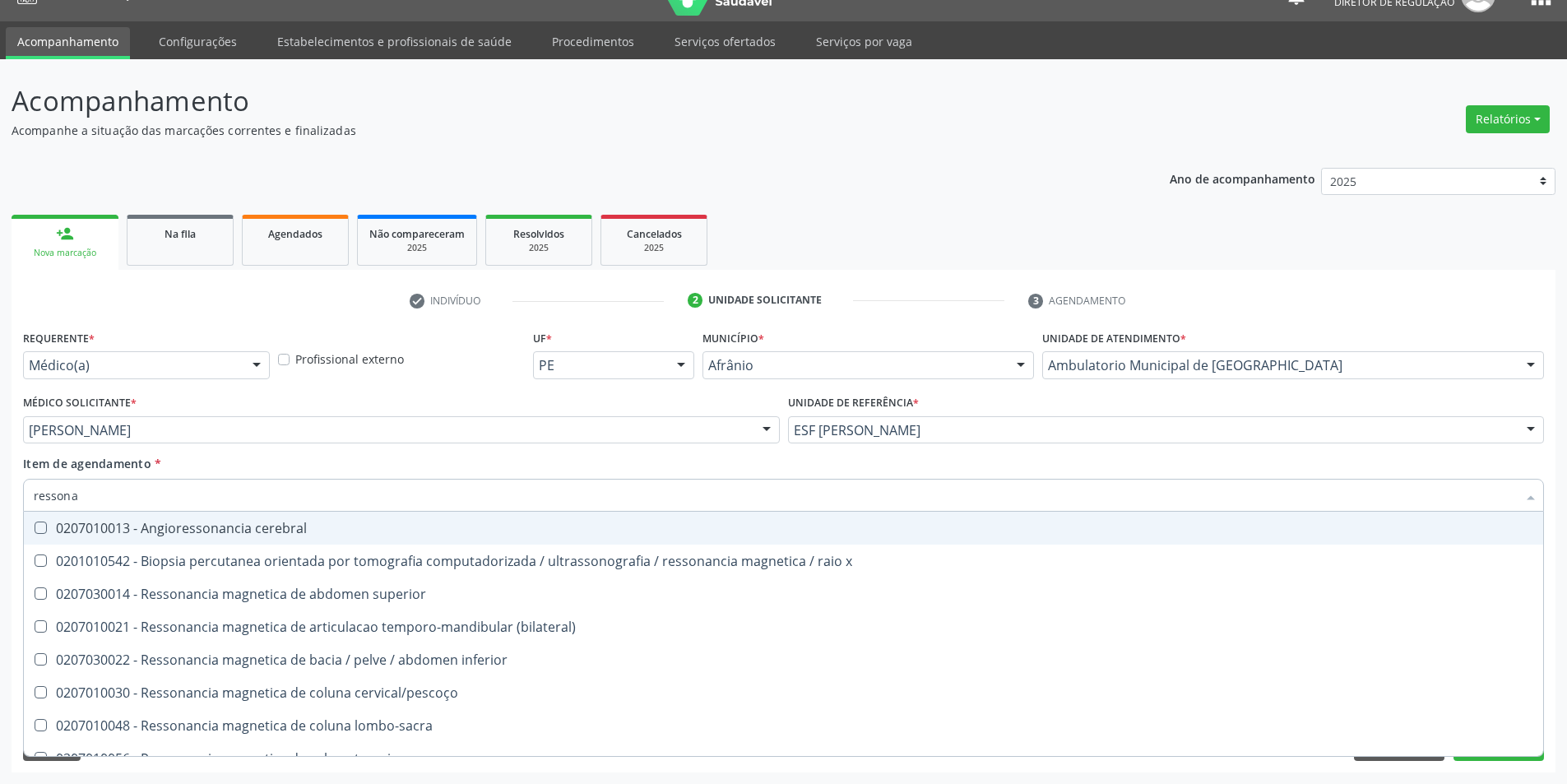
type input "ressonan"
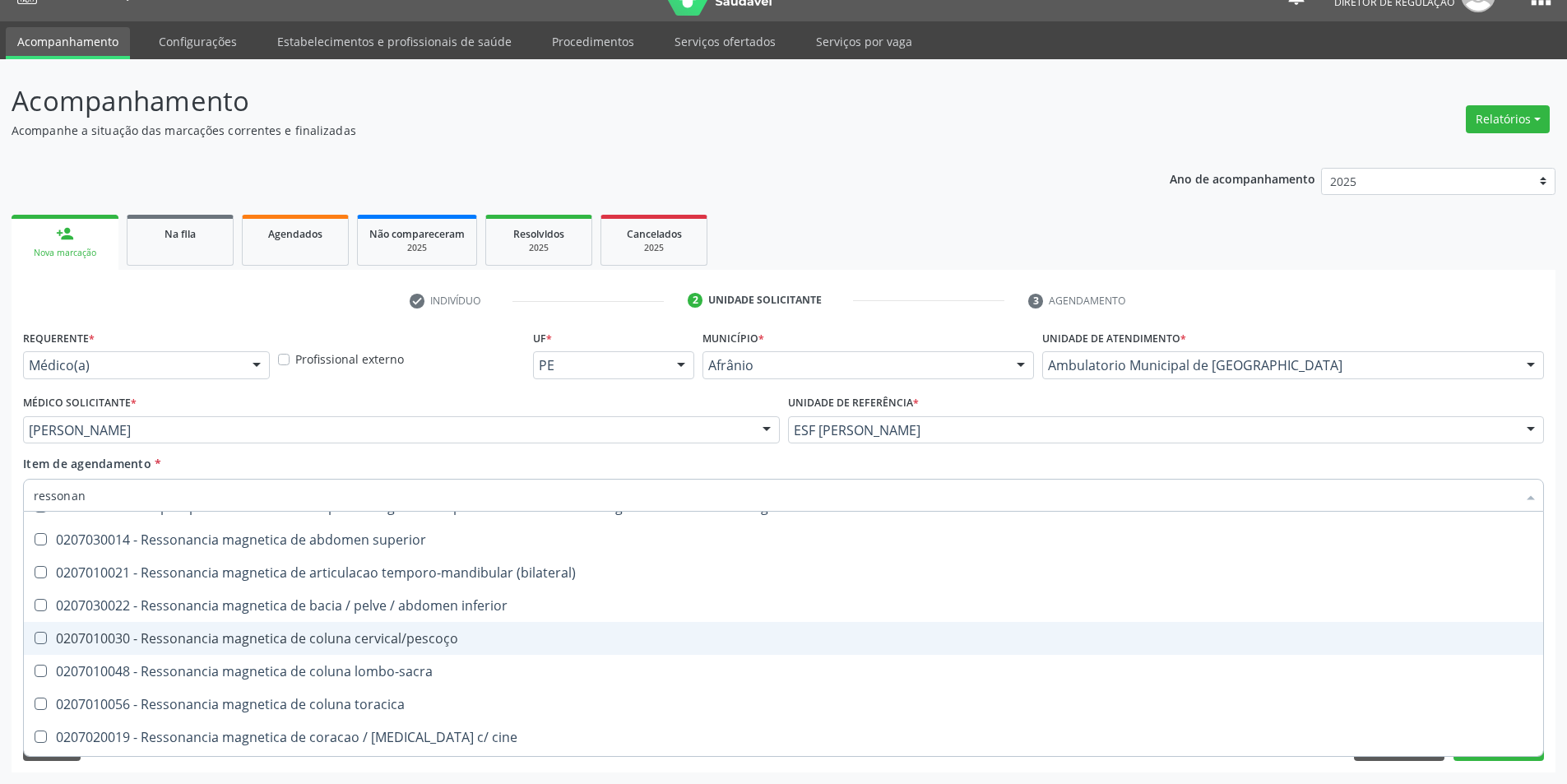
scroll to position [83, 0]
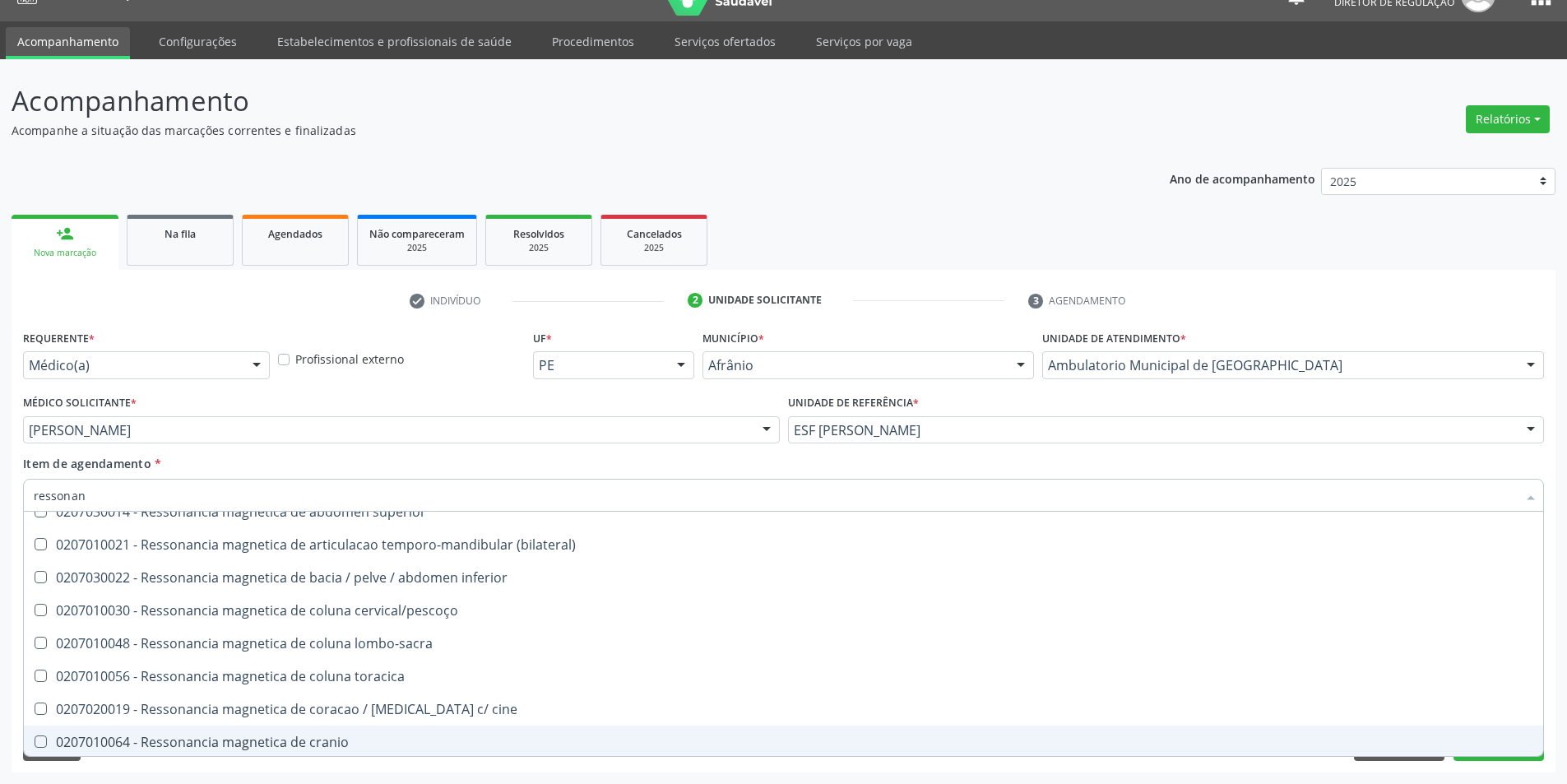
click at [423, 739] on div "0207010064 - Ressonancia magnetica de cranio" at bounding box center [784, 742] width 1500 height 14
checkbox cranio "true"
click at [1493, 757] on button "Próximo" at bounding box center [1499, 746] width 91 height 28
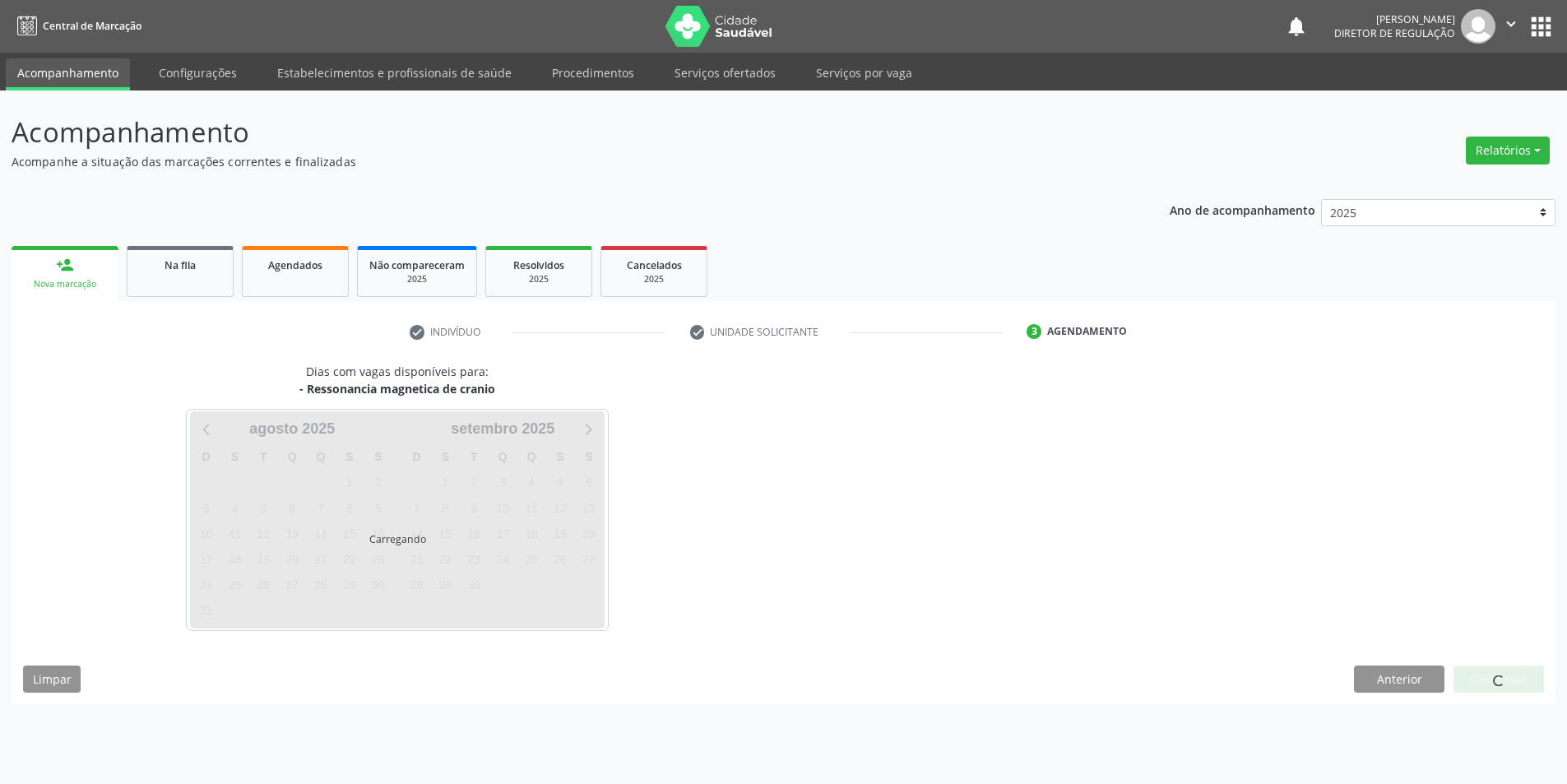
scroll to position [0, 0]
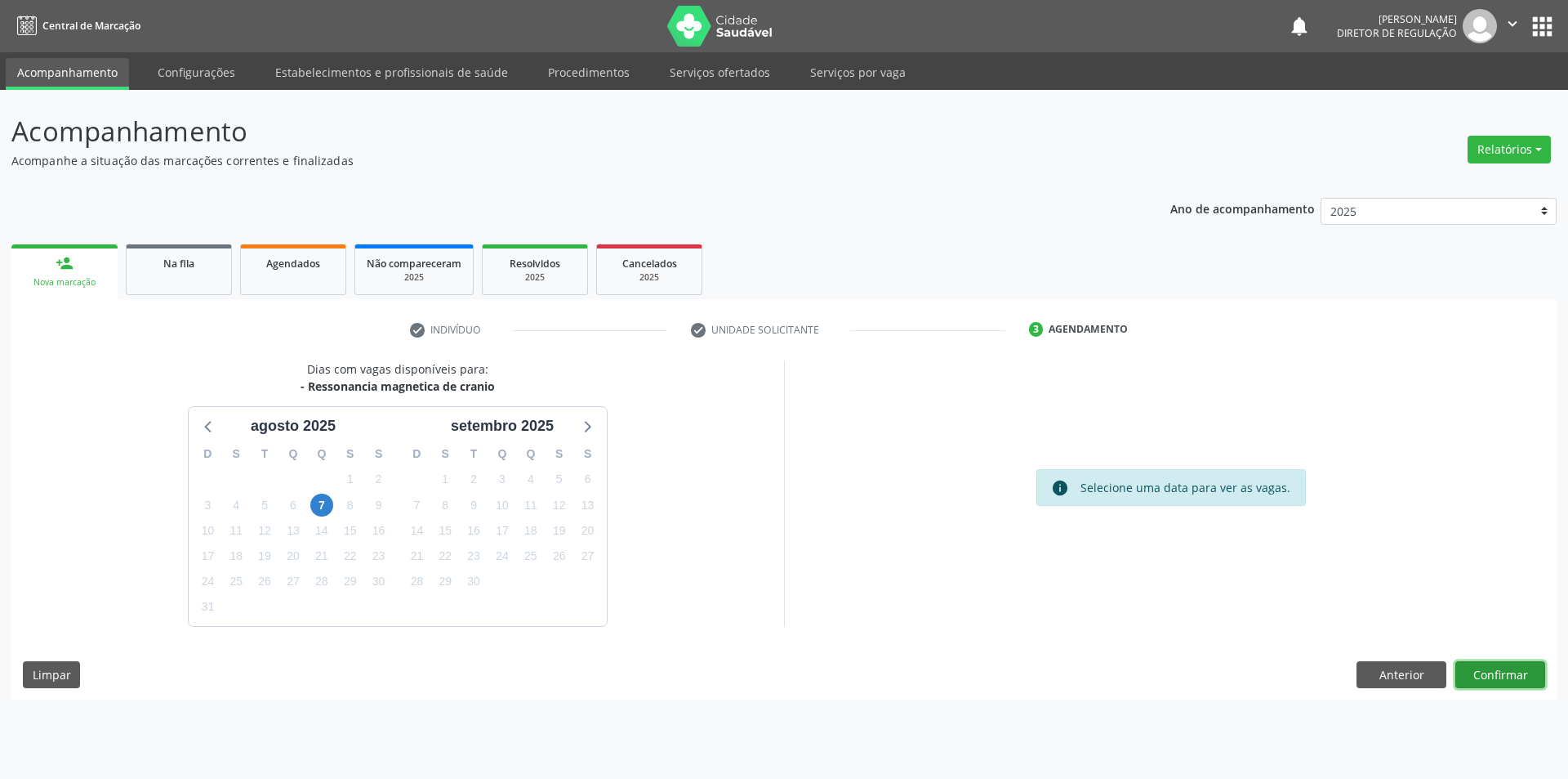
click at [1502, 676] on button "Confirmar" at bounding box center [1499, 675] width 90 height 28
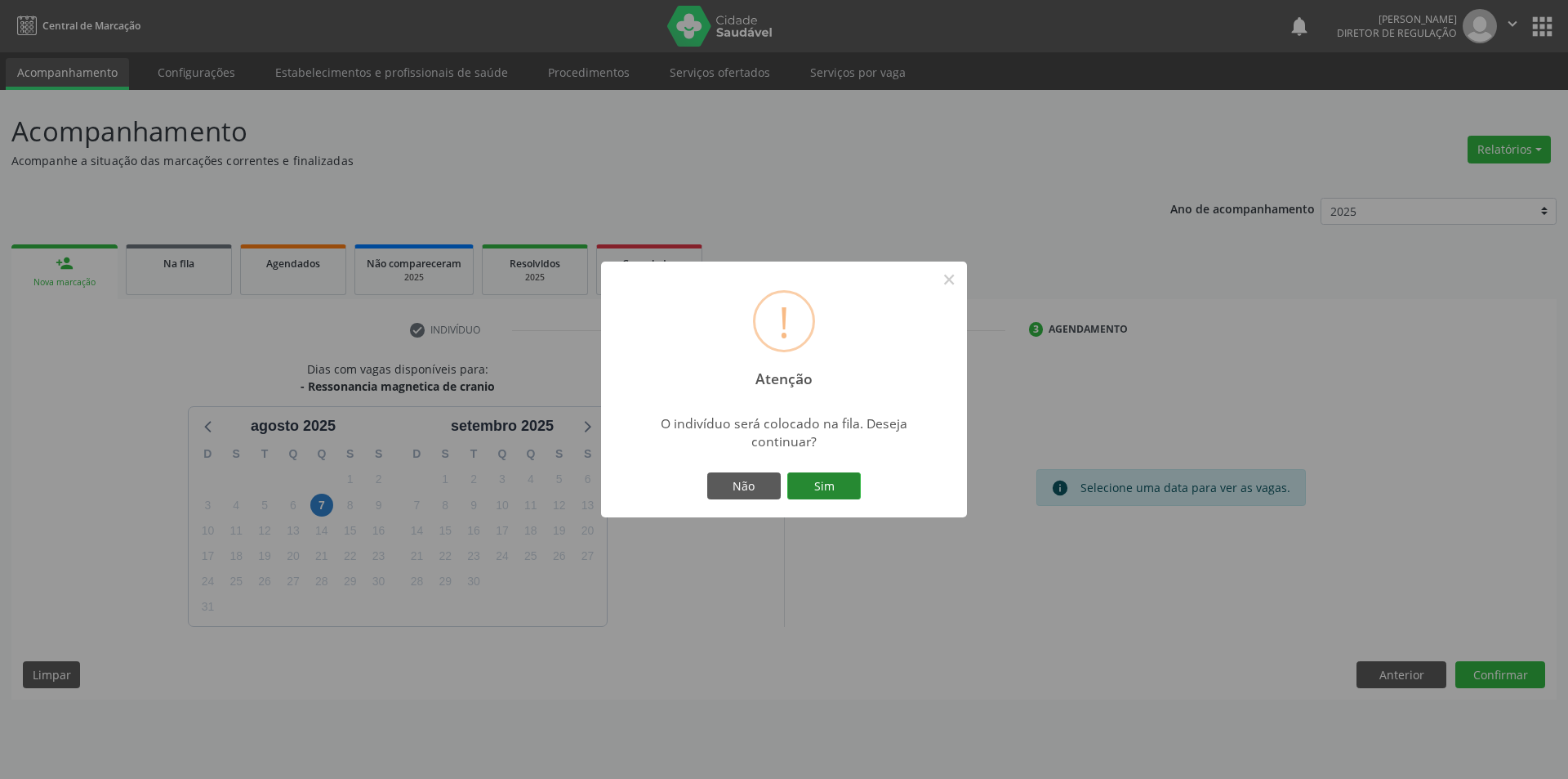
click at [823, 485] on button "Sim" at bounding box center [824, 486] width 73 height 28
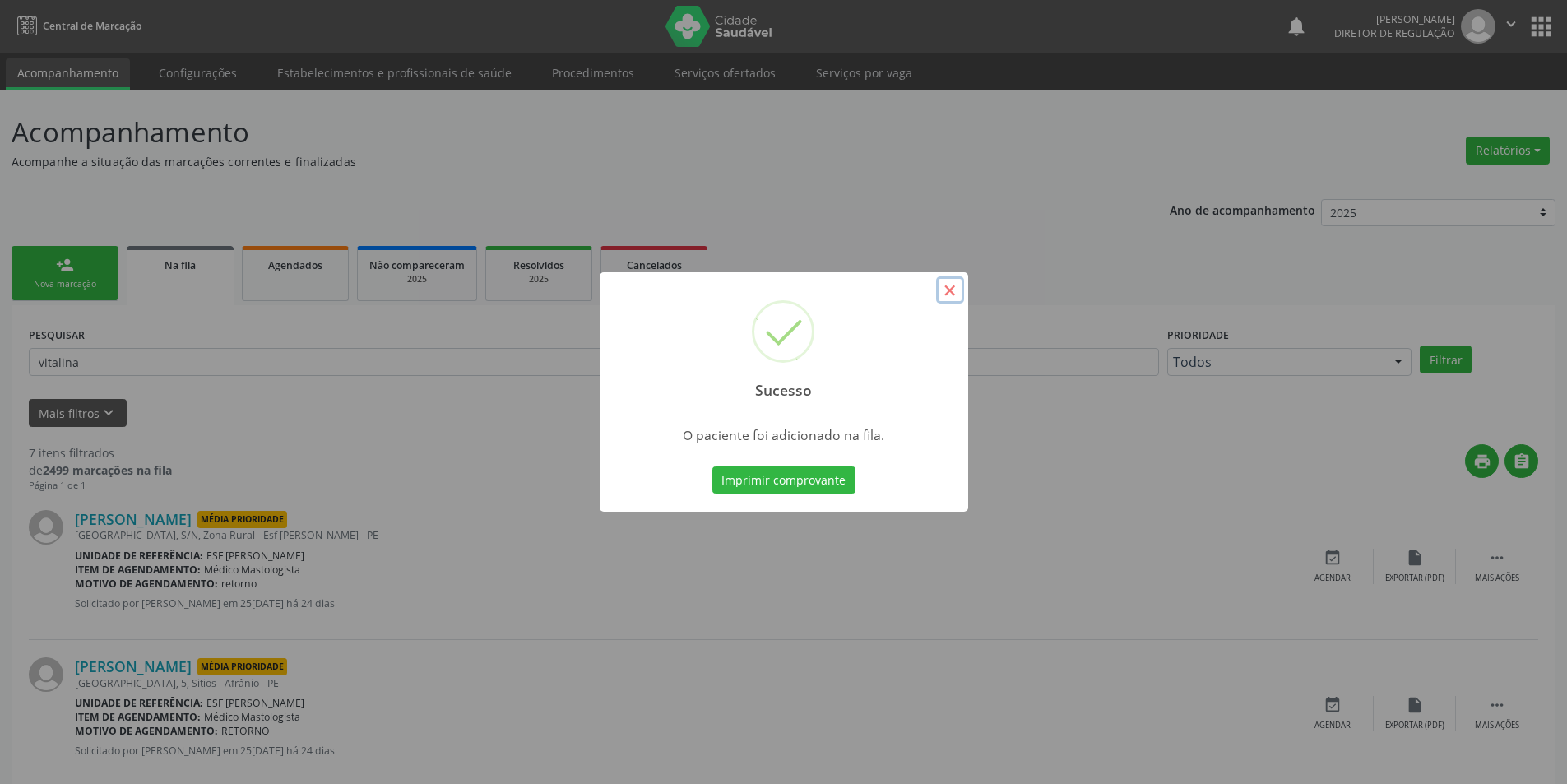
click at [950, 291] on button "×" at bounding box center [950, 290] width 28 height 28
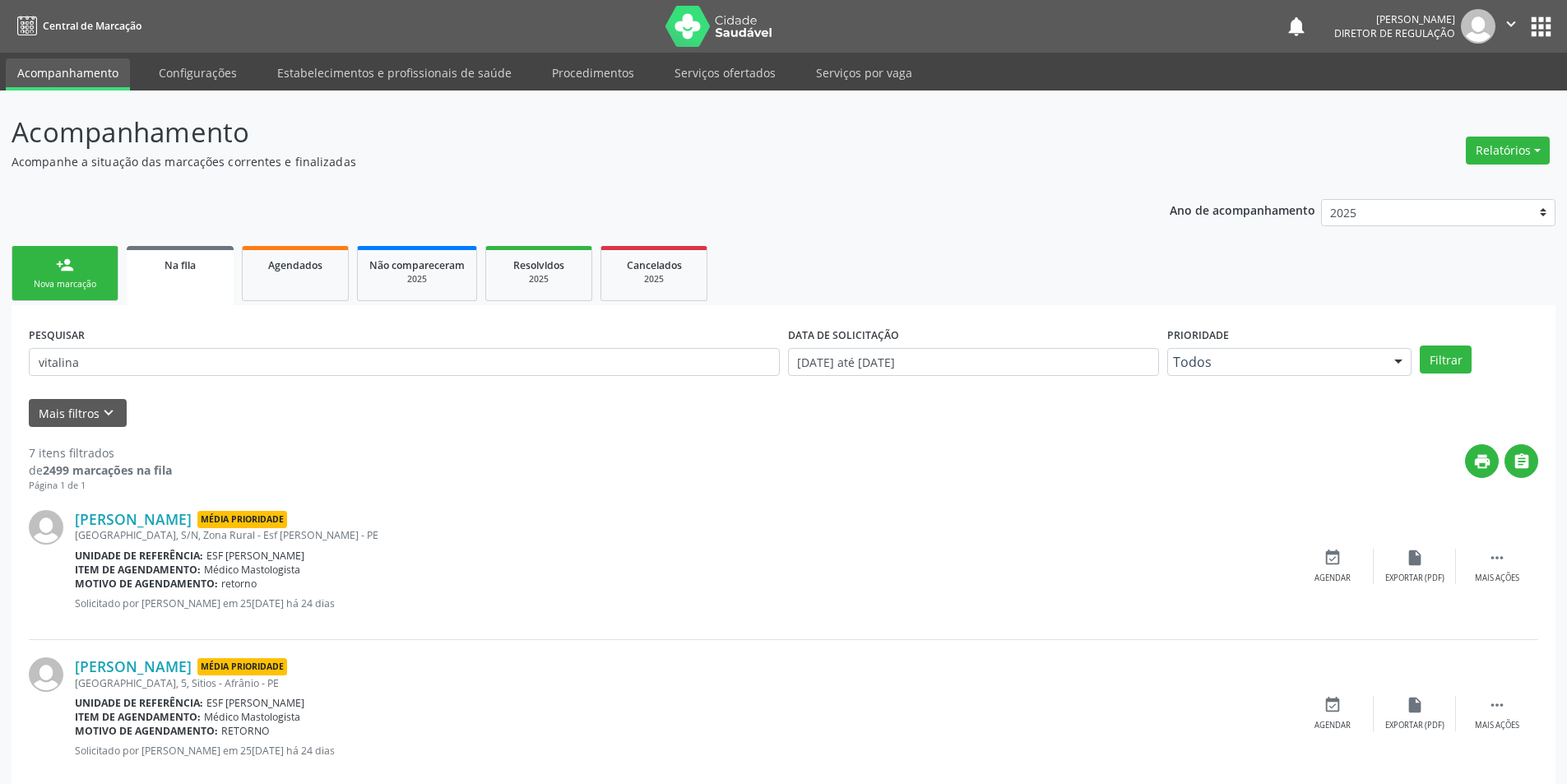
click at [100, 276] on link "person_add Nova marcação" at bounding box center [65, 273] width 107 height 55
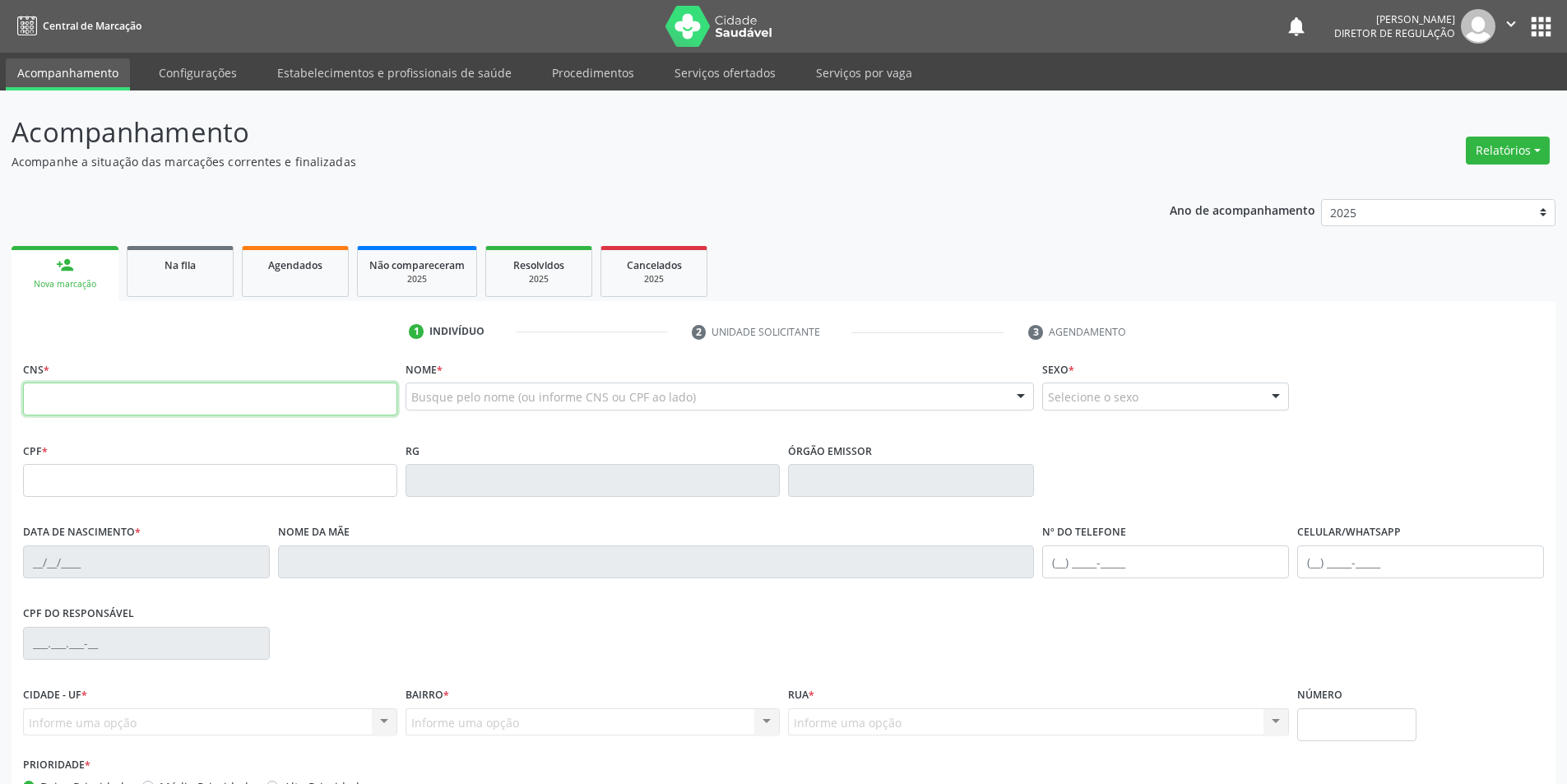
click at [202, 404] on input "text" at bounding box center [210, 399] width 375 height 33
type input "706 2055 1082 8767"
type input "31/08/1992"
type input "Odete Alexandrina Nunes Tolentino"
type input "(87) 98817-2208"
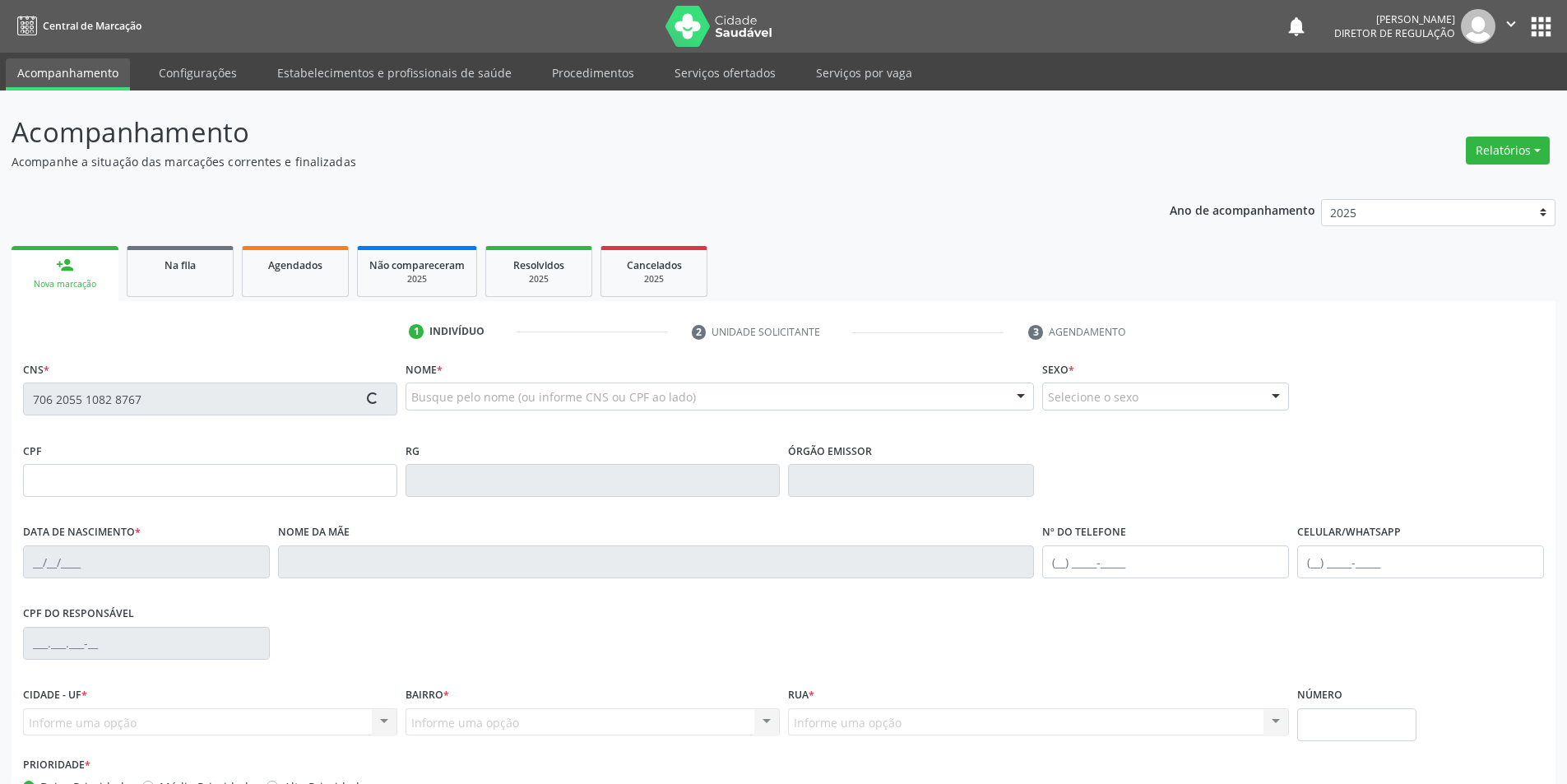
type input "(87) 98817-2208"
type input "S/N"
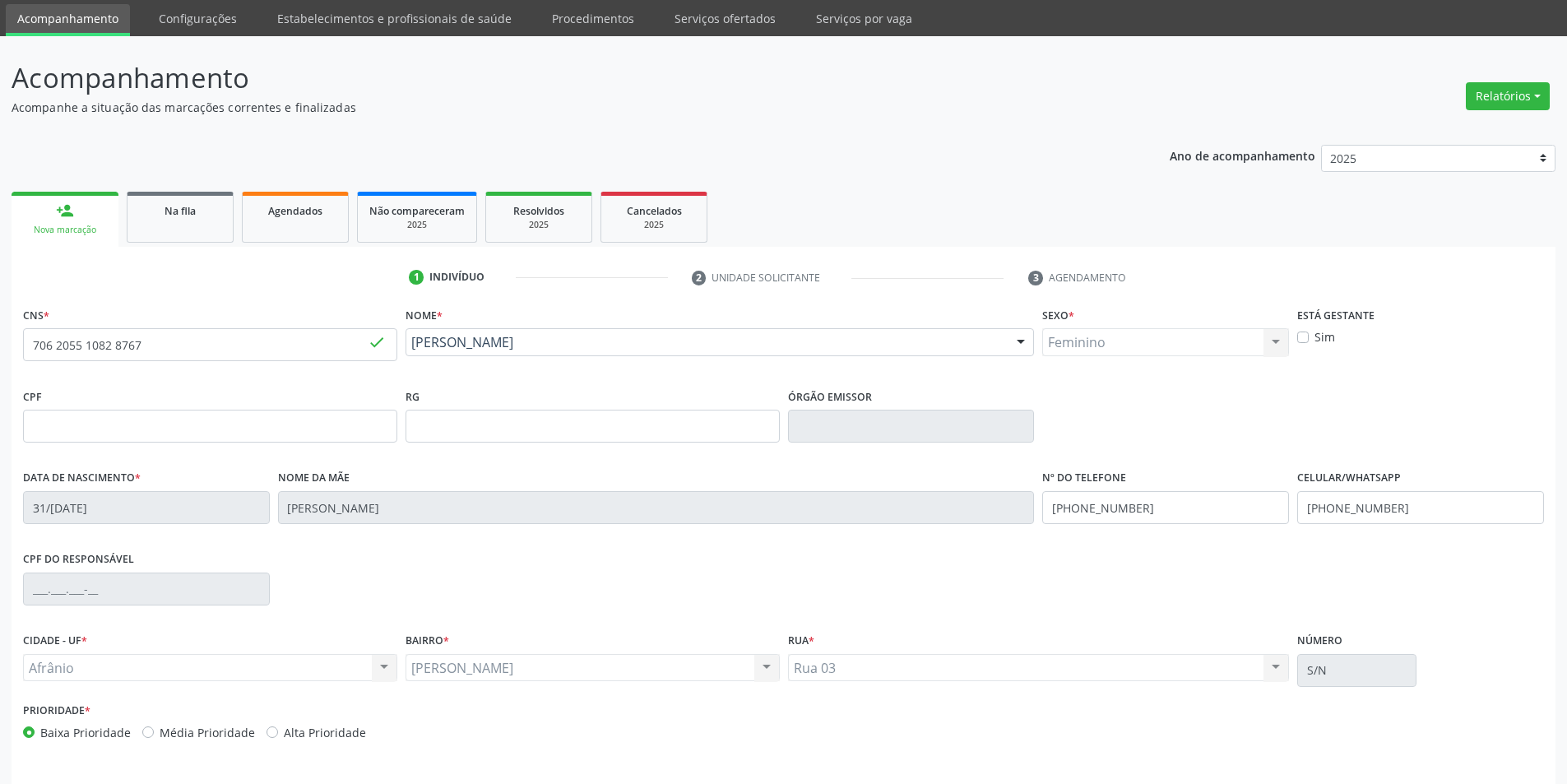
scroll to position [108, 0]
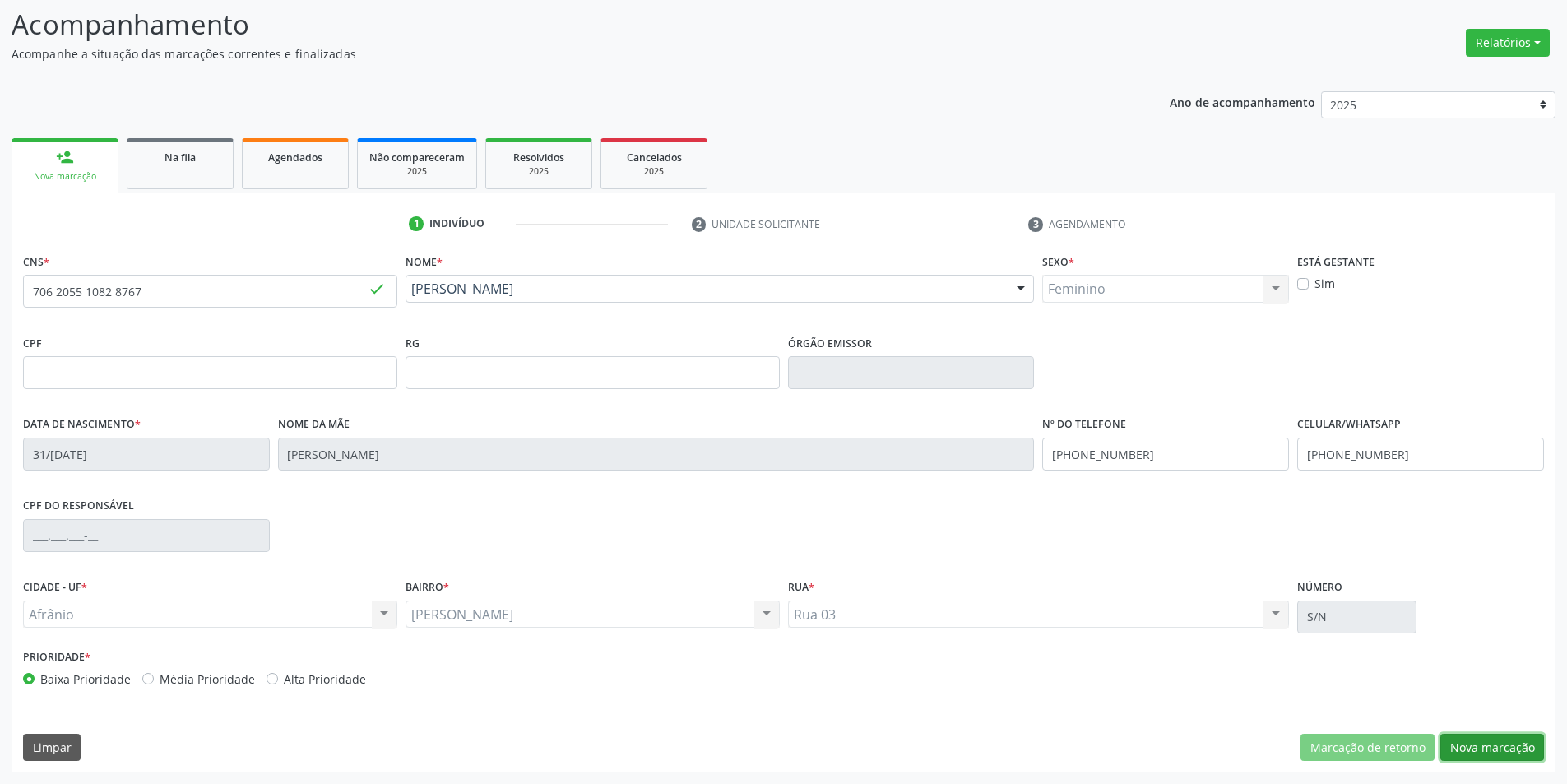
click at [1485, 746] on button "Nova marcação" at bounding box center [1492, 747] width 104 height 28
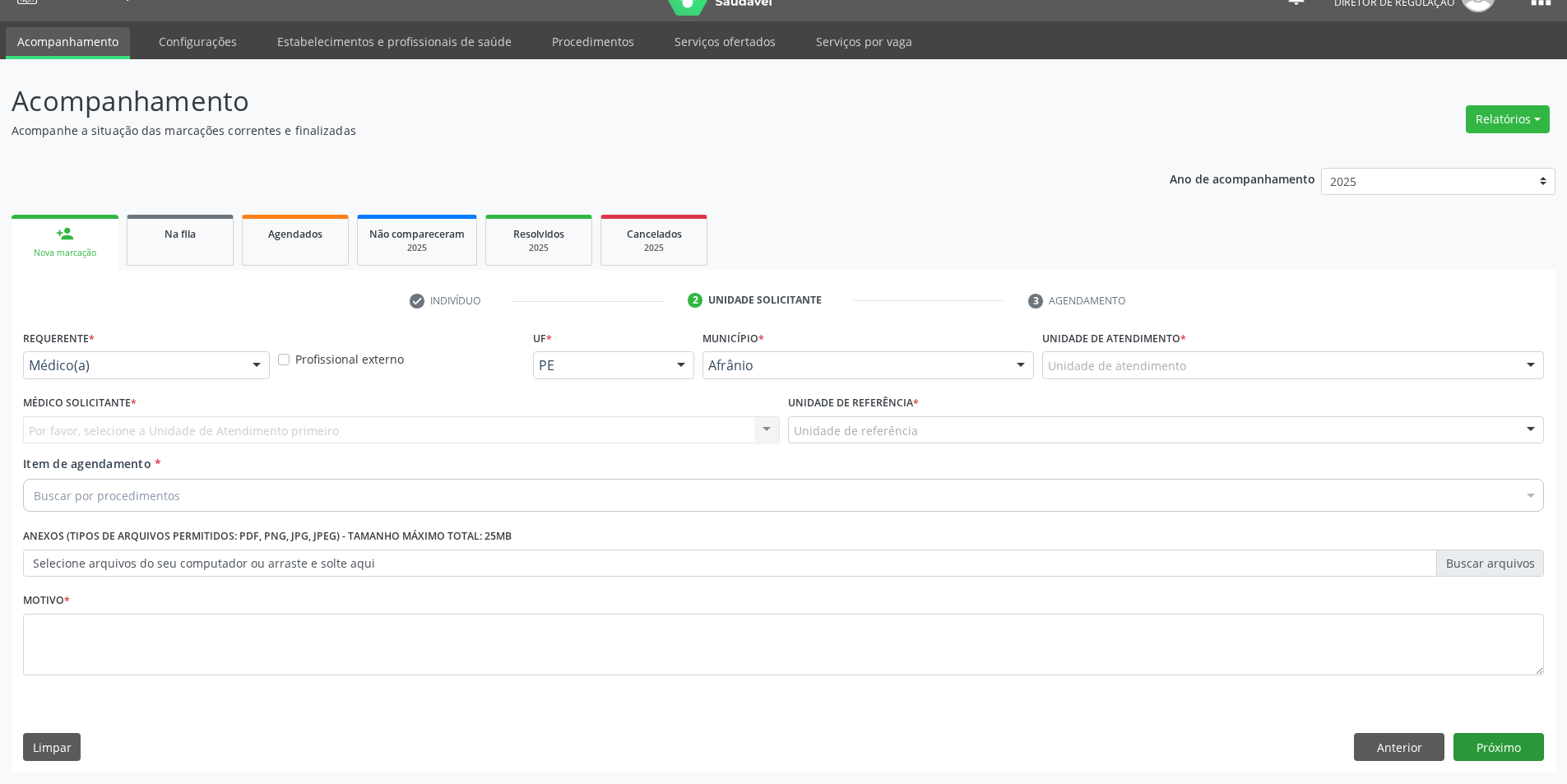
scroll to position [31, 0]
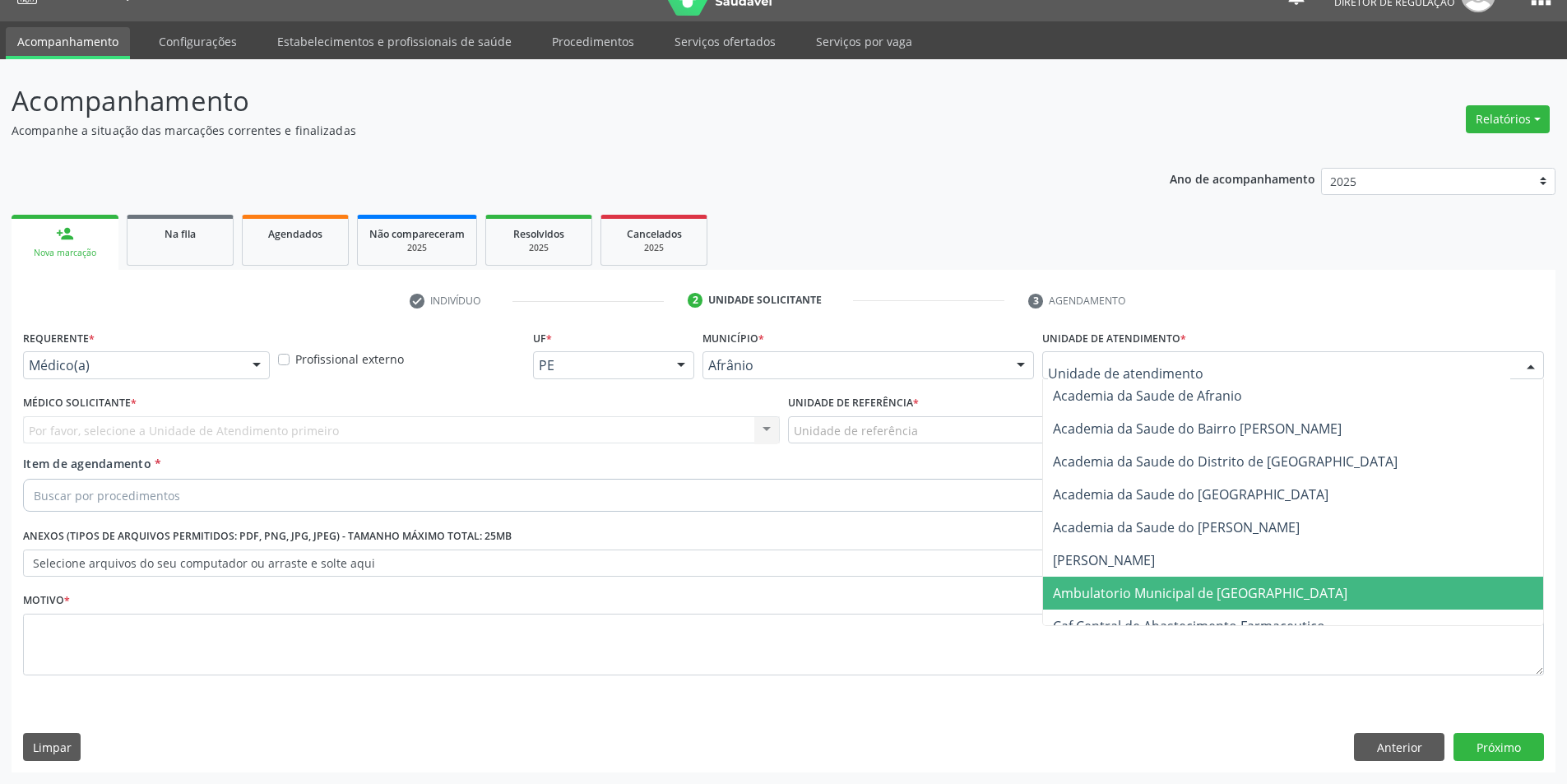
click at [1200, 592] on span "Ambulatorio Municipal de [GEOGRAPHIC_DATA]" at bounding box center [1200, 592] width 295 height 18
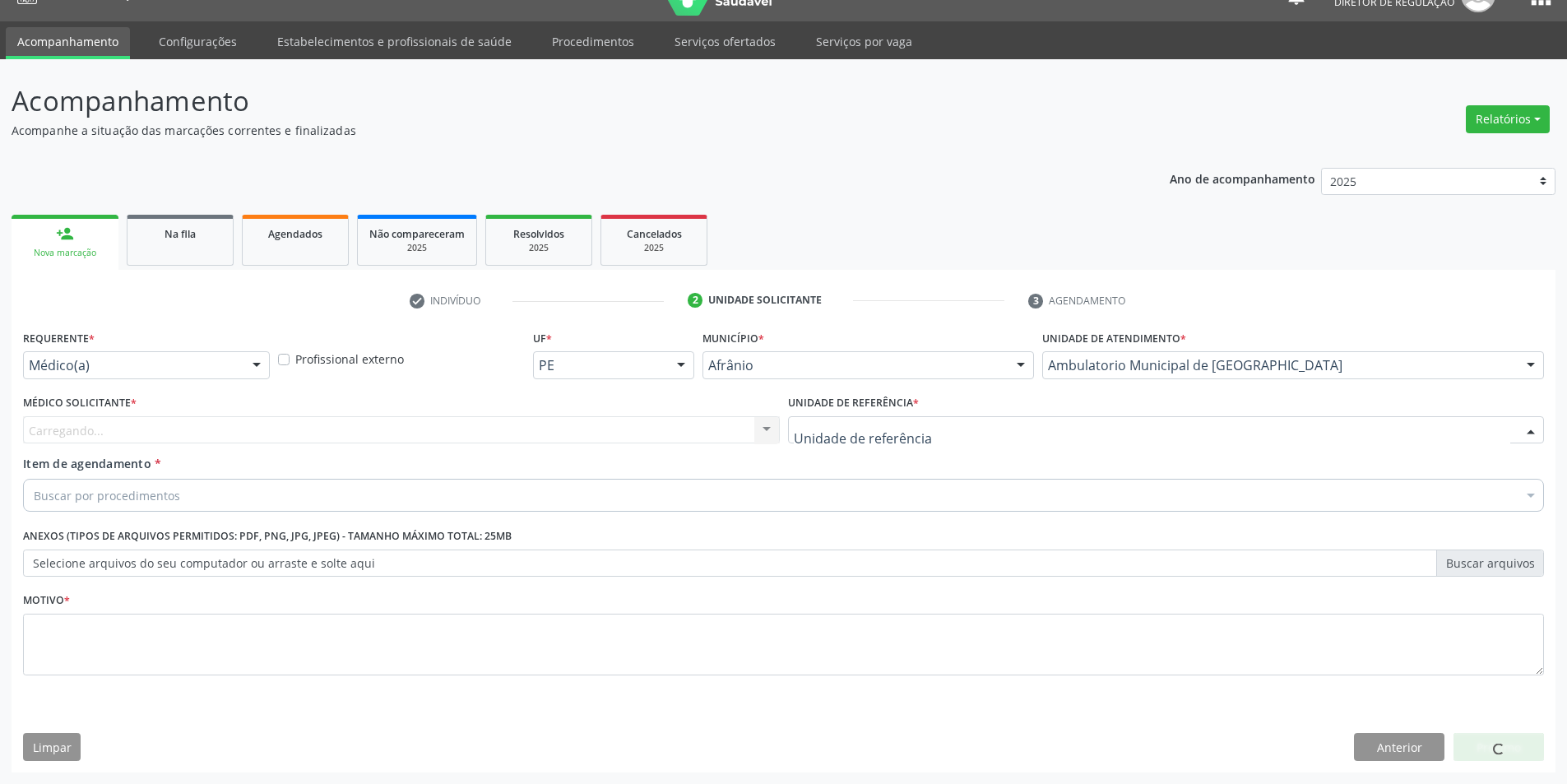
click at [957, 437] on div at bounding box center [1167, 430] width 757 height 28
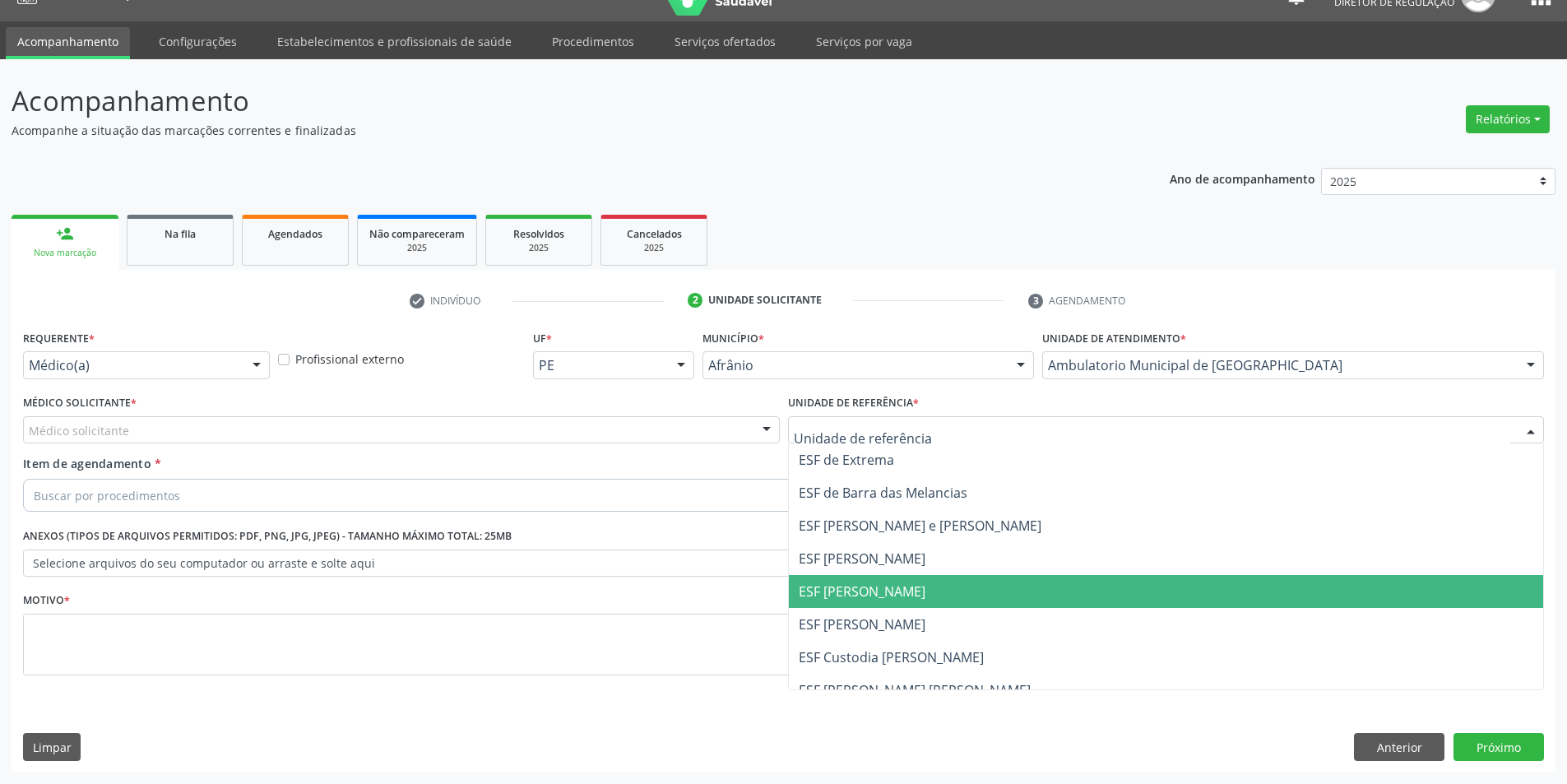
click at [966, 587] on span "ESF [PERSON_NAME]" at bounding box center [1167, 591] width 755 height 33
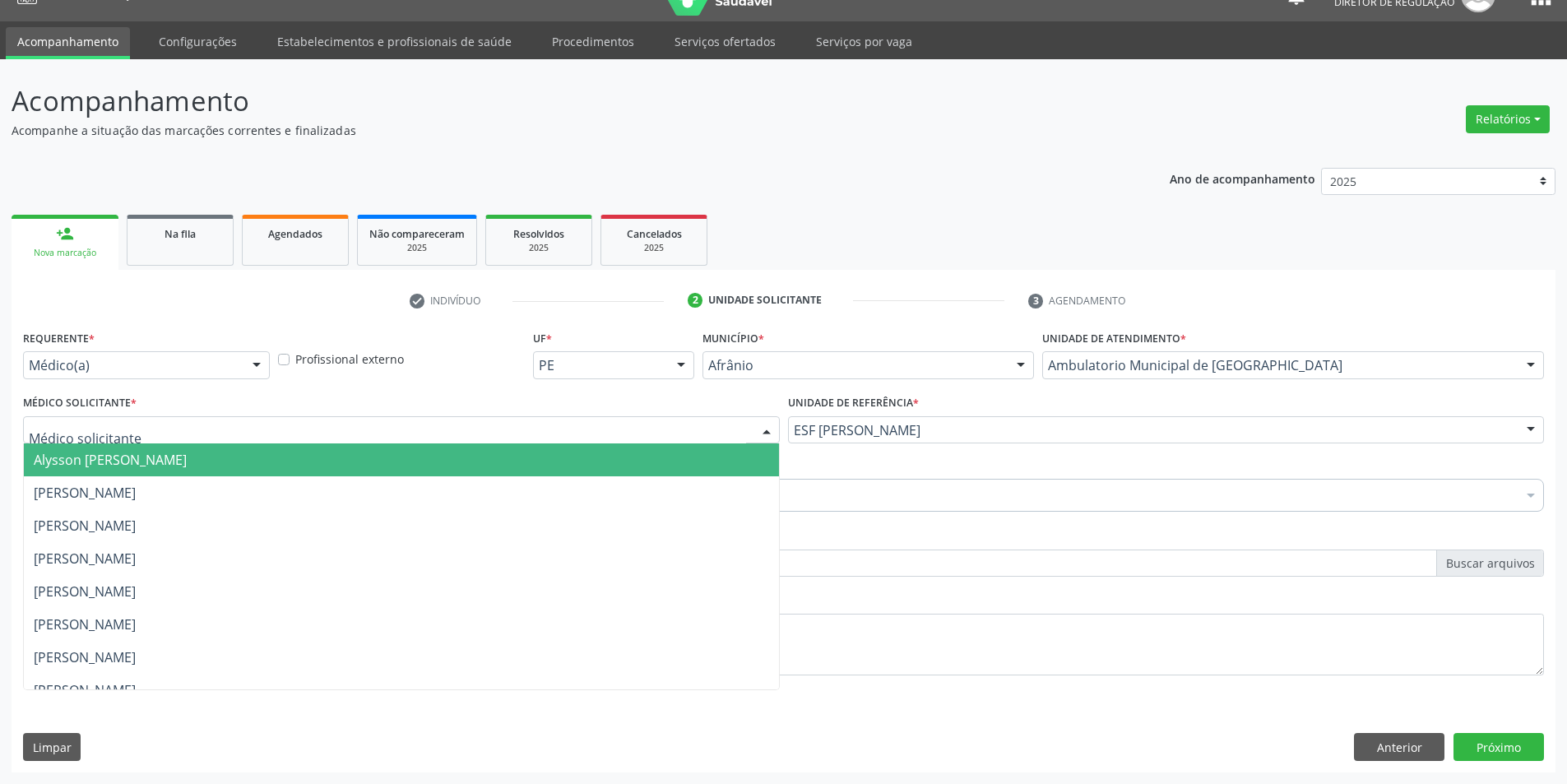
click at [609, 439] on div at bounding box center [402, 430] width 757 height 28
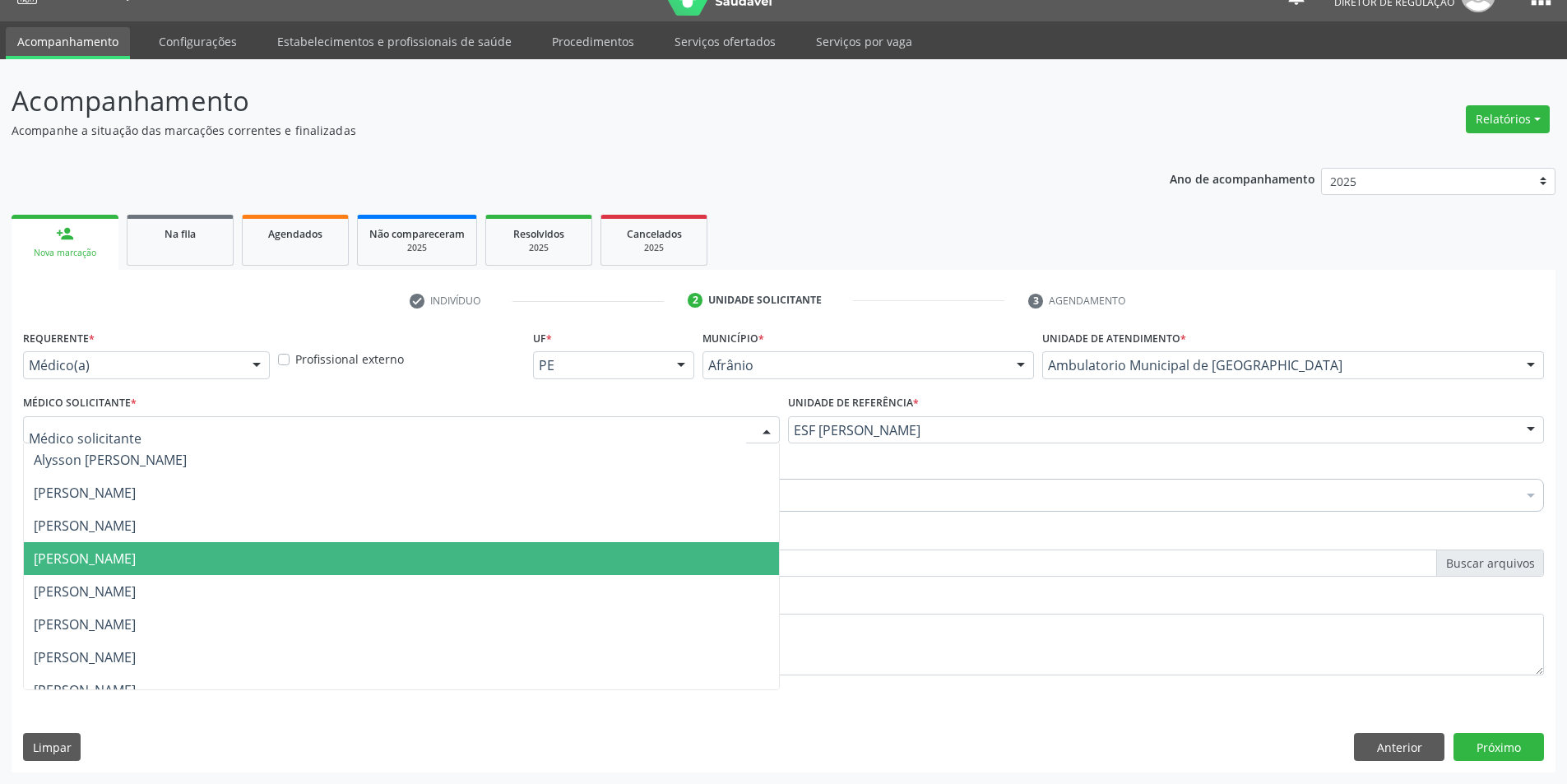
click at [602, 561] on span "[PERSON_NAME]" at bounding box center [402, 558] width 755 height 33
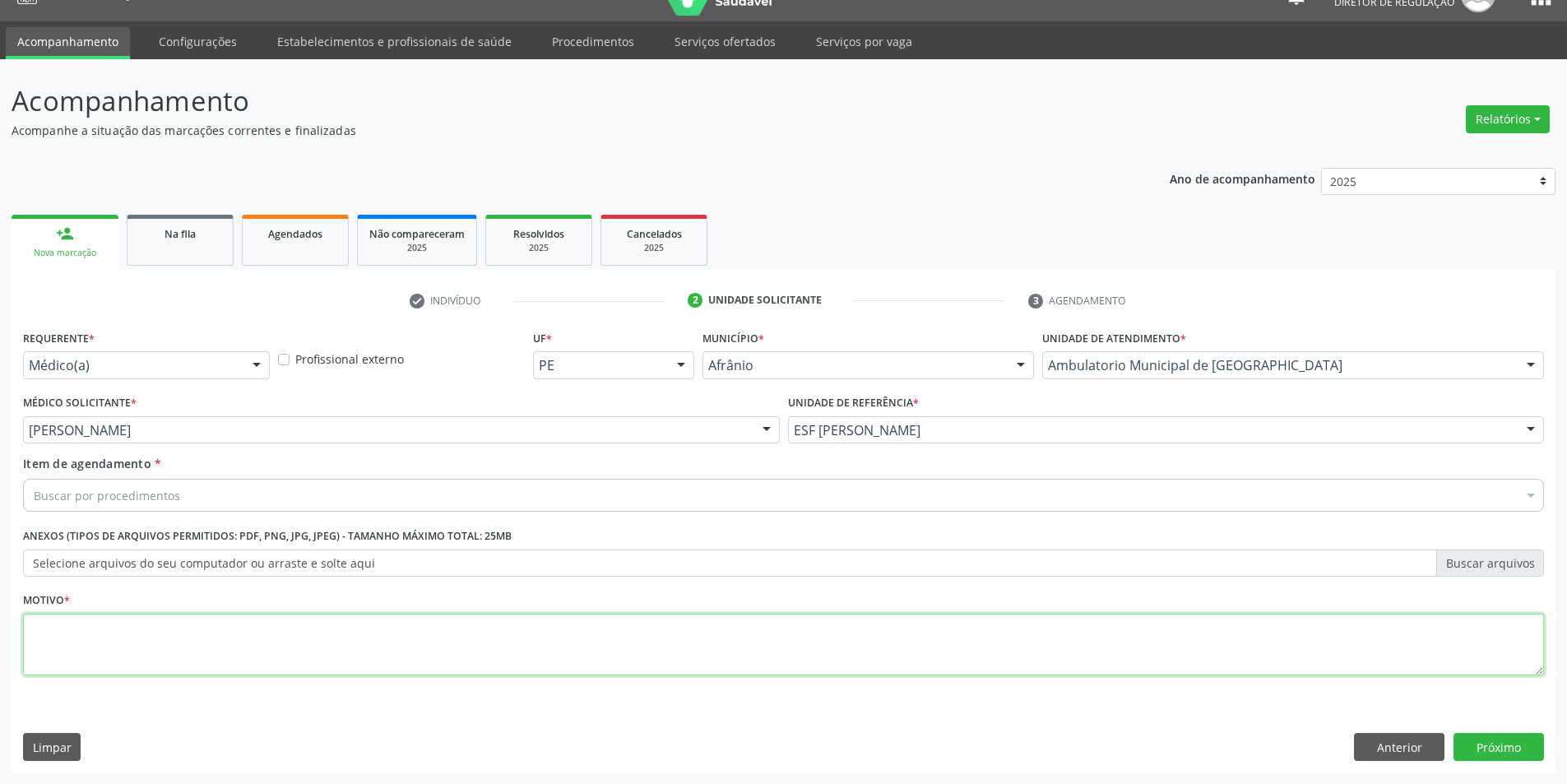
click at [593, 643] on textarea at bounding box center [784, 645] width 1521 height 62
type textarea "*"
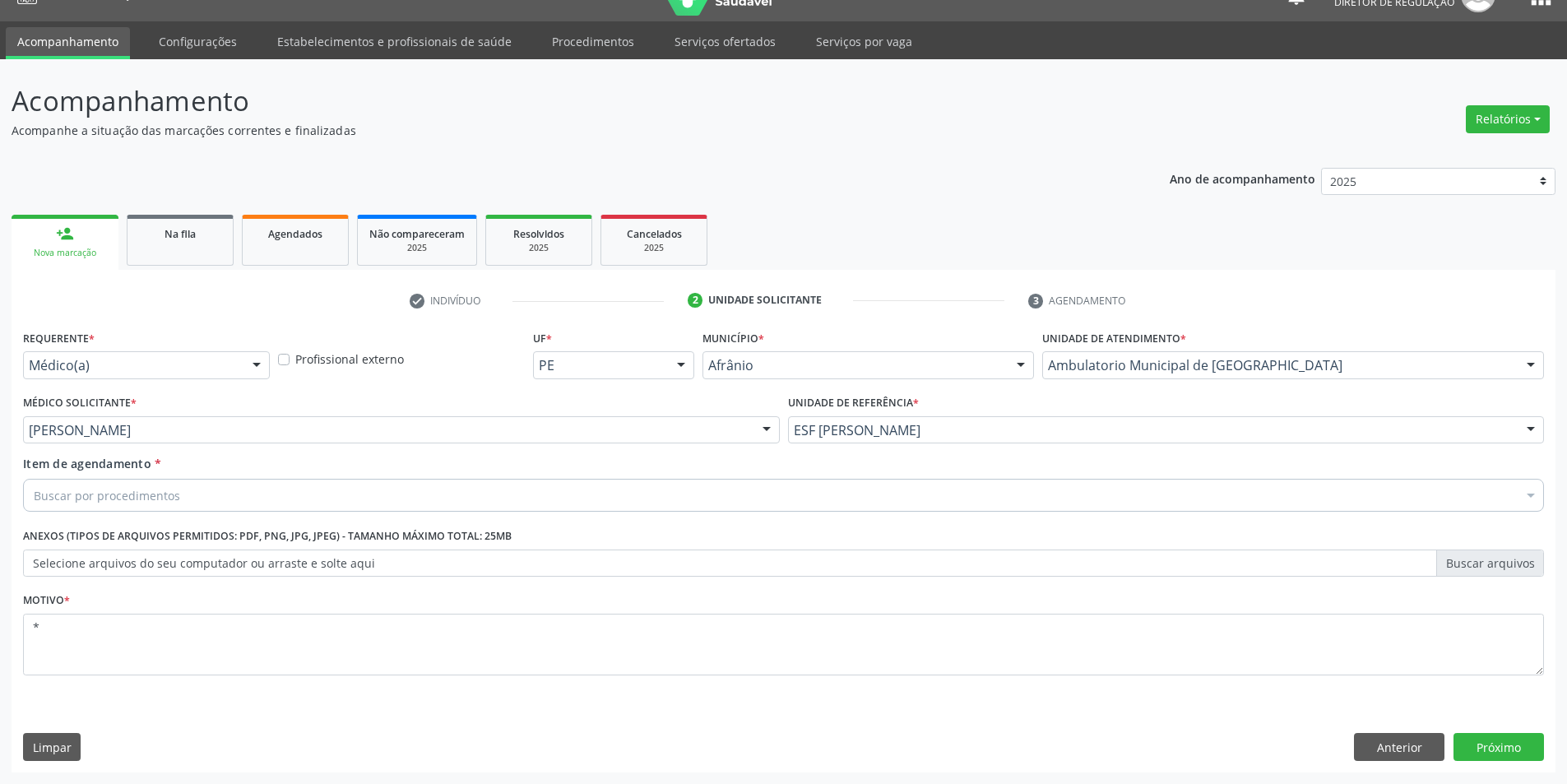
click at [409, 489] on div "Buscar por procedimentos" at bounding box center [784, 495] width 1521 height 33
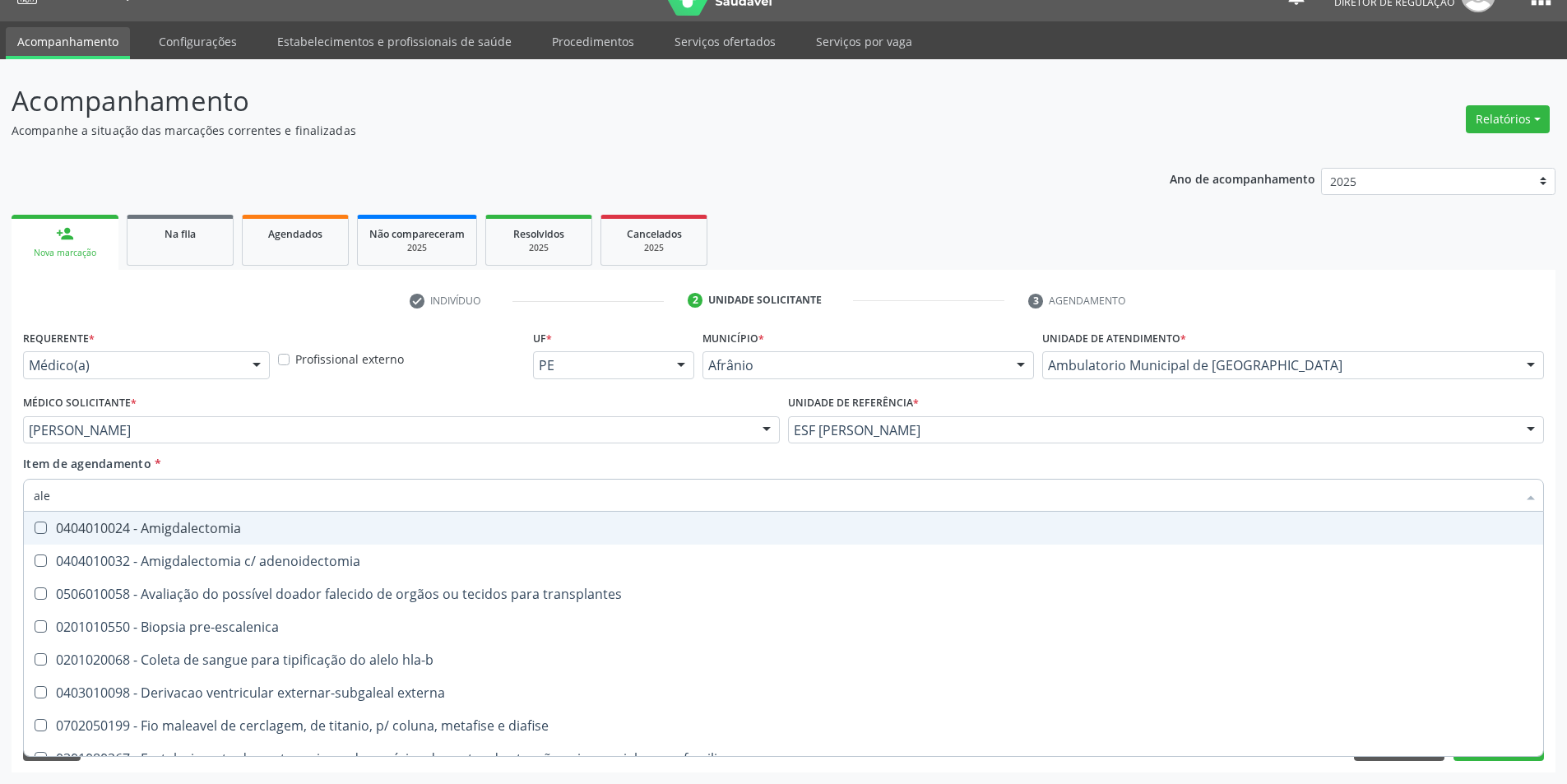
type input "aler"
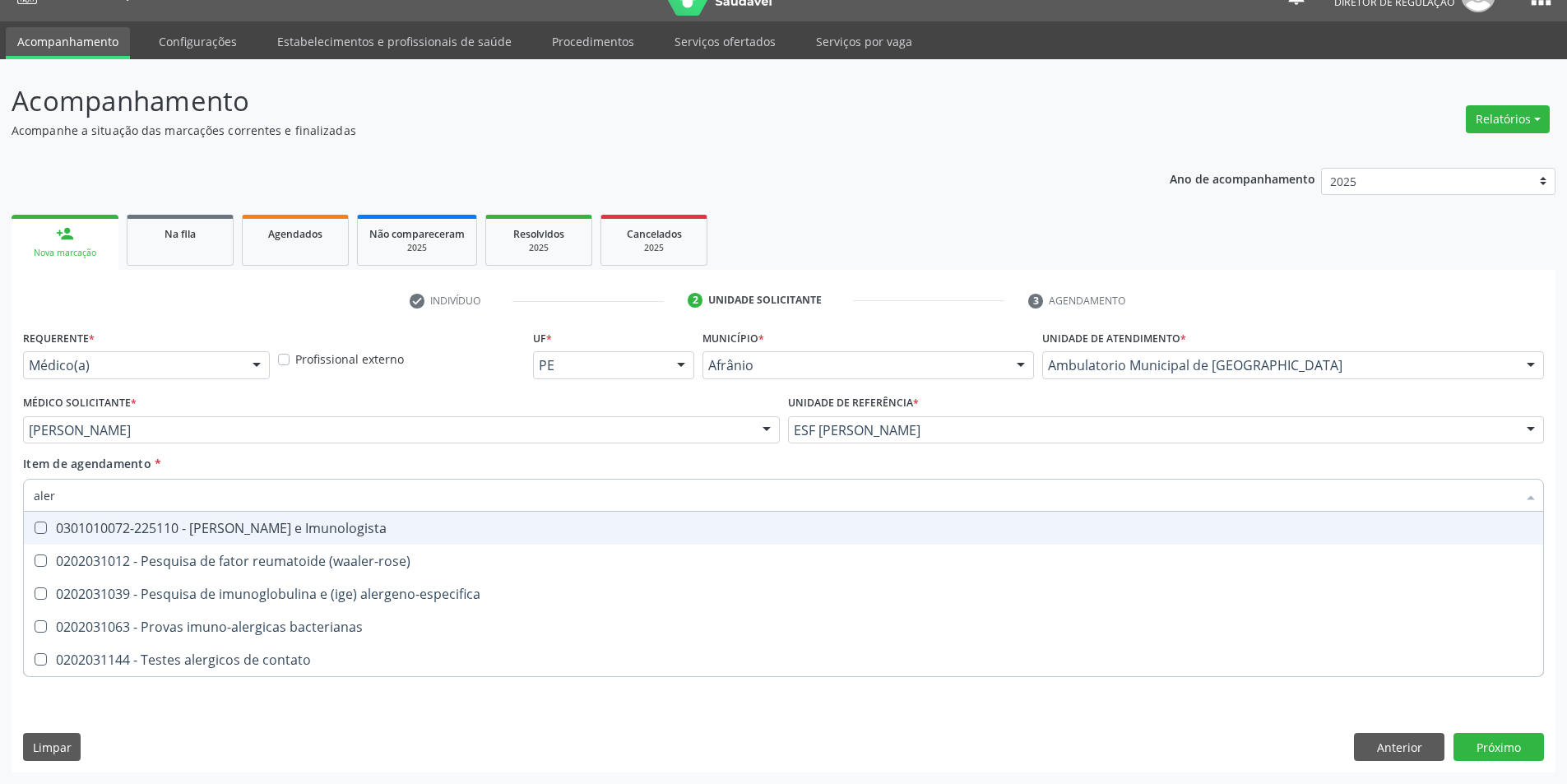
click at [378, 529] on div "0301010072-225110 - Médico Alergista e Imunologista" at bounding box center [784, 528] width 1500 height 14
checkbox Imunologista "true"
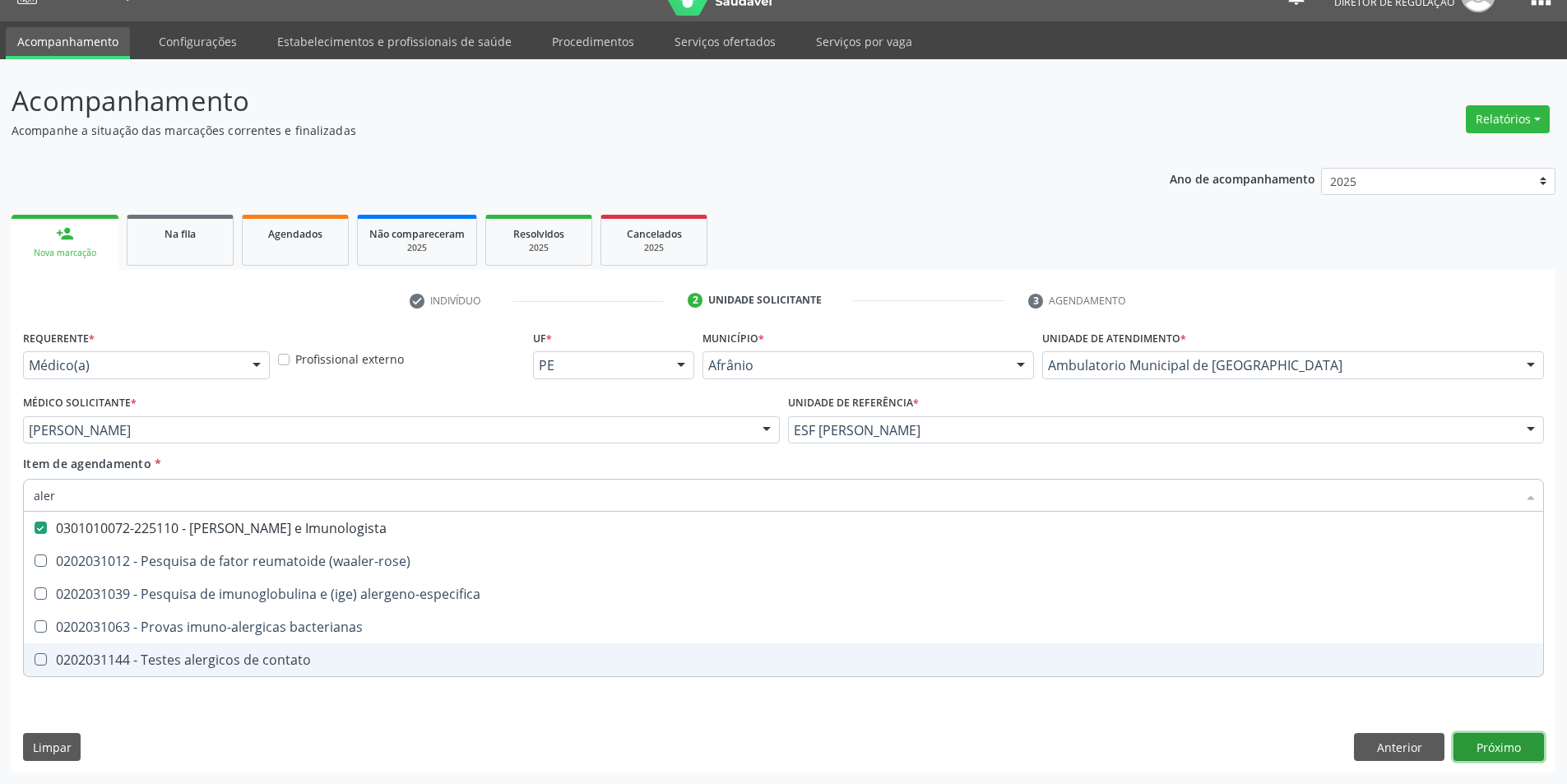
click at [1503, 747] on div "Requerente * Médico(a) Médico(a) Enfermeiro(a) Paciente Nenhum resultado encont…" at bounding box center [784, 549] width 1545 height 446
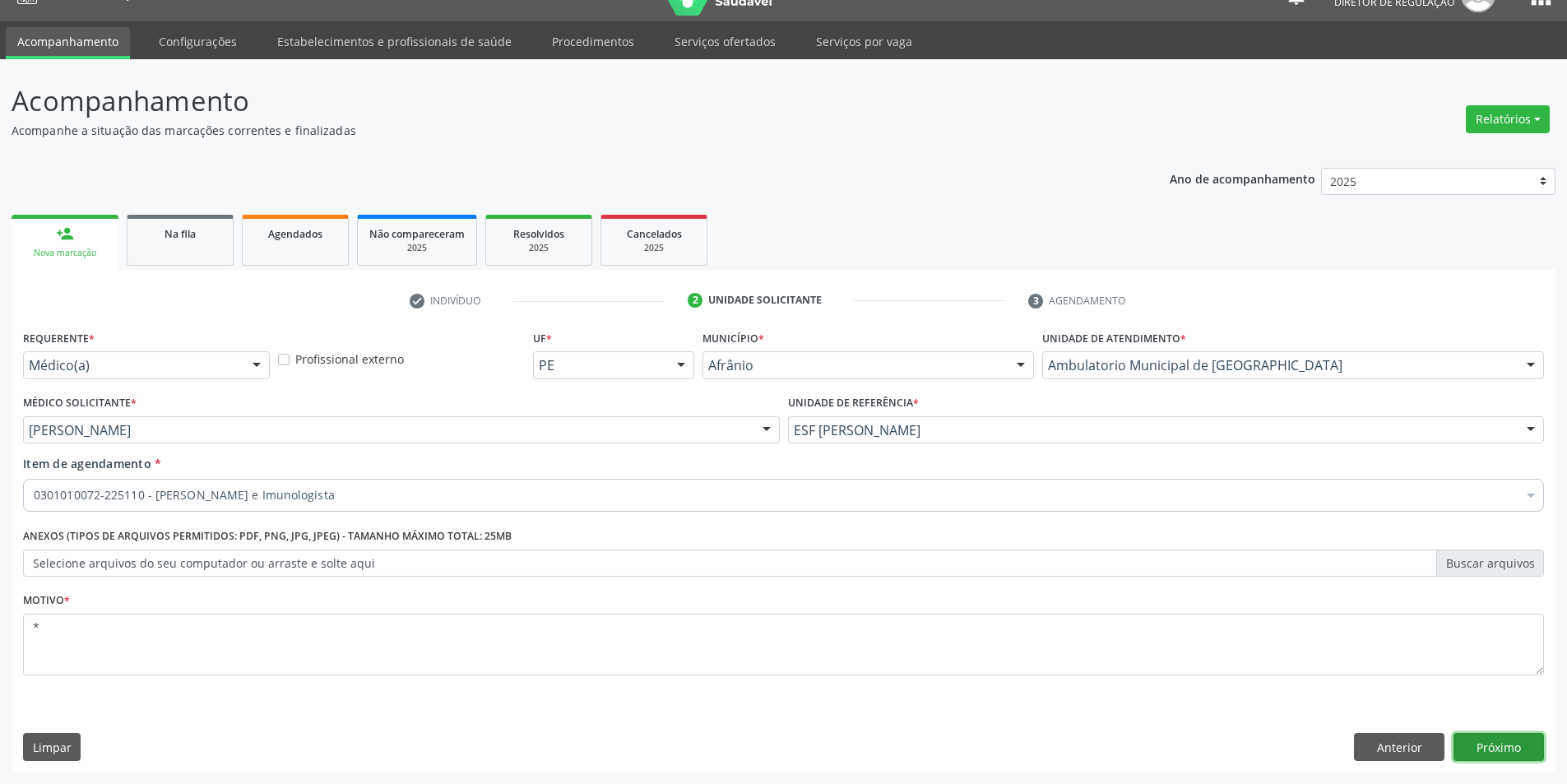
click at [1476, 742] on button "Próximo" at bounding box center [1499, 746] width 91 height 28
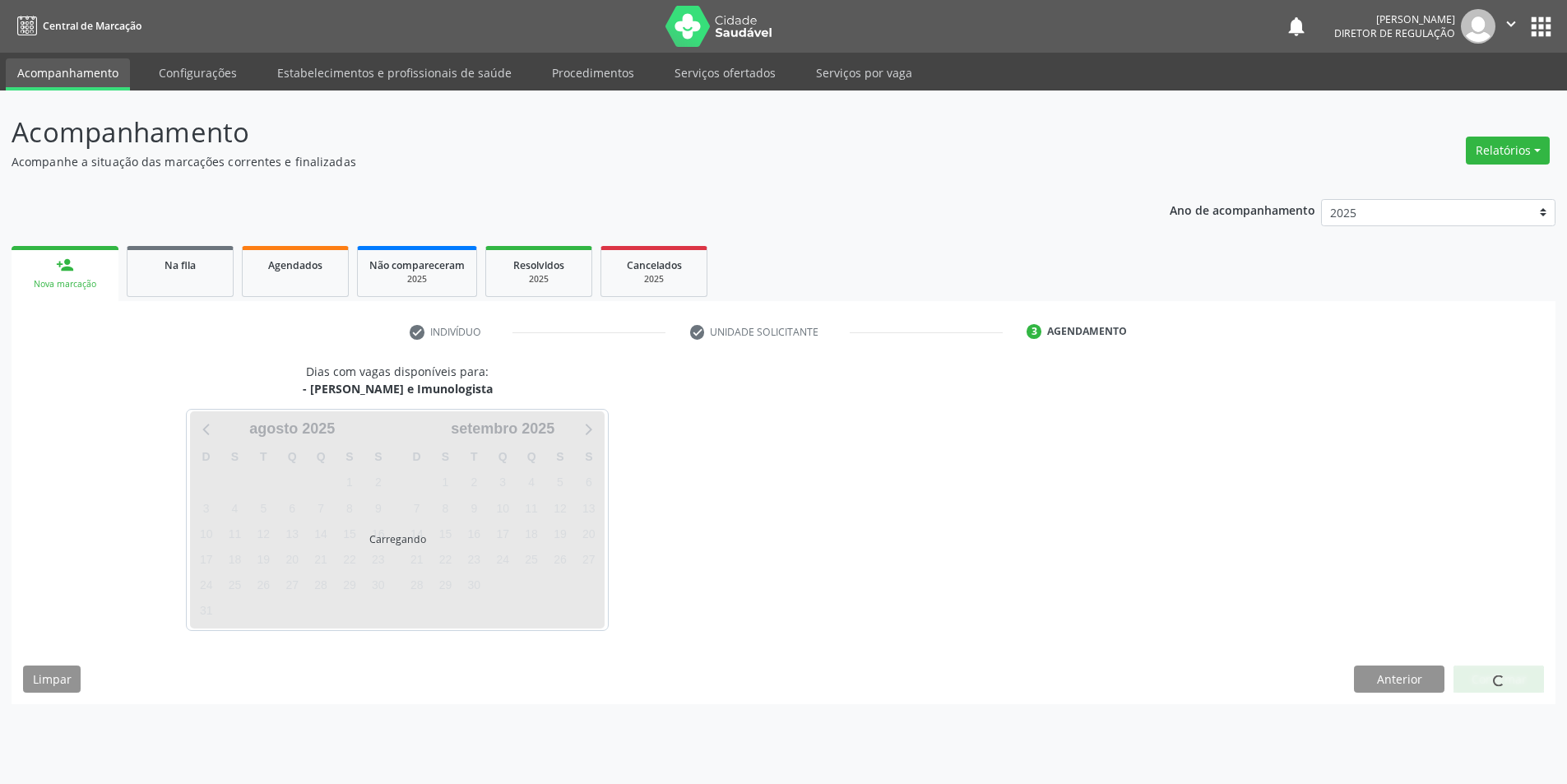
scroll to position [0, 0]
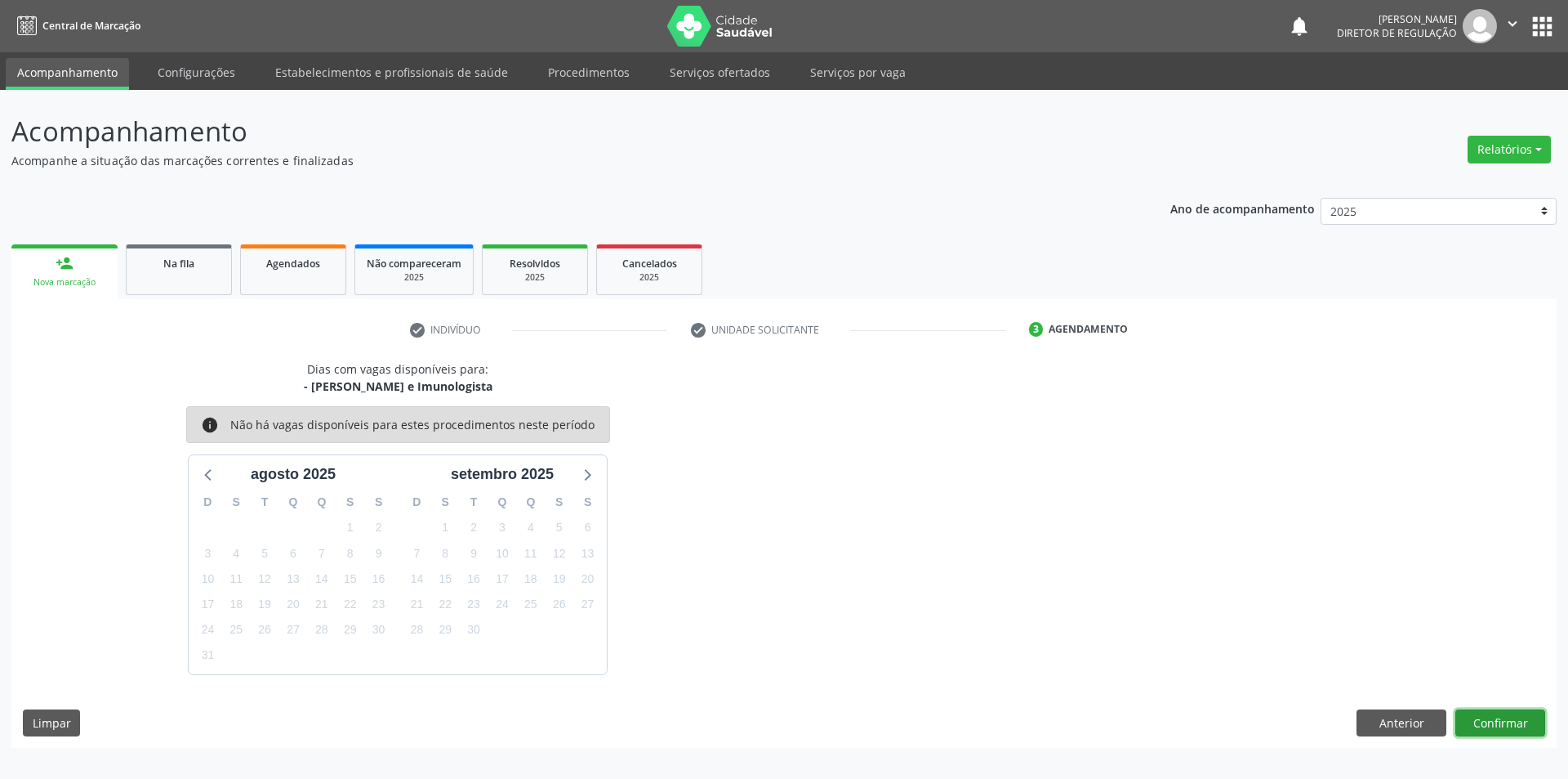
click at [1480, 718] on button "Confirmar" at bounding box center [1499, 723] width 90 height 28
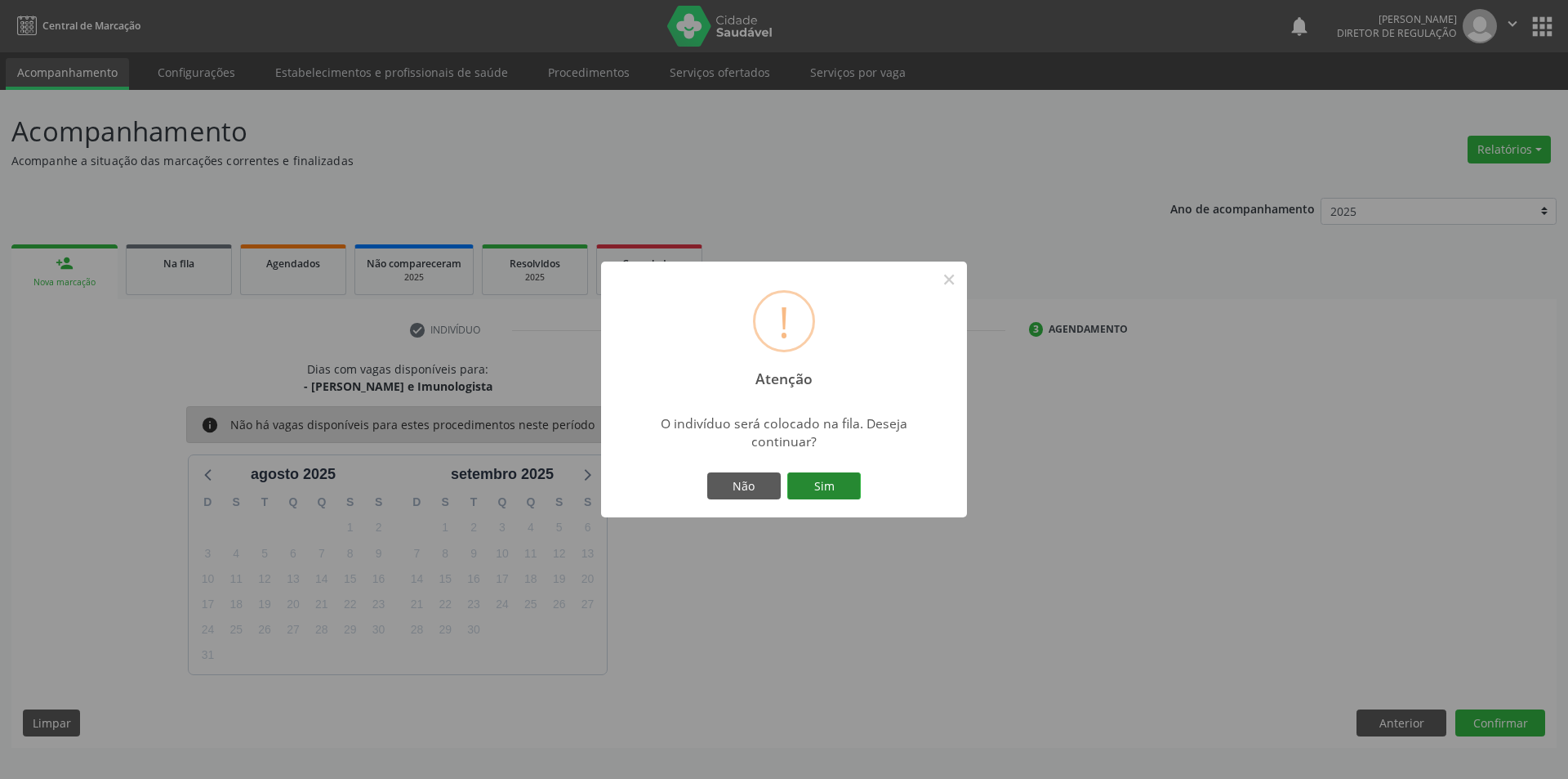
click at [849, 484] on button "Sim" at bounding box center [824, 486] width 73 height 28
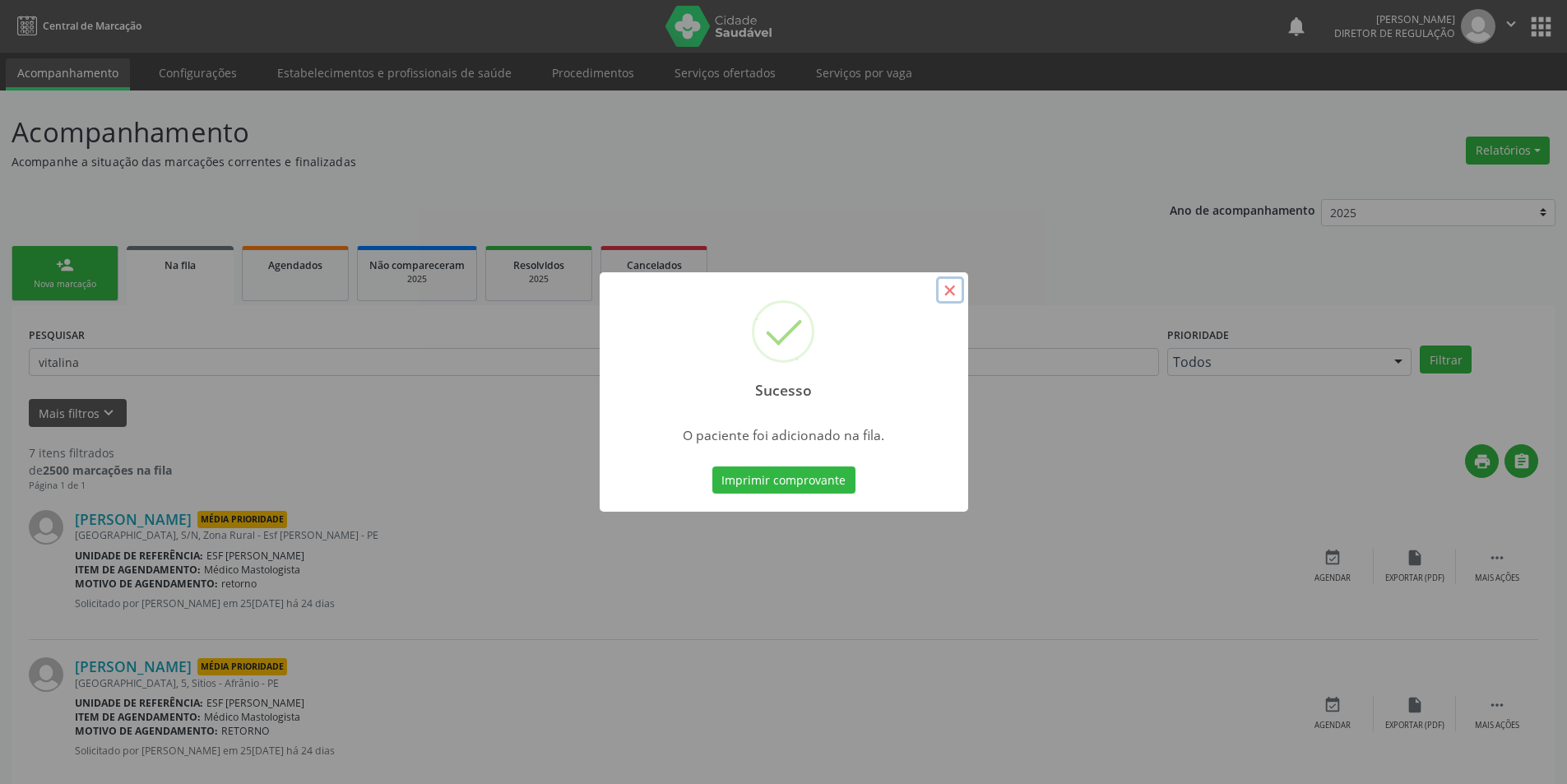
click at [947, 286] on button "×" at bounding box center [950, 290] width 28 height 28
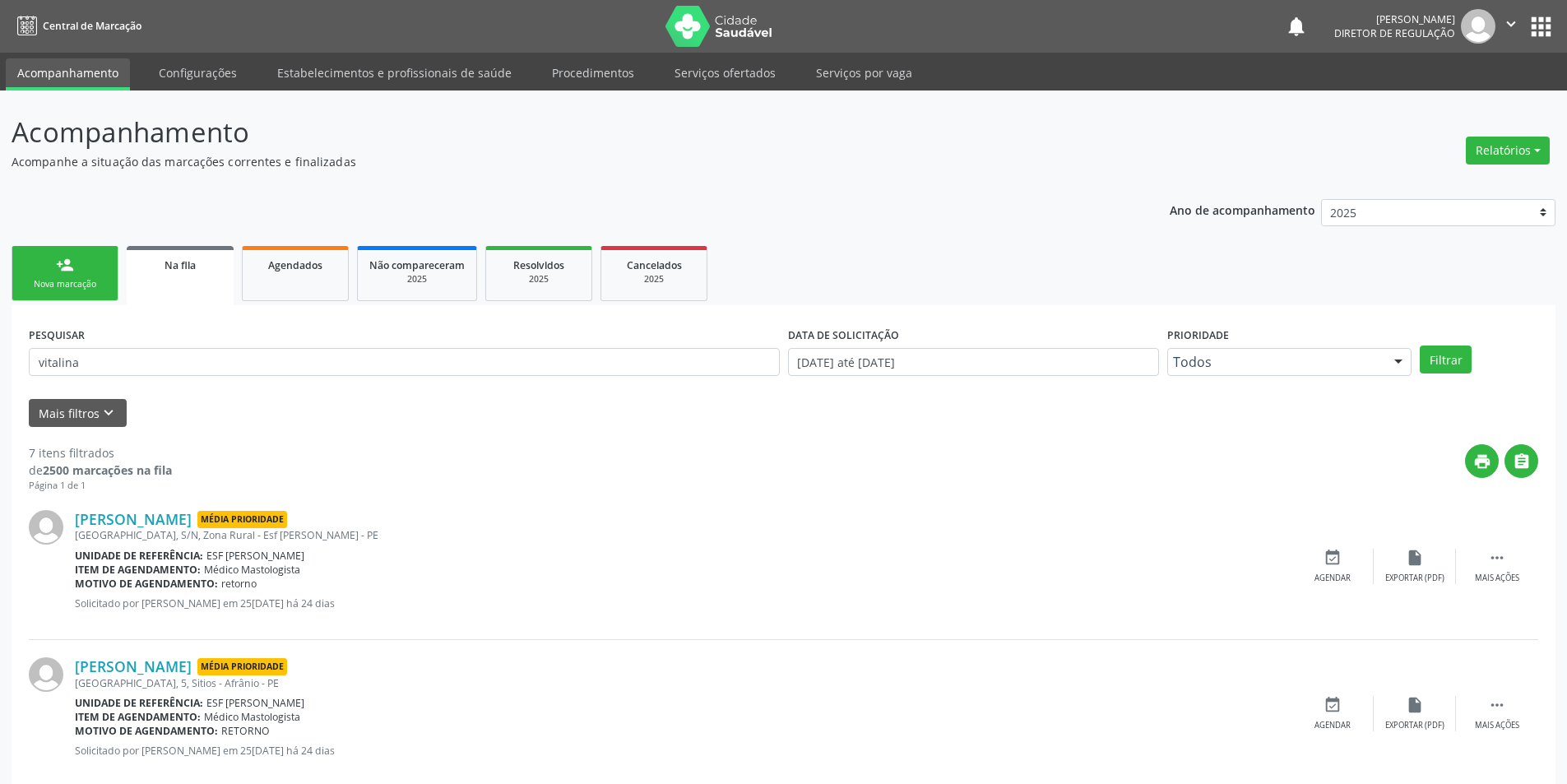
click at [107, 271] on link "person_add Nova marcação" at bounding box center [65, 273] width 107 height 55
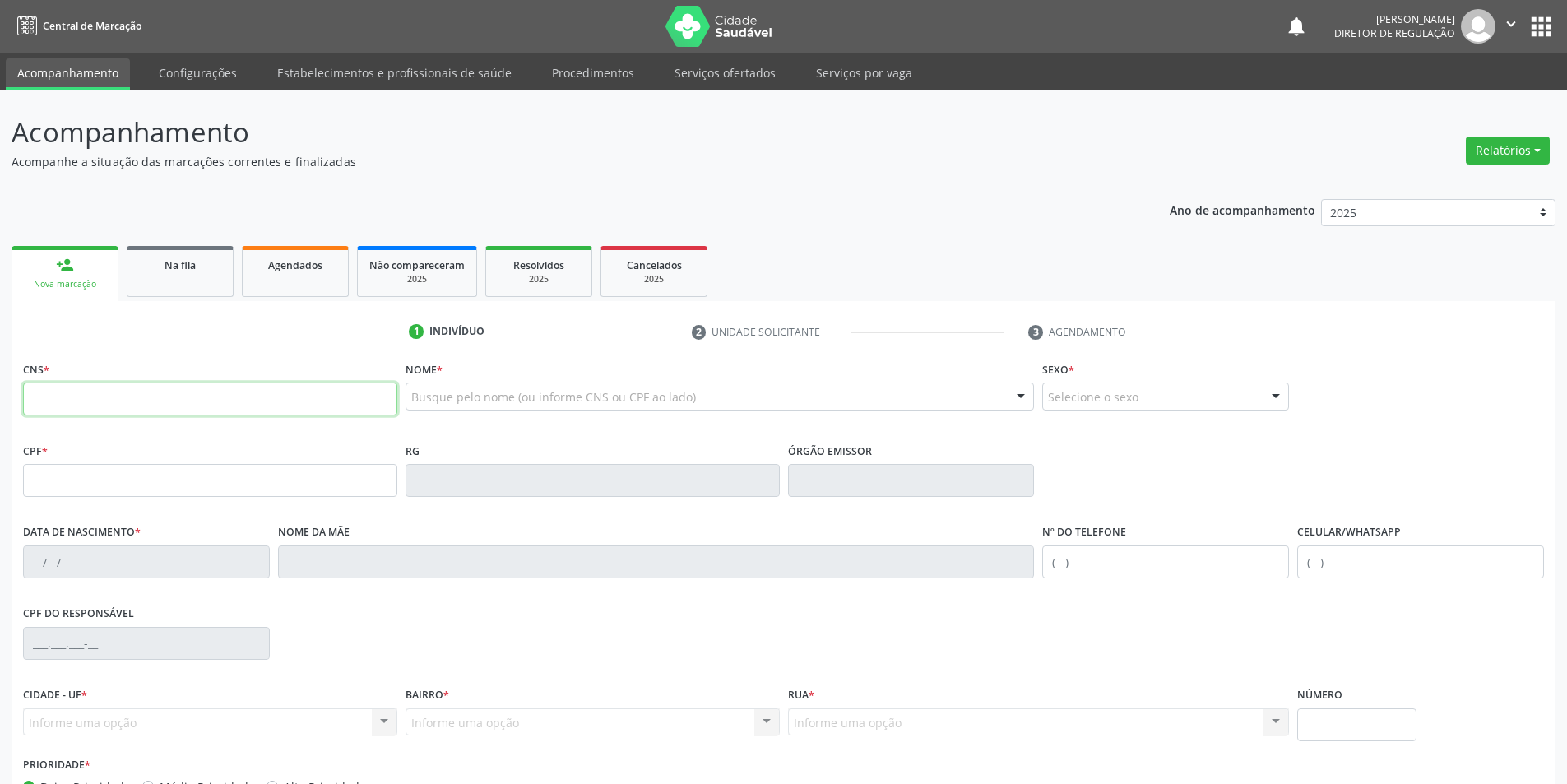
click at [329, 404] on input "text" at bounding box center [210, 399] width 375 height 33
type input "700 5017 1002 4755"
type input "29/01/2016"
type input "Maria do Socorro Coelho Ribeiro"
type input "(87) 9601-1910"
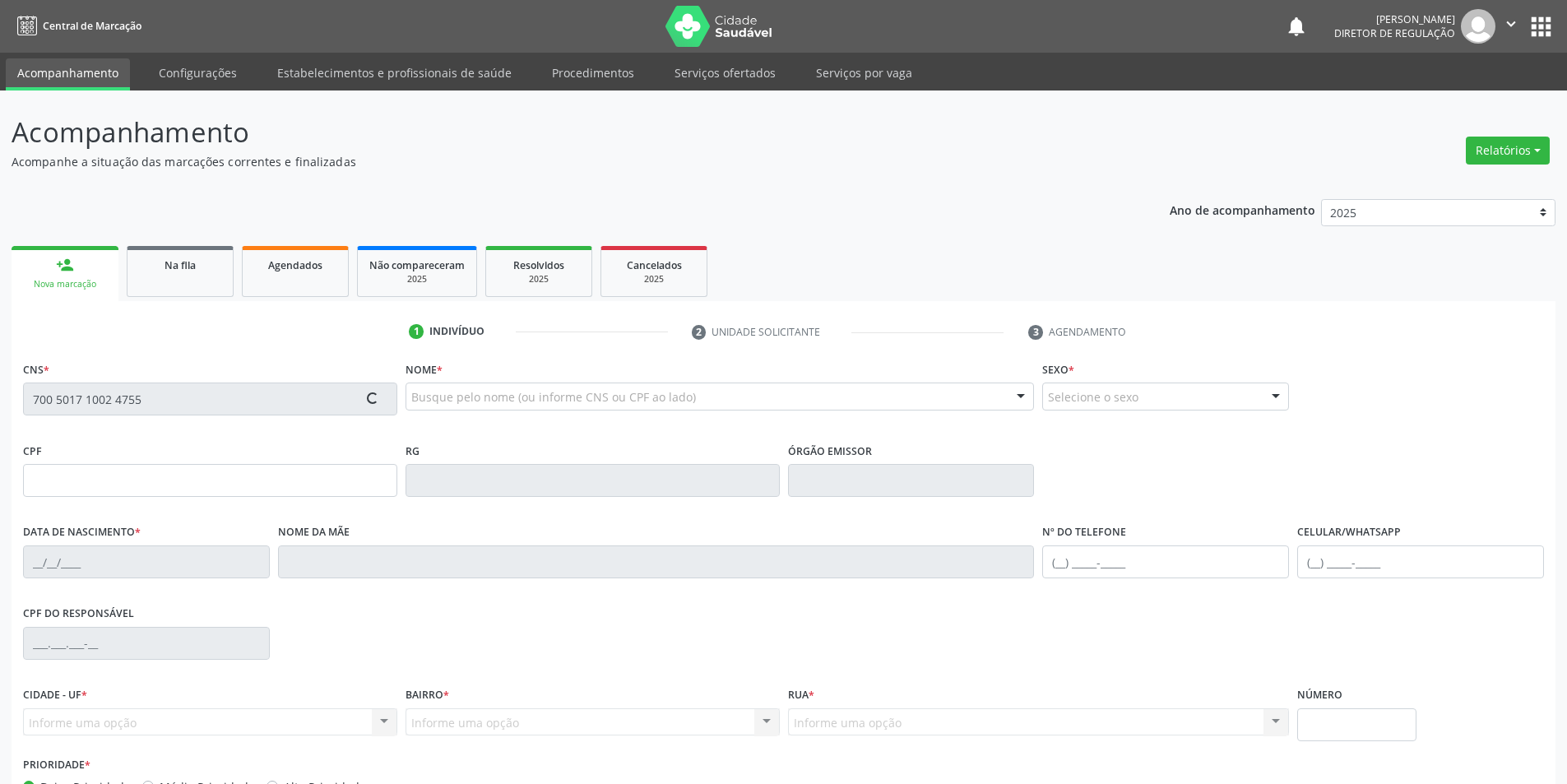
type input "S/N"
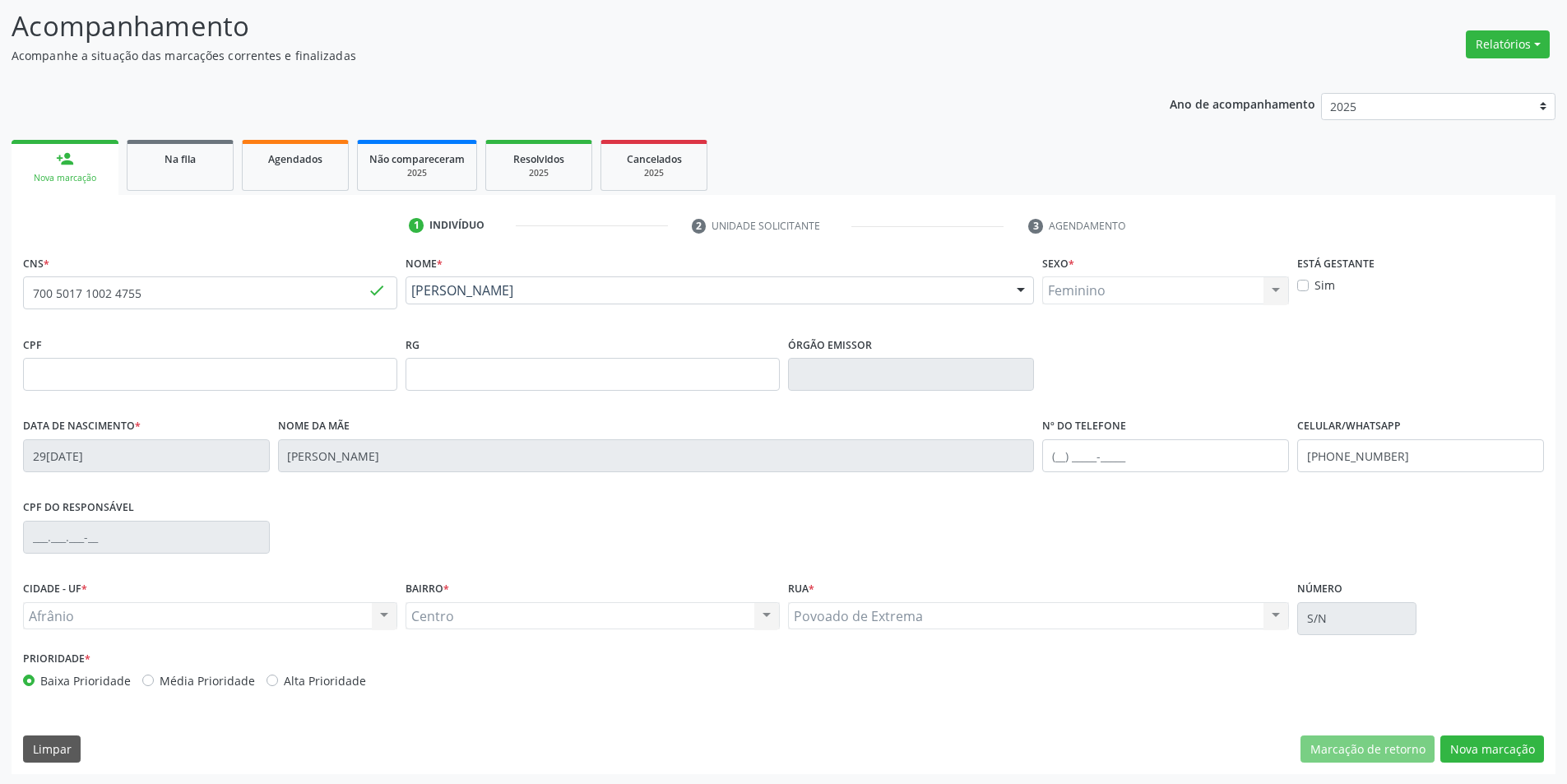
scroll to position [108, 0]
click at [1498, 741] on button "Nova marcação" at bounding box center [1492, 747] width 104 height 28
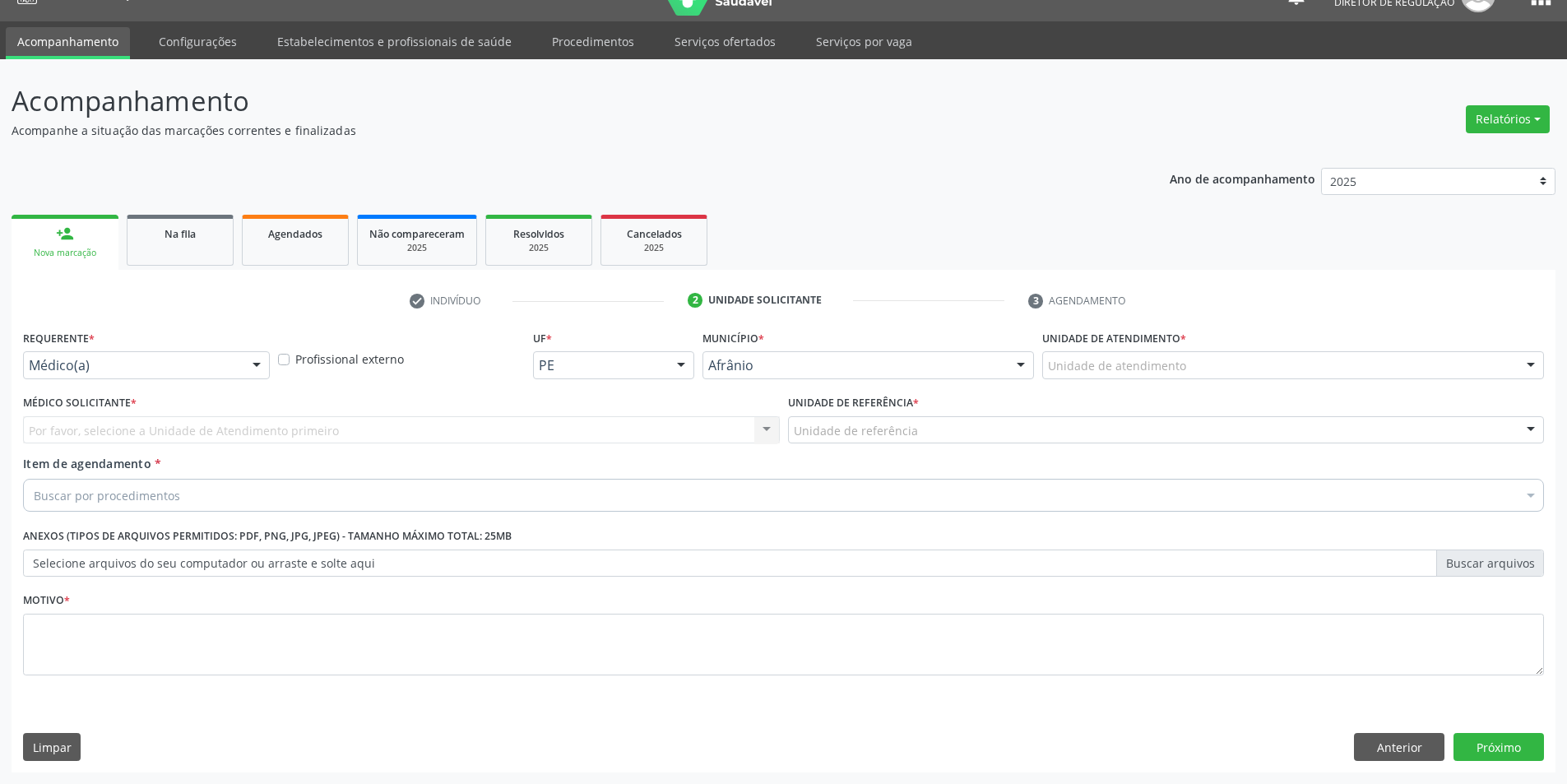
scroll to position [31, 0]
click at [1272, 370] on div "Unidade de atendimento" at bounding box center [1294, 365] width 502 height 28
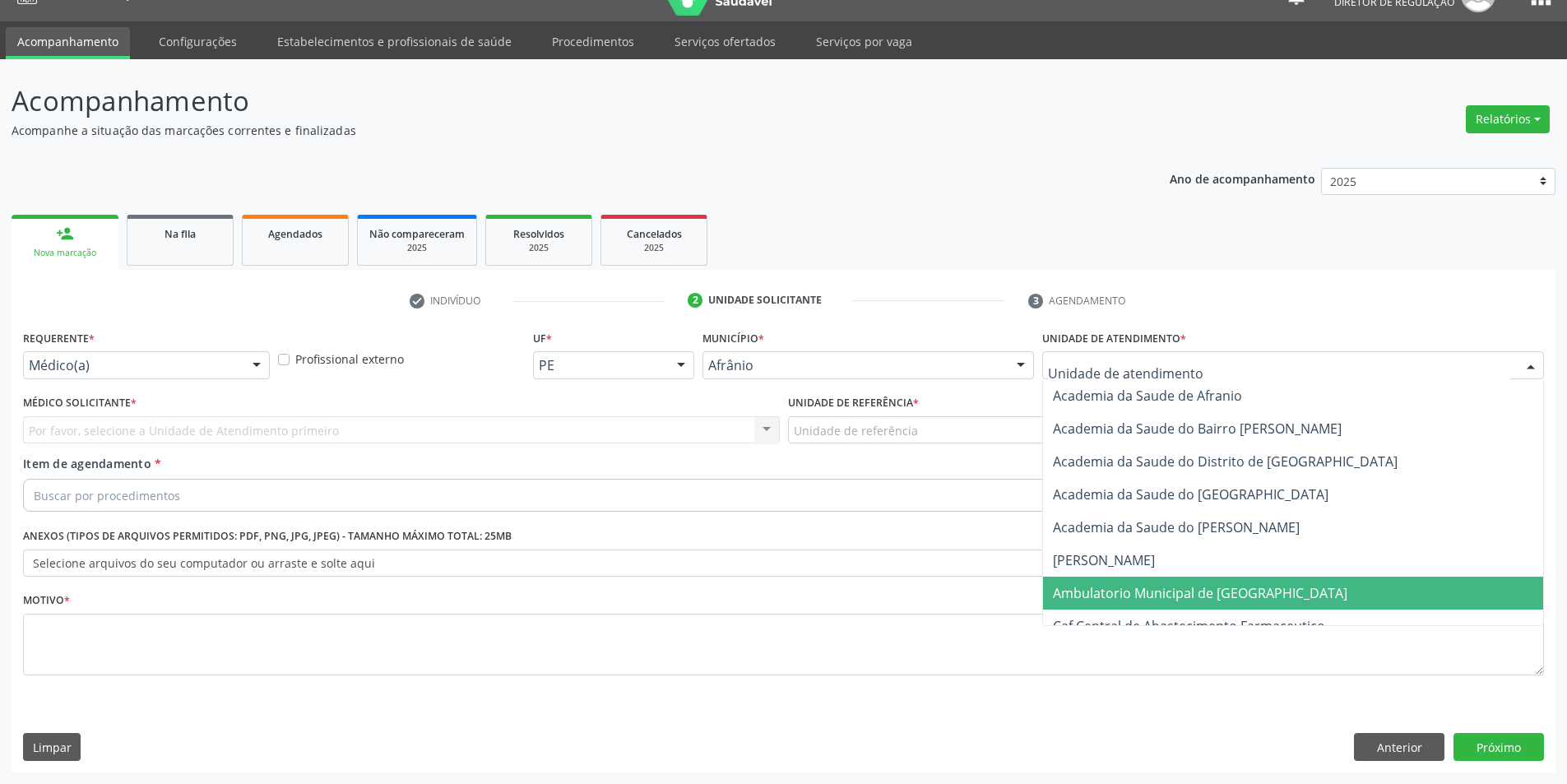
click at [1224, 595] on span "Ambulatorio Municipal de [GEOGRAPHIC_DATA]" at bounding box center [1200, 592] width 295 height 18
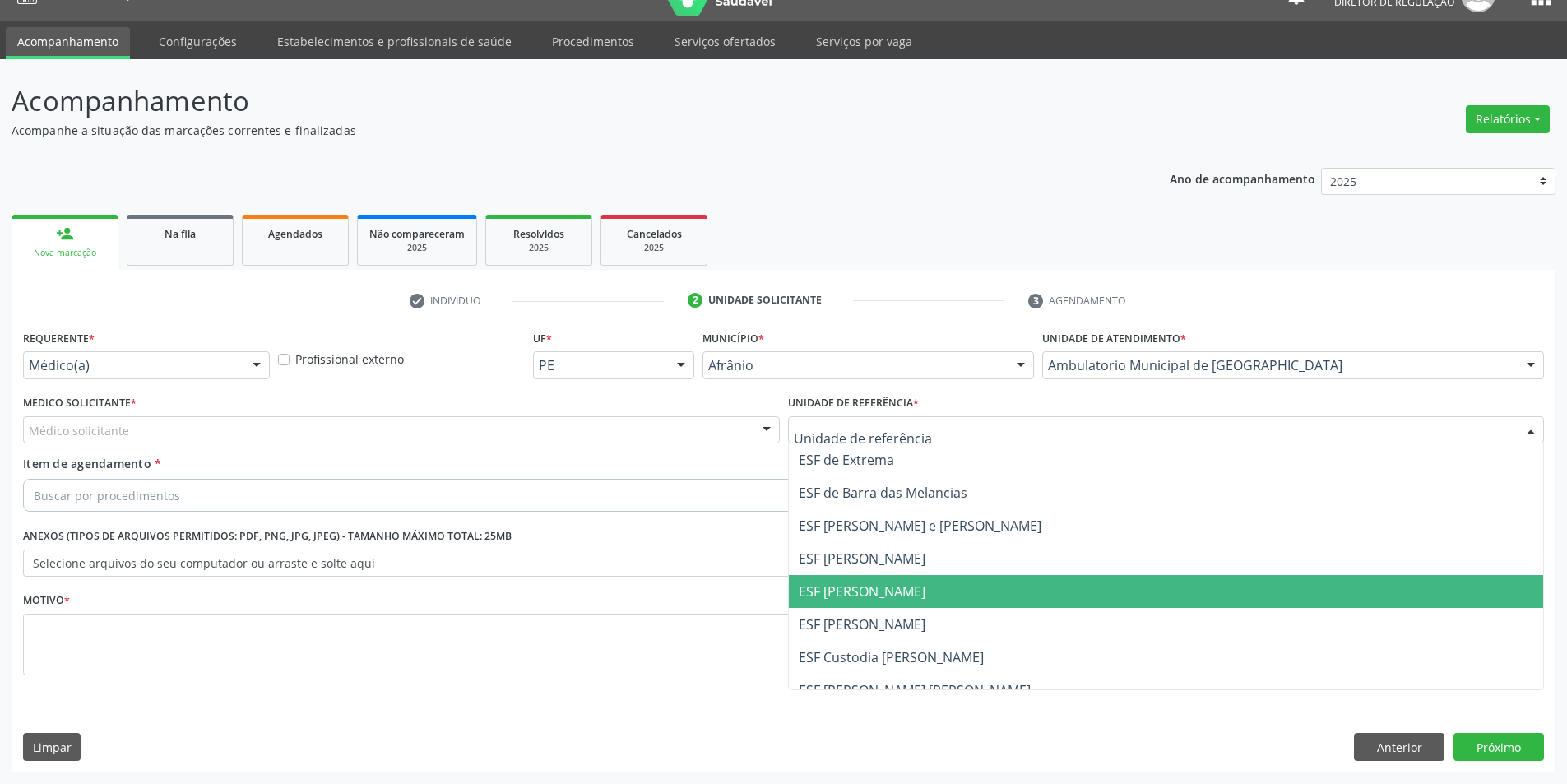
click at [902, 588] on span "ESF [PERSON_NAME]" at bounding box center [862, 591] width 127 height 18
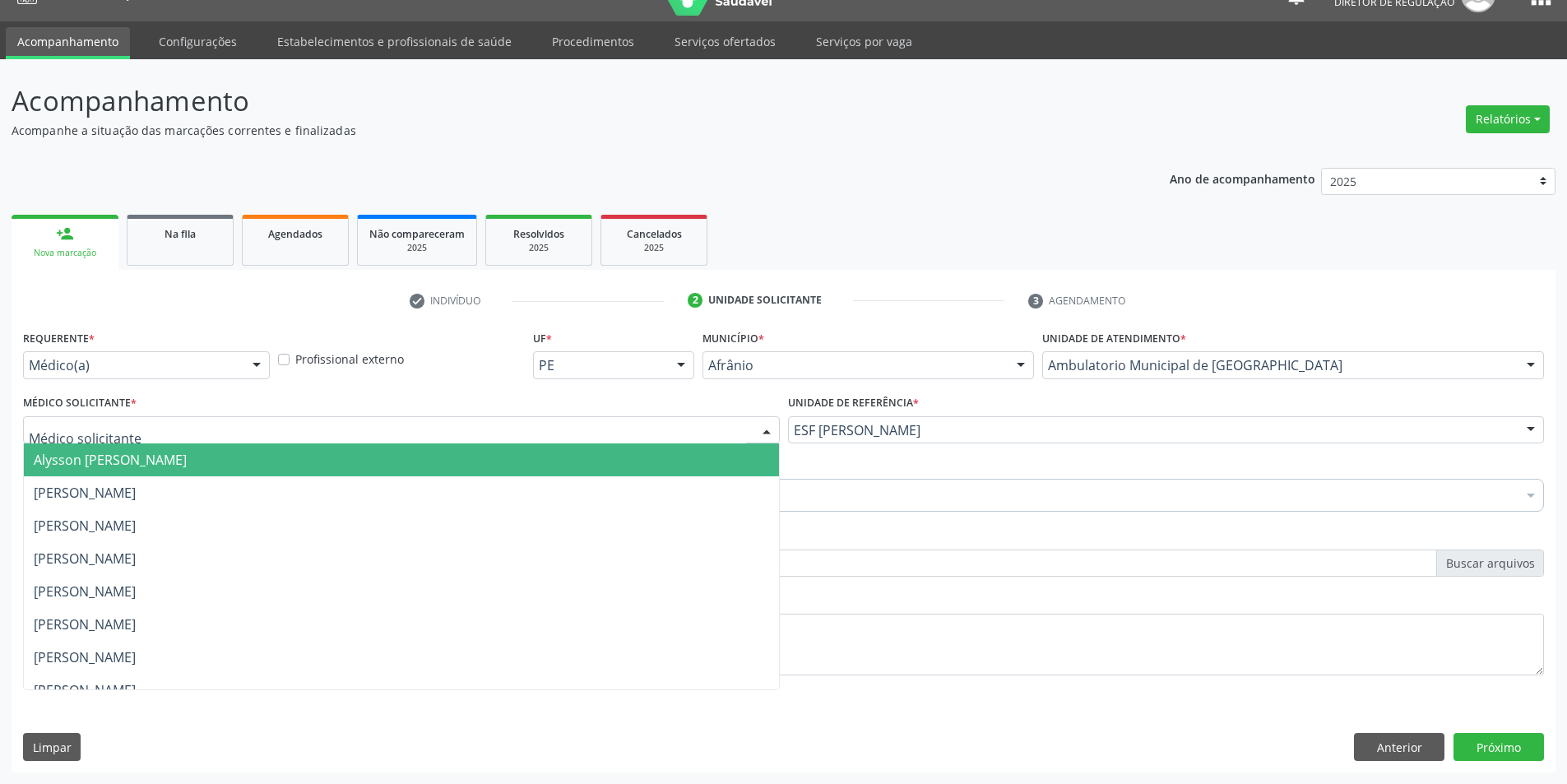
click at [453, 426] on div at bounding box center [402, 430] width 757 height 28
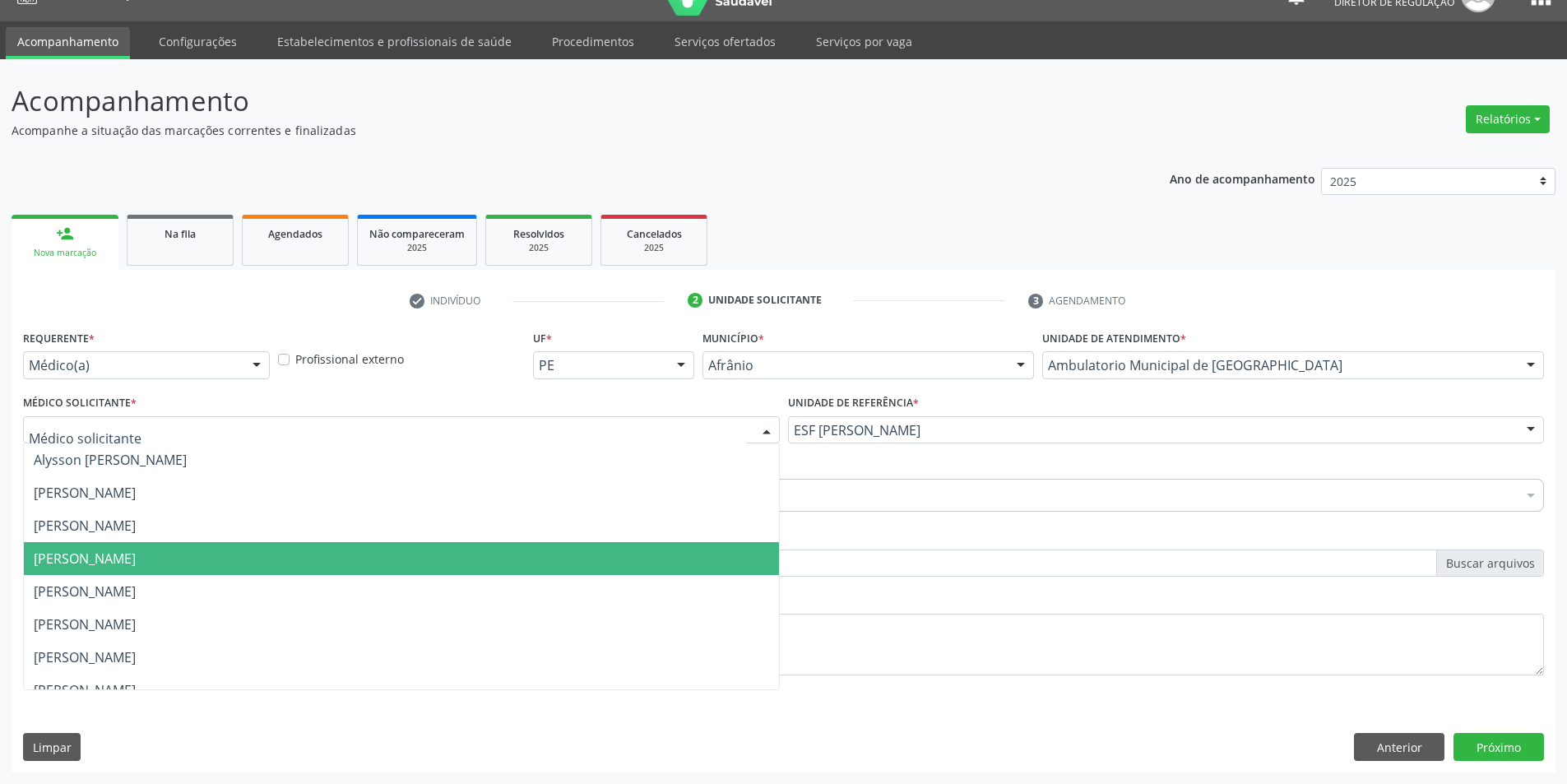
click at [424, 555] on span "[PERSON_NAME]" at bounding box center [402, 558] width 755 height 33
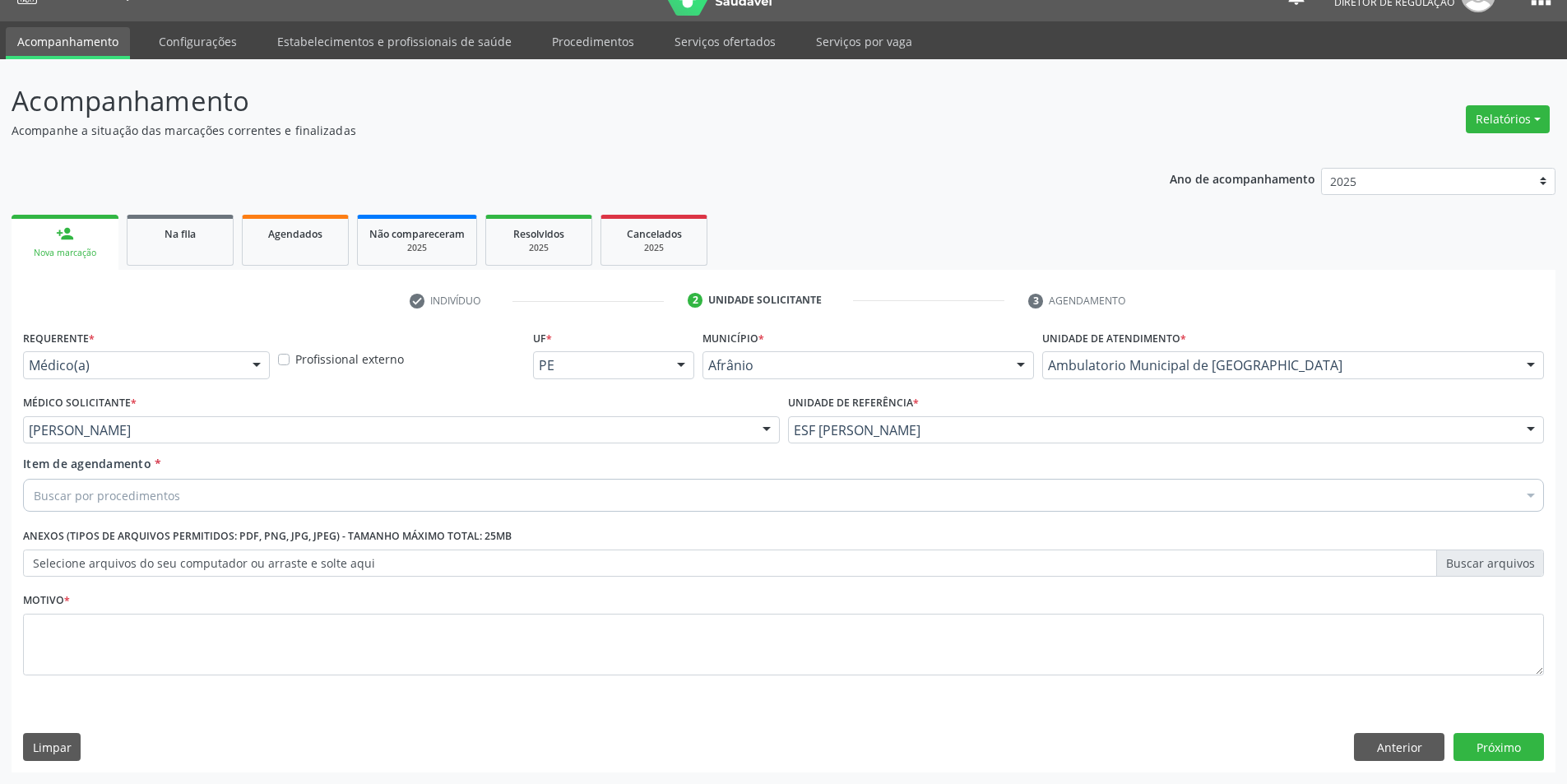
click at [428, 493] on div "Buscar por procedimentos" at bounding box center [784, 495] width 1521 height 33
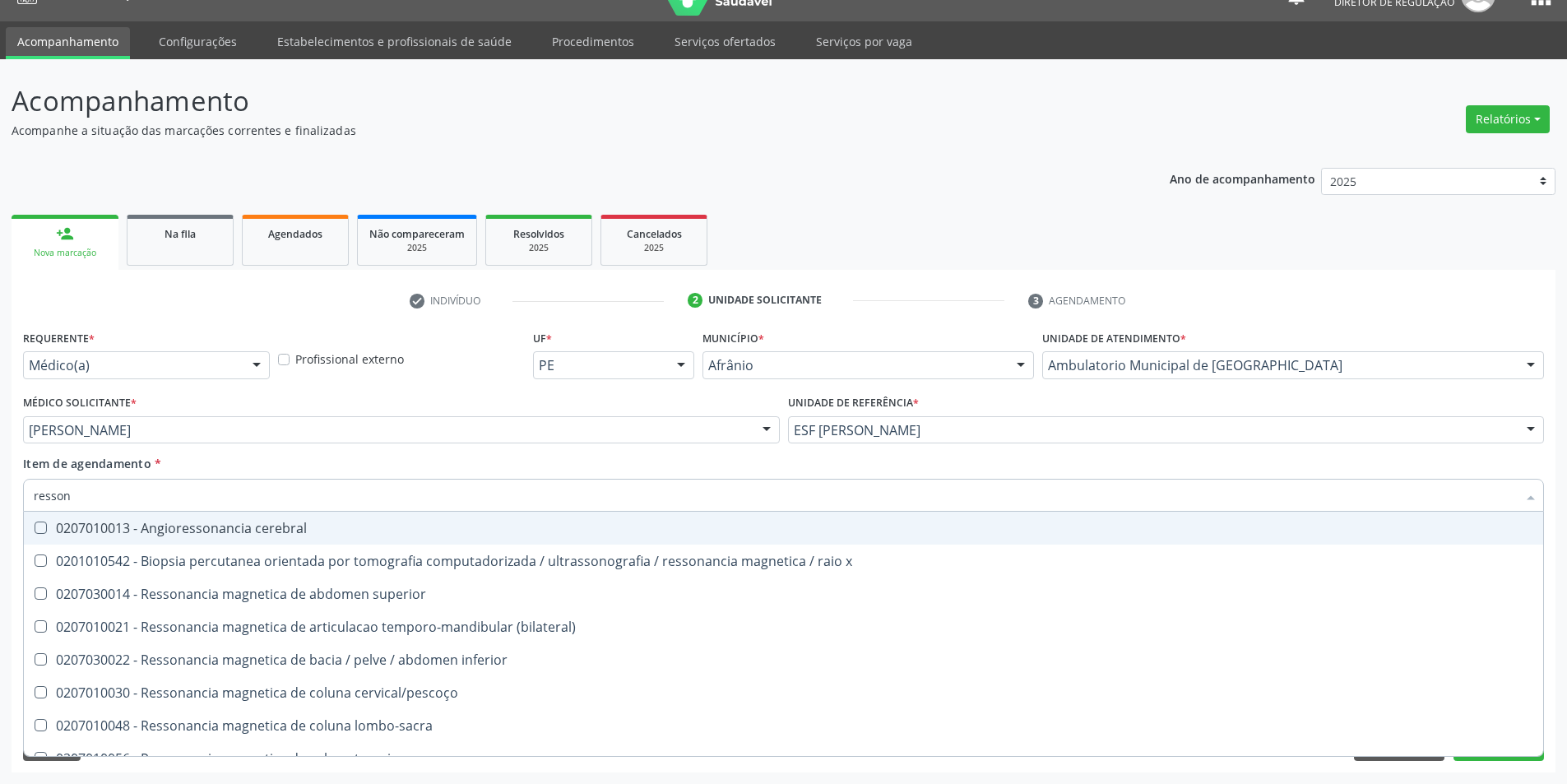
type input "ressona"
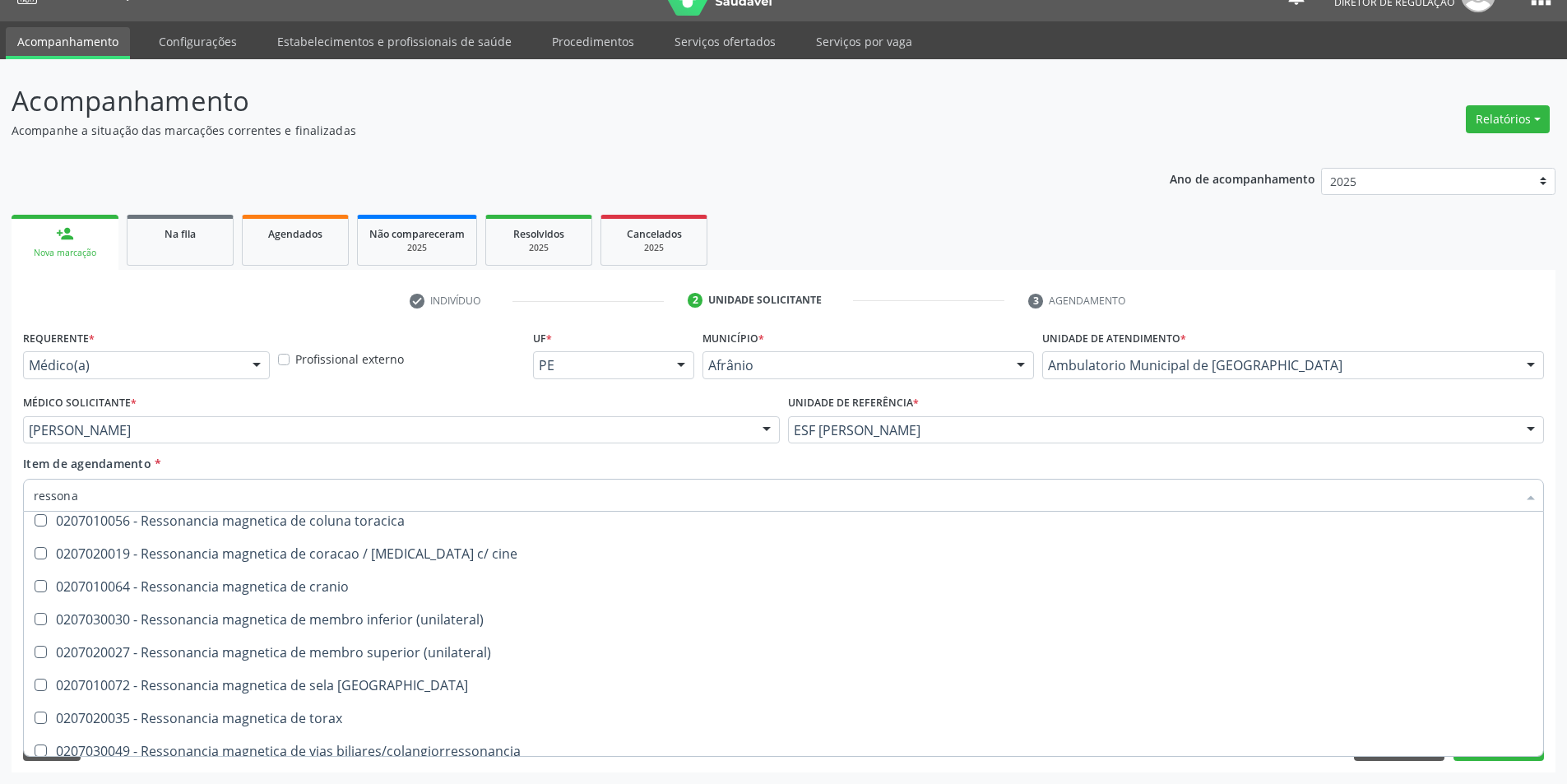
scroll to position [247, 0]
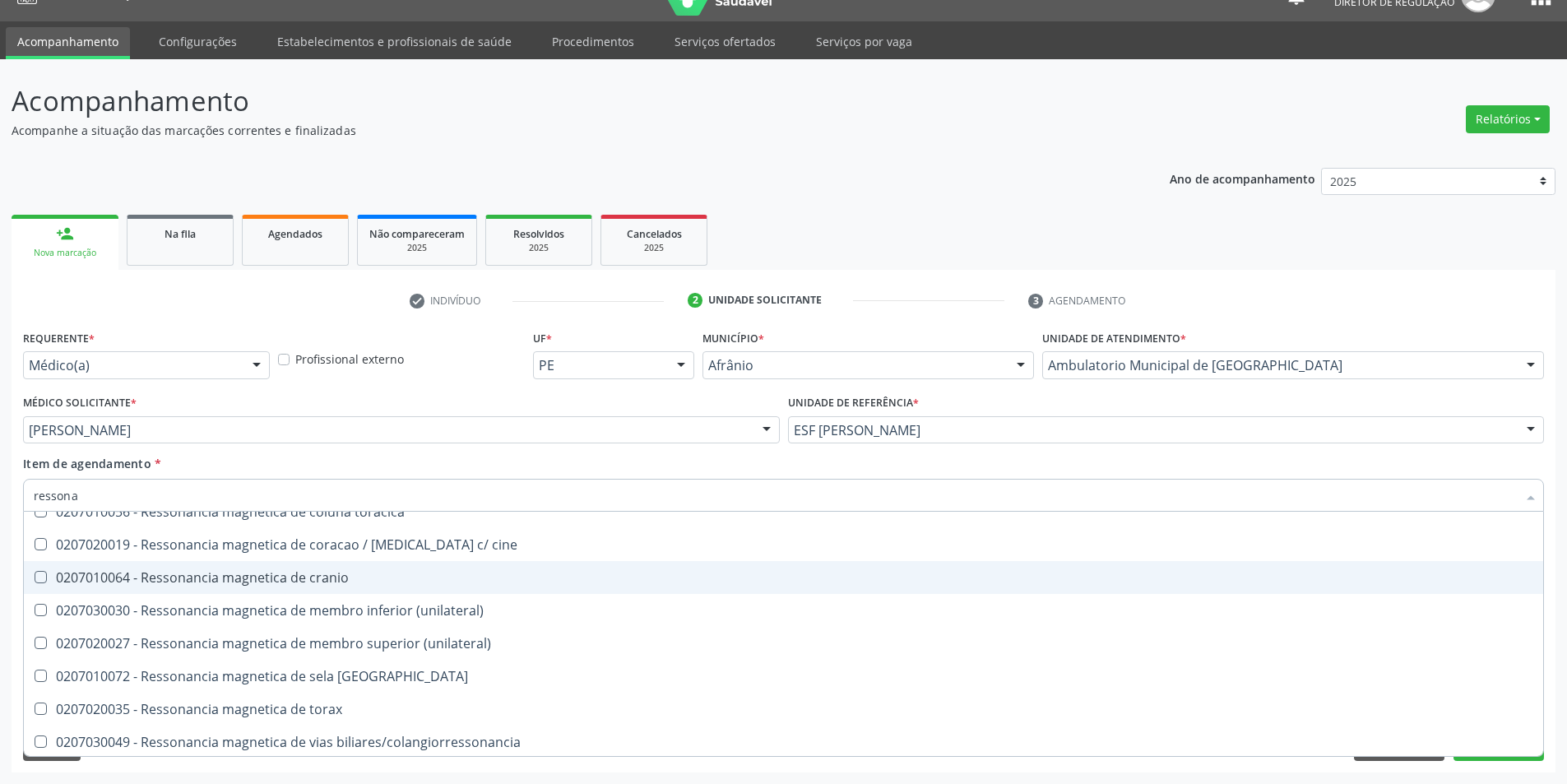
click at [469, 575] on div "0207010064 - Ressonancia magnetica de cranio" at bounding box center [784, 578] width 1500 height 14
checkbox cranio "true"
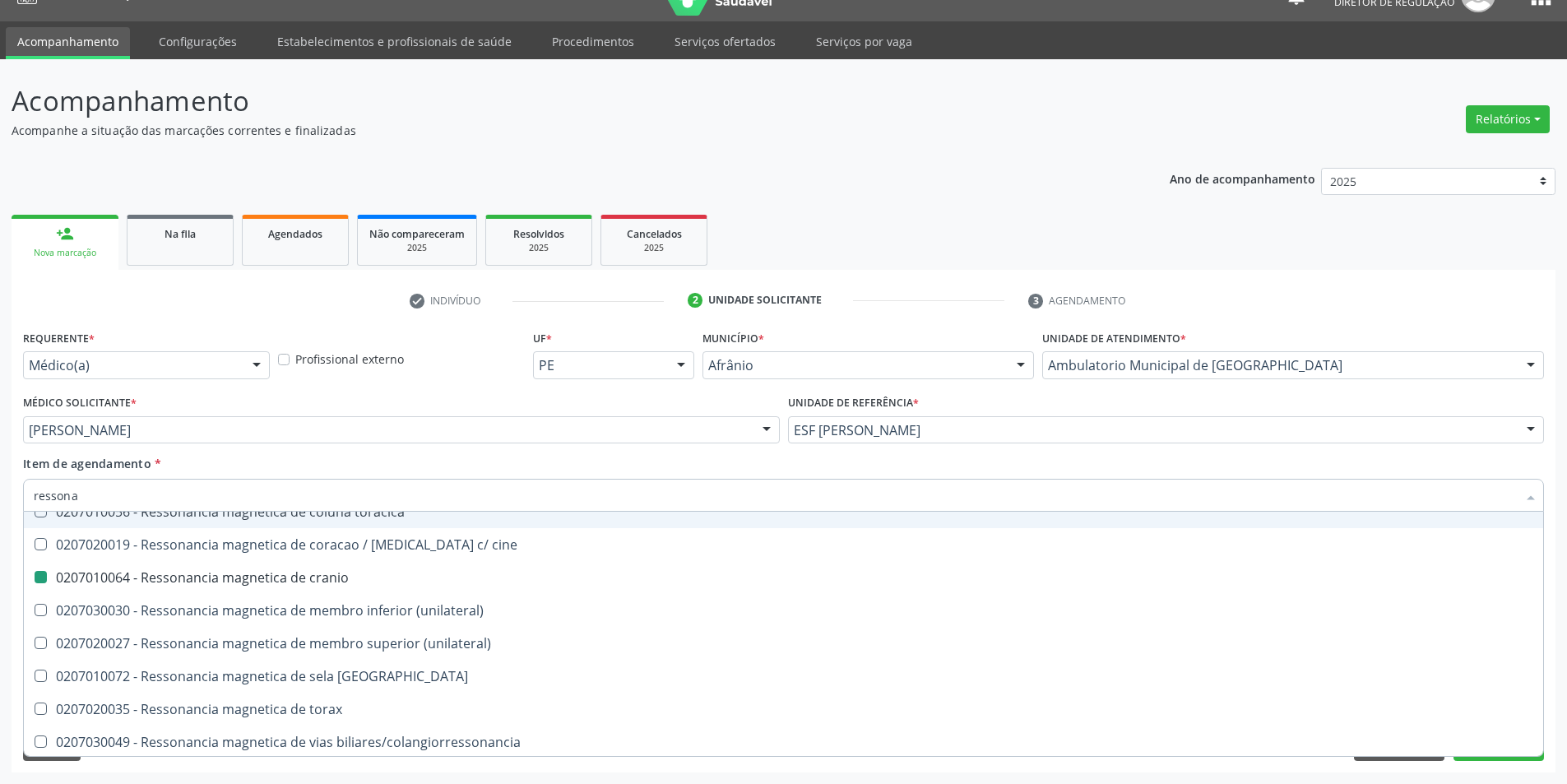
click at [353, 416] on div "[PERSON_NAME]" at bounding box center [402, 430] width 757 height 28
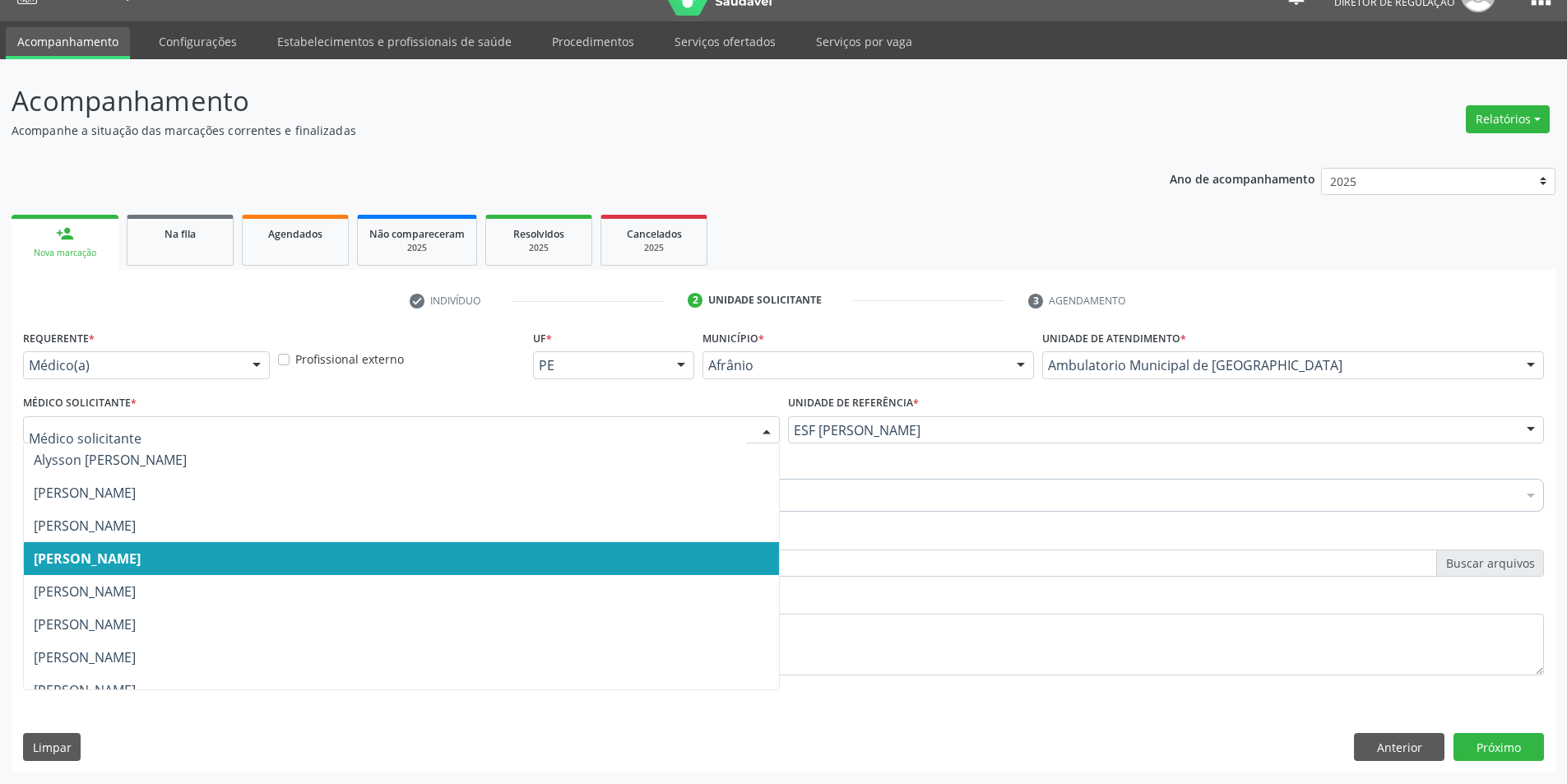
scroll to position [0, 0]
click at [287, 564] on span "[PERSON_NAME]" at bounding box center [402, 558] width 755 height 33
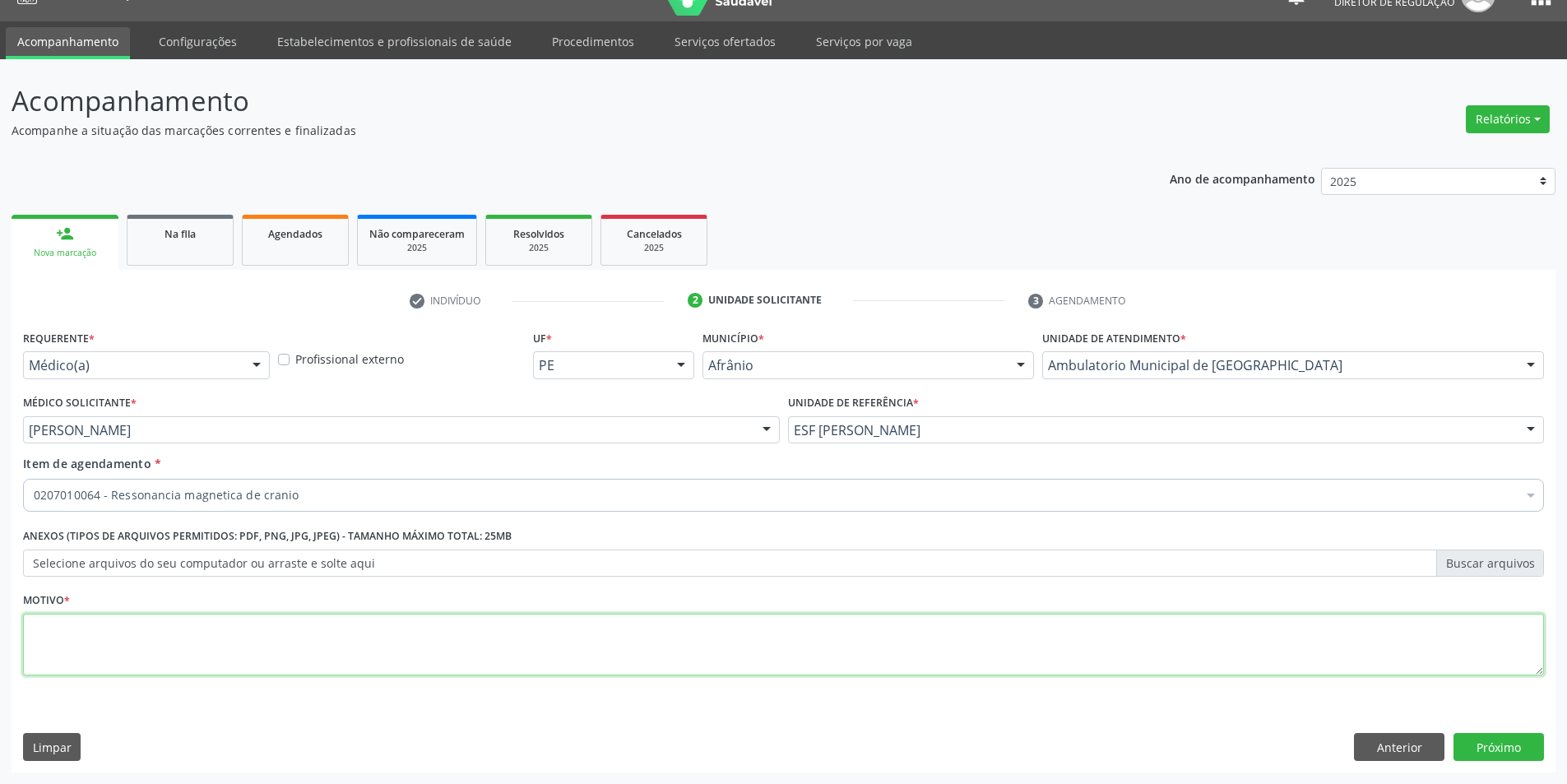
click at [871, 641] on textarea at bounding box center [784, 645] width 1521 height 62
type textarea "*"
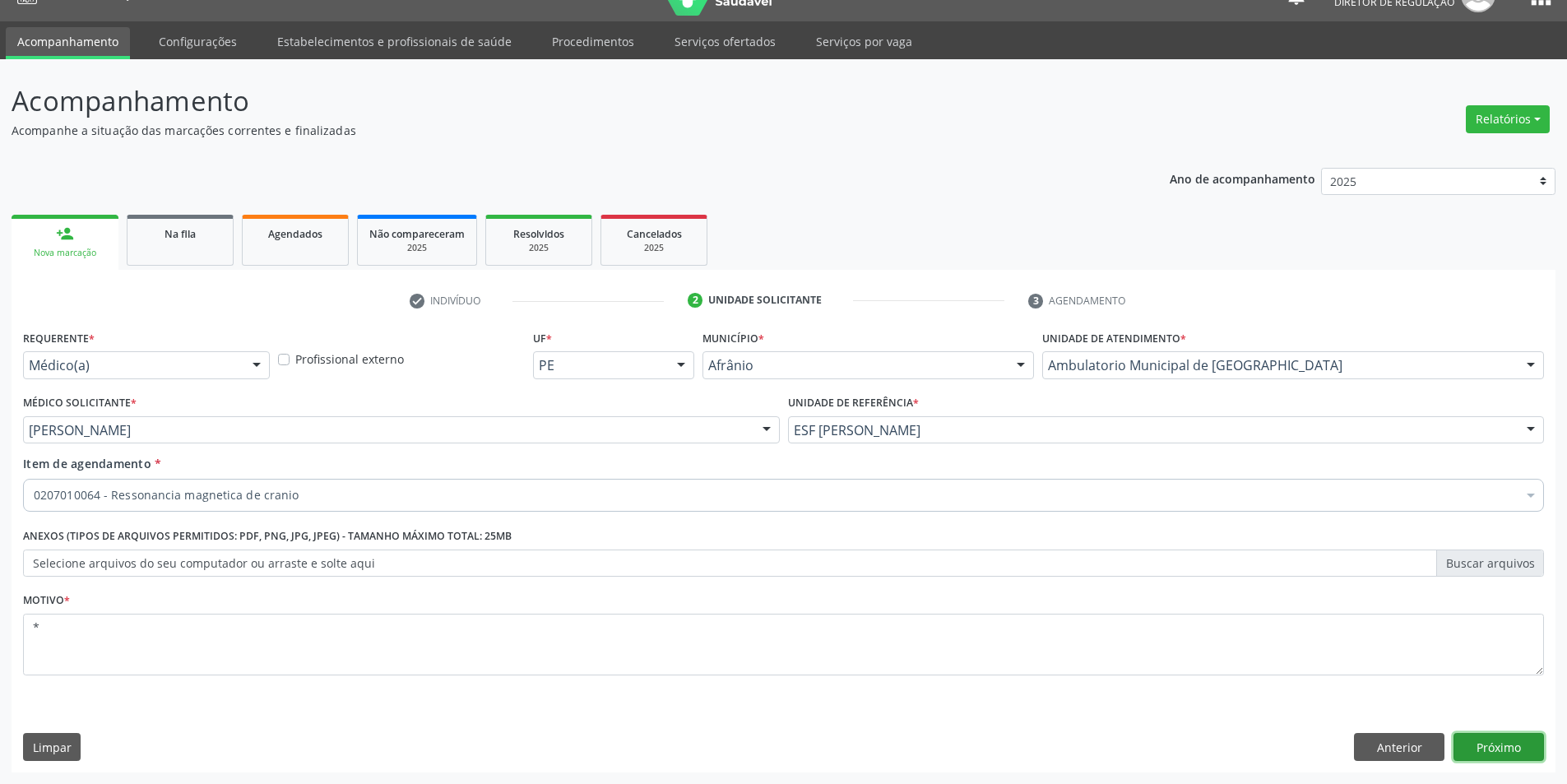
click at [1500, 742] on button "Próximo" at bounding box center [1499, 746] width 91 height 28
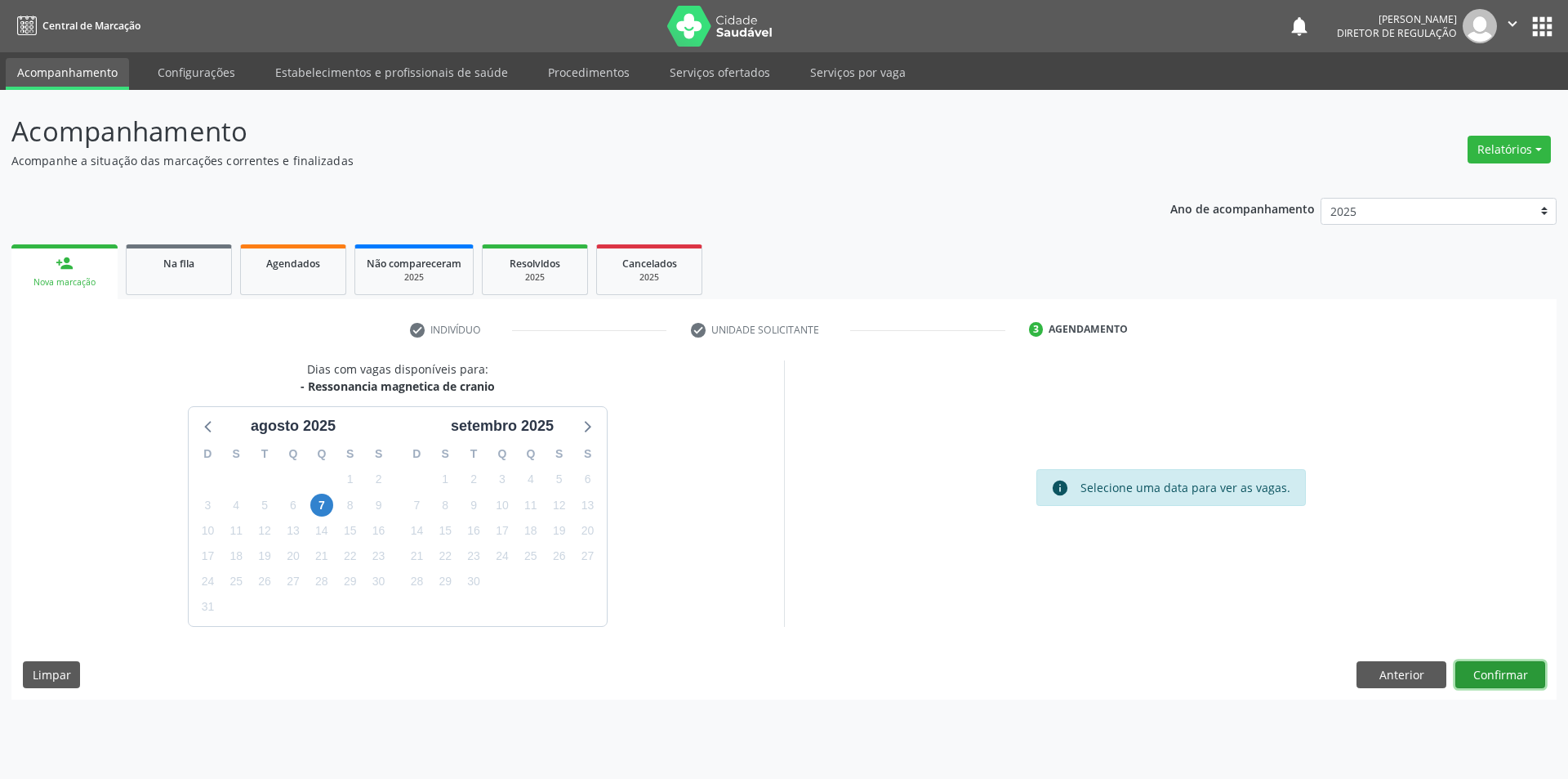
click at [1498, 676] on button "Confirmar" at bounding box center [1499, 675] width 90 height 28
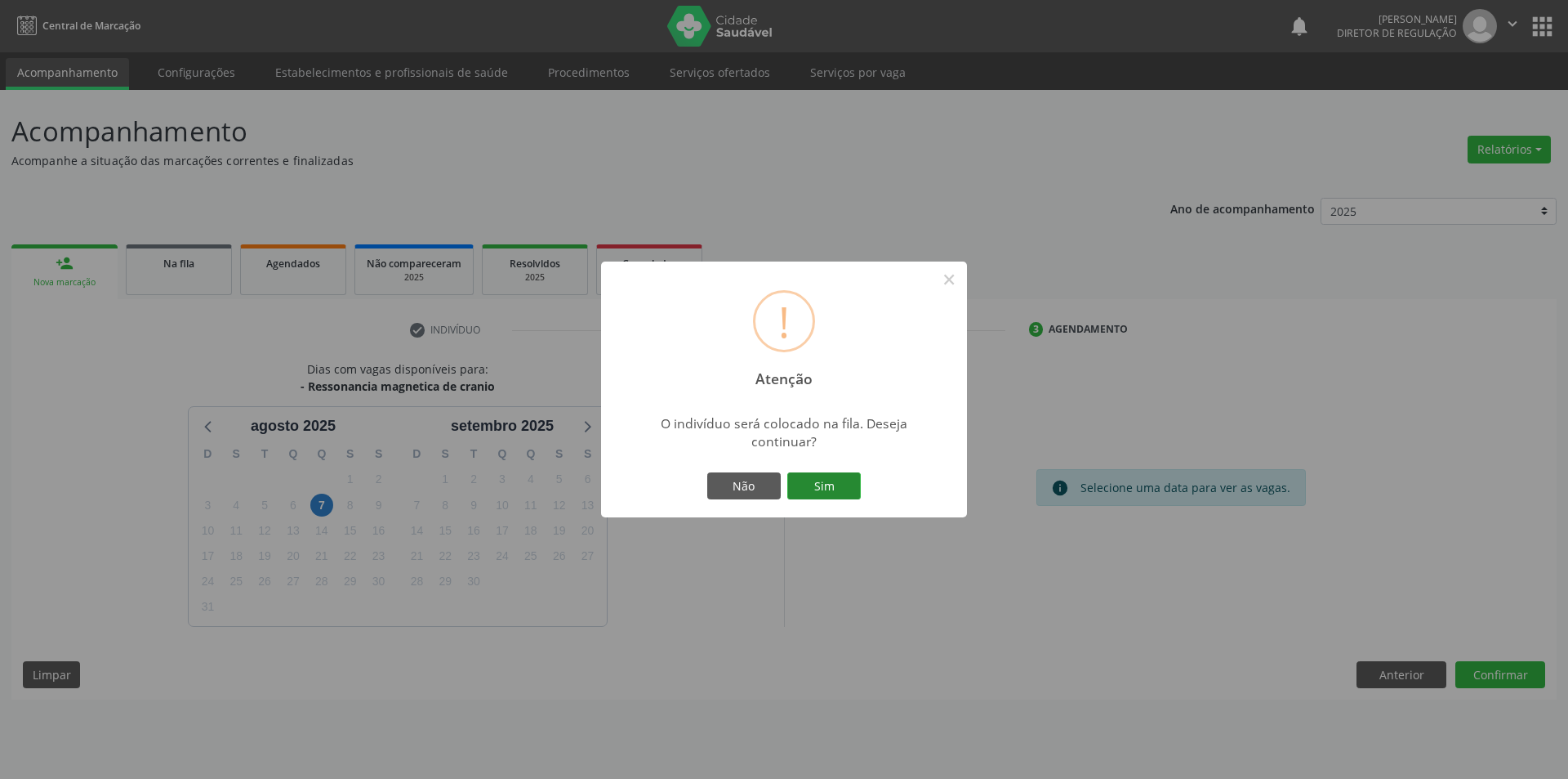
click at [848, 477] on button "Sim" at bounding box center [824, 486] width 73 height 28
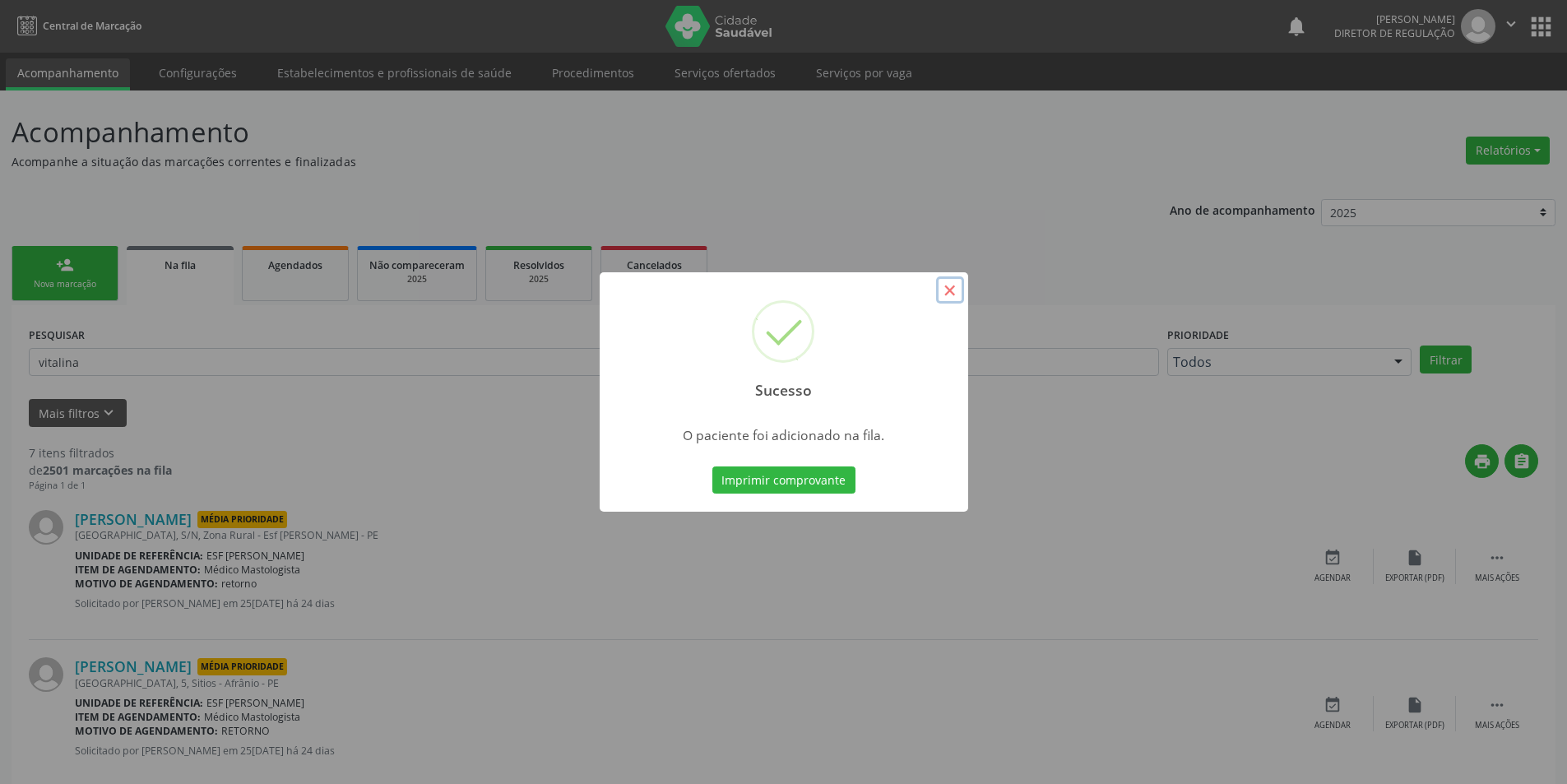
click at [961, 291] on button "×" at bounding box center [950, 290] width 28 height 28
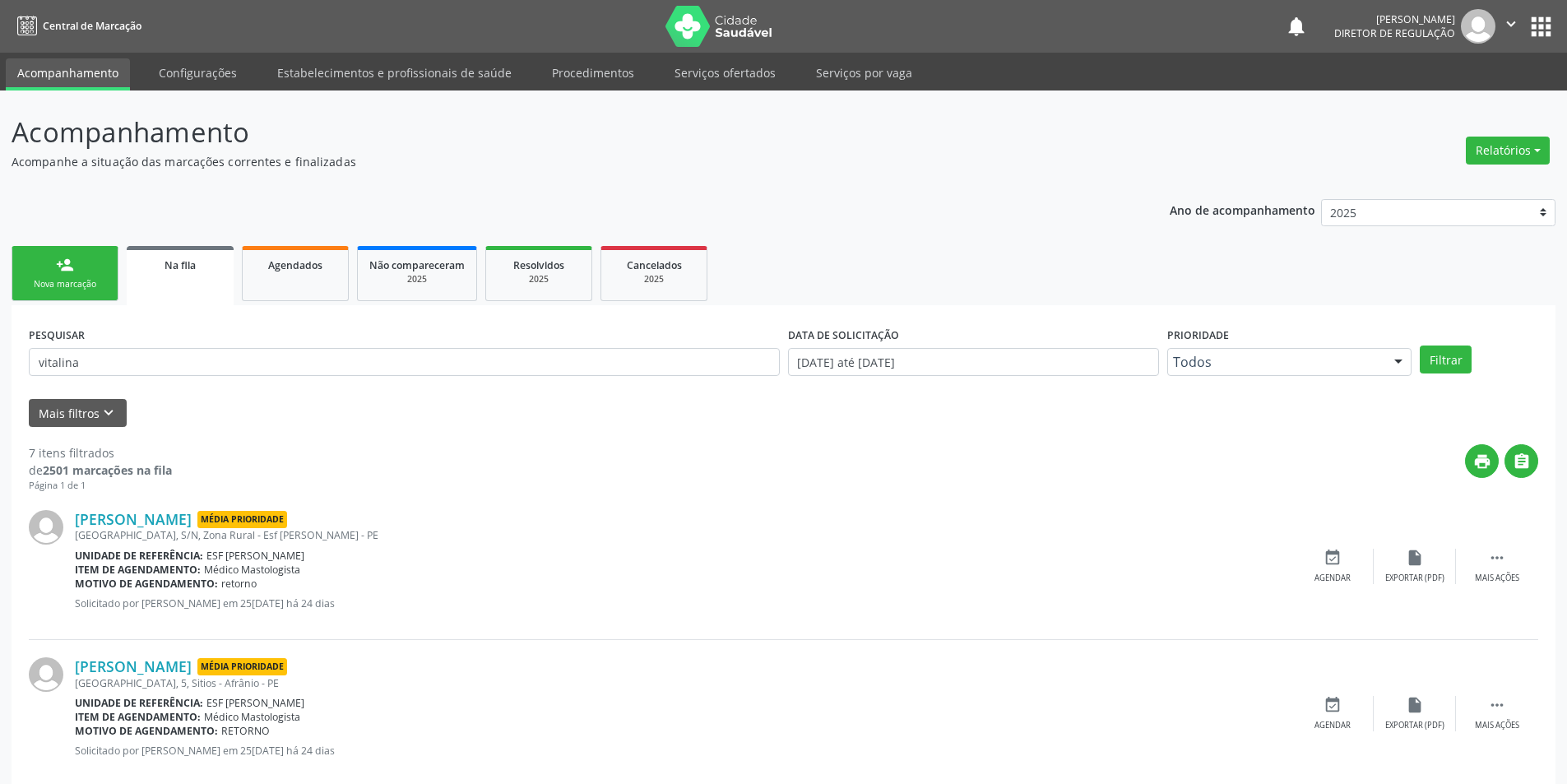
click at [92, 273] on link "person_add Nova marcação" at bounding box center [65, 273] width 107 height 55
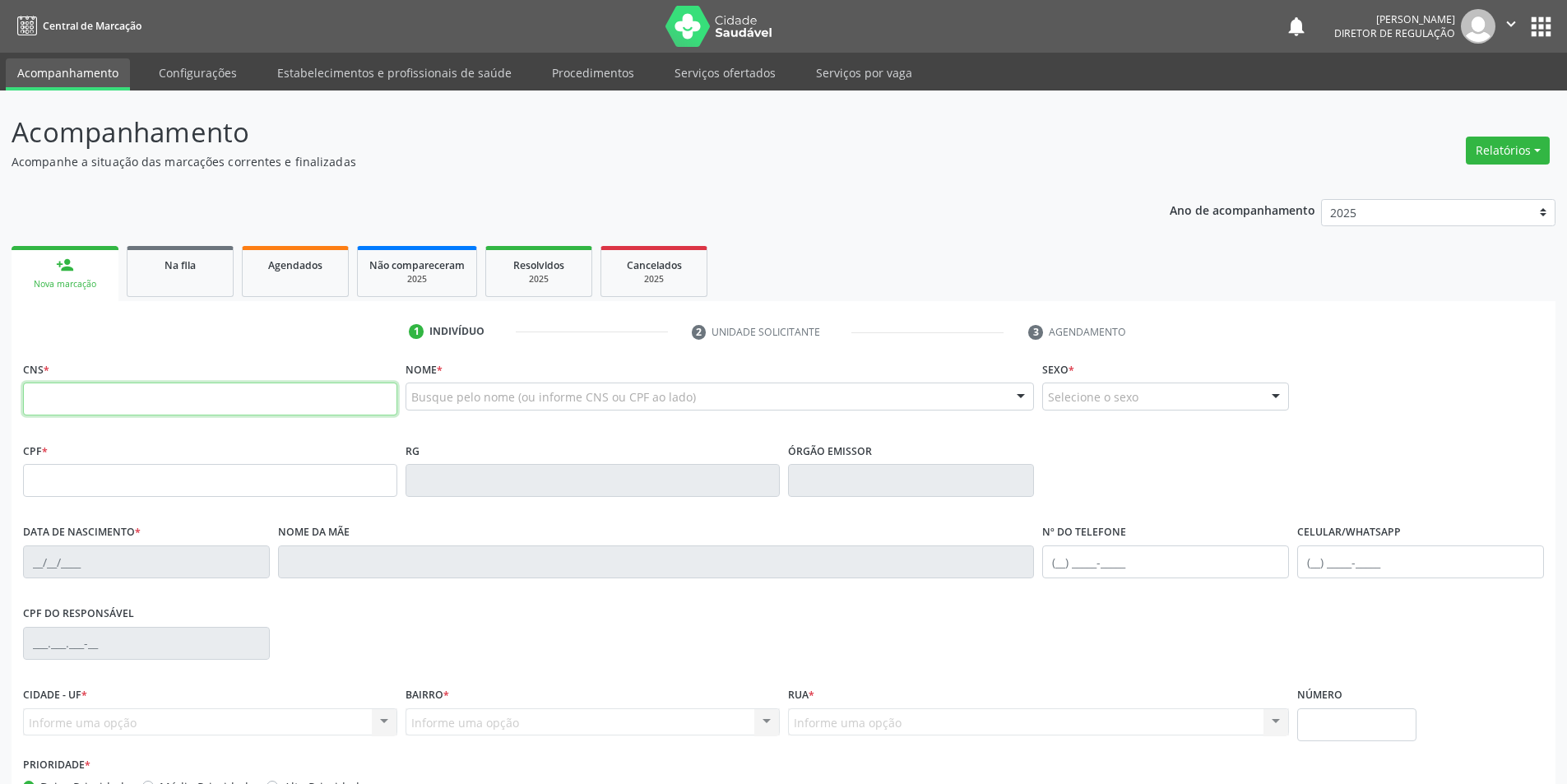
click at [173, 404] on input "text" at bounding box center [210, 399] width 375 height 33
type input "700 0004 4775 2906"
type input "713.887.664-50"
type input "21/09/2014"
type input "Jozelma da Silva Nascimento"
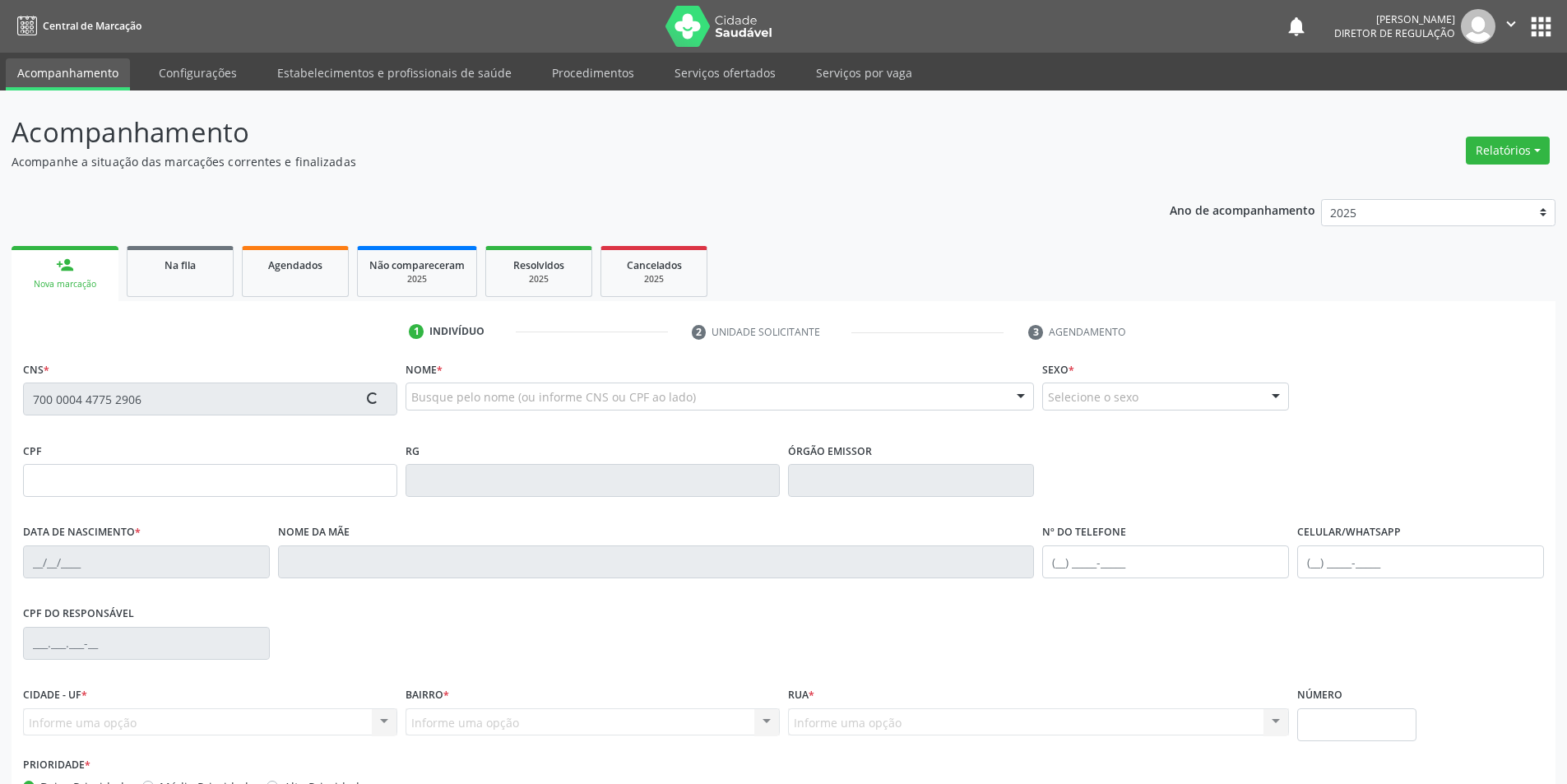
type input "(87) 98838-0490"
type input "115.367.714-81"
type input "40"
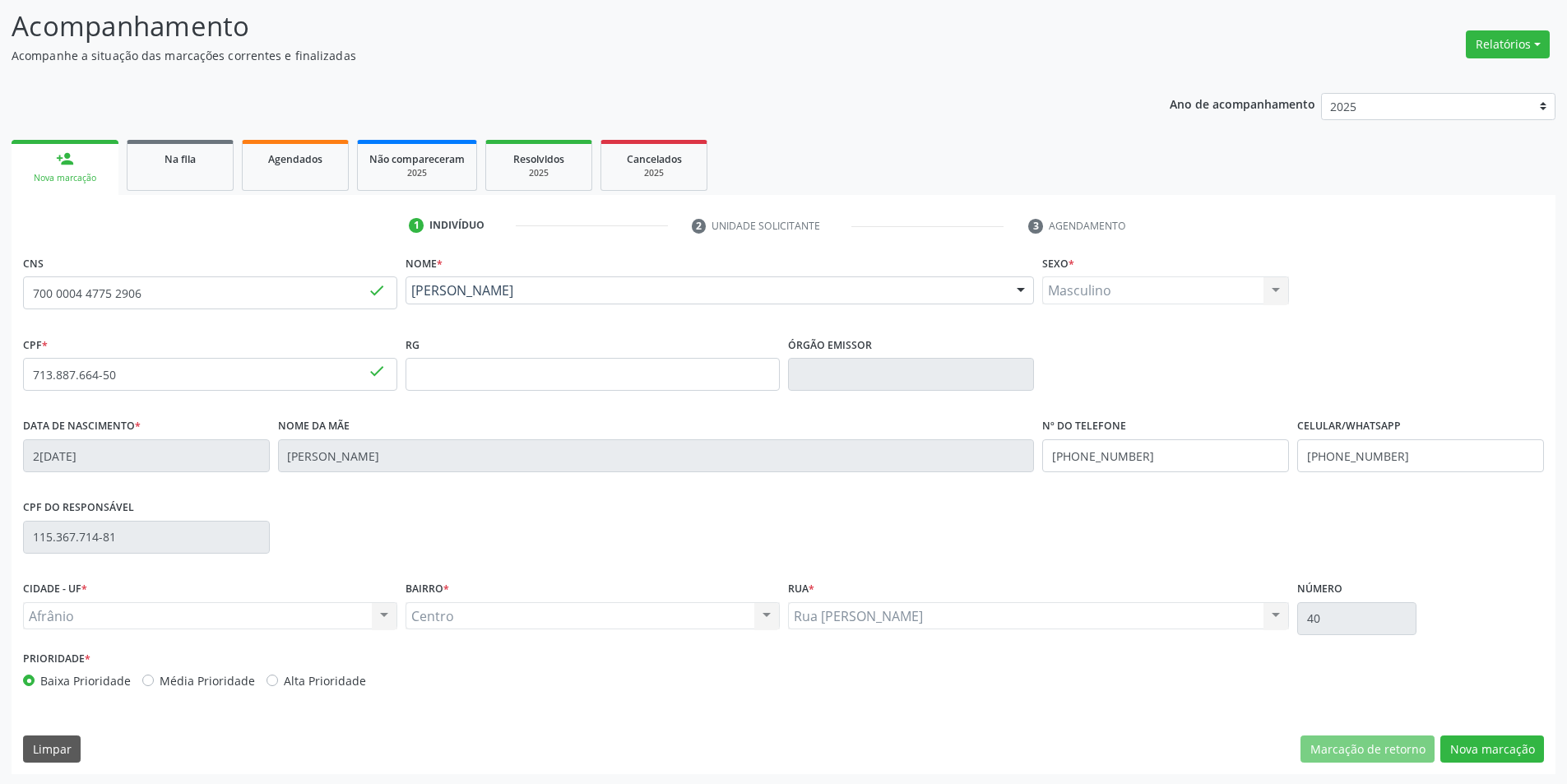
scroll to position [108, 0]
click at [1493, 733] on button "Nova marcação" at bounding box center [1492, 747] width 104 height 28
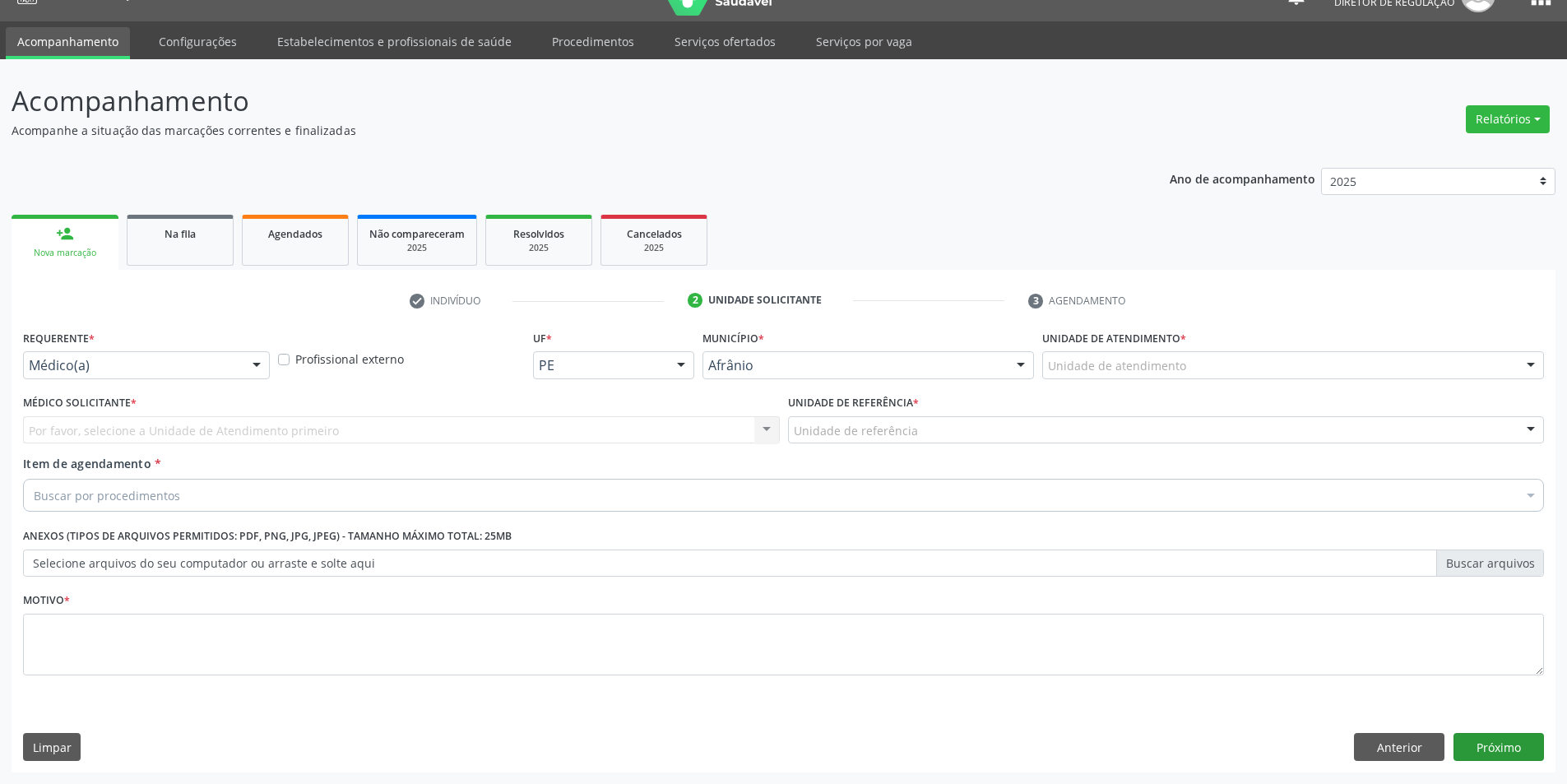
scroll to position [31, 0]
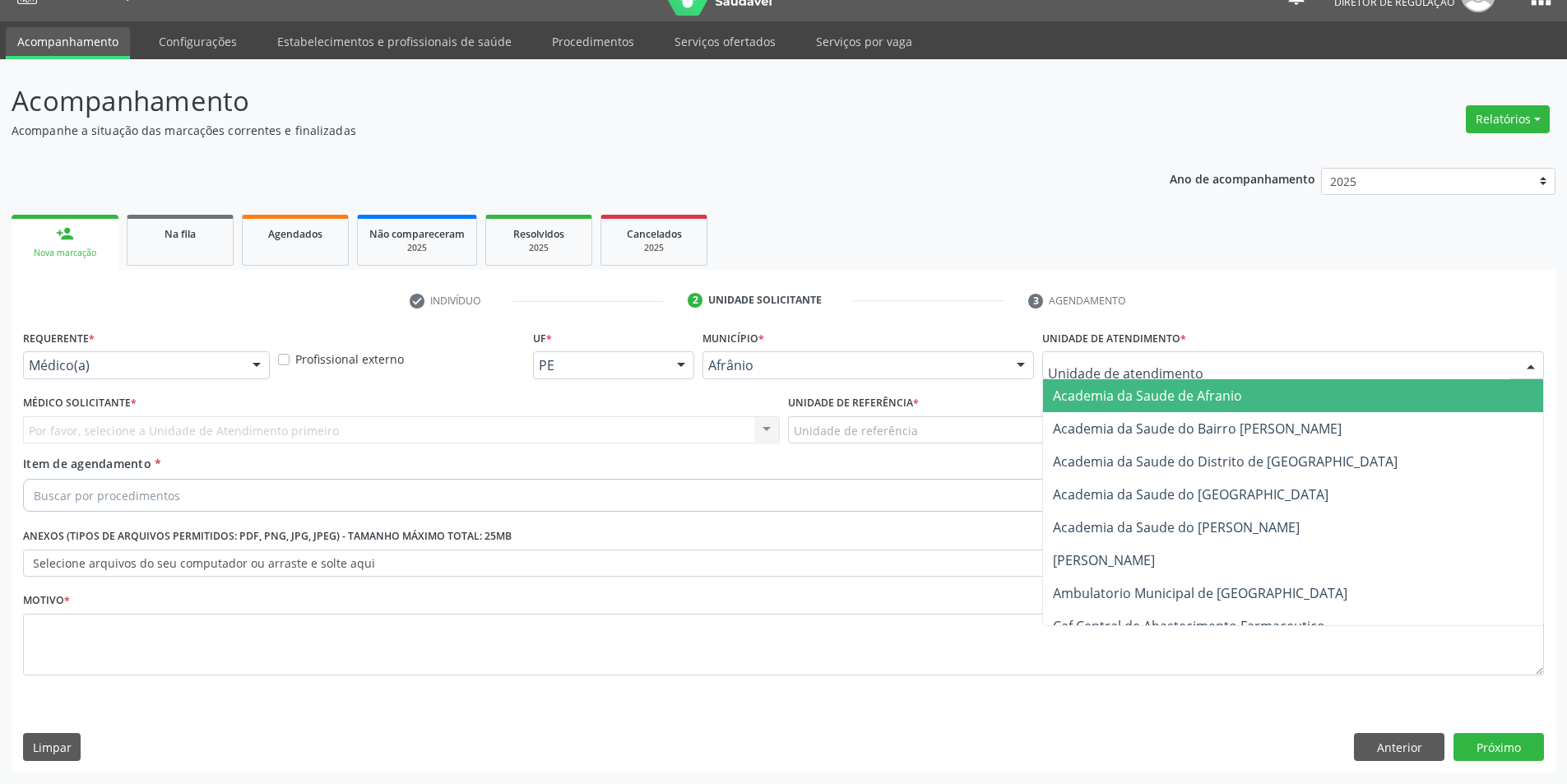
click at [1257, 364] on div at bounding box center [1294, 365] width 502 height 28
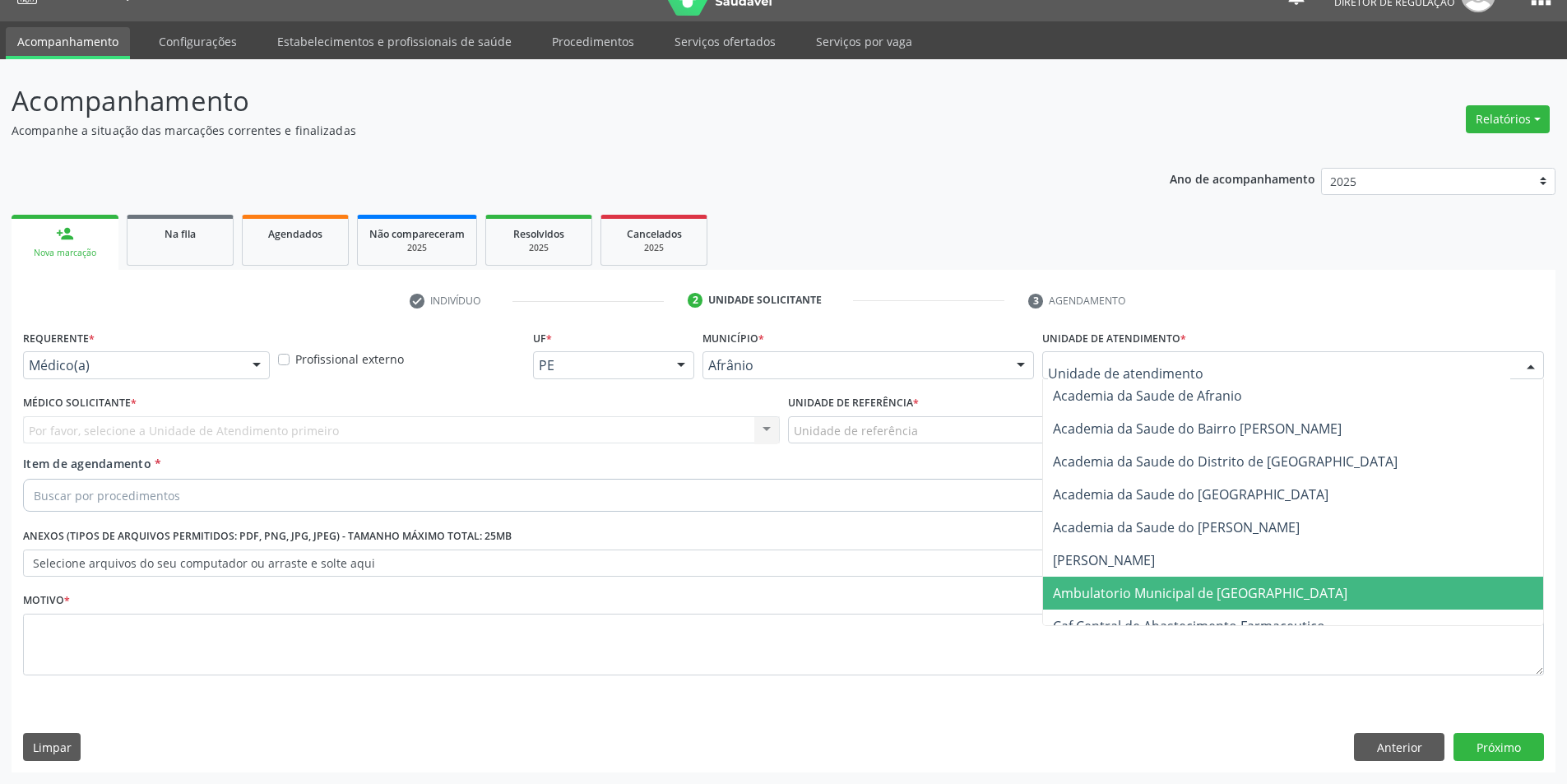
click at [1225, 592] on span "Ambulatorio Municipal de [GEOGRAPHIC_DATA]" at bounding box center [1200, 592] width 295 height 18
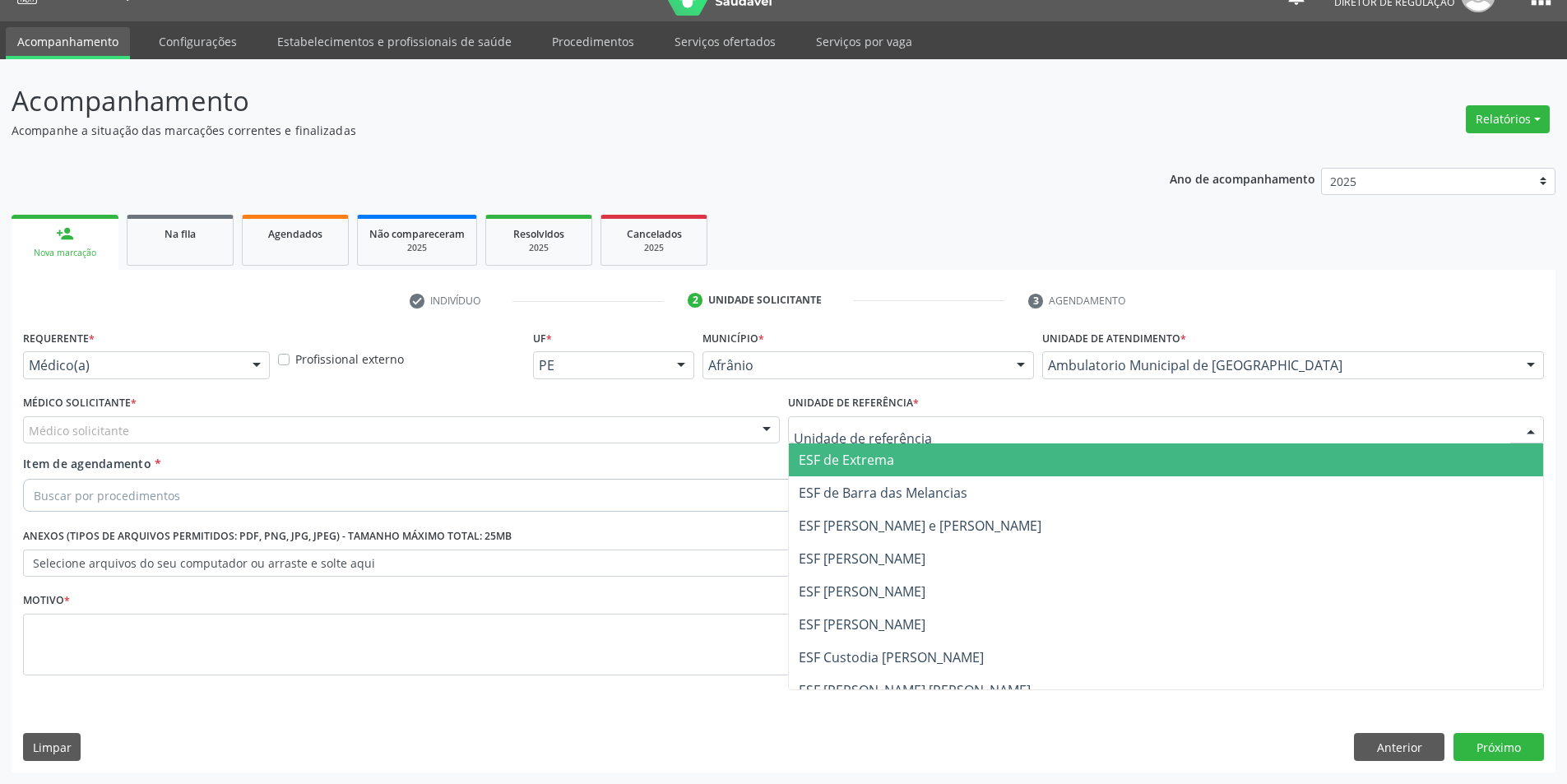
click at [956, 440] on div at bounding box center [1167, 430] width 757 height 28
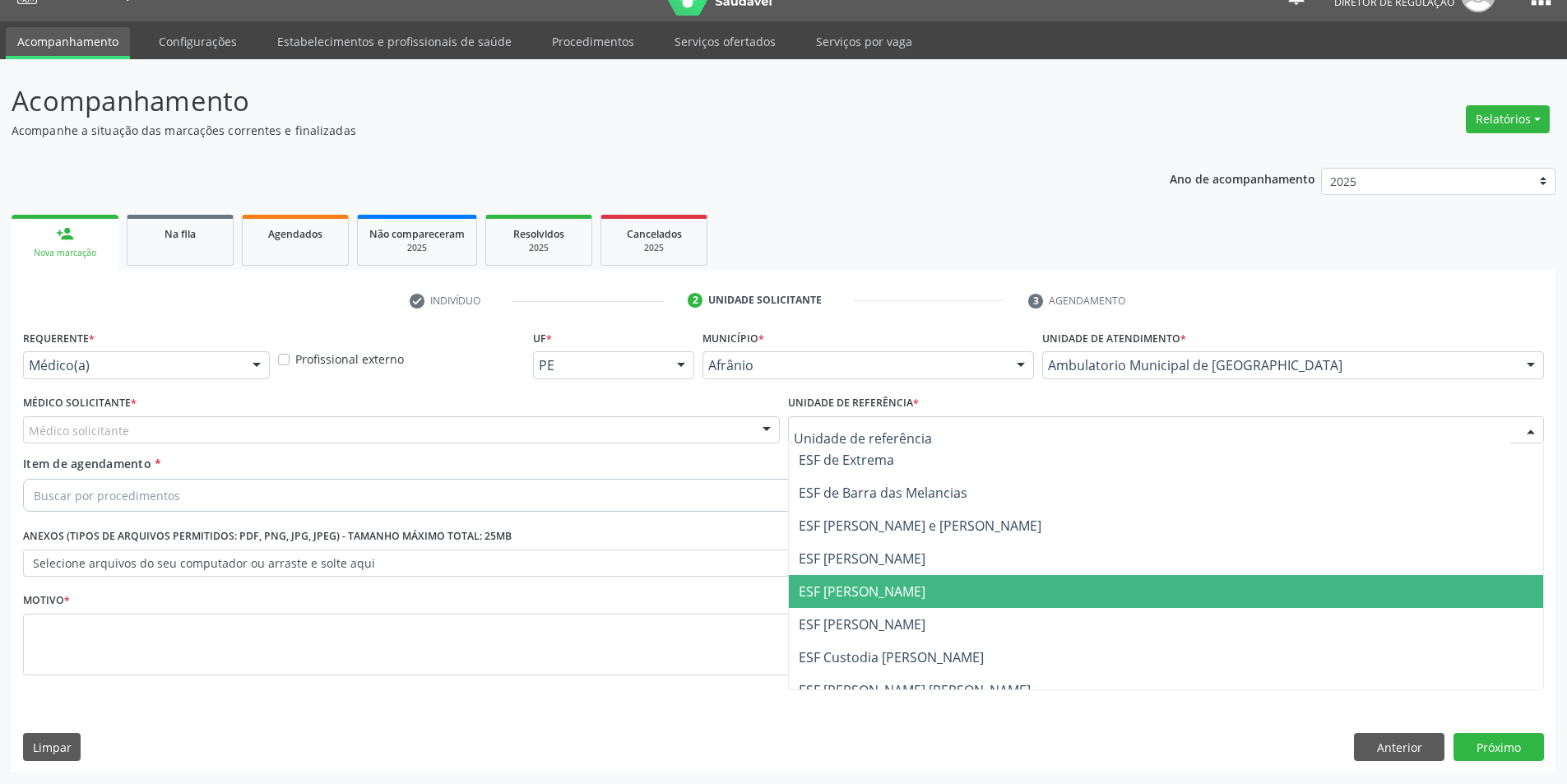
click at [949, 590] on span "ESF [PERSON_NAME]" at bounding box center [1167, 591] width 755 height 33
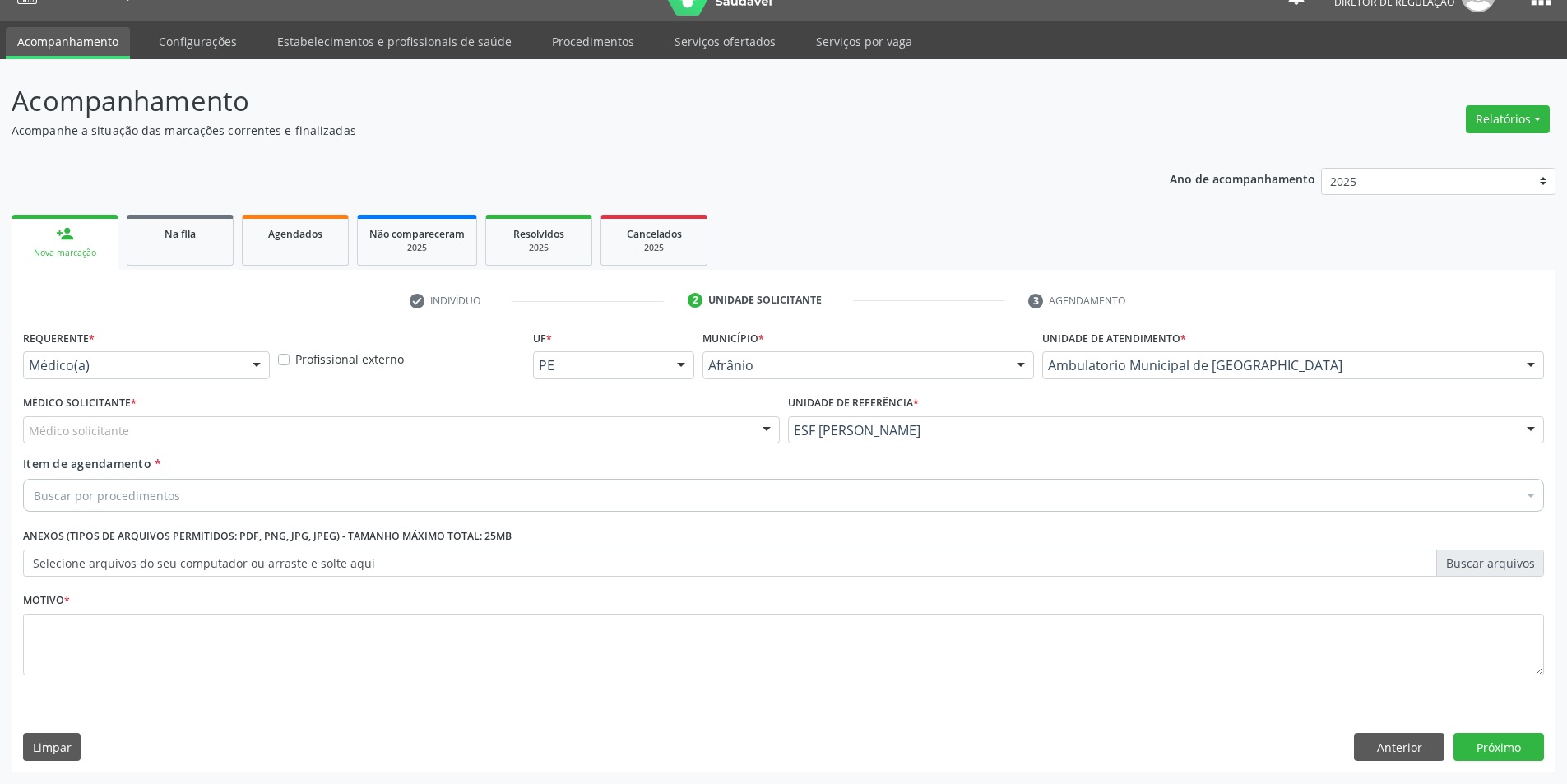
click at [246, 429] on div "Médico solicitante" at bounding box center [402, 430] width 757 height 28
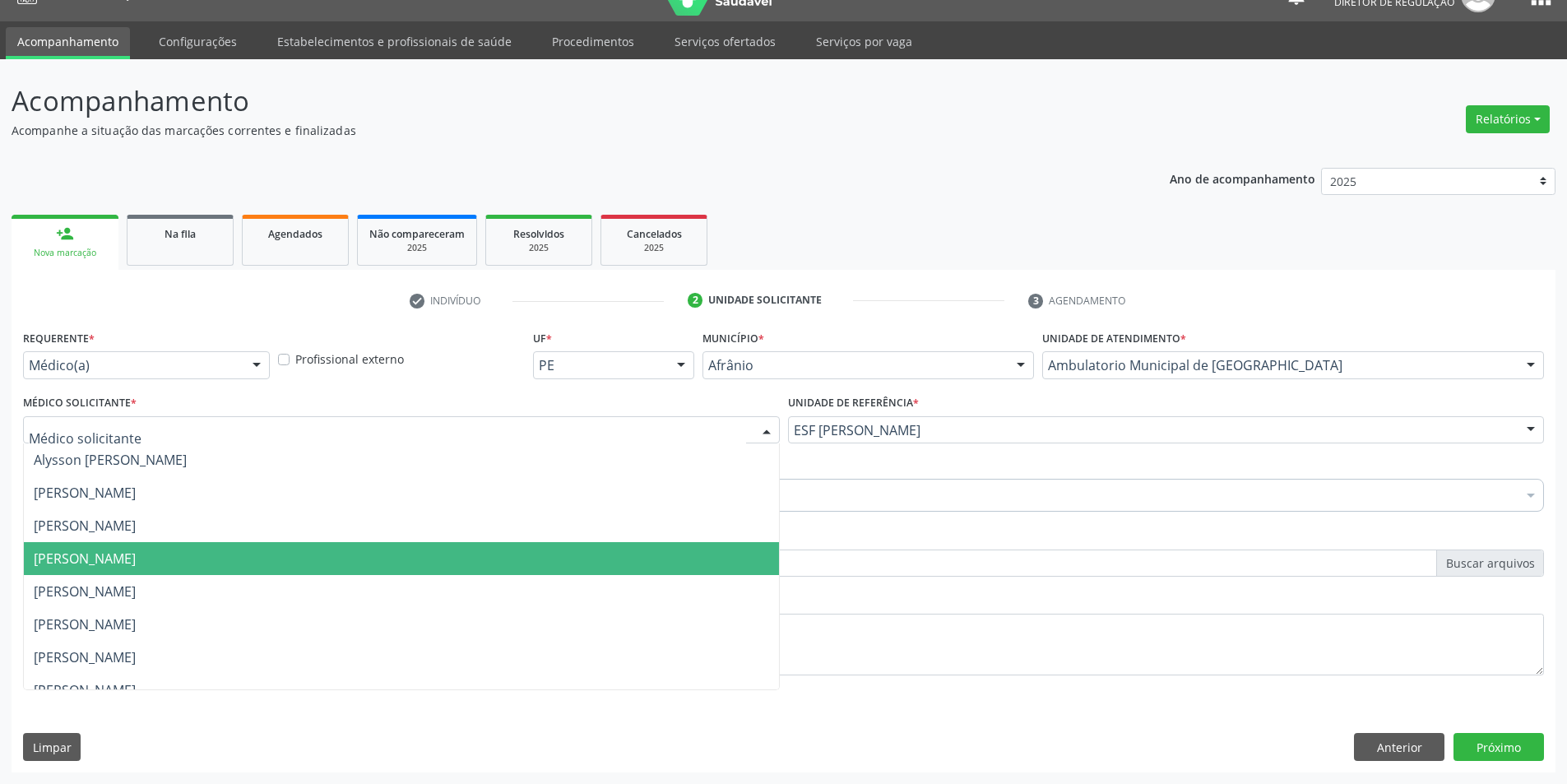
click at [272, 561] on span "[PERSON_NAME]" at bounding box center [402, 558] width 755 height 33
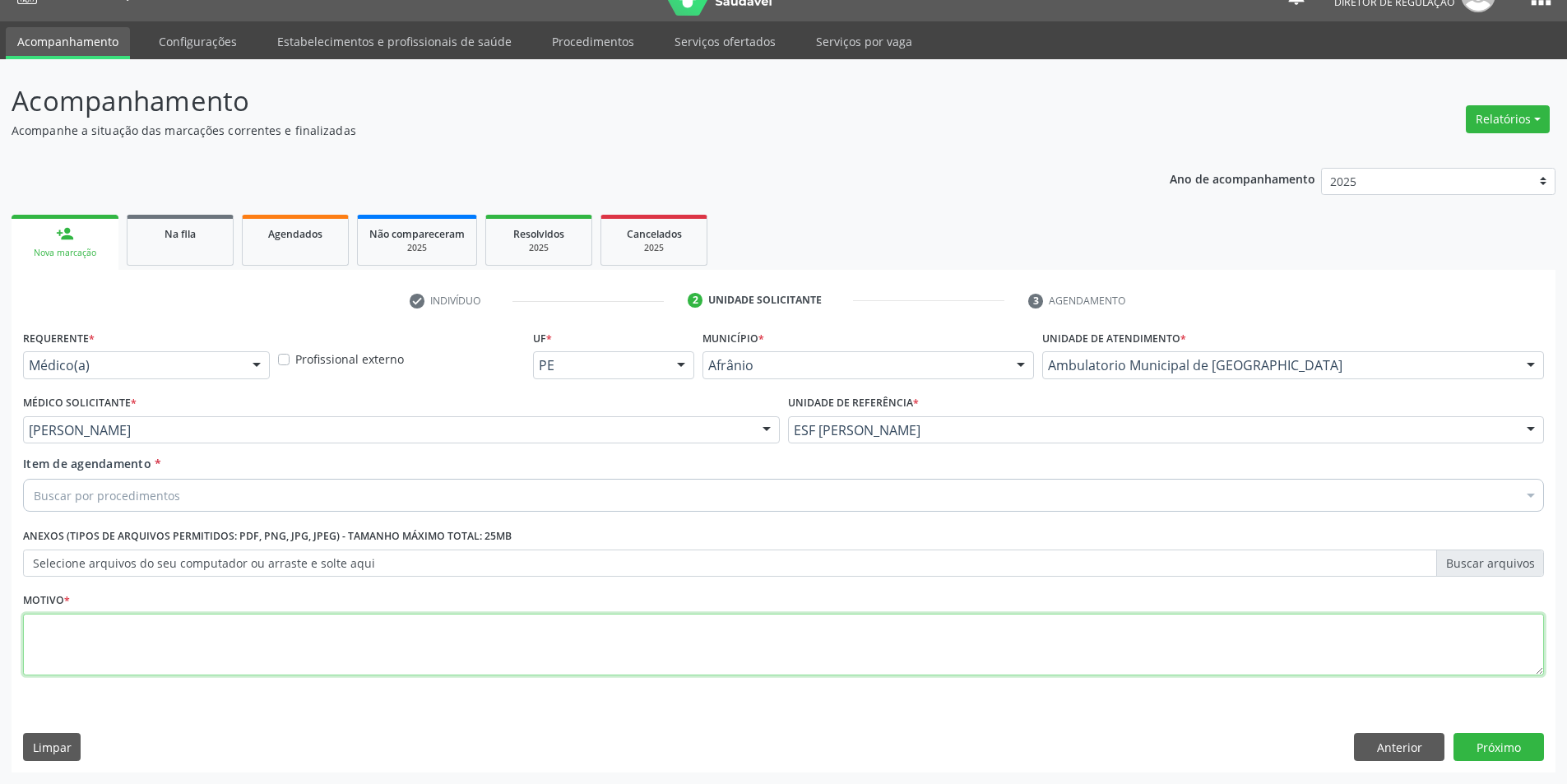
click at [327, 630] on textarea at bounding box center [784, 645] width 1521 height 62
type textarea "*"
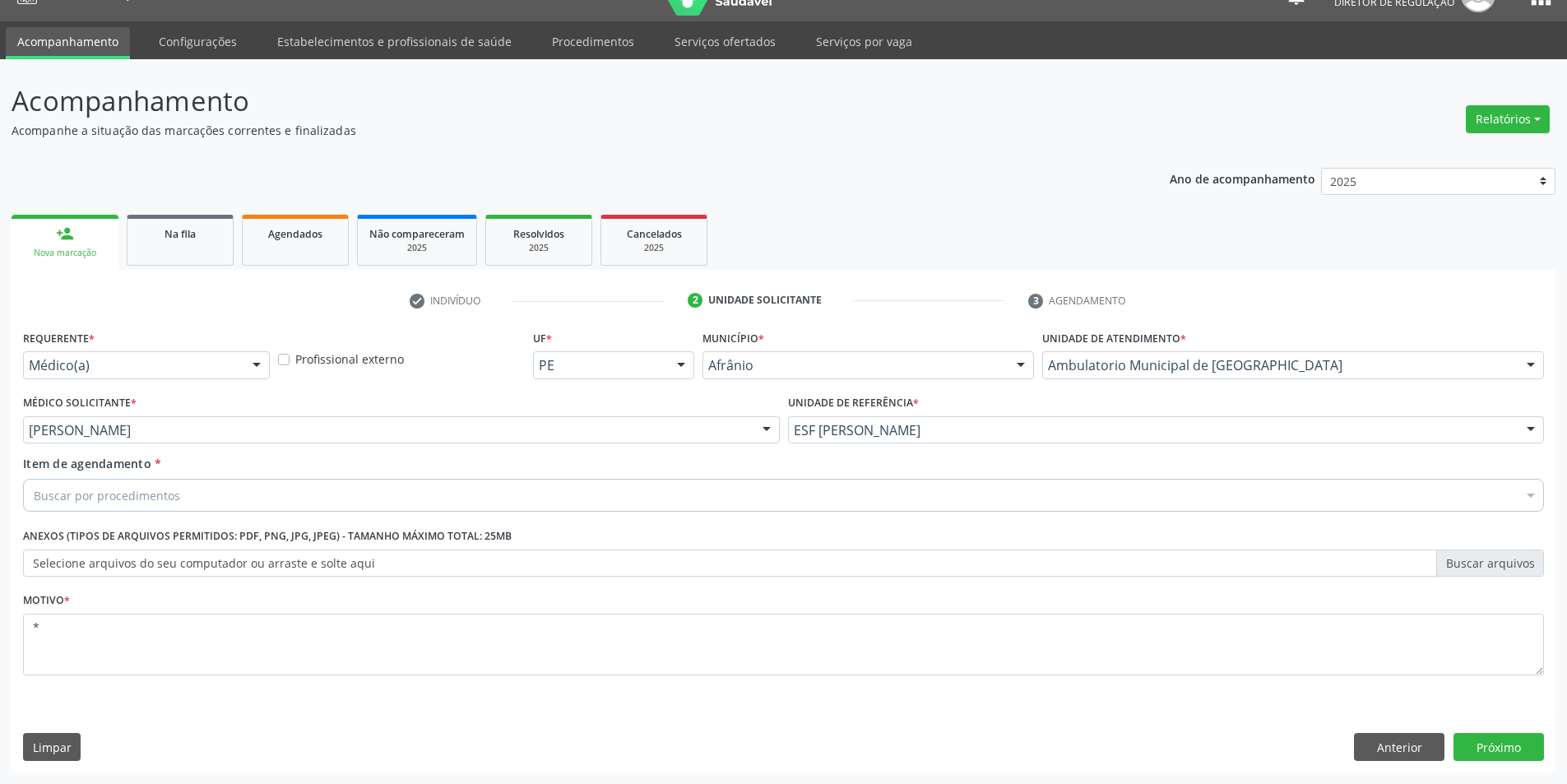
click at [271, 490] on div "Buscar por procedimentos" at bounding box center [784, 495] width 1521 height 33
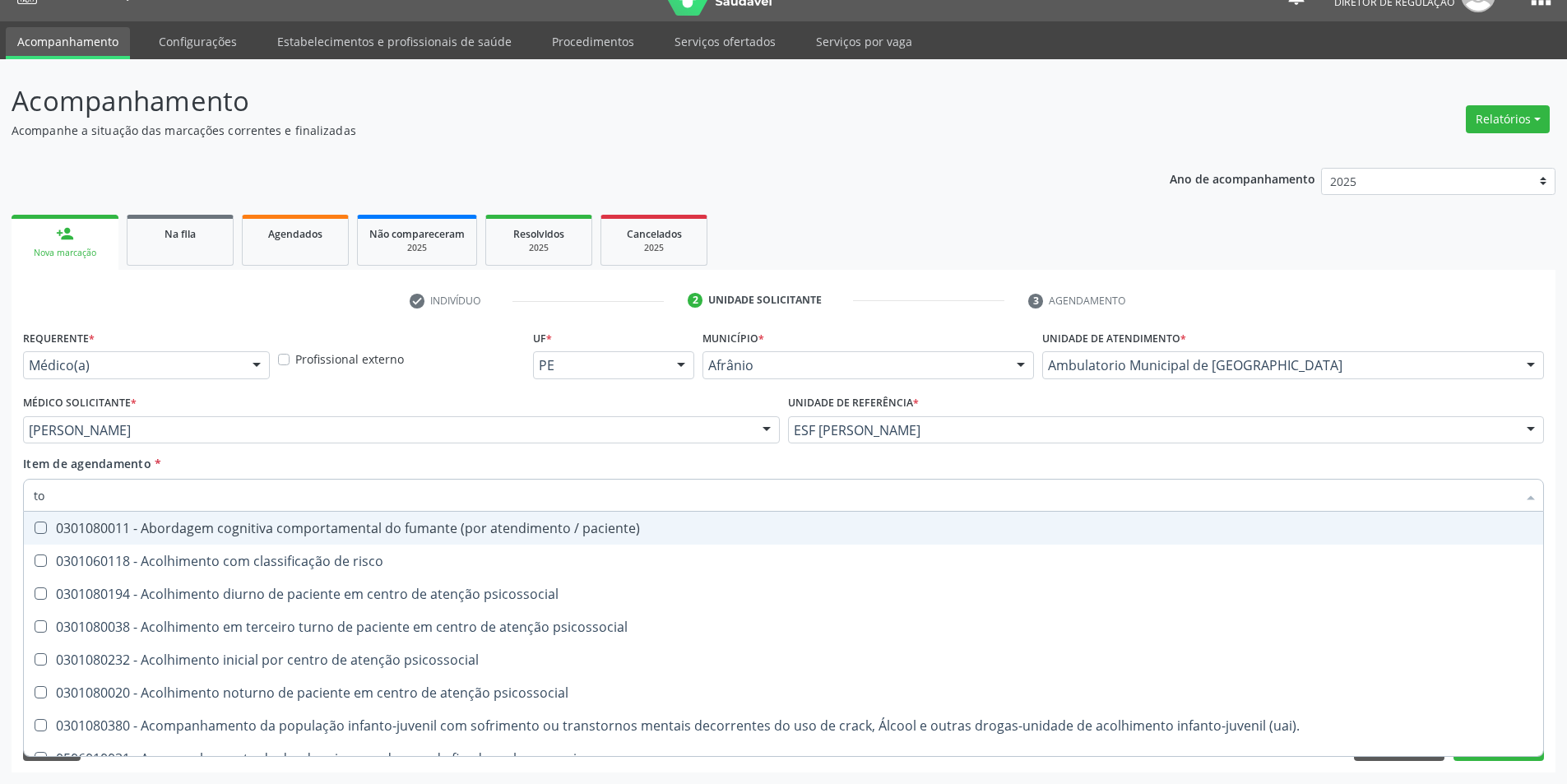
type input "t"
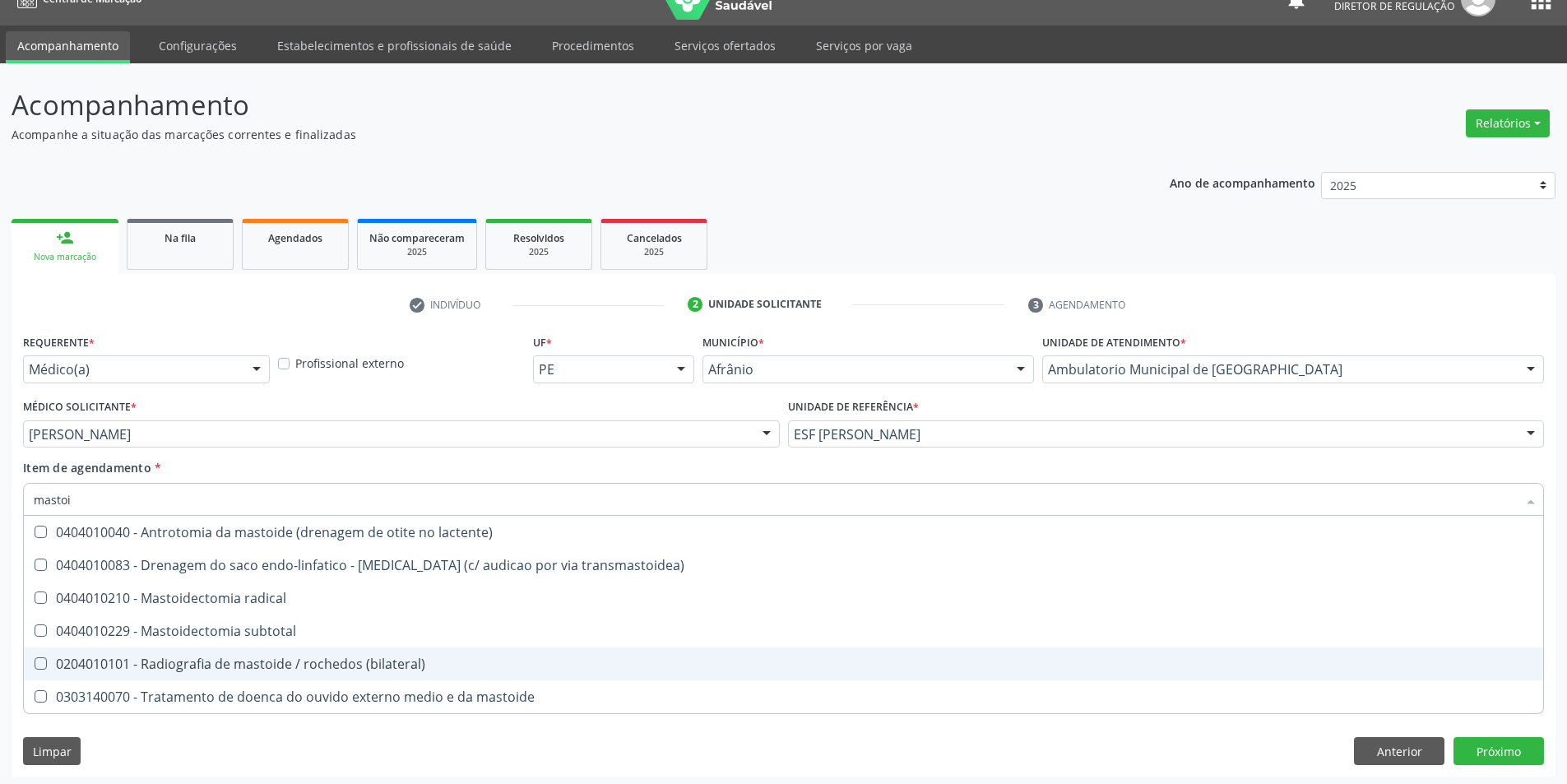
scroll to position [0, 0]
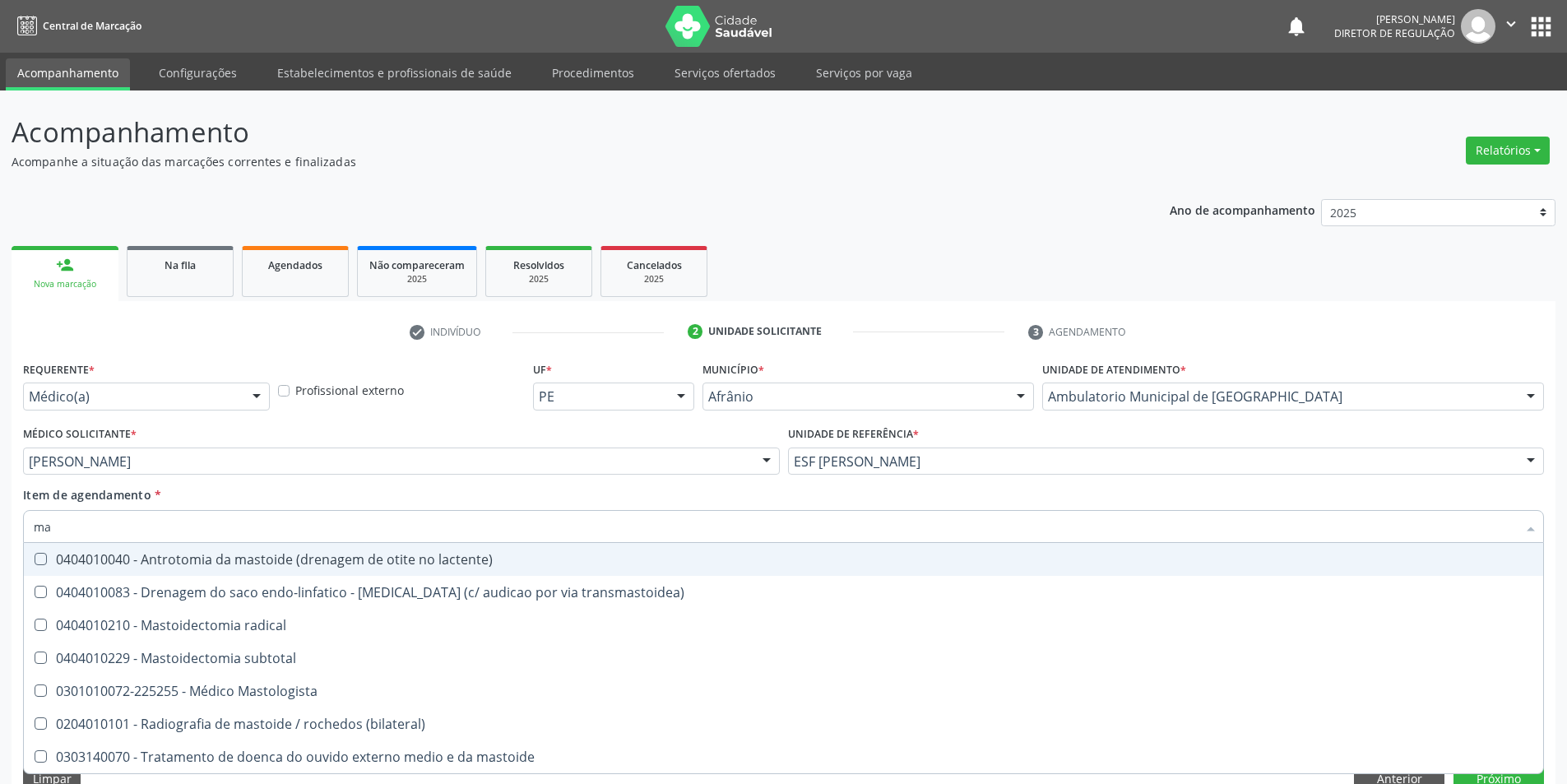
type input "m"
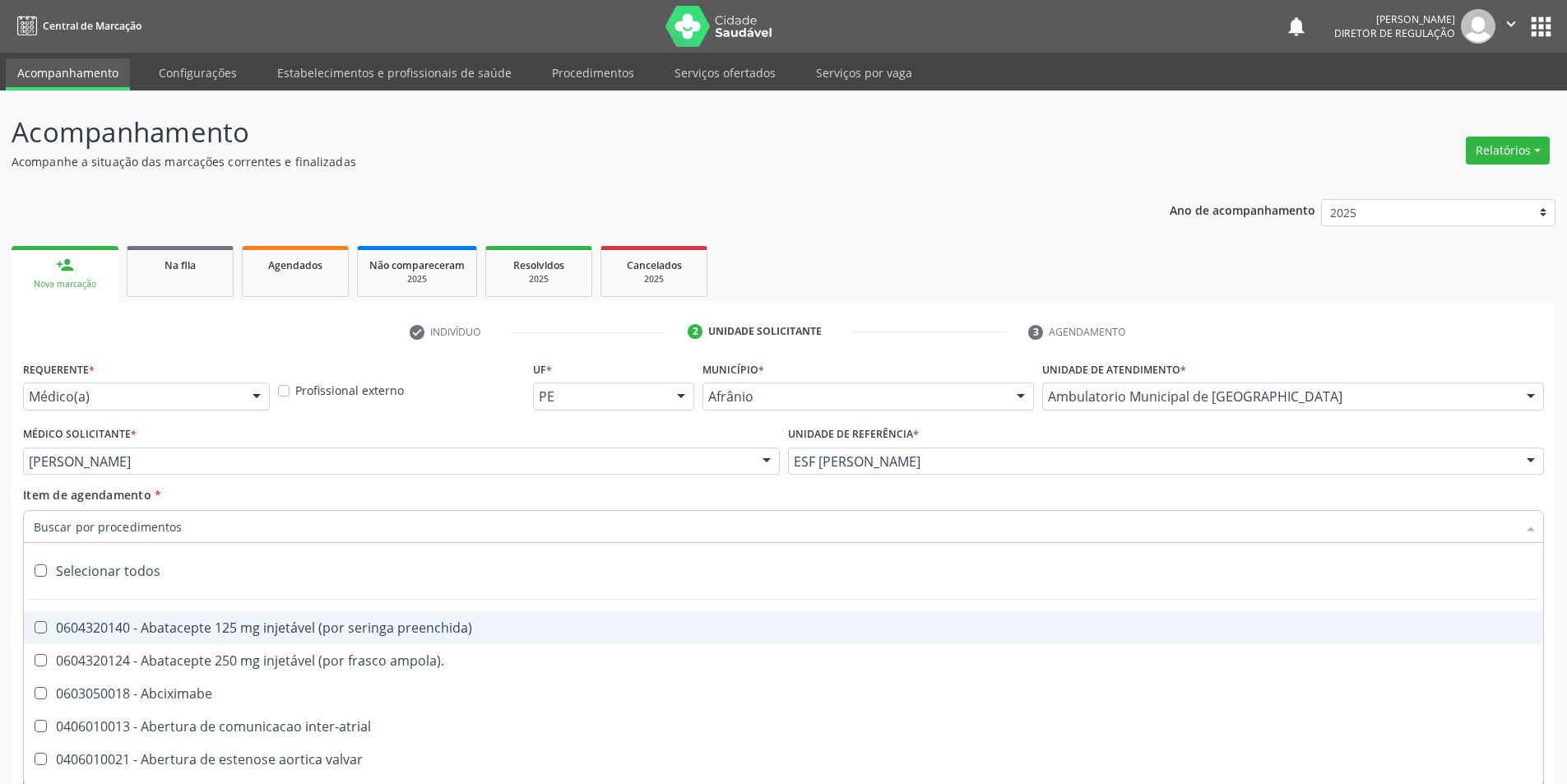
type input "t"
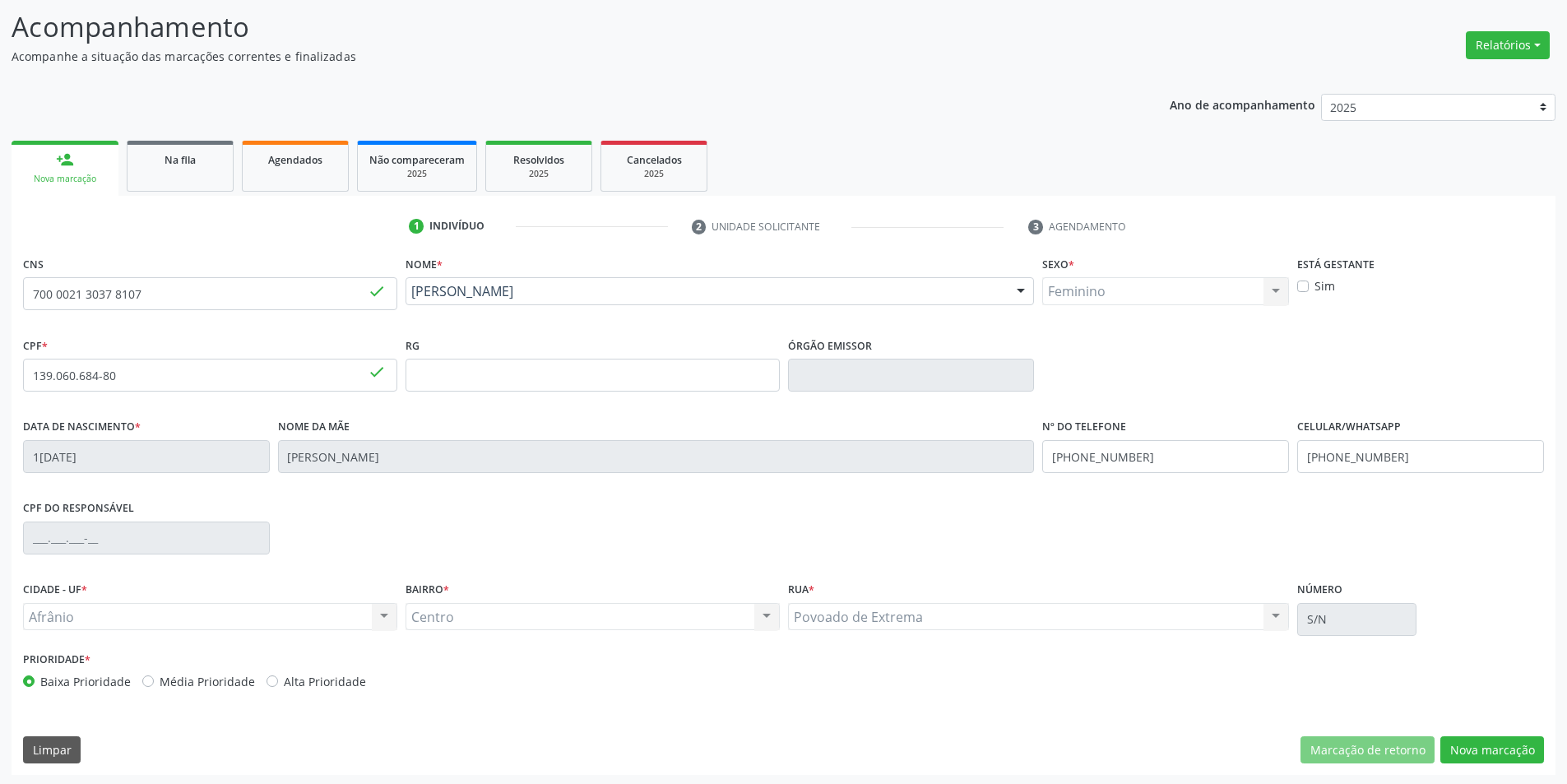
scroll to position [108, 0]
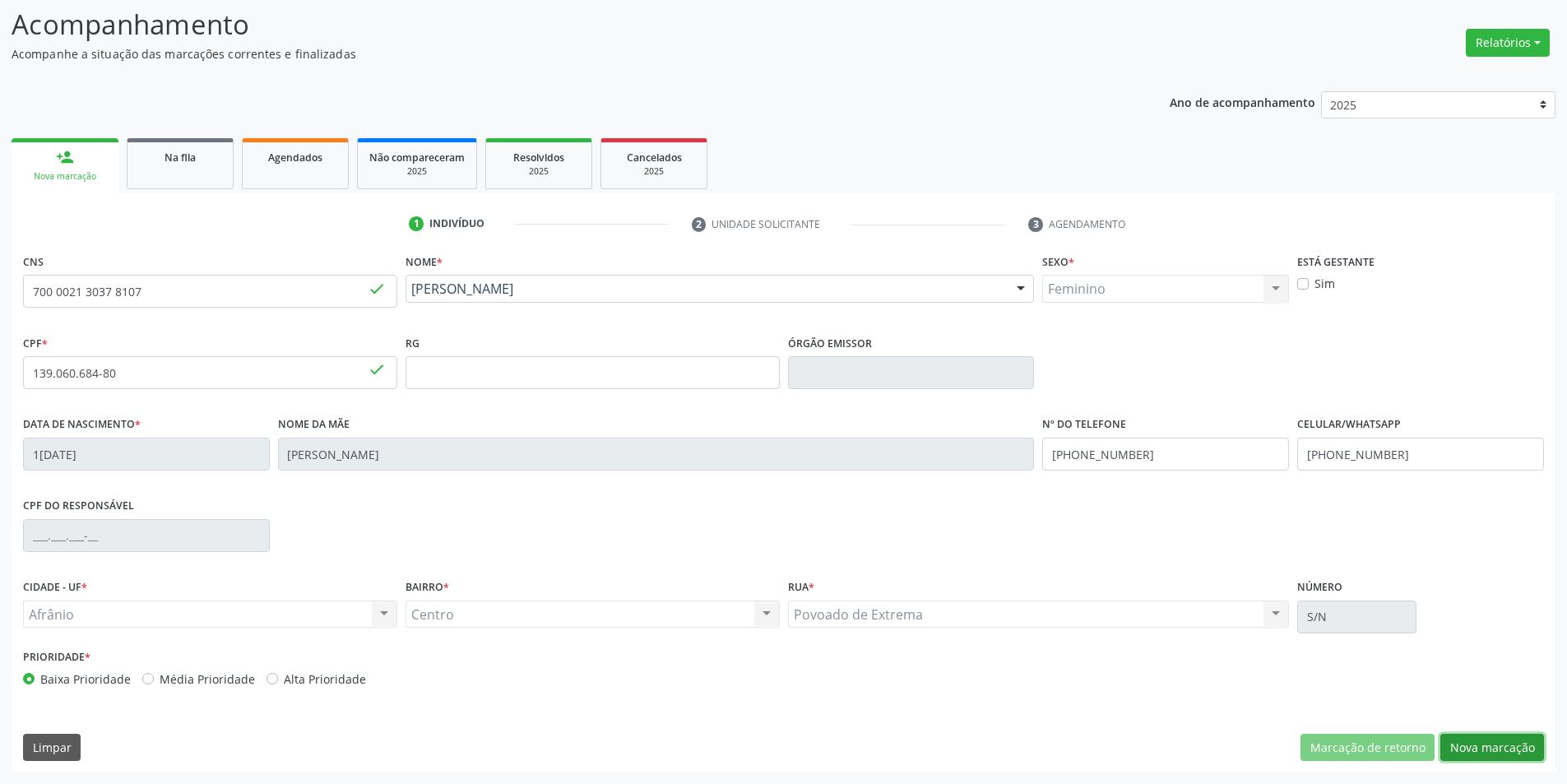
click at [1508, 746] on button "Nova marcação" at bounding box center [1492, 747] width 104 height 28
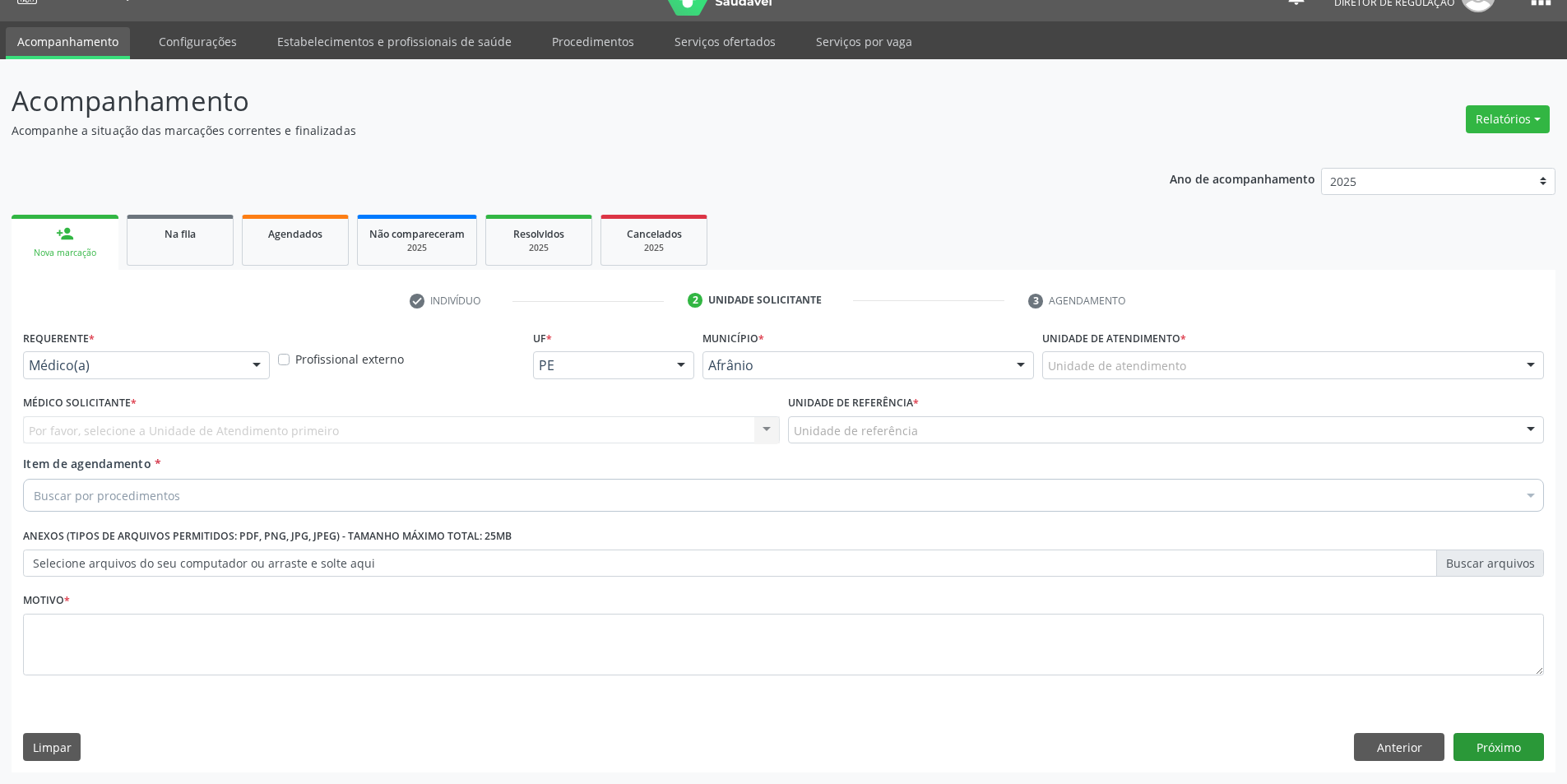
scroll to position [31, 0]
click at [1192, 364] on div "Unidade de atendimento" at bounding box center [1294, 365] width 502 height 28
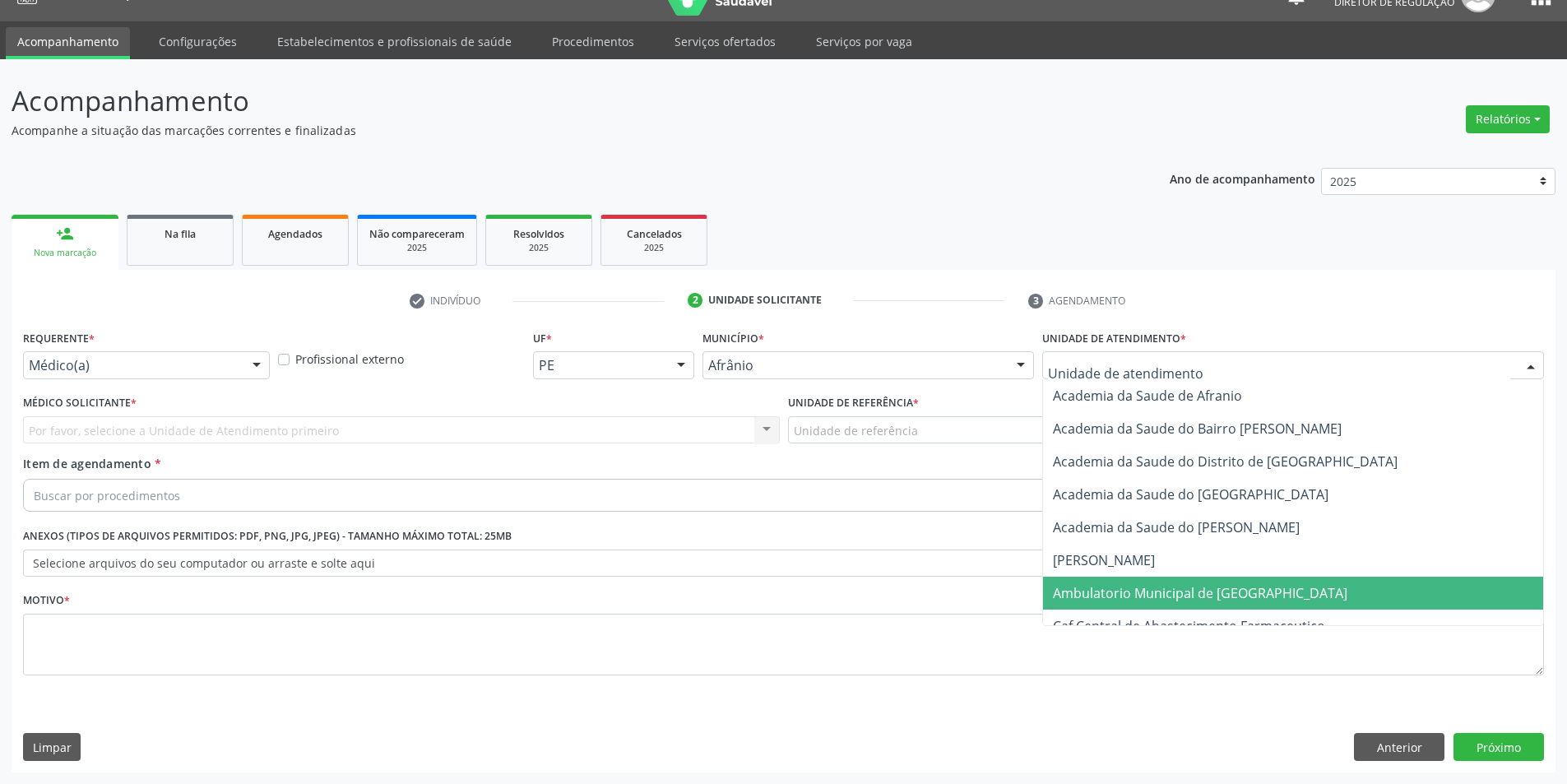
click at [1189, 592] on span "Ambulatorio Municipal de [GEOGRAPHIC_DATA]" at bounding box center [1200, 592] width 295 height 18
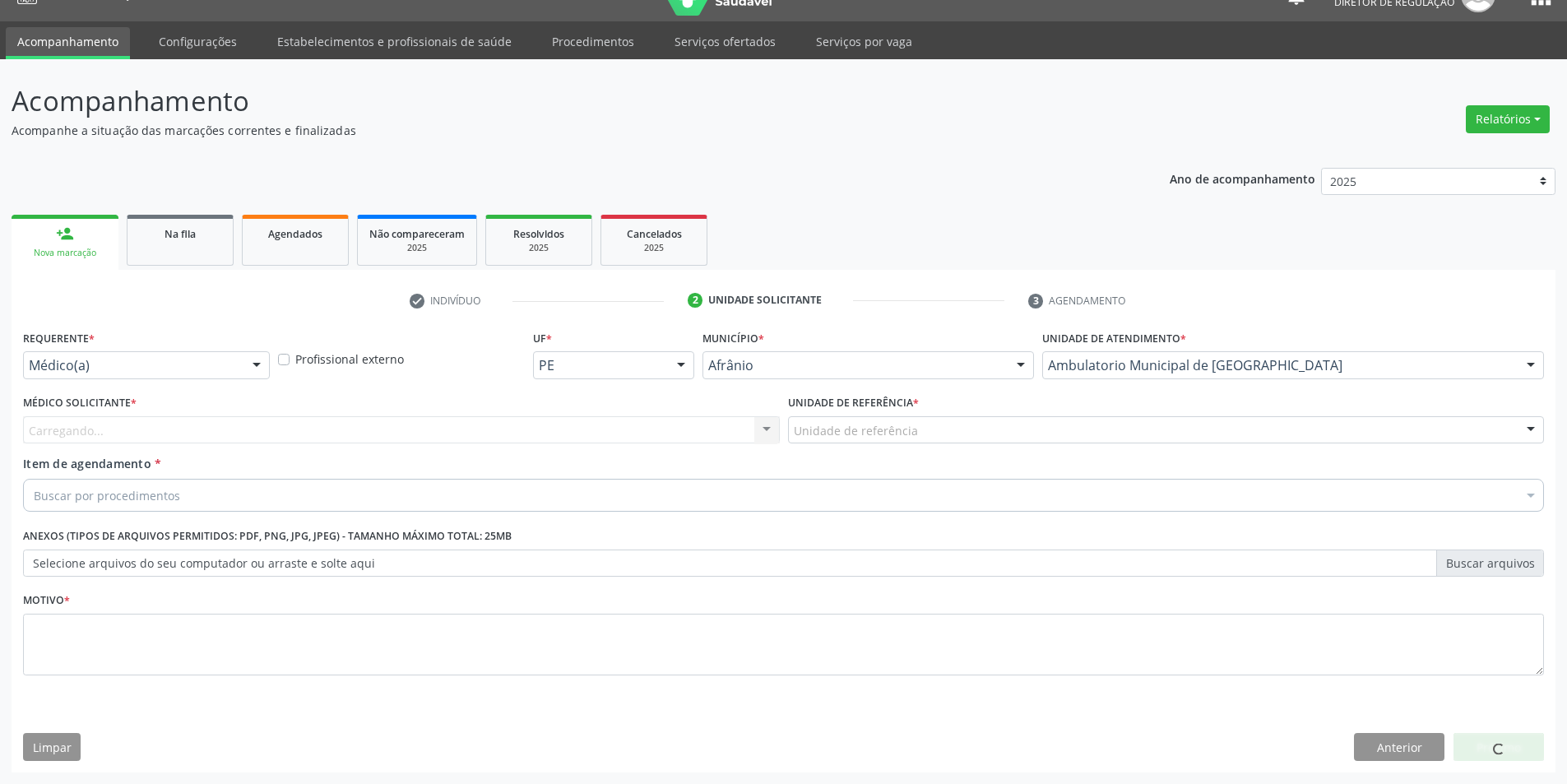
click at [1024, 422] on div "Unidade de referência" at bounding box center [1167, 430] width 757 height 28
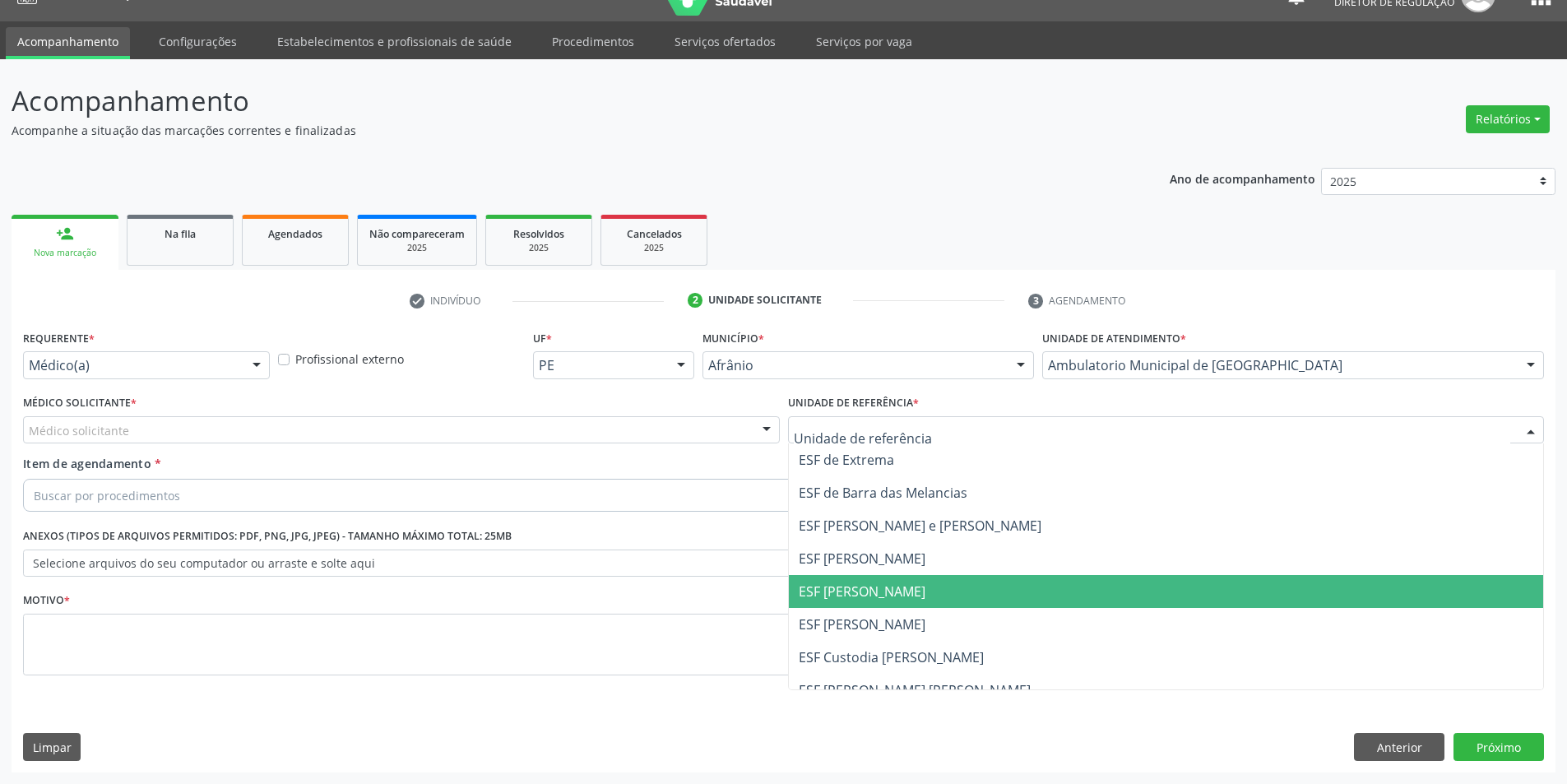
click at [976, 590] on span "ESF [PERSON_NAME]" at bounding box center [1167, 591] width 755 height 33
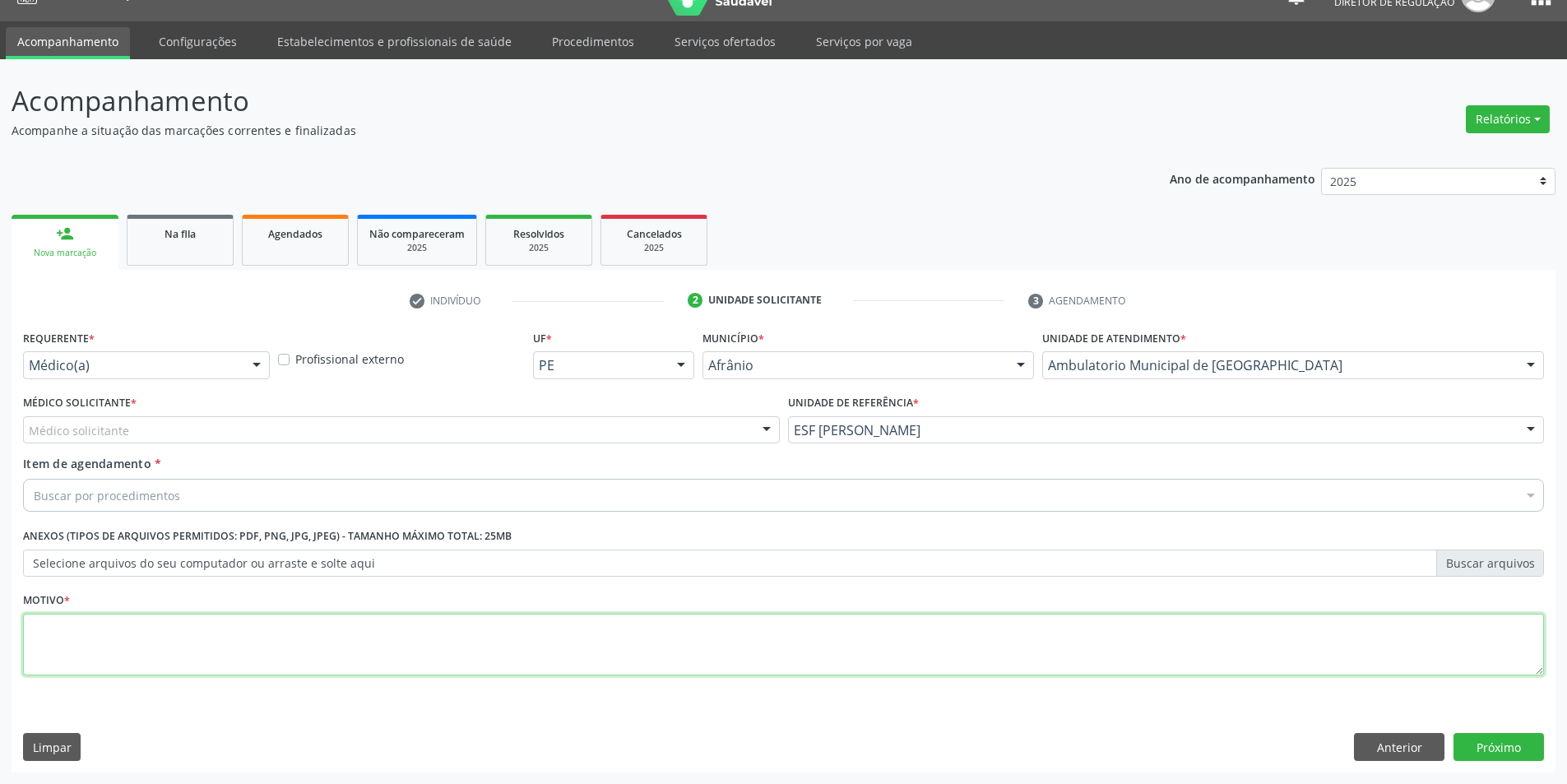
click at [460, 630] on textarea at bounding box center [784, 645] width 1521 height 62
type textarea "*"
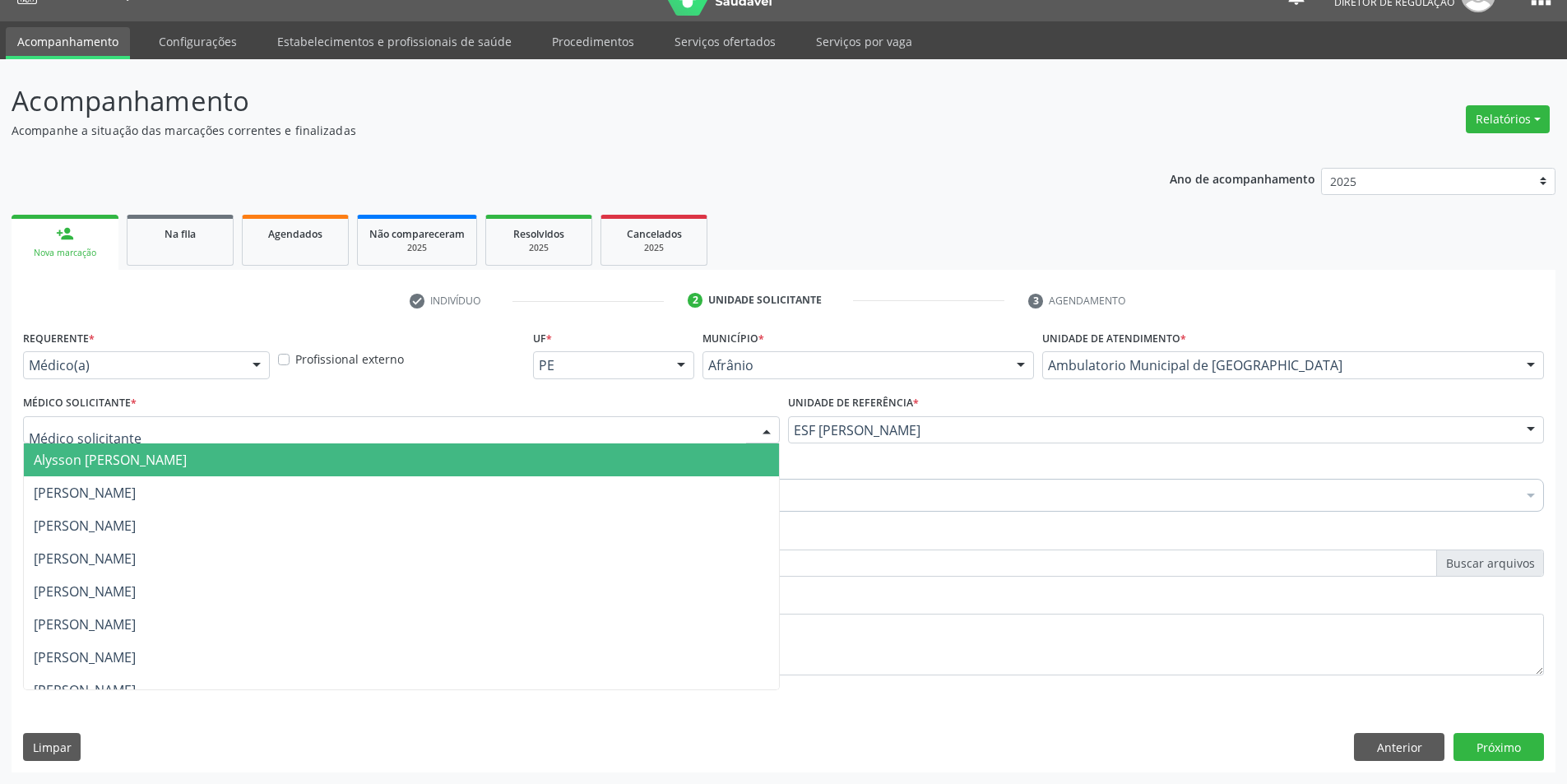
click at [200, 428] on div at bounding box center [402, 430] width 757 height 28
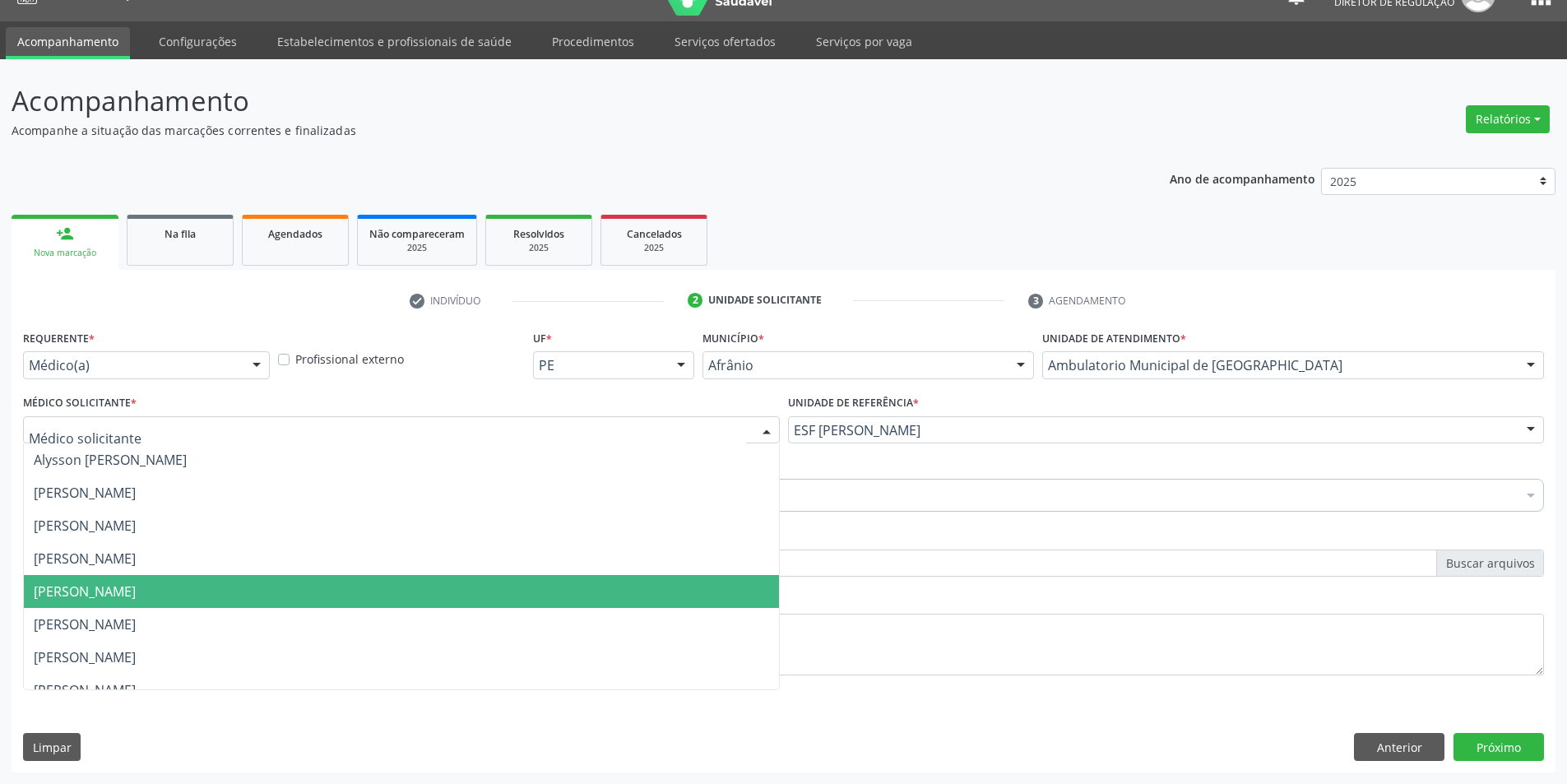
click at [213, 588] on span "[PERSON_NAME]" at bounding box center [402, 591] width 755 height 33
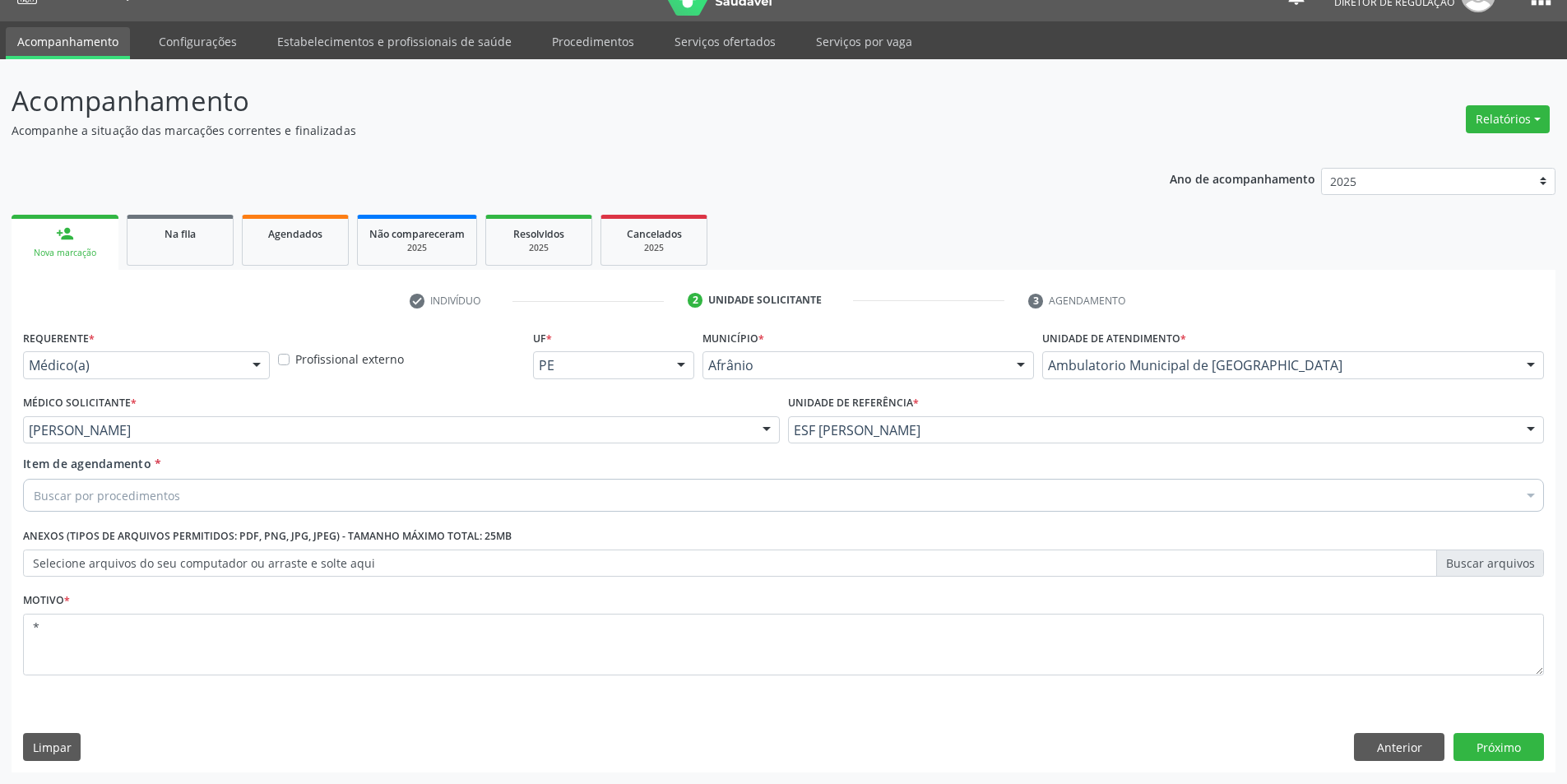
click at [228, 492] on div "Buscar por procedimentos" at bounding box center [784, 495] width 1521 height 33
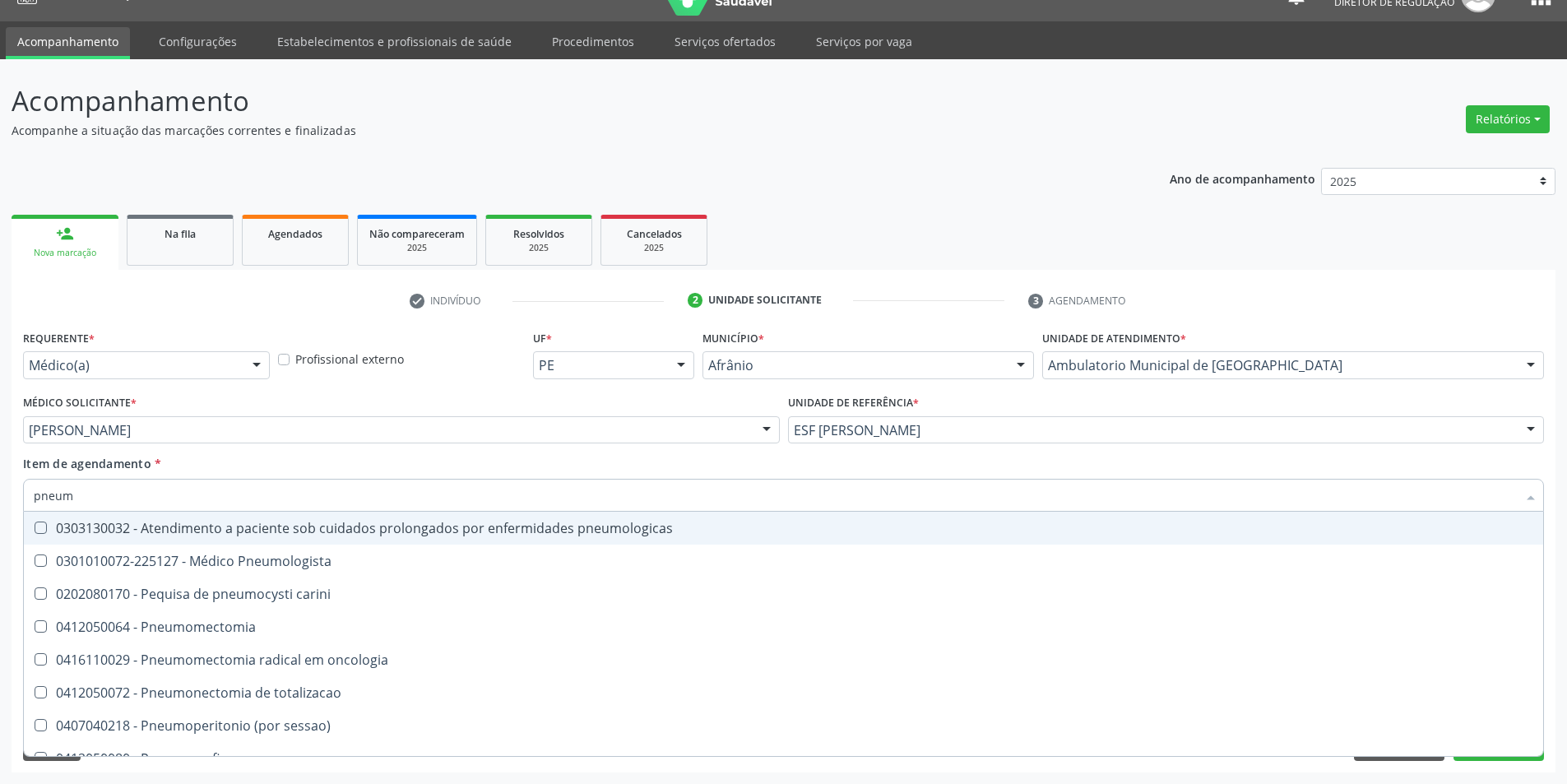
type input "pneumo"
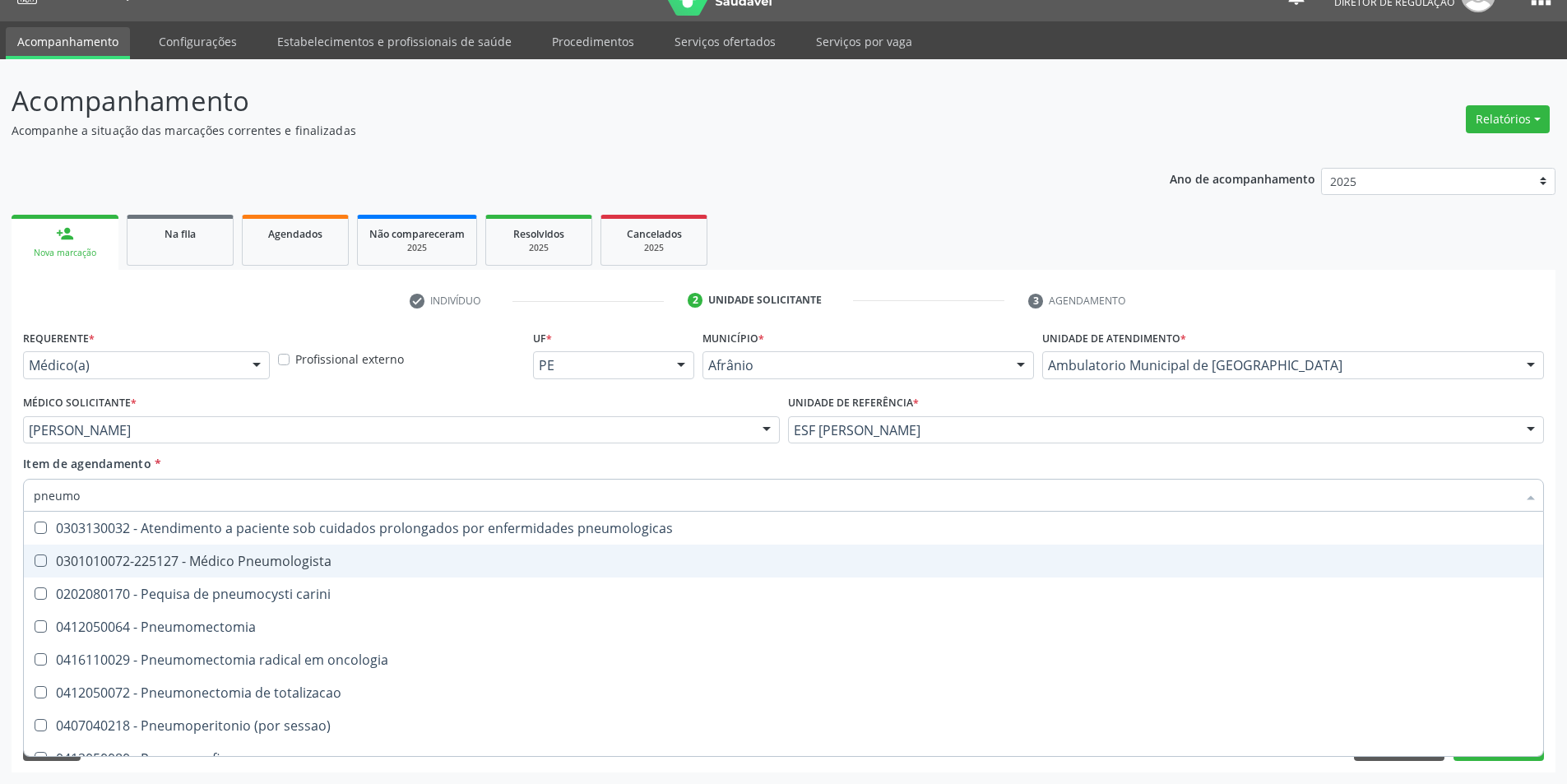
click at [253, 562] on div "0301010072-225127 - Médico Pneumologista" at bounding box center [784, 561] width 1500 height 14
checkbox Pneumologista "true"
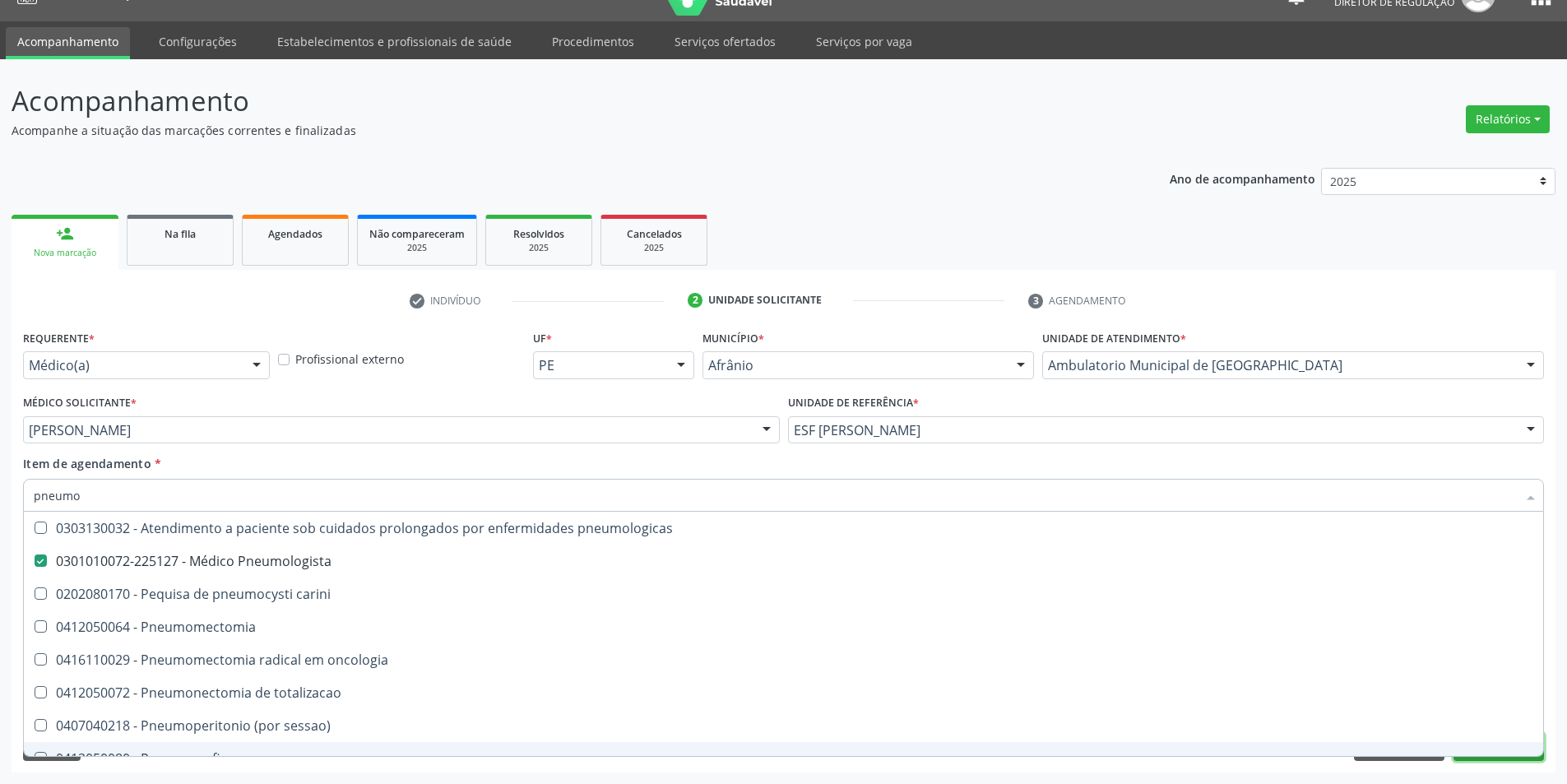
click at [1484, 758] on button "Próximo" at bounding box center [1499, 746] width 91 height 28
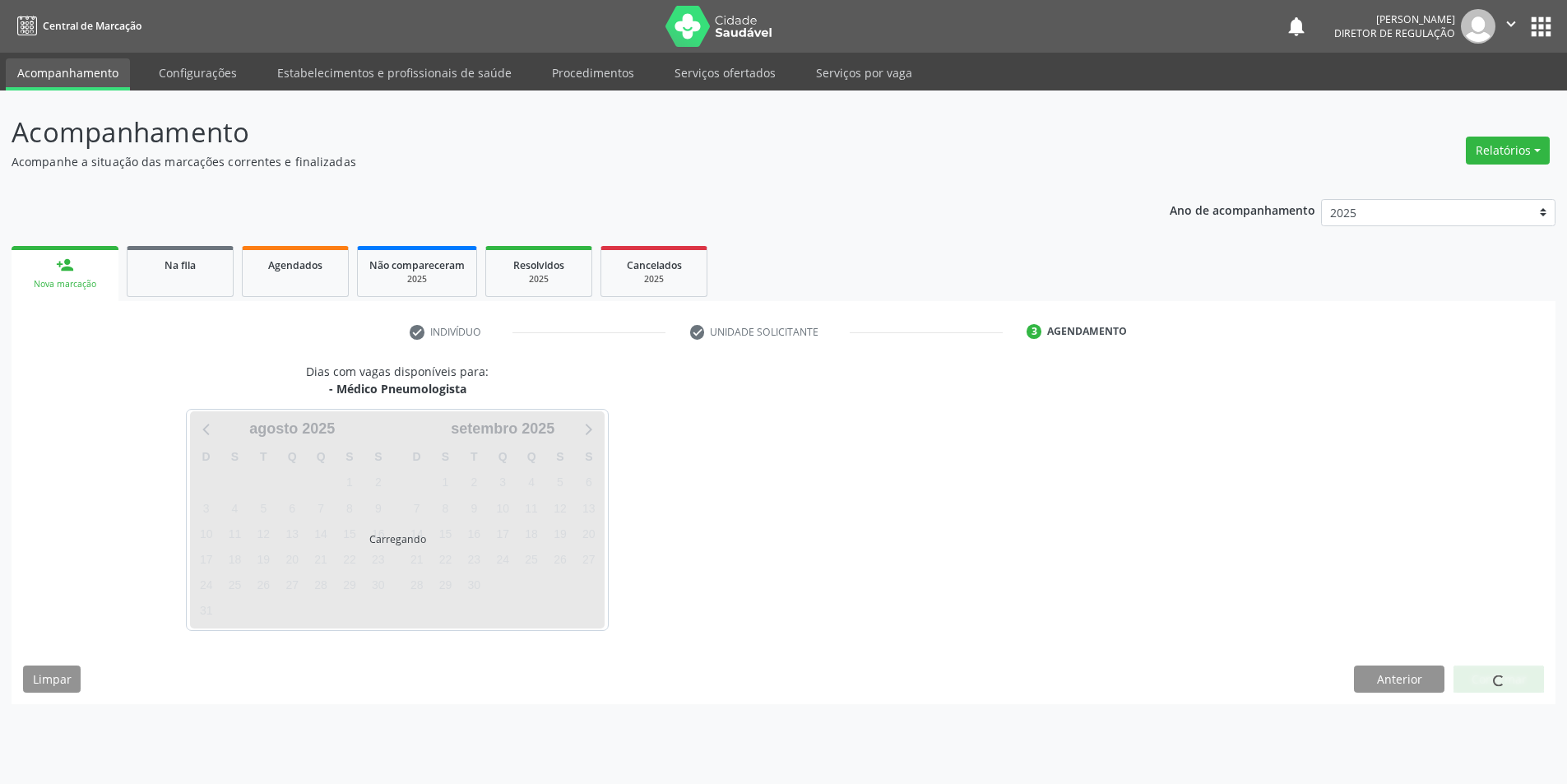
click at [1484, 758] on div "Acompanhamento Acompanhe a situação das marcações correntes e finalizadas Relat…" at bounding box center [784, 437] width 1567 height 694
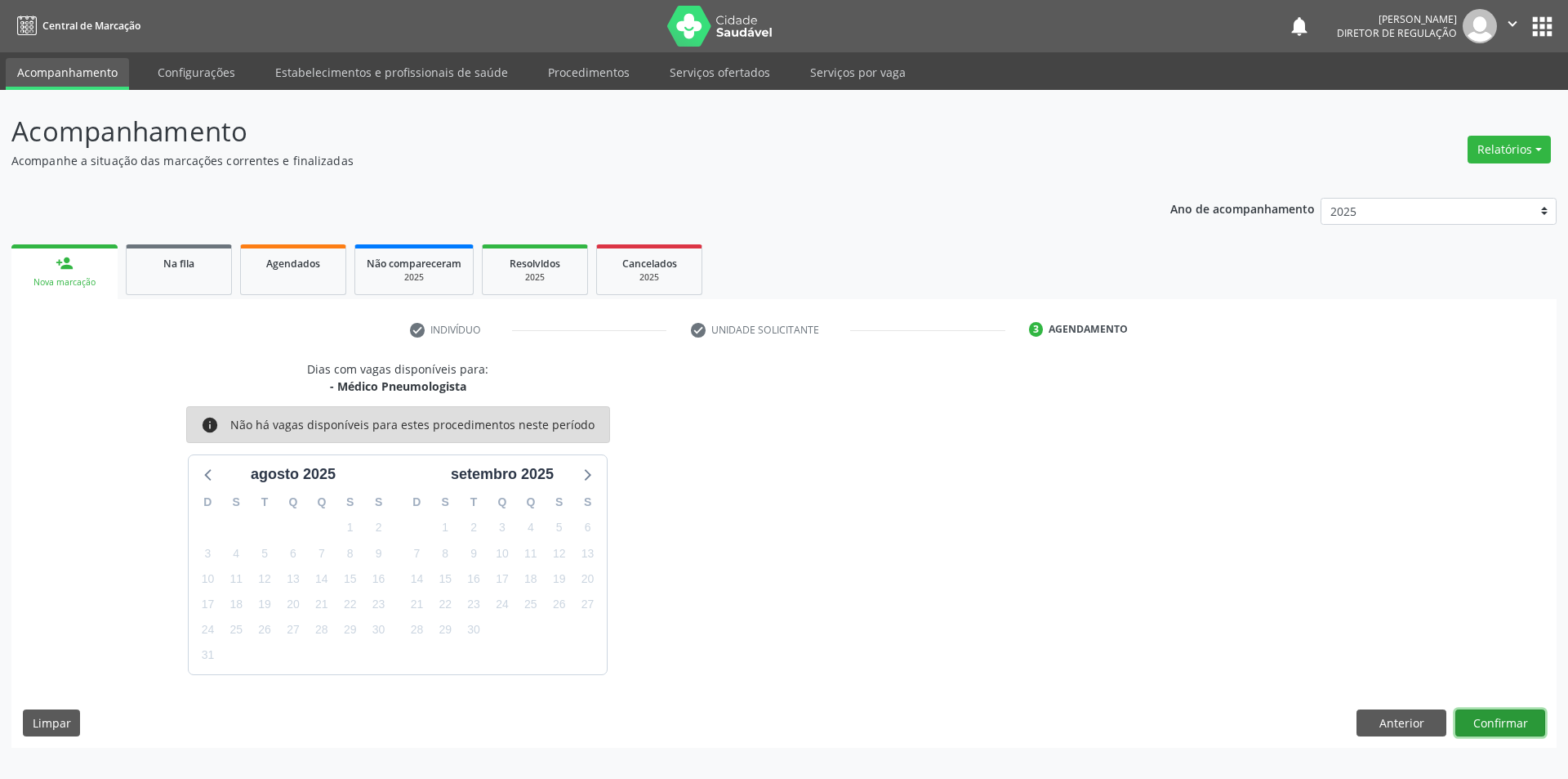
click at [1492, 717] on button "Confirmar" at bounding box center [1499, 723] width 90 height 28
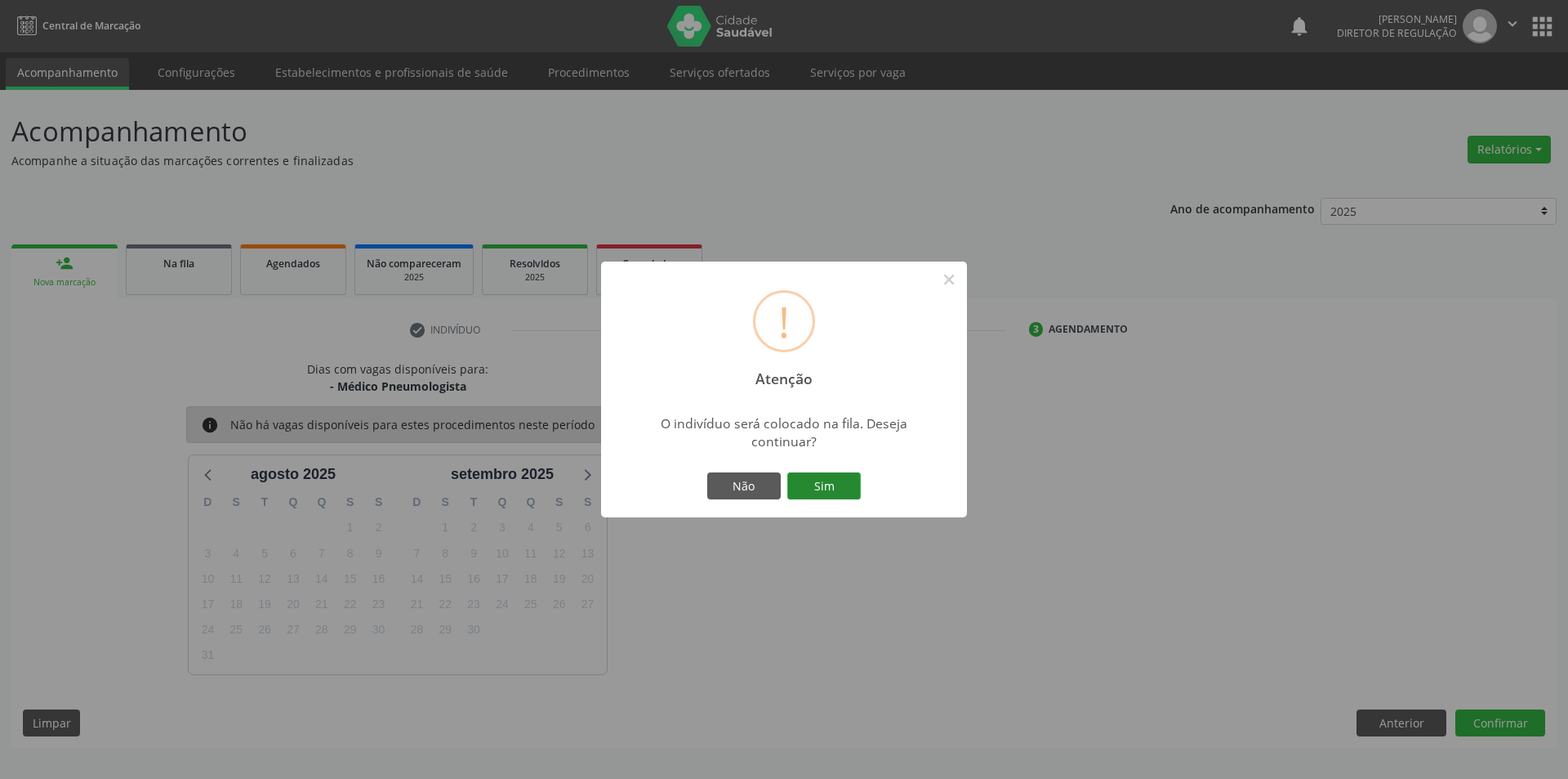
click at [832, 493] on button "Sim" at bounding box center [824, 486] width 73 height 28
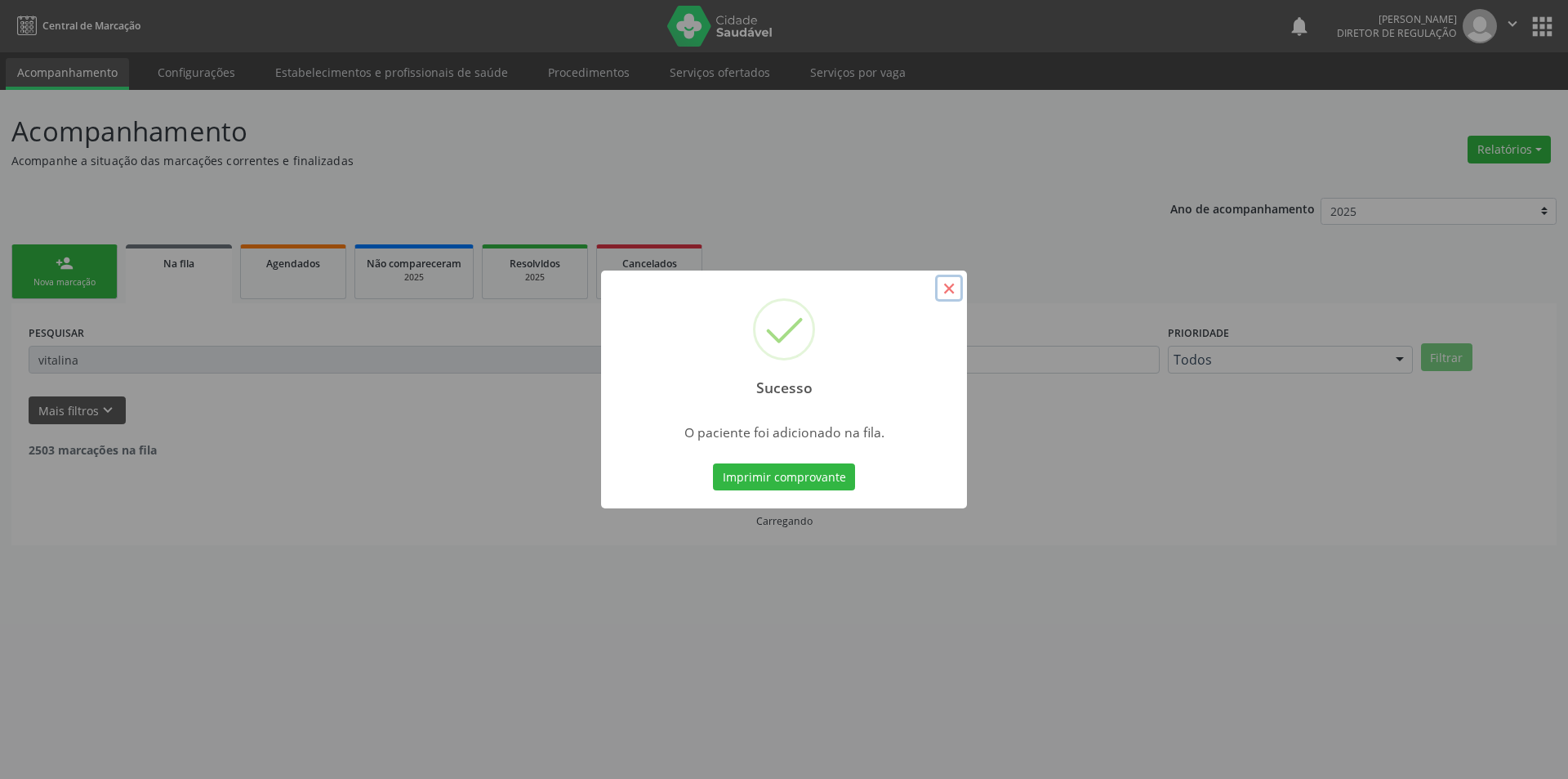
click at [953, 293] on button "×" at bounding box center [949, 288] width 28 height 28
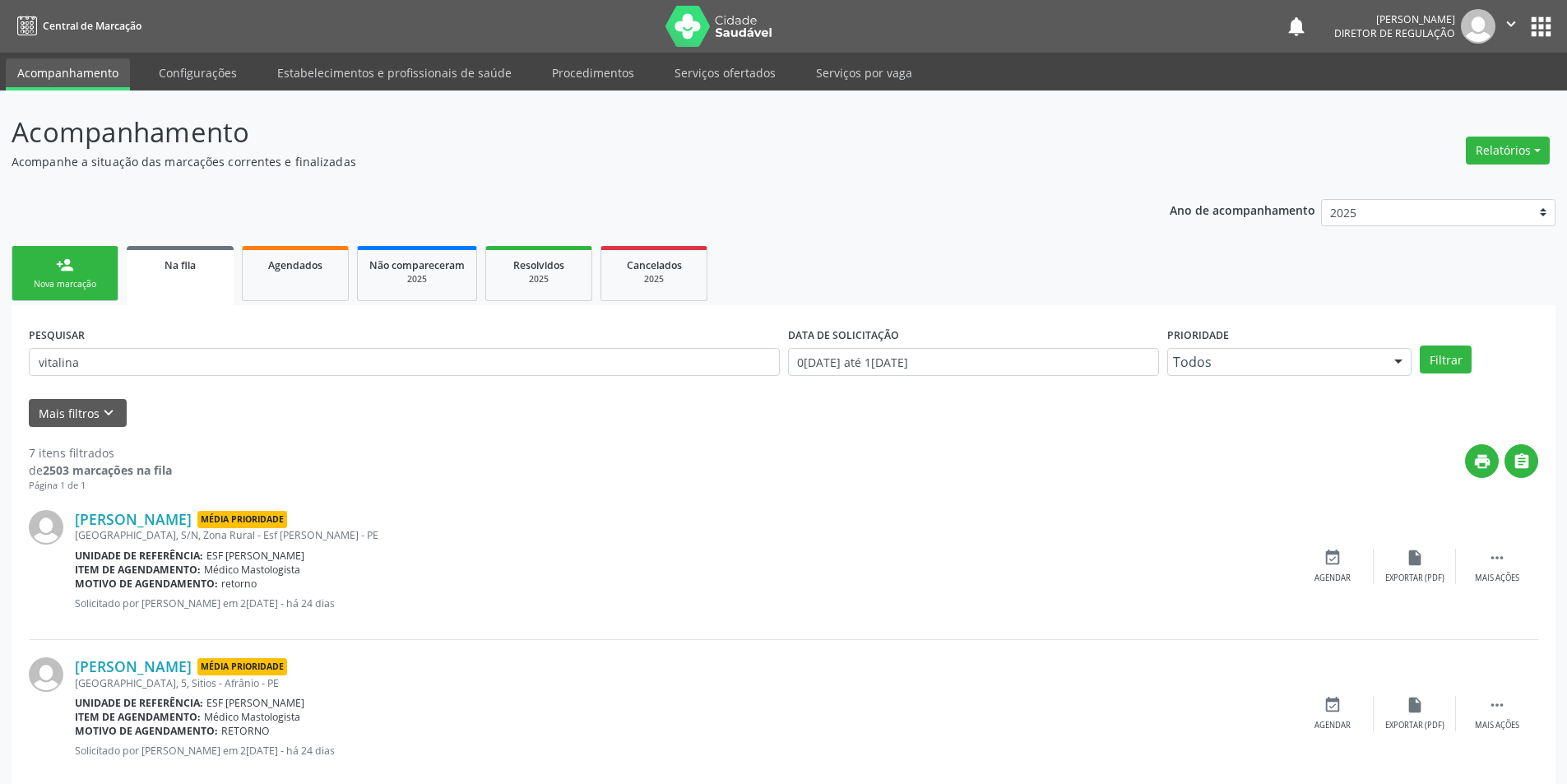
click at [88, 281] on div "Nova marcação" at bounding box center [65, 284] width 83 height 13
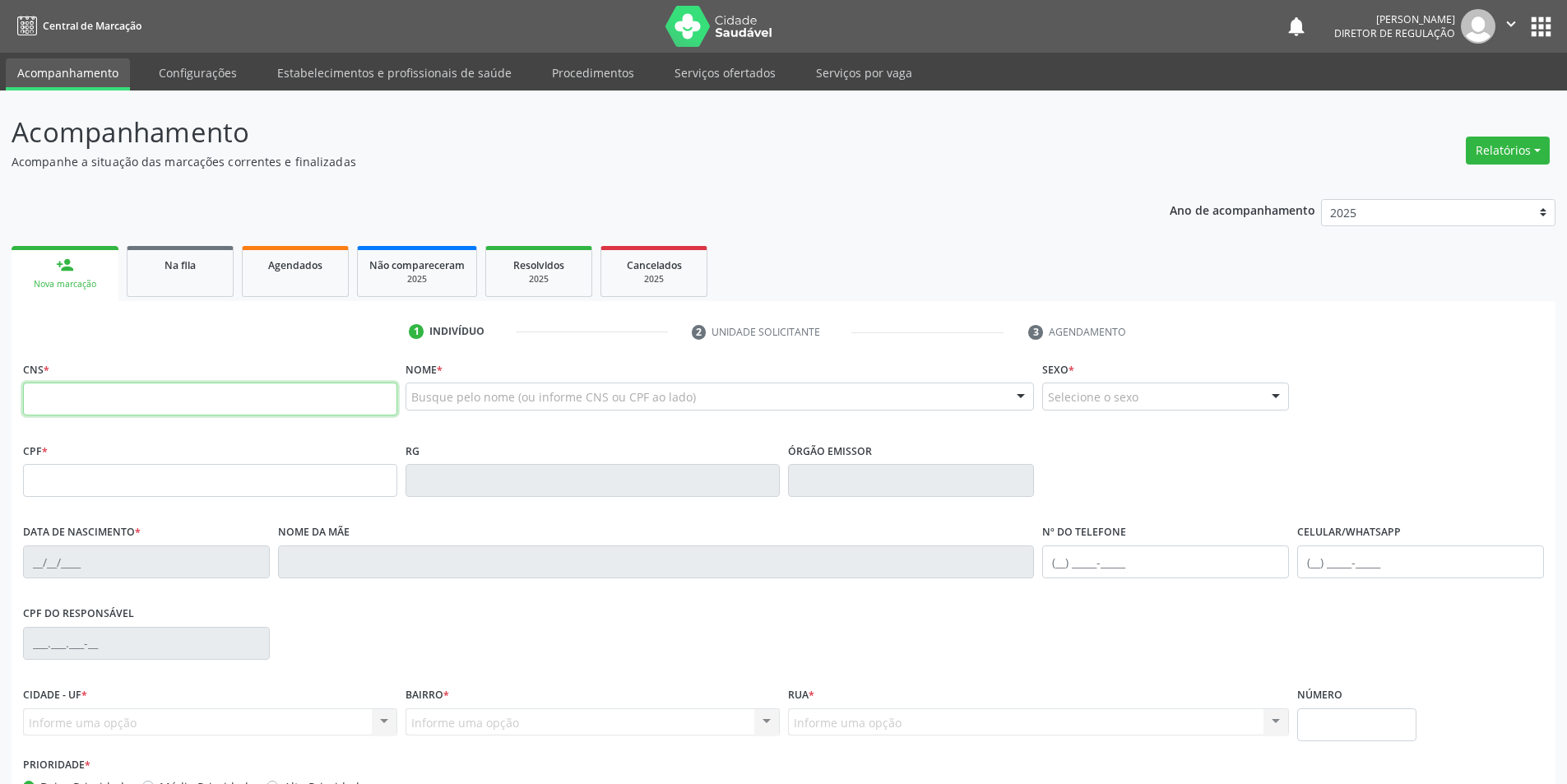
click at [362, 405] on input "text" at bounding box center [210, 399] width 375 height 33
type input "709 8060 2928 8394"
type input "12/12/2021"
type input "S/N"
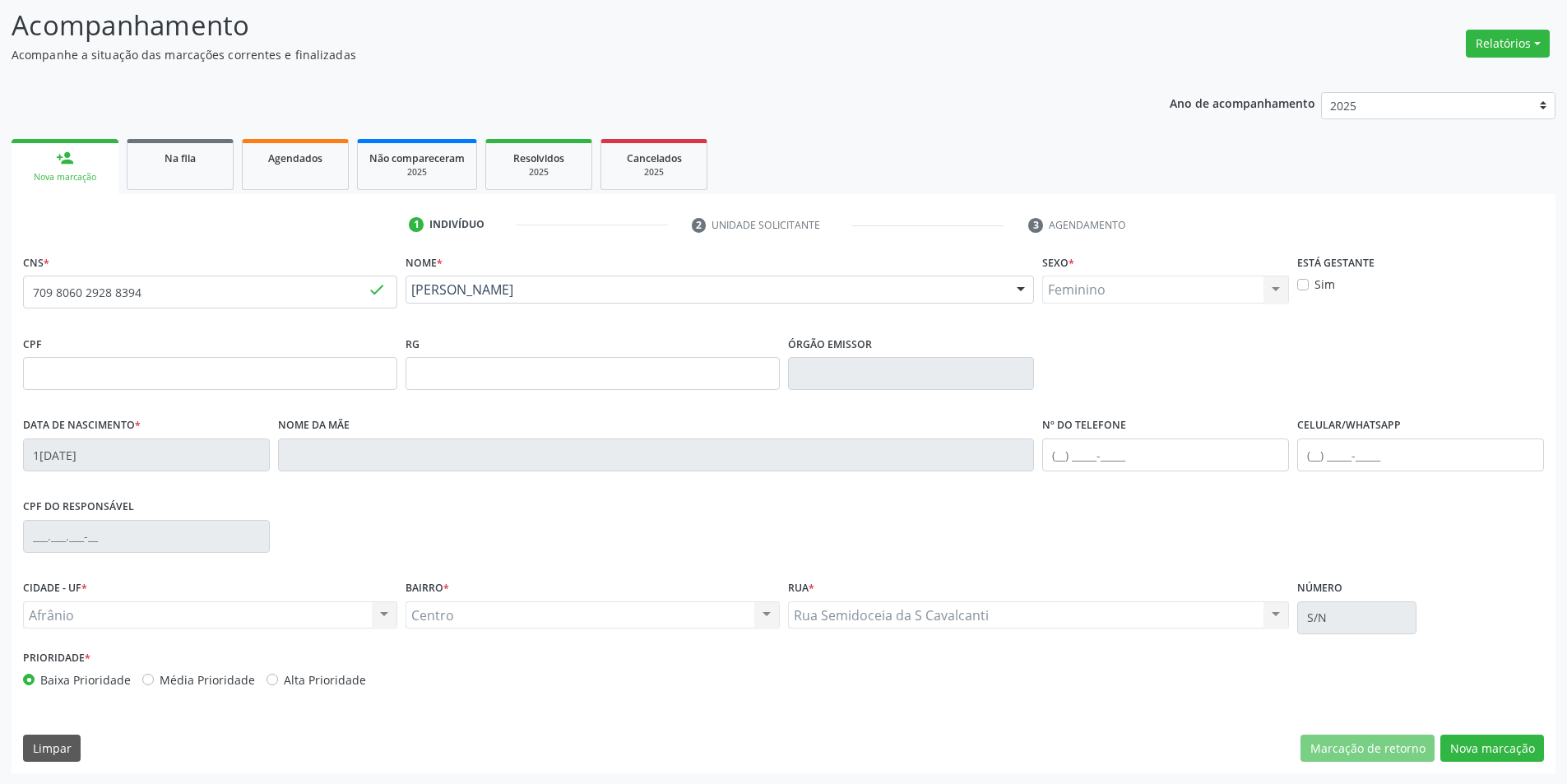
scroll to position [108, 0]
click at [1506, 745] on button "Nova marcação" at bounding box center [1492, 747] width 104 height 28
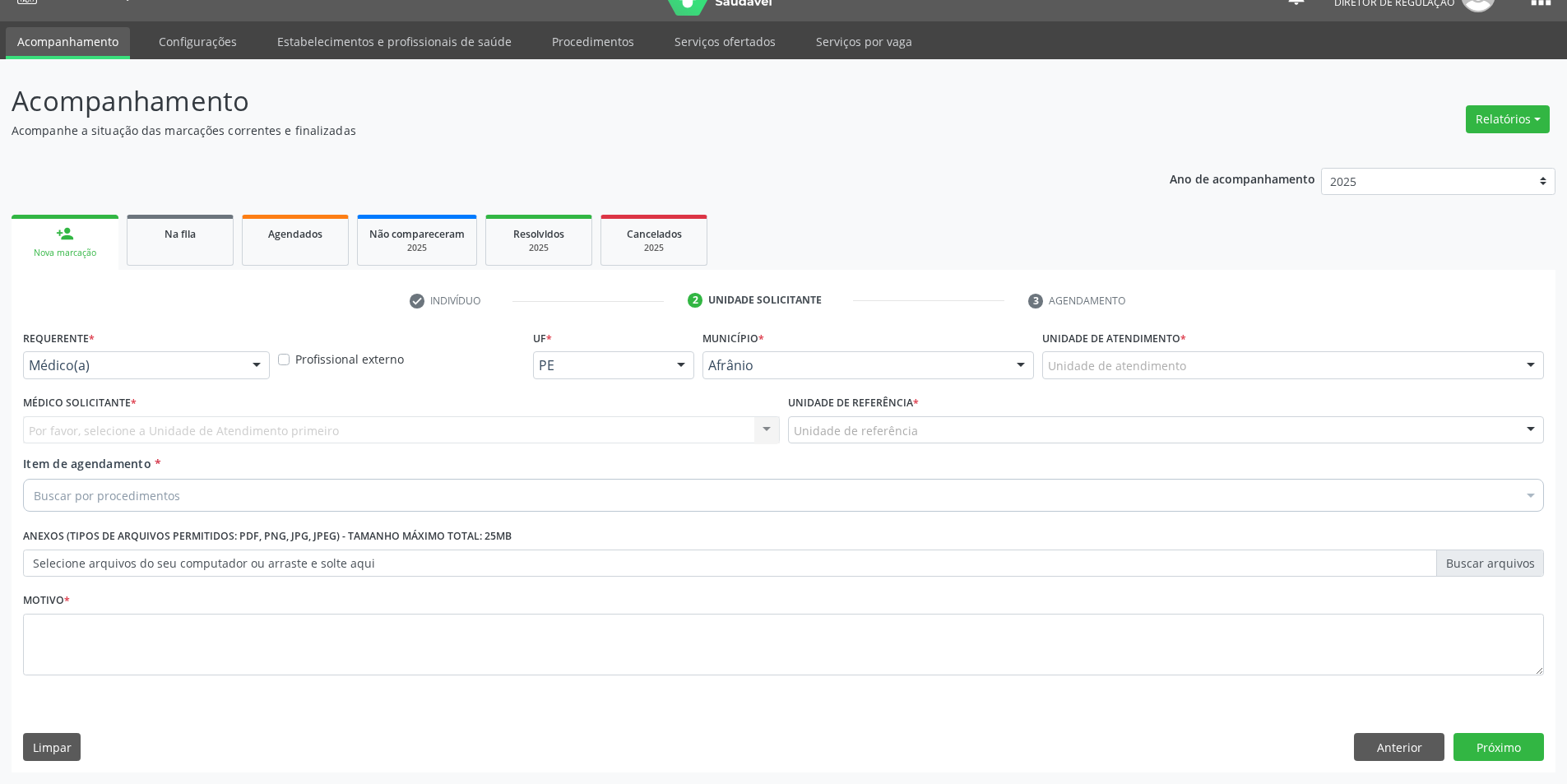
scroll to position [31, 0]
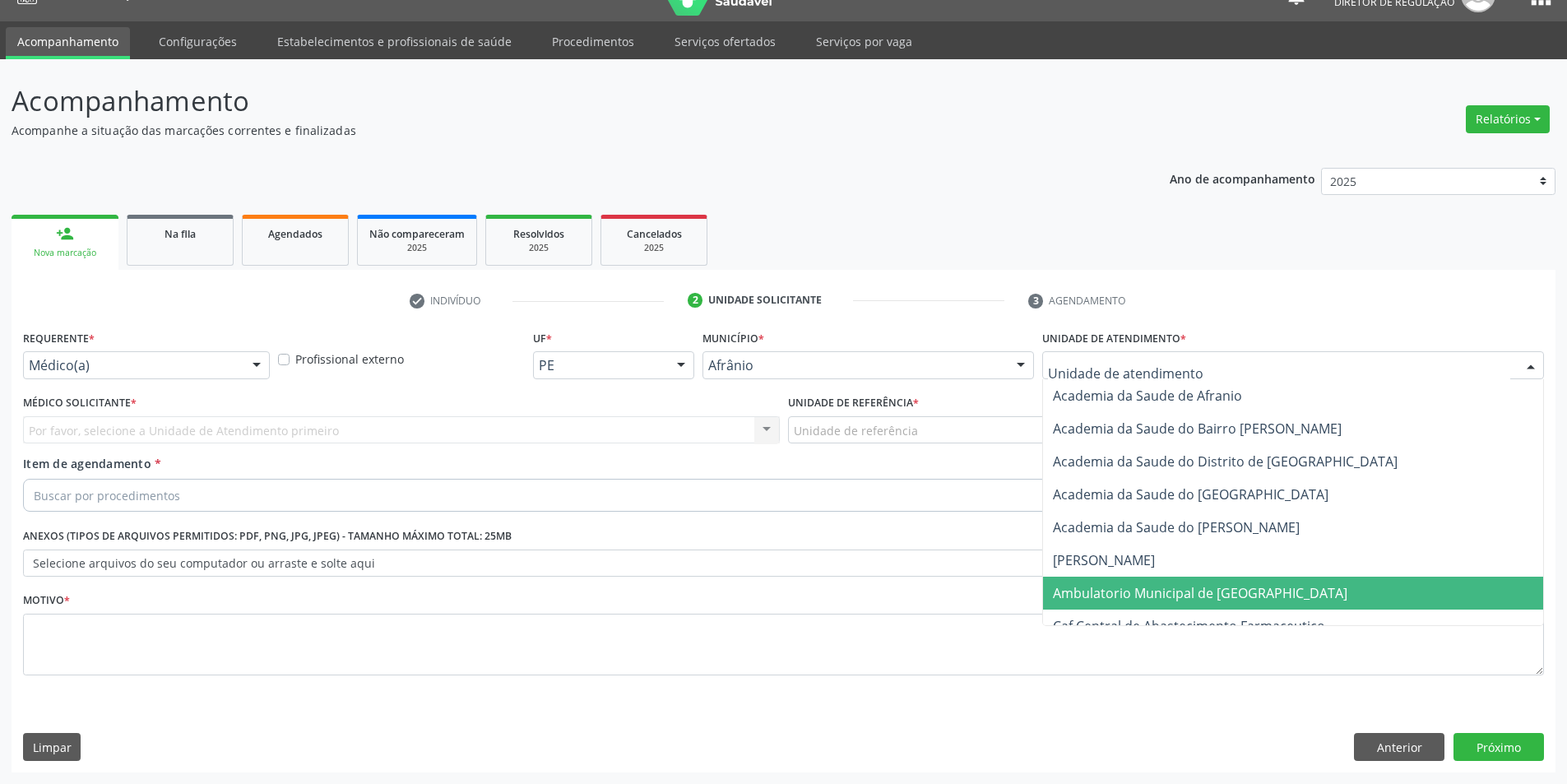
click at [1251, 590] on span "Ambulatorio Municipal de [GEOGRAPHIC_DATA]" at bounding box center [1200, 592] width 295 height 18
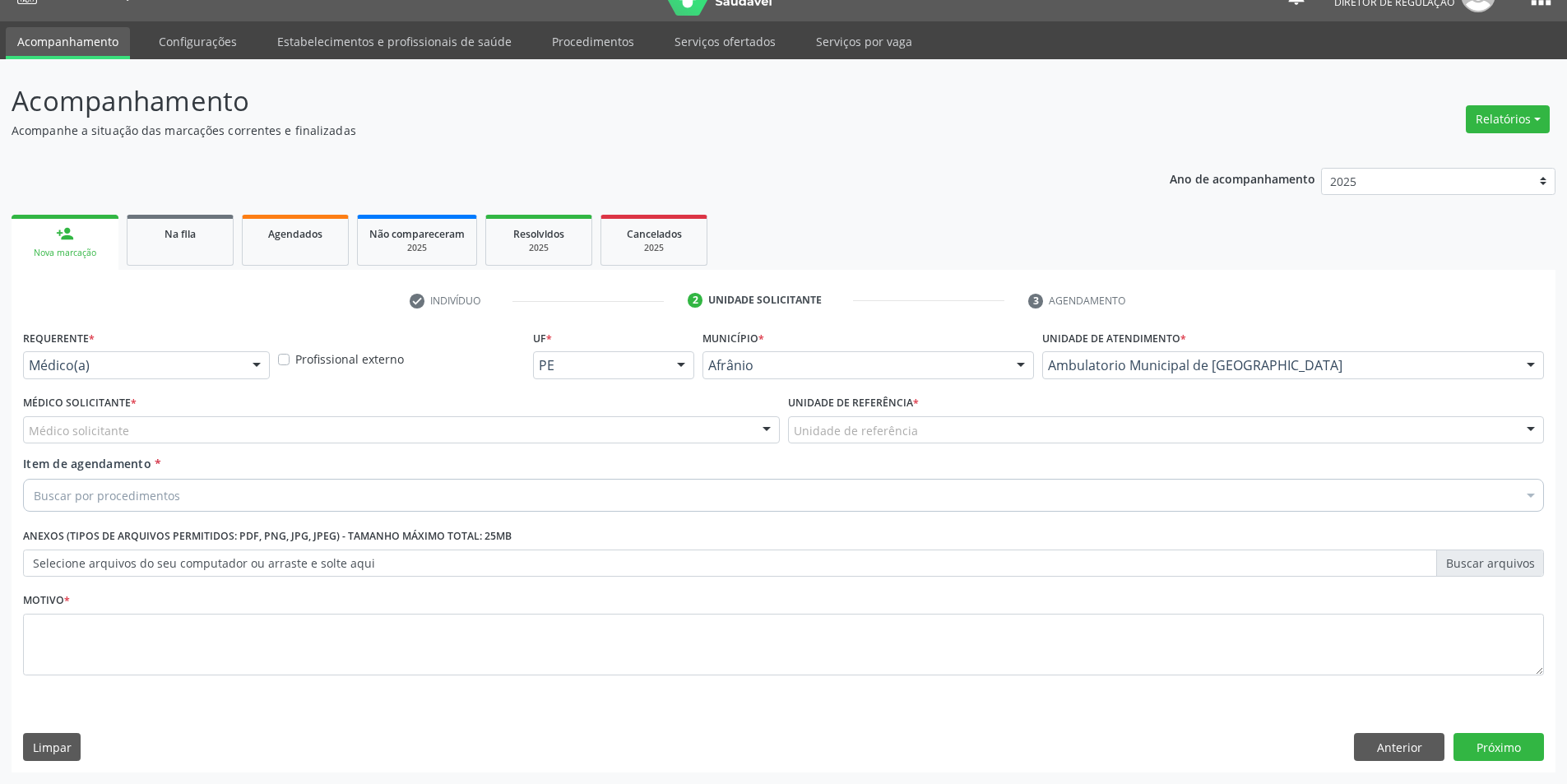
click at [956, 425] on div "Unidade de referência" at bounding box center [1167, 430] width 757 height 28
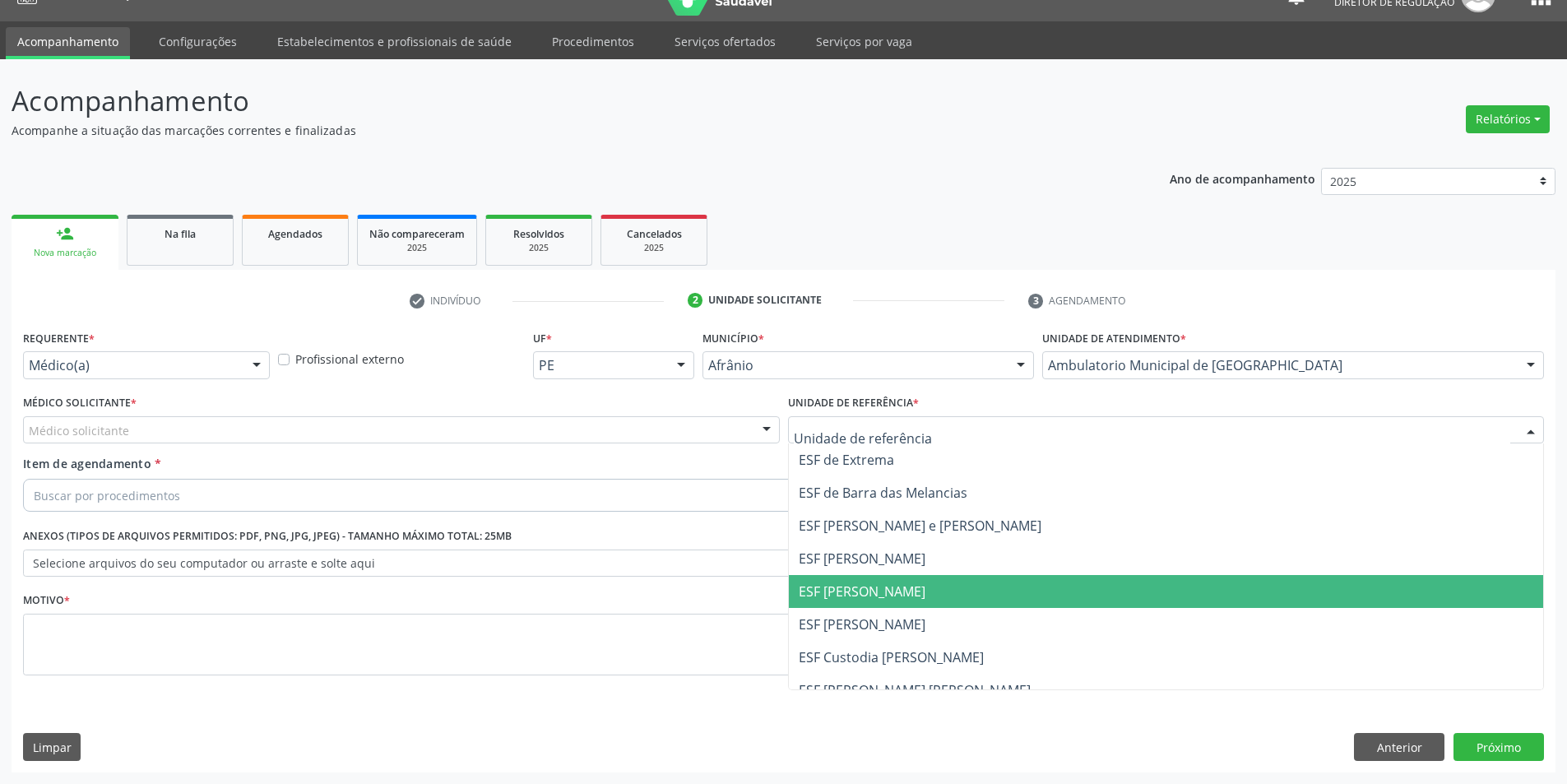
click at [993, 592] on span "ESF [PERSON_NAME]" at bounding box center [1167, 591] width 755 height 33
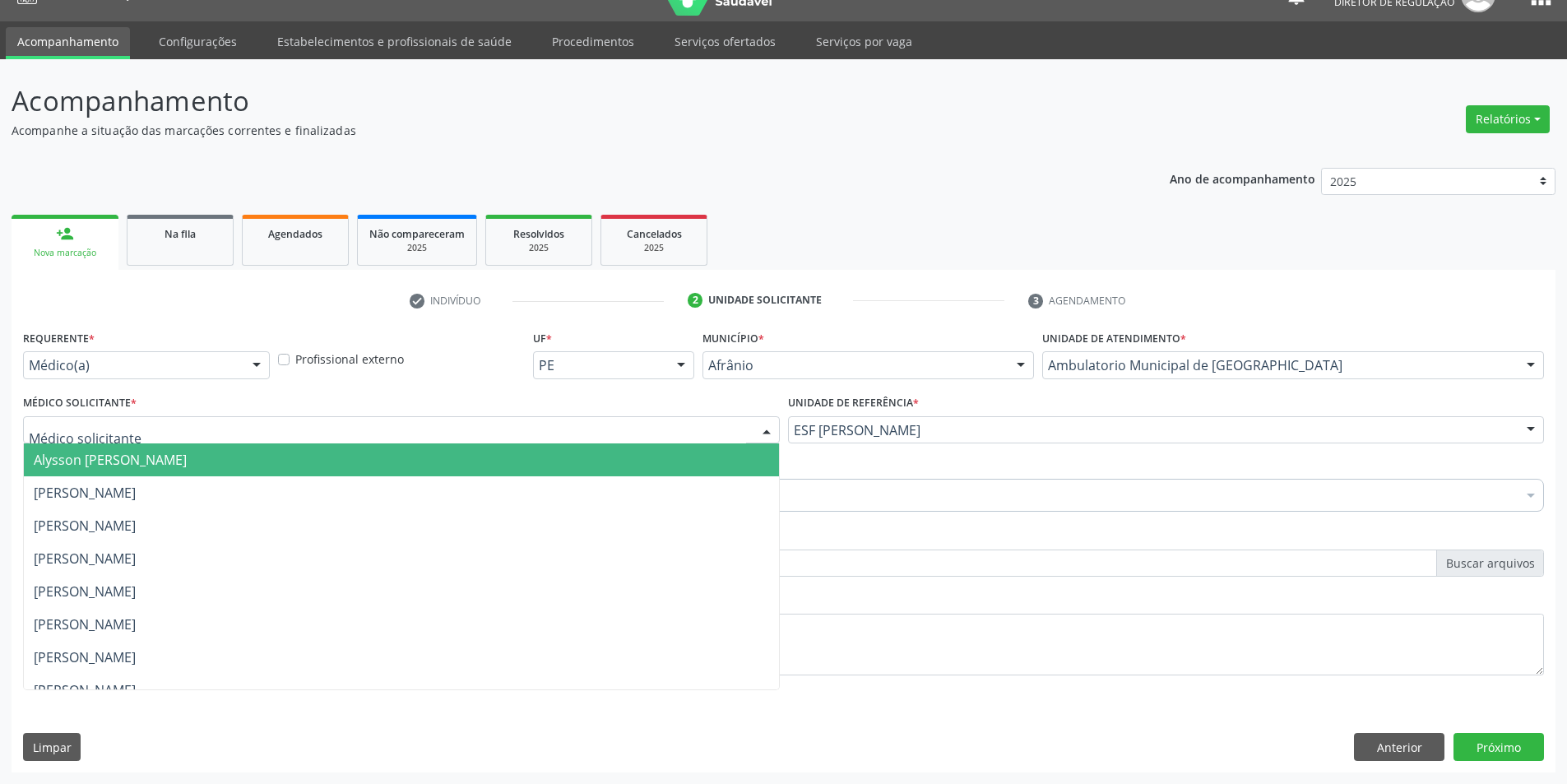
click at [659, 426] on div at bounding box center [402, 430] width 757 height 28
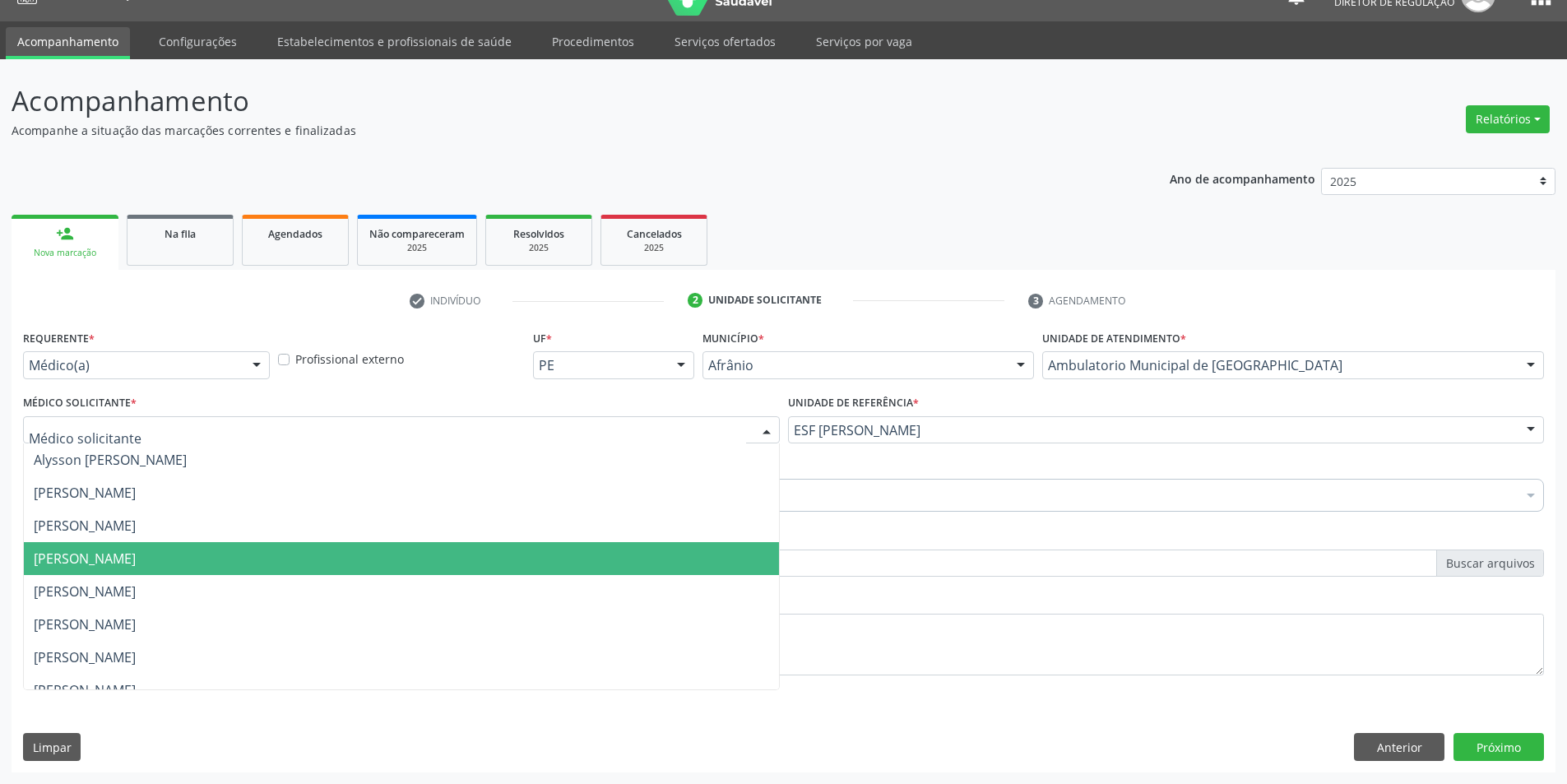
click at [654, 565] on span "[PERSON_NAME]" at bounding box center [402, 558] width 755 height 33
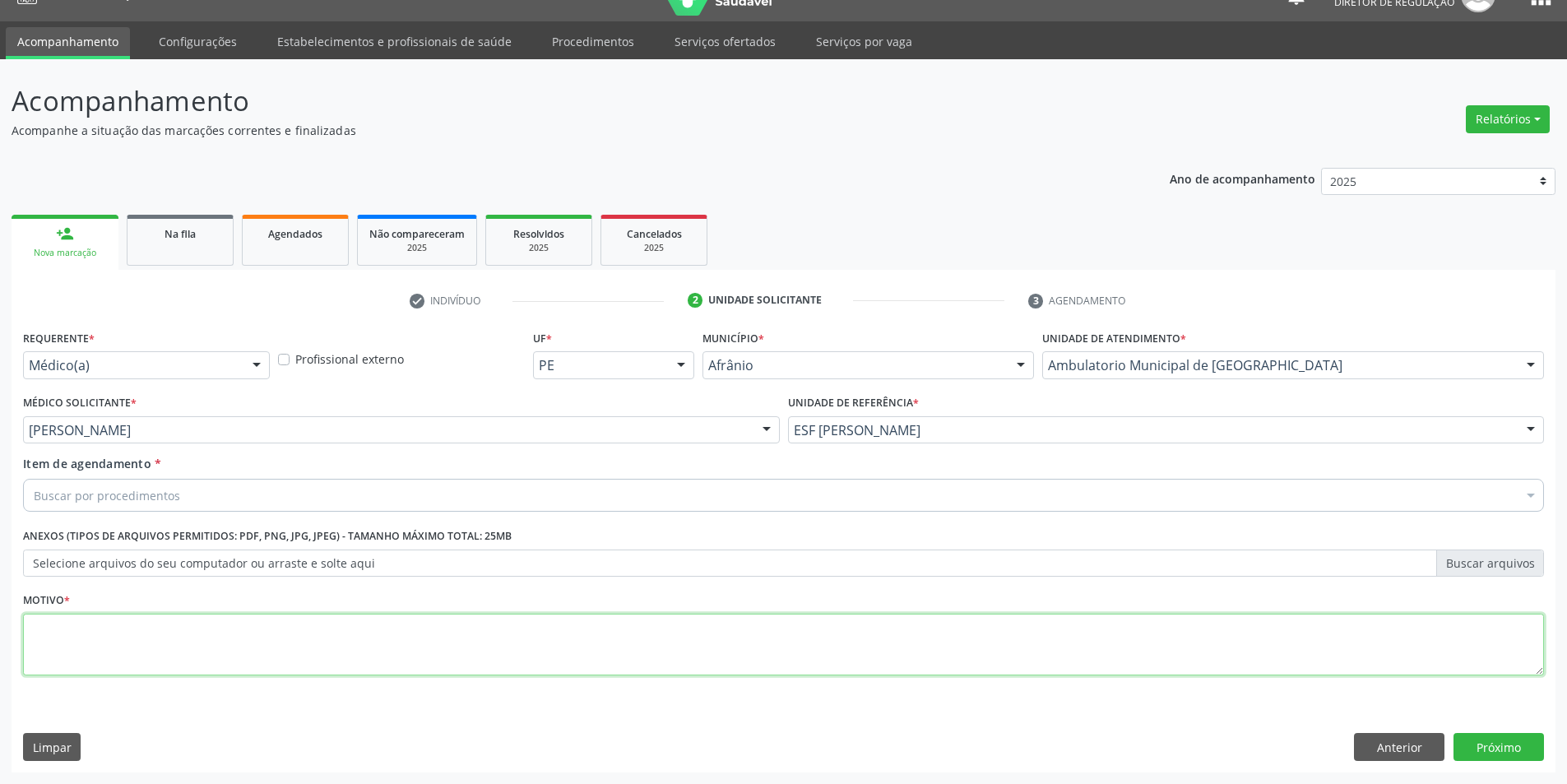
click at [641, 641] on textarea at bounding box center [784, 645] width 1521 height 62
type textarea "*"
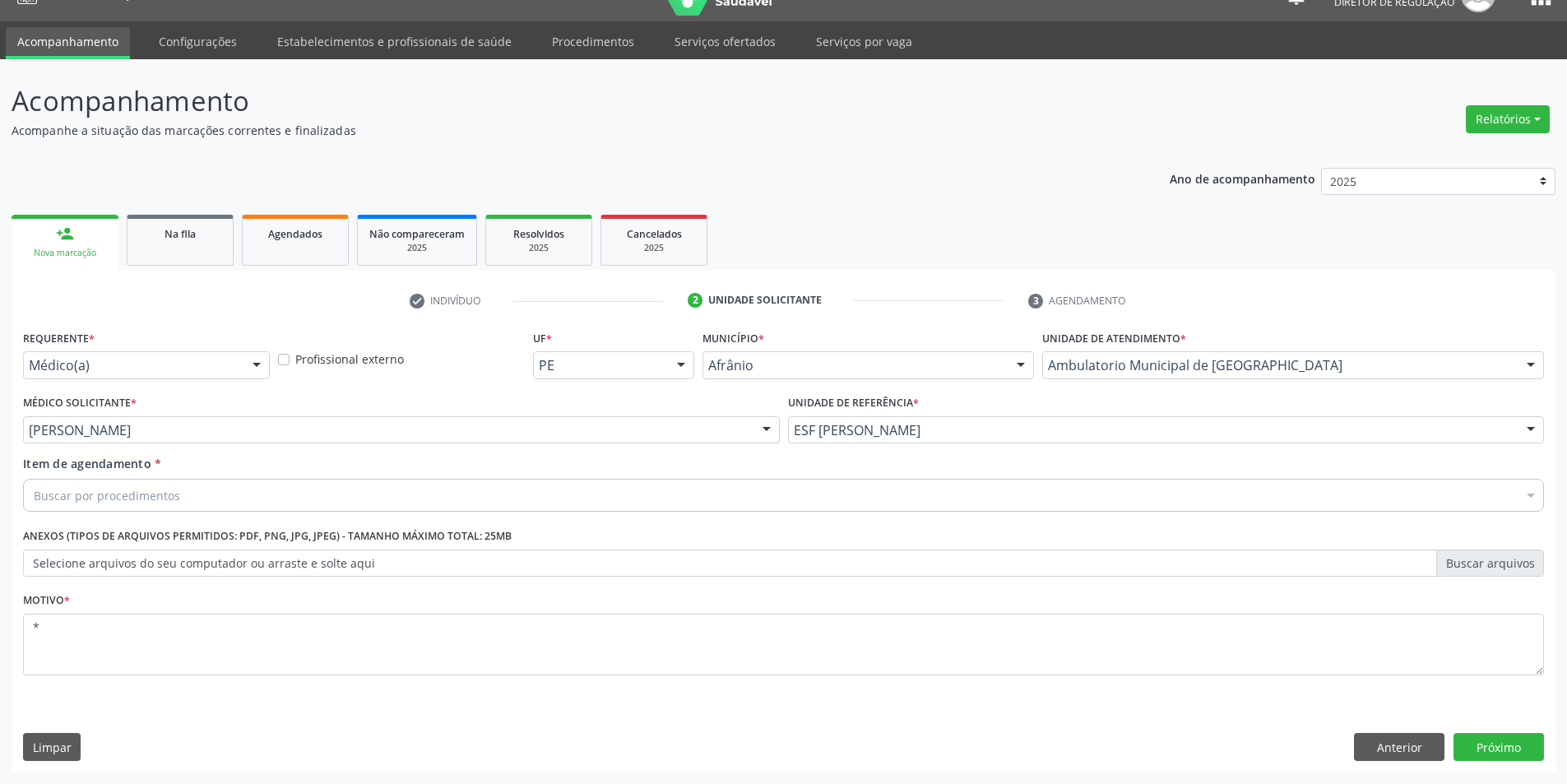
click at [434, 499] on div "Buscar por procedimentos" at bounding box center [784, 495] width 1521 height 33
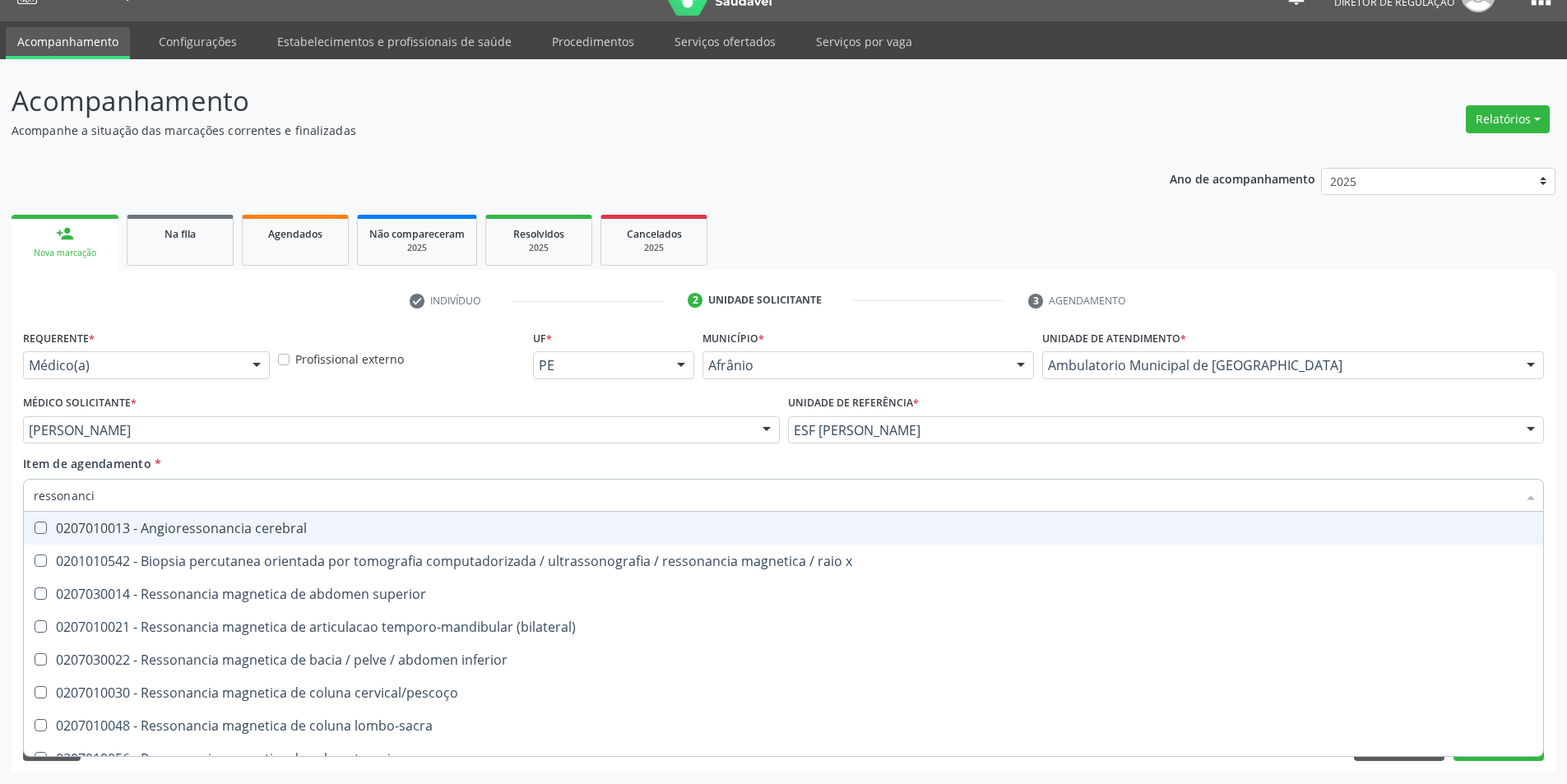
type input "ressonancia"
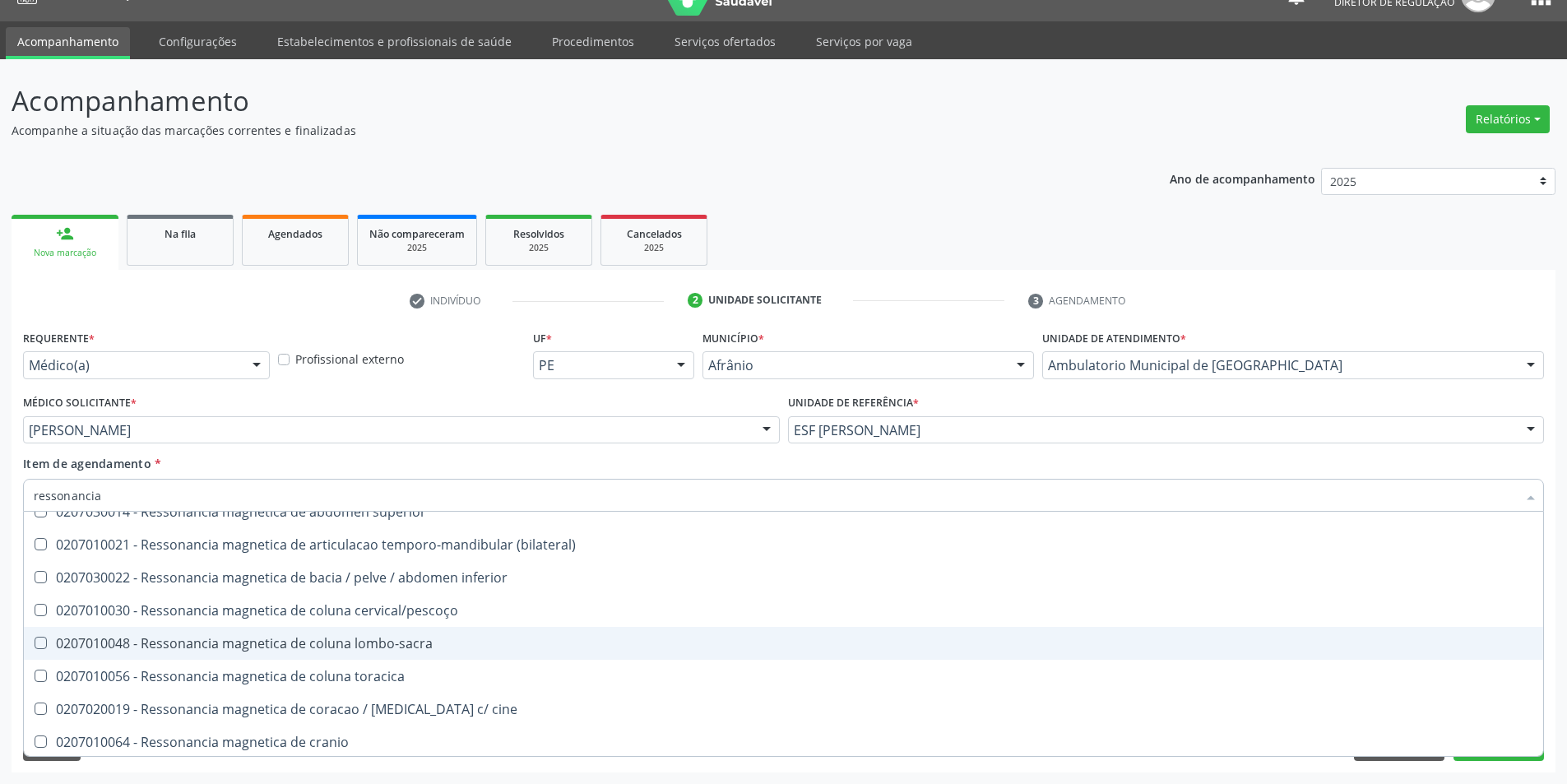
scroll to position [164, 0]
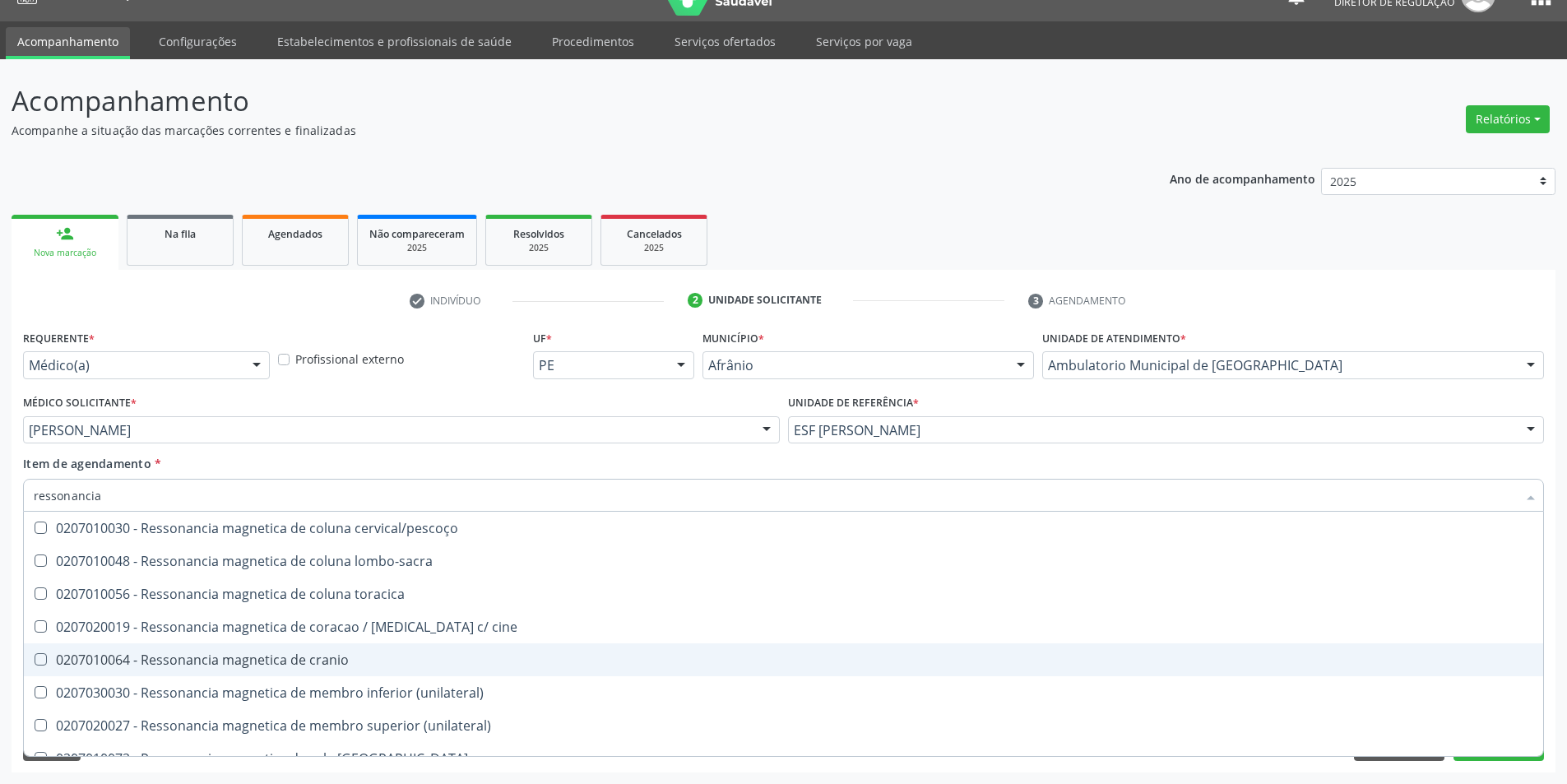
click at [503, 649] on span "0207010064 - Ressonancia magnetica de cranio" at bounding box center [784, 659] width 1519 height 33
checkbox cranio "true"
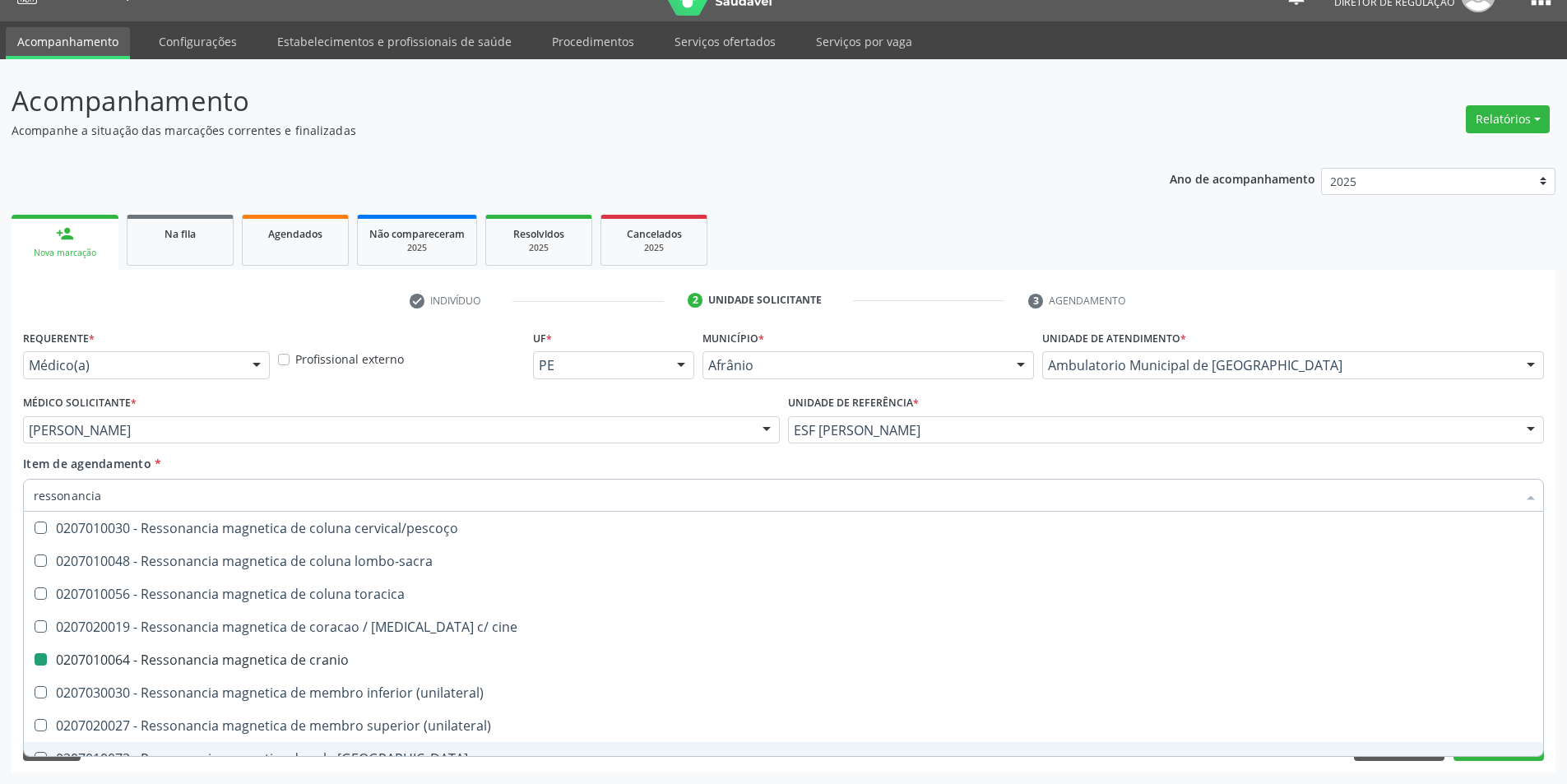
click at [1481, 761] on div "Requerente * Médico(a) Médico(a) Enfermeiro(a) Paciente Nenhum resultado encont…" at bounding box center [784, 549] width 1545 height 446
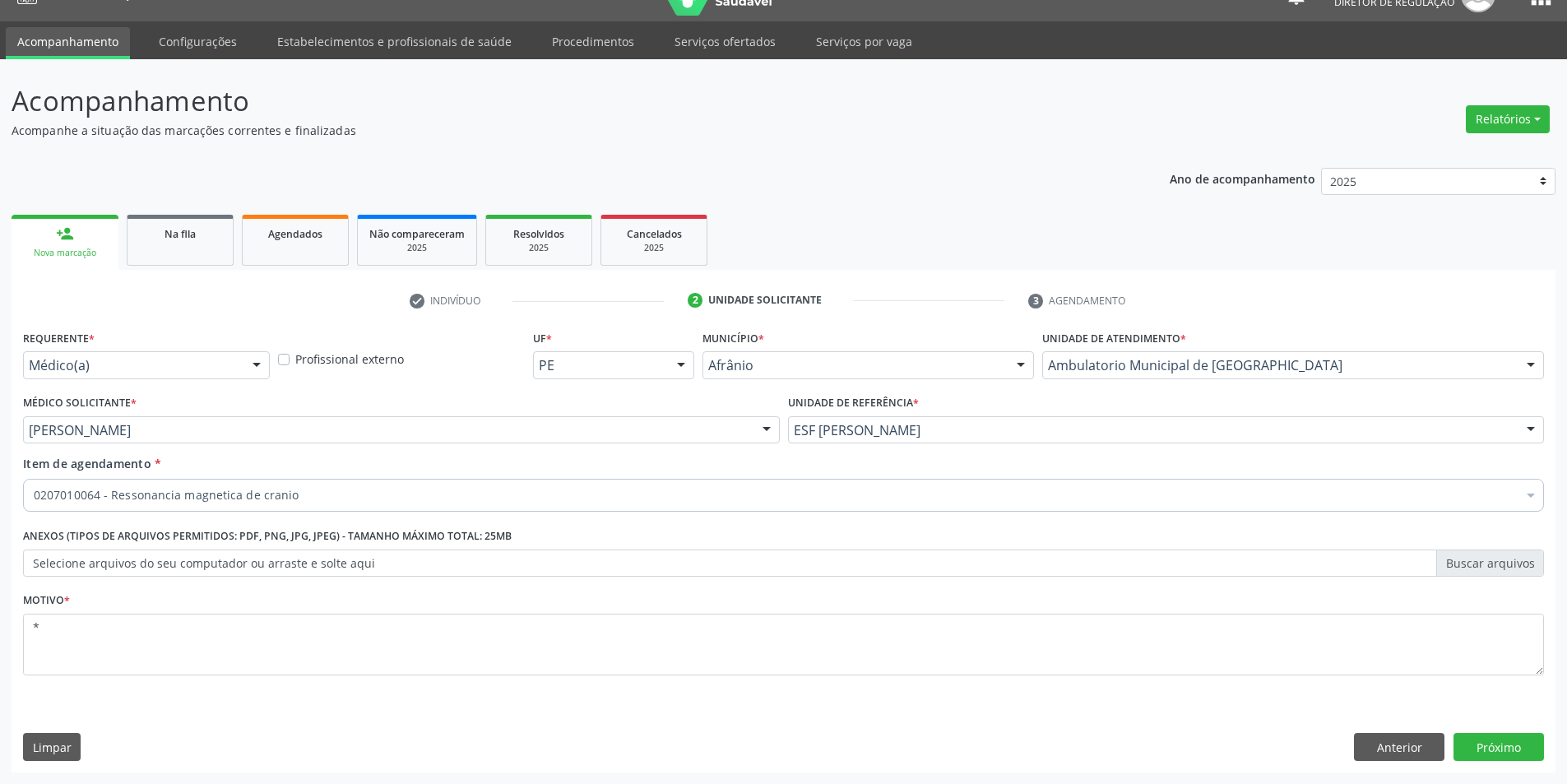
scroll to position [0, 0]
click at [1488, 747] on button "Próximo" at bounding box center [1499, 746] width 91 height 28
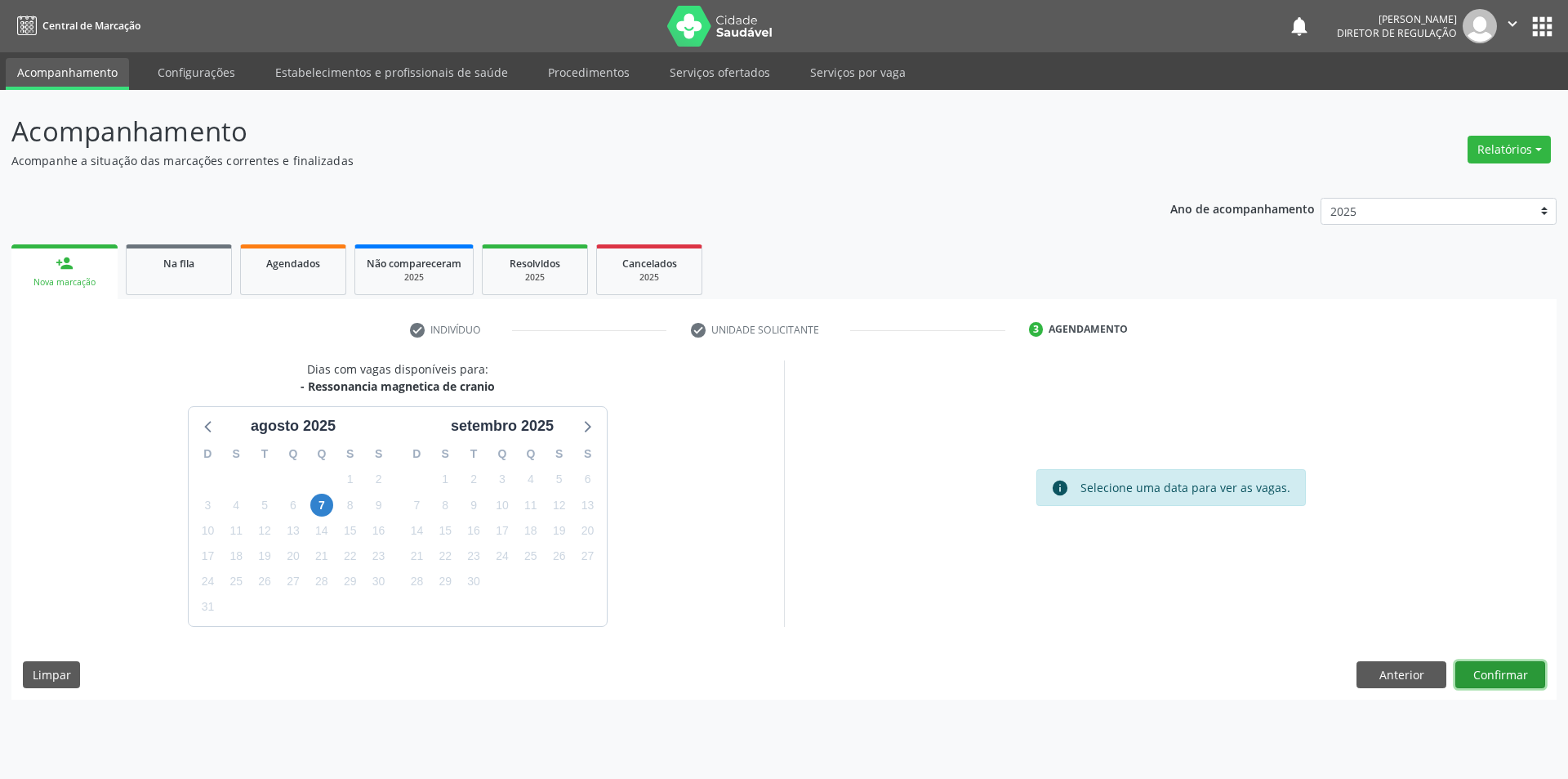
click at [1500, 676] on button "Confirmar" at bounding box center [1499, 675] width 90 height 28
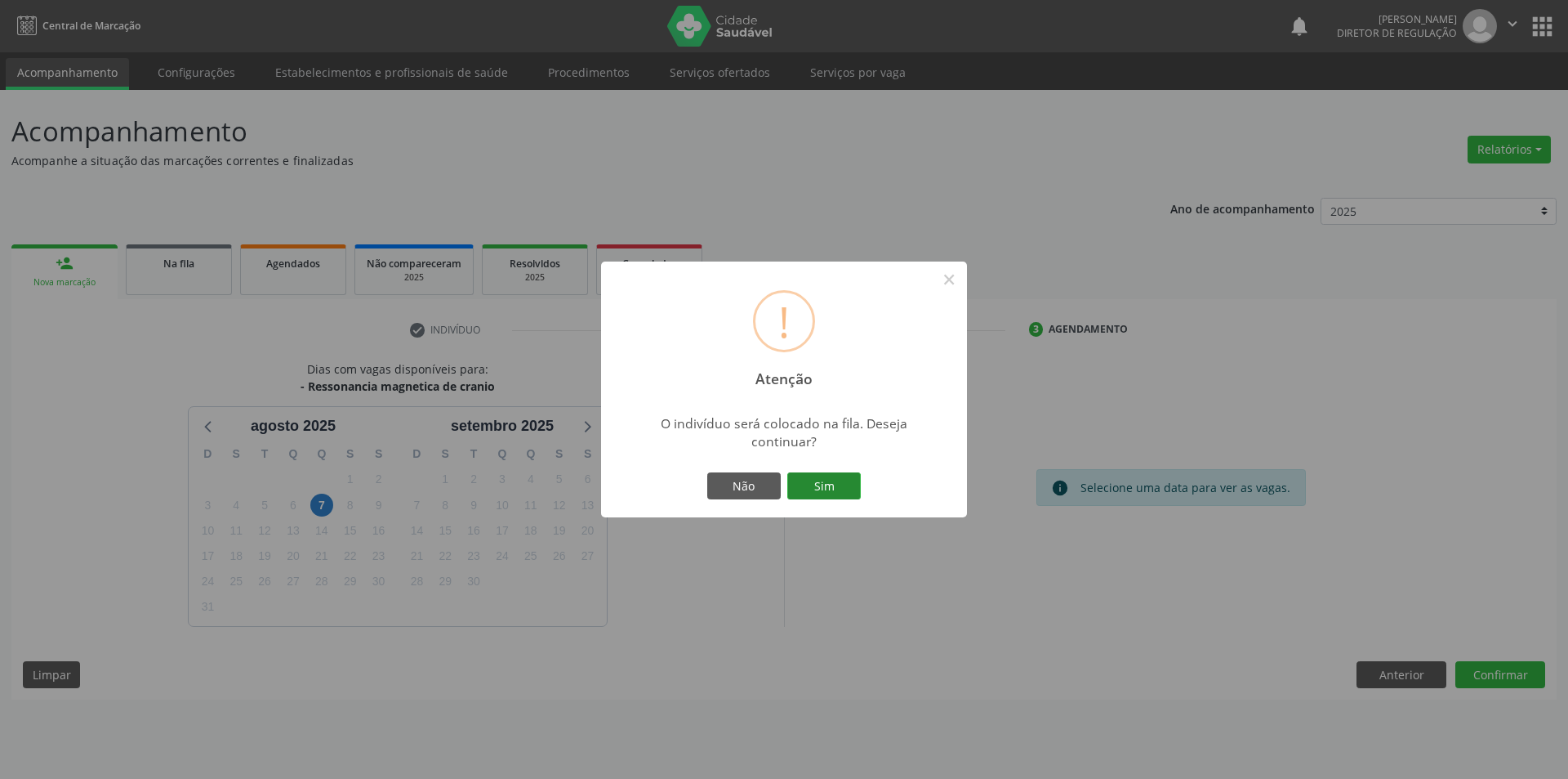
click at [841, 489] on button "Sim" at bounding box center [824, 486] width 73 height 28
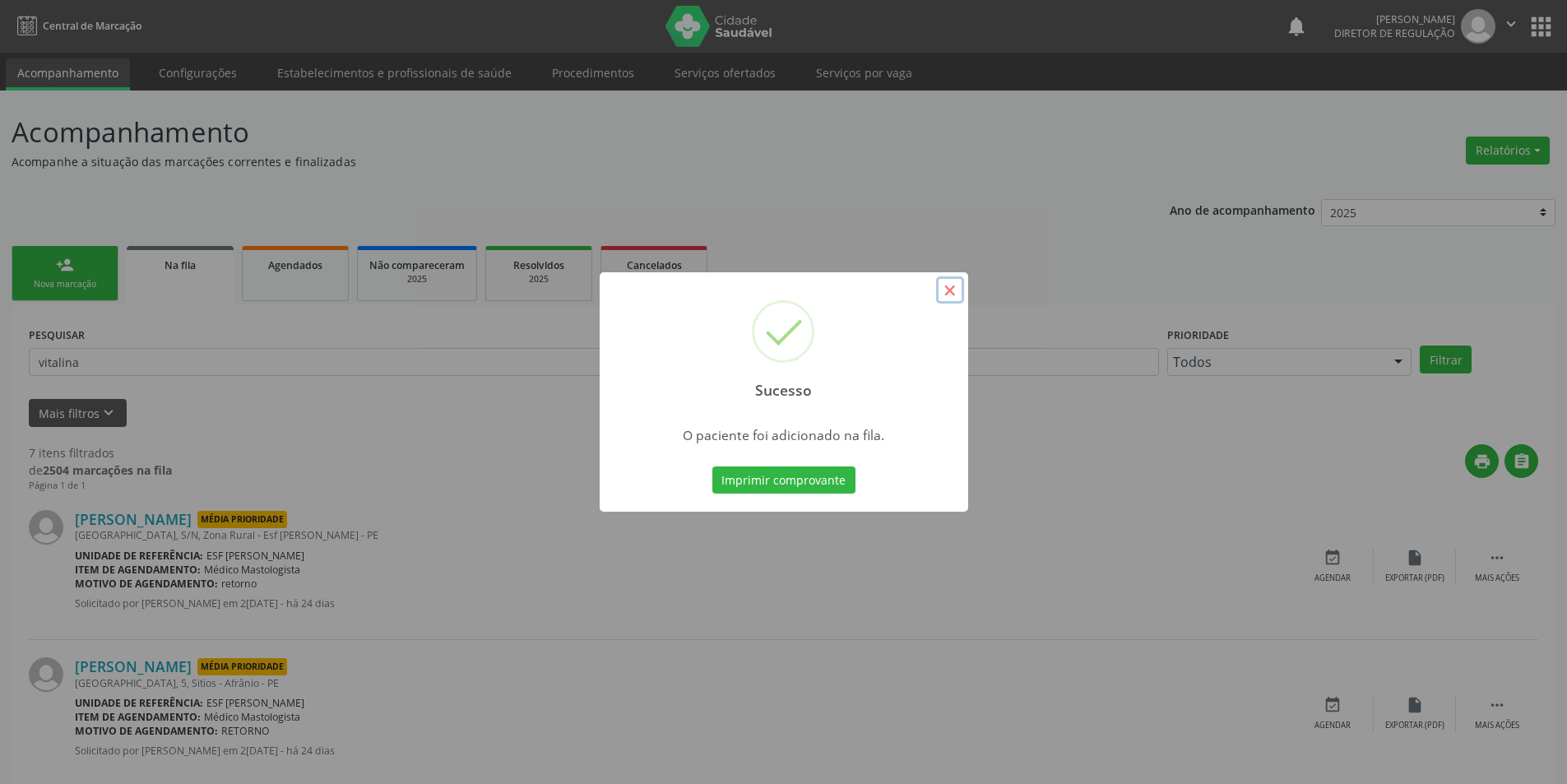
click at [949, 287] on button "×" at bounding box center [950, 290] width 28 height 28
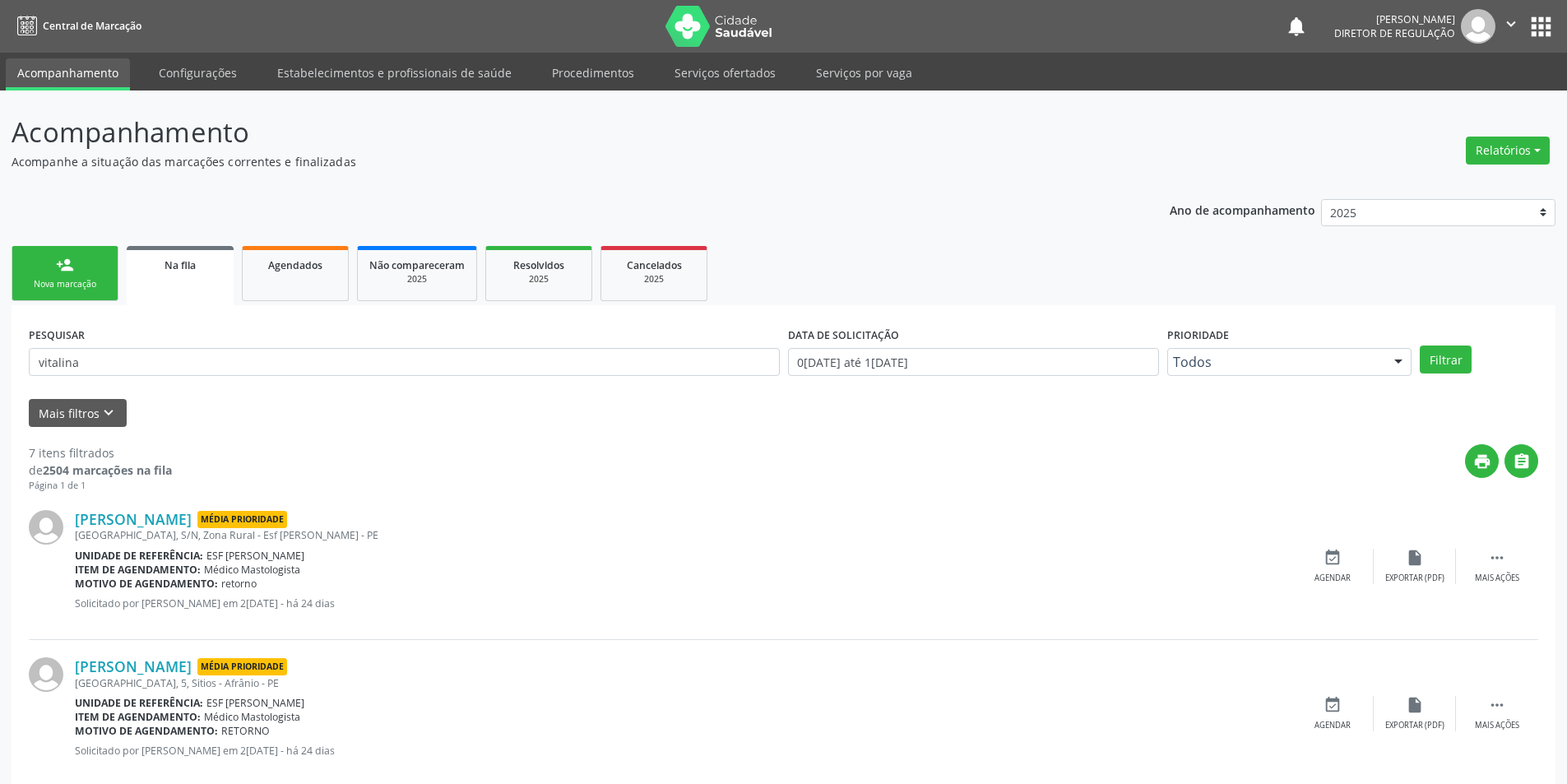
click at [109, 283] on link "person_add Nova marcação" at bounding box center [65, 273] width 107 height 55
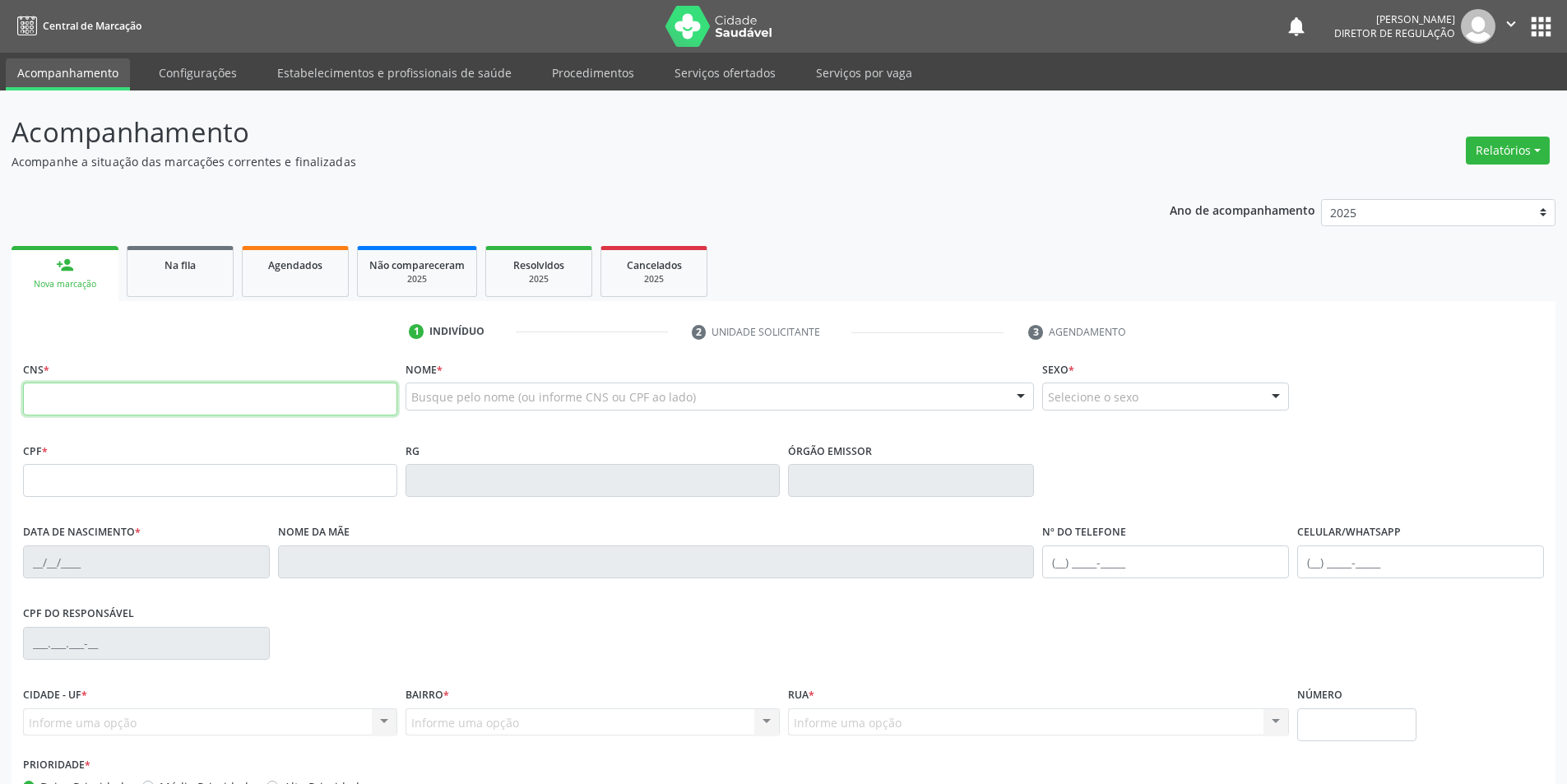
click at [102, 404] on input "text" at bounding box center [210, 399] width 375 height 33
type input "700 5037 9021 7352"
type input "044.047.784-06"
type input "08/11/1972"
type input "Luiza Josefa Gomes"
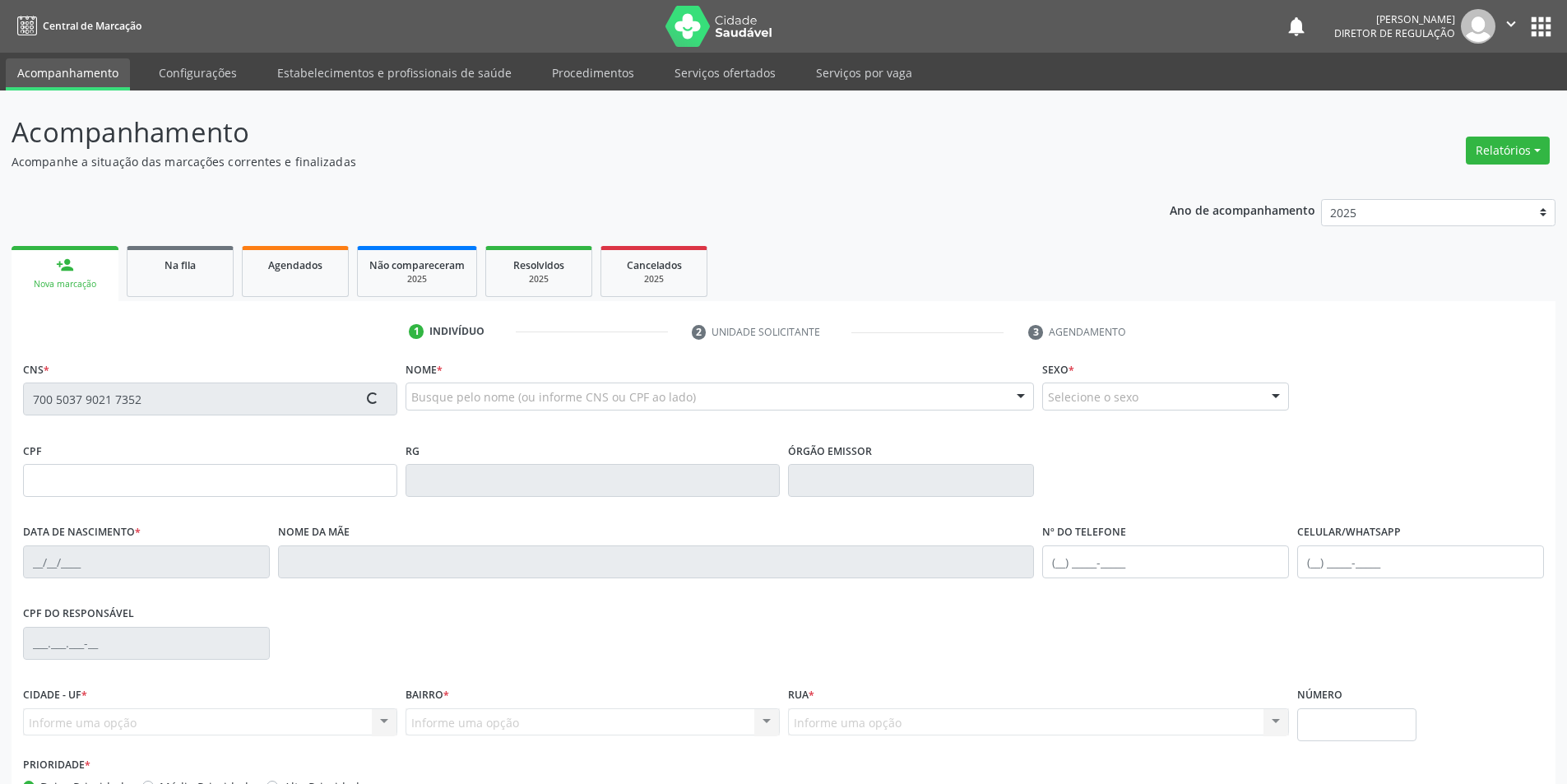
type input "(87) 98832-1990"
type input "(87) 98838-6726"
type input "S/N"
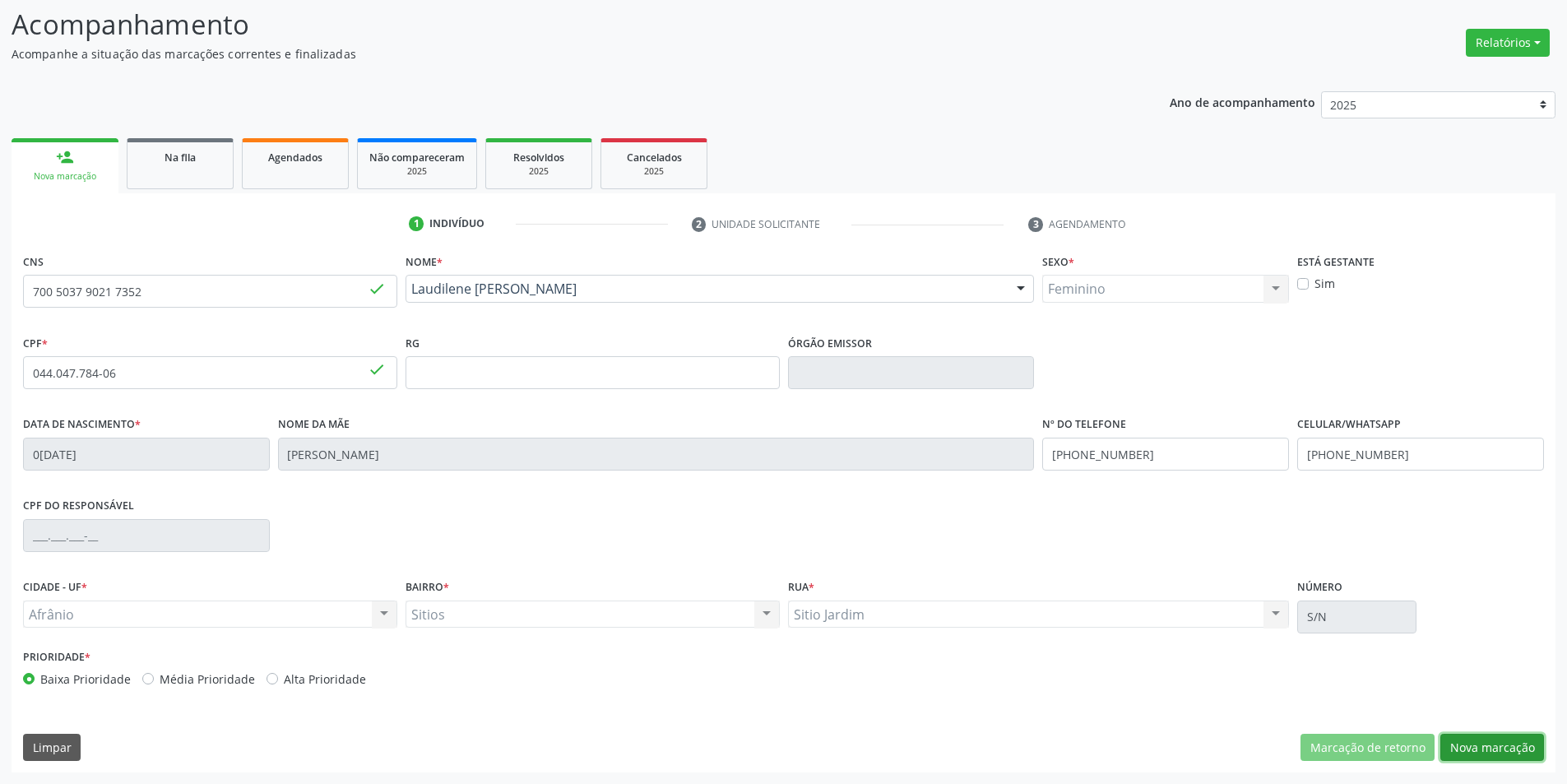
click at [1475, 737] on button "Nova marcação" at bounding box center [1492, 747] width 104 height 28
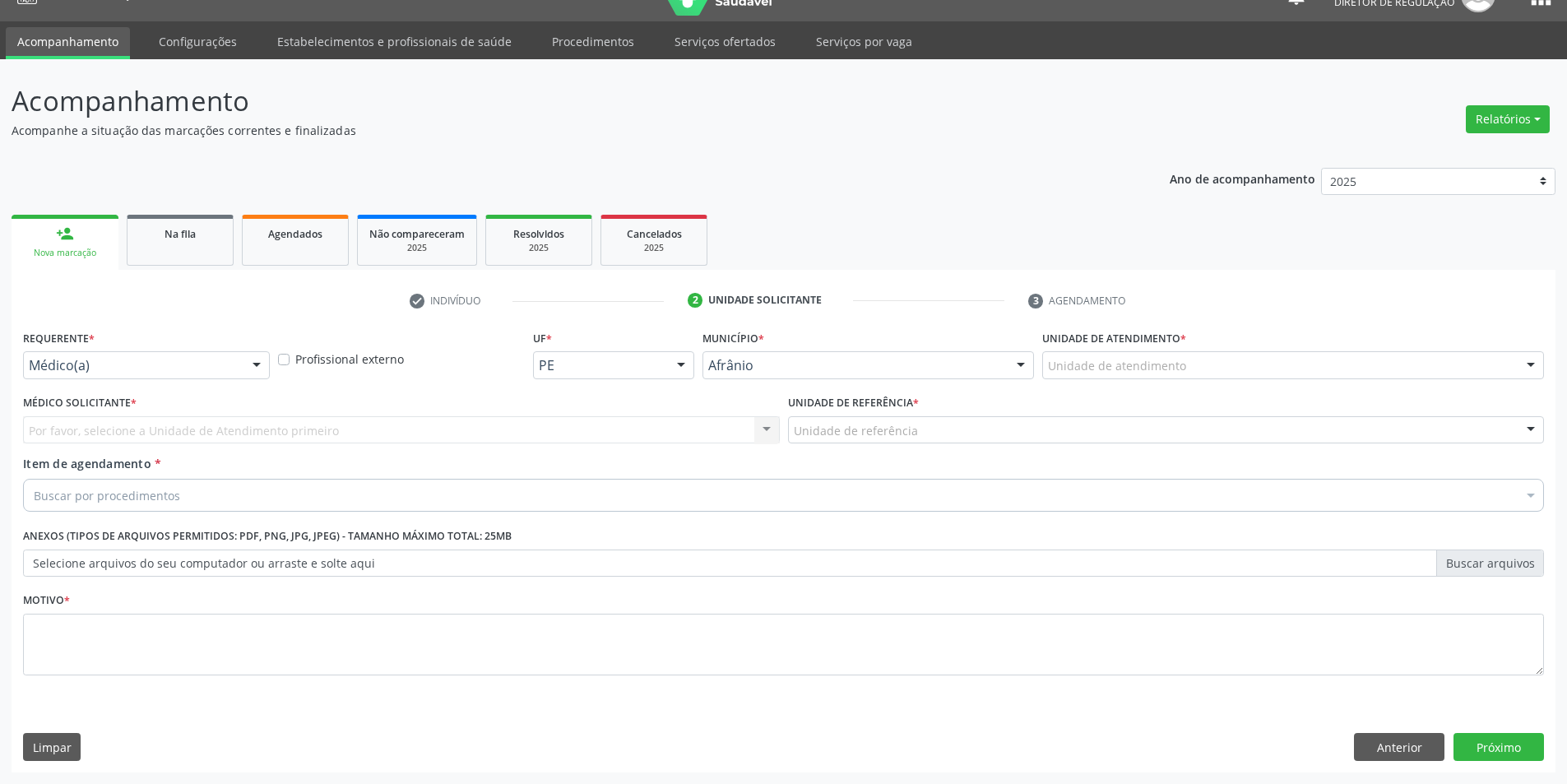
scroll to position [31, 0]
click at [1191, 364] on div "Unidade de atendimento" at bounding box center [1294, 365] width 502 height 28
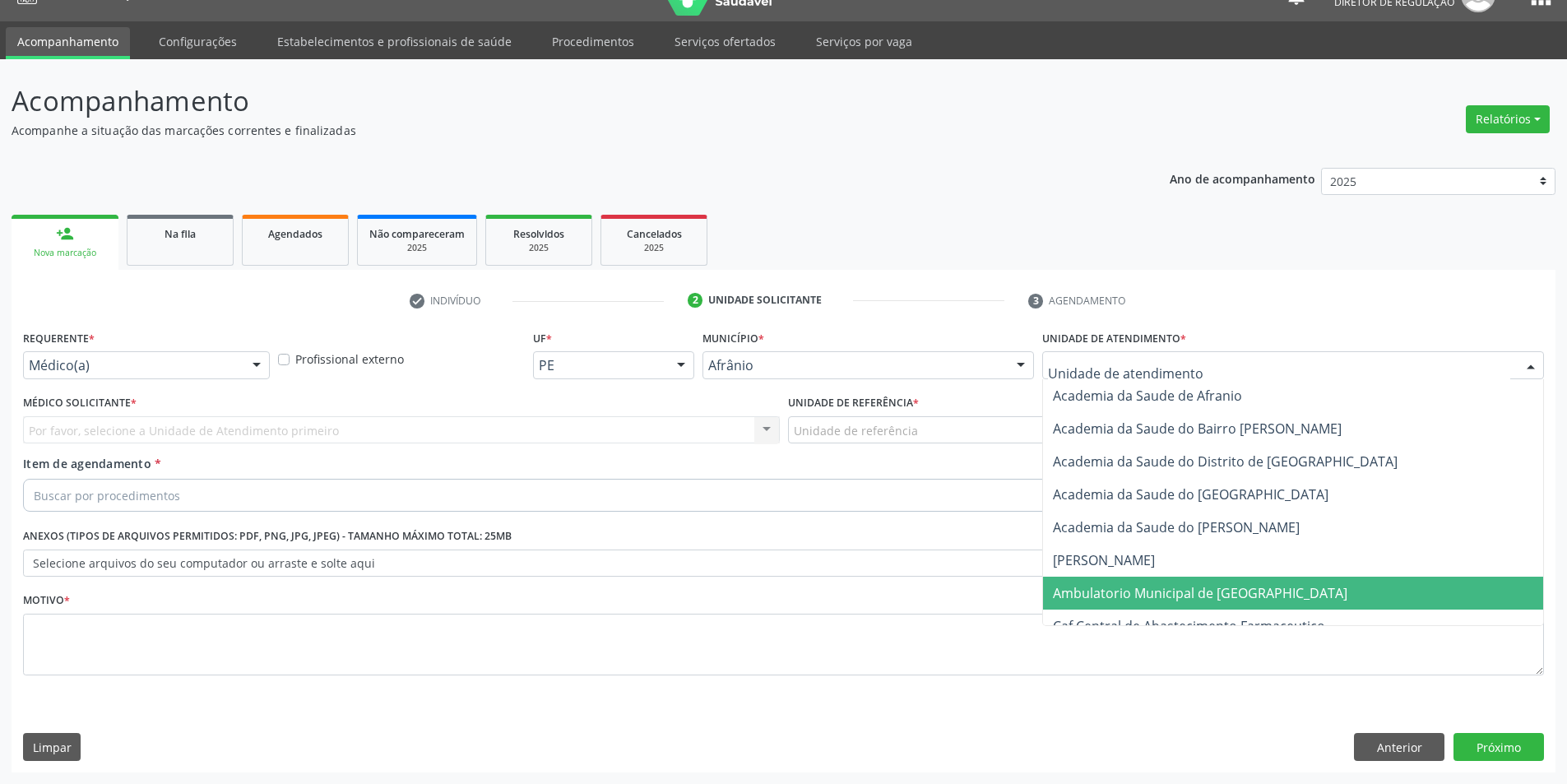
drag, startPoint x: 1203, startPoint y: 603, endPoint x: 856, endPoint y: 458, distance: 376.1
click at [1202, 603] on span "Ambulatorio Municipal de [GEOGRAPHIC_DATA]" at bounding box center [1294, 593] width 500 height 33
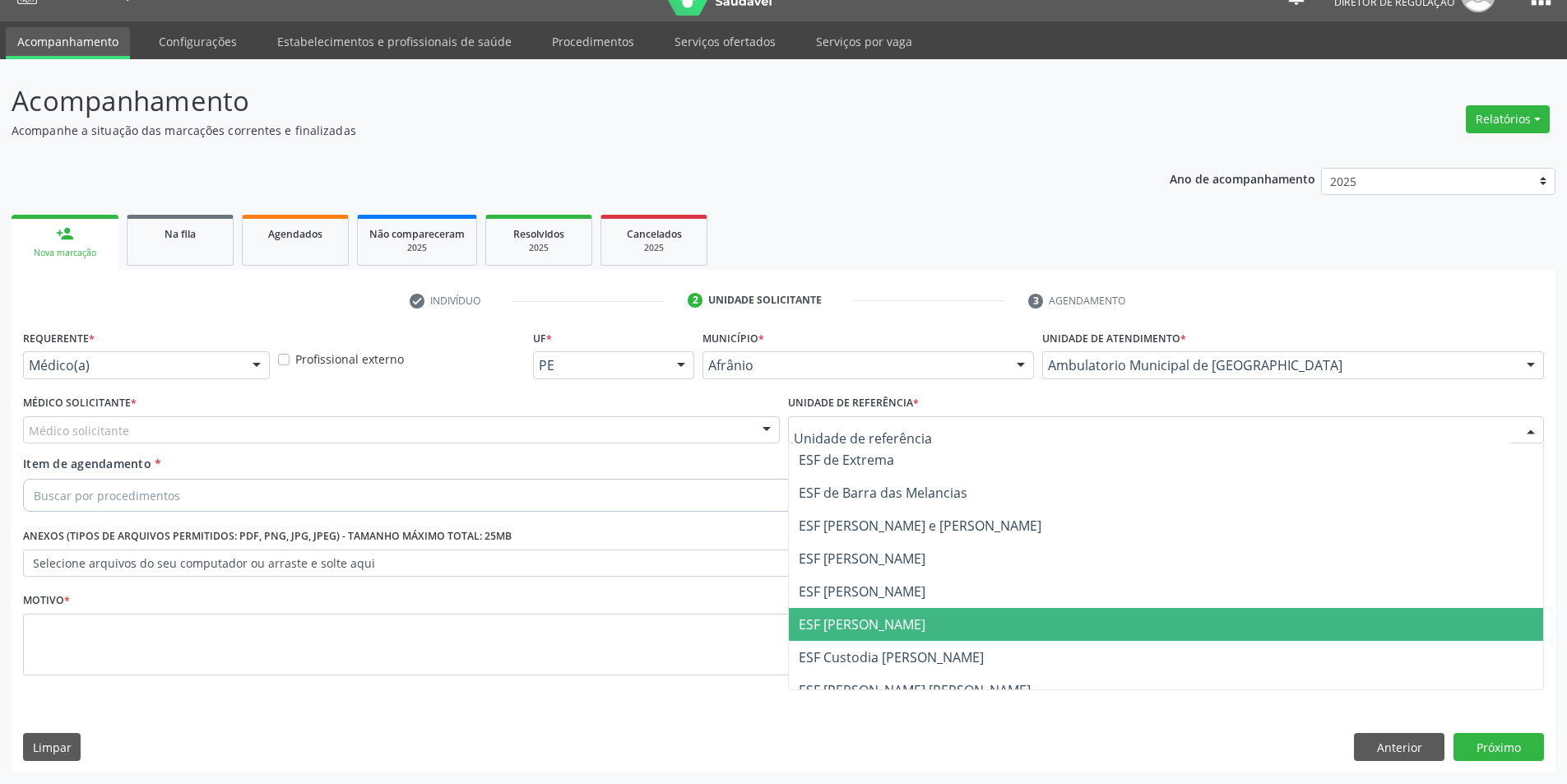
click at [902, 635] on span "ESF [PERSON_NAME]" at bounding box center [1167, 624] width 755 height 33
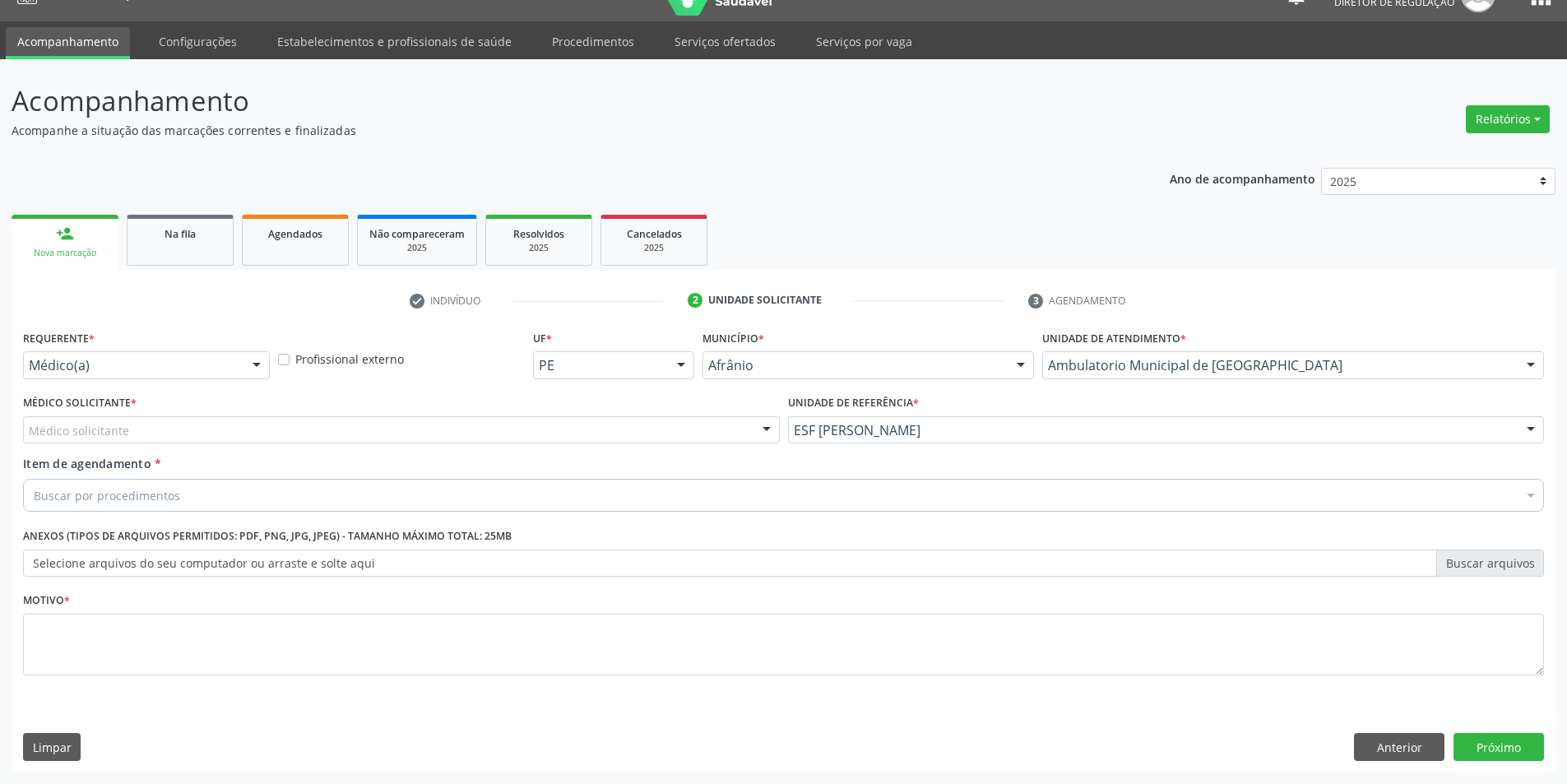
drag, startPoint x: 316, startPoint y: 410, endPoint x: 294, endPoint y: 433, distance: 31.8
click at [316, 411] on div "Médico Solicitante * Médico solicitante Alysson Rodrigo Ferreira Cavalcanti Bru…" at bounding box center [402, 417] width 757 height 53
click at [294, 433] on div "Médico solicitante" at bounding box center [402, 430] width 757 height 28
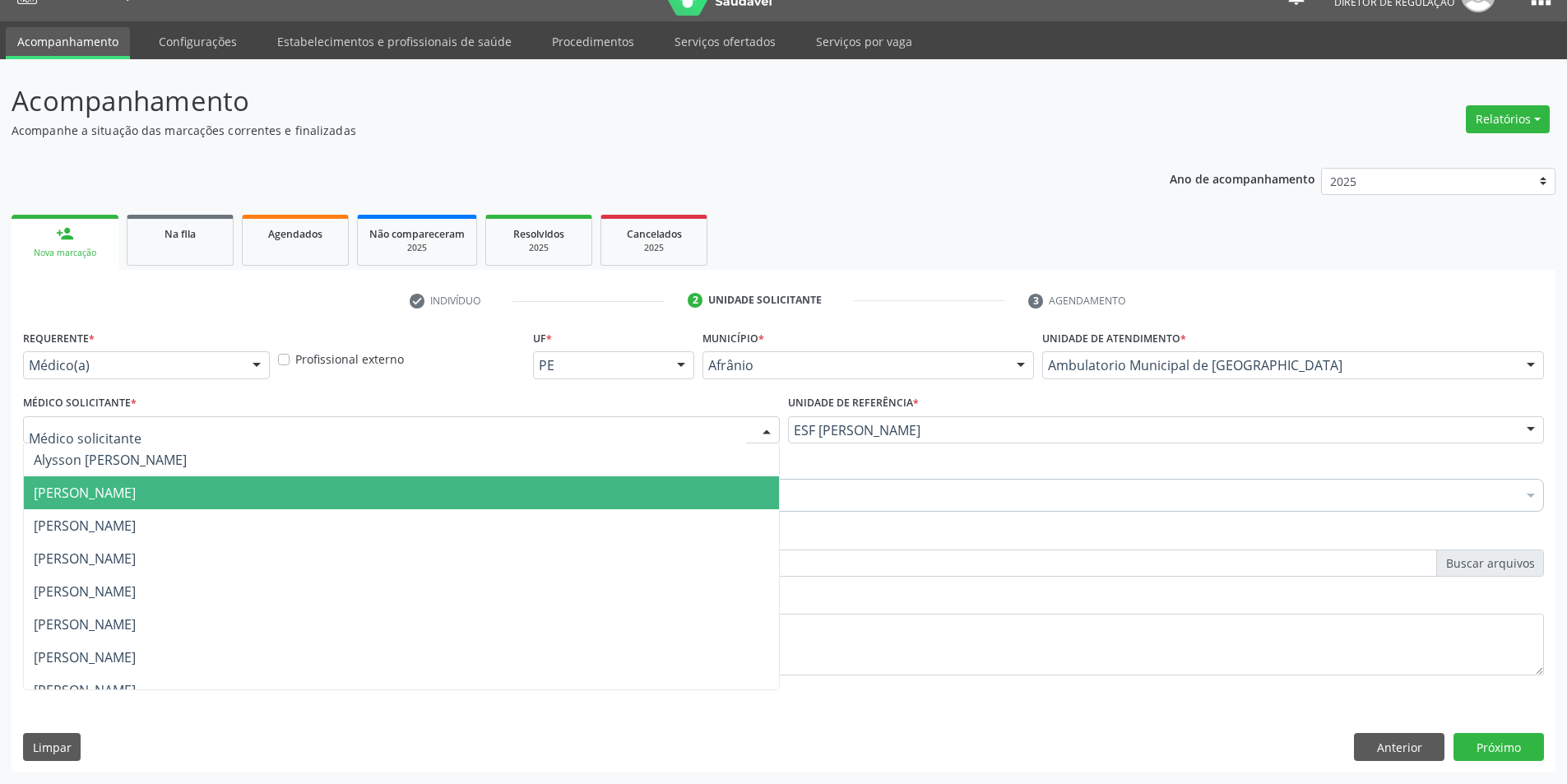
click at [135, 491] on span "[PERSON_NAME]" at bounding box center [85, 492] width 102 height 18
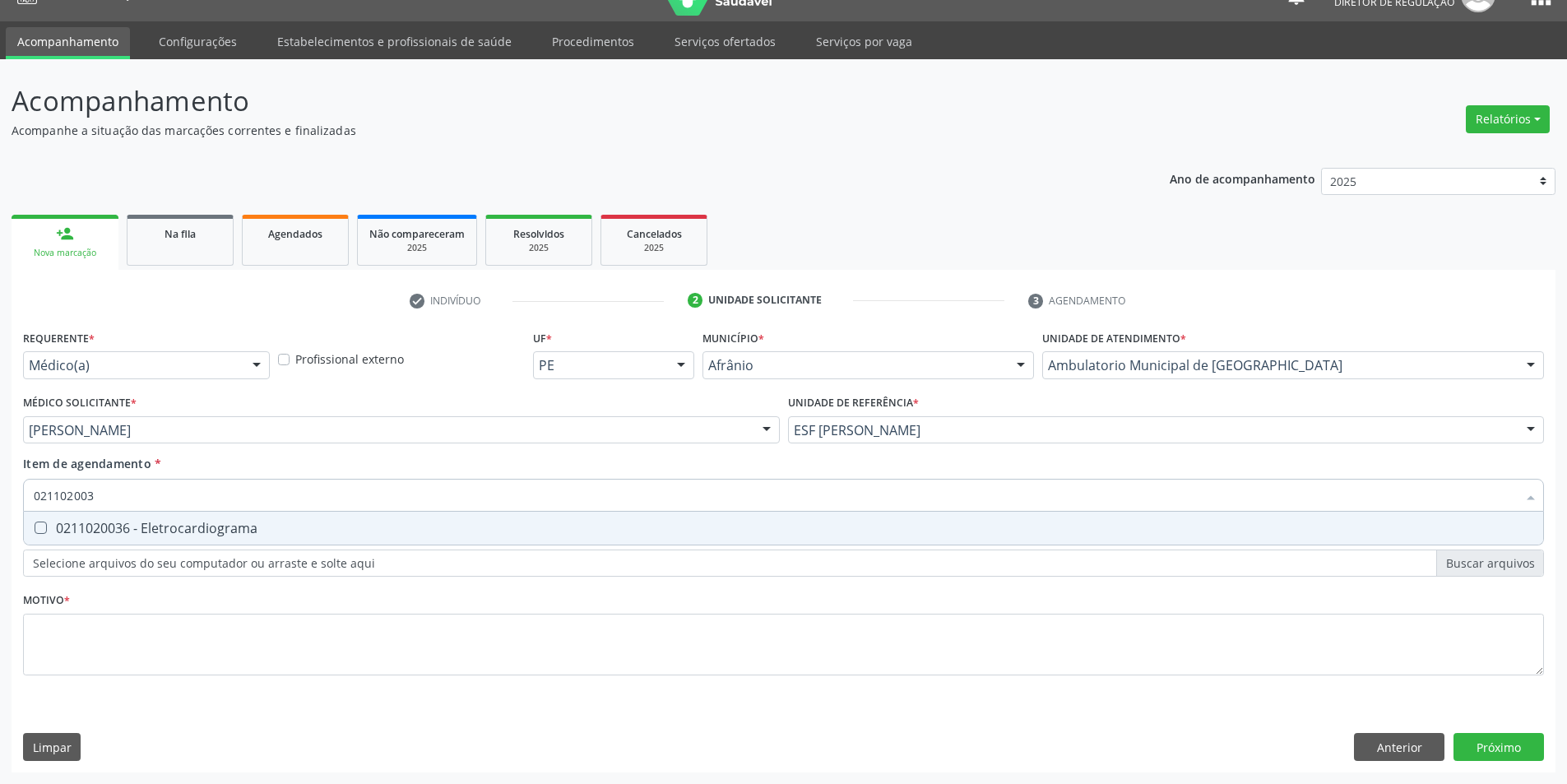
type input "0211020036"
click at [184, 523] on div "0211020036 - Eletrocardiograma" at bounding box center [784, 528] width 1500 height 14
checkbox Eletrocardiograma "true"
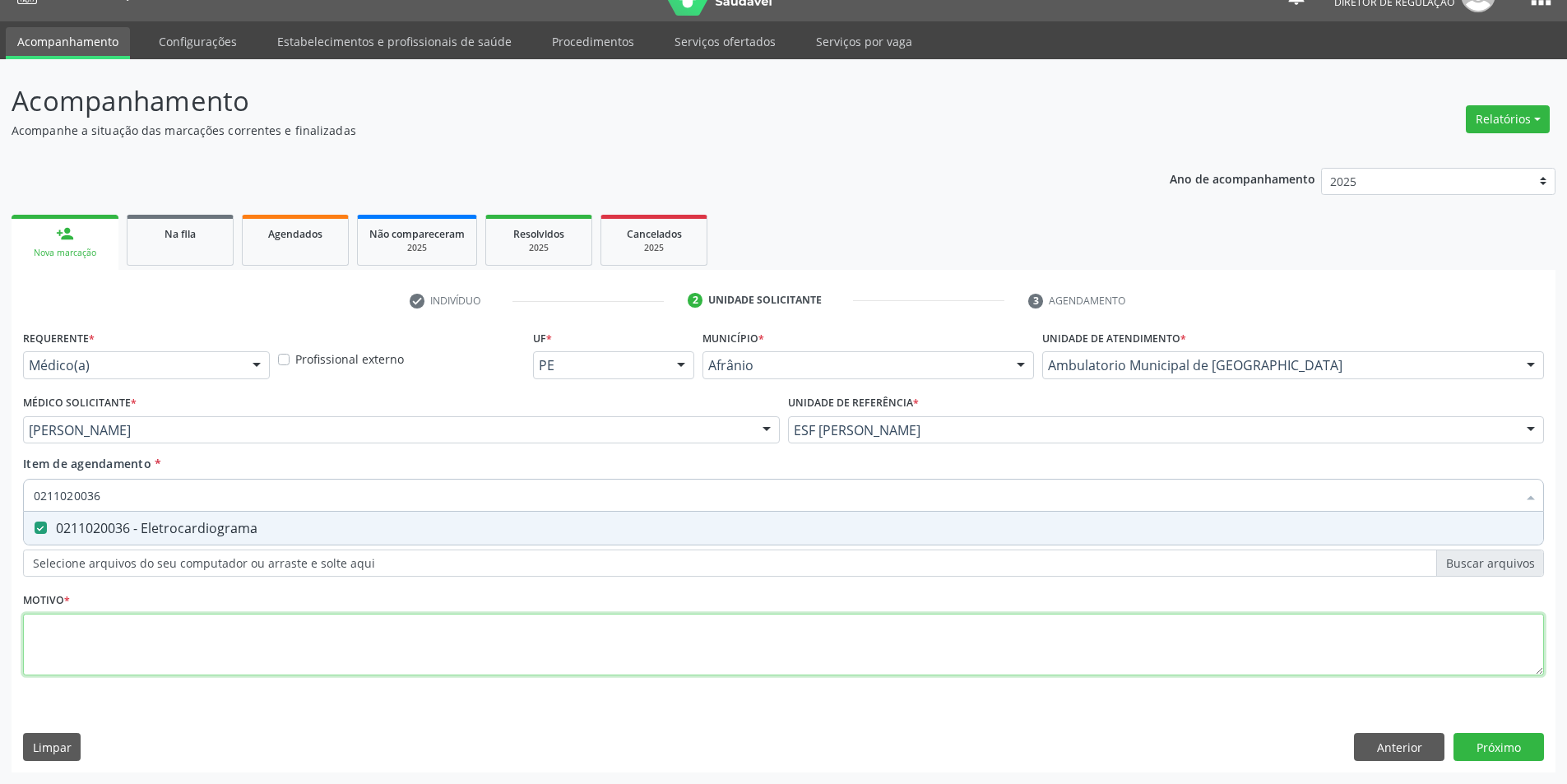
click at [143, 637] on div "Requerente * Médico(a) Médico(a) Enfermeiro(a) Paciente Nenhum resultado encont…" at bounding box center [784, 512] width 1521 height 373
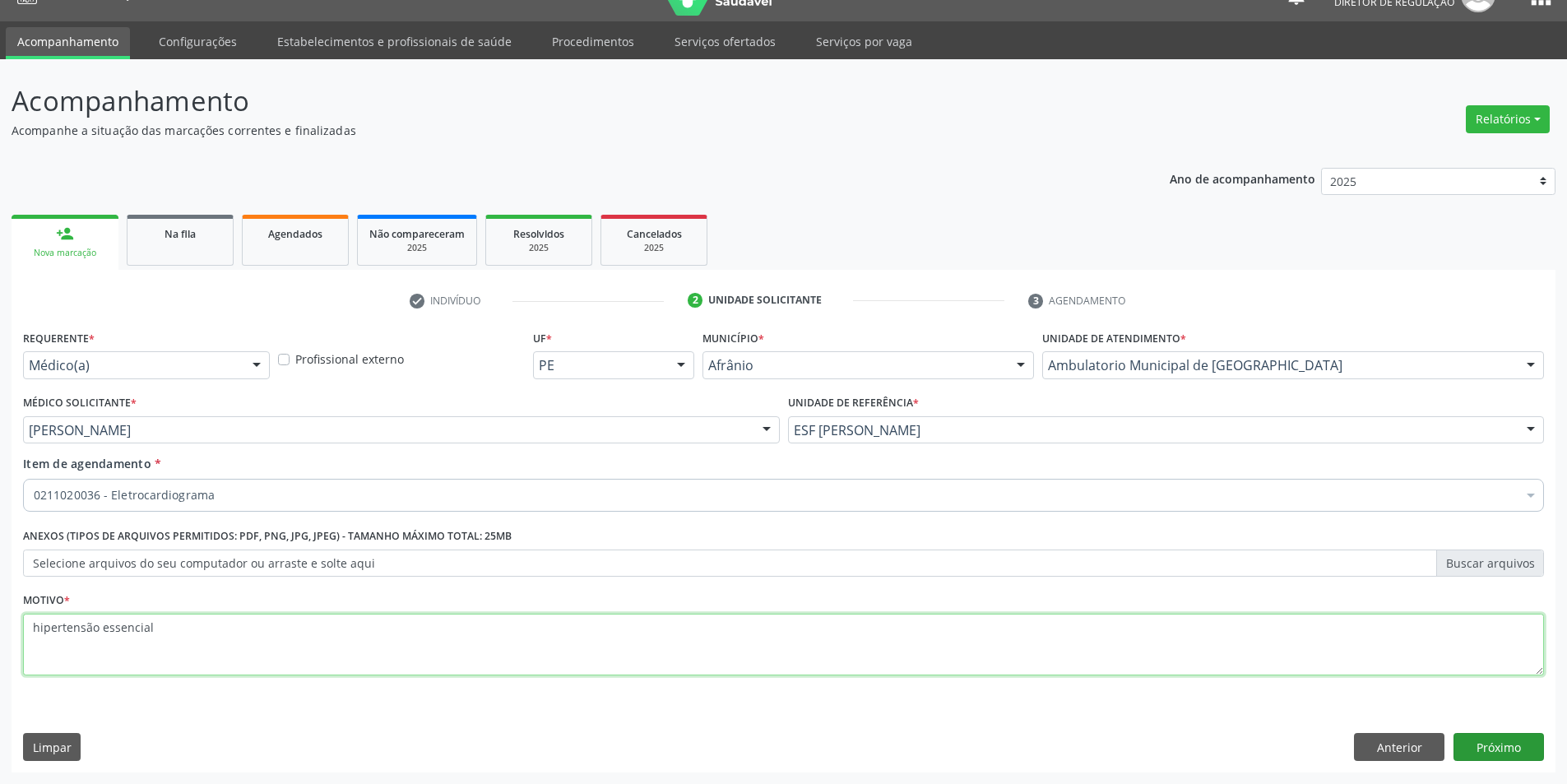
type textarea "hipertensão essencial"
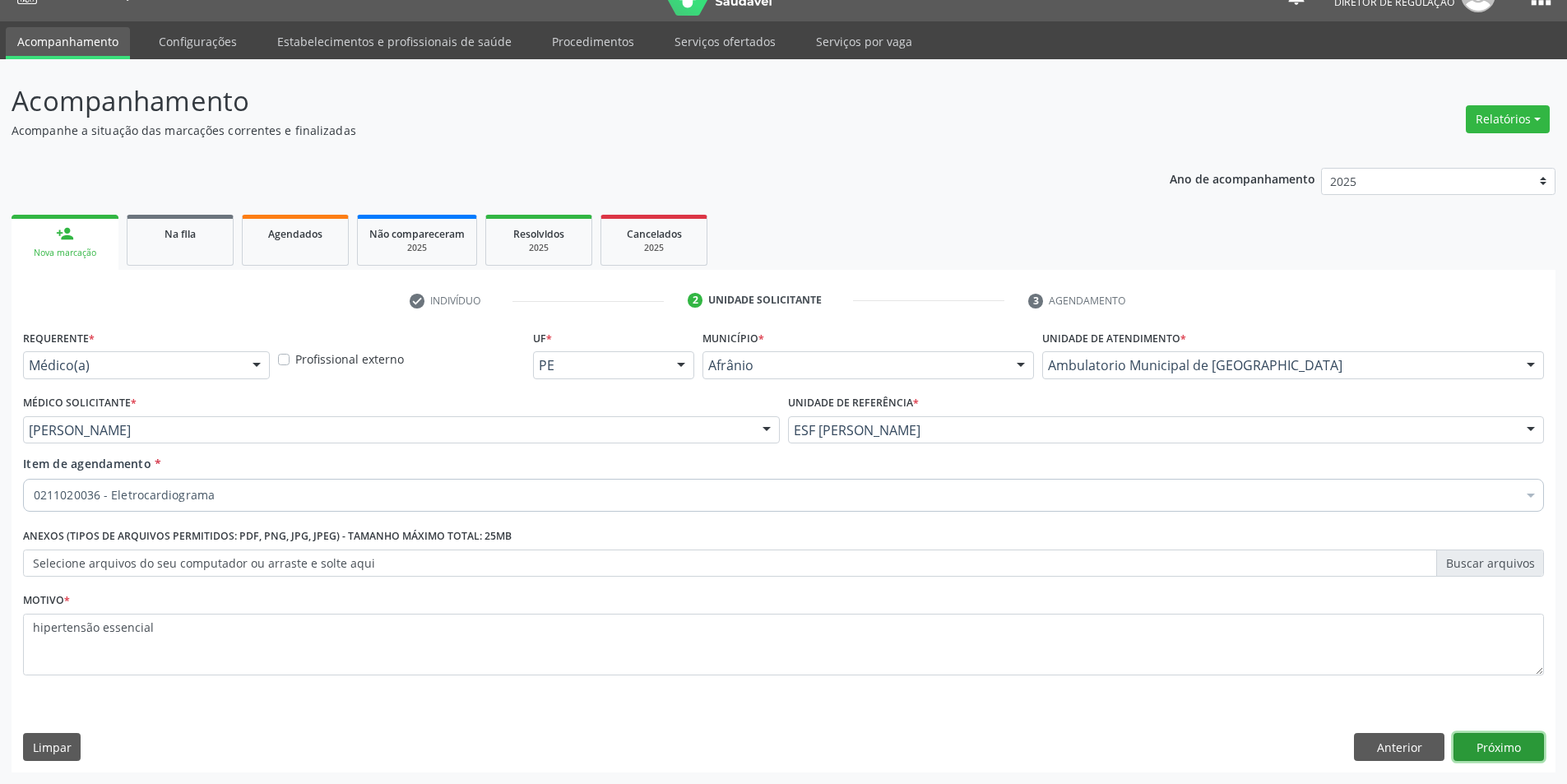
click at [1482, 742] on button "Próximo" at bounding box center [1499, 746] width 91 height 28
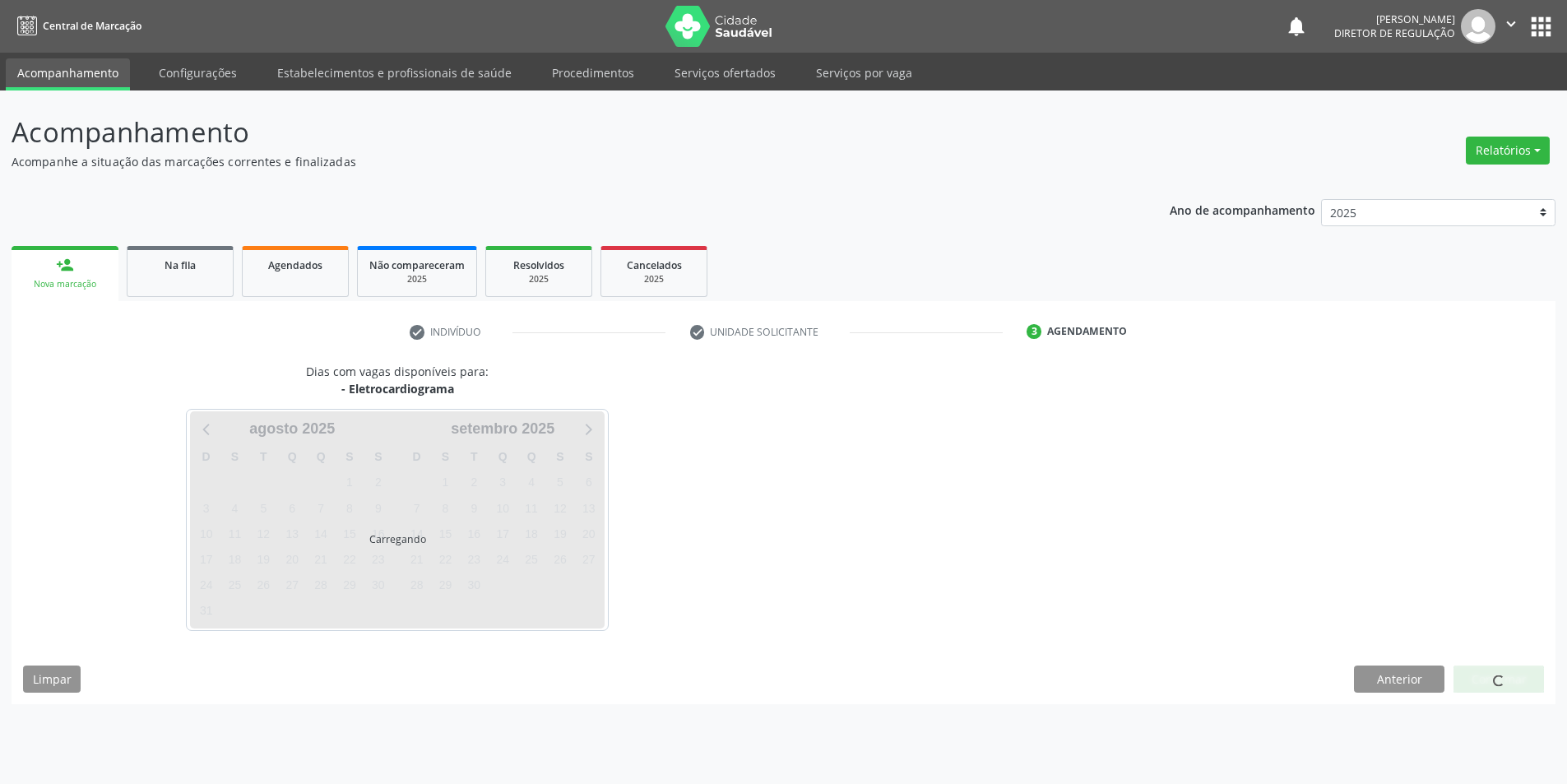
scroll to position [0, 0]
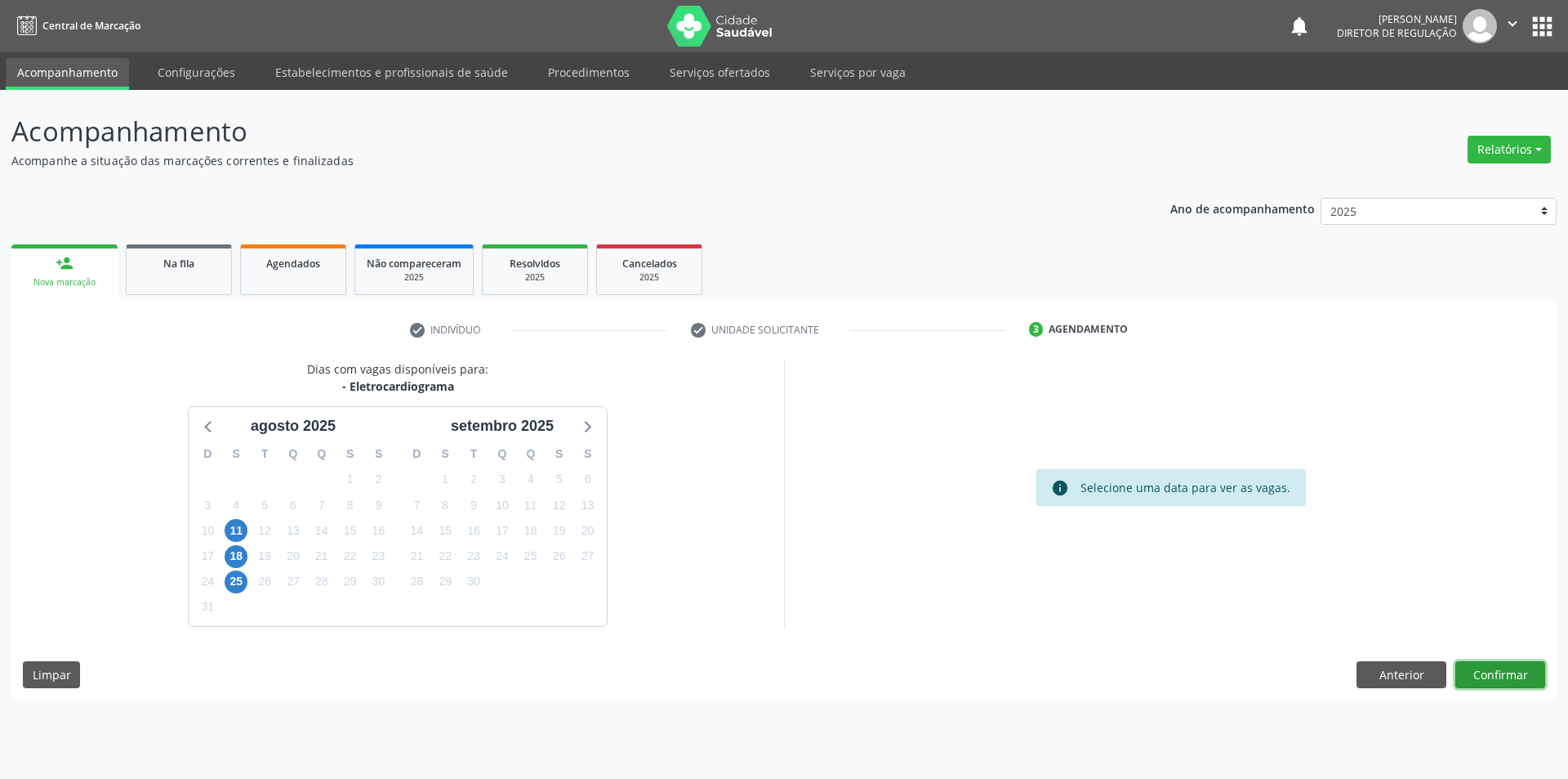
click at [1530, 678] on button "Confirmar" at bounding box center [1499, 675] width 90 height 28
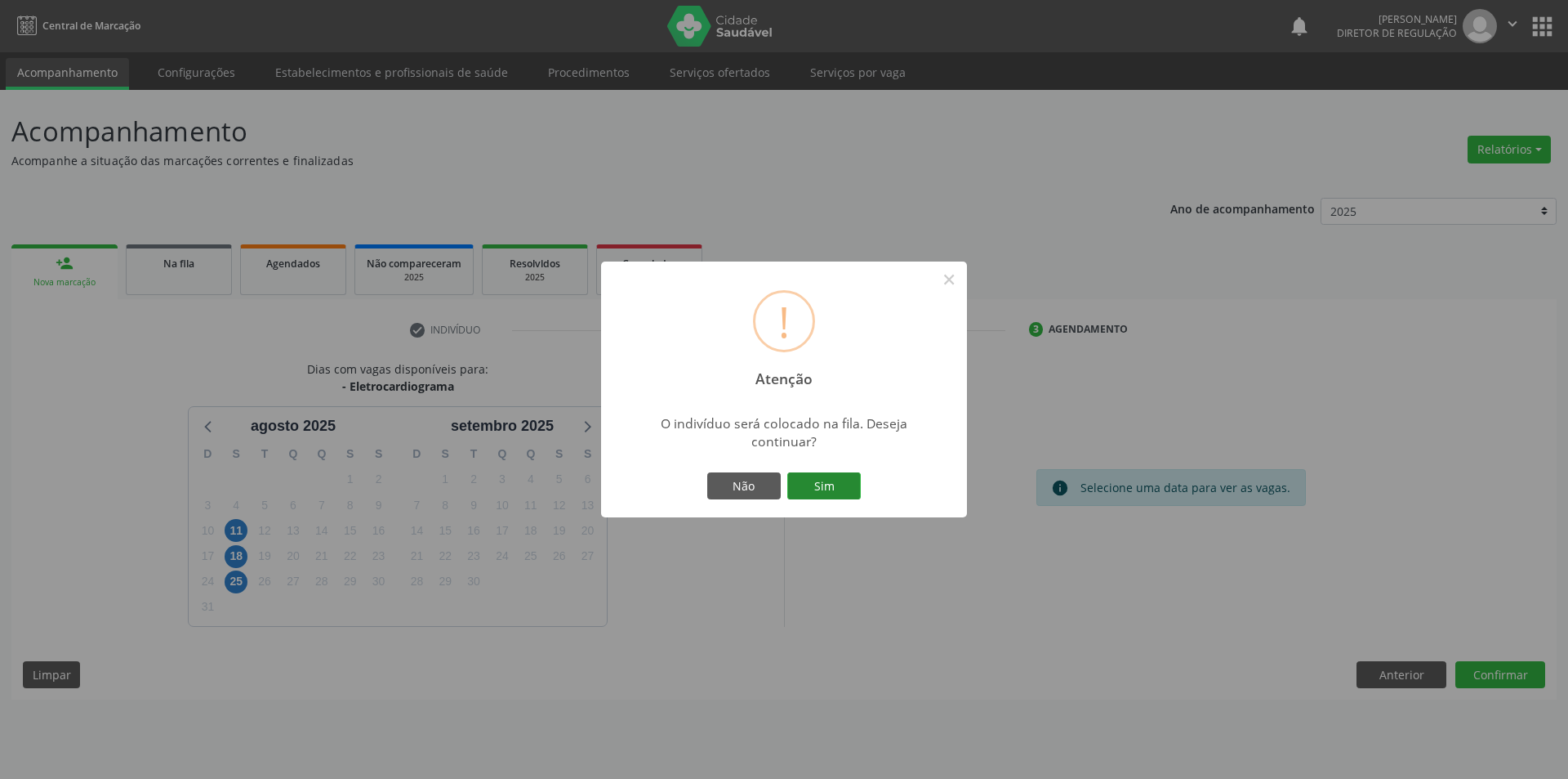
click at [835, 476] on button "Sim" at bounding box center [824, 486] width 73 height 28
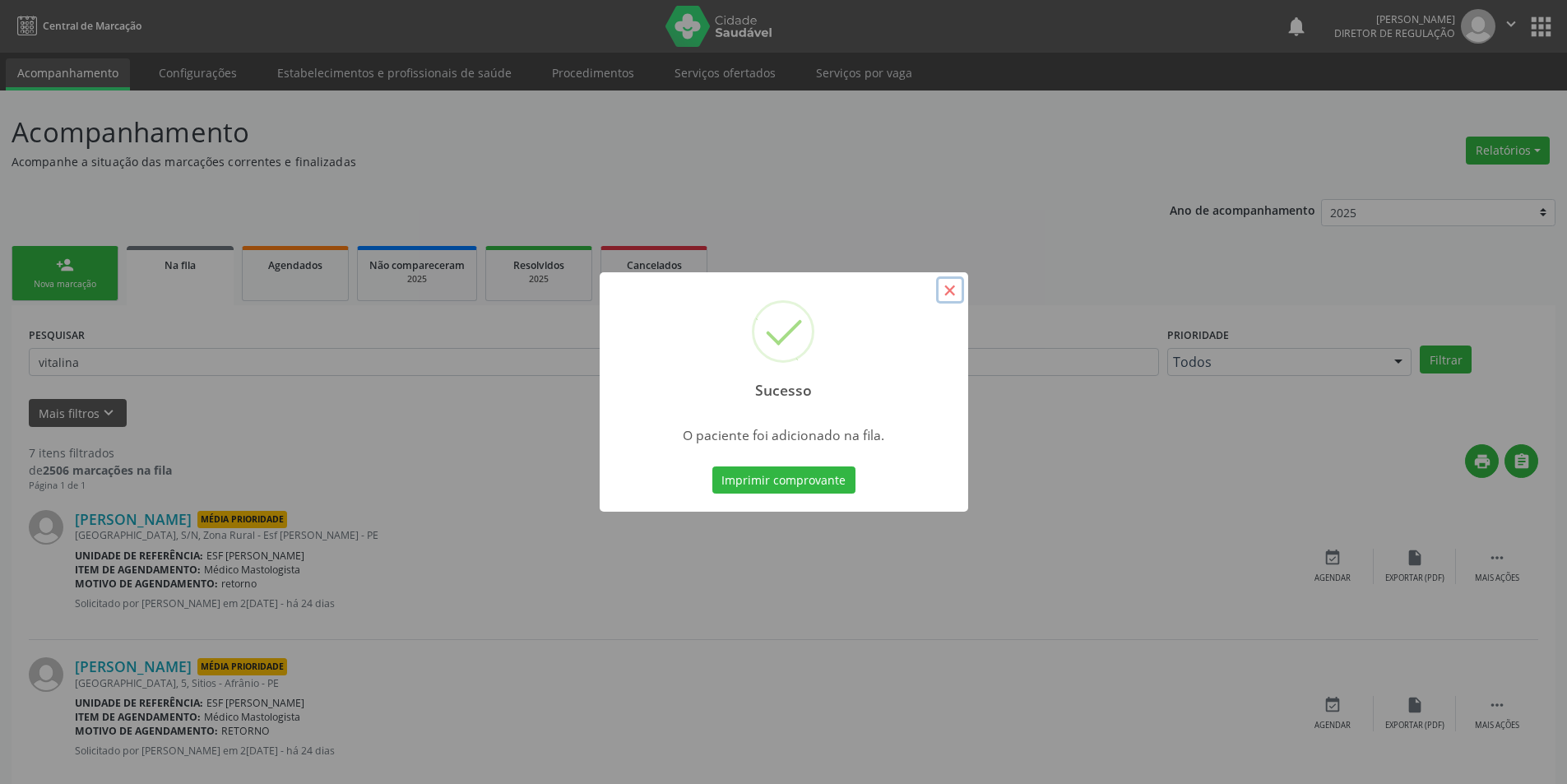
click at [946, 289] on button "×" at bounding box center [950, 290] width 28 height 28
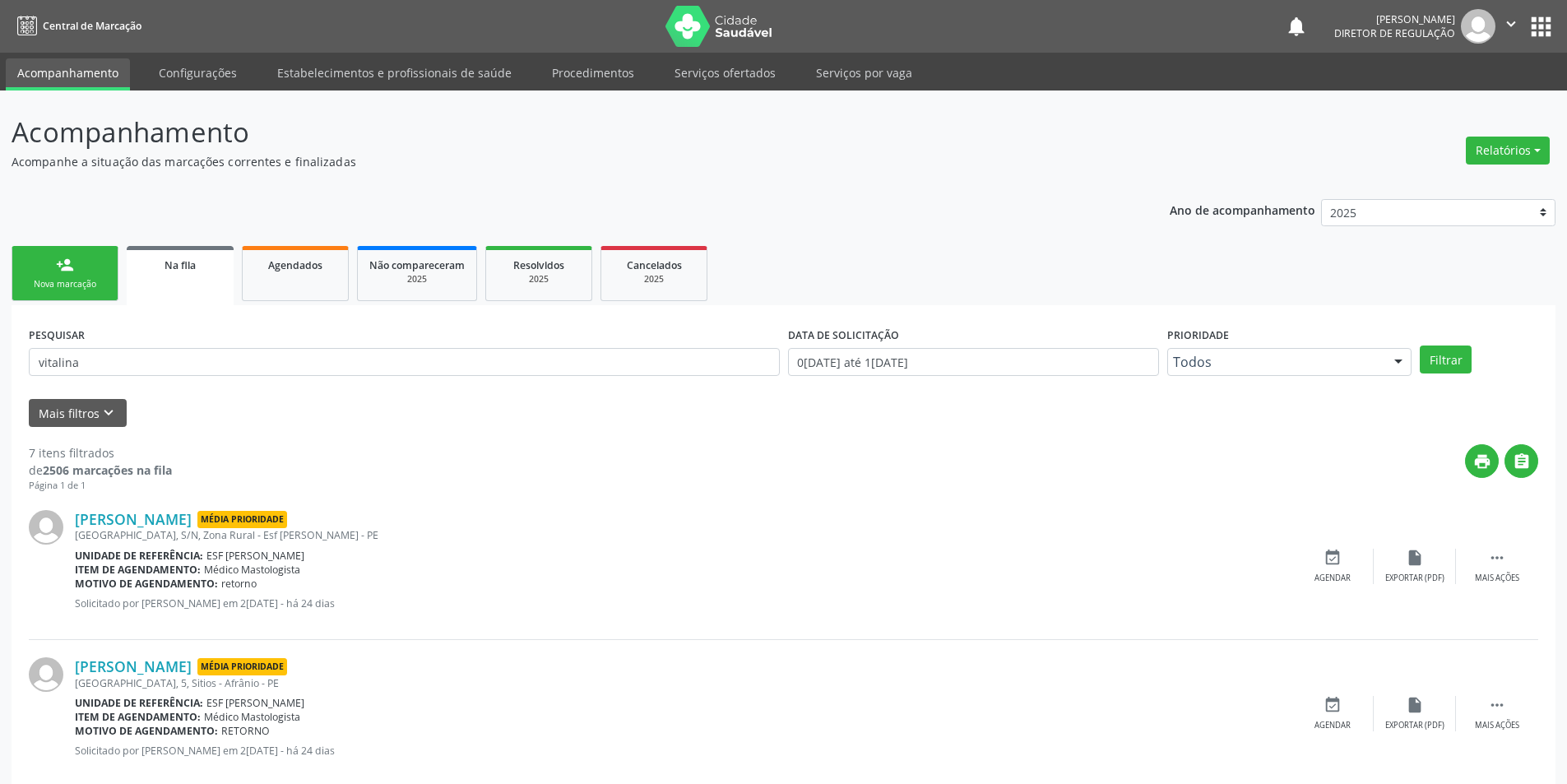
click at [53, 277] on link "person_add Nova marcação" at bounding box center [65, 273] width 107 height 55
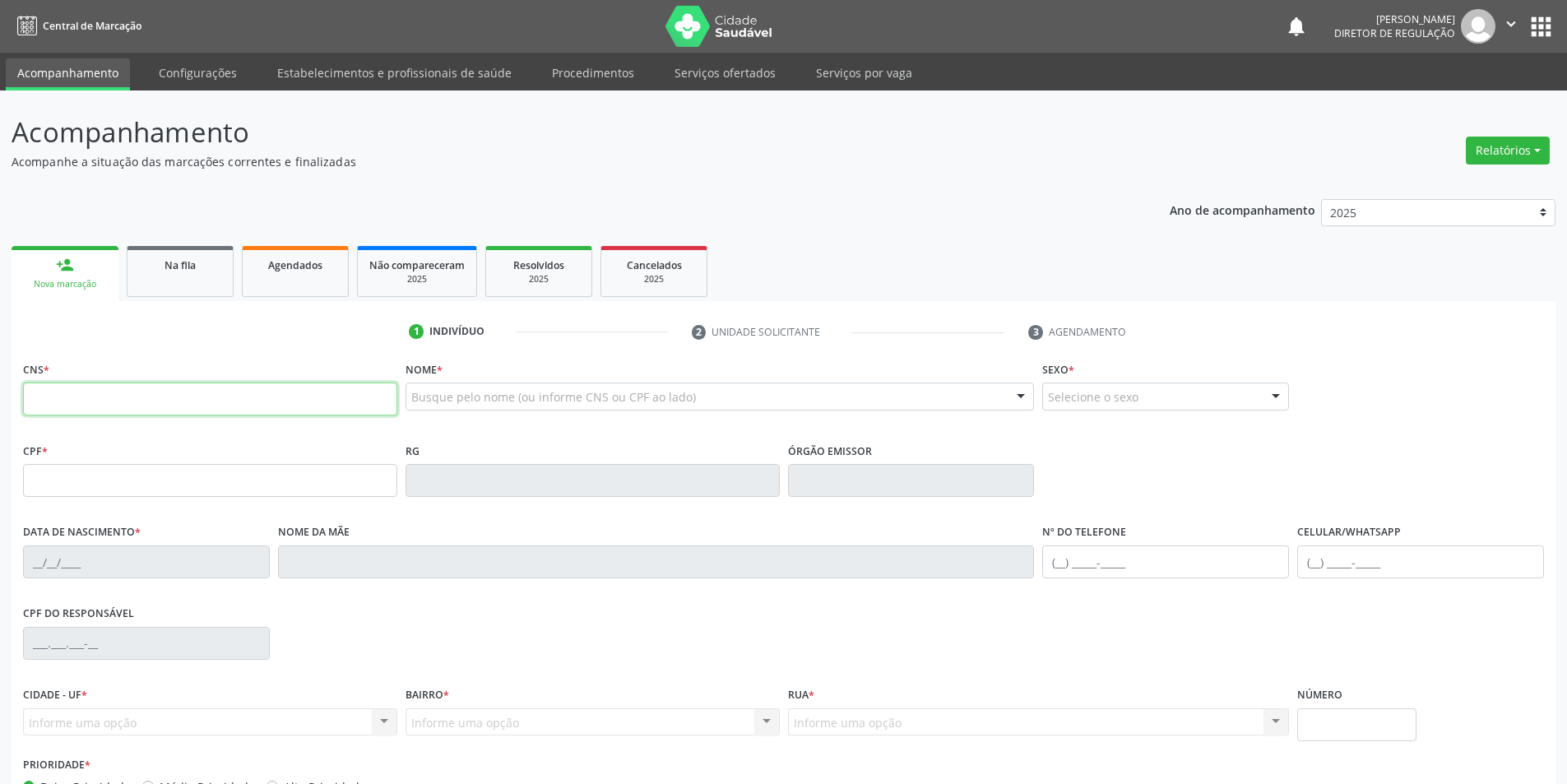
click at [93, 400] on input "text" at bounding box center [210, 399] width 375 height 33
type input "704 0028 8622 0466"
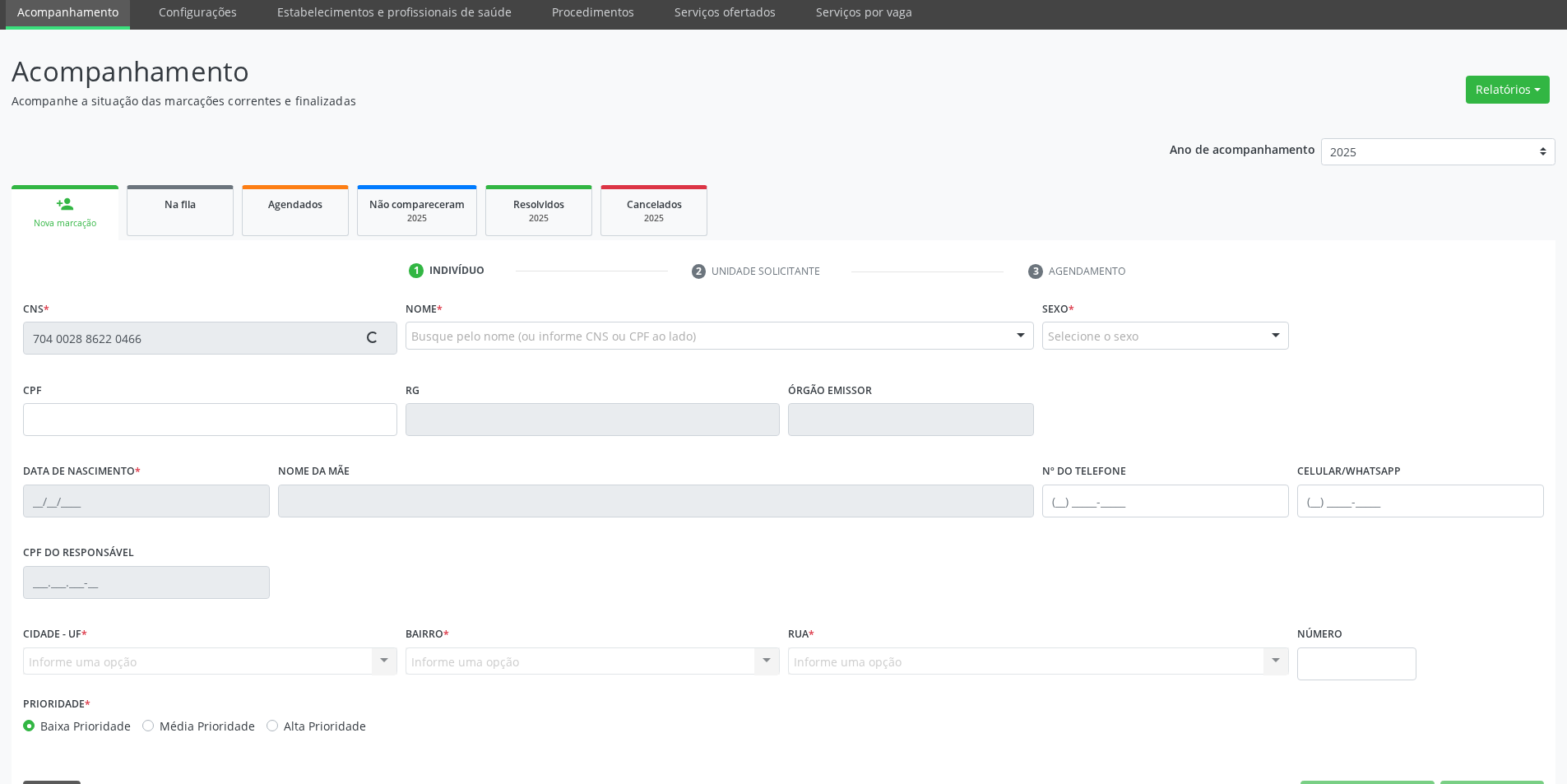
scroll to position [108, 0]
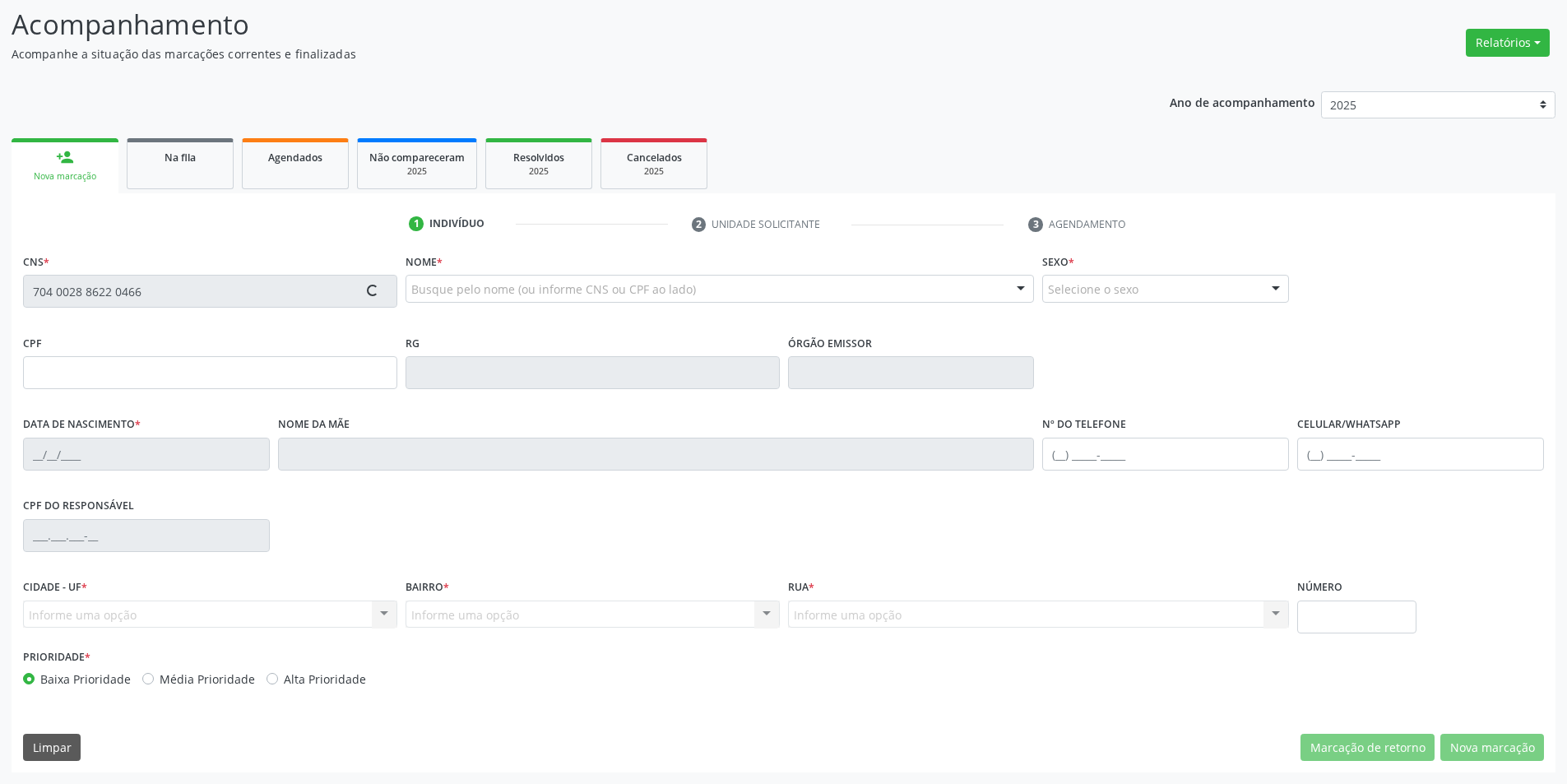
type input "107.014.294-88"
type input "19/03/2008"
type input "Daionara da Cruz Santos"
type input "(87) 98847-1998"
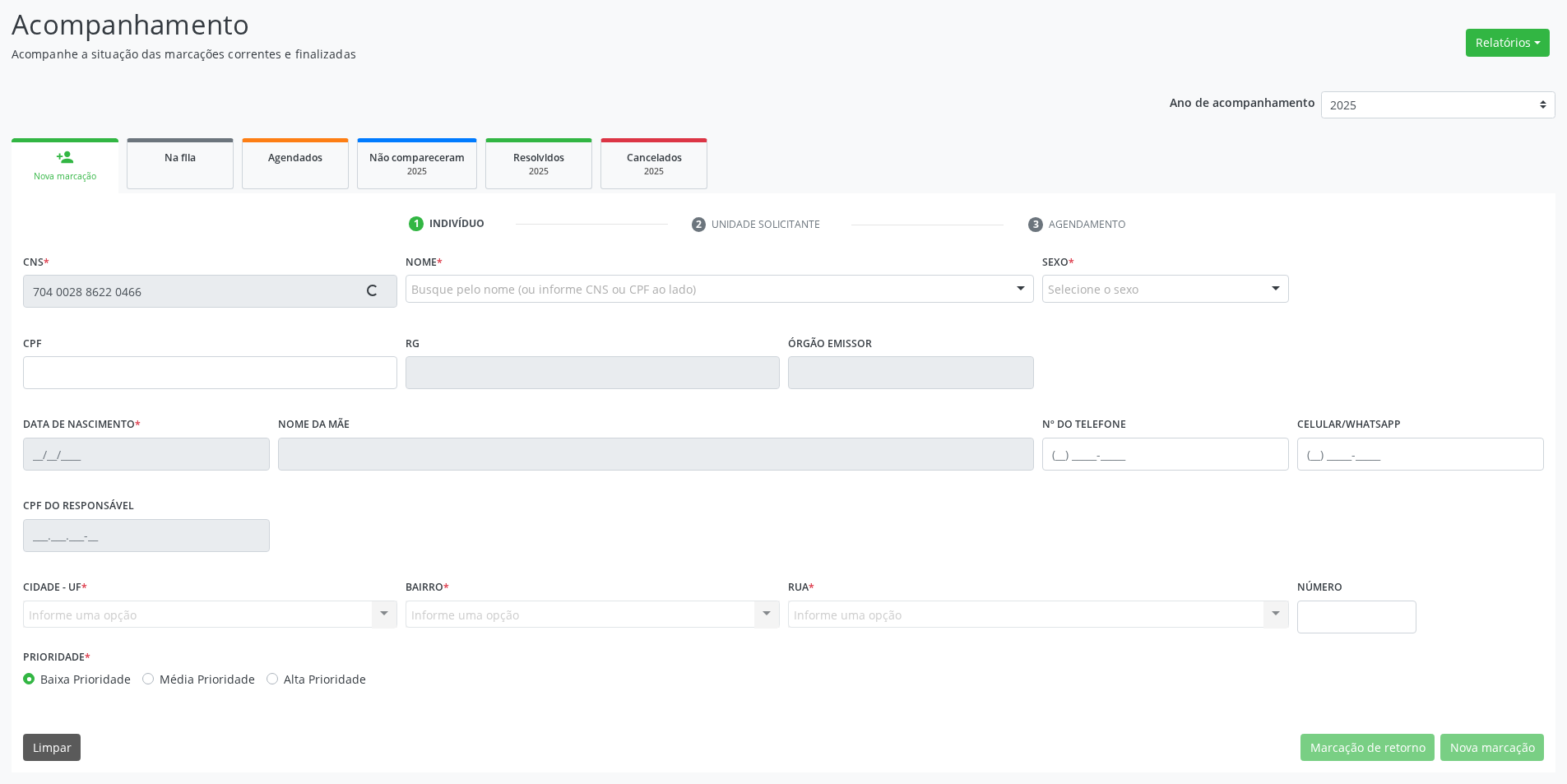
type input "755.316.314-72"
type input "205"
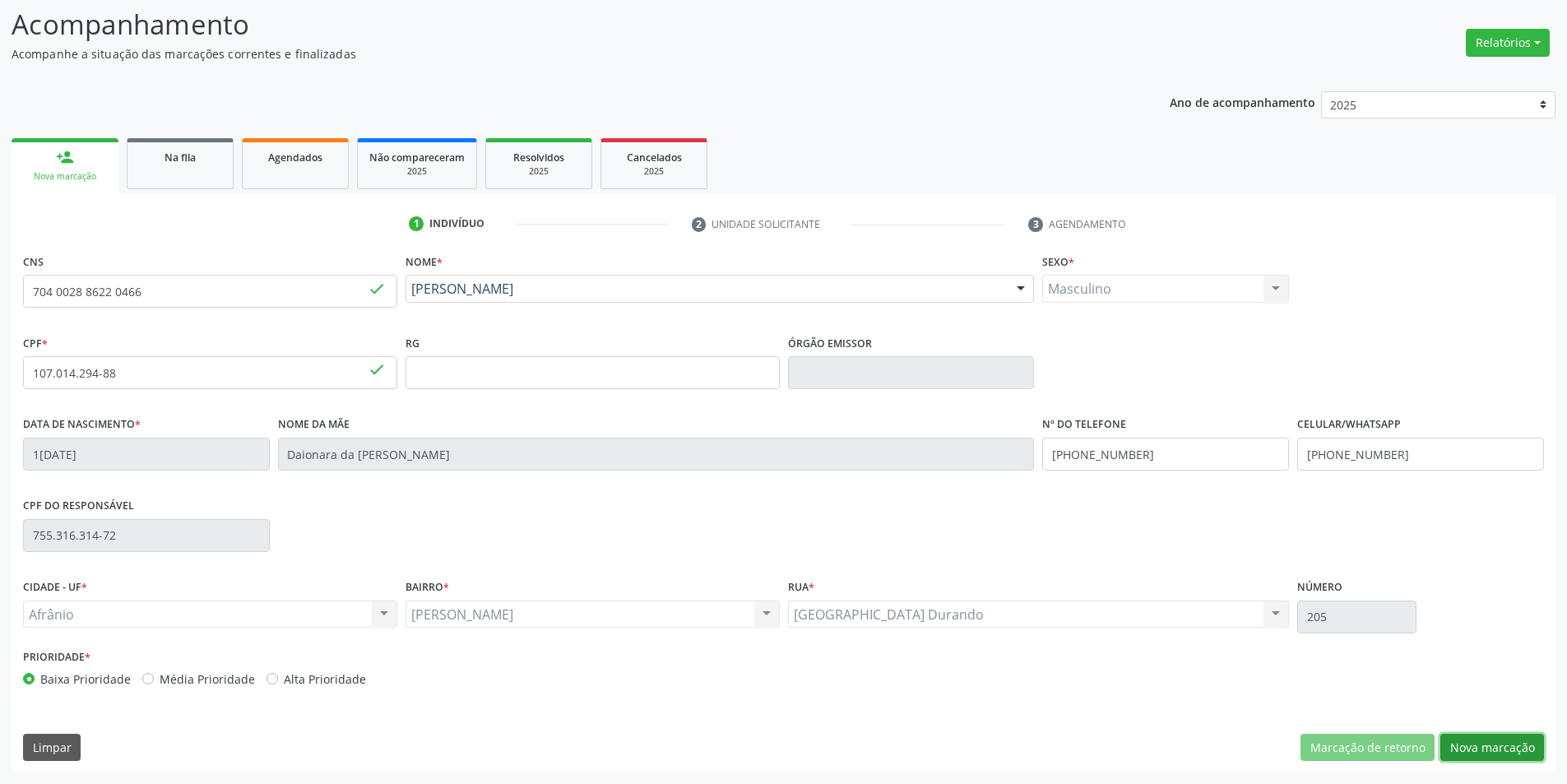
click at [1460, 738] on button "Nova marcação" at bounding box center [1492, 747] width 104 height 28
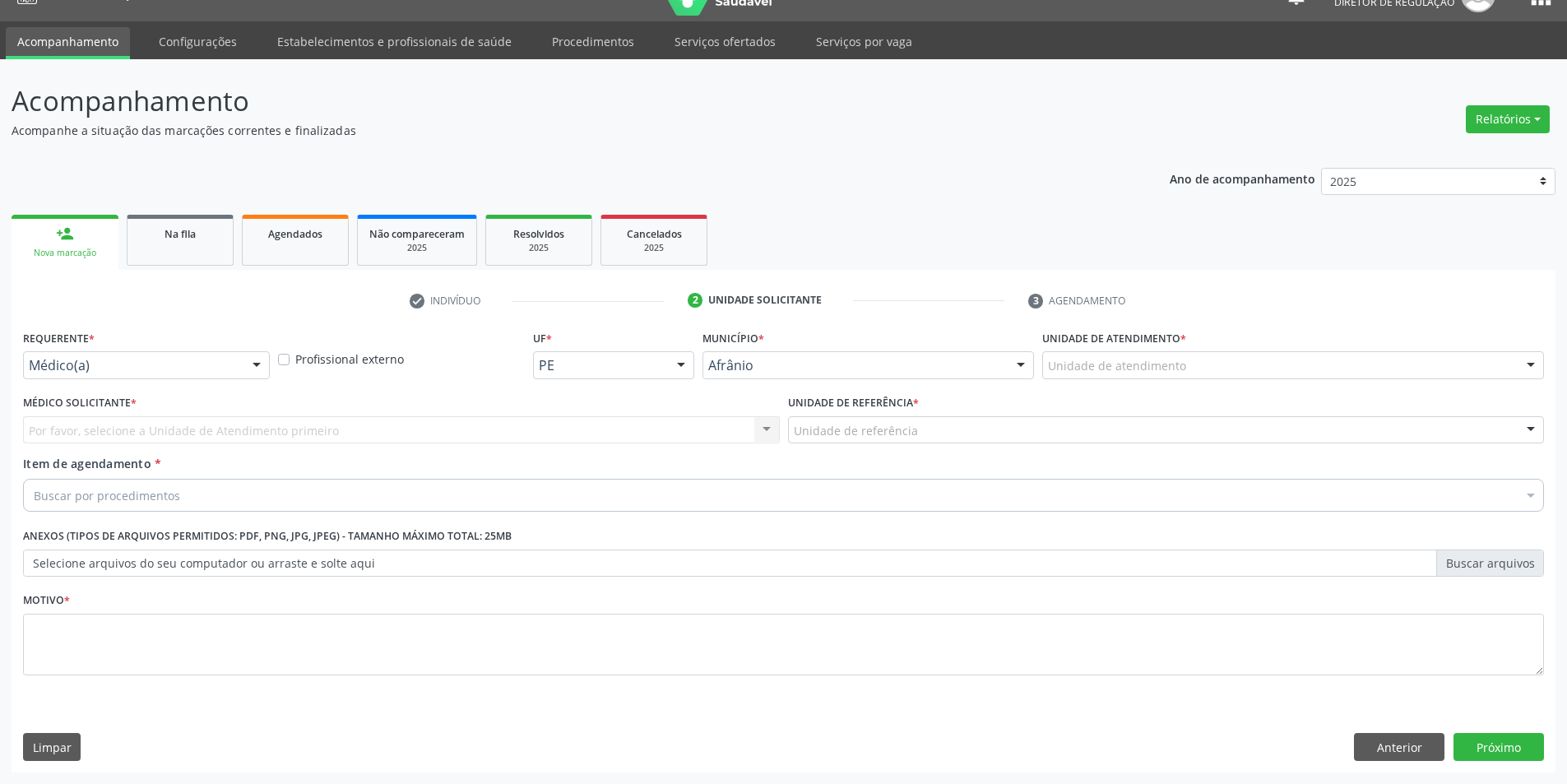
scroll to position [31, 0]
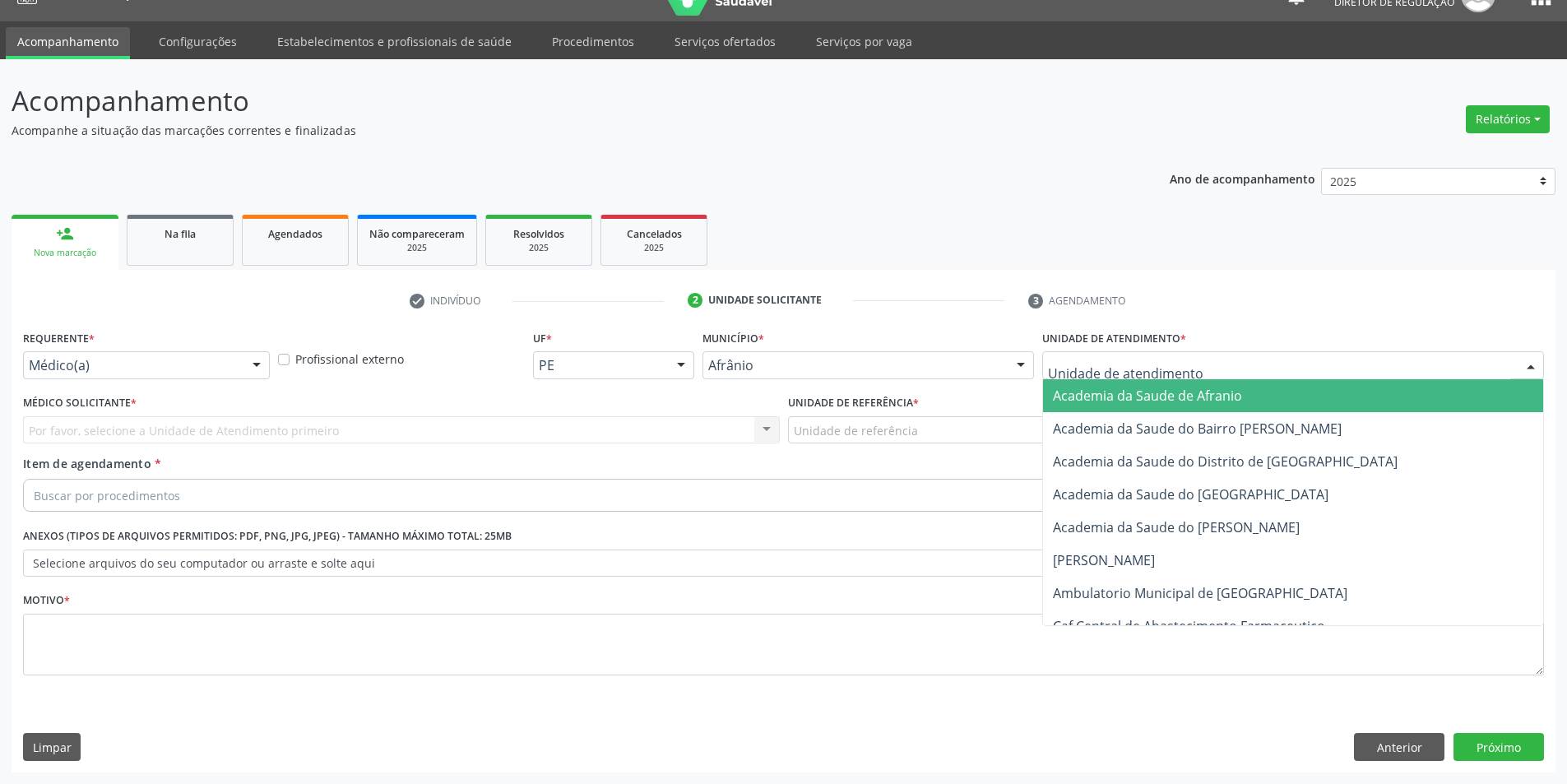
click at [1160, 351] on div at bounding box center [1294, 365] width 502 height 28
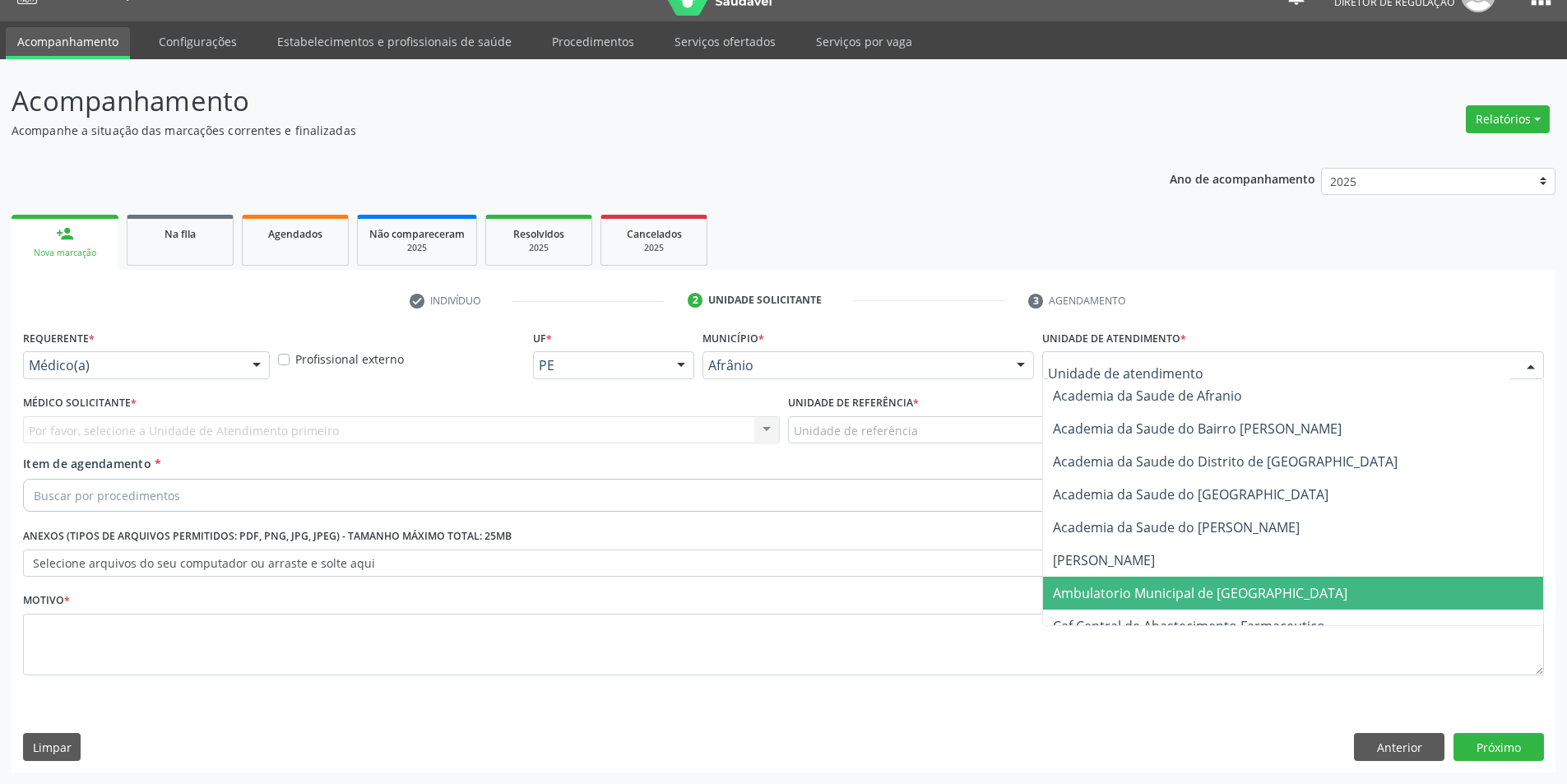
click at [1186, 584] on span "Ambulatorio Municipal de [GEOGRAPHIC_DATA]" at bounding box center [1200, 592] width 295 height 18
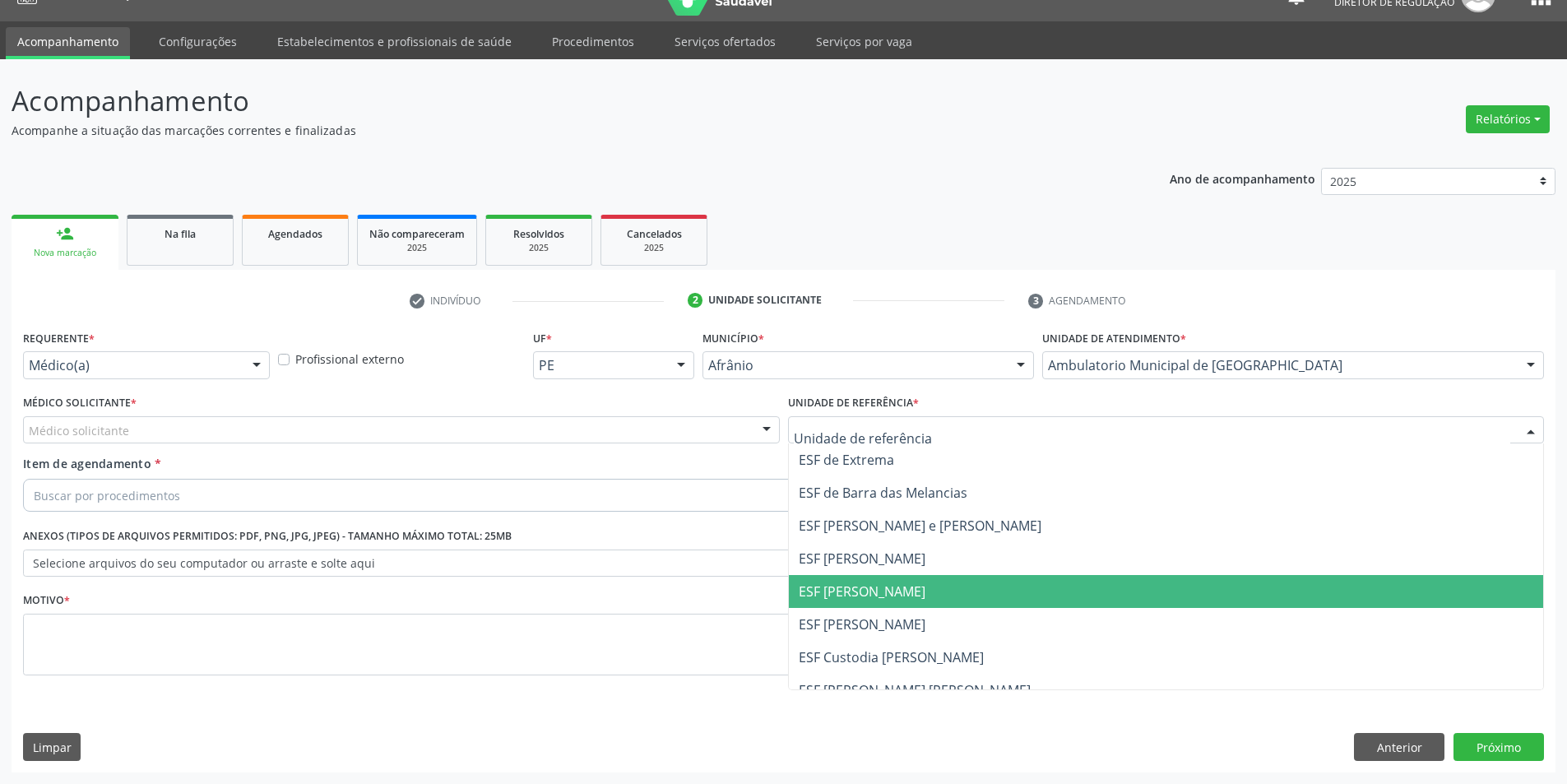
drag, startPoint x: 920, startPoint y: 603, endPoint x: 890, endPoint y: 579, distance: 38.4
click at [920, 604] on span "ESF [PERSON_NAME]" at bounding box center [1167, 591] width 755 height 33
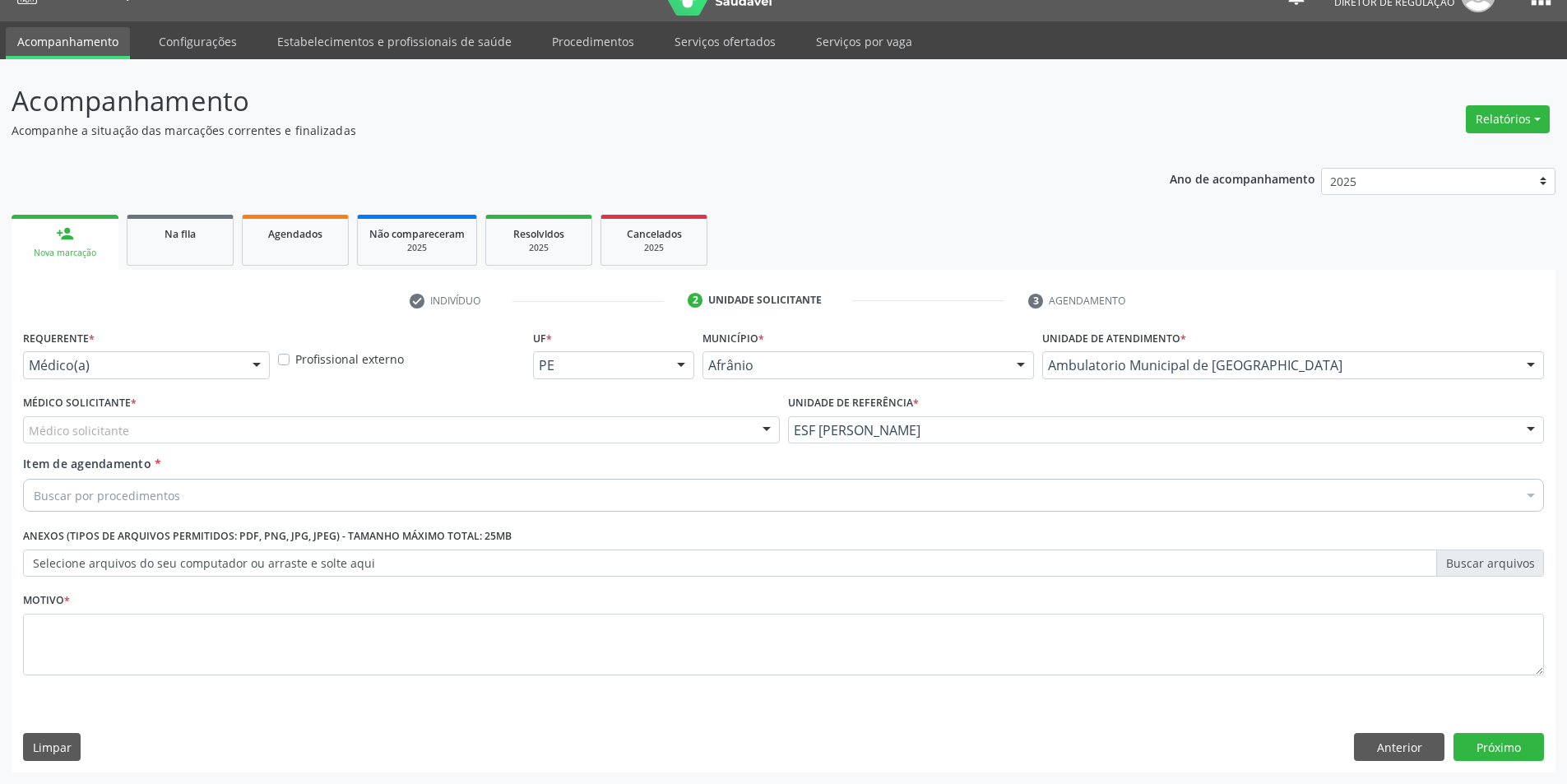
click at [433, 411] on div "Médico Solicitante * Médico solicitante Alysson Rodrigo Ferreira Cavalcanti Bru…" at bounding box center [402, 417] width 757 height 53
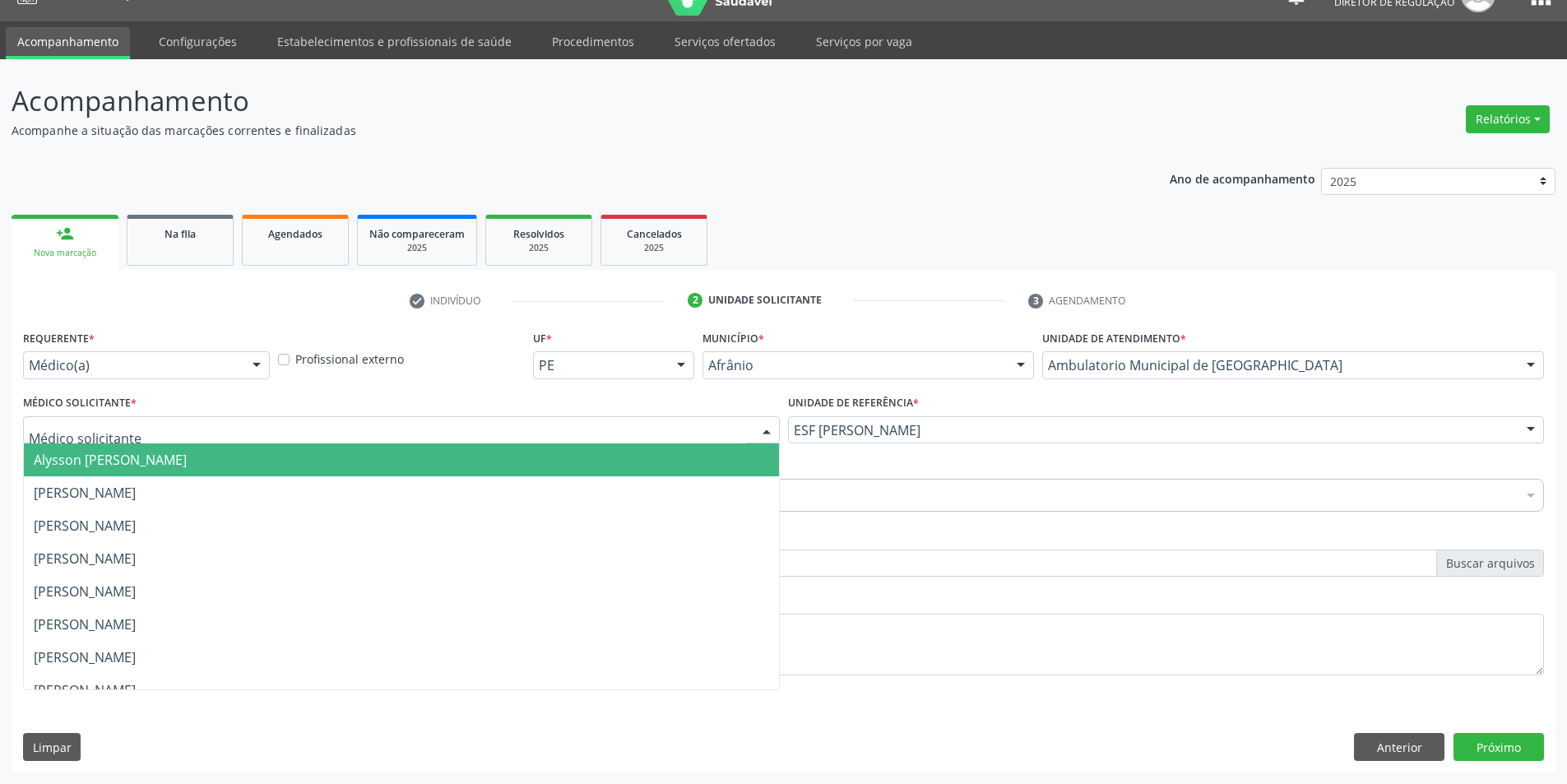
drag, startPoint x: 342, startPoint y: 433, endPoint x: 189, endPoint y: 458, distance: 155.0
click at [319, 435] on div at bounding box center [402, 430] width 757 height 28
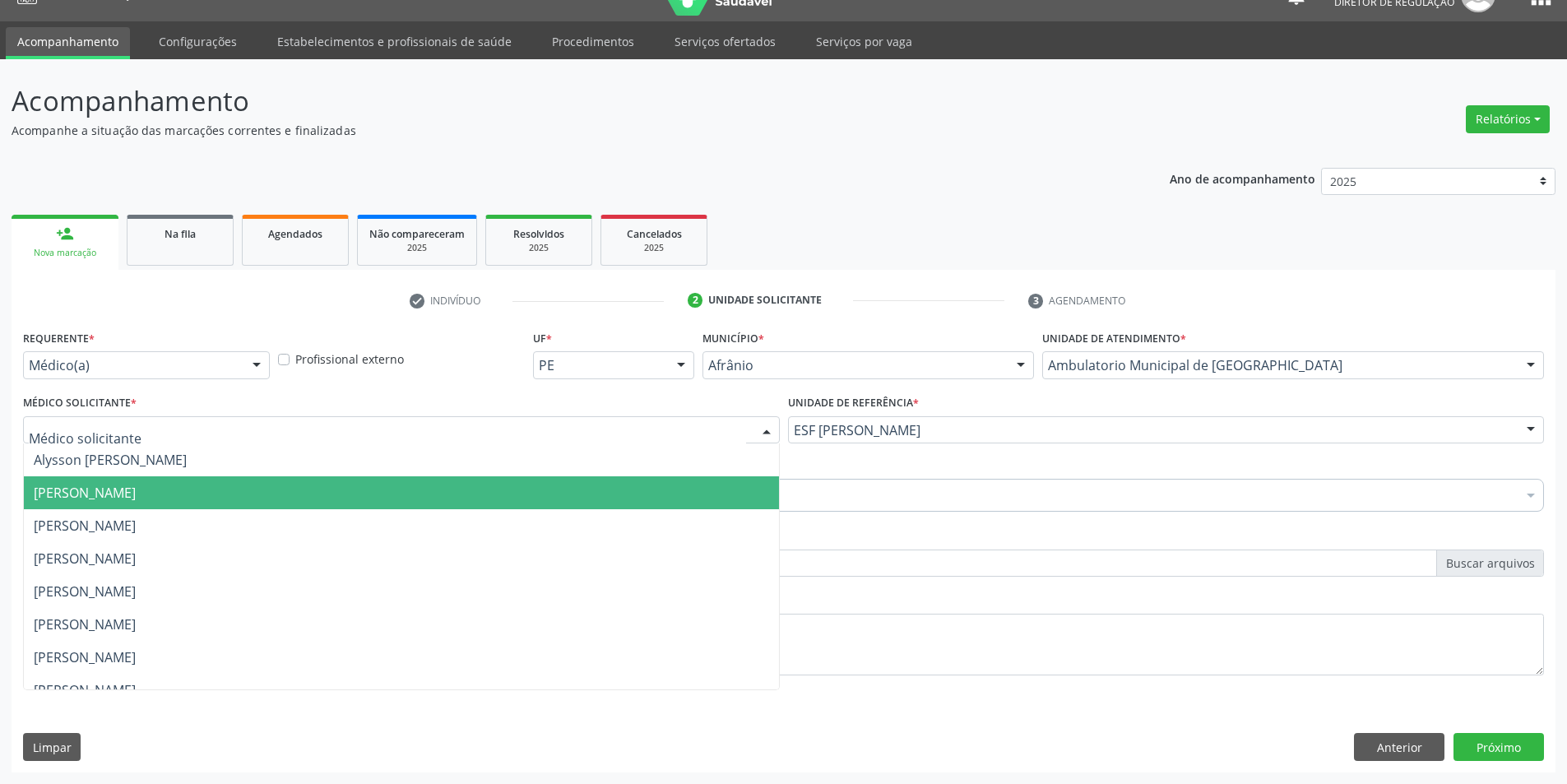
click at [135, 492] on span "[PERSON_NAME]" at bounding box center [85, 492] width 102 height 18
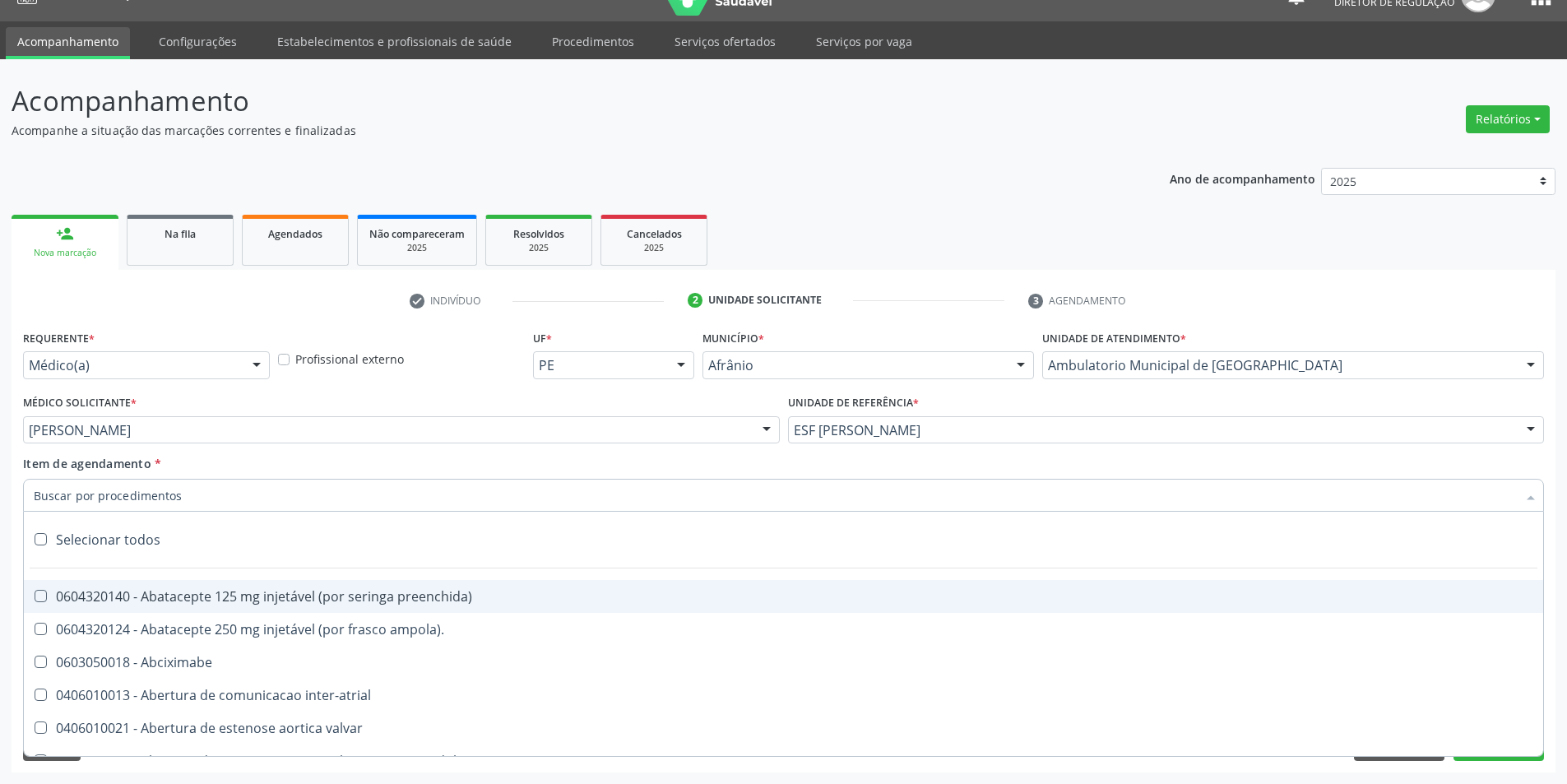
paste input "0211020036"
type input "0211020036"
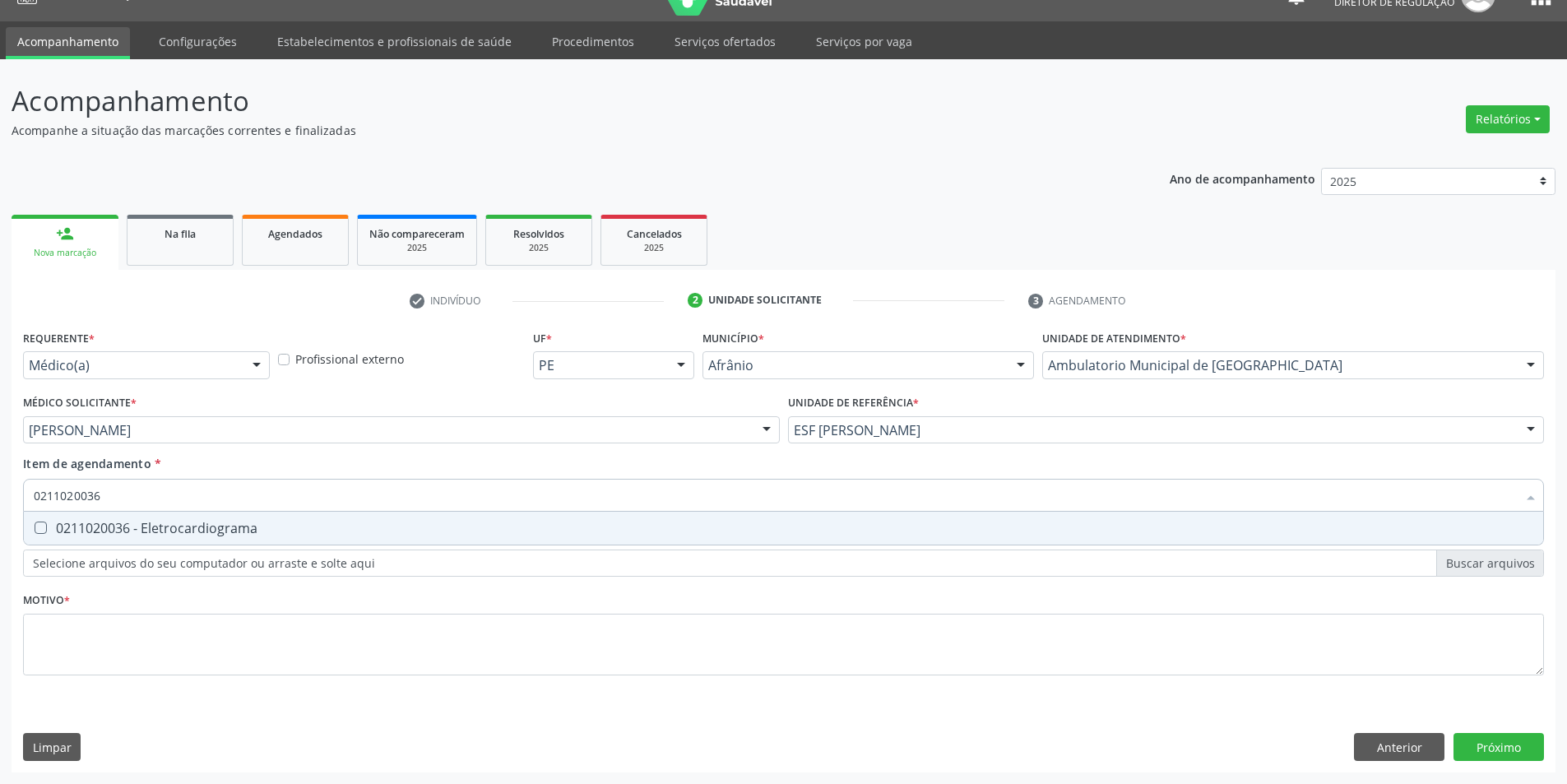
click at [178, 529] on div "0211020036 - Eletrocardiograma" at bounding box center [784, 528] width 1500 height 14
checkbox Eletrocardiograma "true"
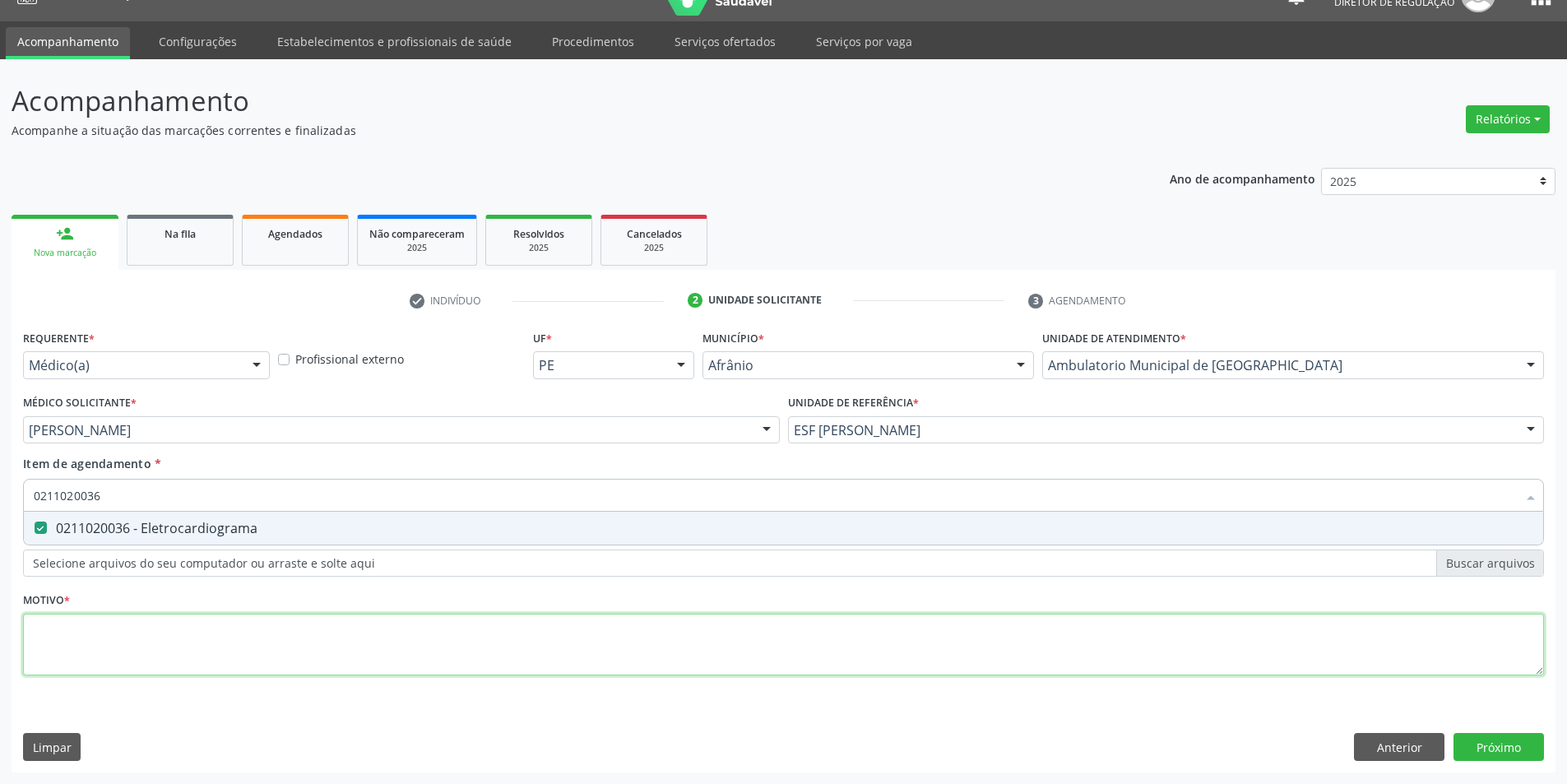
click at [173, 659] on div "Requerente * Médico(a) Médico(a) Enfermeiro(a) Paciente Nenhum resultado encont…" at bounding box center [784, 512] width 1521 height 373
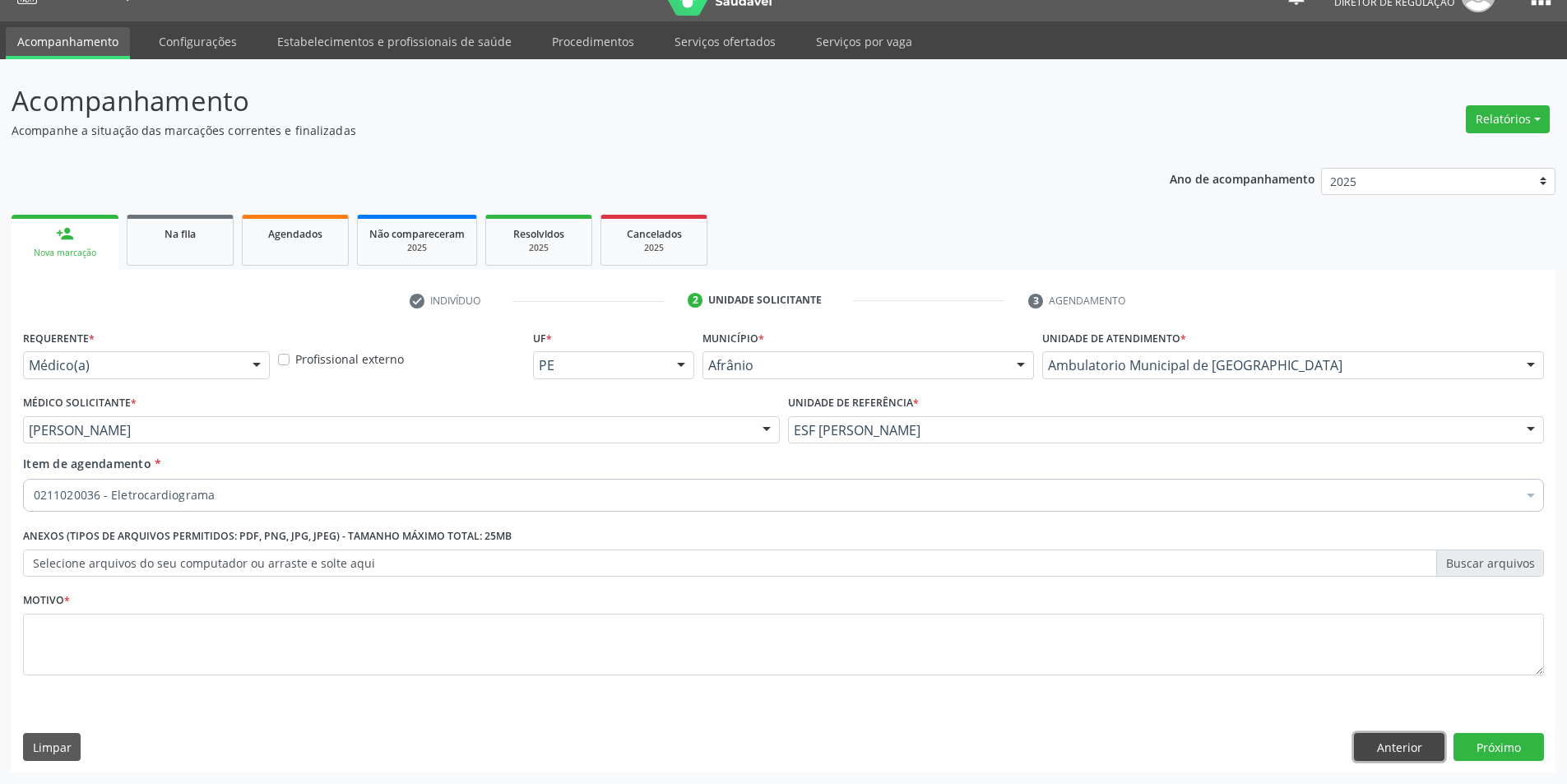
click at [1372, 750] on button "Anterior" at bounding box center [1399, 746] width 91 height 28
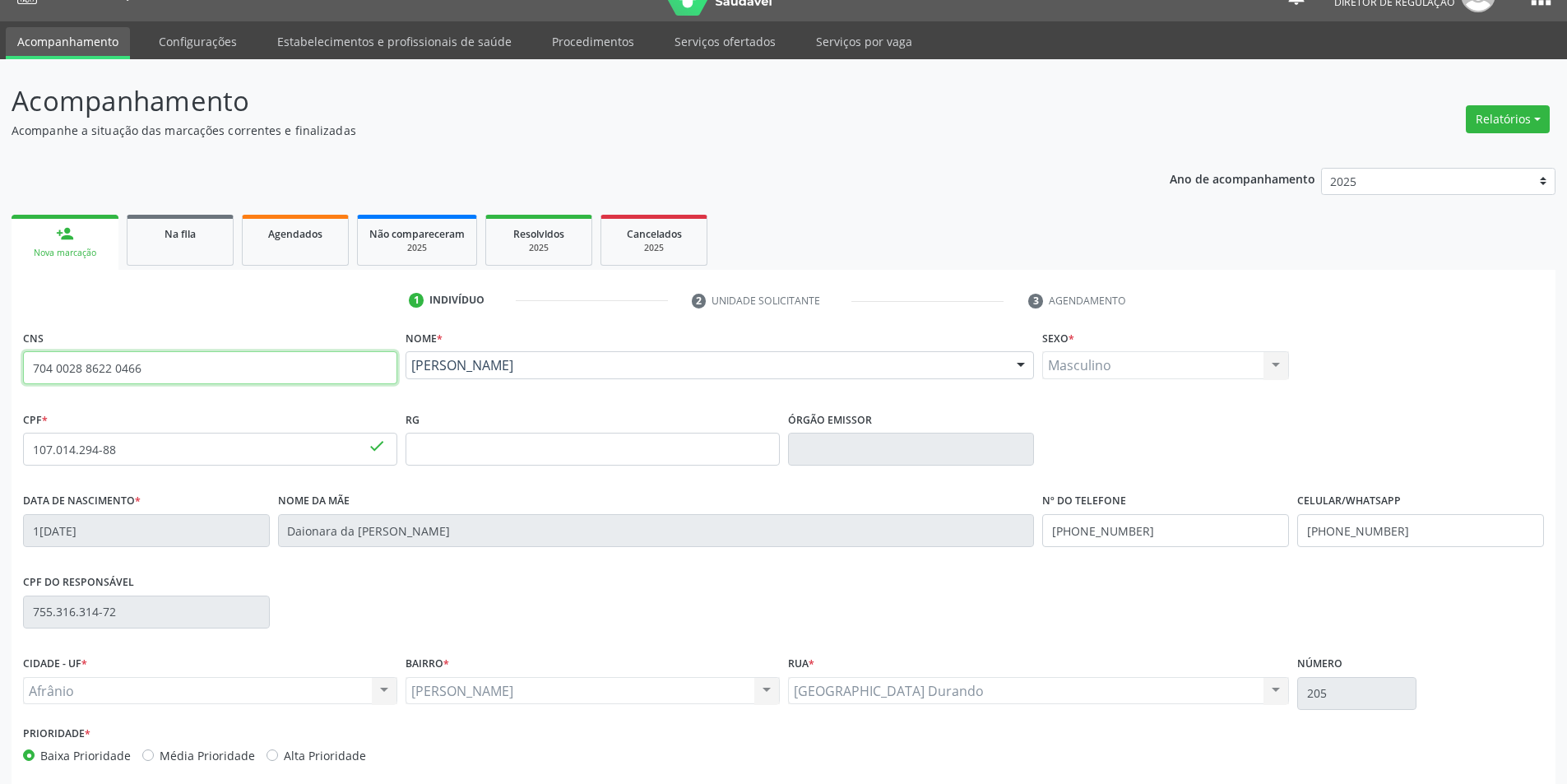
drag, startPoint x: 310, startPoint y: 374, endPoint x: 14, endPoint y: 340, distance: 297.9
click at [14, 340] on div "CNS 704 0028 8622 0466 done Nome * Vinícius da Cruz Santos Vinícius da Cruz San…" at bounding box center [784, 588] width 1545 height 523
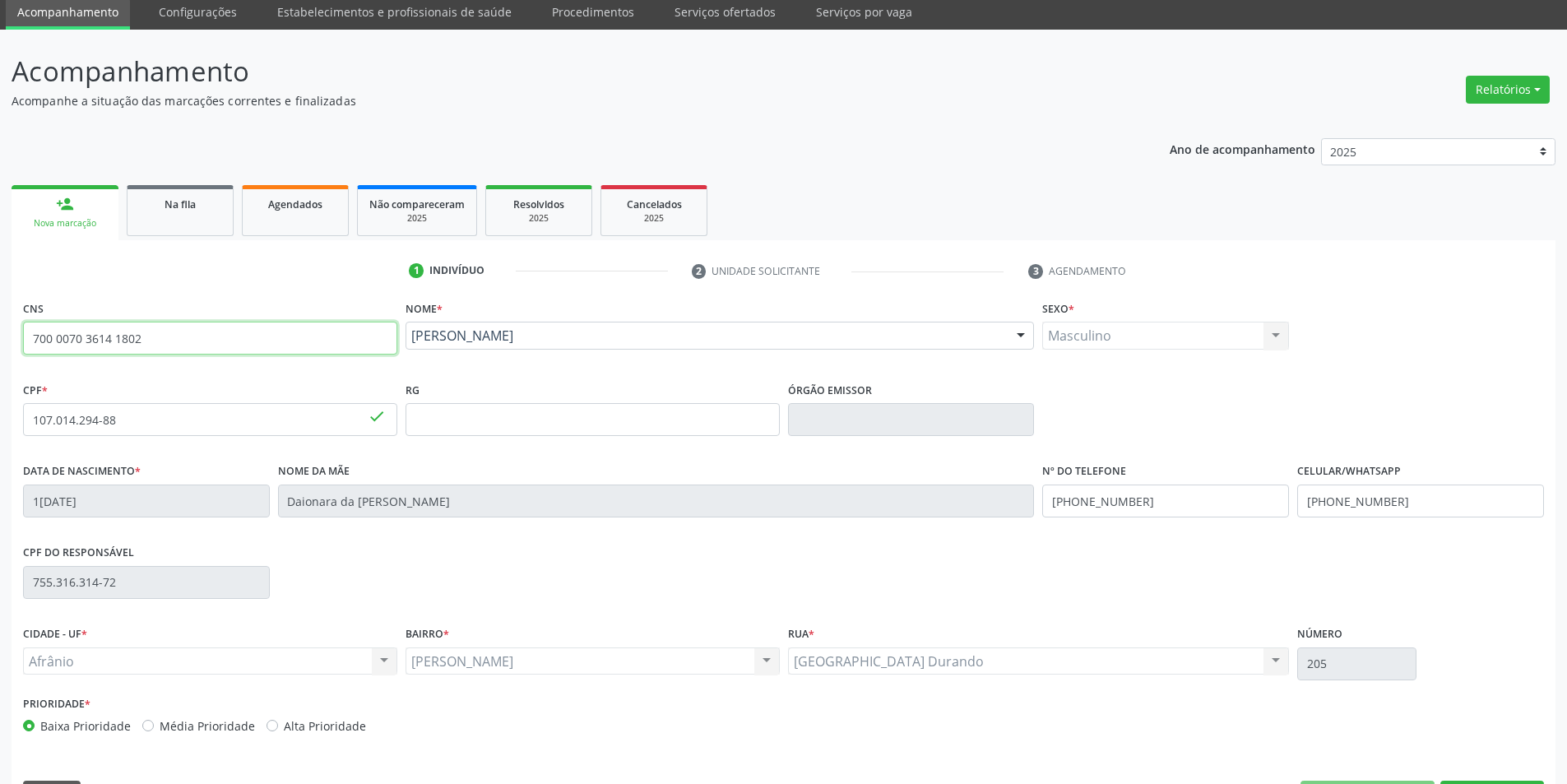
scroll to position [108, 0]
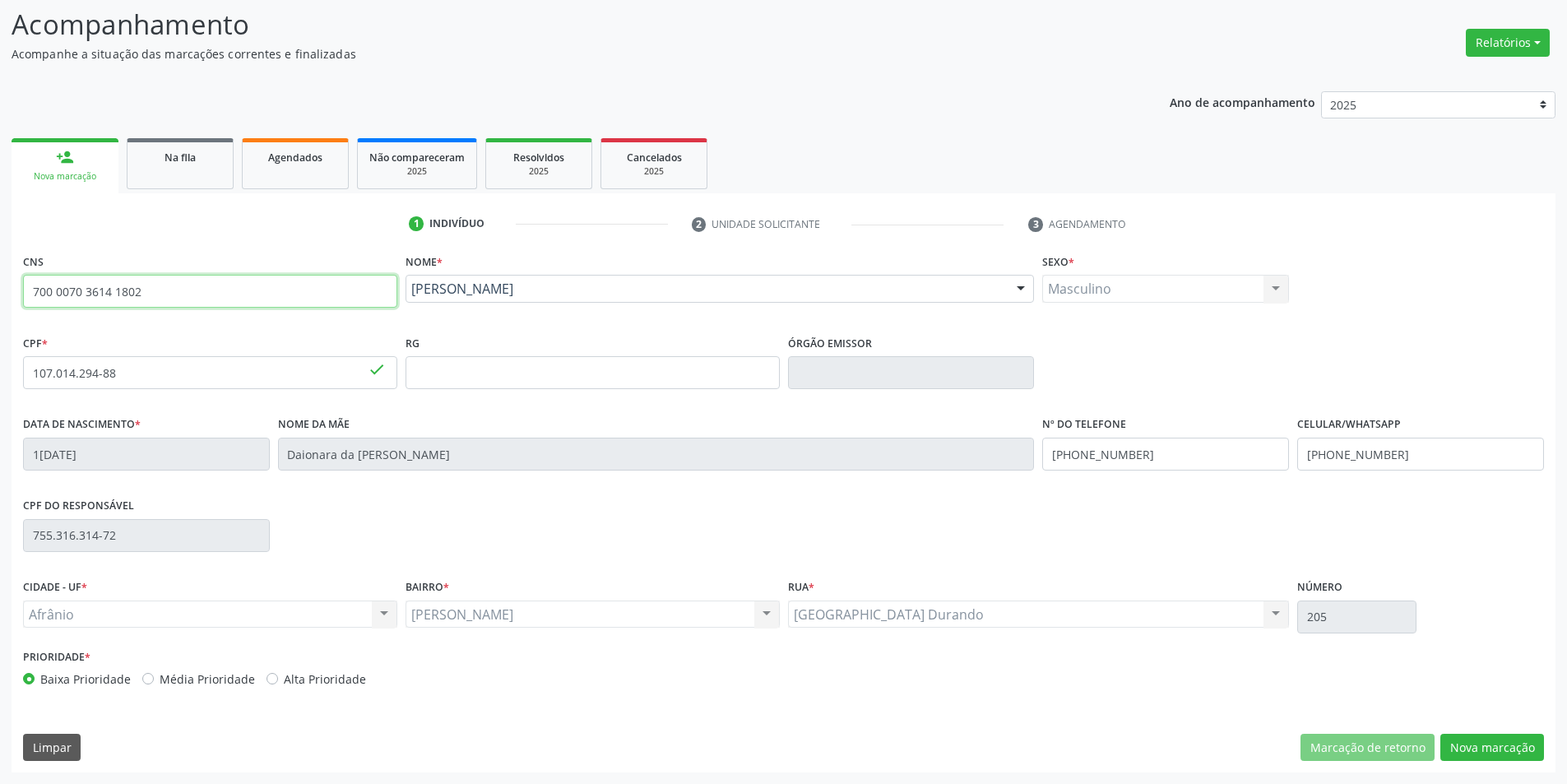
type input "700 0070 3614 1802"
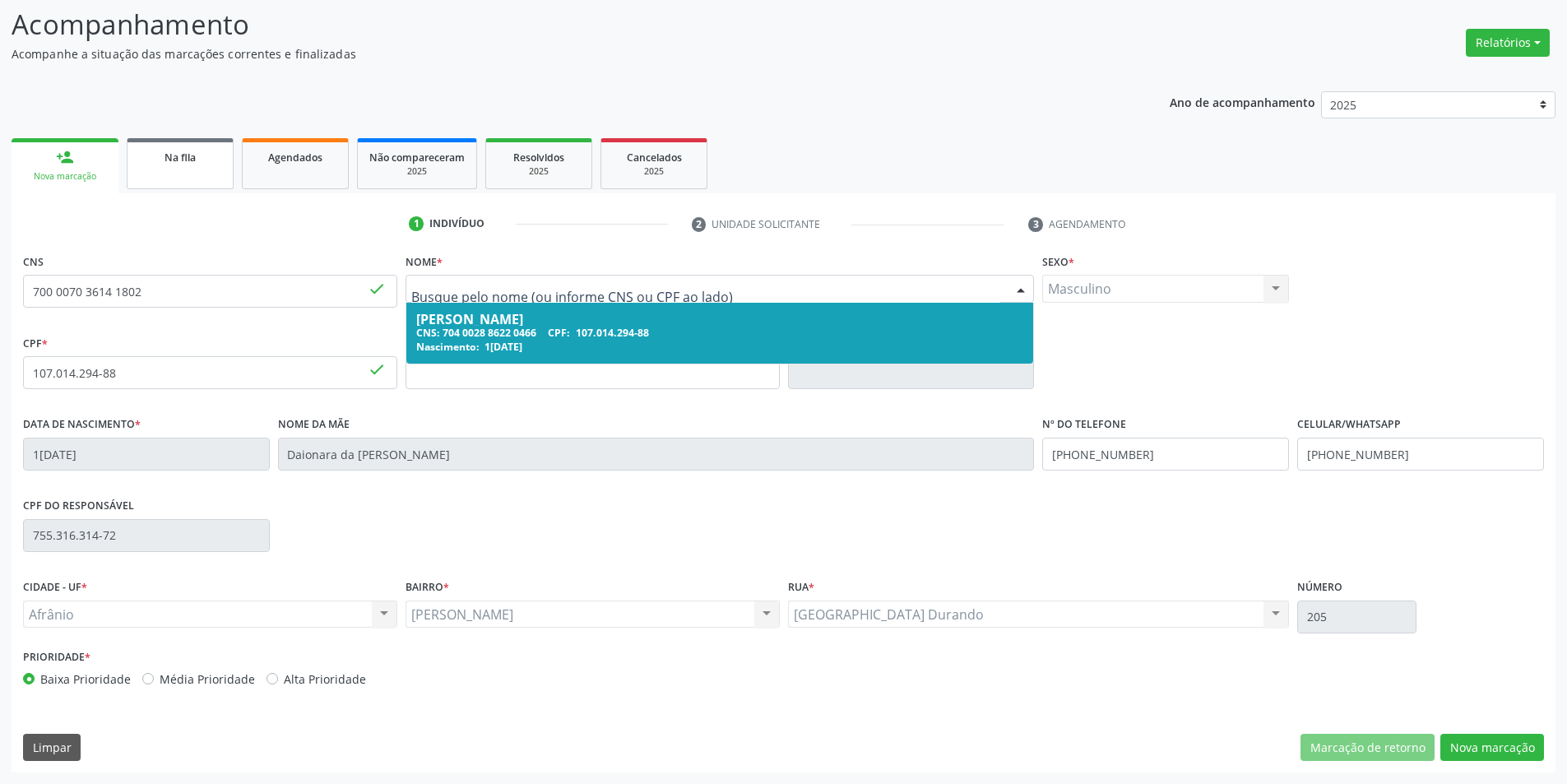
click at [210, 172] on link "Na fila" at bounding box center [180, 163] width 107 height 51
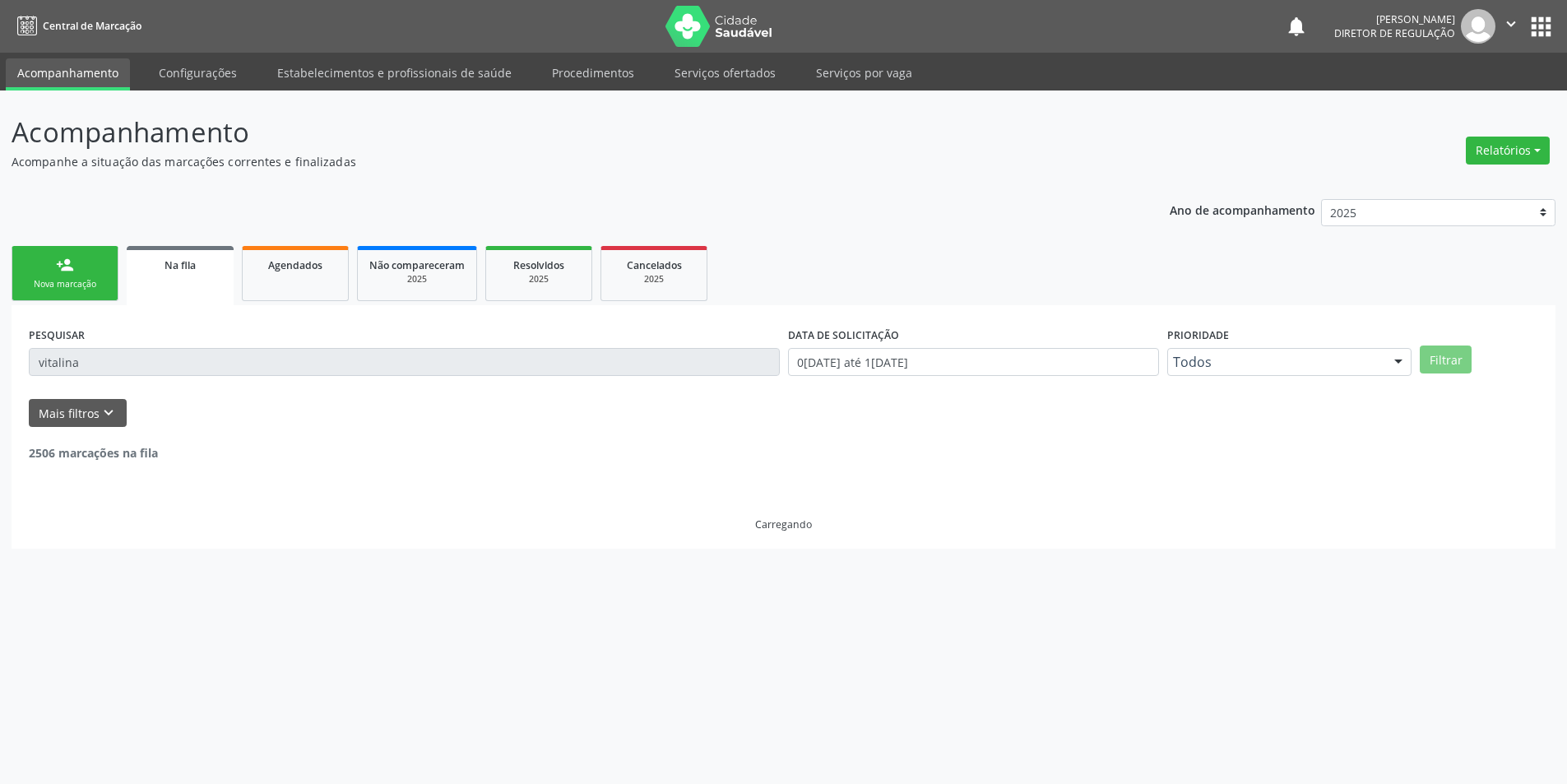
scroll to position [0, 0]
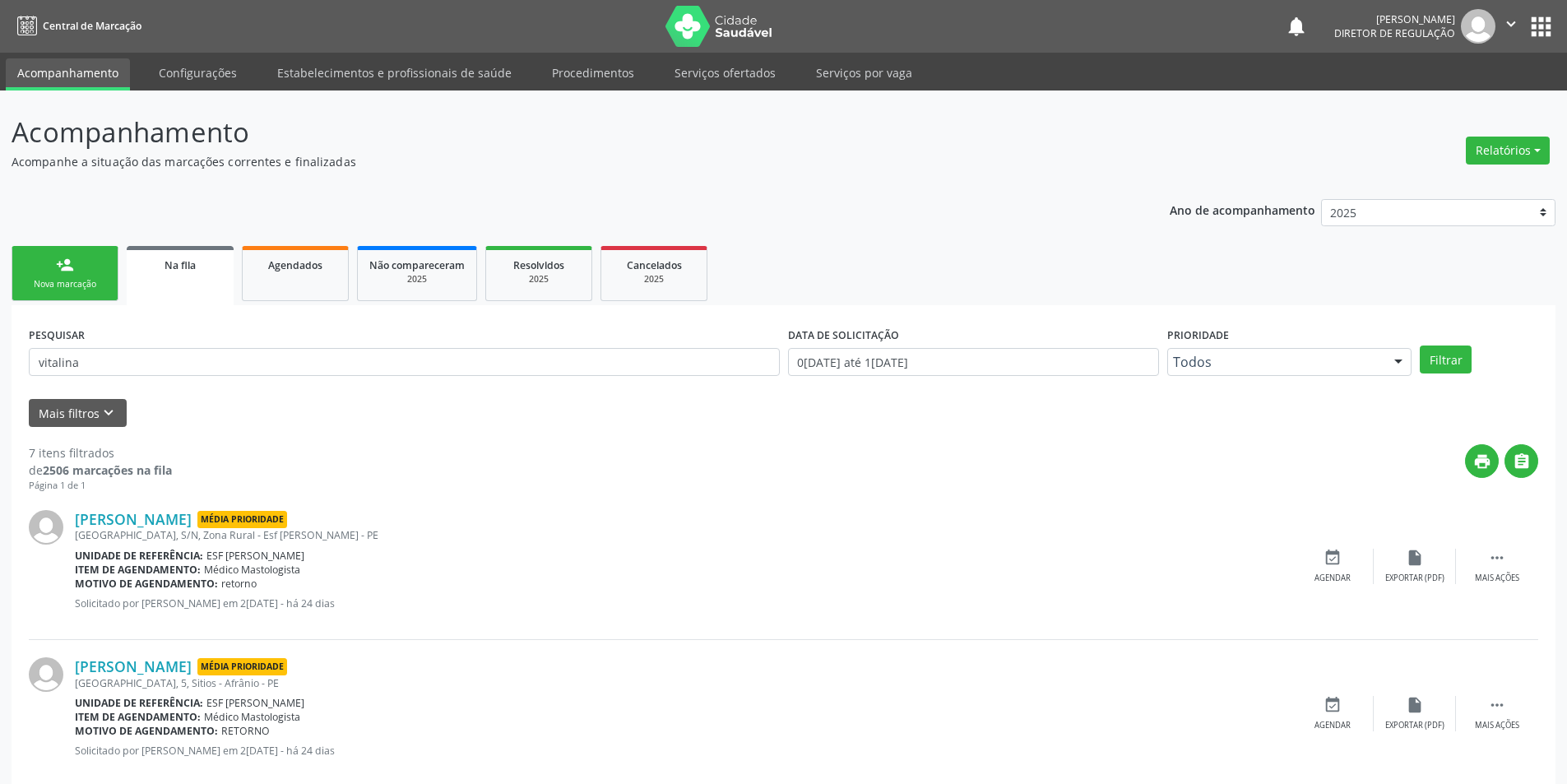
click at [93, 264] on link "person_add Nova marcação" at bounding box center [65, 273] width 107 height 55
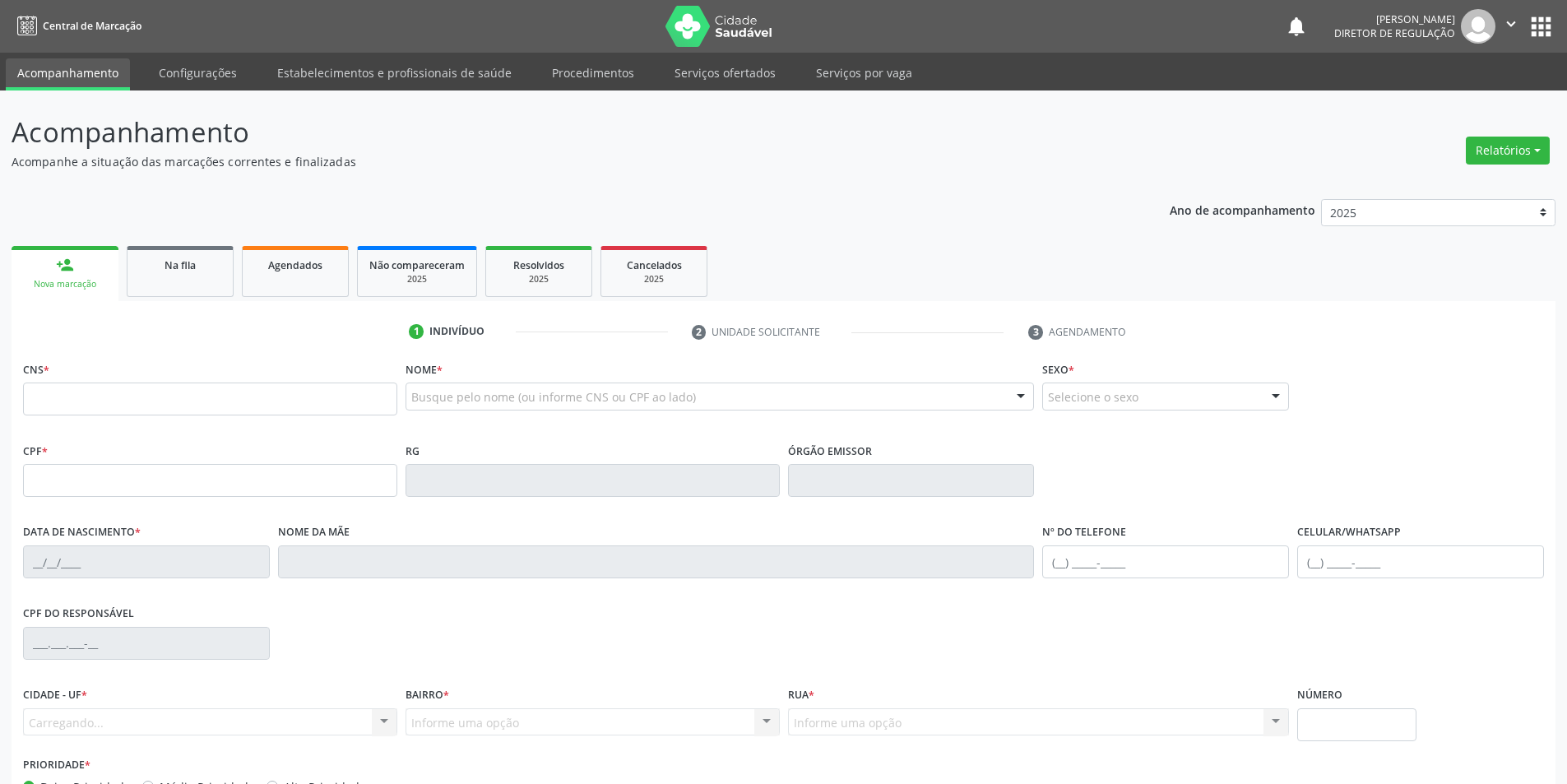
click at [139, 428] on div "CNS *" at bounding box center [209, 398] width 383 height 82
click at [146, 412] on input "text" at bounding box center [210, 399] width 375 height 33
click at [1509, 12] on button "" at bounding box center [1512, 26] width 31 height 35
type input "7"
click at [1477, 93] on link "Sair" at bounding box center [1469, 100] width 114 height 23
